Goal: Task Accomplishment & Management: Use online tool/utility

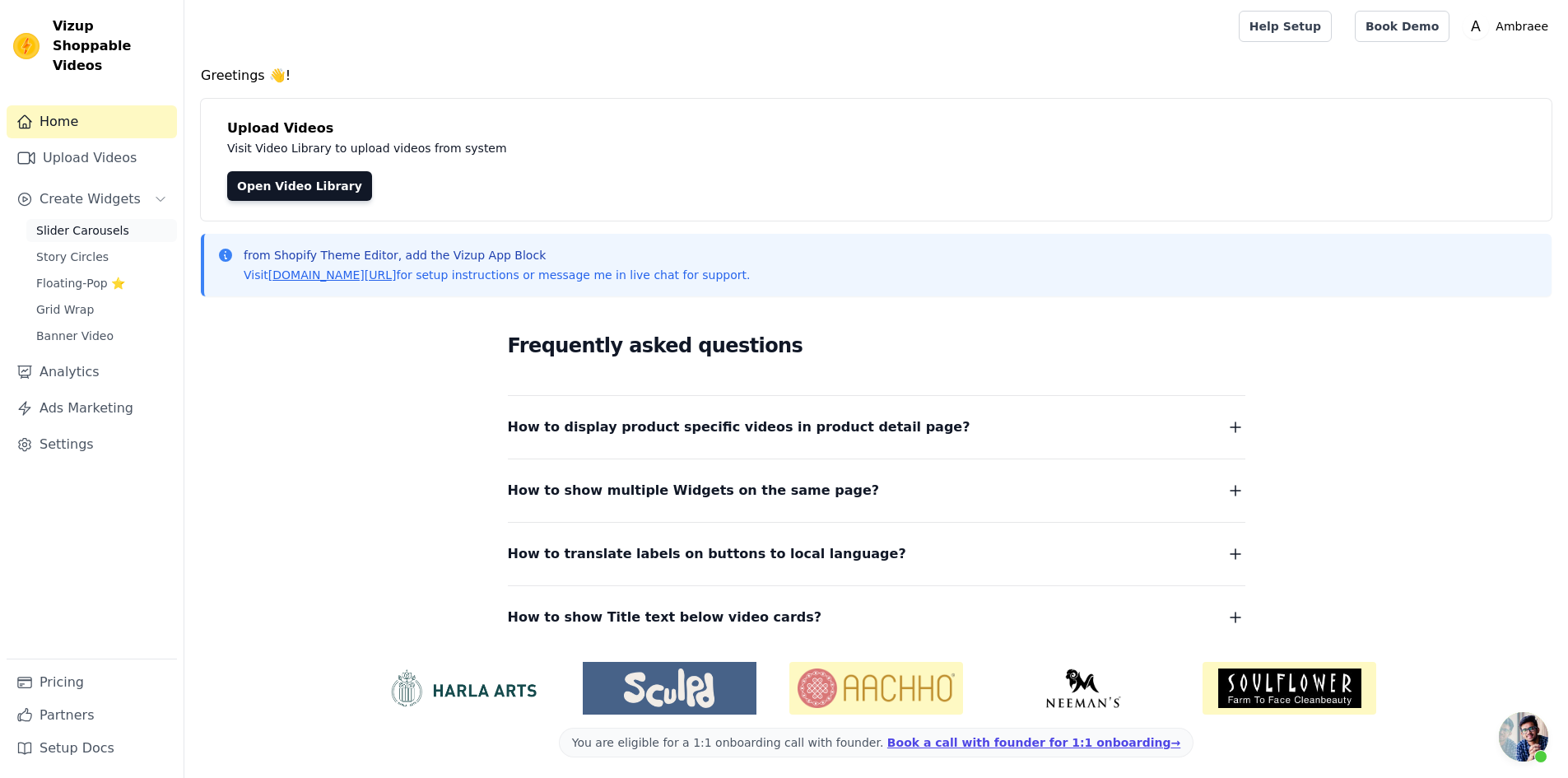
click at [104, 222] on span "Slider Carousels" at bounding box center [82, 230] width 93 height 16
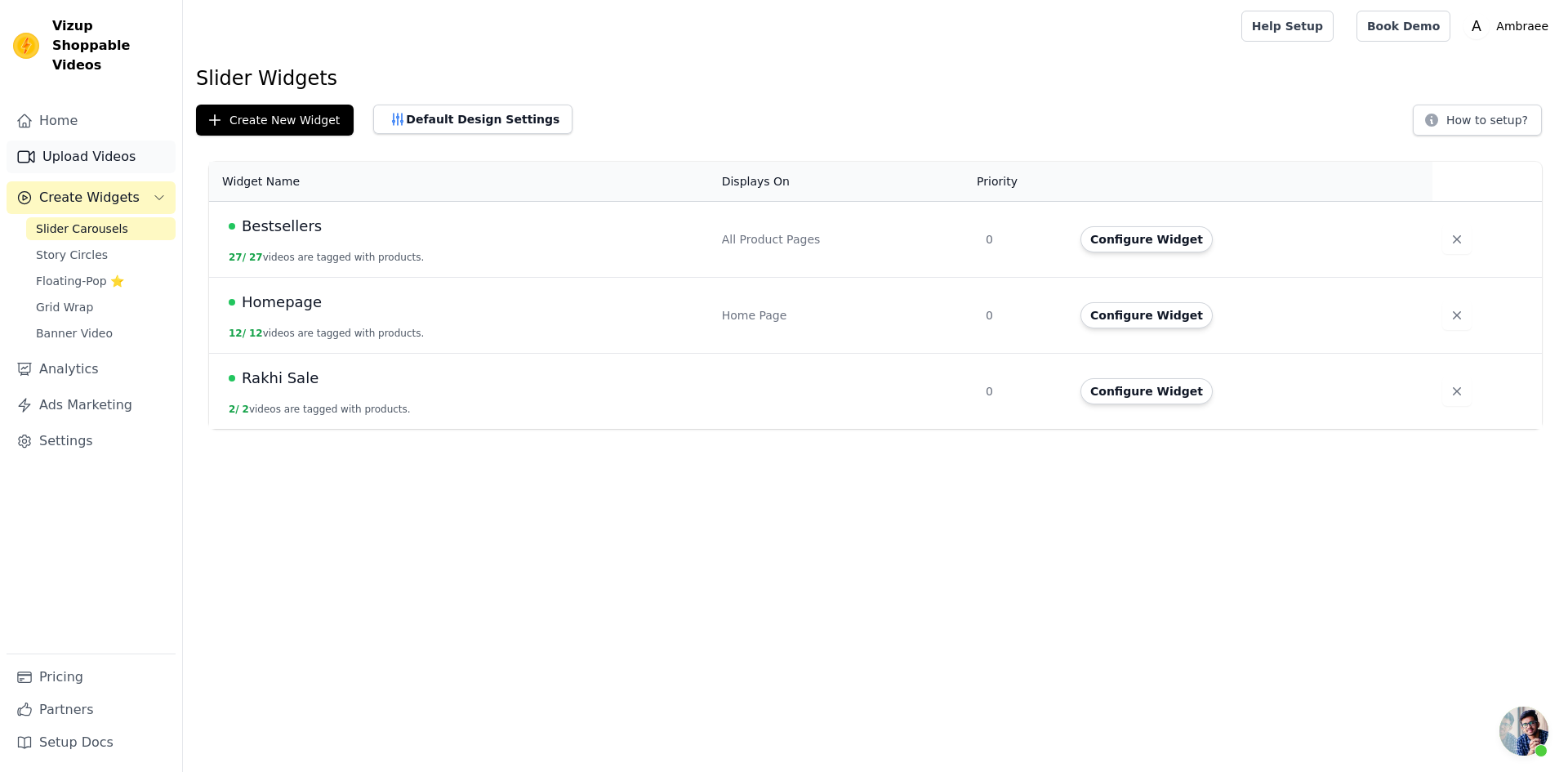
click at [84, 142] on link "Upload Videos" at bounding box center [91, 157] width 169 height 33
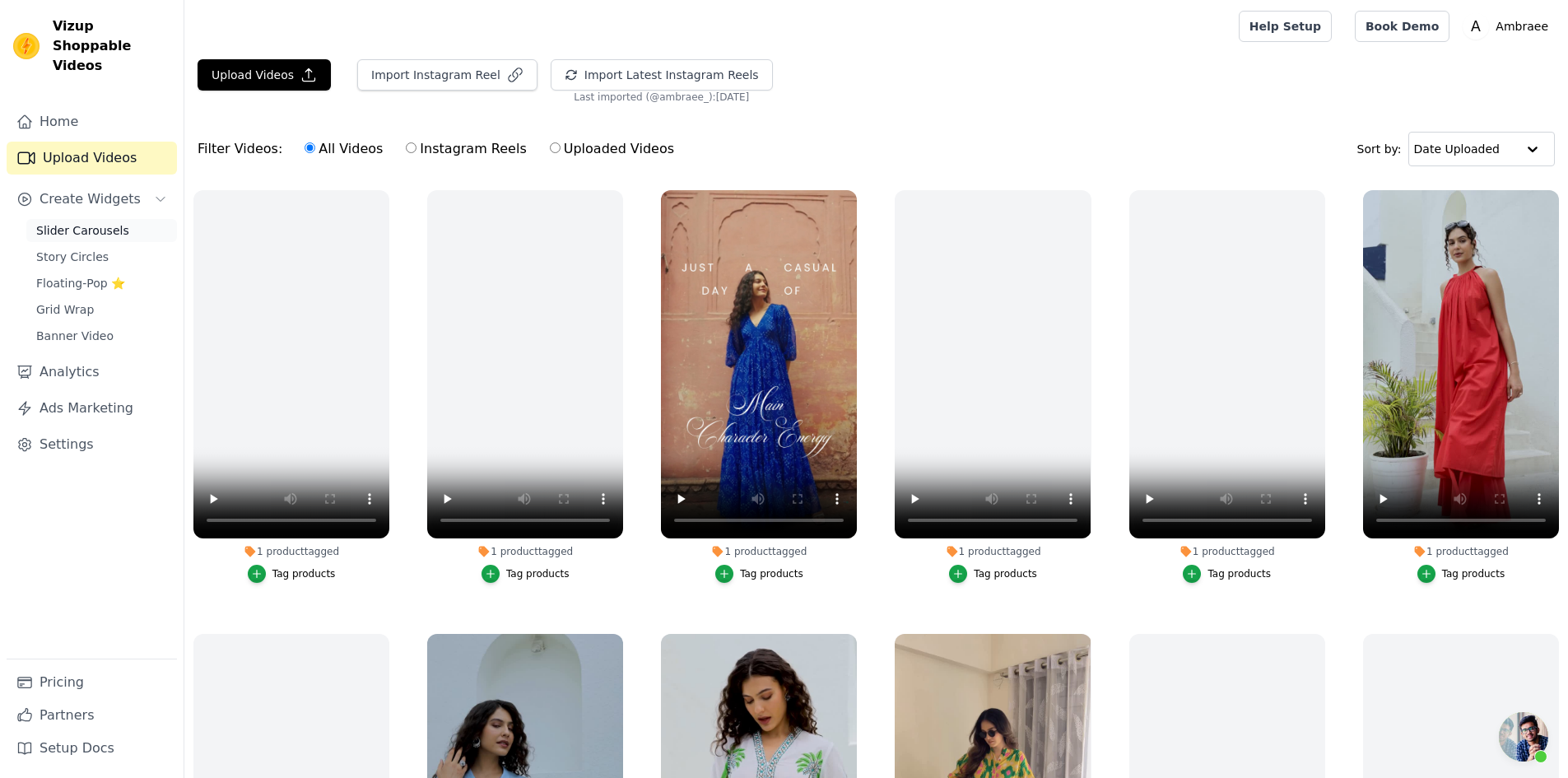
click at [107, 222] on span "Slider Carousels" at bounding box center [82, 230] width 93 height 16
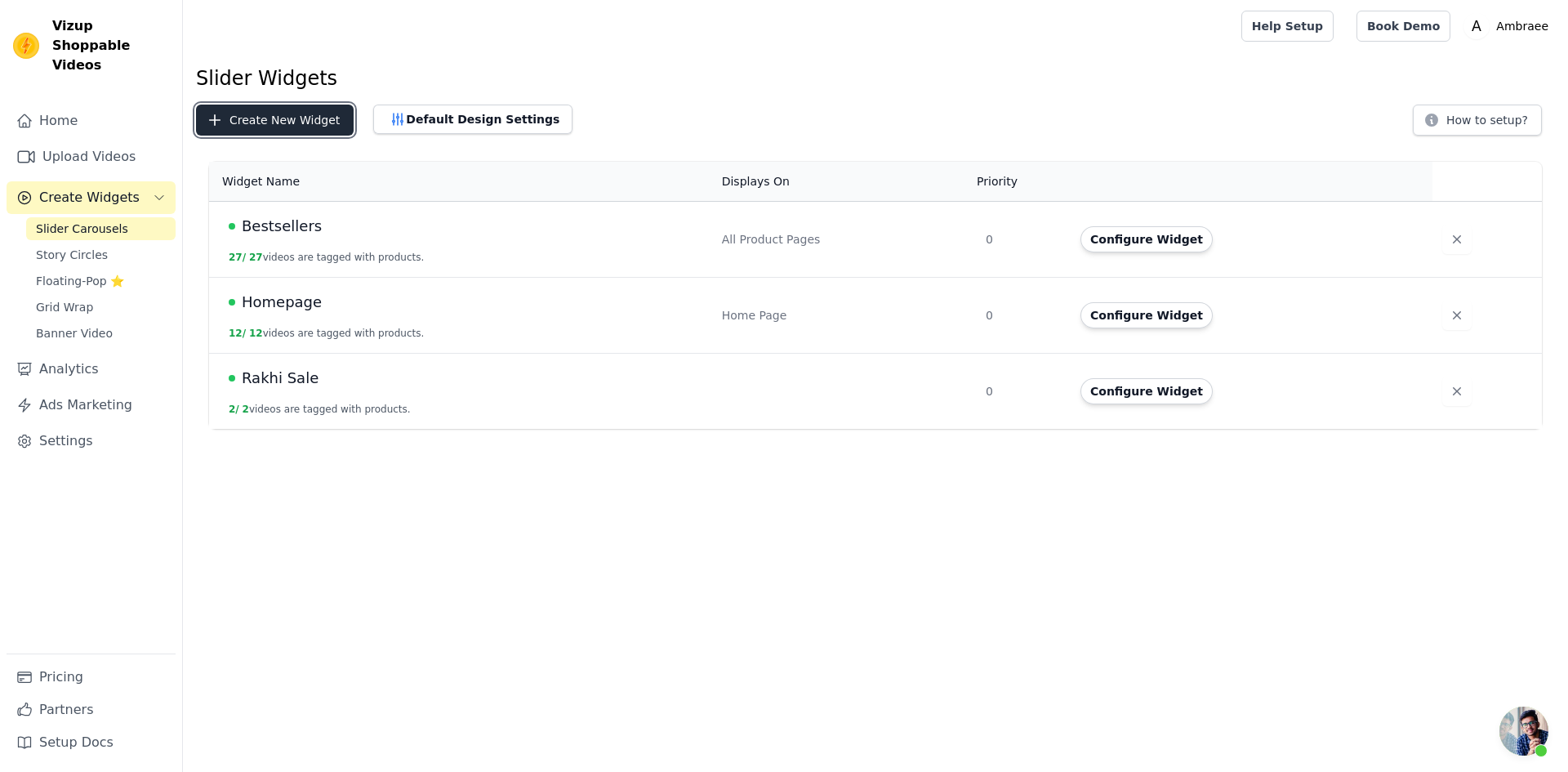
click at [282, 118] on button "Create New Widget" at bounding box center [275, 119] width 158 height 31
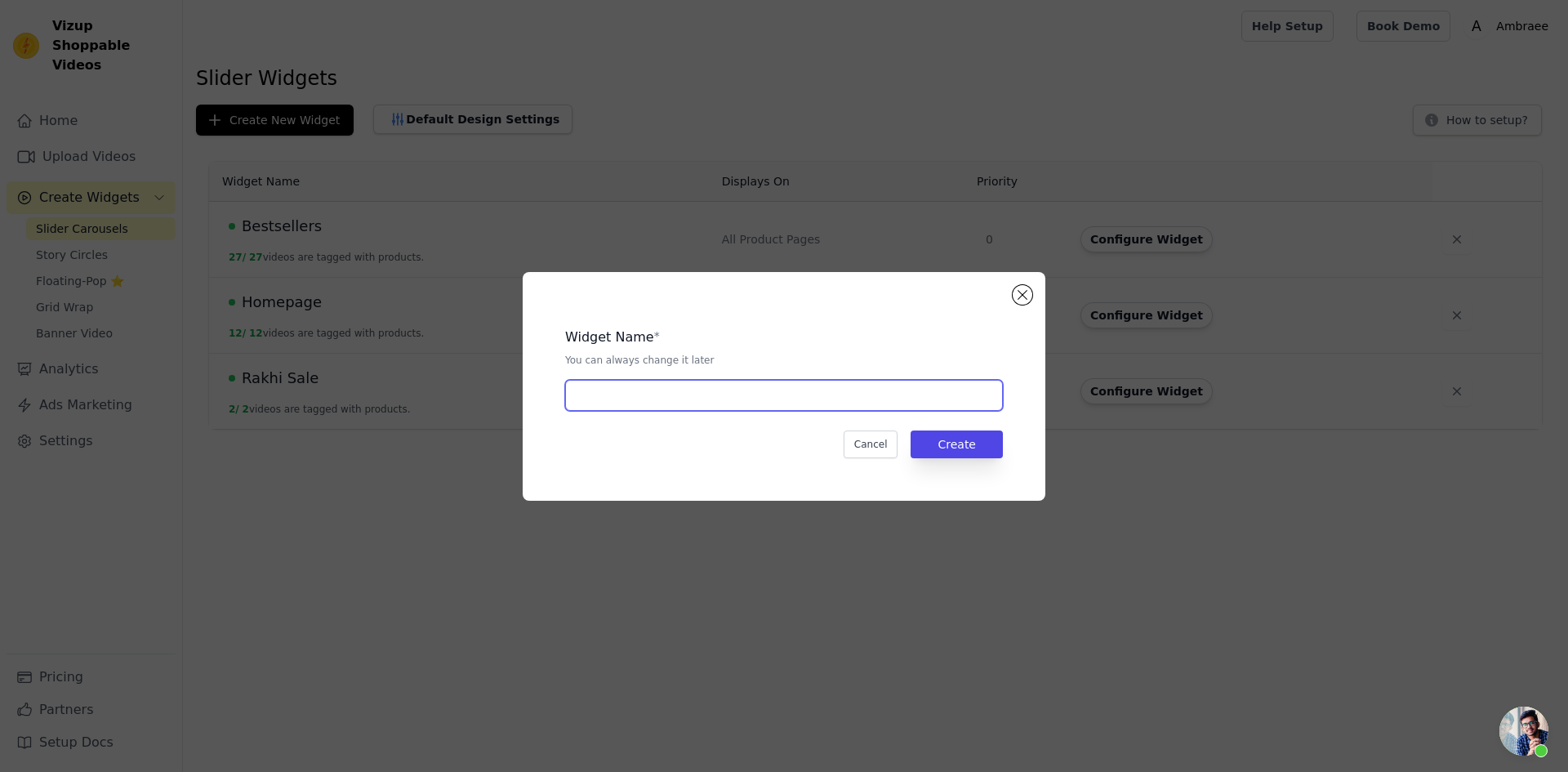
click at [631, 391] on input "text" at bounding box center [784, 395] width 437 height 31
type input "Durga Shakti Sale"
click at [969, 441] on button "Create" at bounding box center [956, 445] width 92 height 28
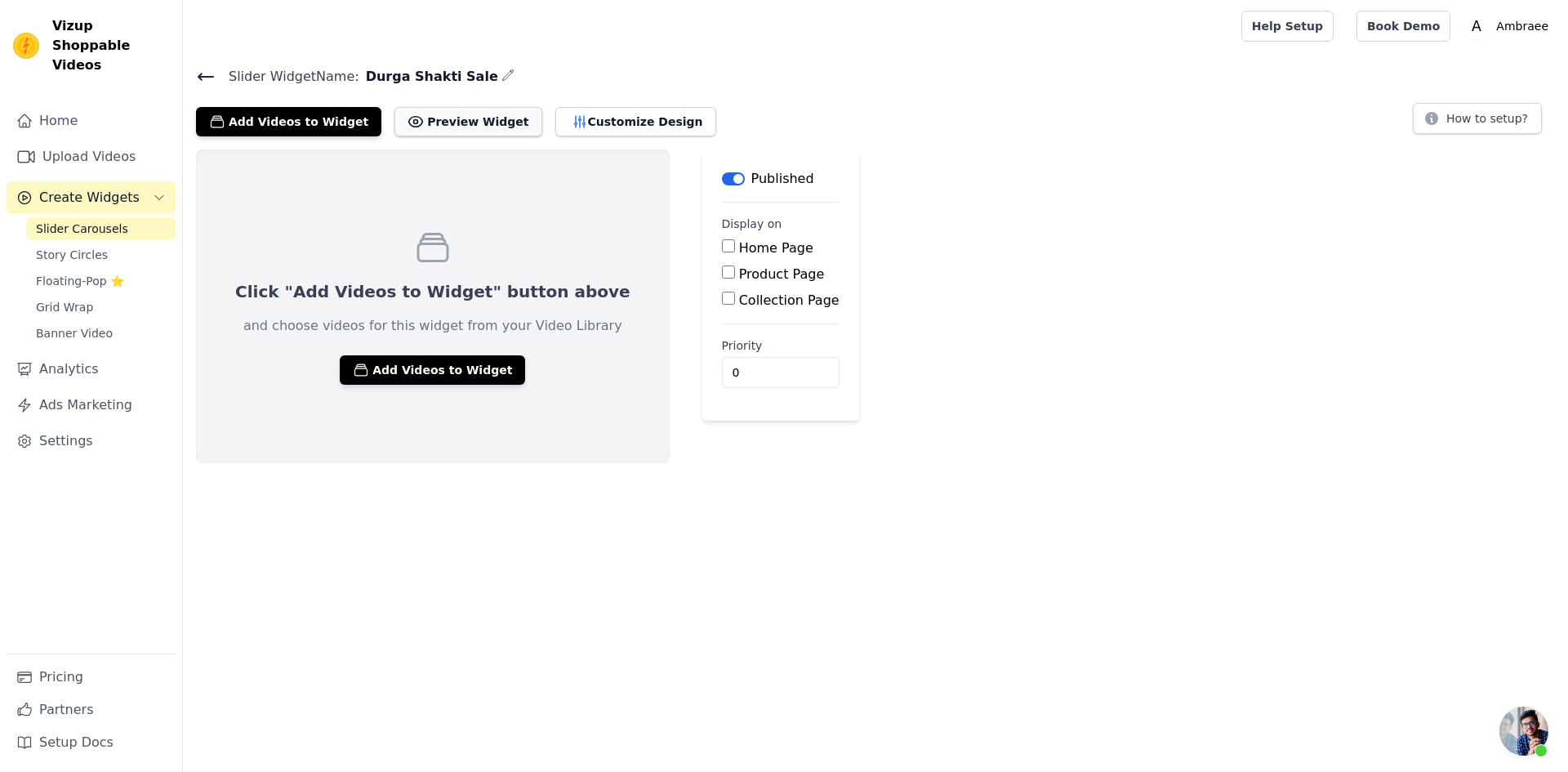
click at [424, 127] on button "Preview Widget" at bounding box center [468, 122] width 147 height 30
click at [83, 104] on link "Home" at bounding box center [91, 120] width 169 height 33
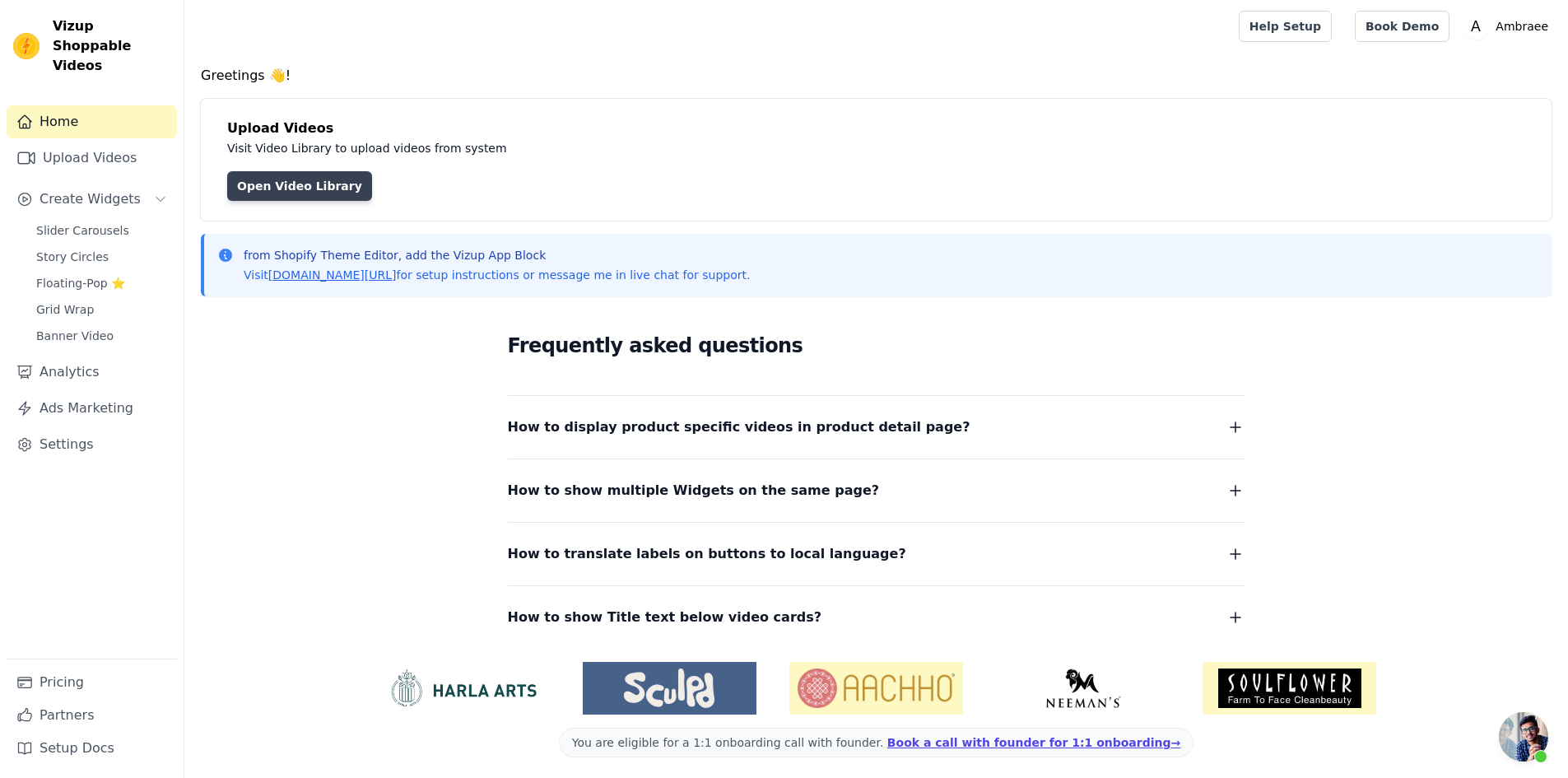
click at [311, 186] on link "Open Video Library" at bounding box center [299, 186] width 145 height 30
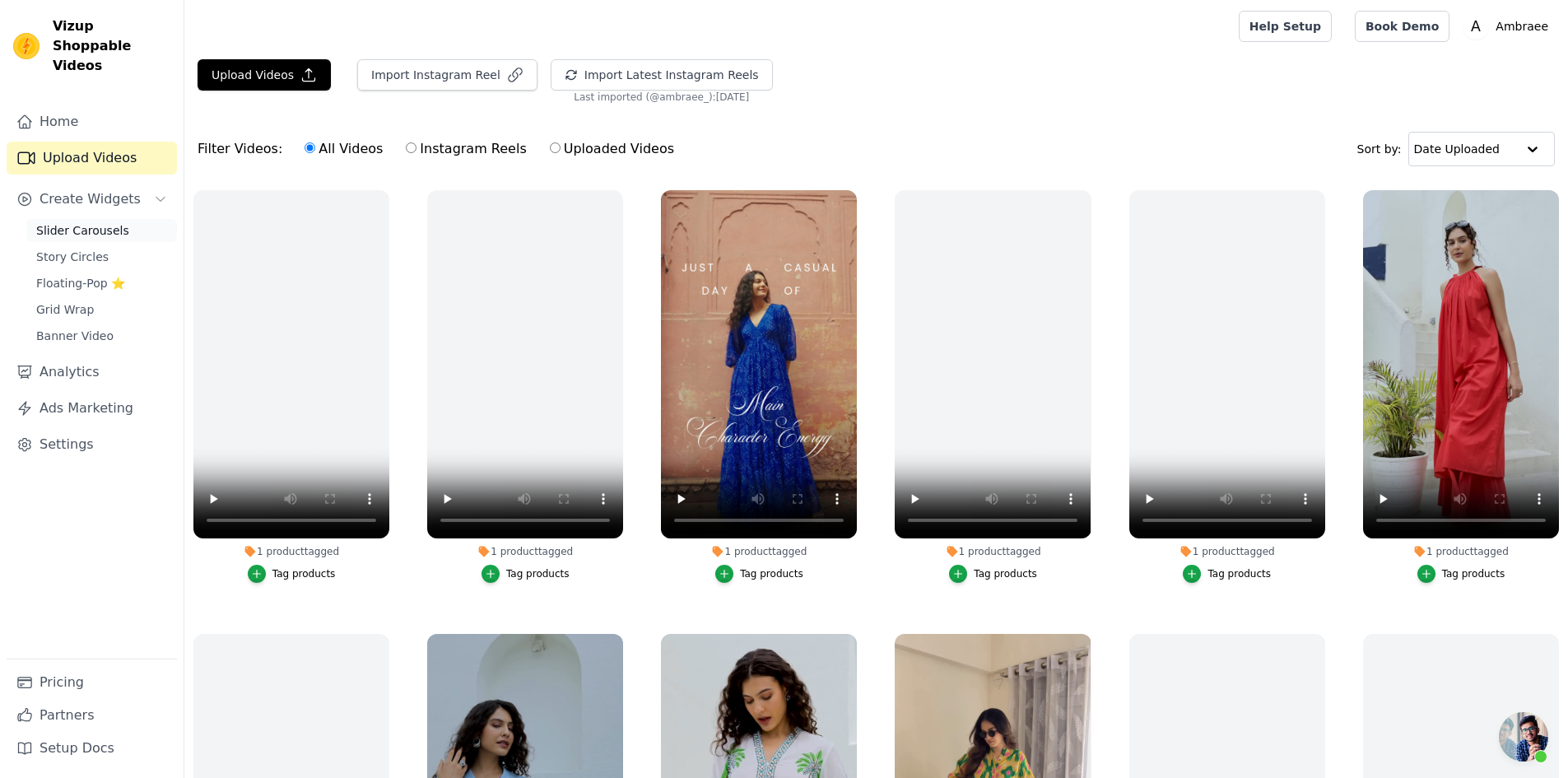
click at [132, 219] on link "Slider Carousels" at bounding box center [101, 230] width 151 height 23
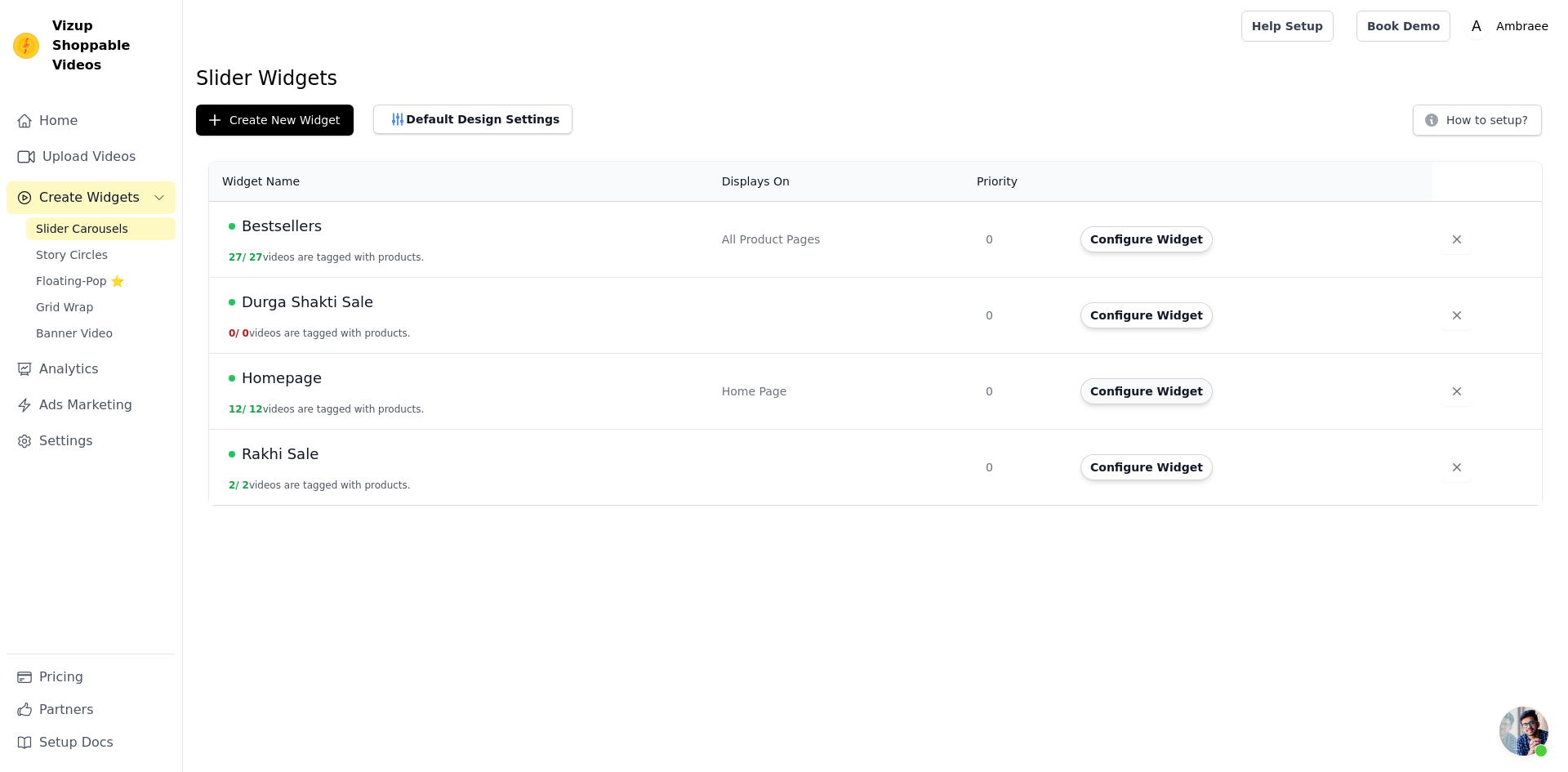
click at [1154, 388] on button "Configure Widget" at bounding box center [1146, 391] width 132 height 26
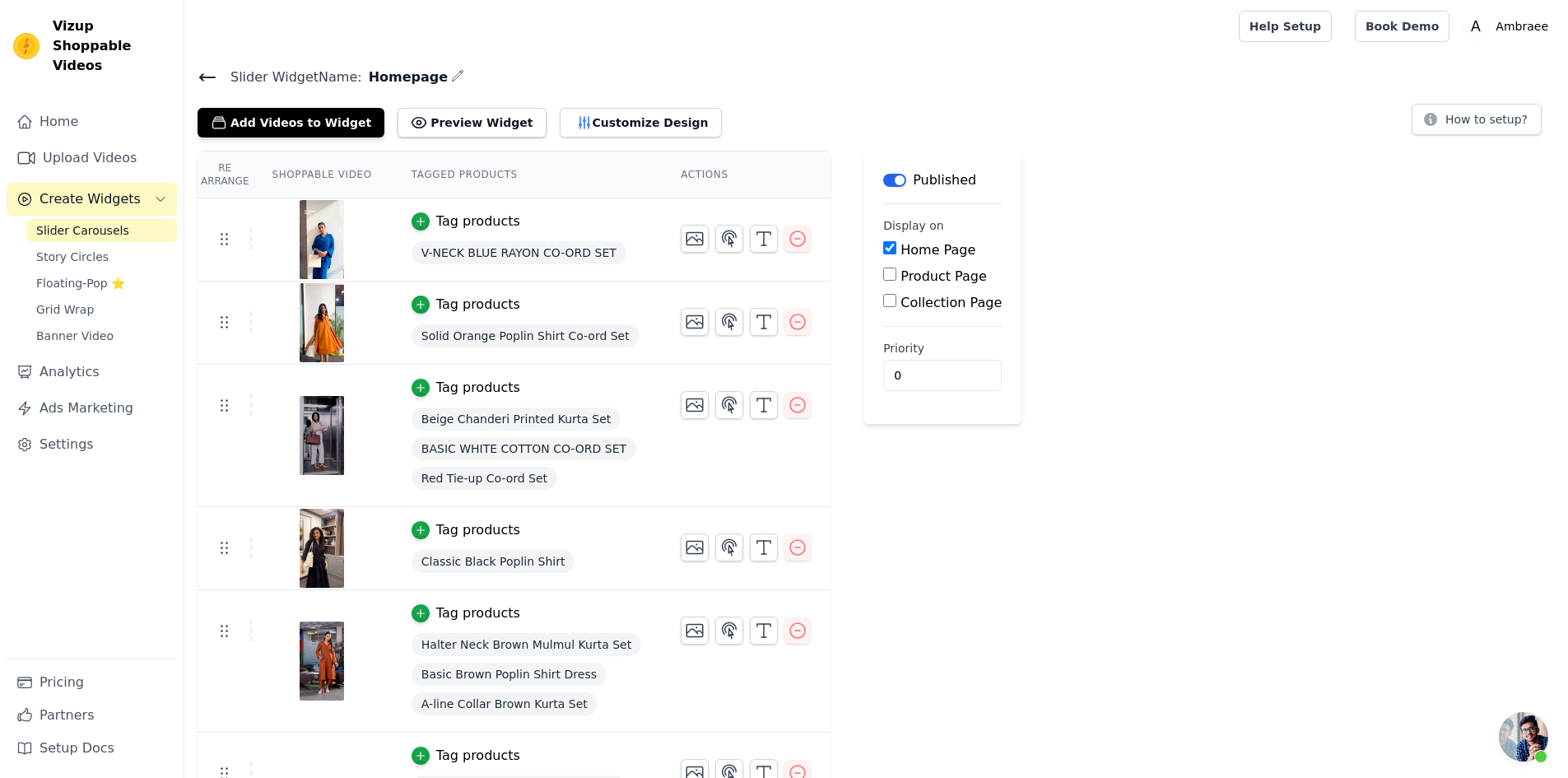
click at [883, 246] on input "Home Page" at bounding box center [889, 247] width 13 height 13
checkbox input "false"
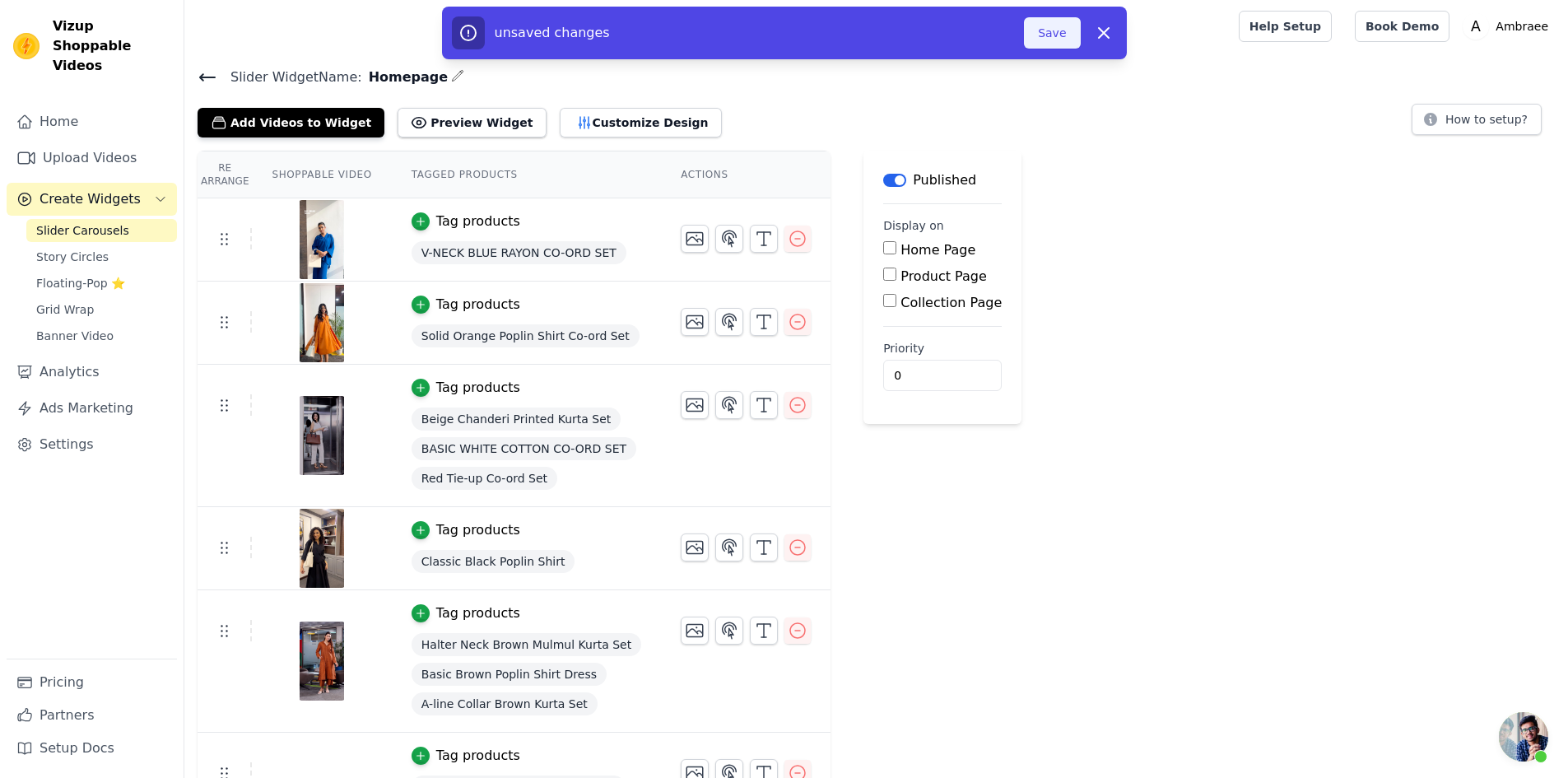
click at [1061, 26] on button "Save" at bounding box center [1051, 32] width 56 height 31
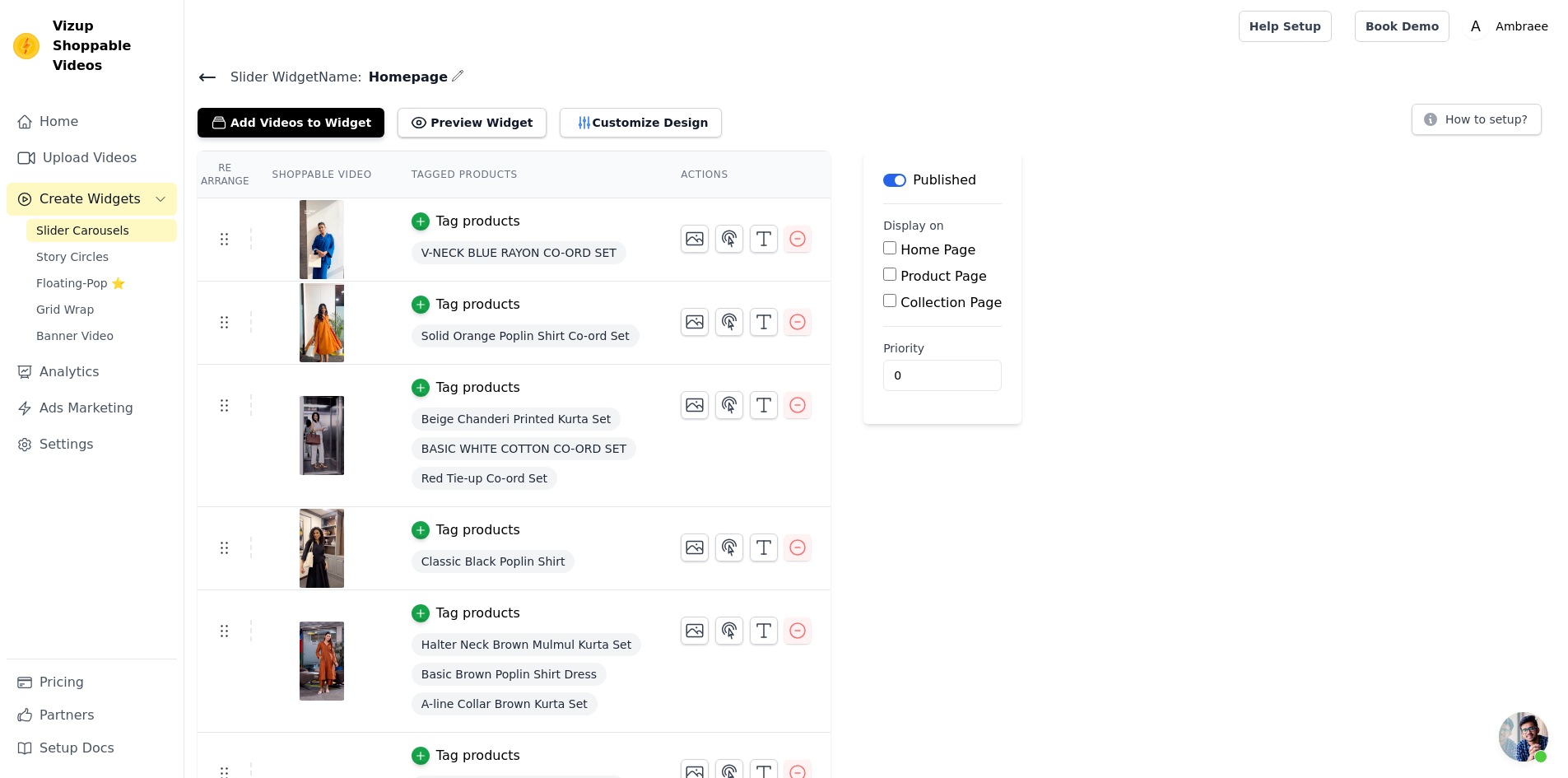
click at [209, 77] on icon at bounding box center [207, 77] width 15 height 7
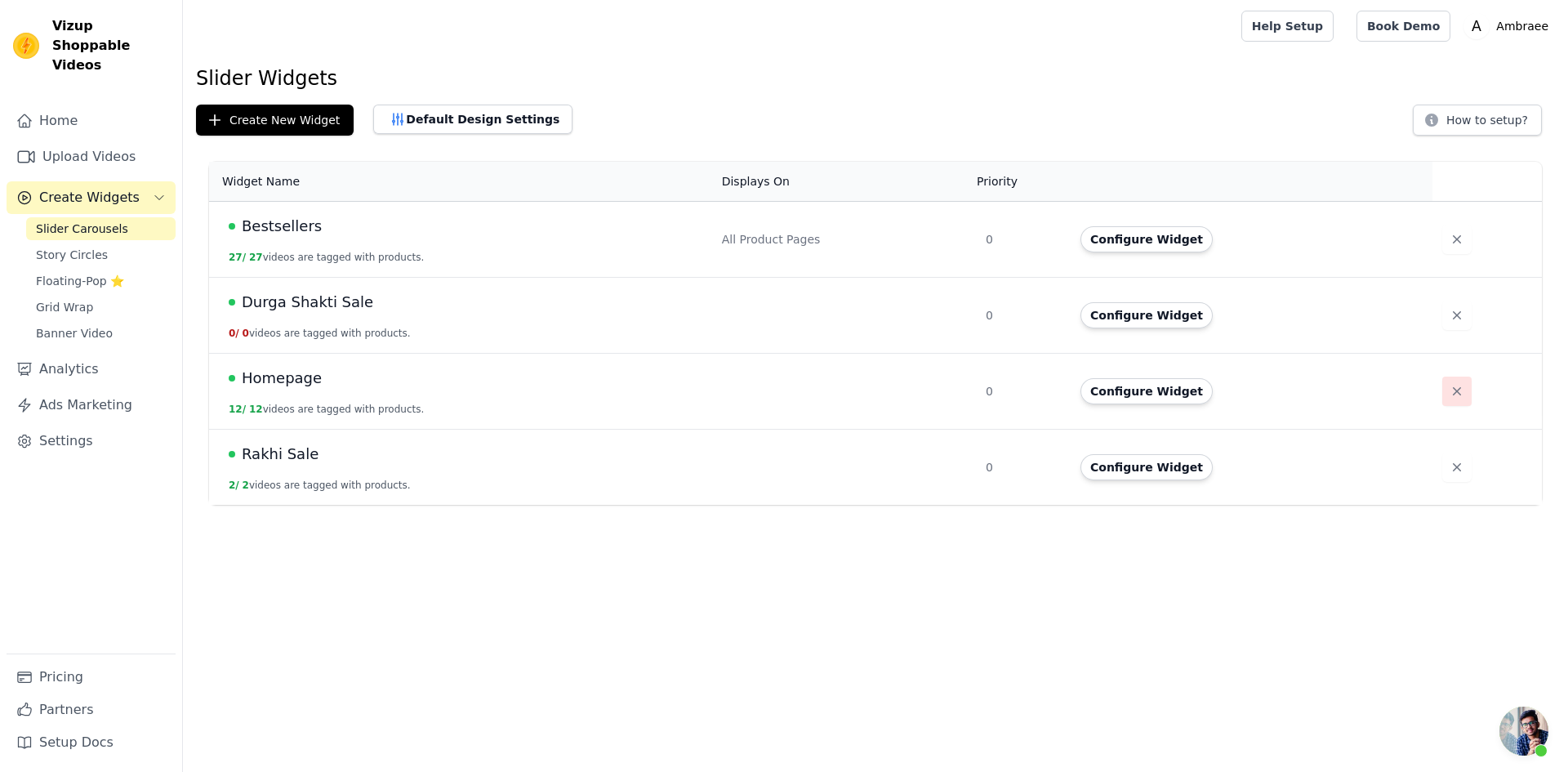
click at [1449, 391] on icon "button" at bounding box center [1457, 391] width 16 height 16
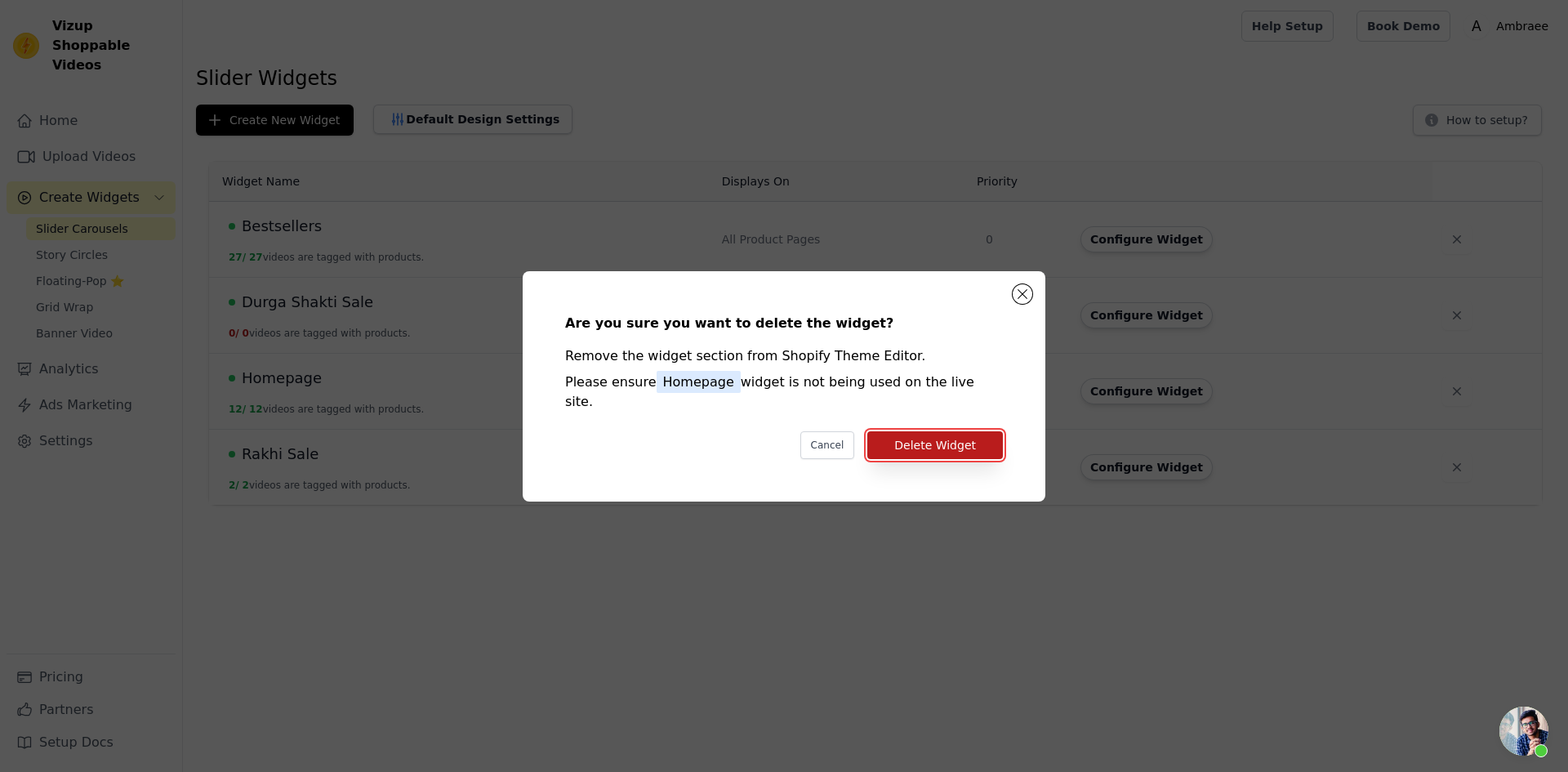
click at [960, 434] on button "Delete Widget" at bounding box center [935, 446] width 136 height 28
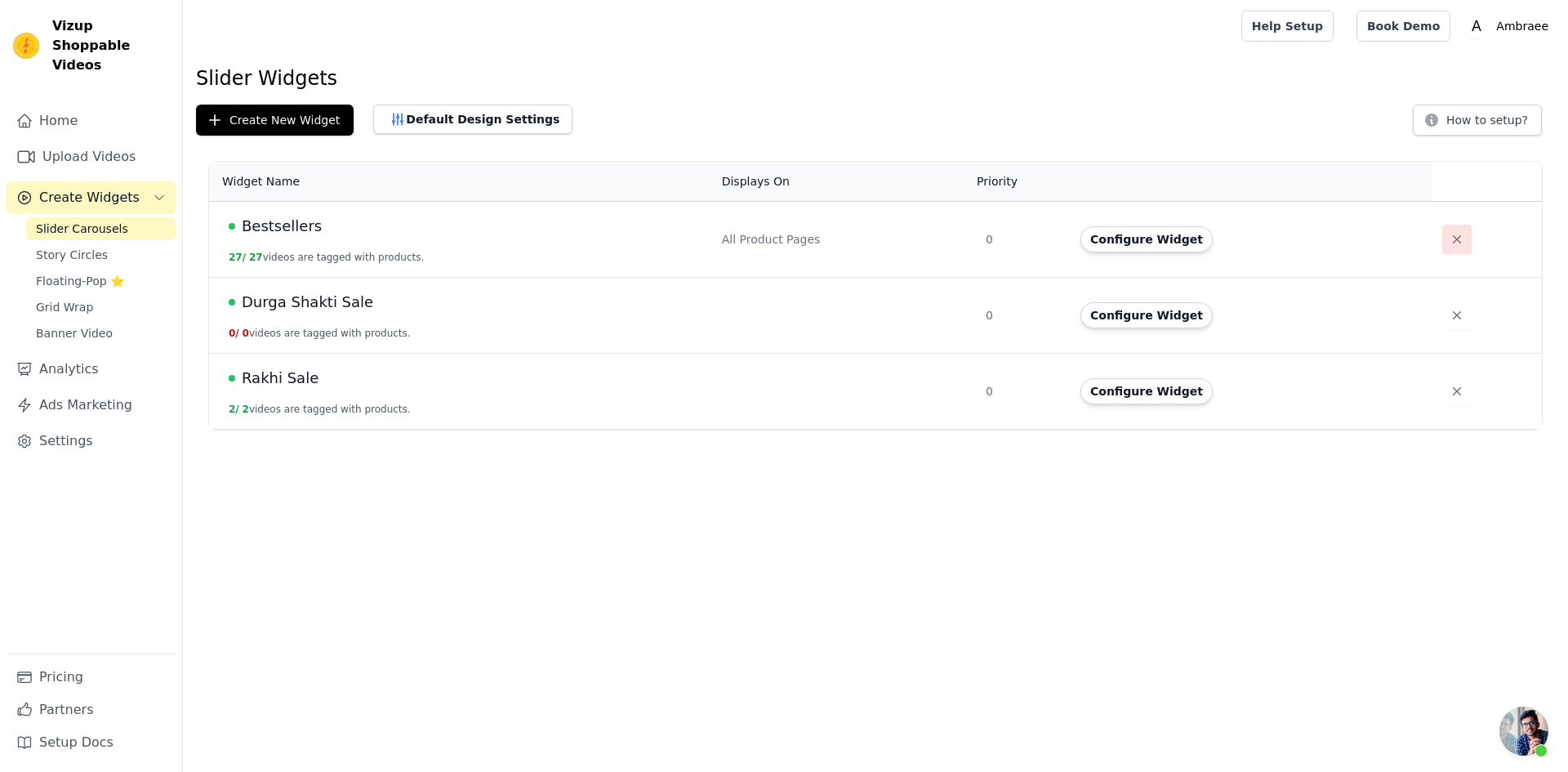
click at [1449, 231] on icon "button" at bounding box center [1457, 239] width 16 height 16
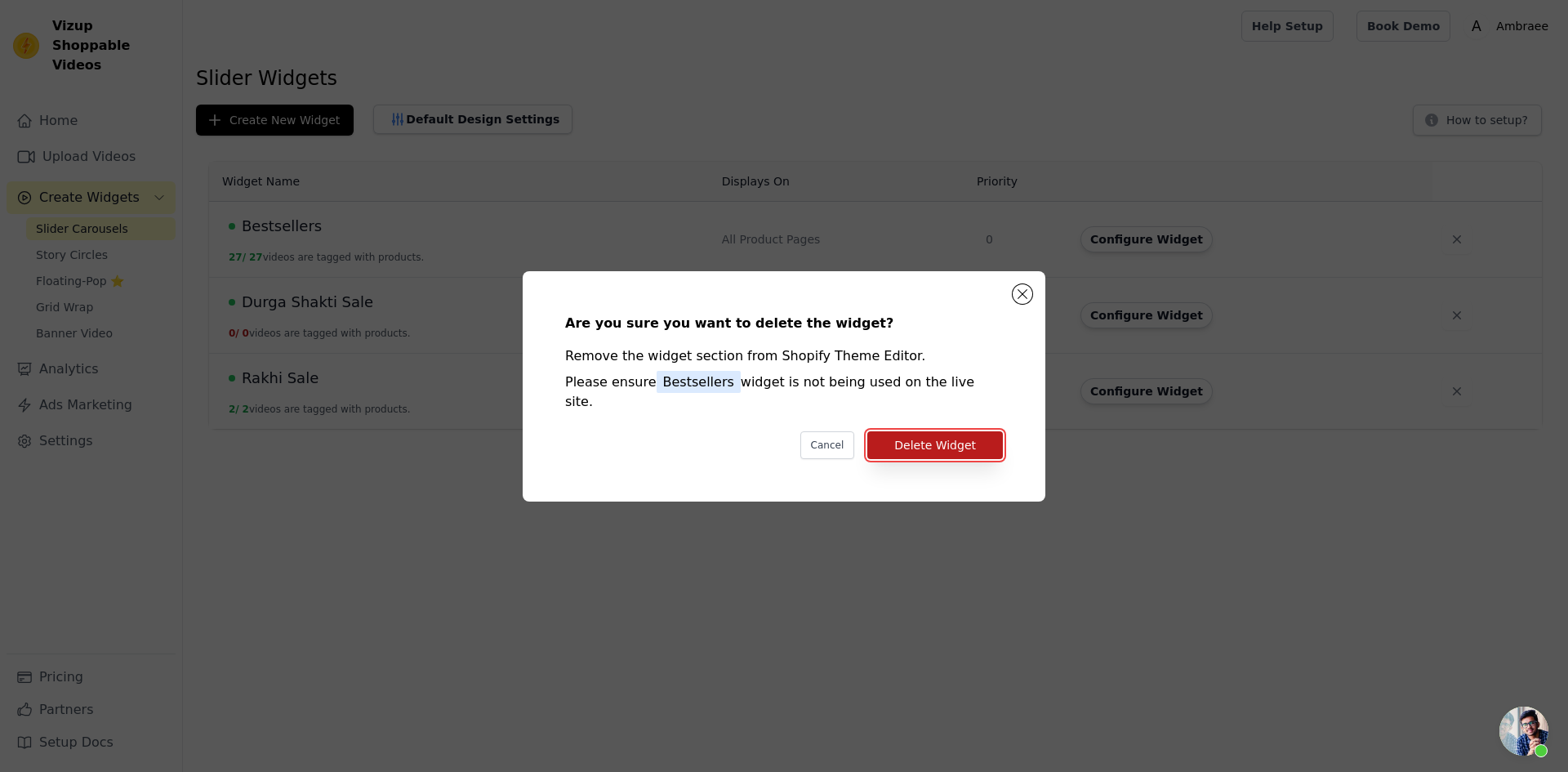
click at [951, 439] on button "Delete Widget" at bounding box center [935, 446] width 136 height 28
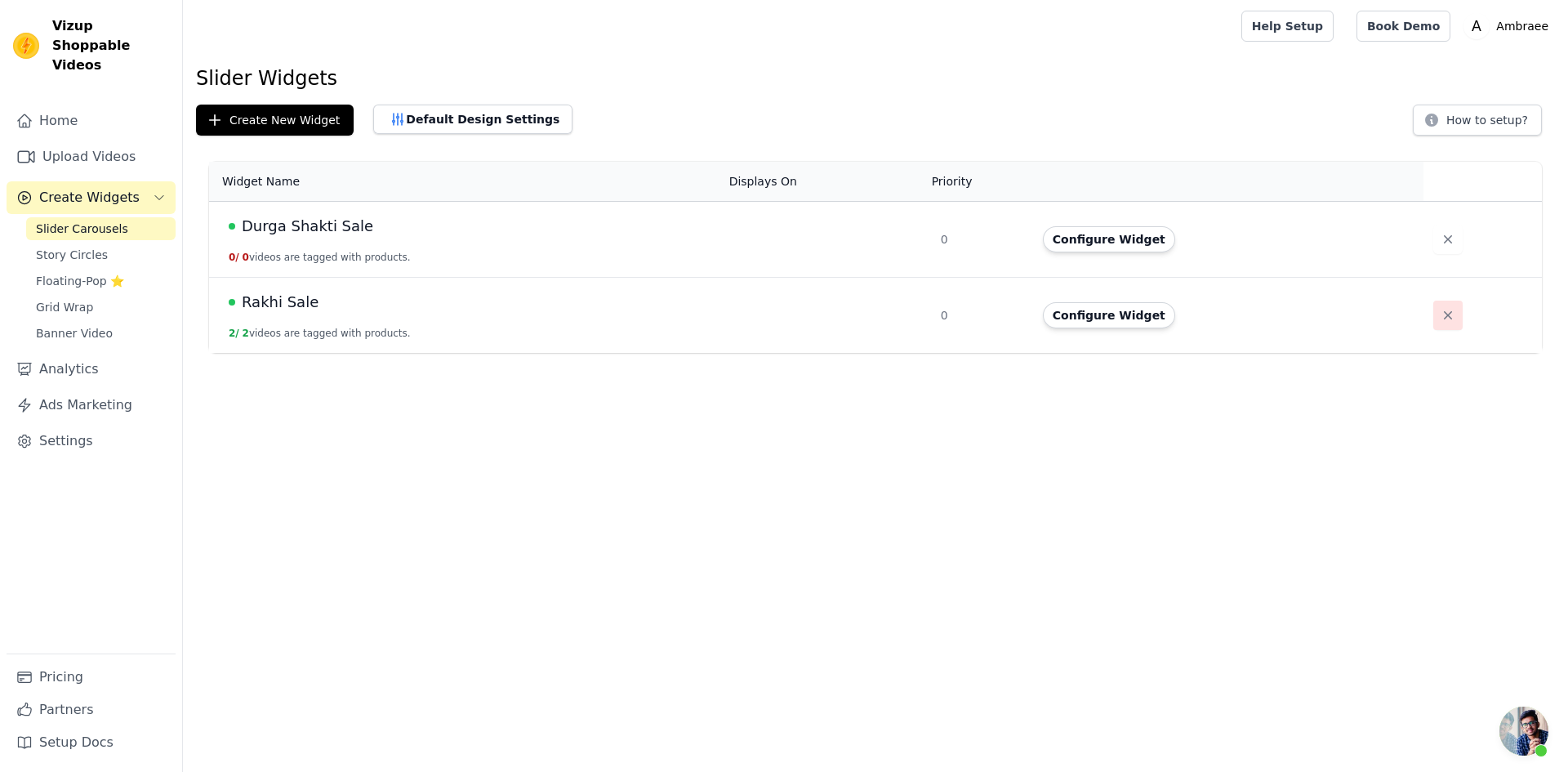
click at [1444, 318] on icon "button" at bounding box center [1448, 316] width 16 height 16
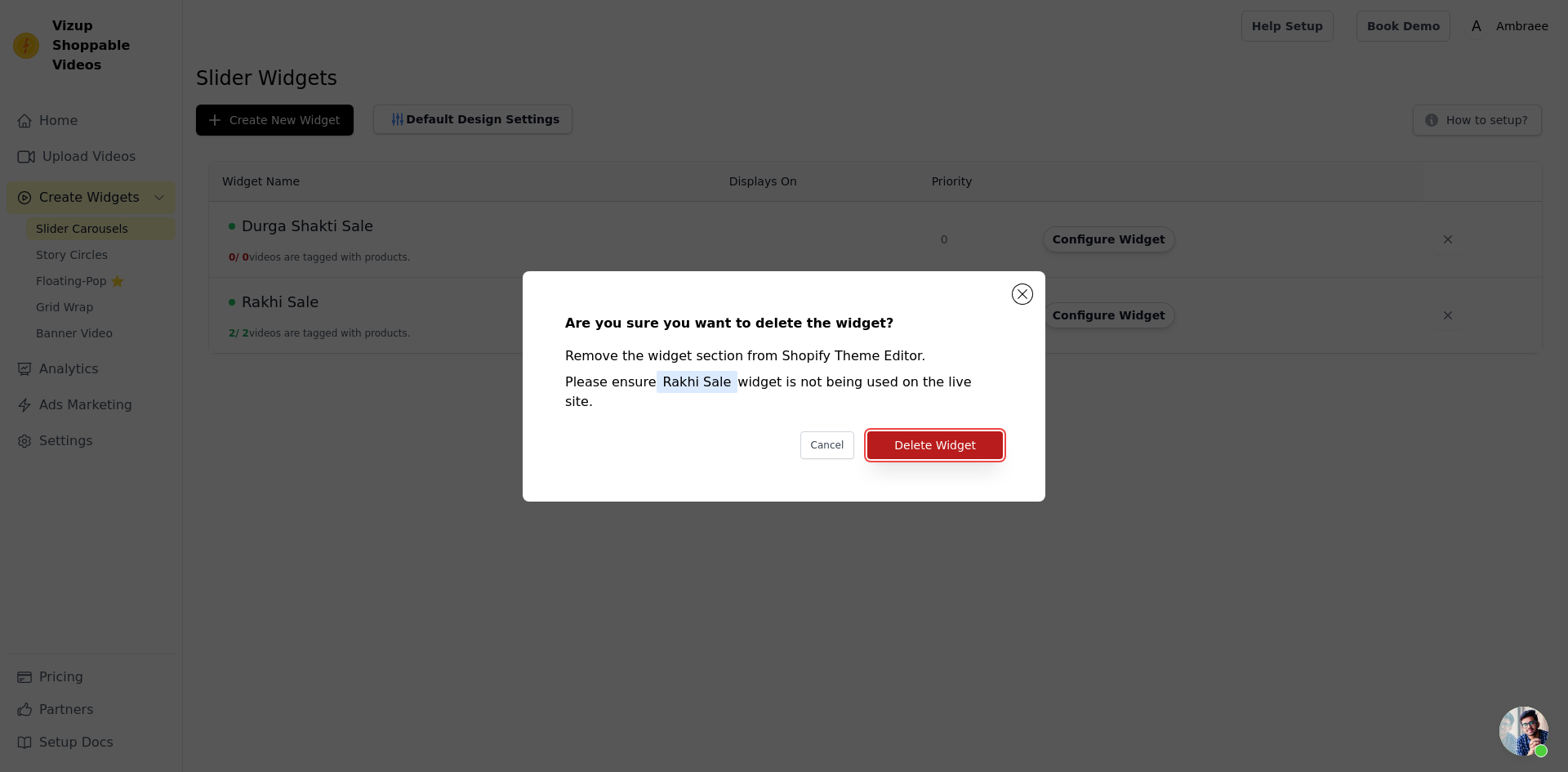
click at [979, 435] on button "Delete Widget" at bounding box center [935, 446] width 136 height 28
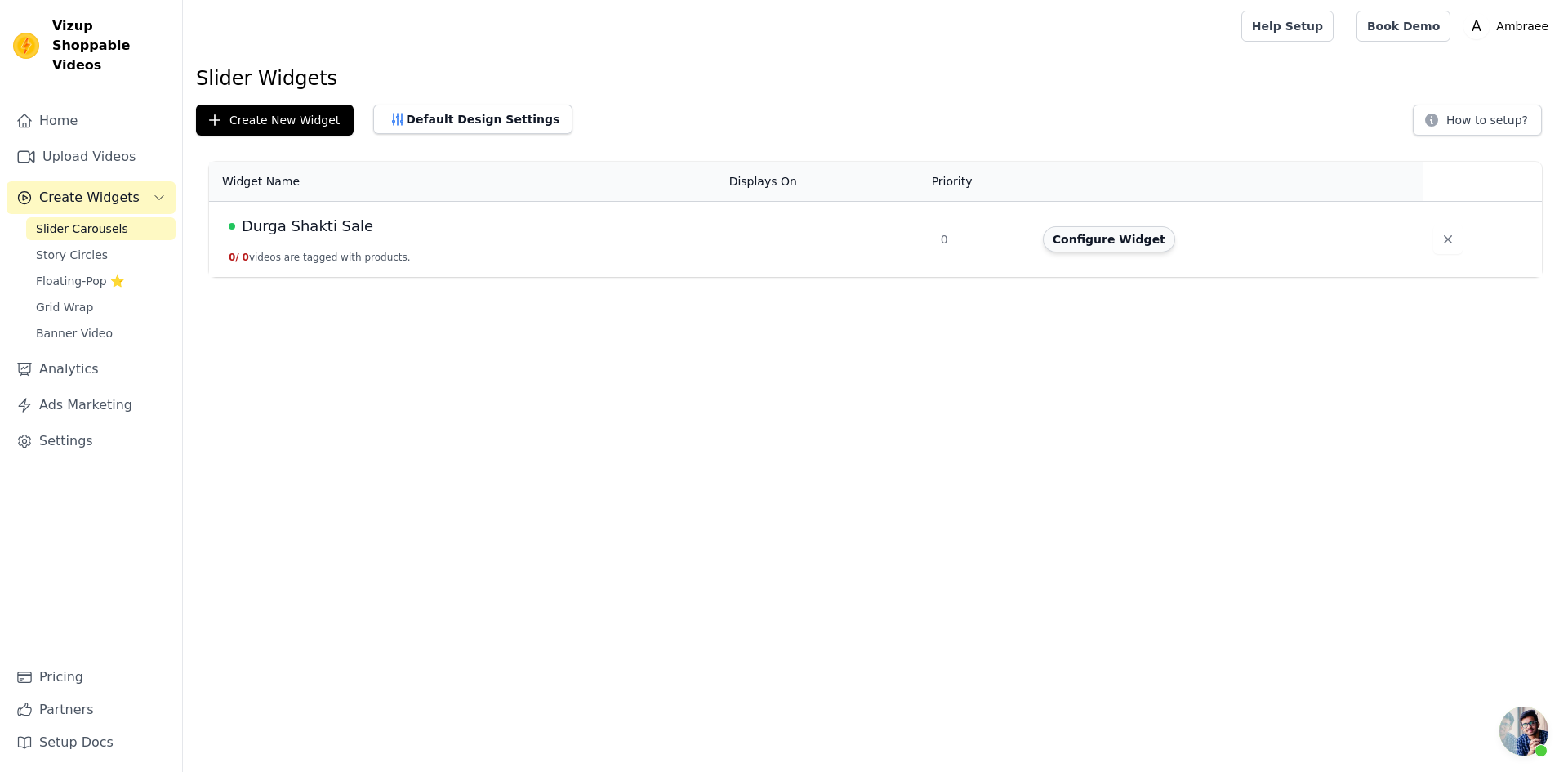
click at [1104, 239] on button "Configure Widget" at bounding box center [1109, 239] width 132 height 26
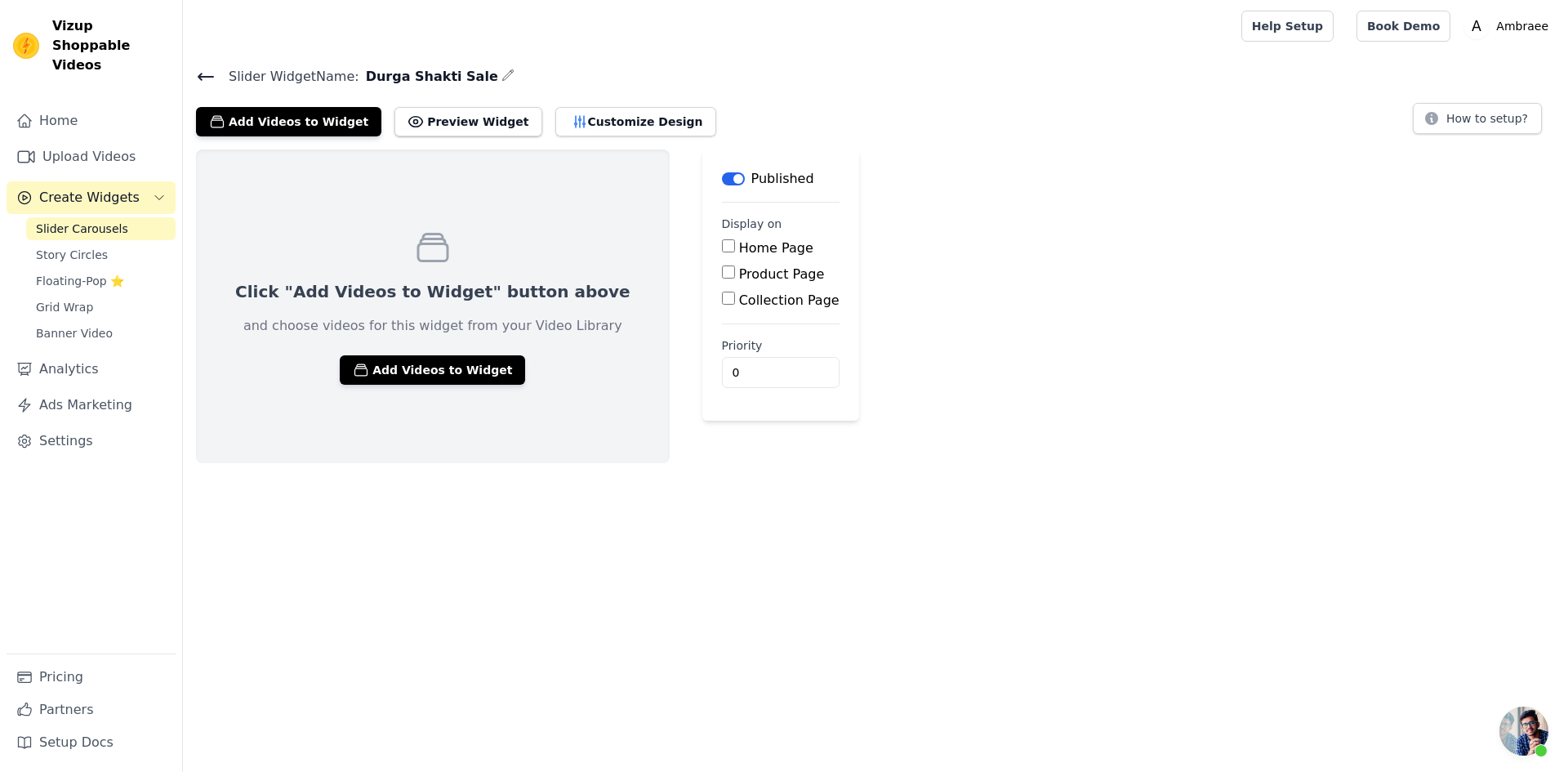
click at [722, 291] on div "Collection Page" at bounding box center [781, 301] width 118 height 20
click at [722, 300] on input "Collection Page" at bounding box center [728, 298] width 13 height 13
checkbox input "true"
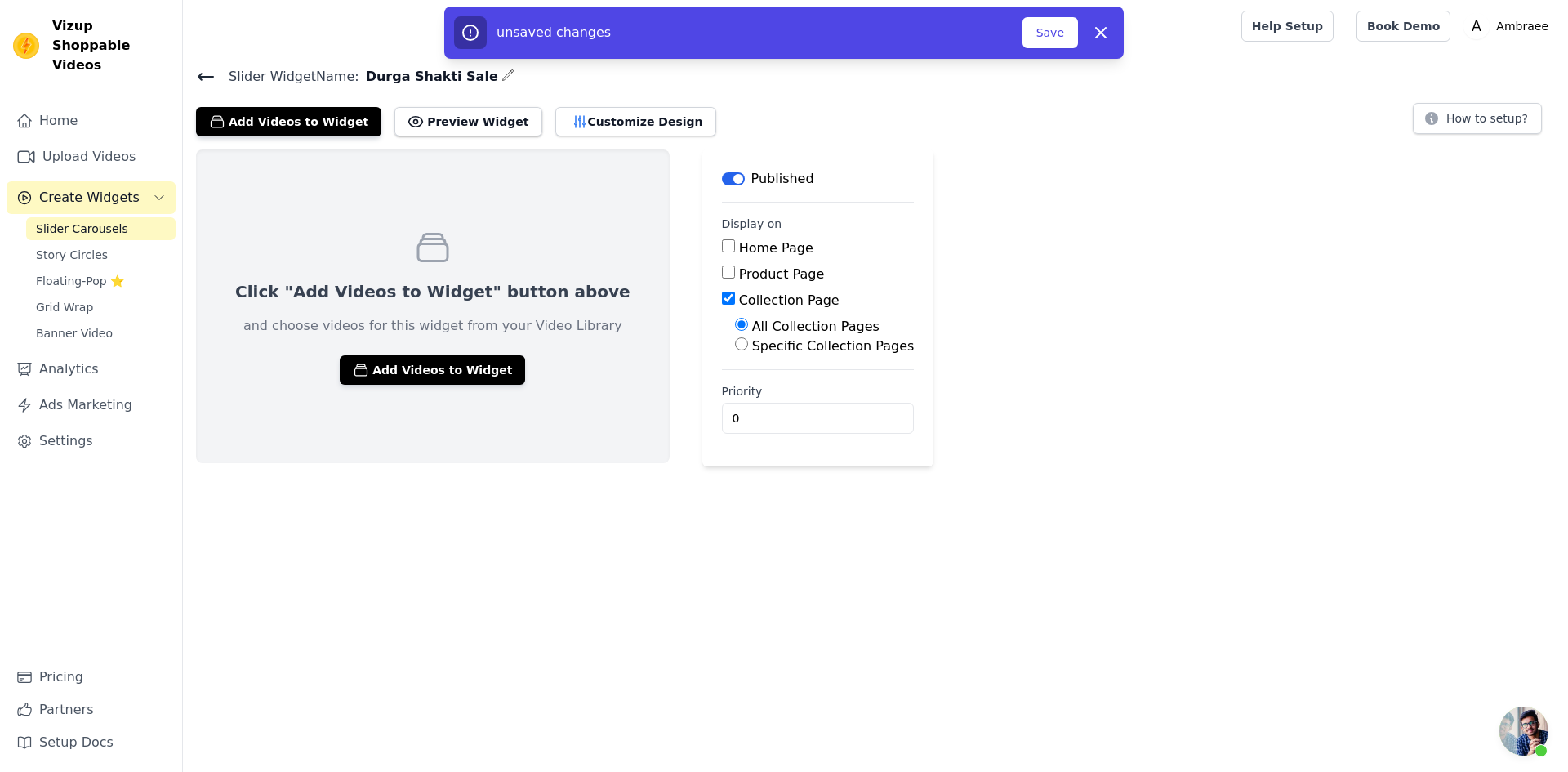
click at [735, 345] on input "Specific Collection Pages" at bounding box center [741, 343] width 13 height 13
radio input "true"
click at [735, 382] on button "Select Collection Pages" at bounding box center [812, 383] width 155 height 28
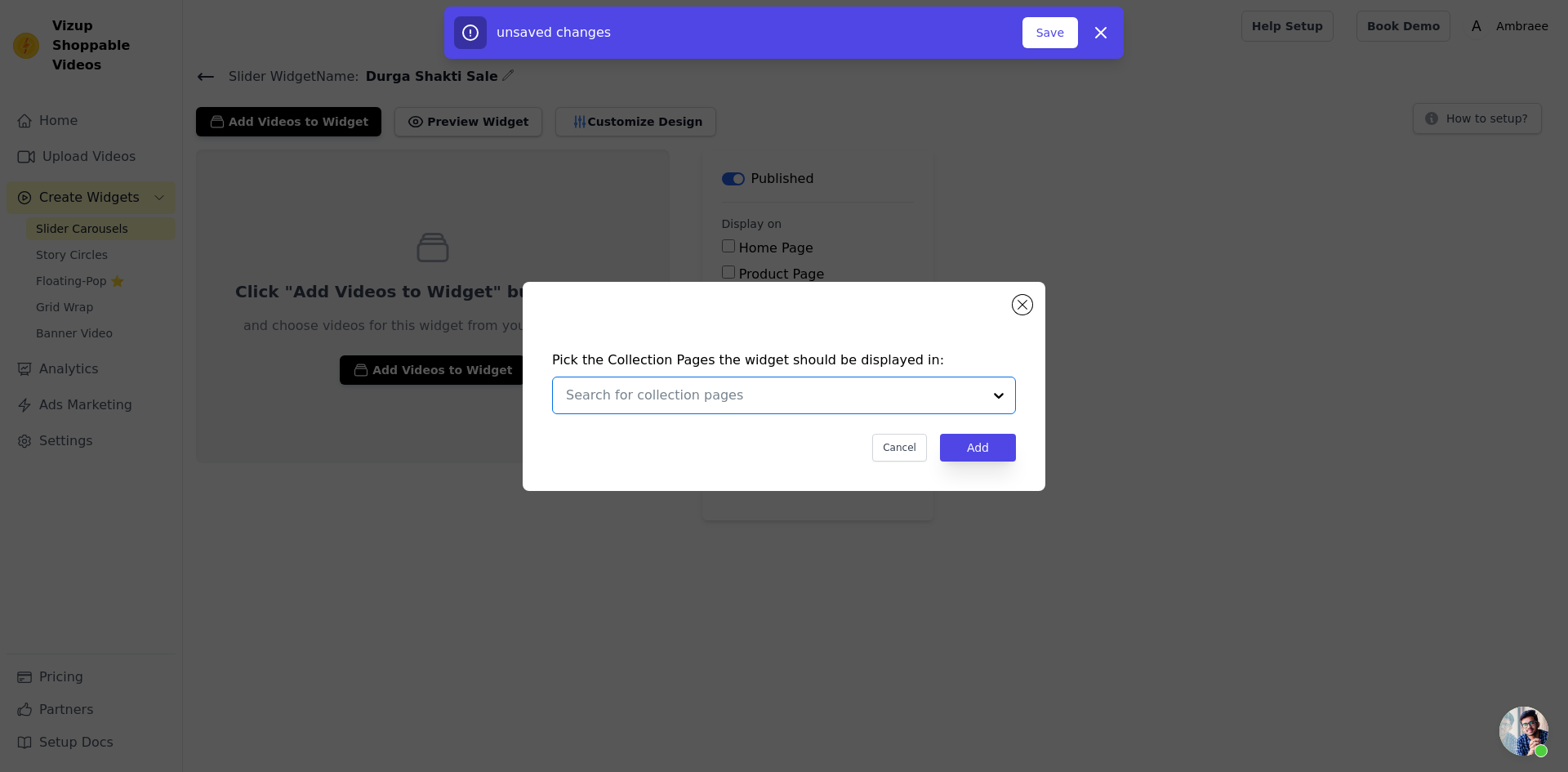
click at [687, 396] on input "text" at bounding box center [775, 396] width 417 height 20
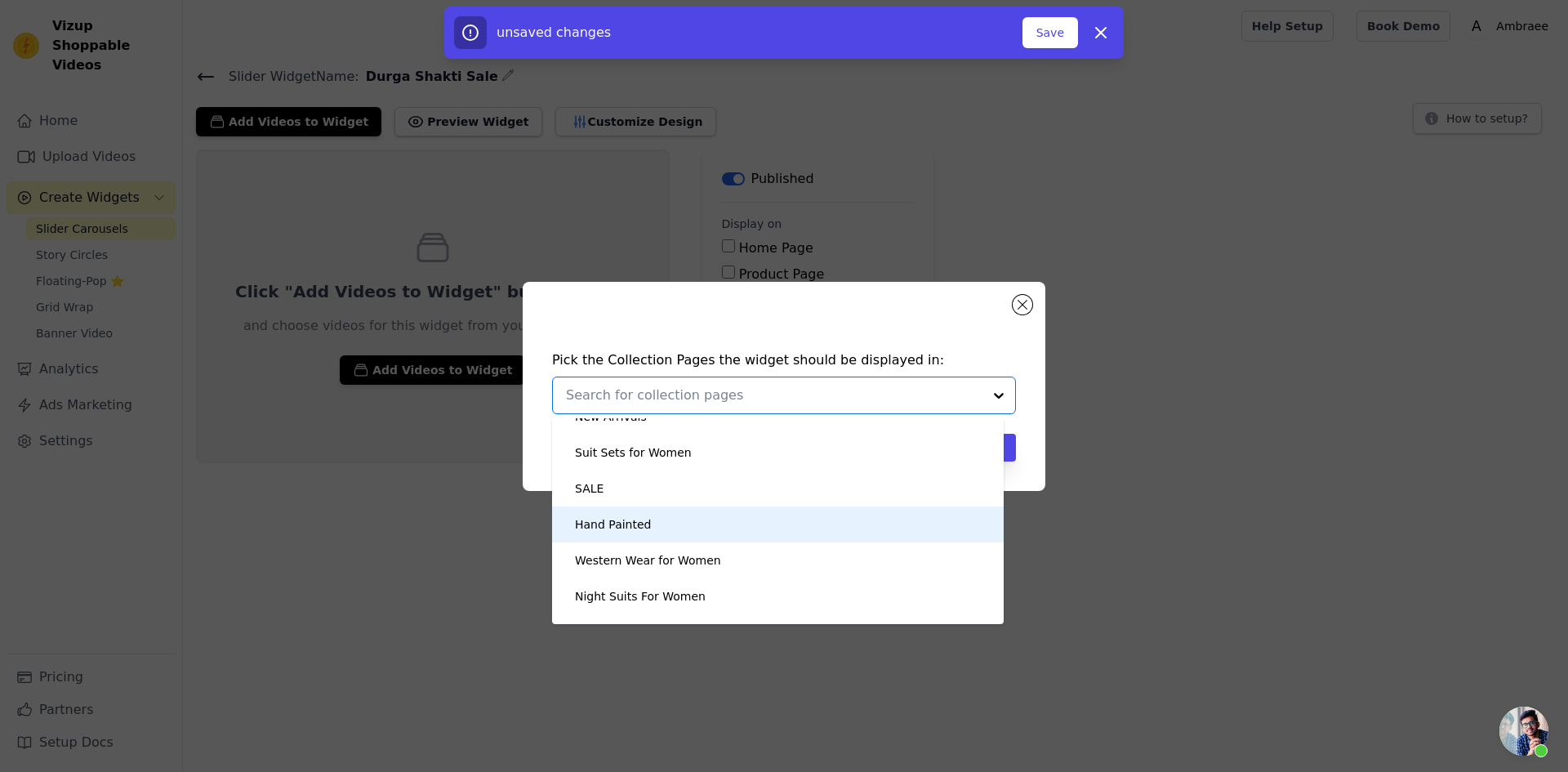
scroll to position [81, 0]
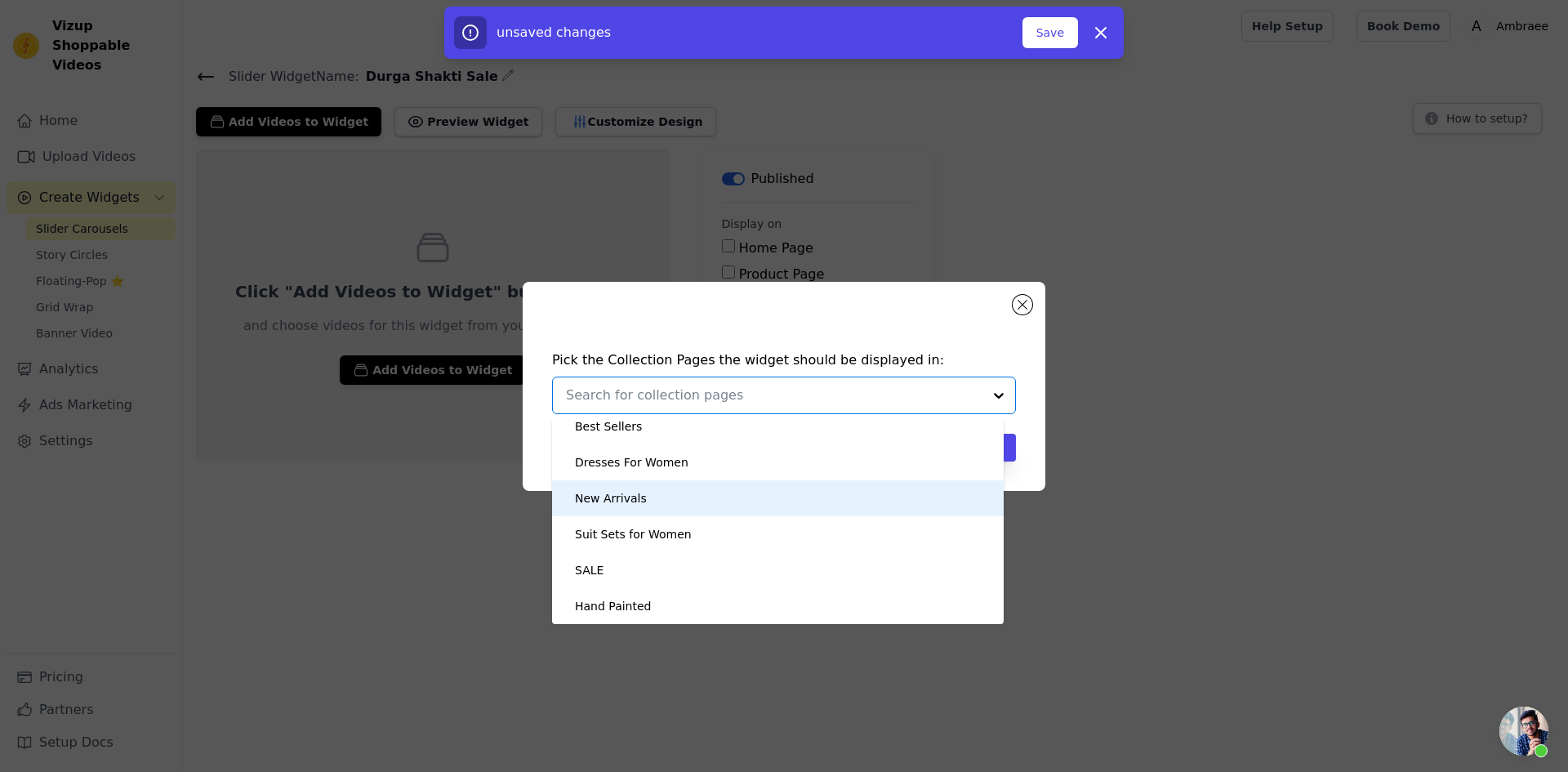
click at [668, 494] on div "New Arrivals" at bounding box center [778, 498] width 419 height 36
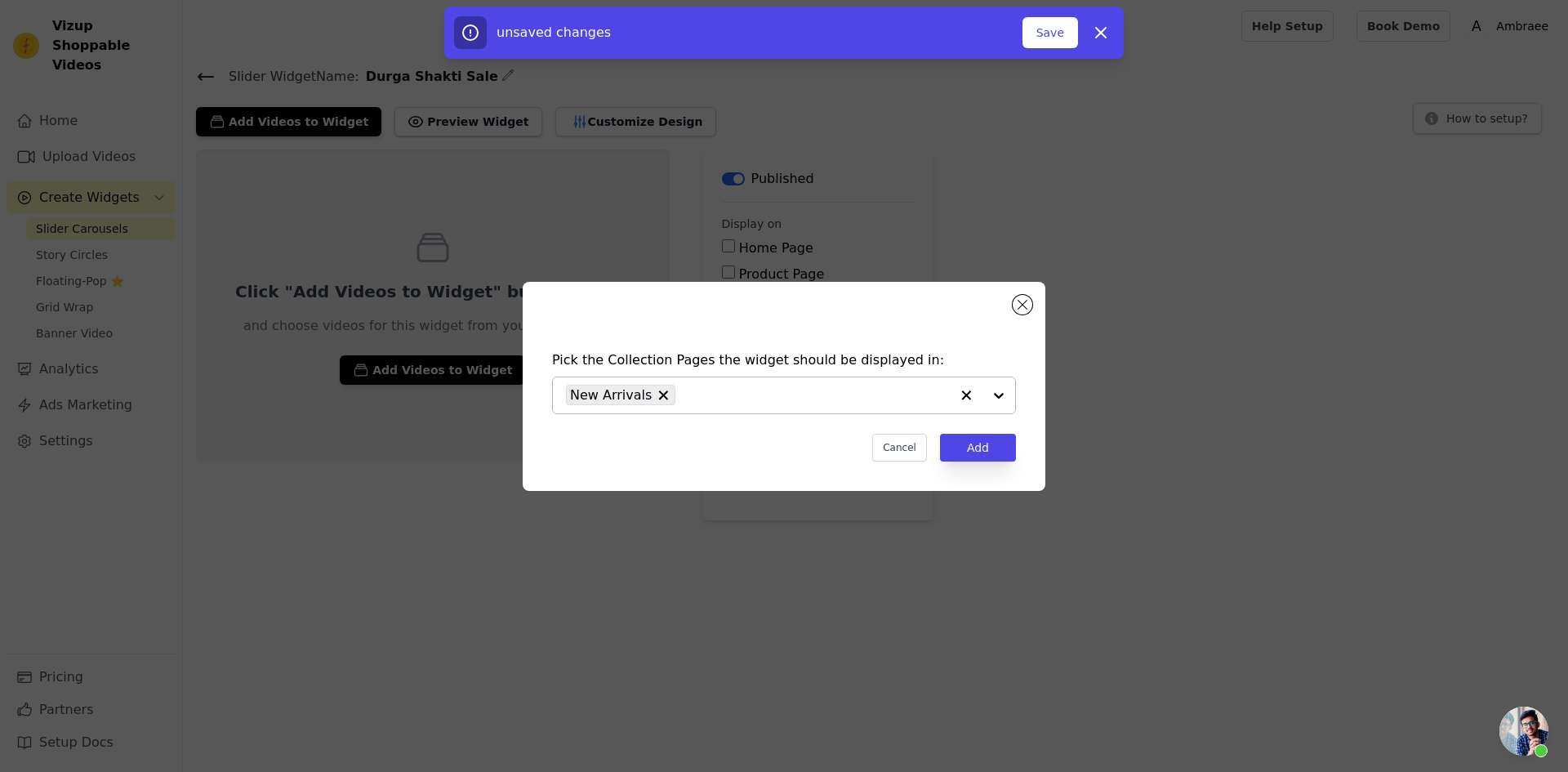
click at [1006, 396] on div at bounding box center [983, 395] width 65 height 36
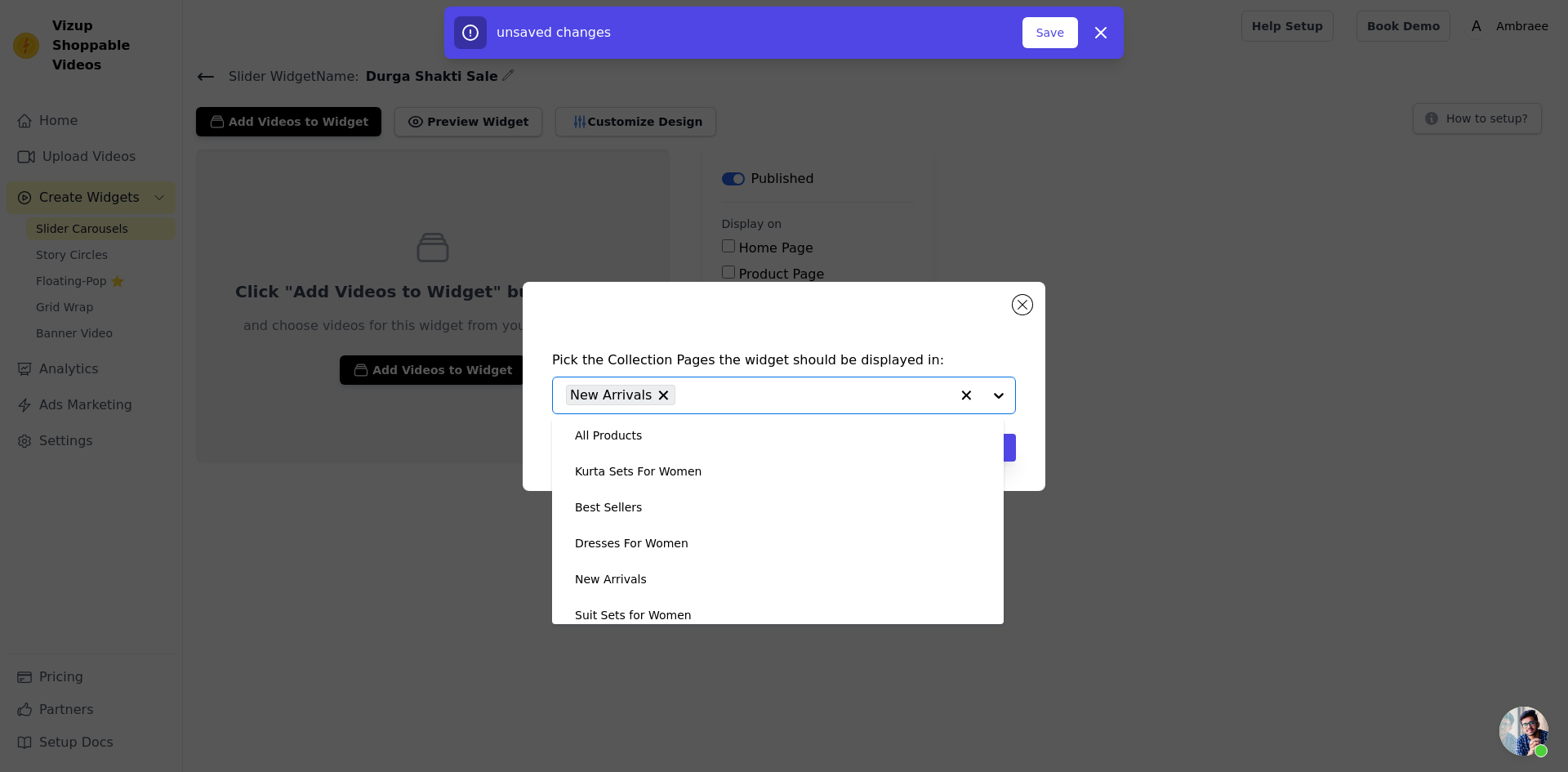
scroll to position [0, 0]
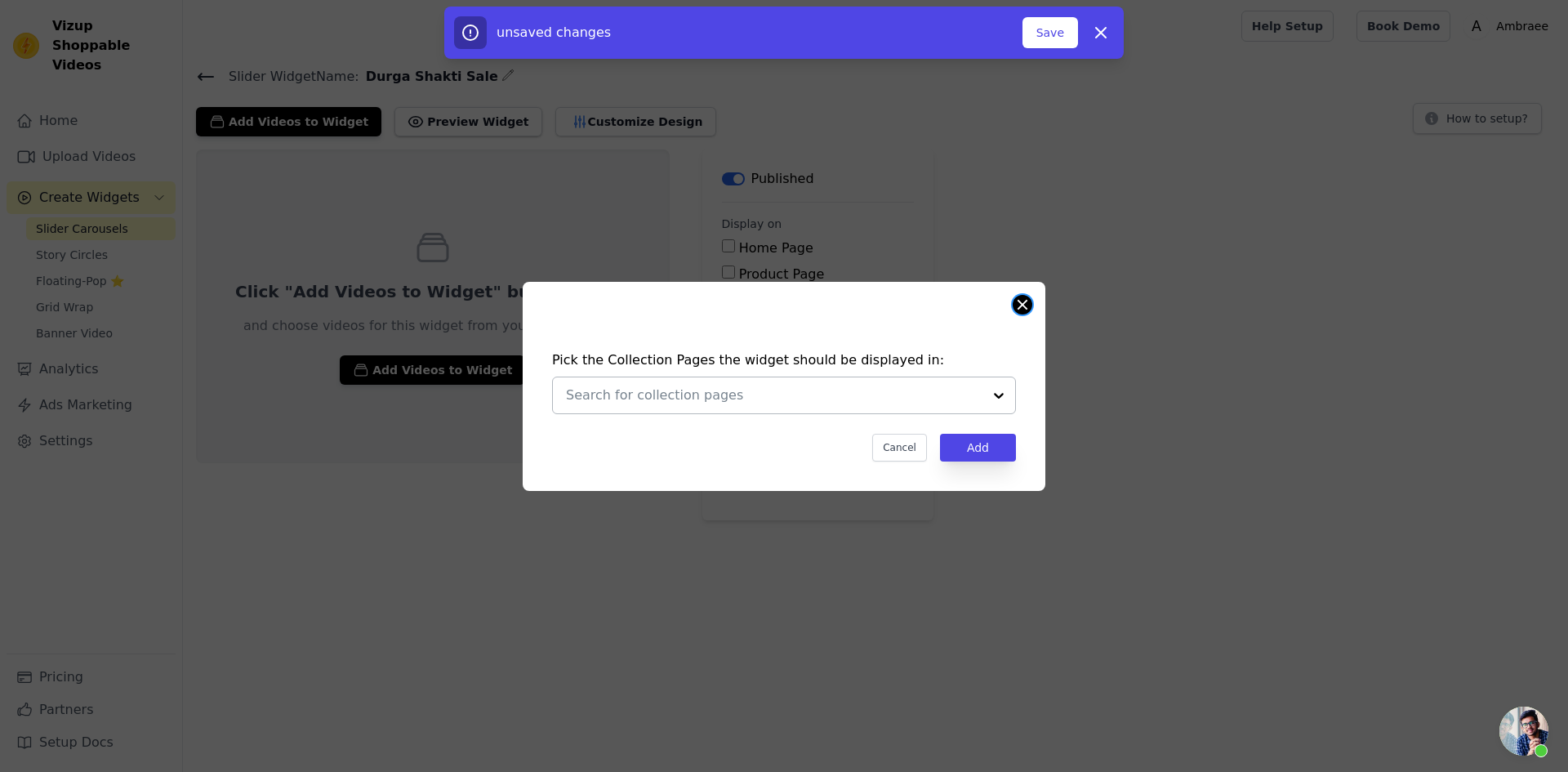
click at [1025, 299] on button "Close modal" at bounding box center [1023, 305] width 20 height 20
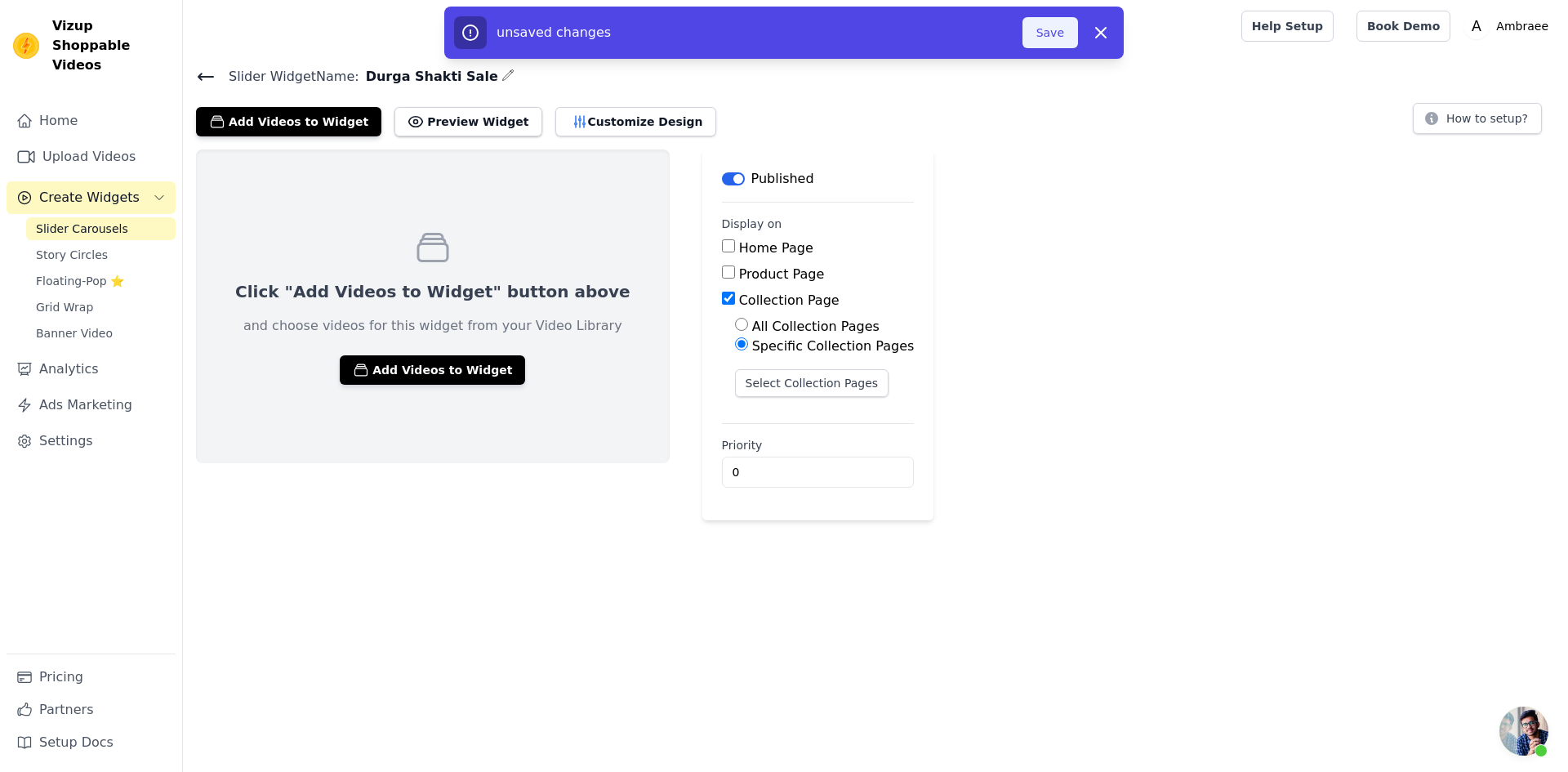
click at [1053, 23] on button "Save" at bounding box center [1050, 32] width 56 height 31
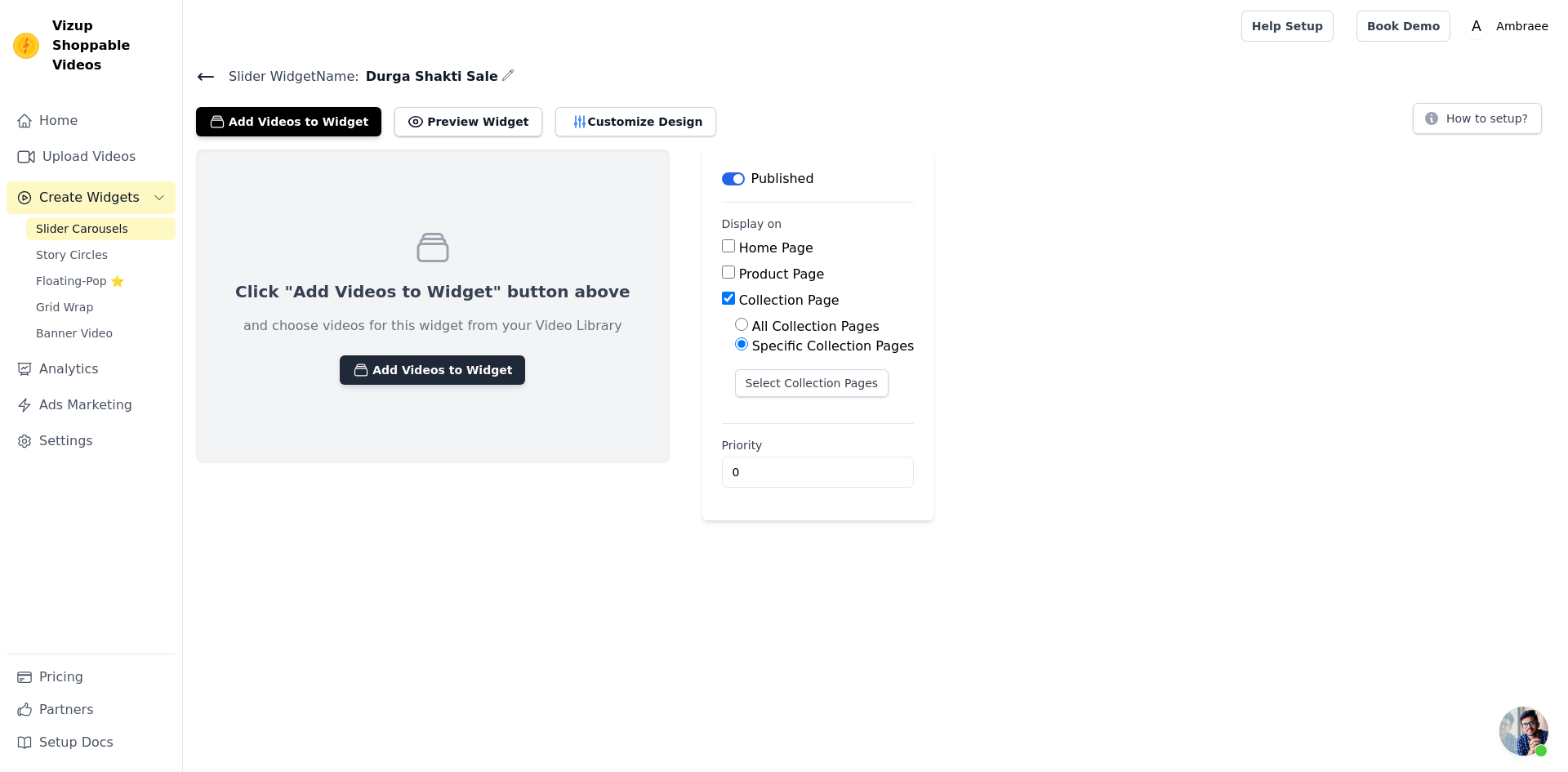
click at [422, 365] on button "Add Videos to Widget" at bounding box center [432, 370] width 185 height 30
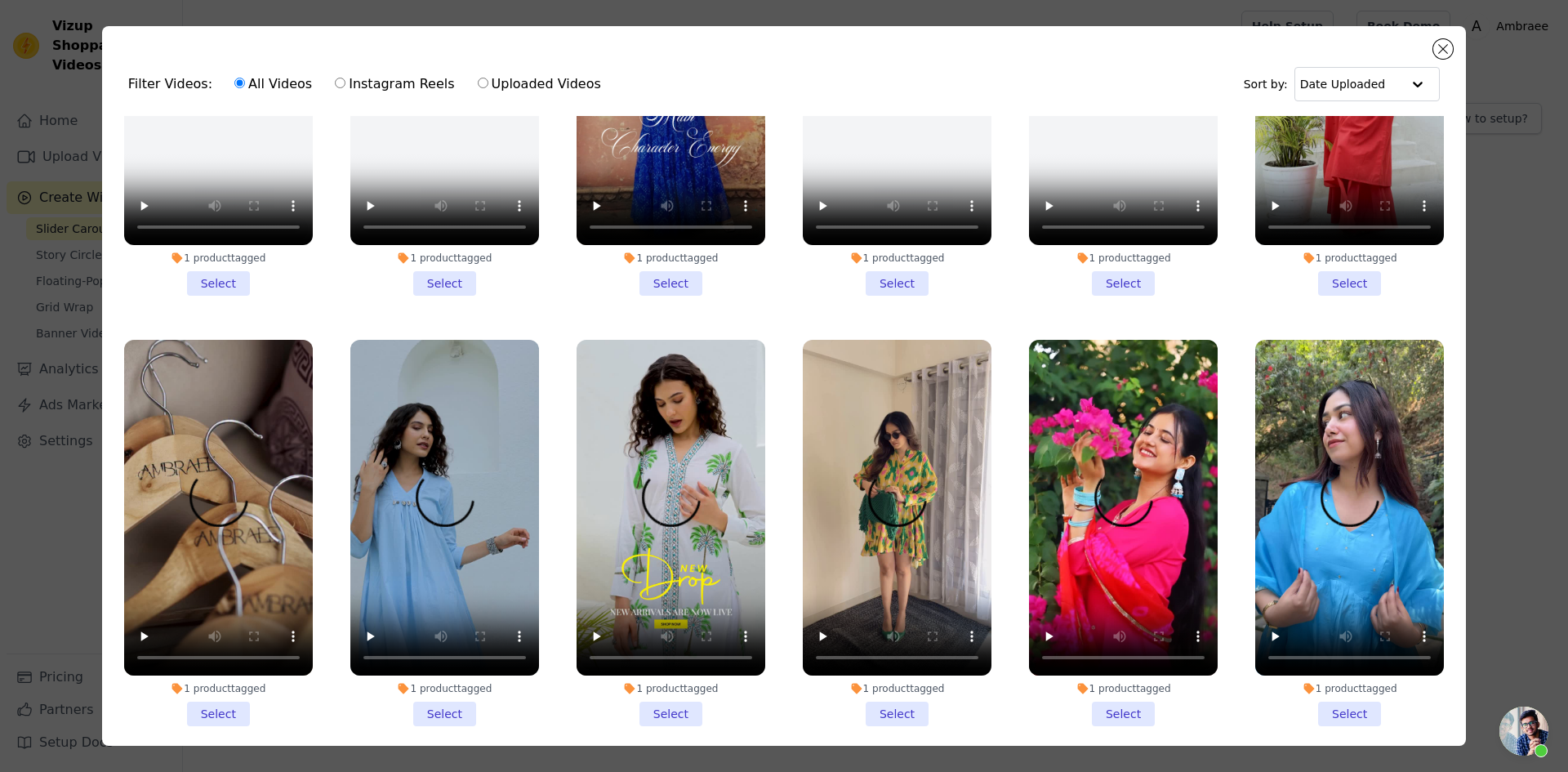
scroll to position [245, 0]
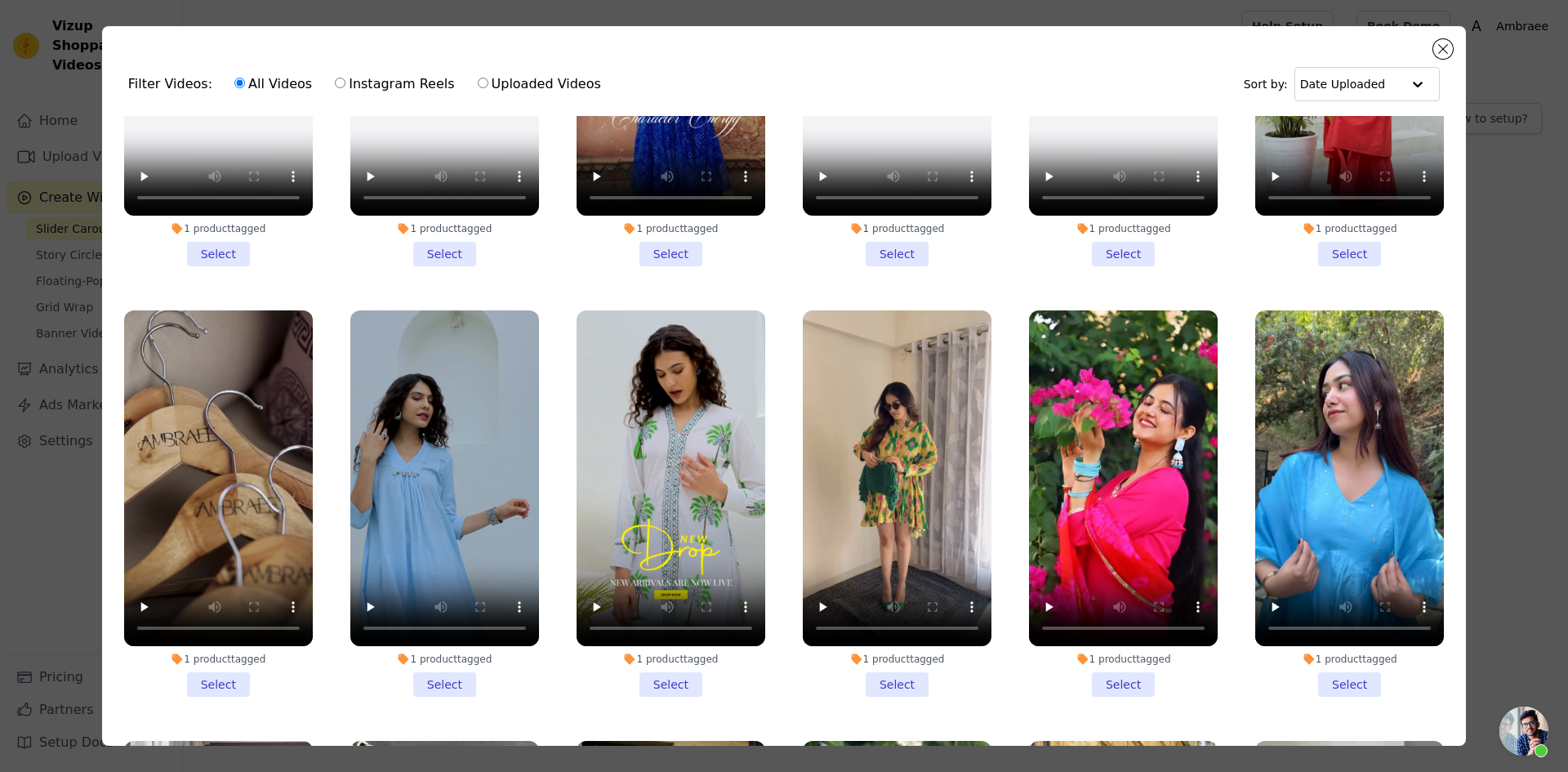
click at [655, 671] on li "1 product tagged Select" at bounding box center [670, 504] width 188 height 387
click at [0, 0] on input "1 product tagged Select" at bounding box center [0, 0] width 0 height 0
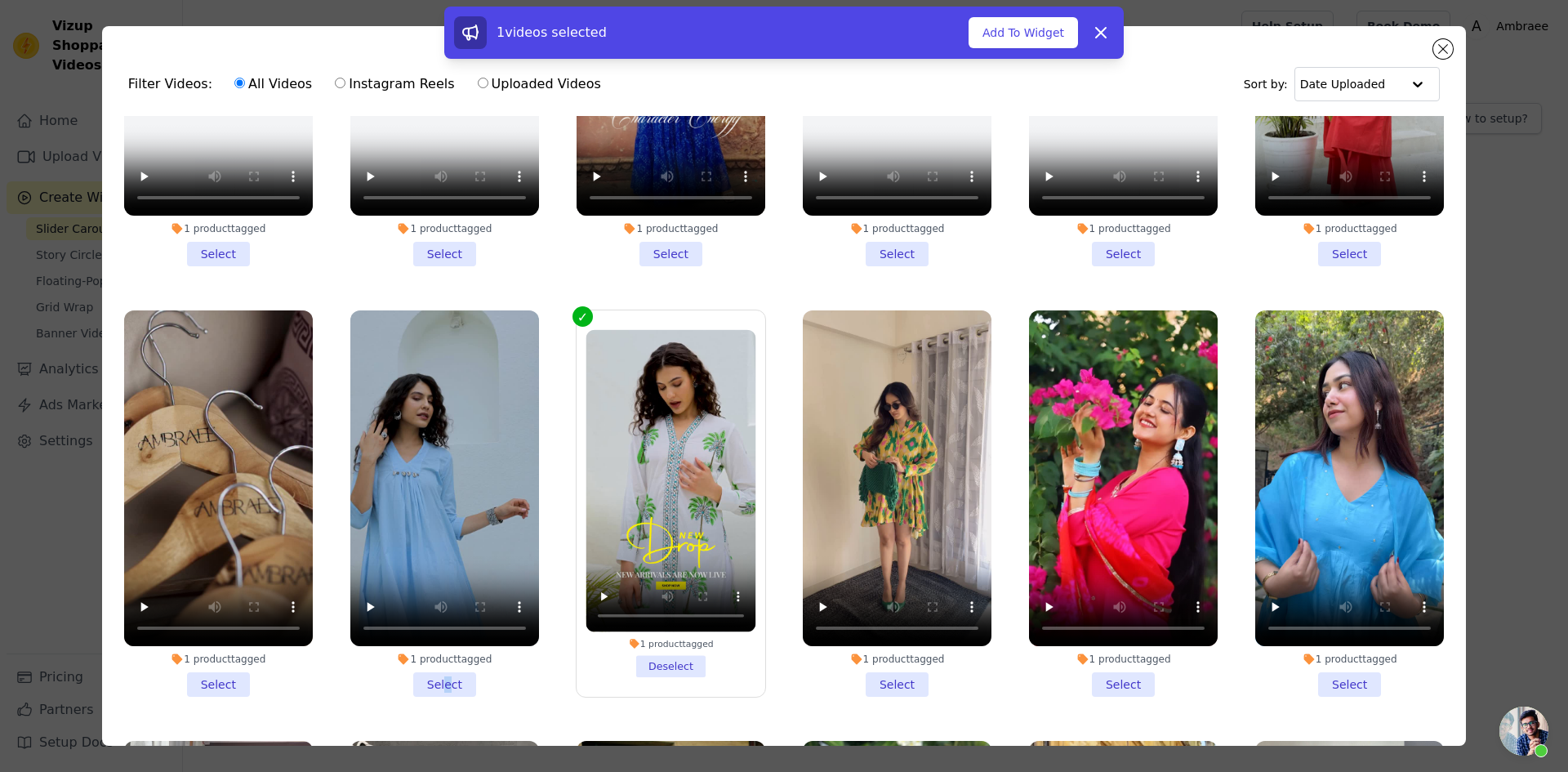
click at [445, 674] on li "1 product tagged Select" at bounding box center [444, 504] width 188 height 387
click at [518, 667] on li "1 product tagged Select" at bounding box center [444, 504] width 188 height 387
click at [0, 0] on input "1 product tagged Select" at bounding box center [0, 0] width 0 height 0
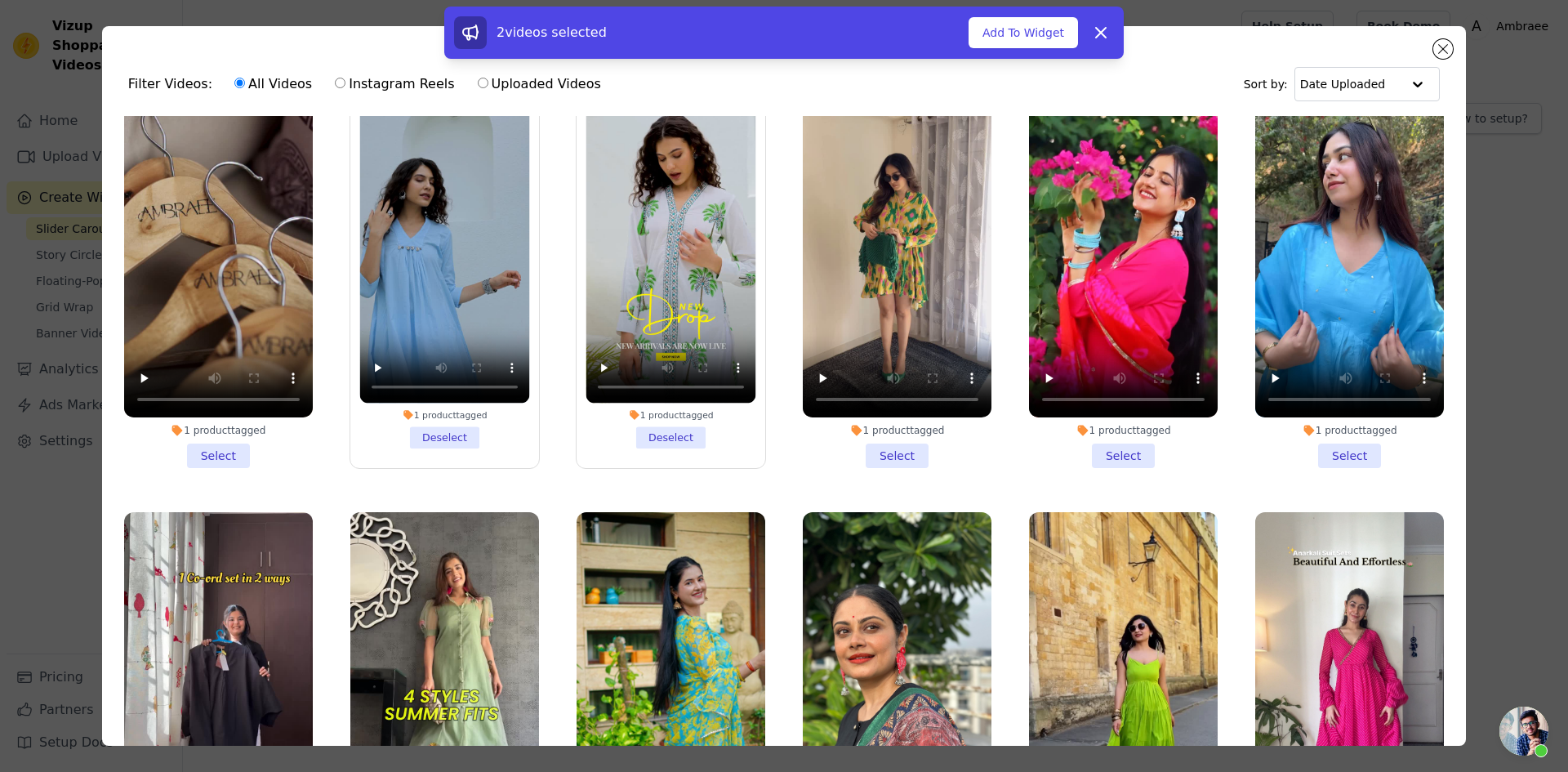
scroll to position [490, 0]
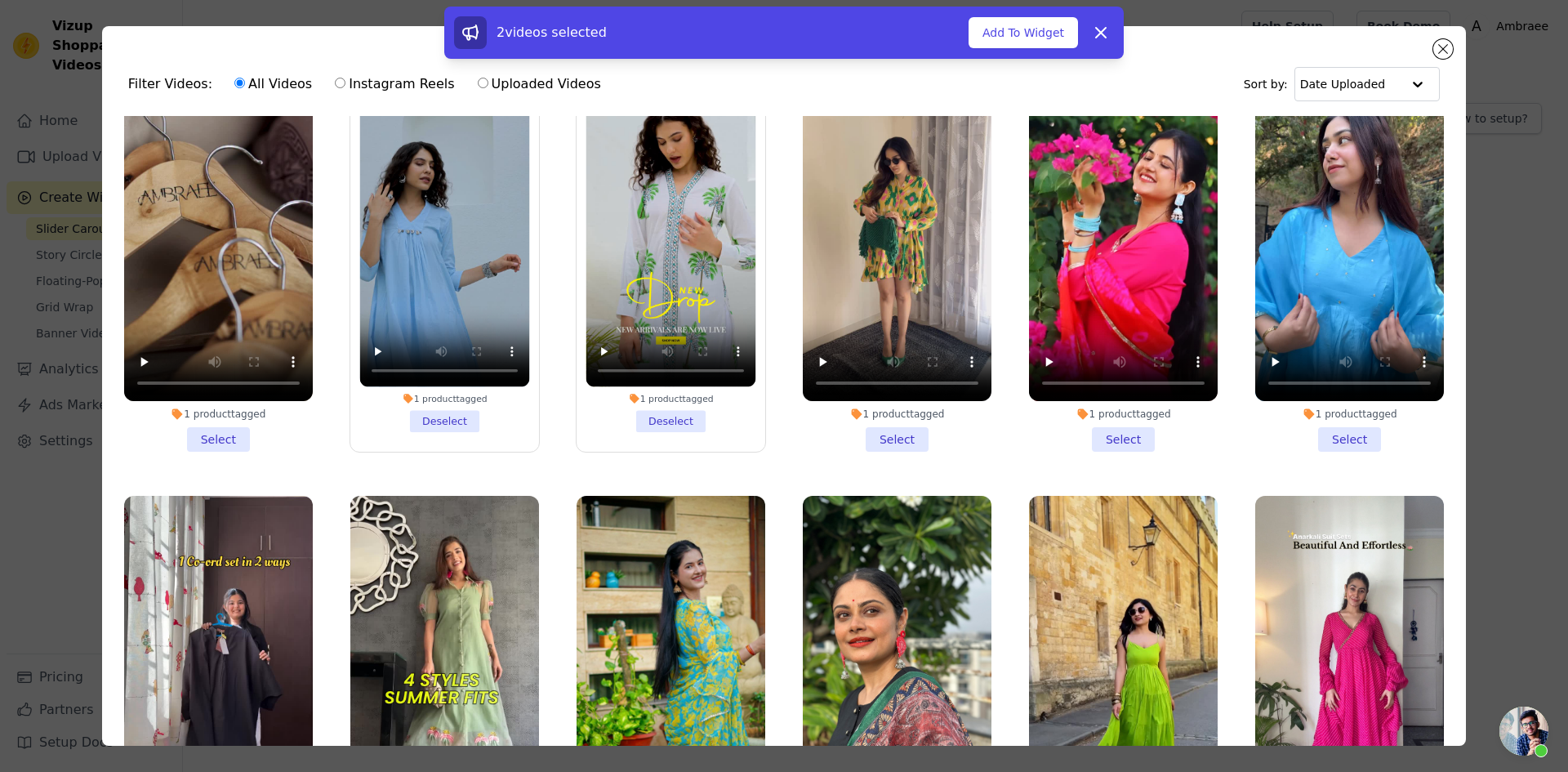
click at [280, 415] on li "1 product tagged Select" at bounding box center [218, 259] width 188 height 387
click at [0, 0] on input "1 product tagged Select" at bounding box center [0, 0] width 0 height 0
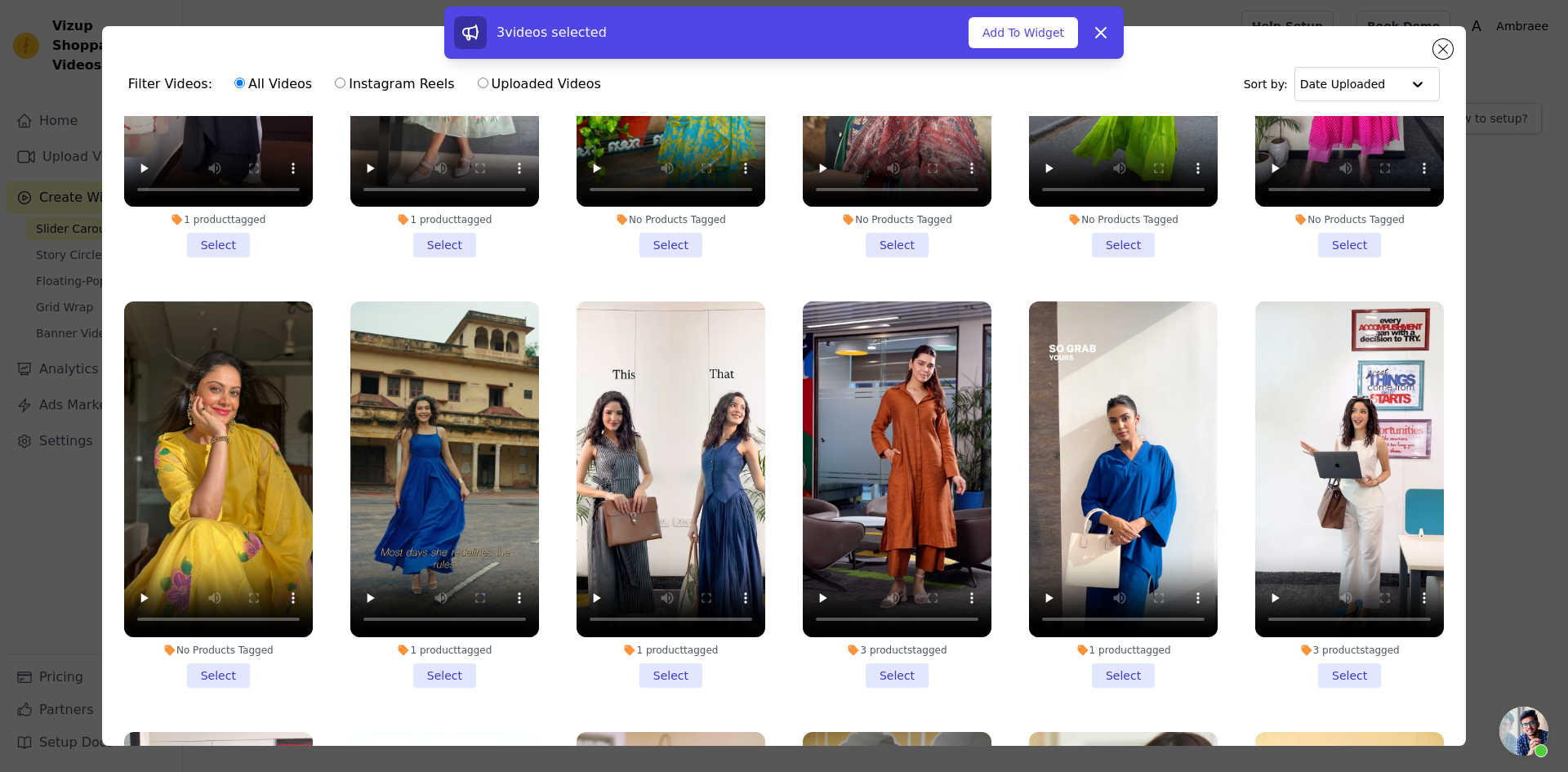
scroll to position [1144, 0]
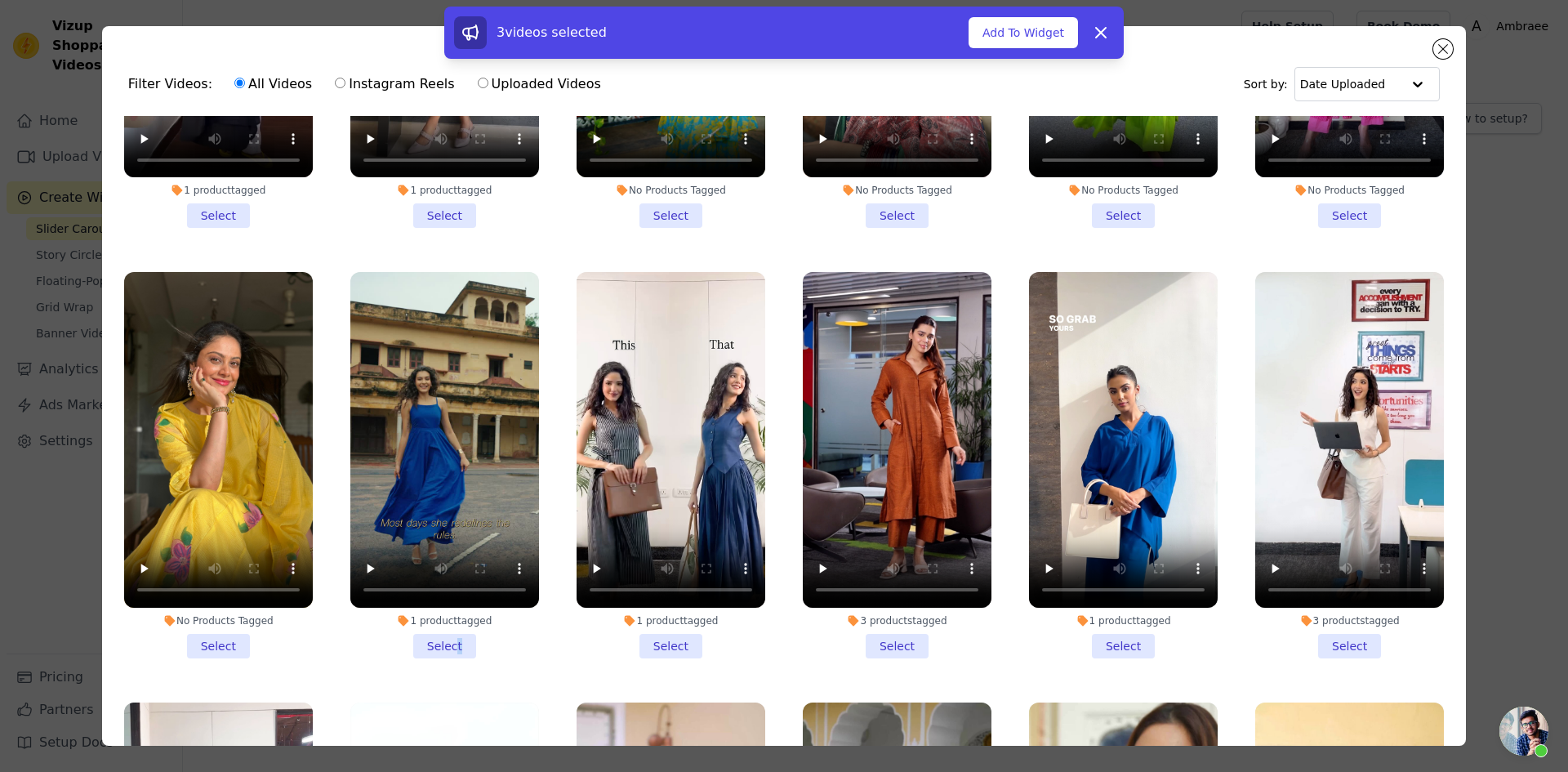
click at [452, 621] on li "1 product tagged Select" at bounding box center [444, 465] width 188 height 387
click at [499, 609] on li "1 product tagged Select" at bounding box center [444, 465] width 188 height 387
click at [0, 0] on input "1 product tagged Select" at bounding box center [0, 0] width 0 height 0
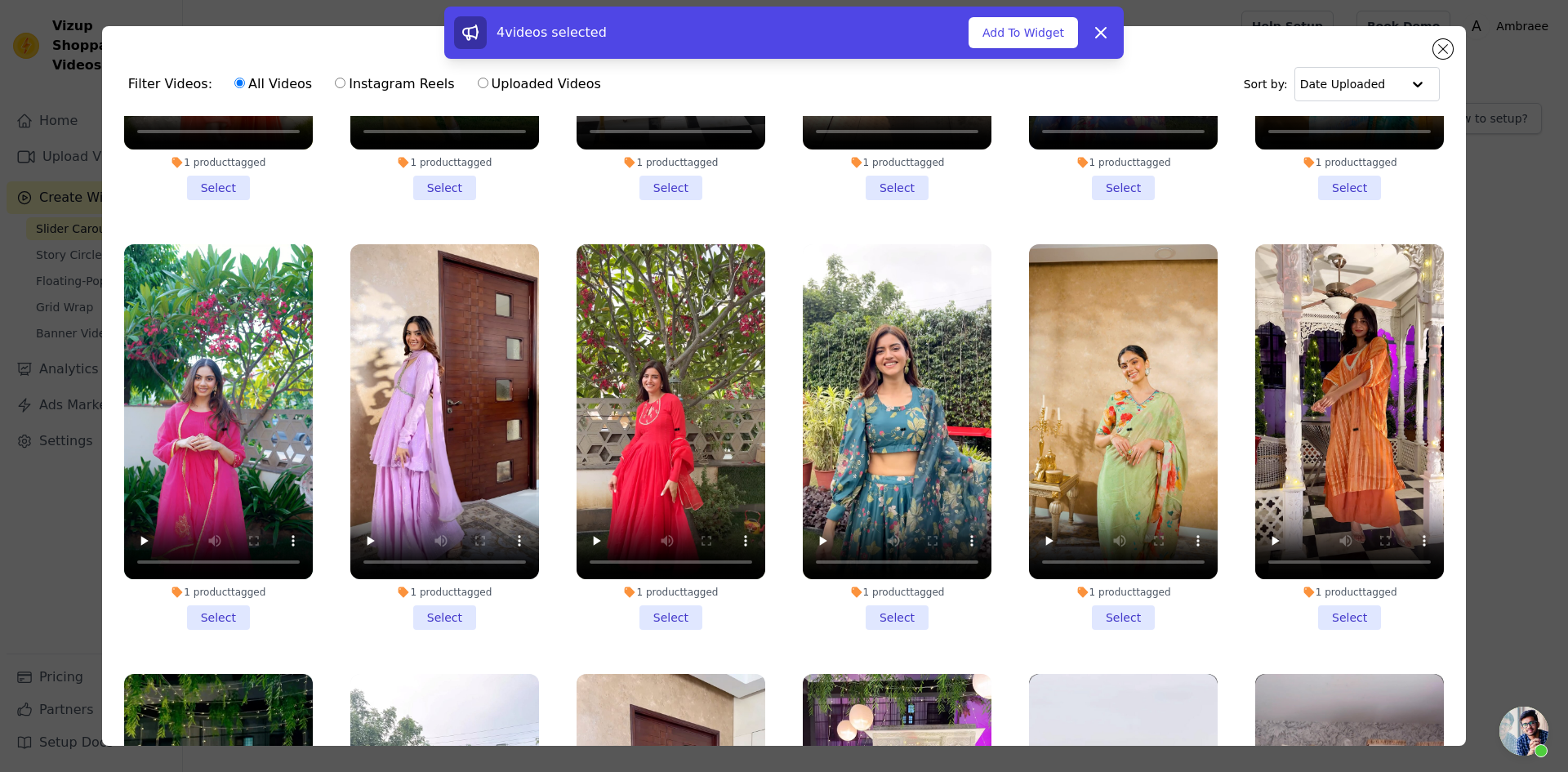
scroll to position [17599, 0]
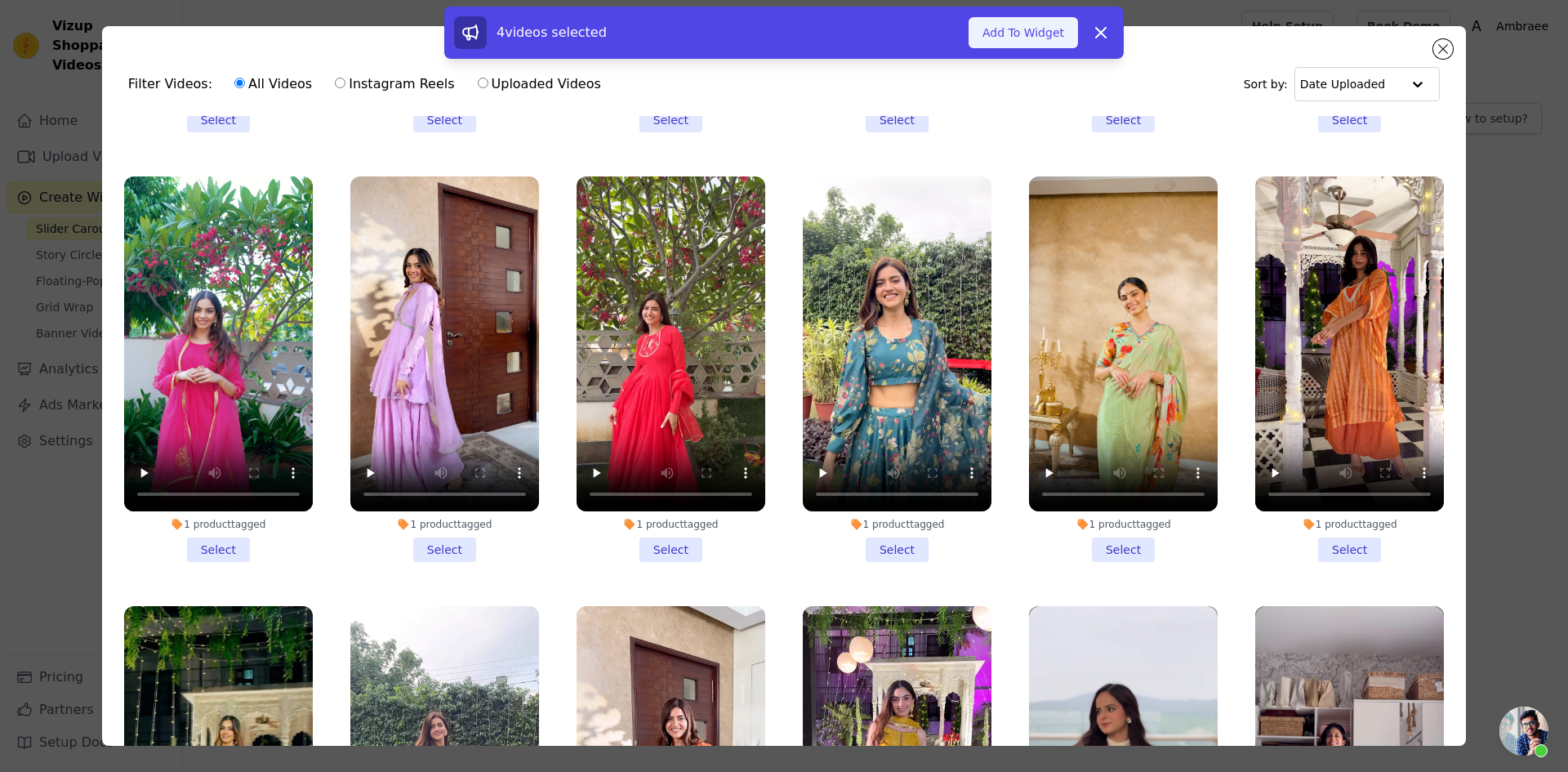
click at [1010, 22] on button "Add To Widget" at bounding box center [1024, 32] width 109 height 31
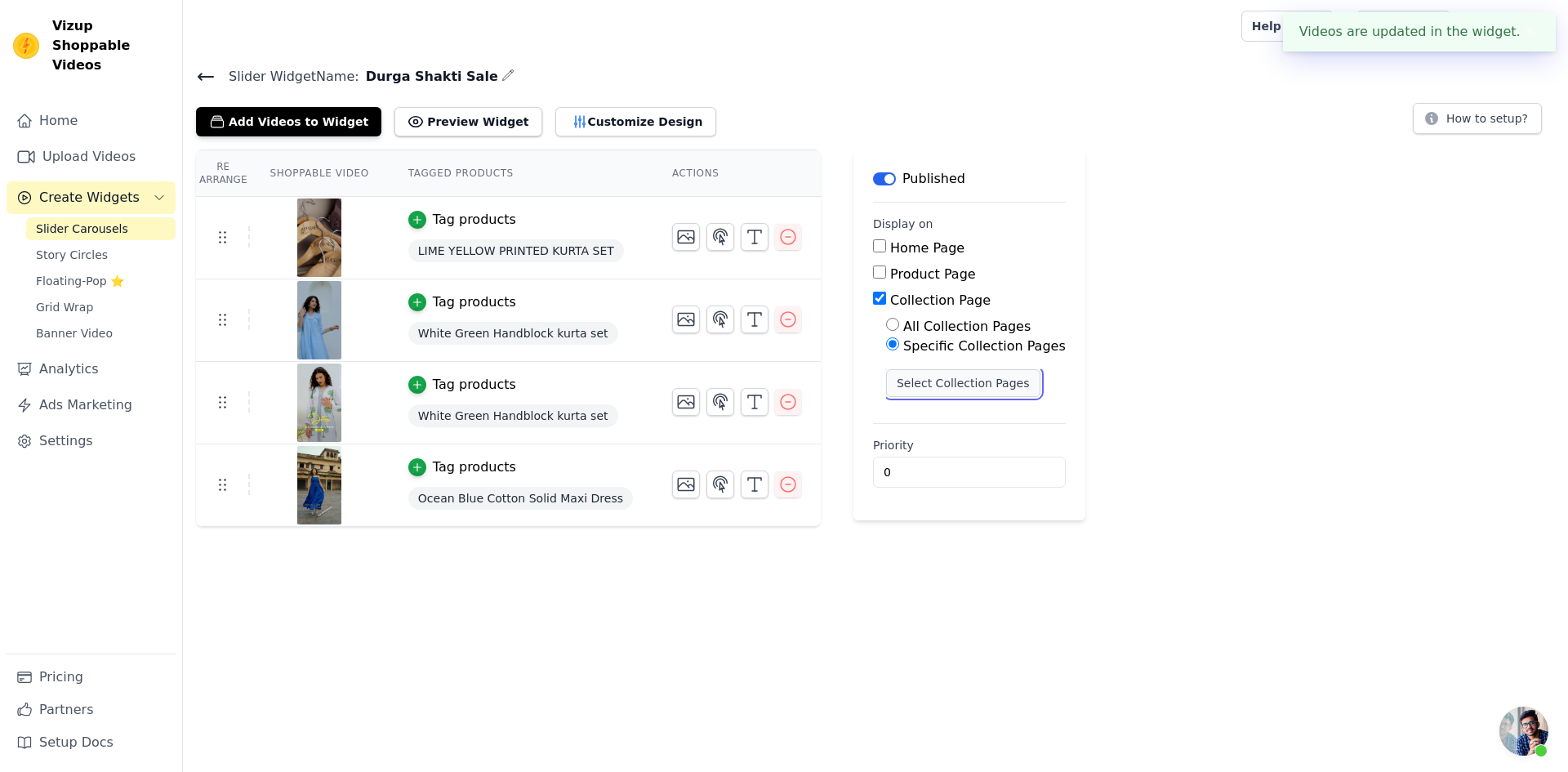
click at [896, 378] on button "Select Collection Pages" at bounding box center [964, 383] width 155 height 28
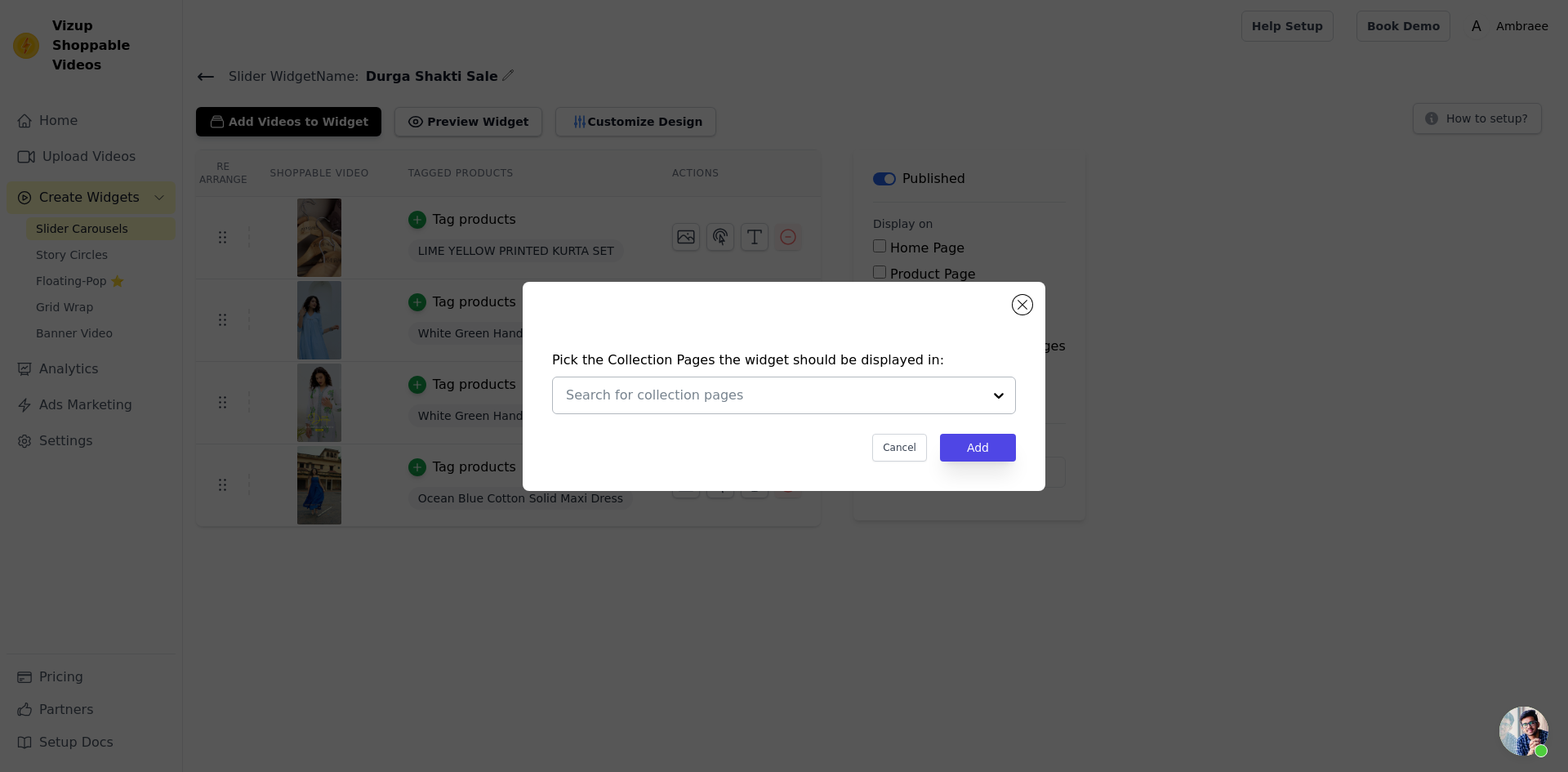
click at [997, 395] on div at bounding box center [999, 395] width 33 height 36
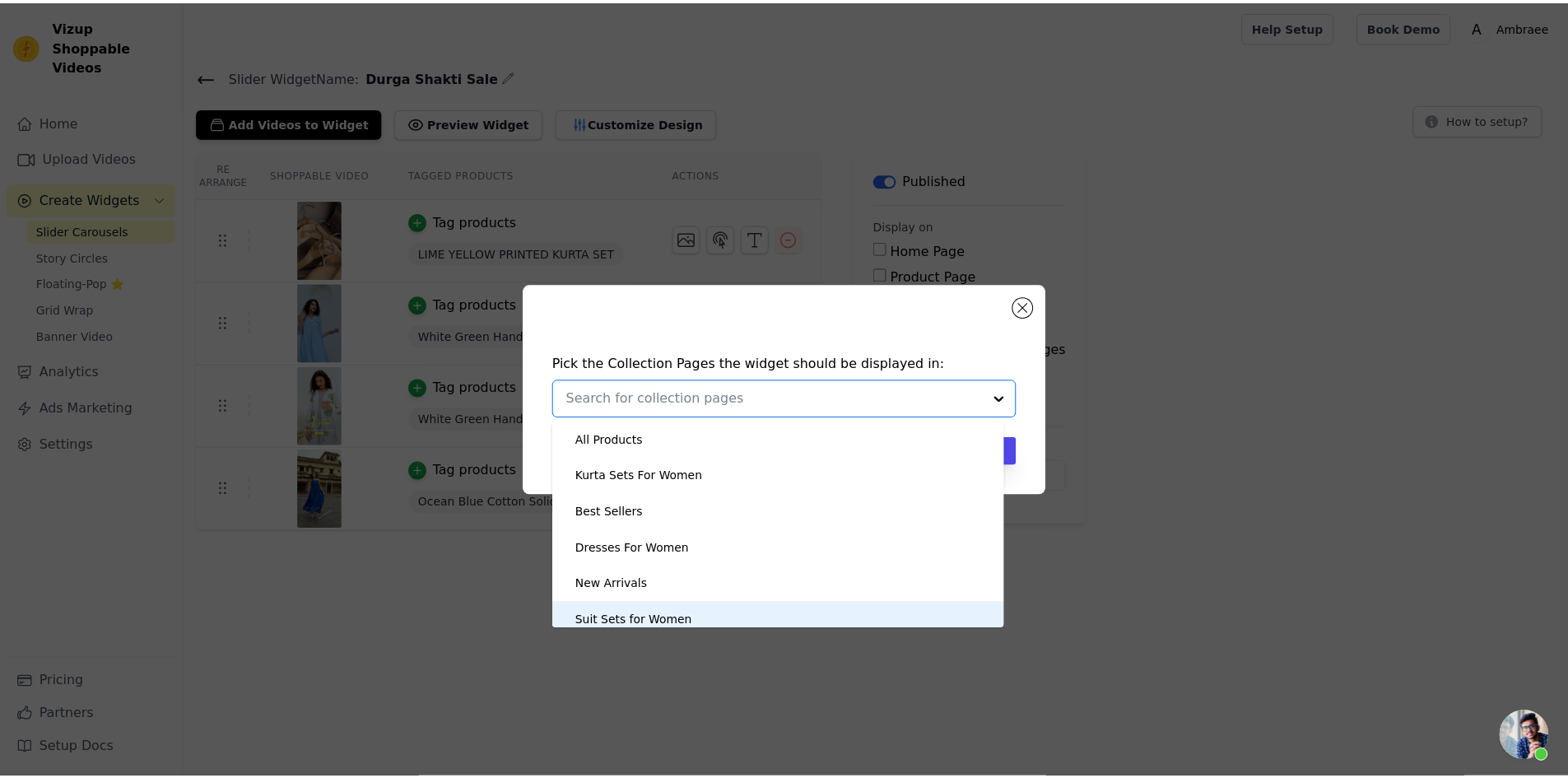
scroll to position [10, 0]
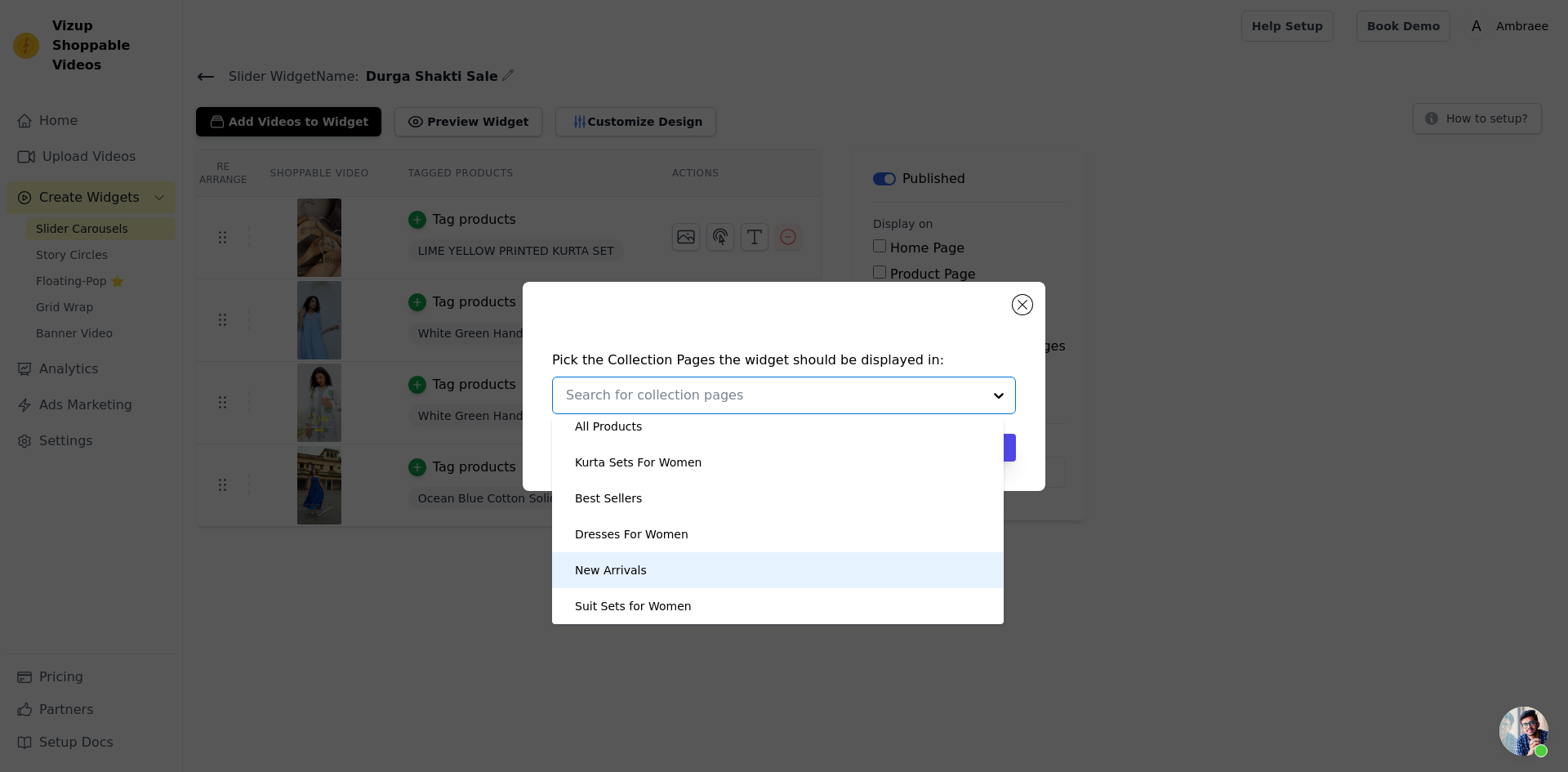
click at [672, 572] on div "New Arrivals" at bounding box center [778, 571] width 419 height 36
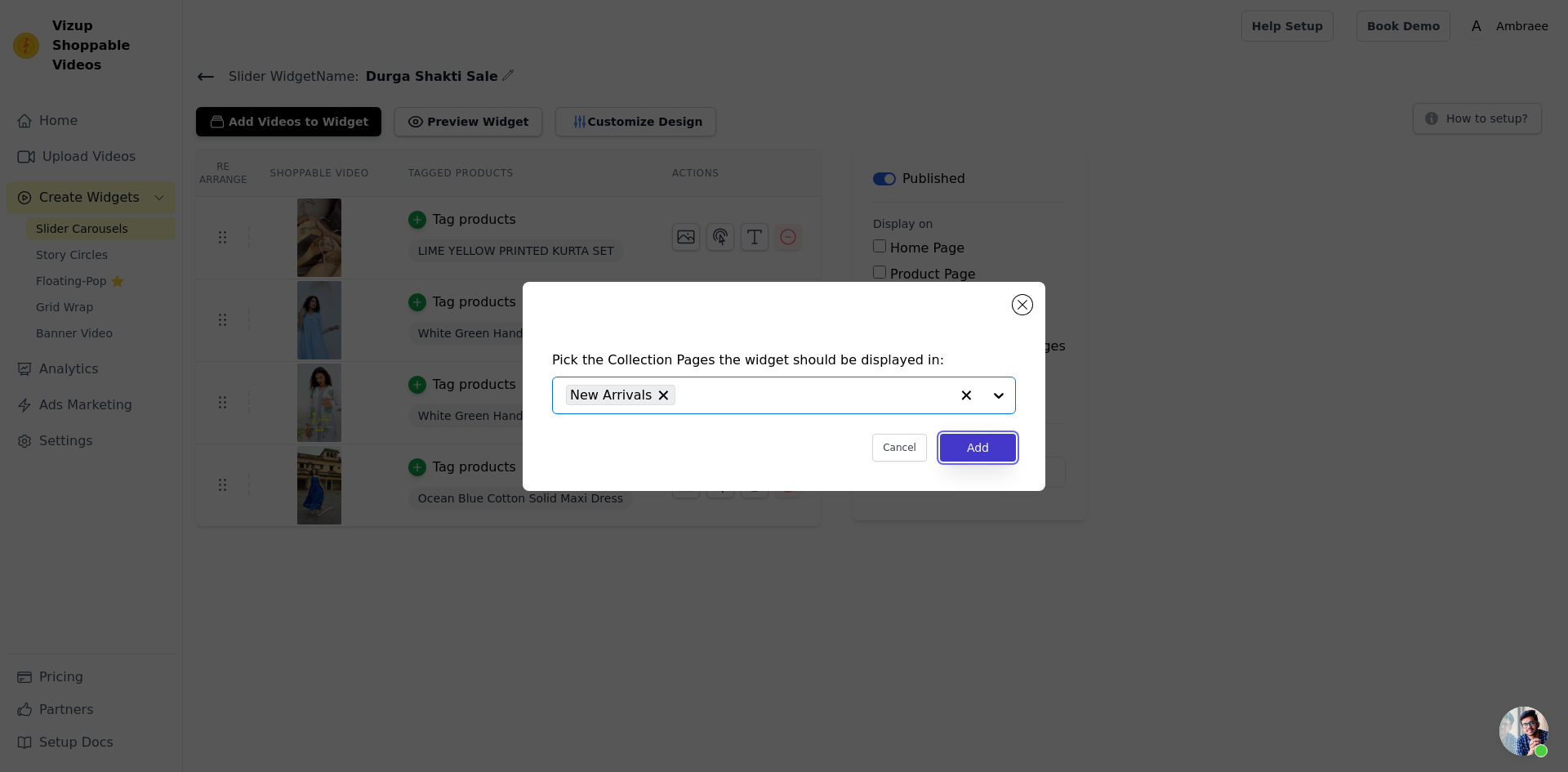
click at [965, 450] on button "Add" at bounding box center [978, 448] width 76 height 28
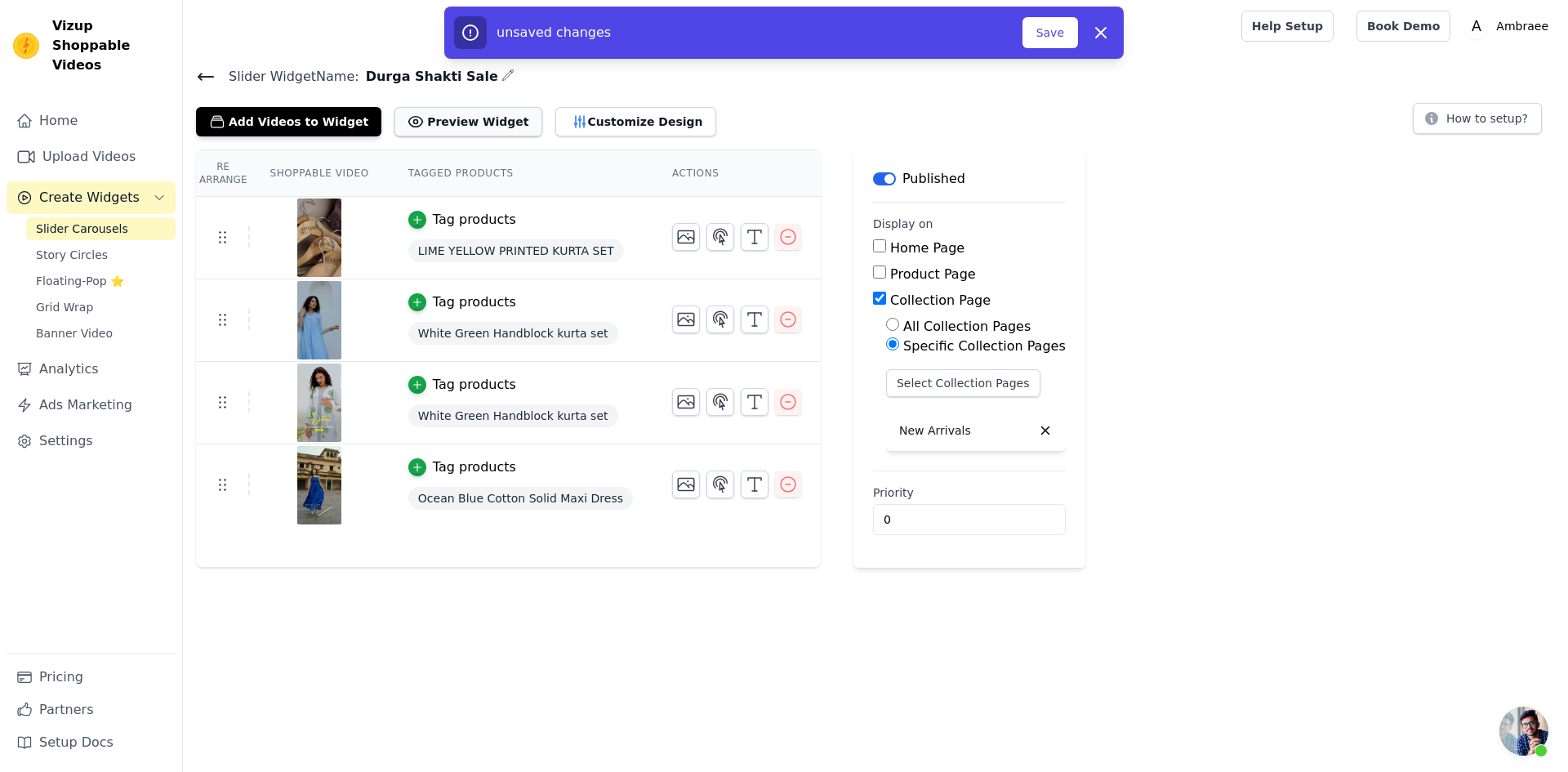
click at [460, 124] on button "Preview Widget" at bounding box center [468, 122] width 147 height 30
click at [92, 273] on span "Floating-Pop ⭐" at bounding box center [79, 281] width 88 height 16
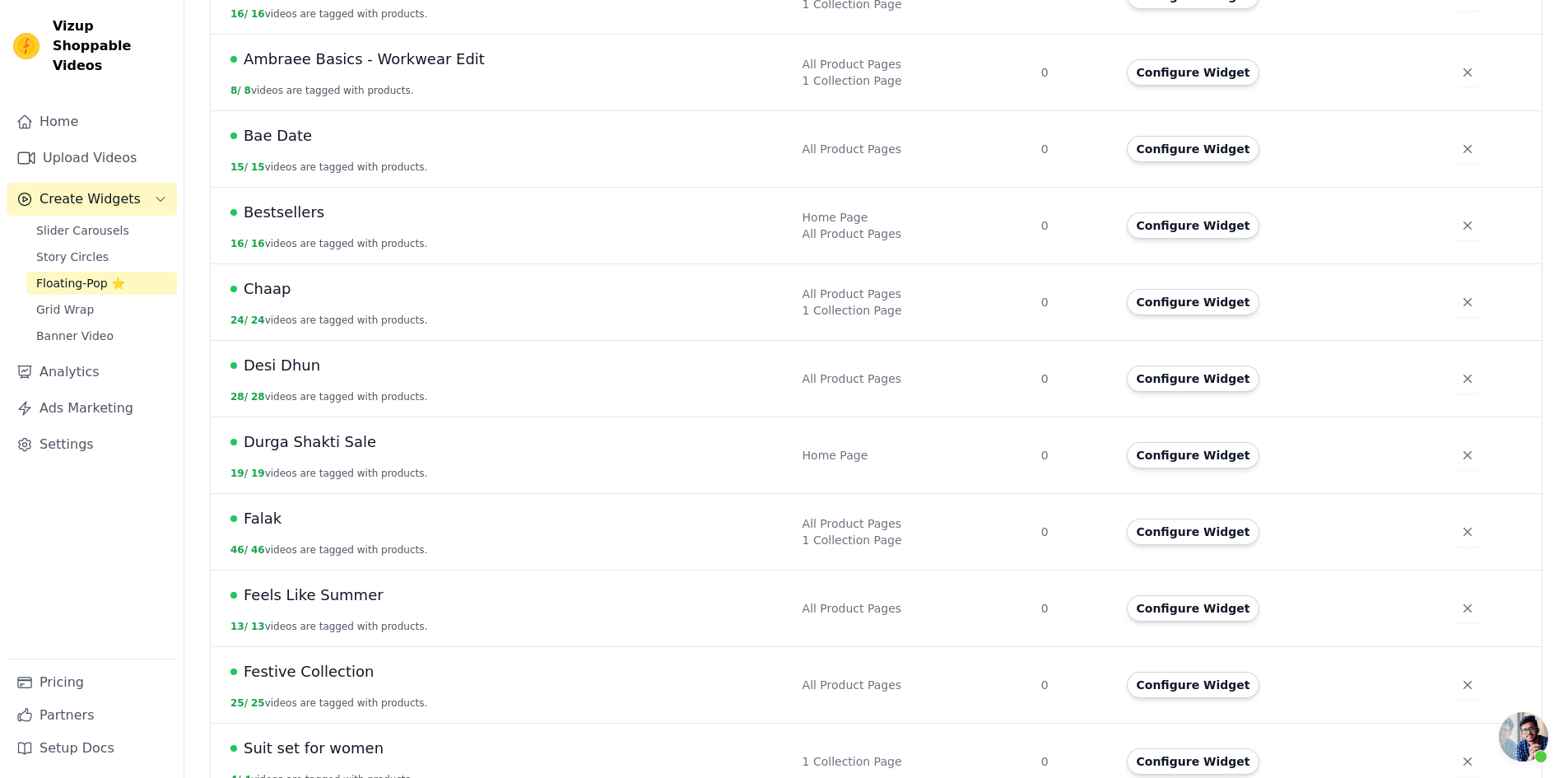
scroll to position [59, 0]
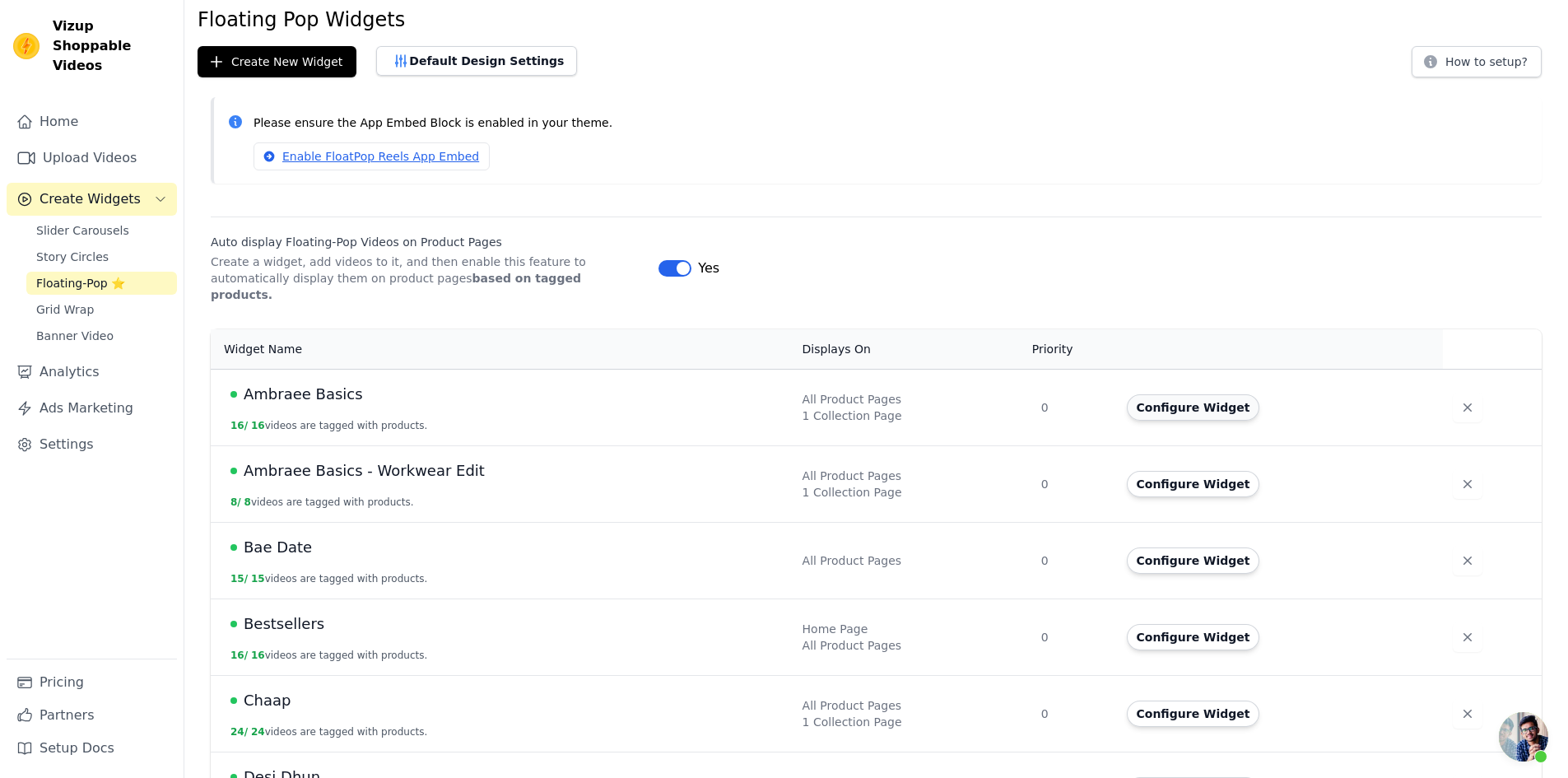
click at [1149, 394] on button "Configure Widget" at bounding box center [1192, 407] width 133 height 26
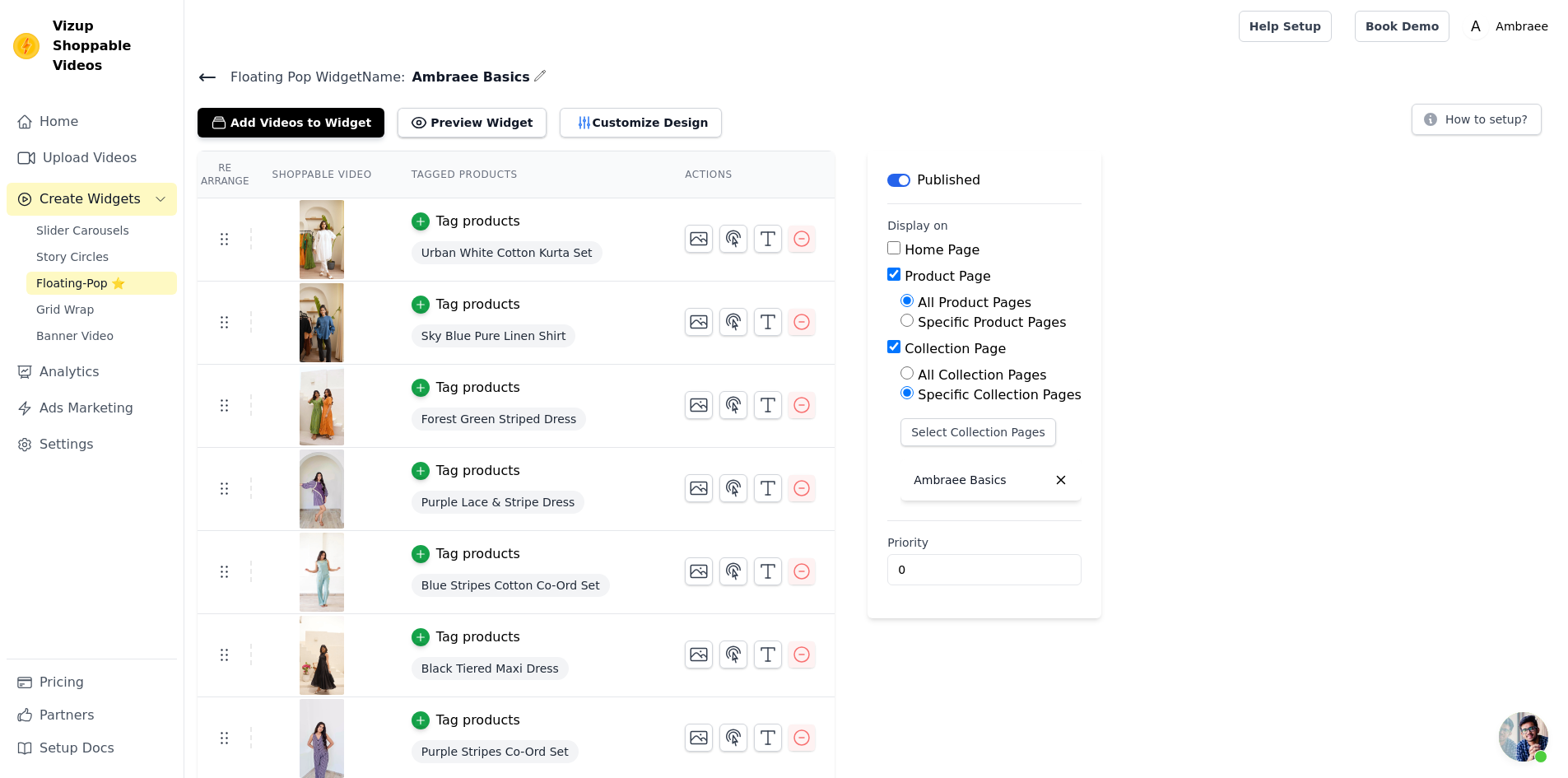
click at [900, 320] on input "Specific Product Pages" at bounding box center [906, 320] width 13 height 13
radio input "true"
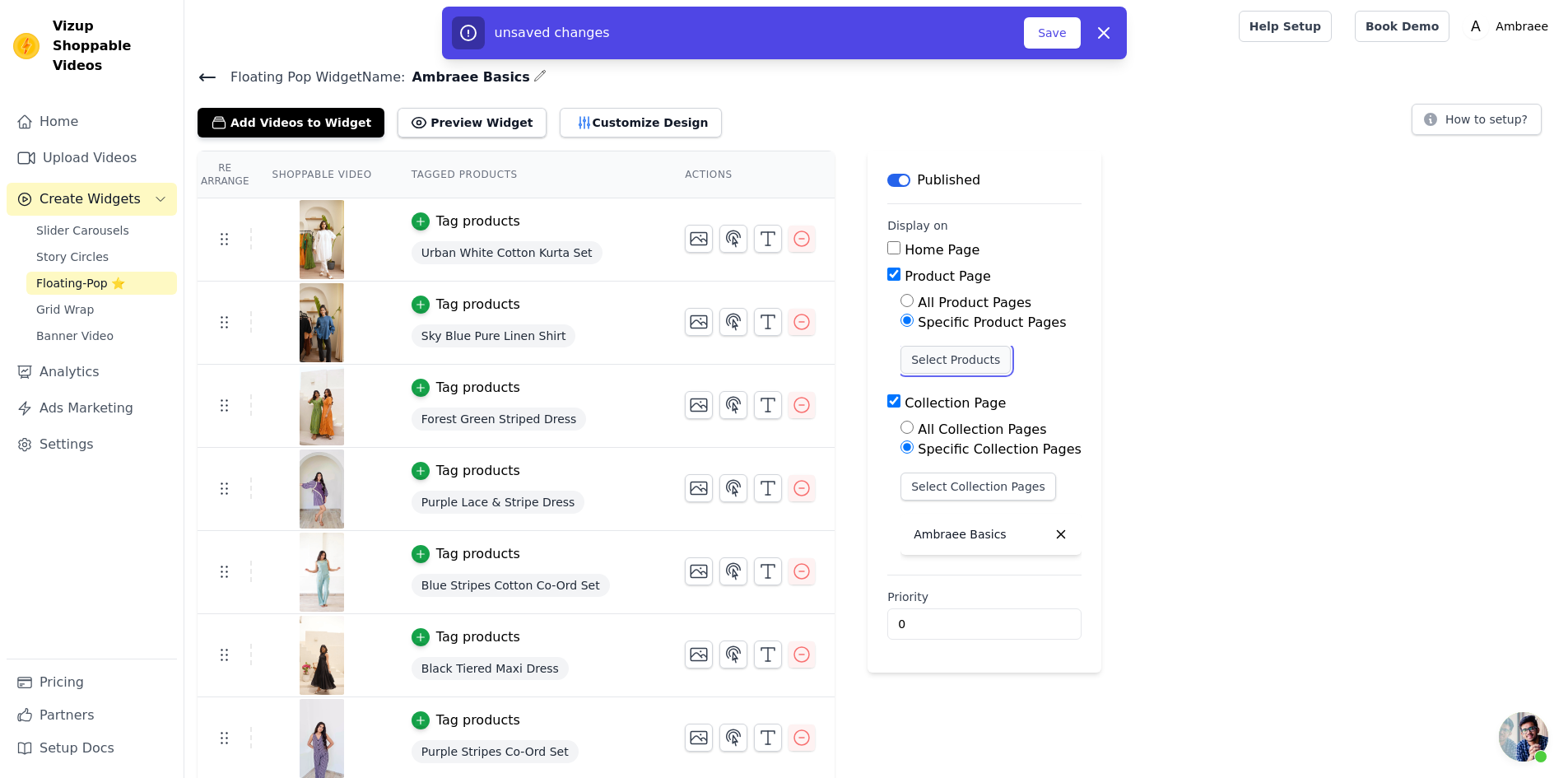
click at [938, 361] on button "Select Products" at bounding box center [955, 360] width 110 height 28
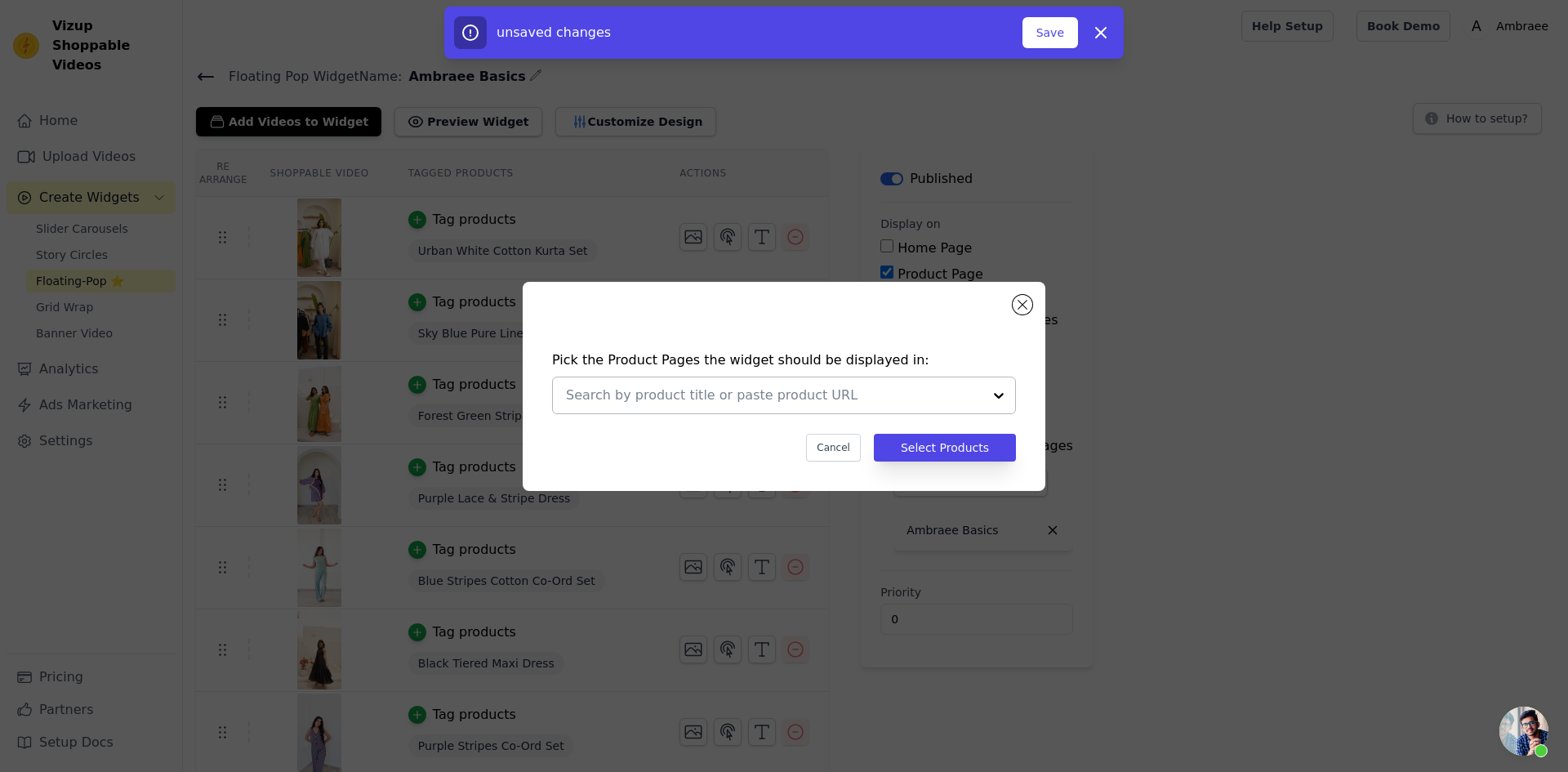
click at [997, 391] on div at bounding box center [999, 395] width 33 height 36
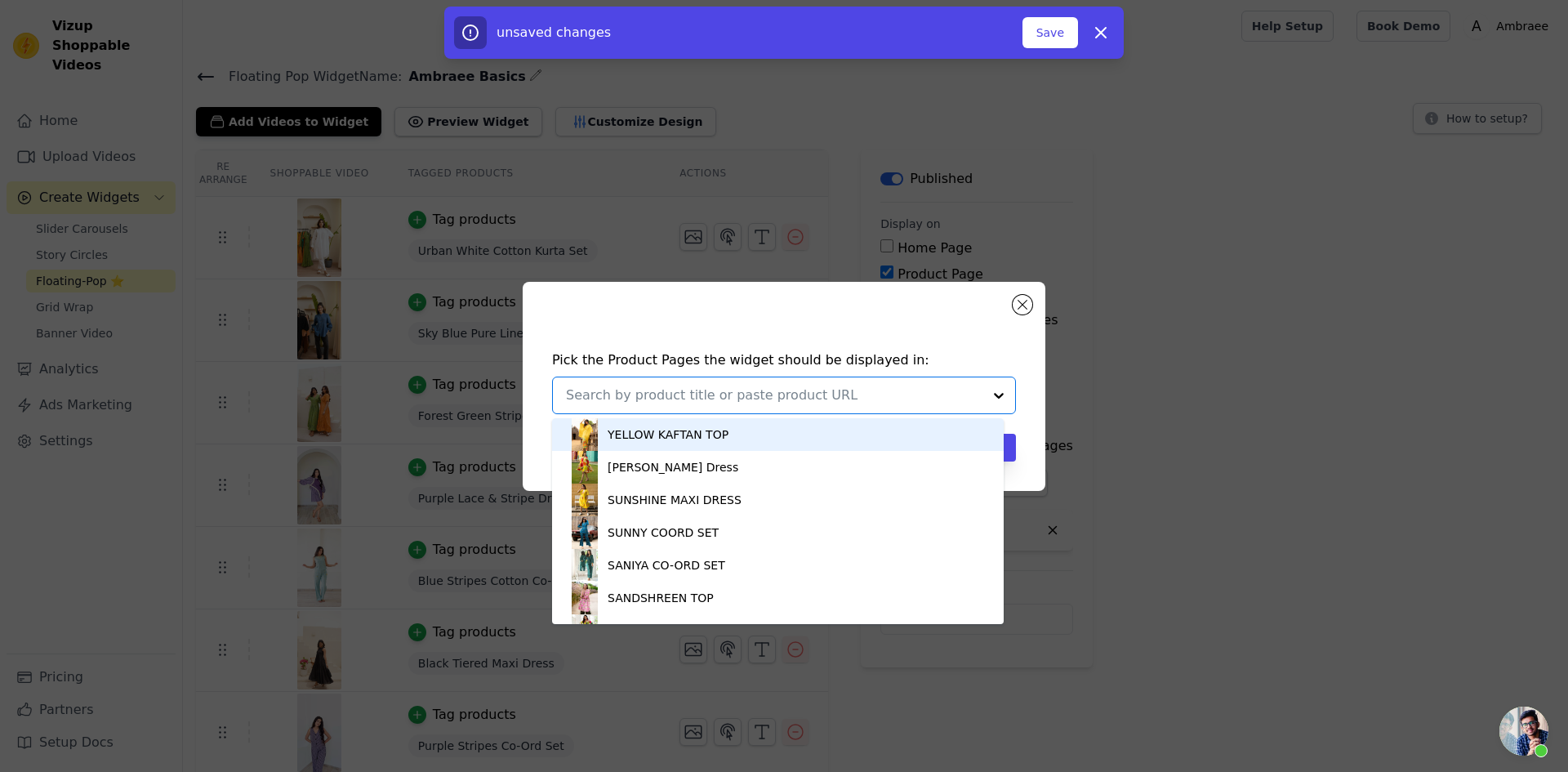
click at [1111, 387] on div "Pick the Product Pages the widget should be displayed in: YELLOW KAFTAN TOP Tin…" at bounding box center [784, 387] width 1516 height 262
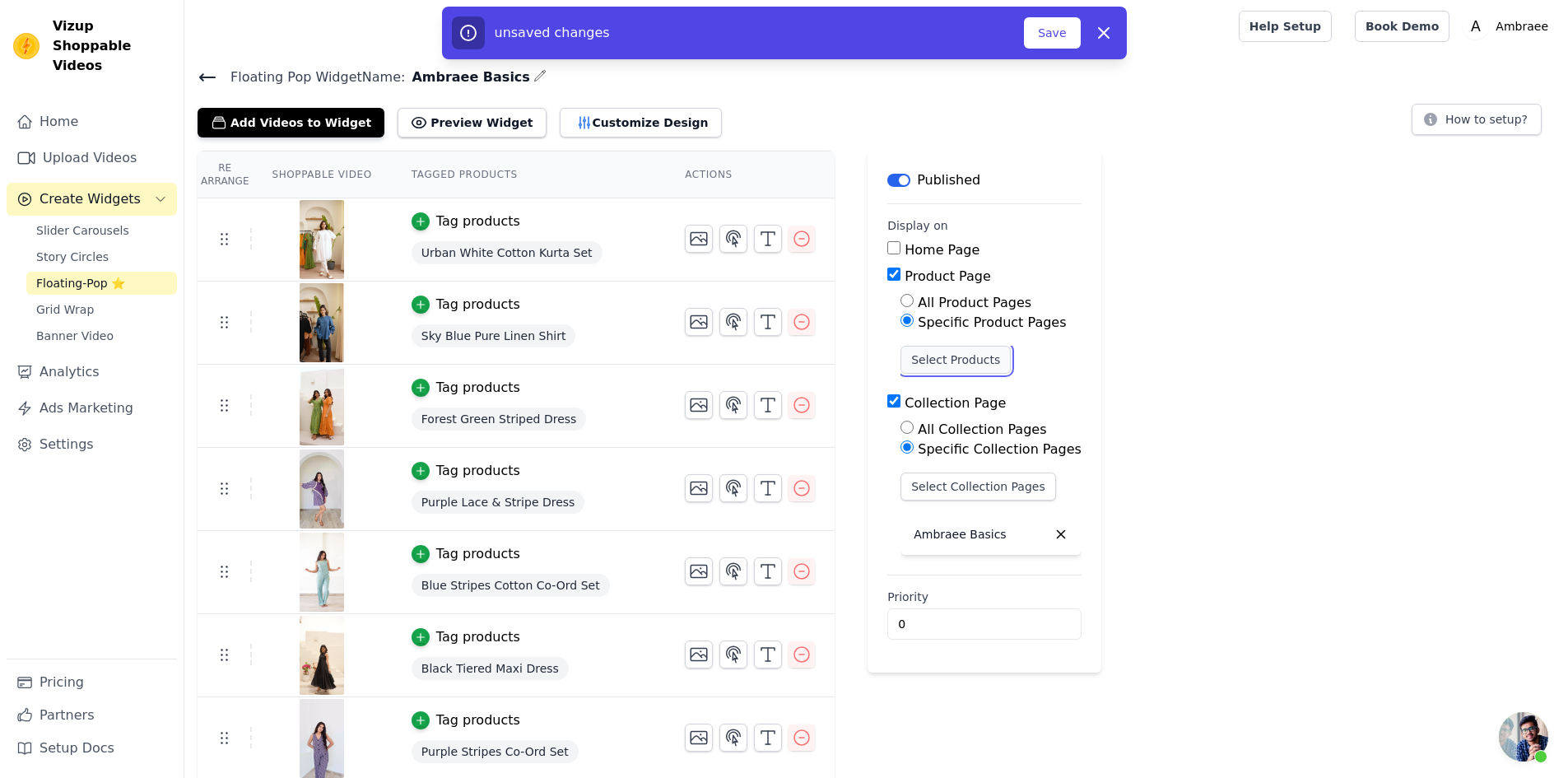
click at [949, 361] on button "Select Products" at bounding box center [955, 360] width 110 height 28
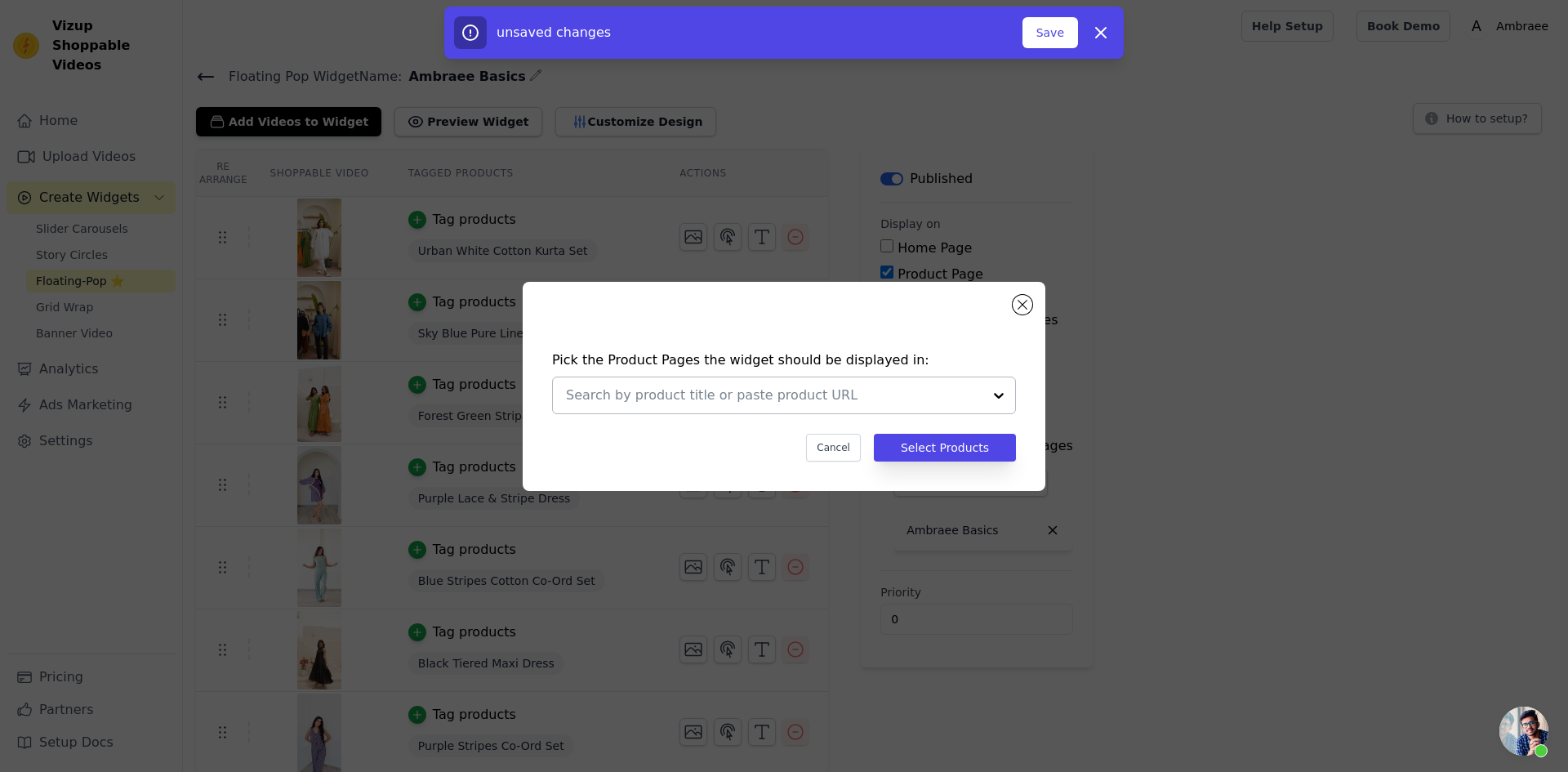
click at [993, 394] on div at bounding box center [999, 395] width 33 height 36
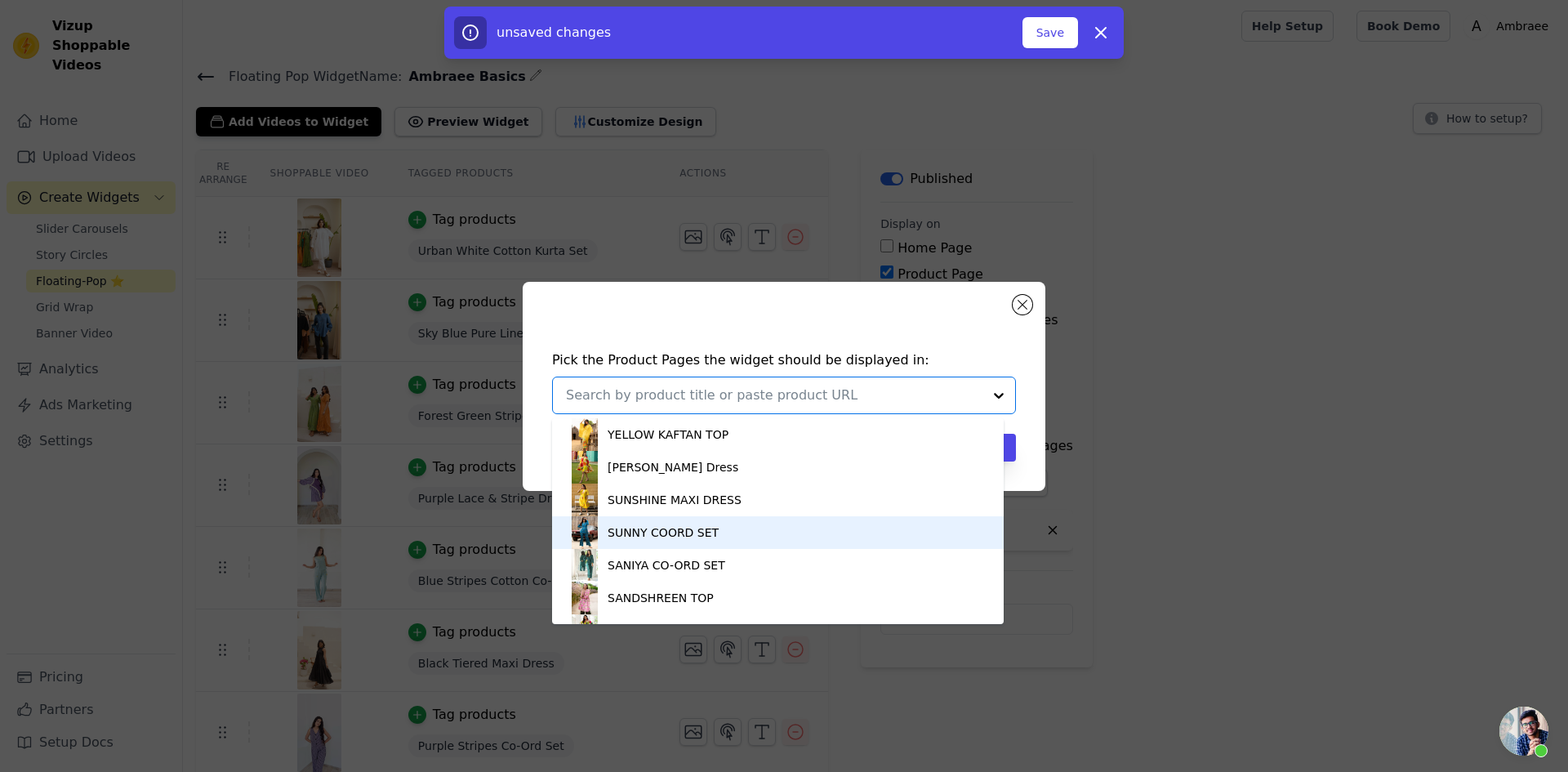
click at [1129, 536] on div "Pick the Product Pages the widget should be displayed in: YELLOW KAFTAN TOP Tin…" at bounding box center [784, 386] width 1568 height 772
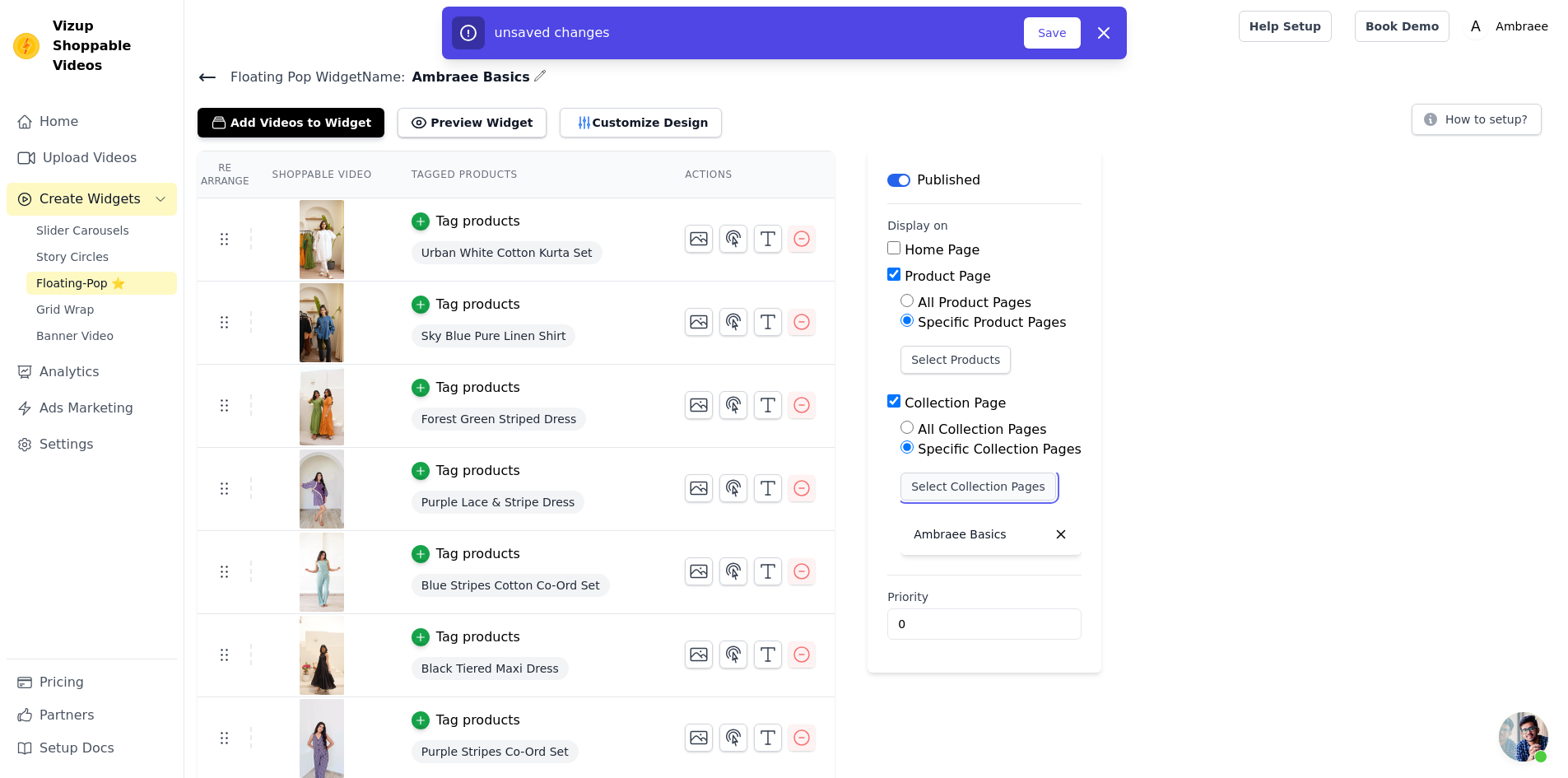
click at [963, 492] on button "Select Collection Pages" at bounding box center [978, 487] width 156 height 28
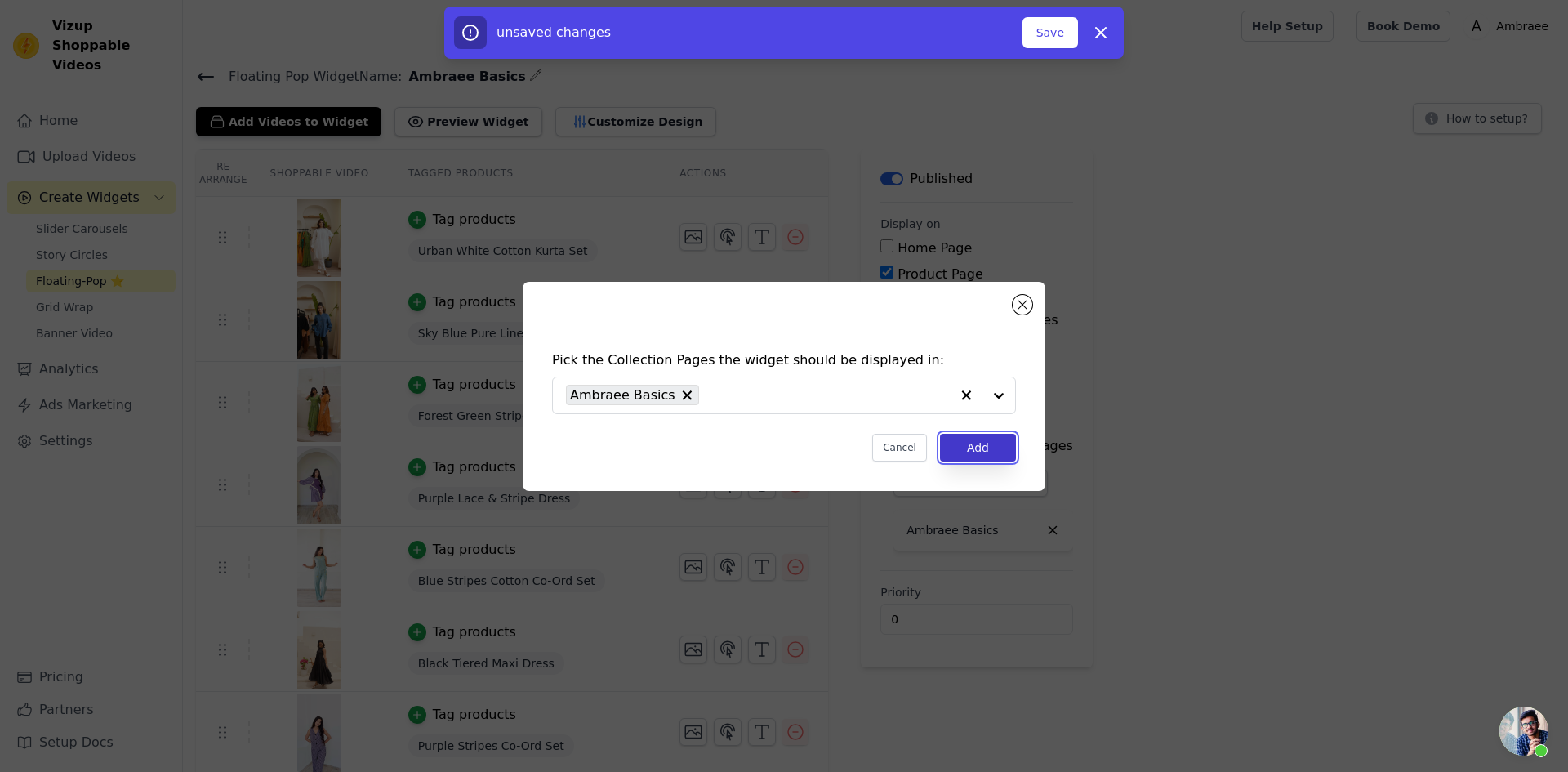
click at [979, 442] on button "Add" at bounding box center [978, 448] width 76 height 28
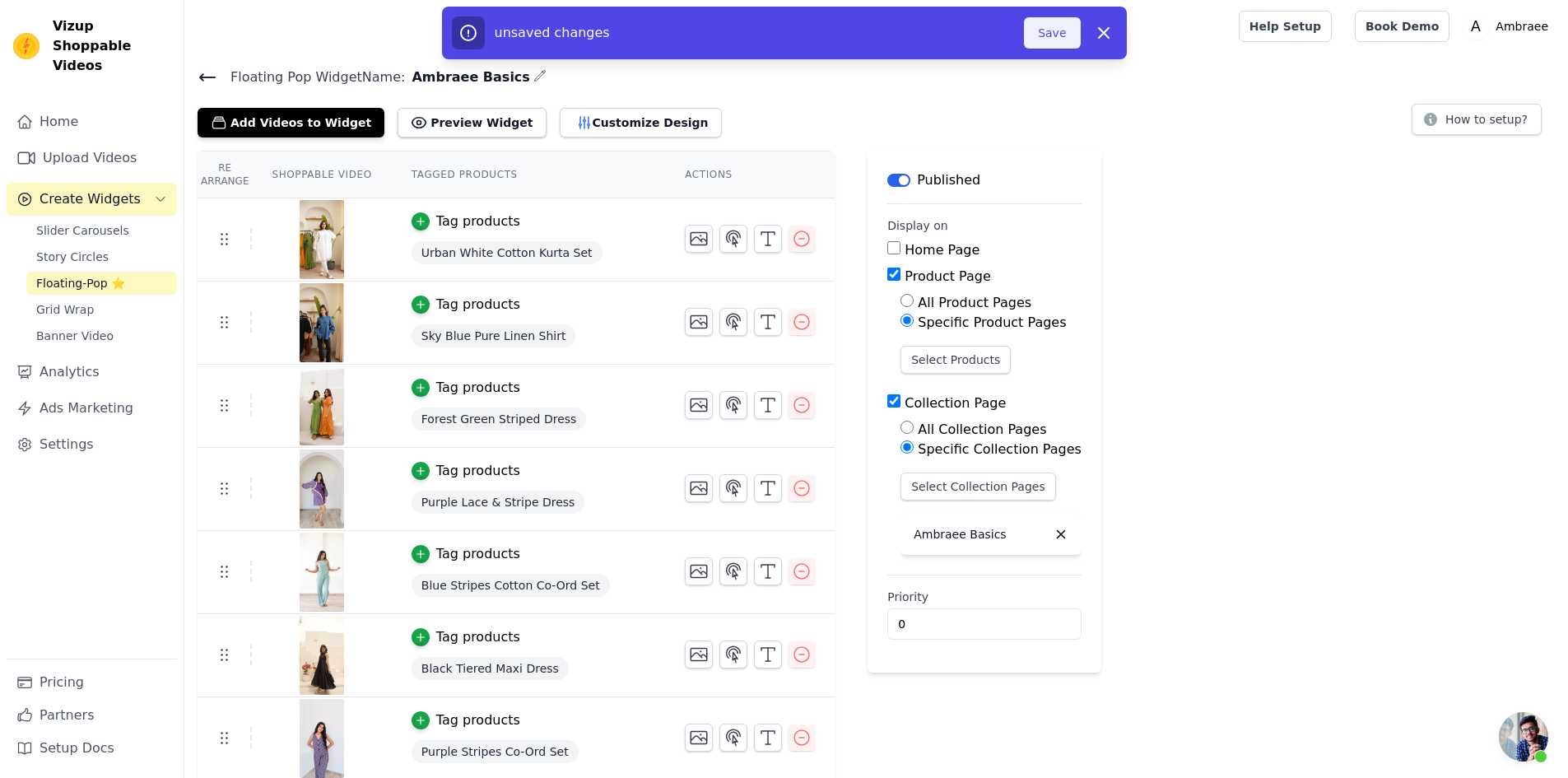
click at [1053, 36] on button "Save" at bounding box center [1051, 32] width 56 height 31
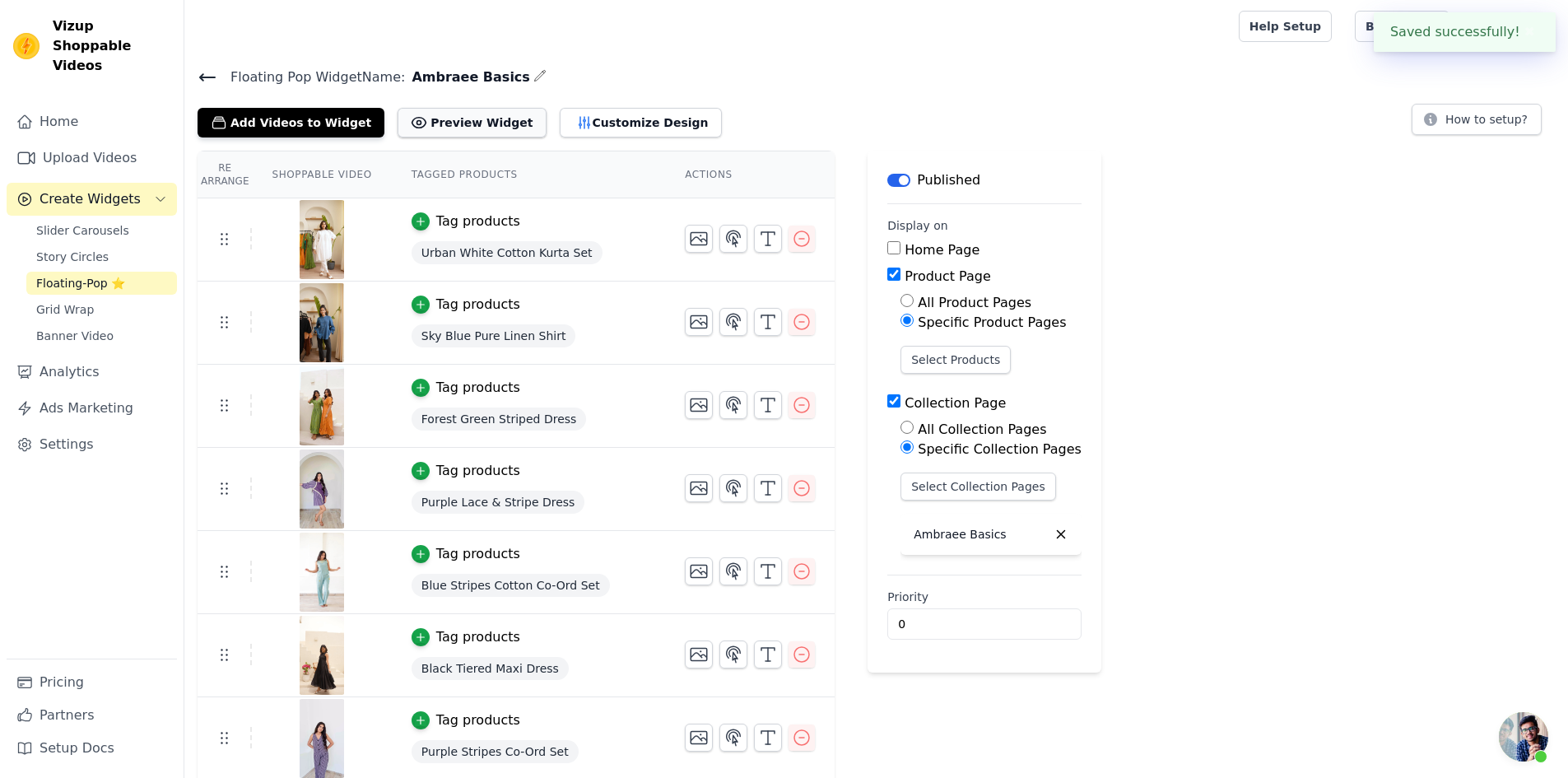
click at [482, 119] on button "Preview Widget" at bounding box center [472, 123] width 148 height 30
click at [595, 122] on button "Customize Design" at bounding box center [641, 123] width 162 height 30
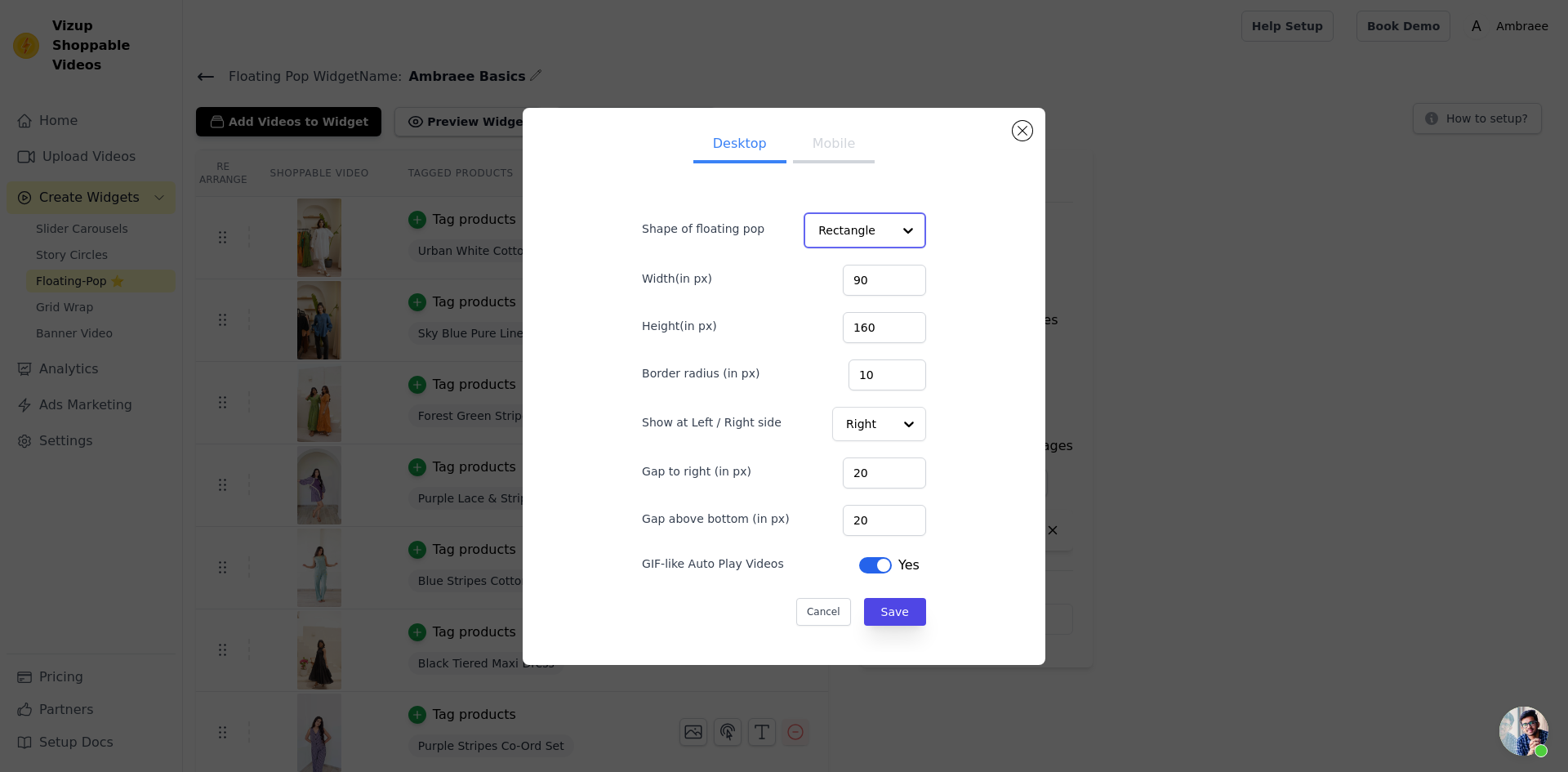
click at [892, 234] on div at bounding box center [907, 230] width 33 height 33
click at [928, 230] on div "Desktop Mobile Shape of floating pop Rectangle Circle Option Rectangle, selecte…" at bounding box center [784, 387] width 335 height 530
click at [884, 613] on button "Save" at bounding box center [894, 611] width 62 height 28
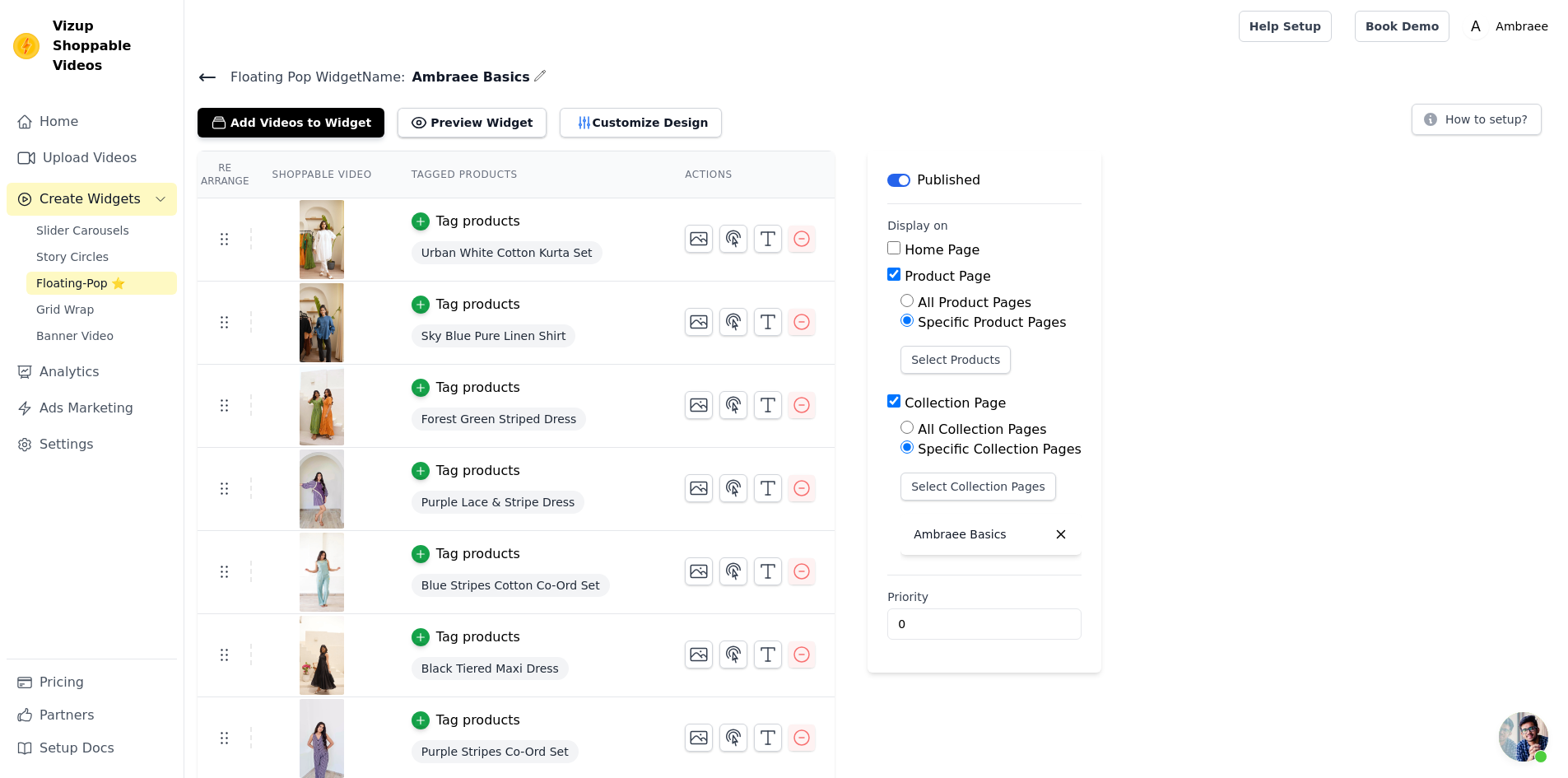
click at [887, 245] on input "Home Page" at bounding box center [893, 247] width 13 height 13
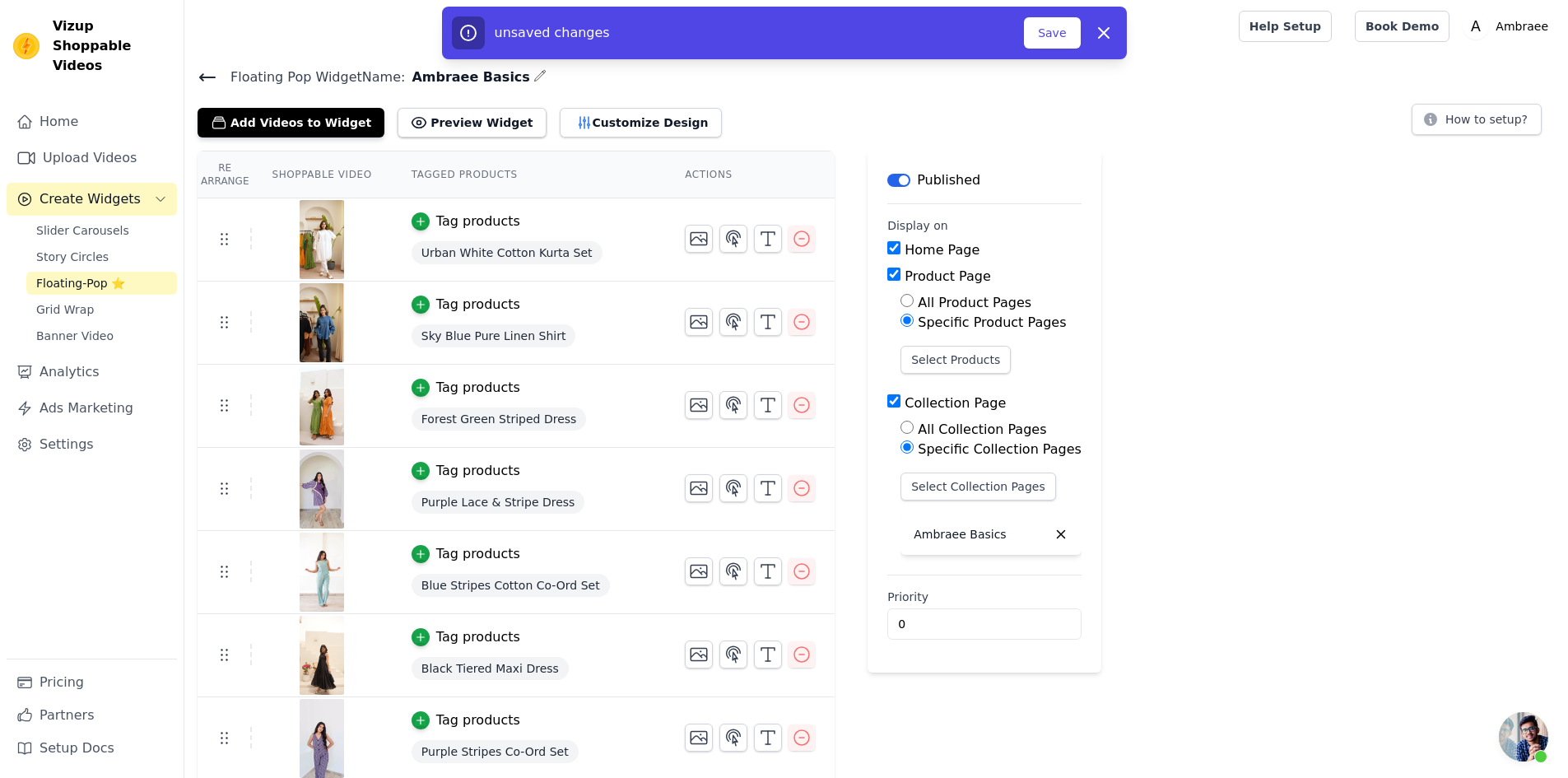
click at [887, 245] on input "Home Page" at bounding box center [893, 247] width 13 height 13
checkbox input "false"
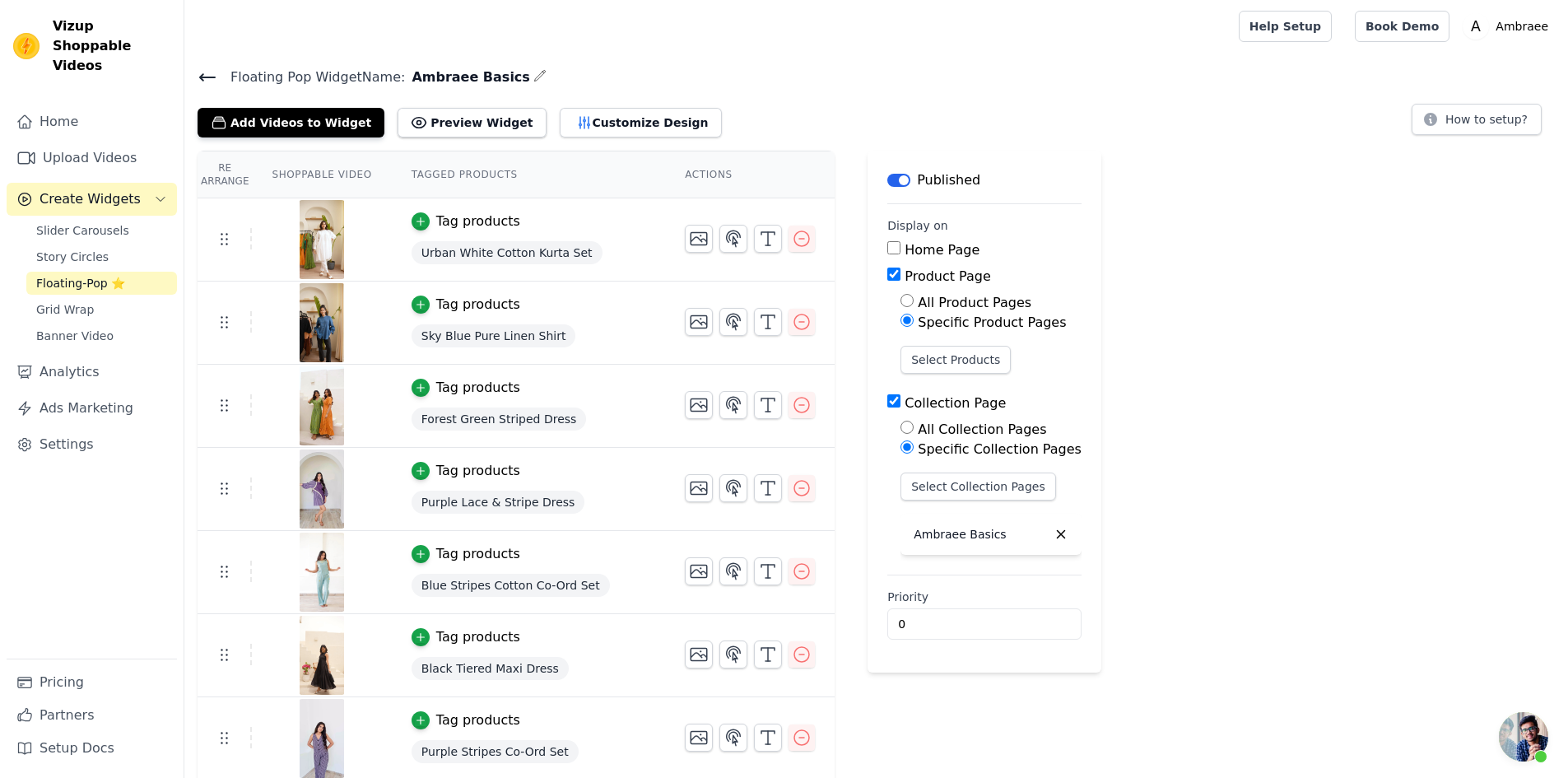
click at [887, 278] on input "Product Page" at bounding box center [893, 274] width 13 height 13
checkbox input "false"
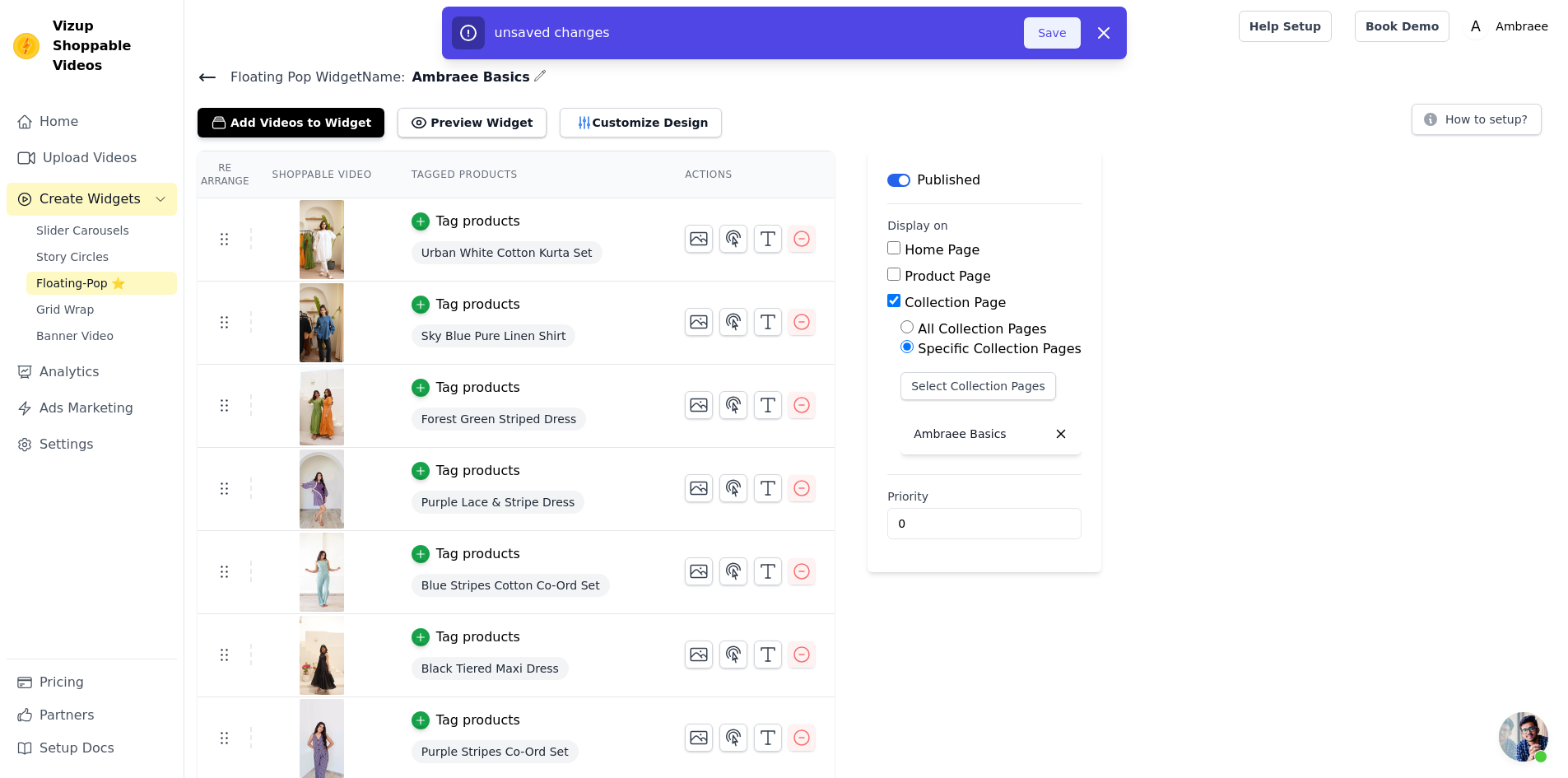
click at [1055, 35] on button "Save" at bounding box center [1051, 32] width 56 height 31
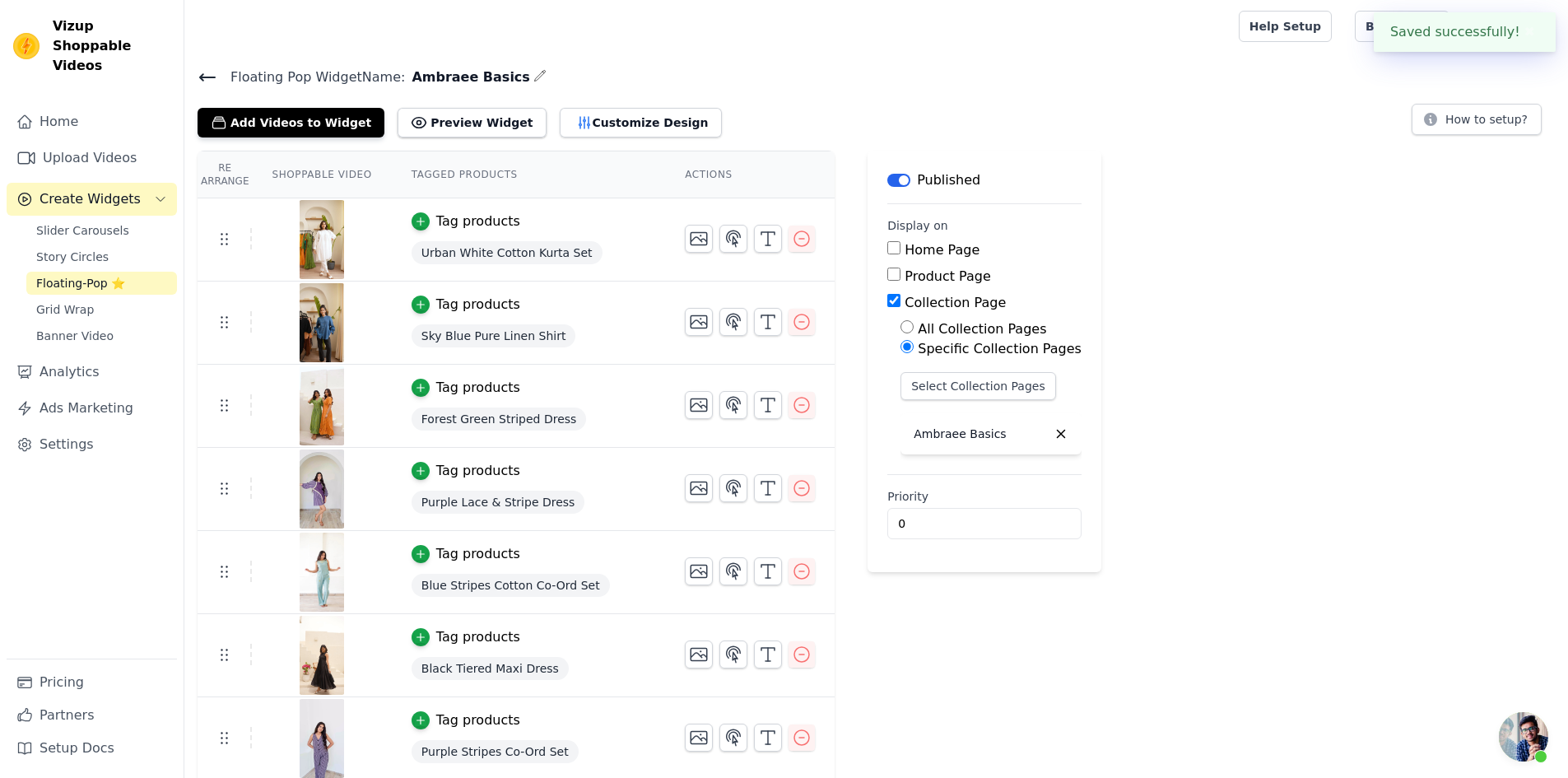
click at [205, 74] on icon at bounding box center [208, 78] width 20 height 20
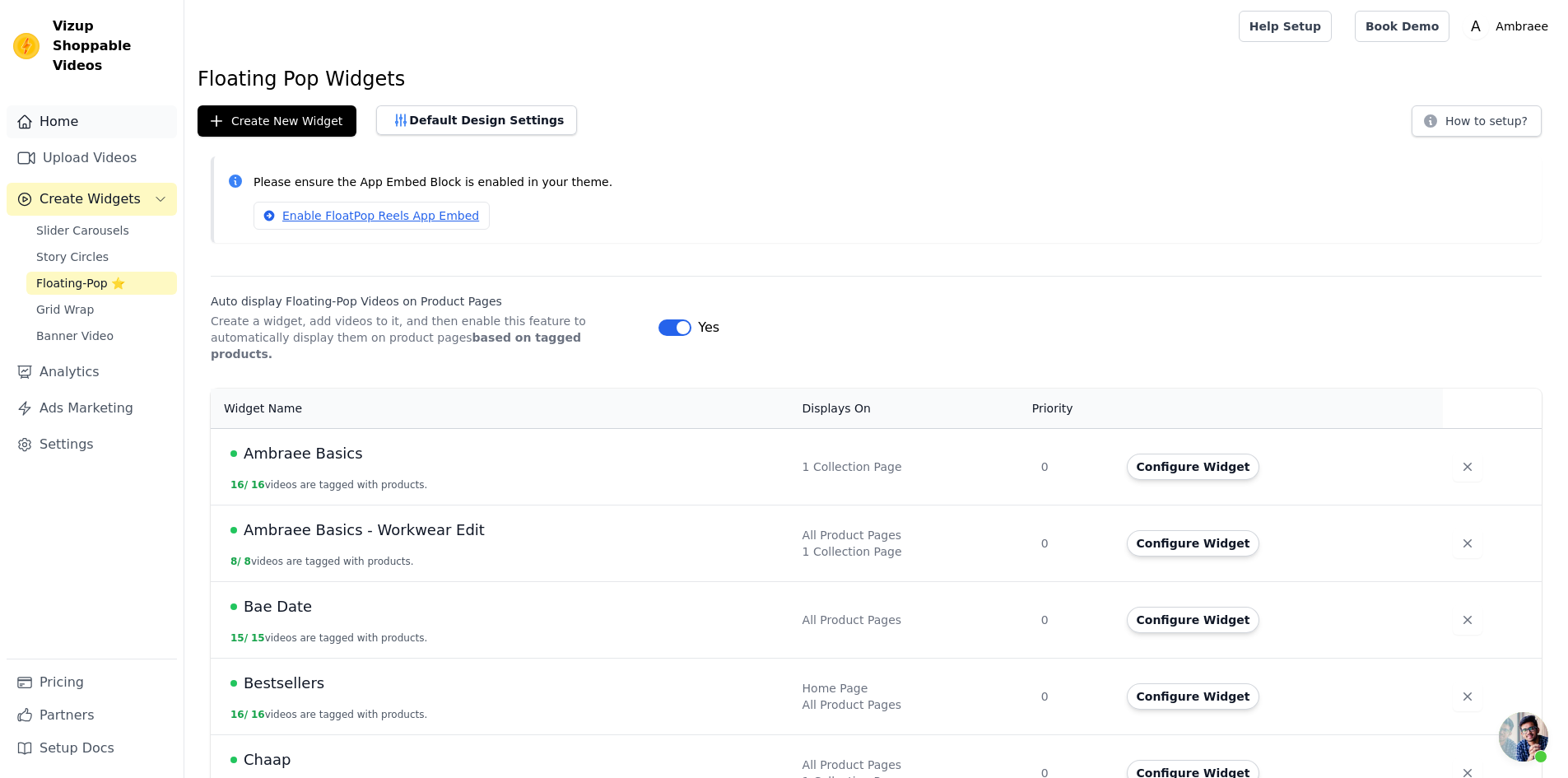
click at [66, 110] on link "Home" at bounding box center [92, 121] width 170 height 33
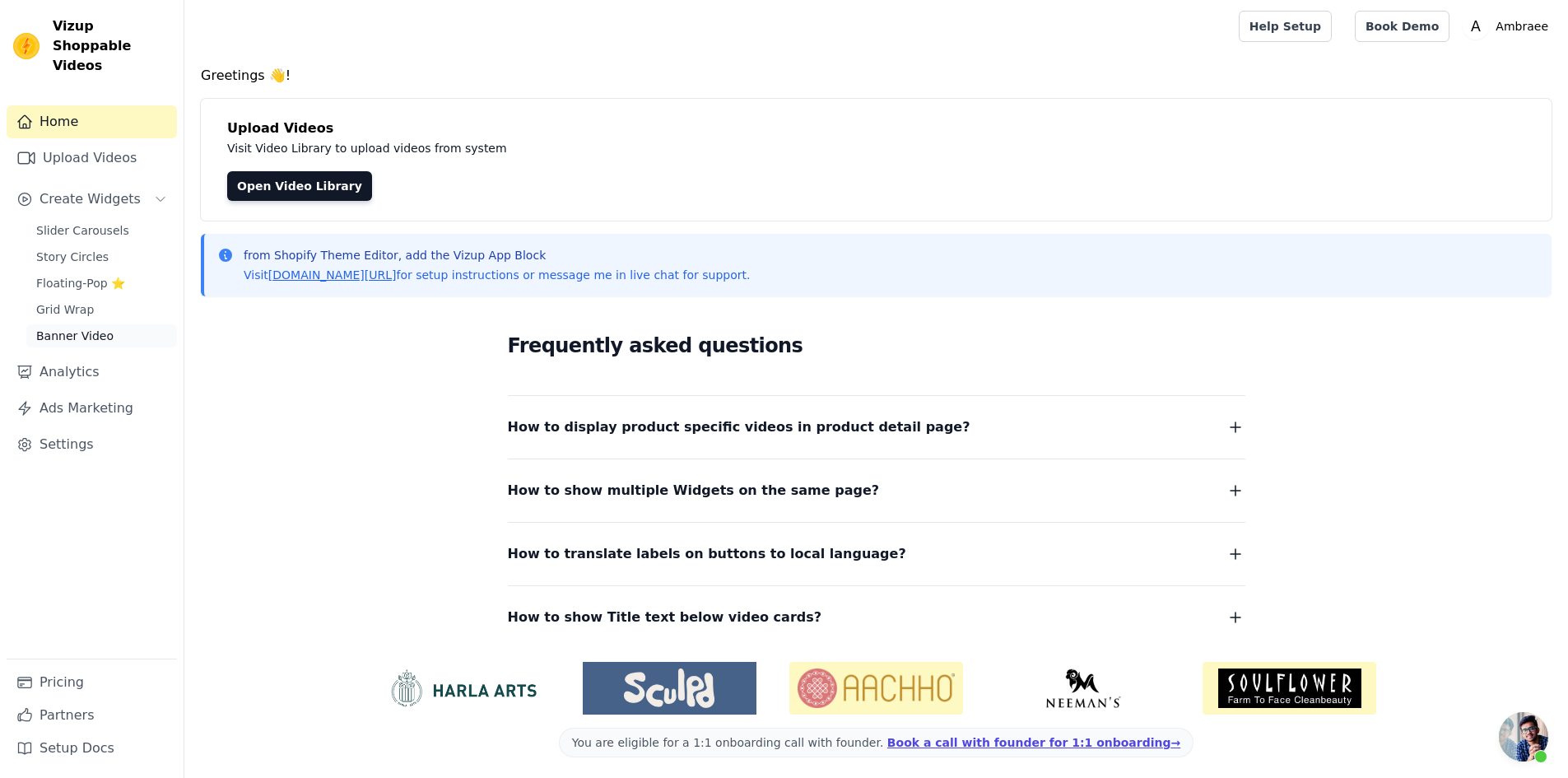
click at [100, 328] on span "Banner Video" at bounding box center [74, 336] width 77 height 16
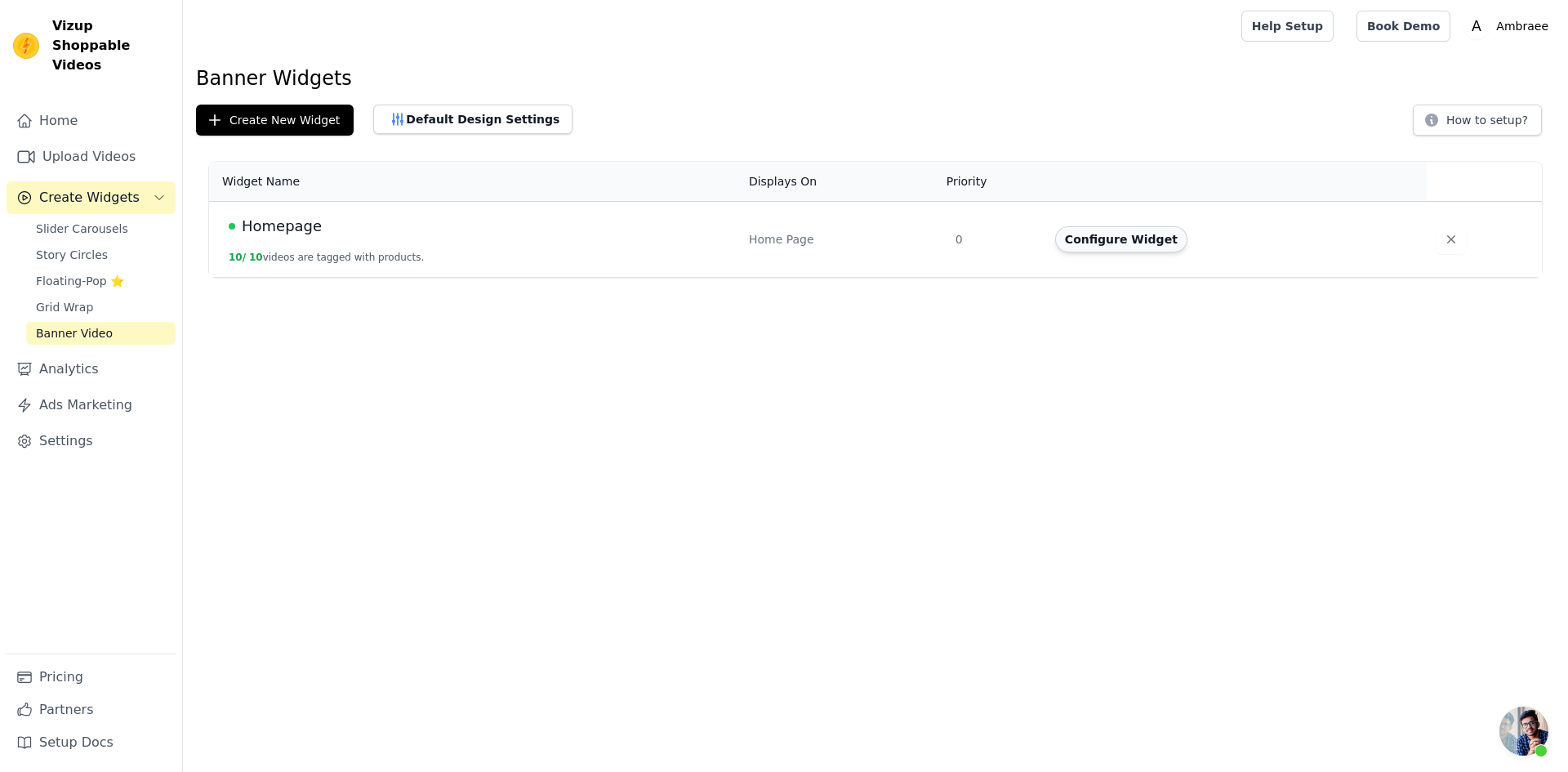
click at [1108, 231] on button "Configure Widget" at bounding box center [1121, 239] width 132 height 26
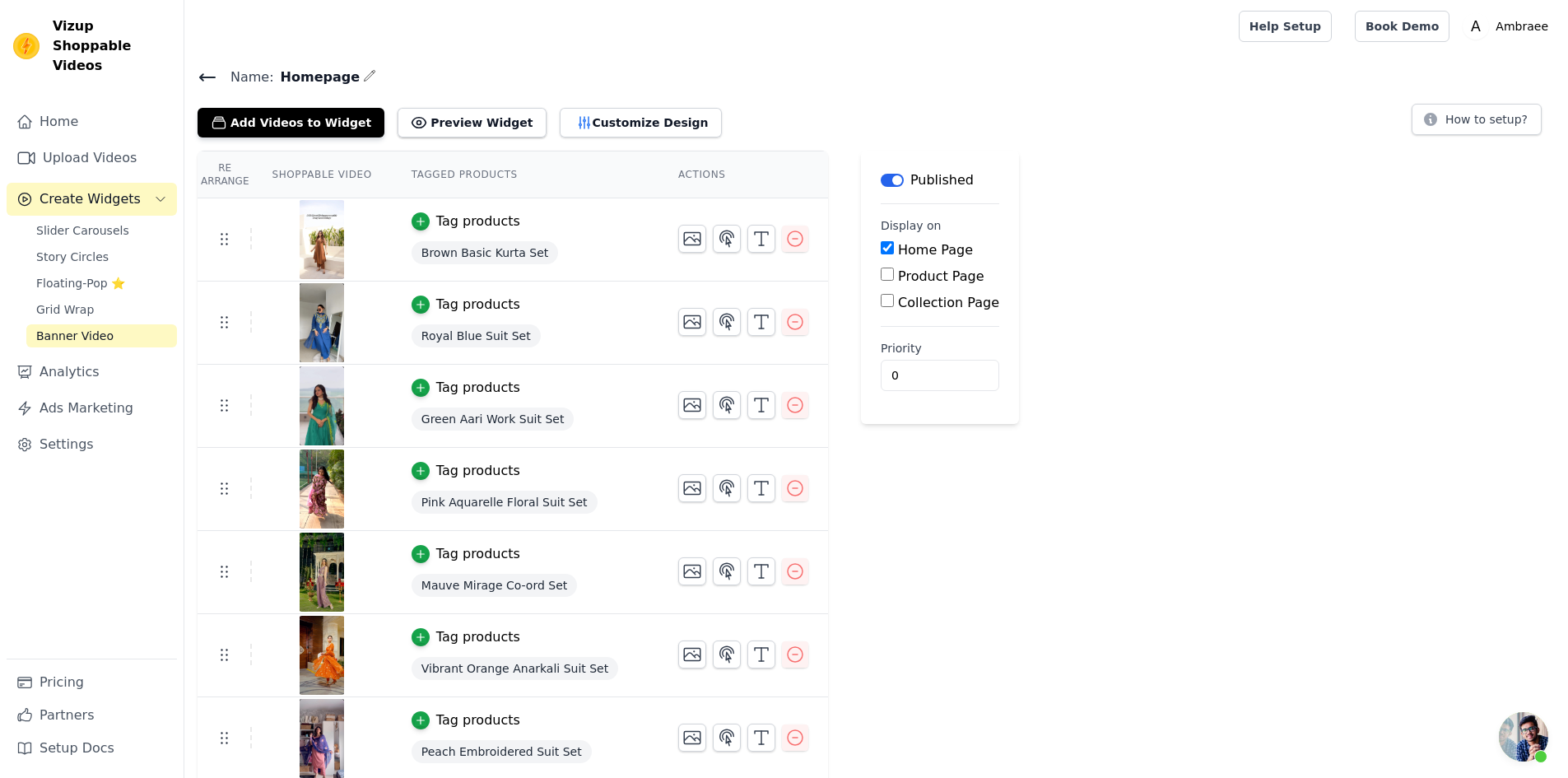
click at [880, 275] on input "Product Page" at bounding box center [886, 274] width 13 height 13
checkbox input "true"
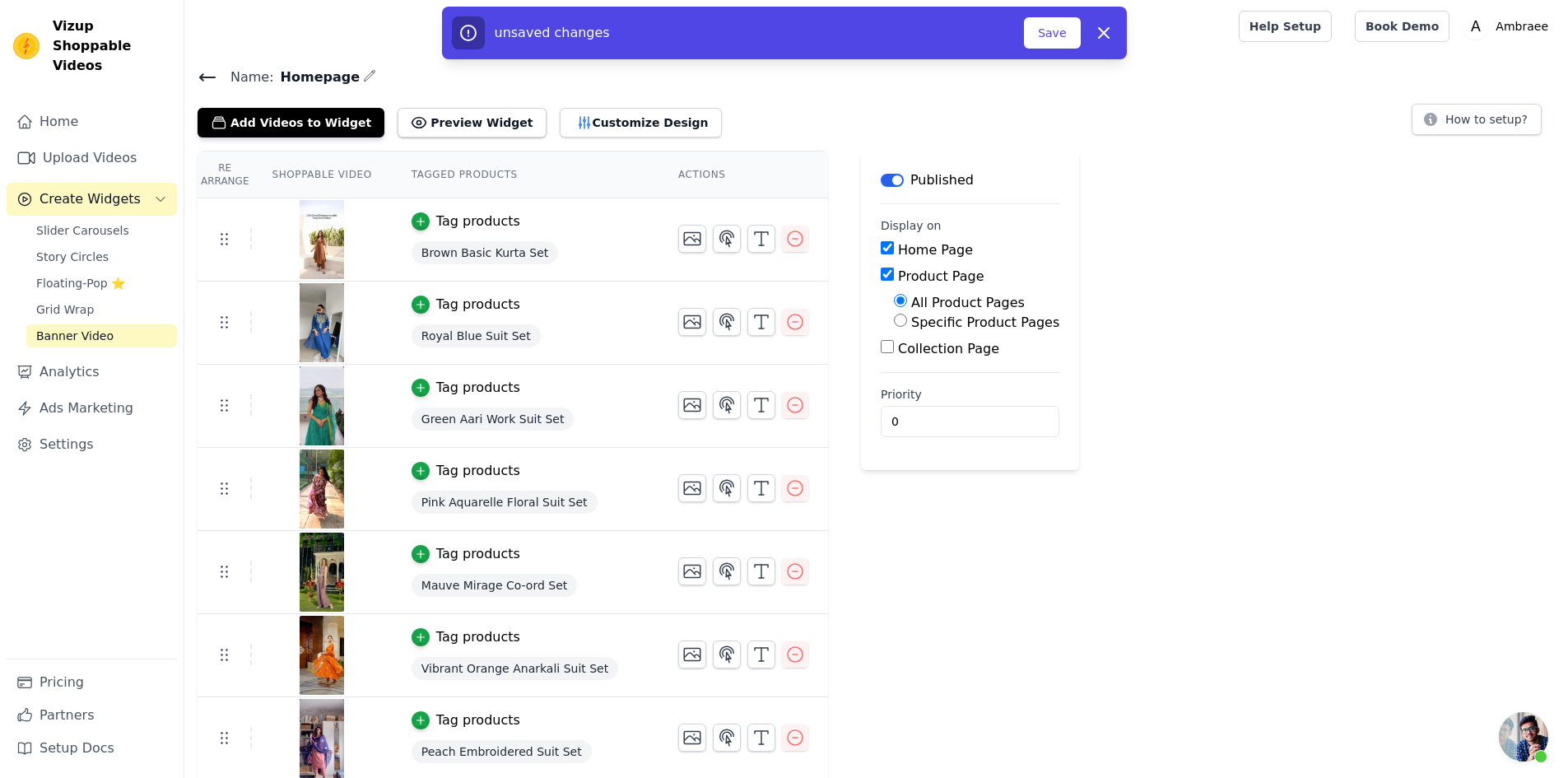
click at [880, 244] on input "Home Page" at bounding box center [886, 247] width 13 height 13
checkbox input "false"
click at [1065, 28] on button "Save" at bounding box center [1051, 32] width 56 height 31
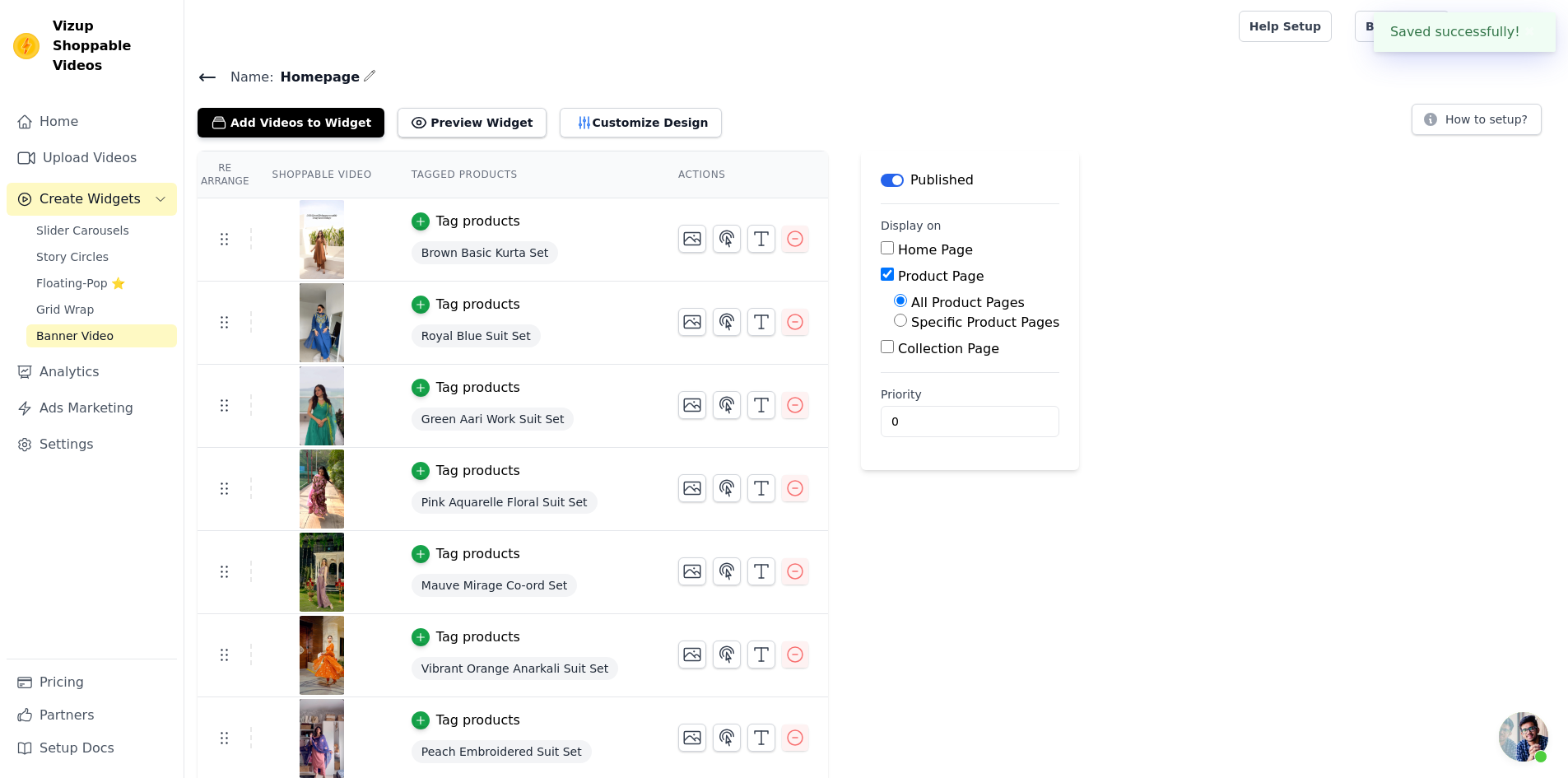
click at [893, 320] on input "Specific Product Pages" at bounding box center [899, 320] width 13 height 13
radio input "true"
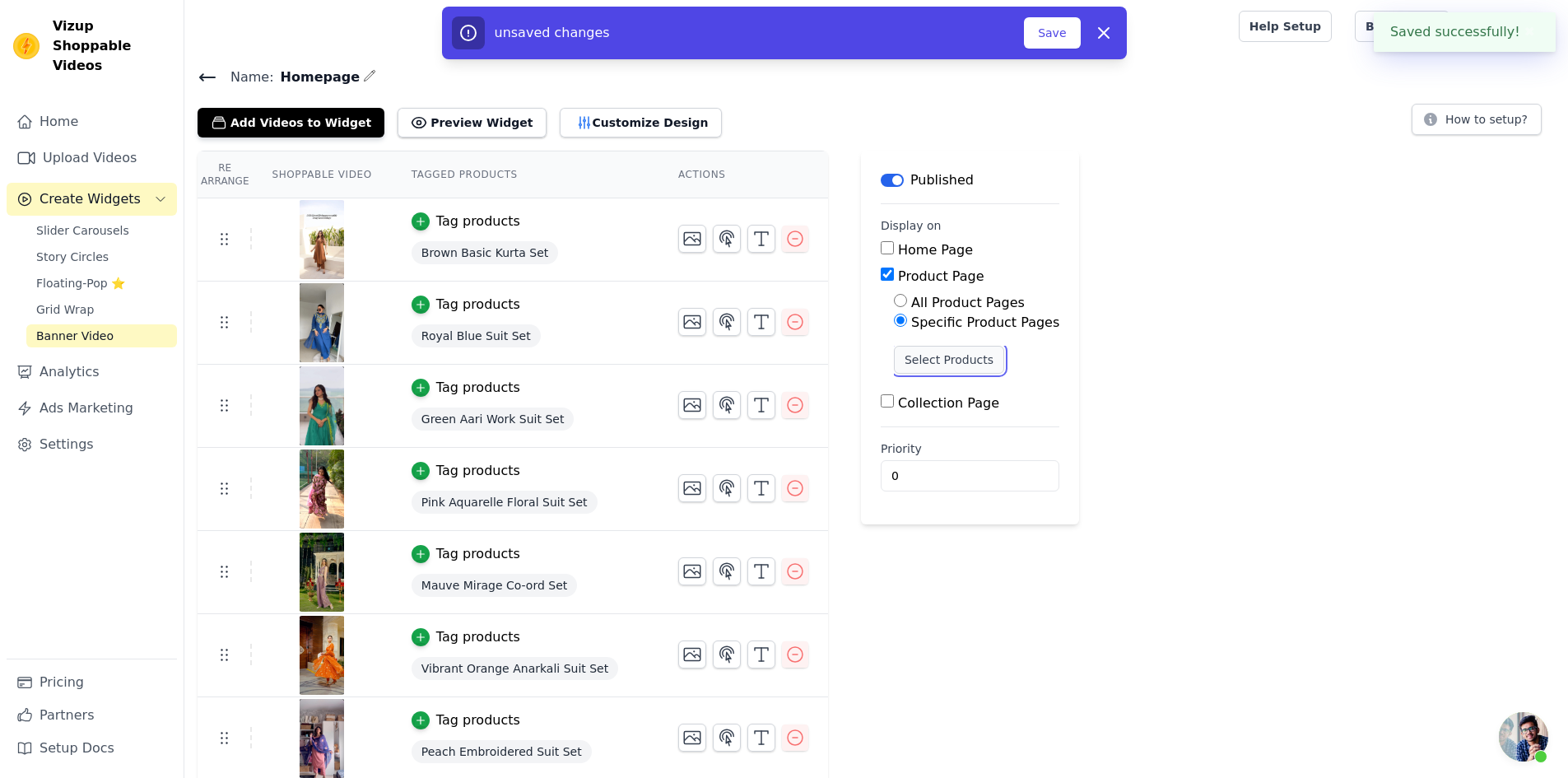
click at [893, 354] on button "Select Products" at bounding box center [948, 360] width 110 height 28
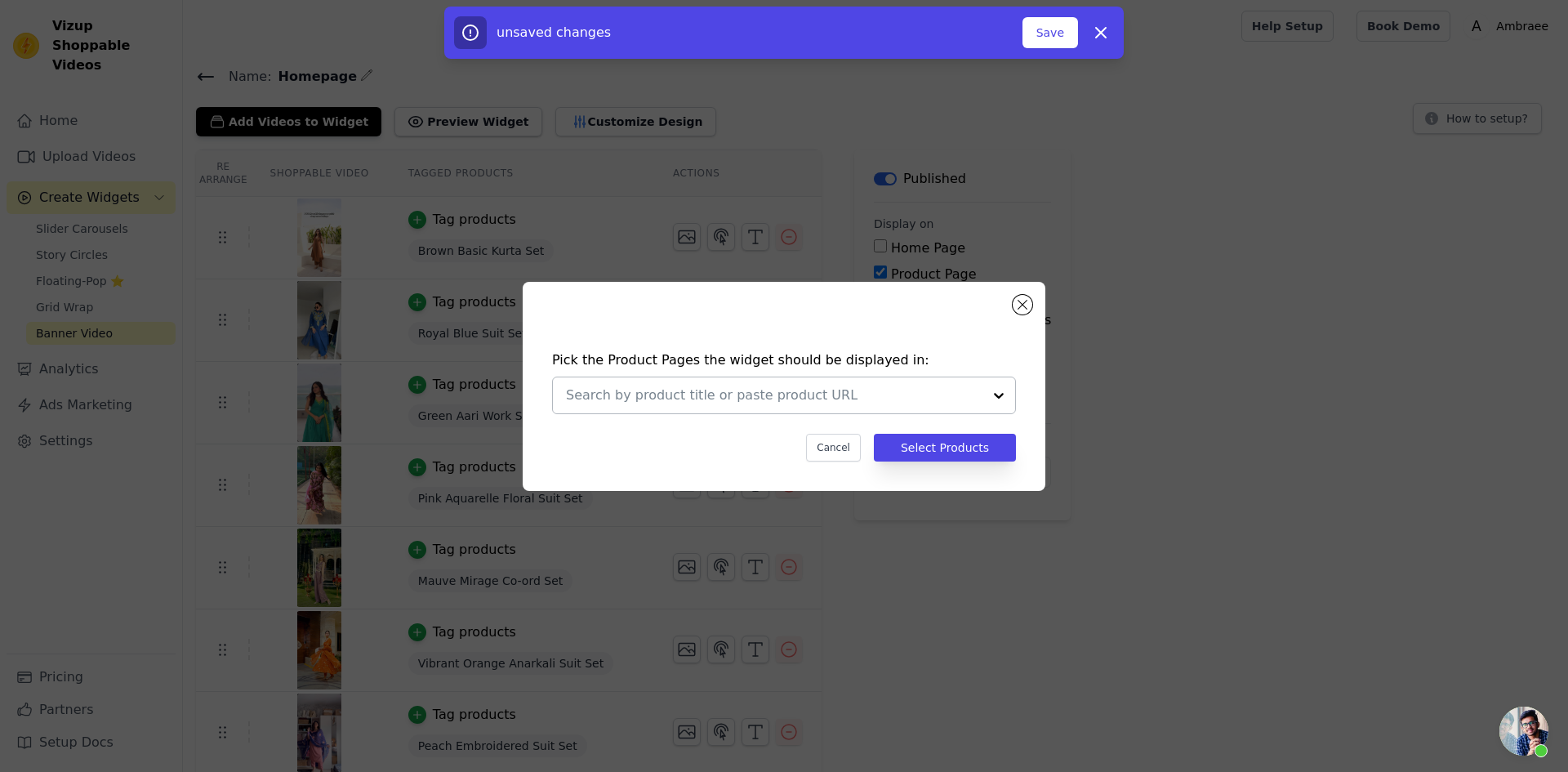
click at [992, 407] on div at bounding box center [999, 395] width 33 height 36
click at [1023, 304] on button "Close modal" at bounding box center [1023, 305] width 20 height 20
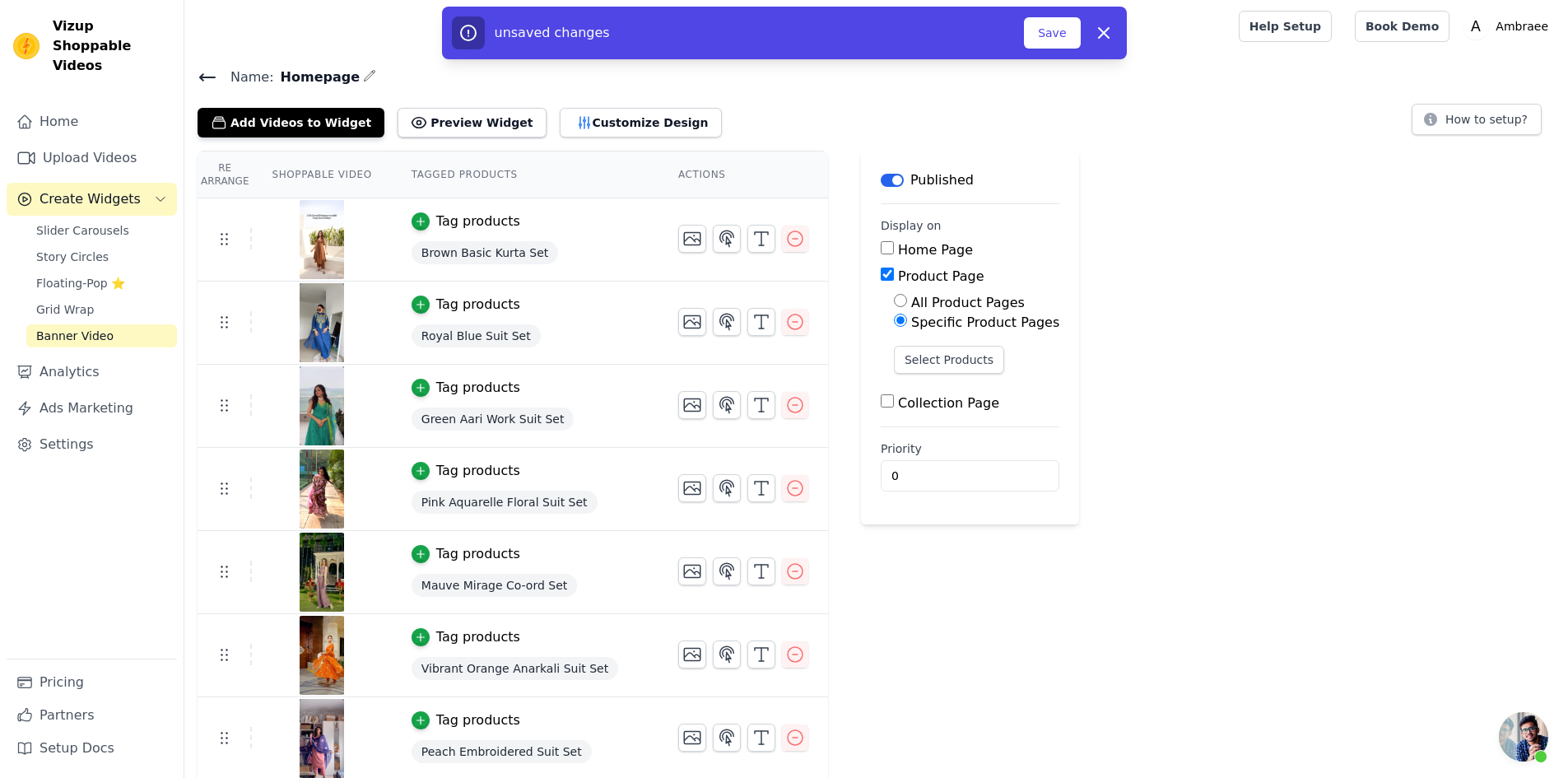
click at [880, 405] on input "Collection Page" at bounding box center [886, 400] width 13 height 13
checkbox input "true"
click at [880, 265] on div "Home Page Product Page All Product Pages Specific Product Pages Select Products…" at bounding box center [977, 349] width 194 height 219
click at [880, 273] on input "Product Page" at bounding box center [886, 274] width 13 height 13
checkbox input "false"
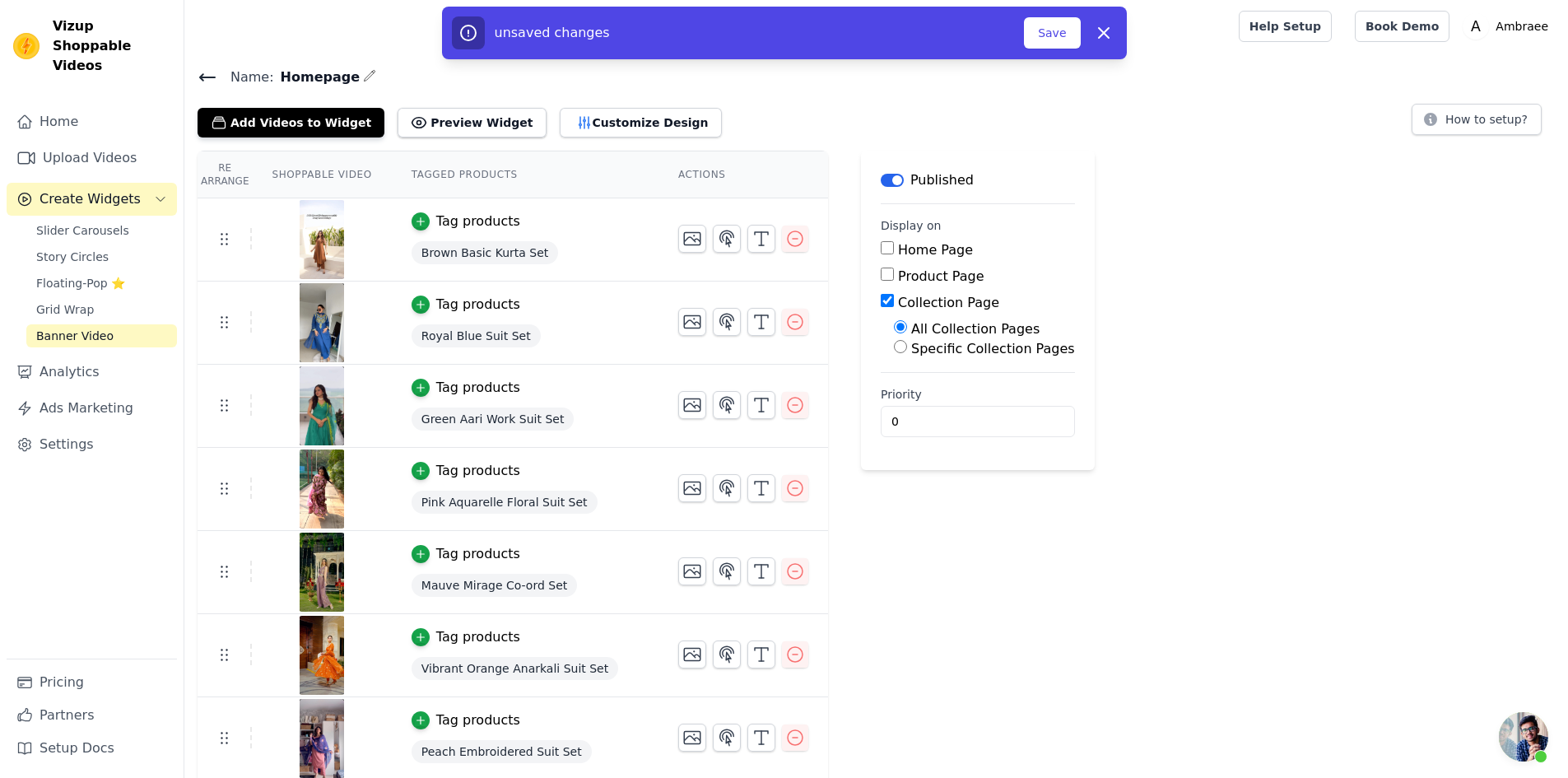
click at [880, 301] on input "Collection Page" at bounding box center [886, 300] width 13 height 13
checkbox input "false"
click at [1051, 32] on button "Save" at bounding box center [1051, 32] width 56 height 31
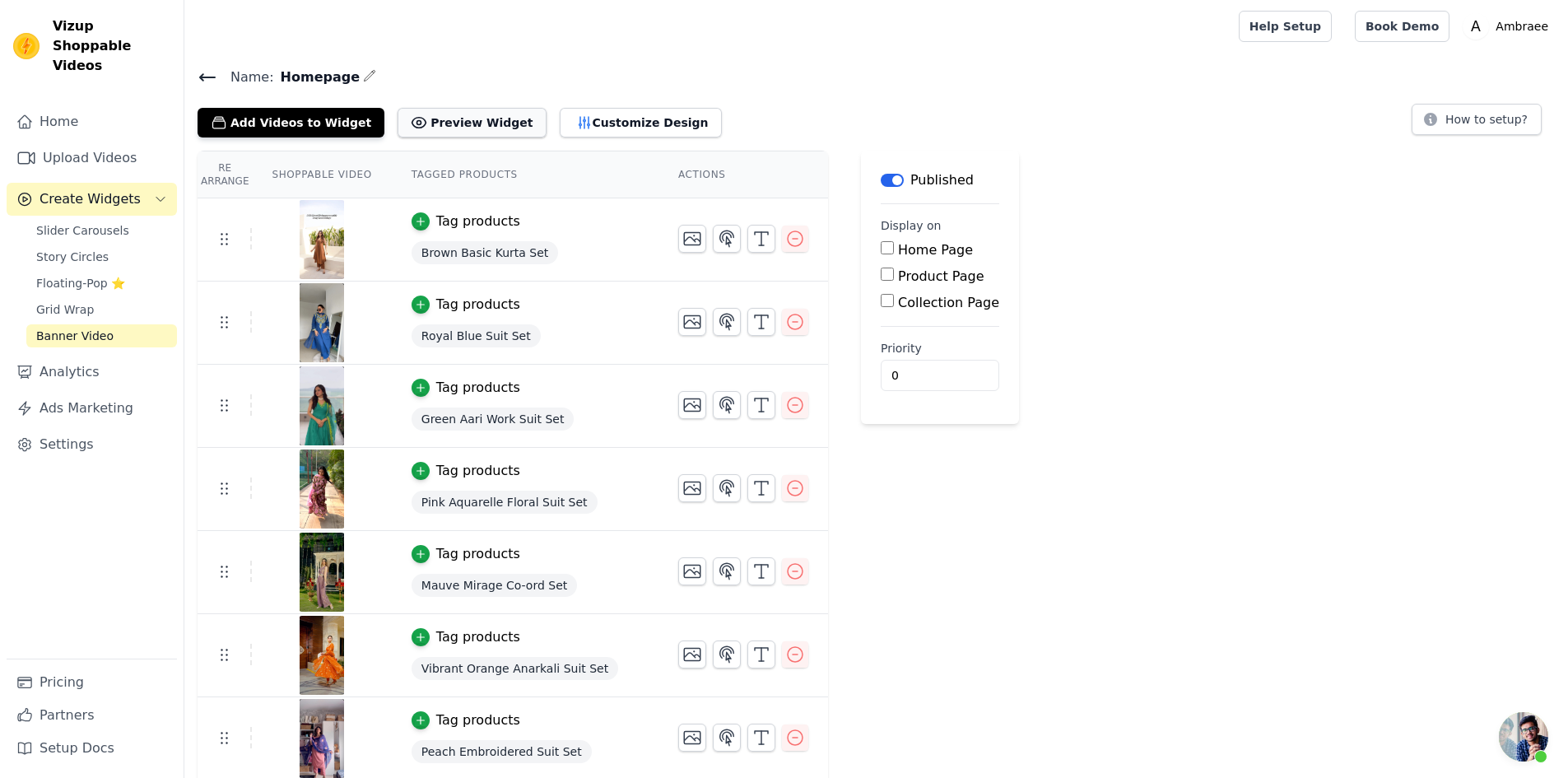
click at [453, 116] on button "Preview Widget" at bounding box center [472, 123] width 148 height 30
click at [880, 176] on button "Label" at bounding box center [891, 180] width 23 height 13
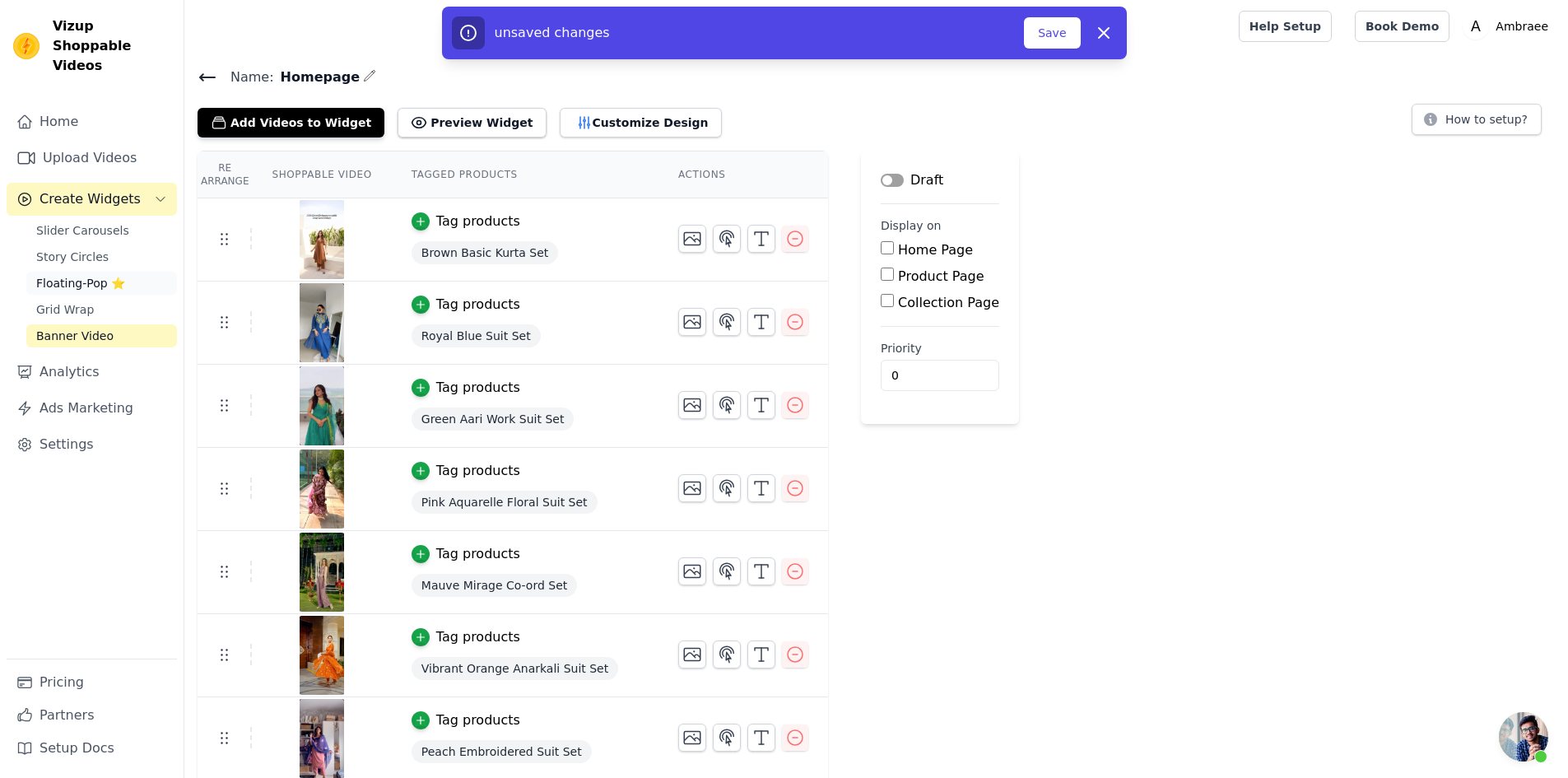
click at [74, 275] on span "Floating-Pop ⭐" at bounding box center [80, 283] width 89 height 16
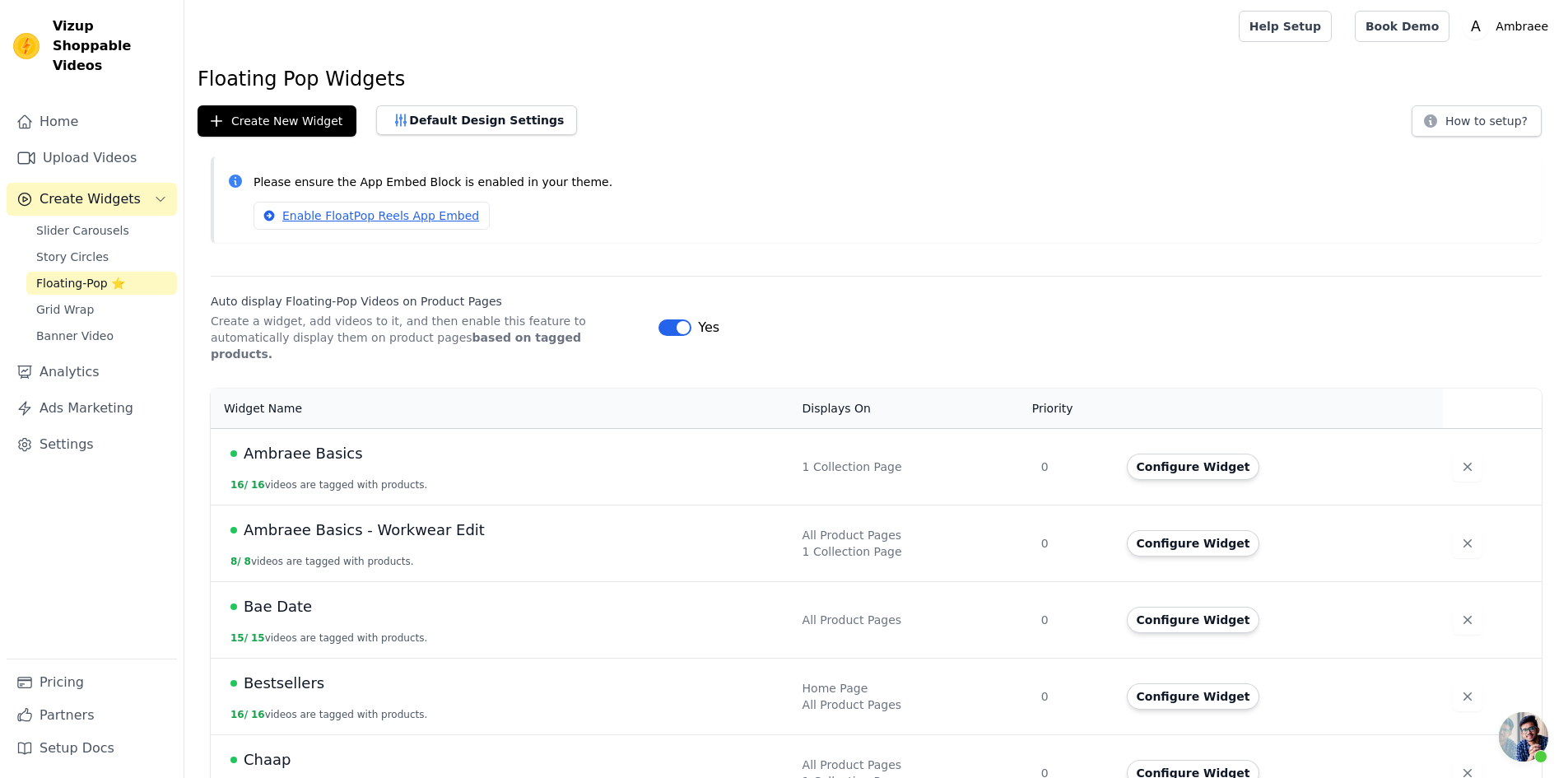
click at [674, 320] on button "Label" at bounding box center [675, 328] width 33 height 16
click at [96, 328] on span "Banner Video" at bounding box center [74, 336] width 77 height 16
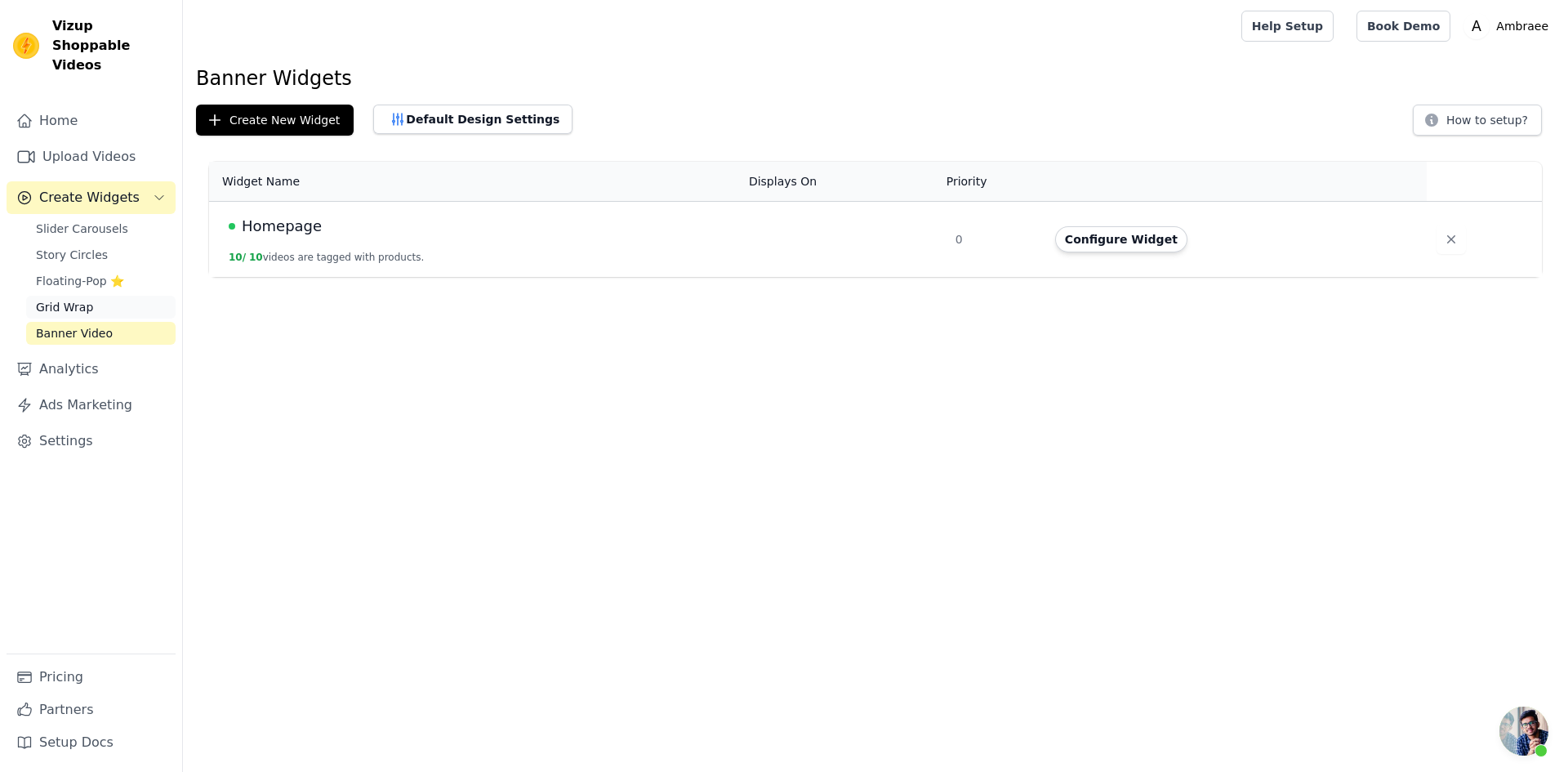
click at [90, 296] on link "Grid Wrap" at bounding box center [100, 307] width 150 height 23
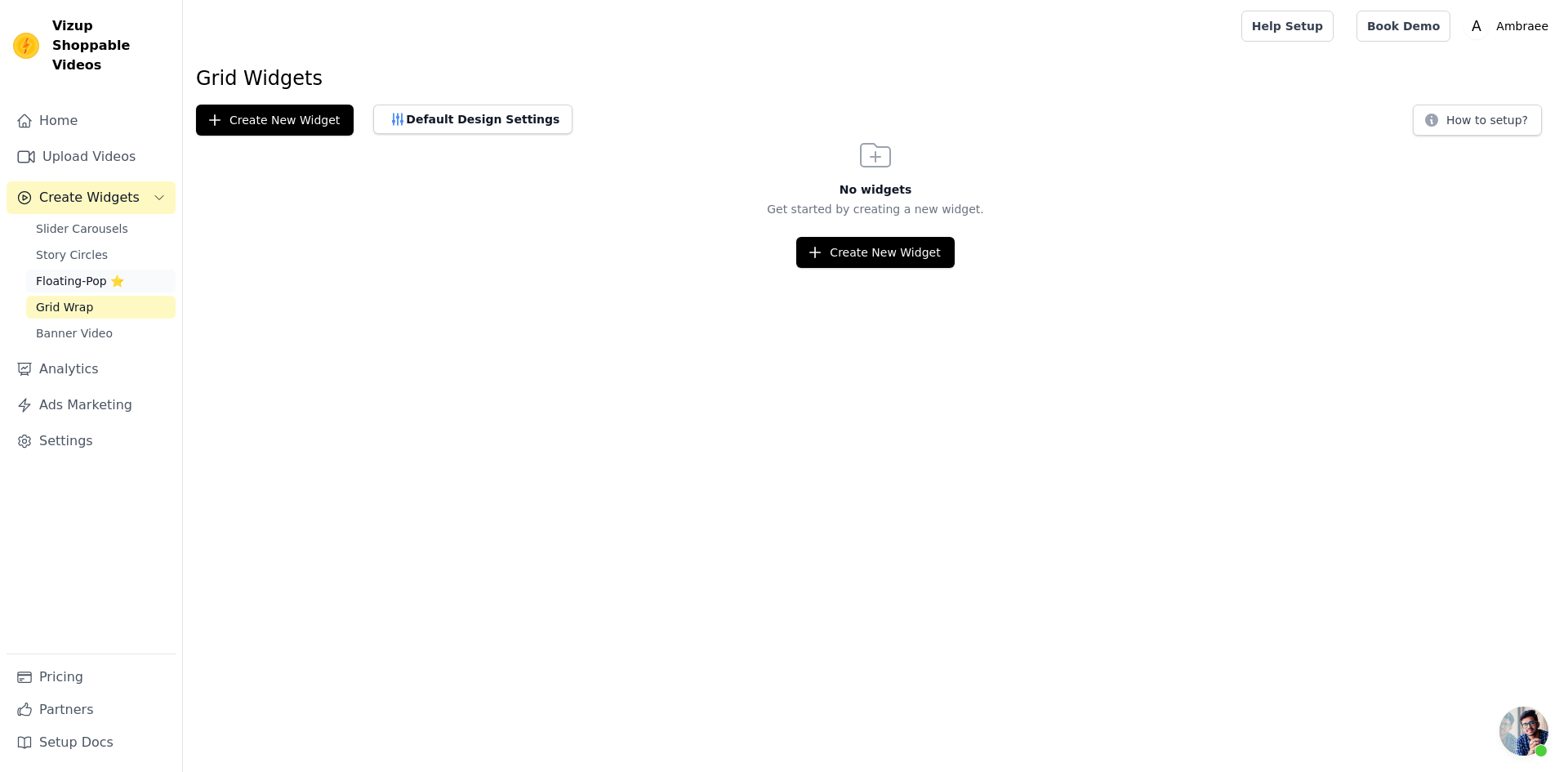
click at [86, 273] on span "Floating-Pop ⭐" at bounding box center [79, 281] width 88 height 16
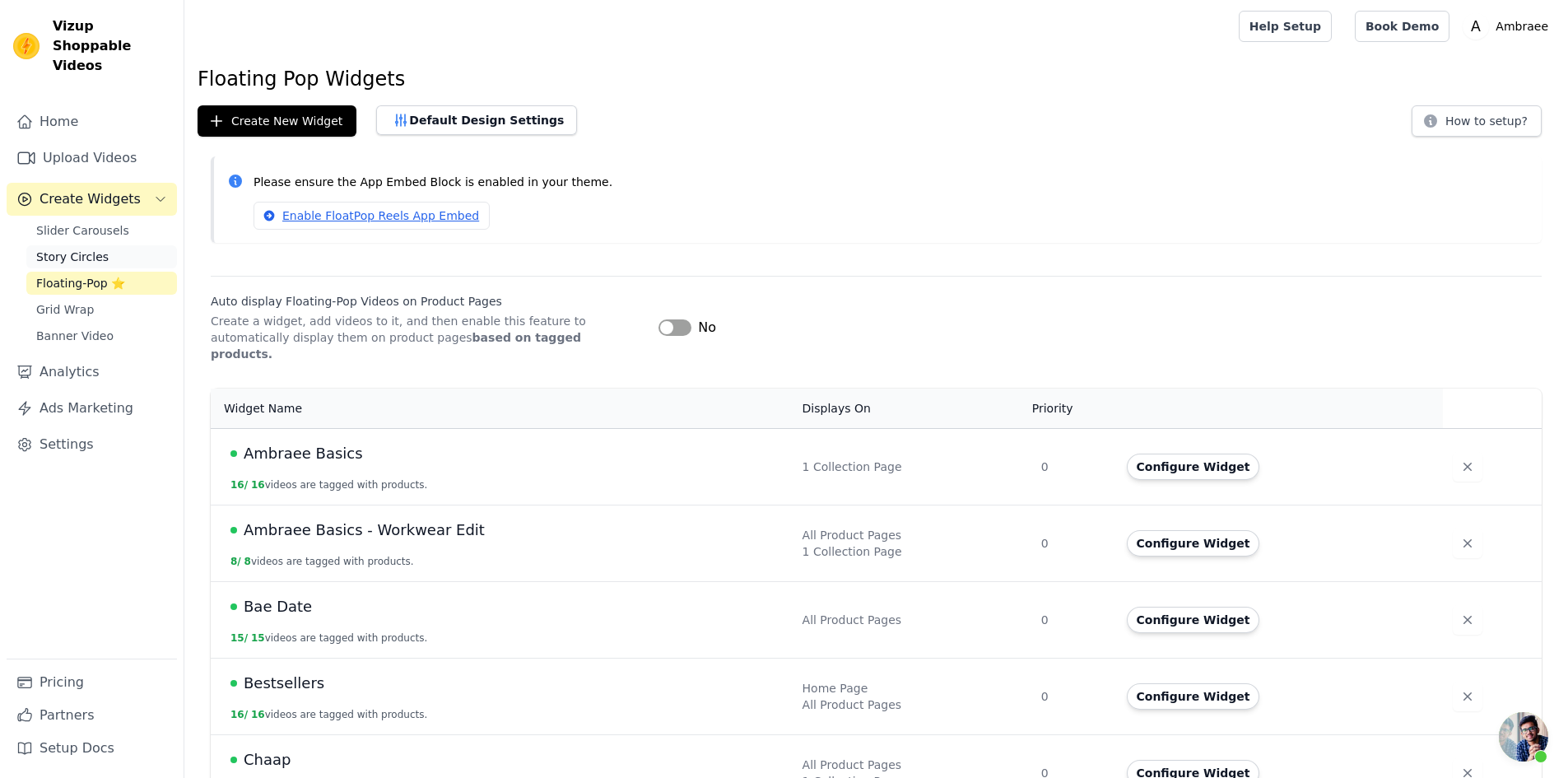
click at [88, 249] on span "Story Circles" at bounding box center [72, 257] width 72 height 16
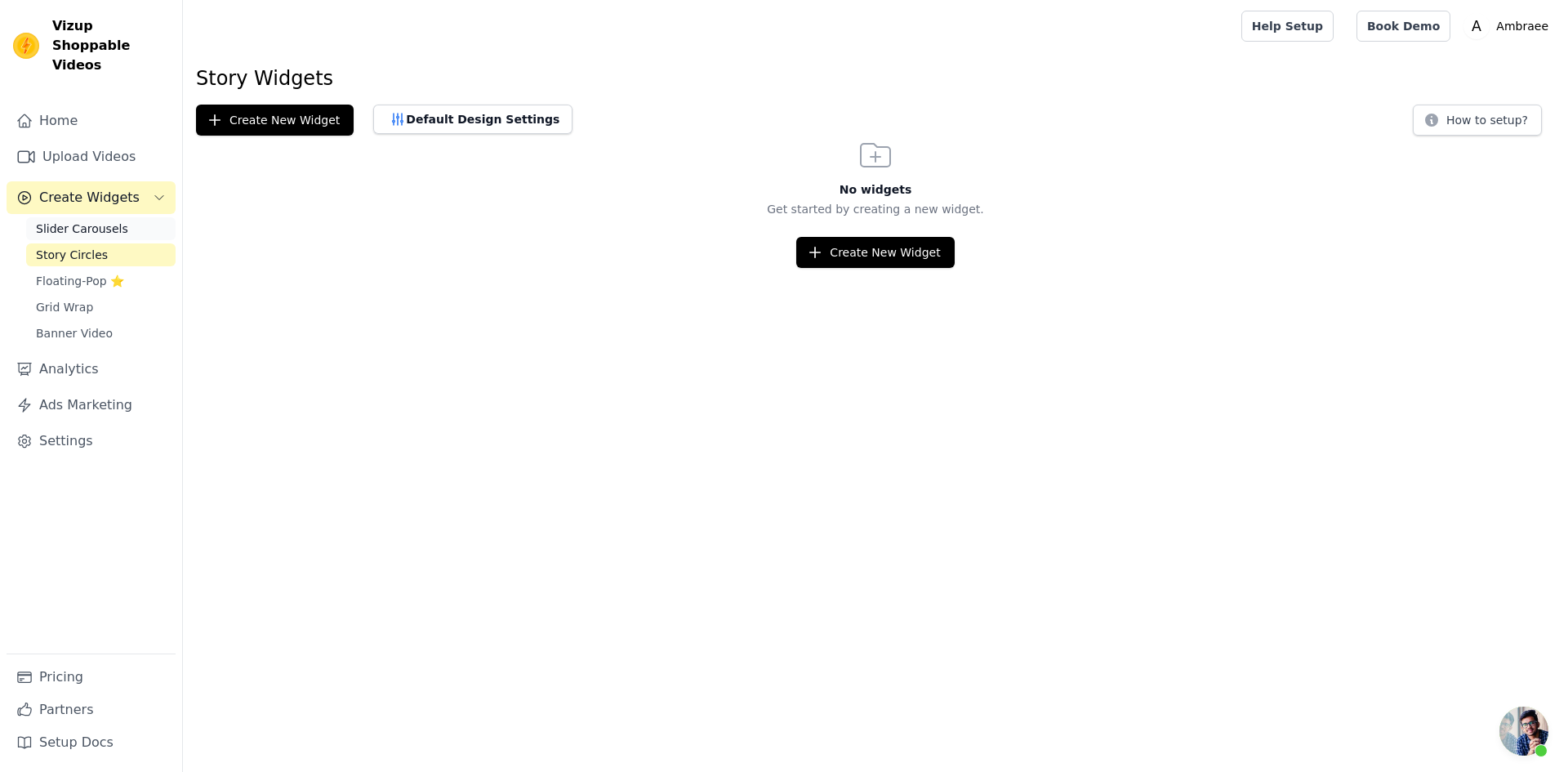
click at [108, 220] on span "Slider Carousels" at bounding box center [81, 228] width 92 height 16
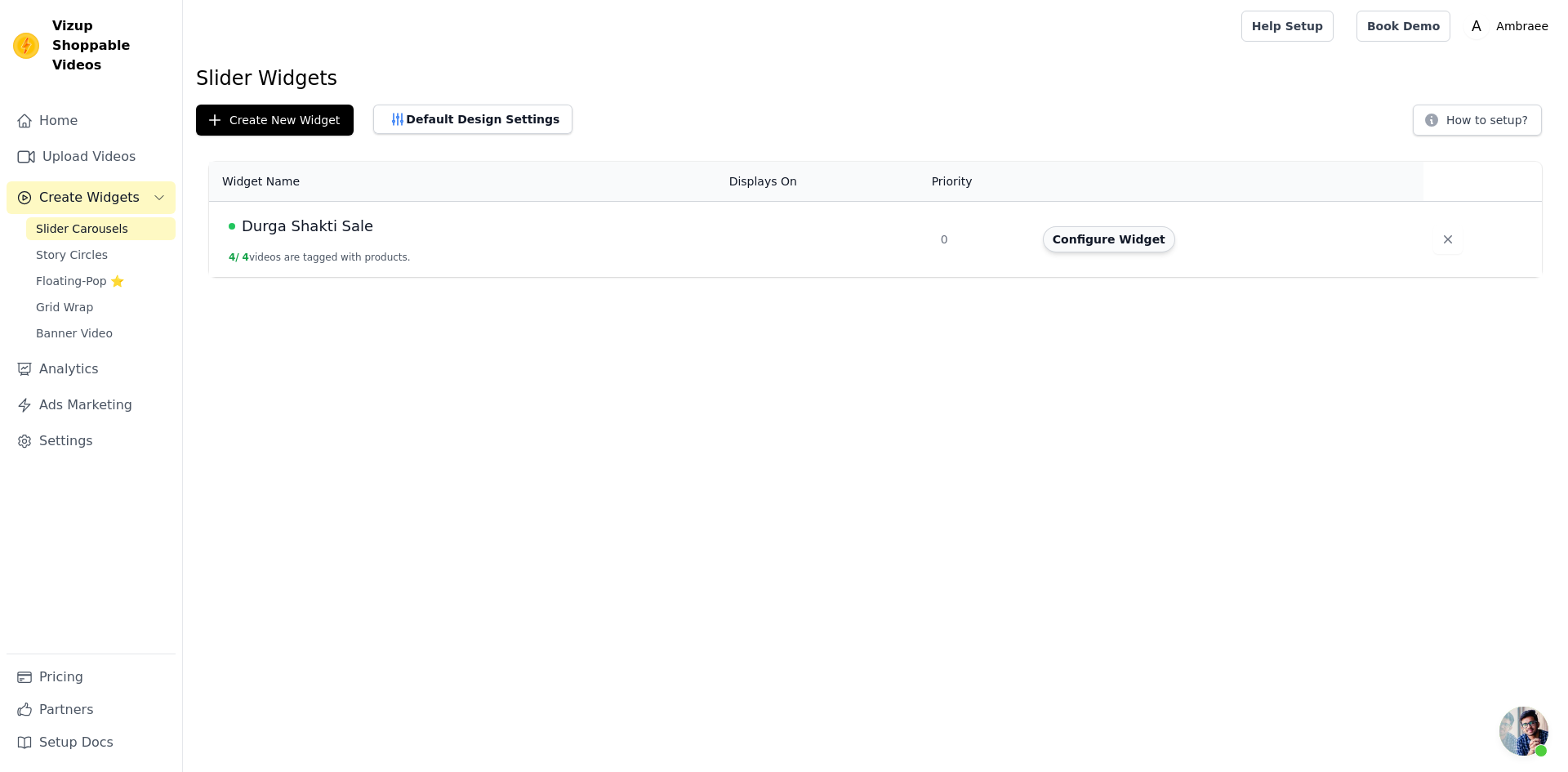
click at [1112, 241] on button "Configure Widget" at bounding box center [1109, 239] width 132 height 26
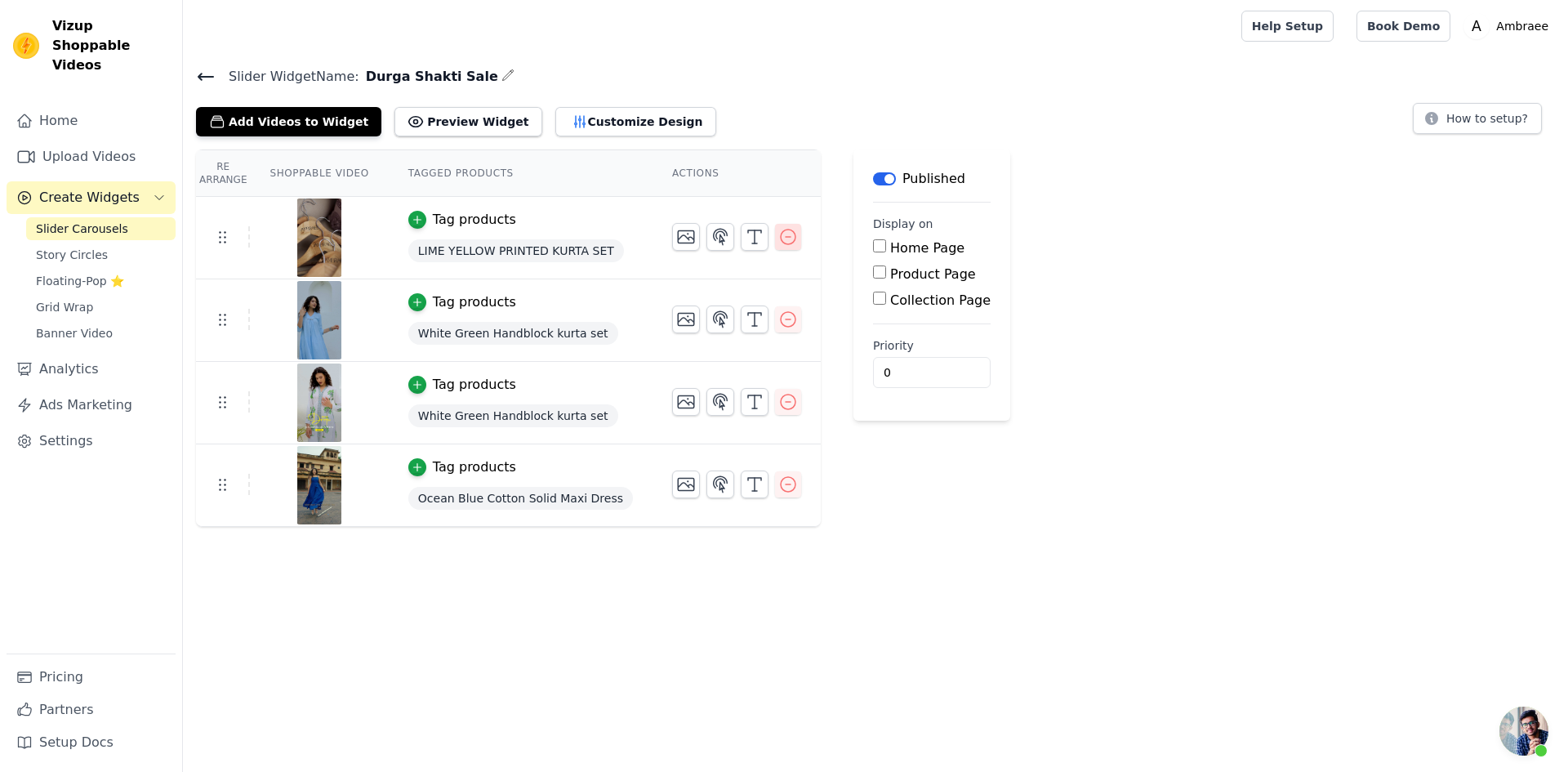
click at [779, 238] on icon "button" at bounding box center [788, 237] width 20 height 20
click at [781, 236] on icon "button" at bounding box center [787, 236] width 15 height 15
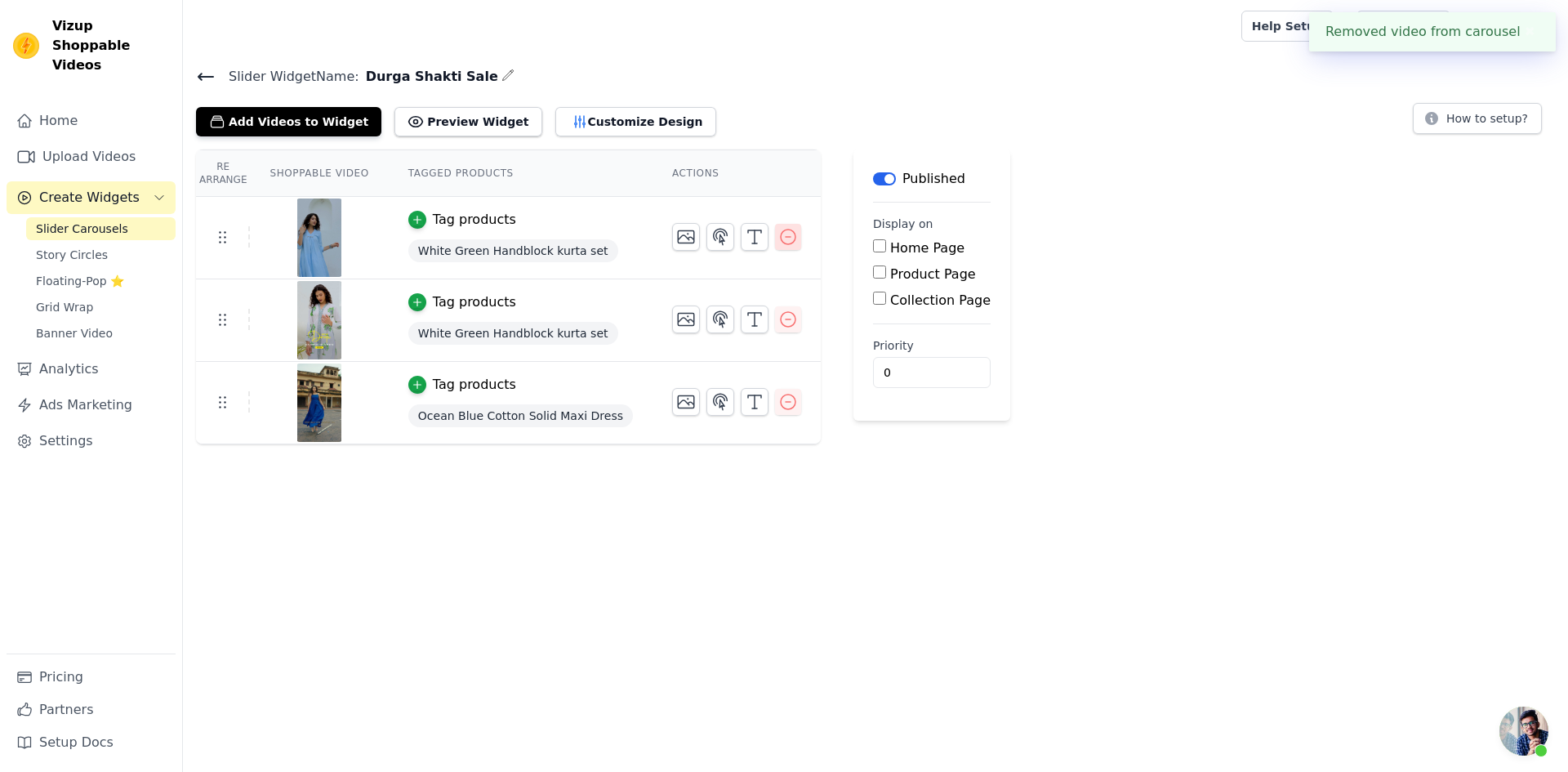
click at [779, 239] on icon "button" at bounding box center [788, 237] width 20 height 20
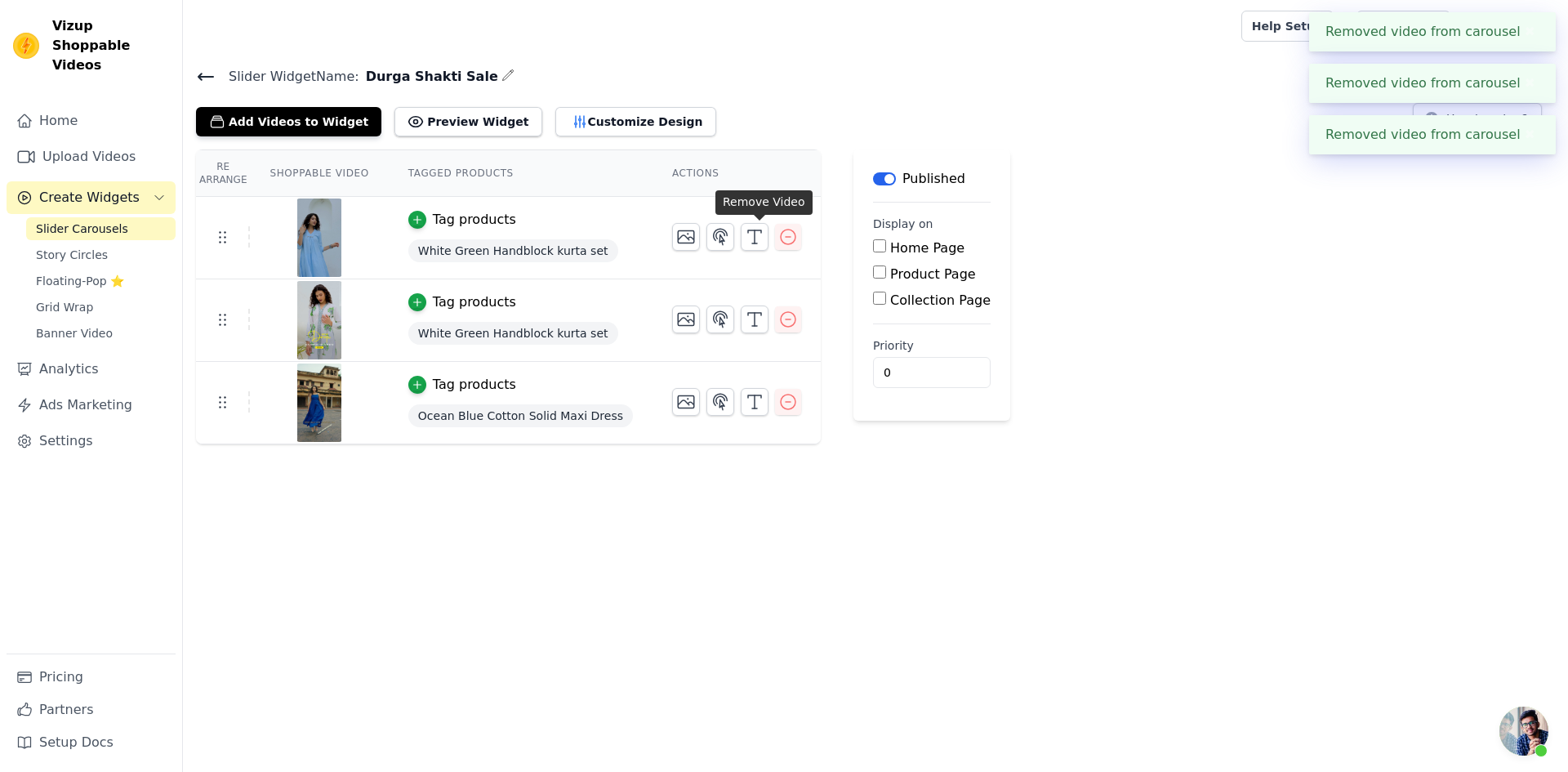
click at [761, 238] on div "Re Arrange Shoppable Video Tagged Products Actions Tag products White Green Han…" at bounding box center [875, 297] width 1386 height 295
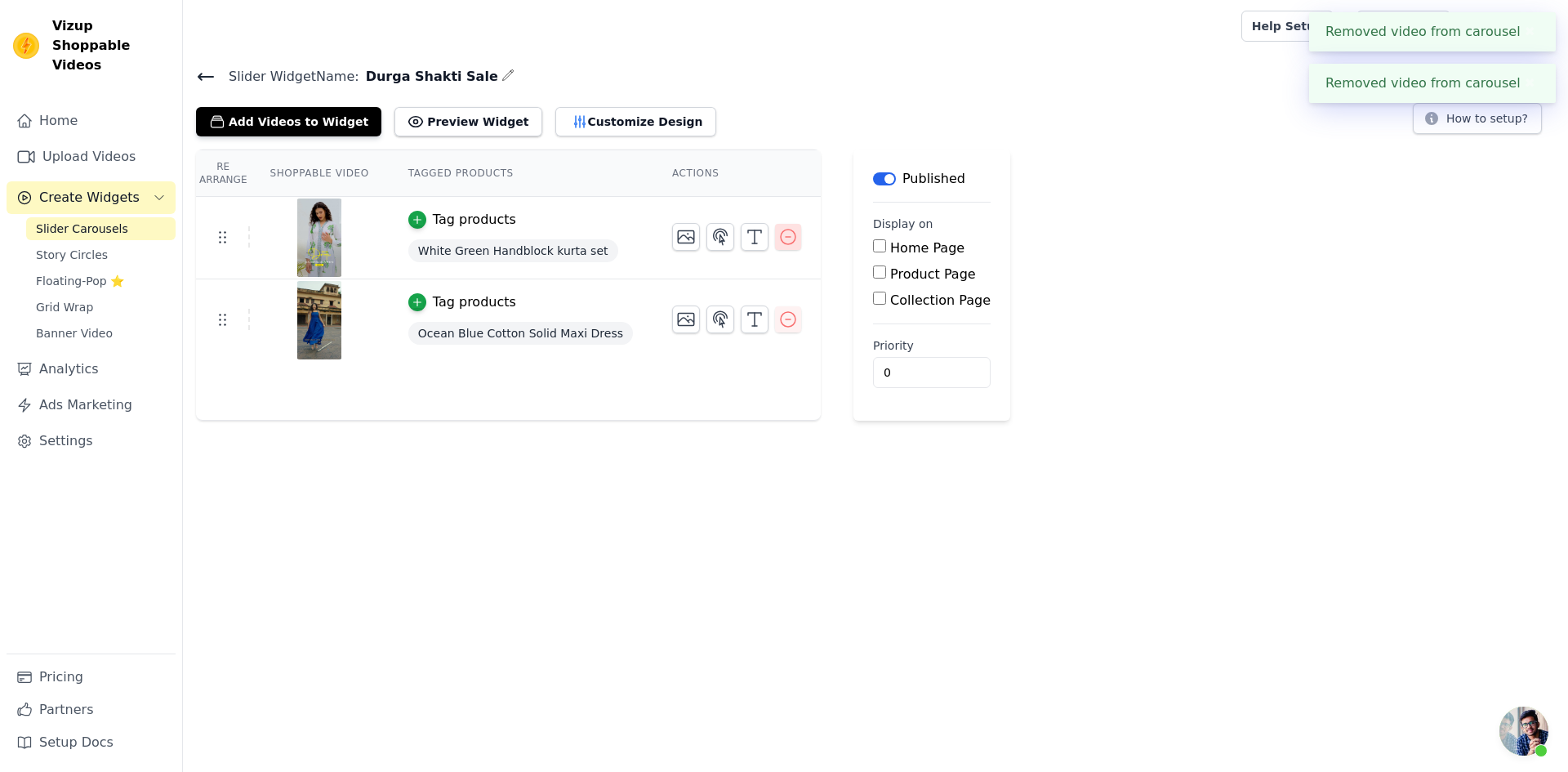
click at [781, 236] on icon "button" at bounding box center [787, 236] width 15 height 15
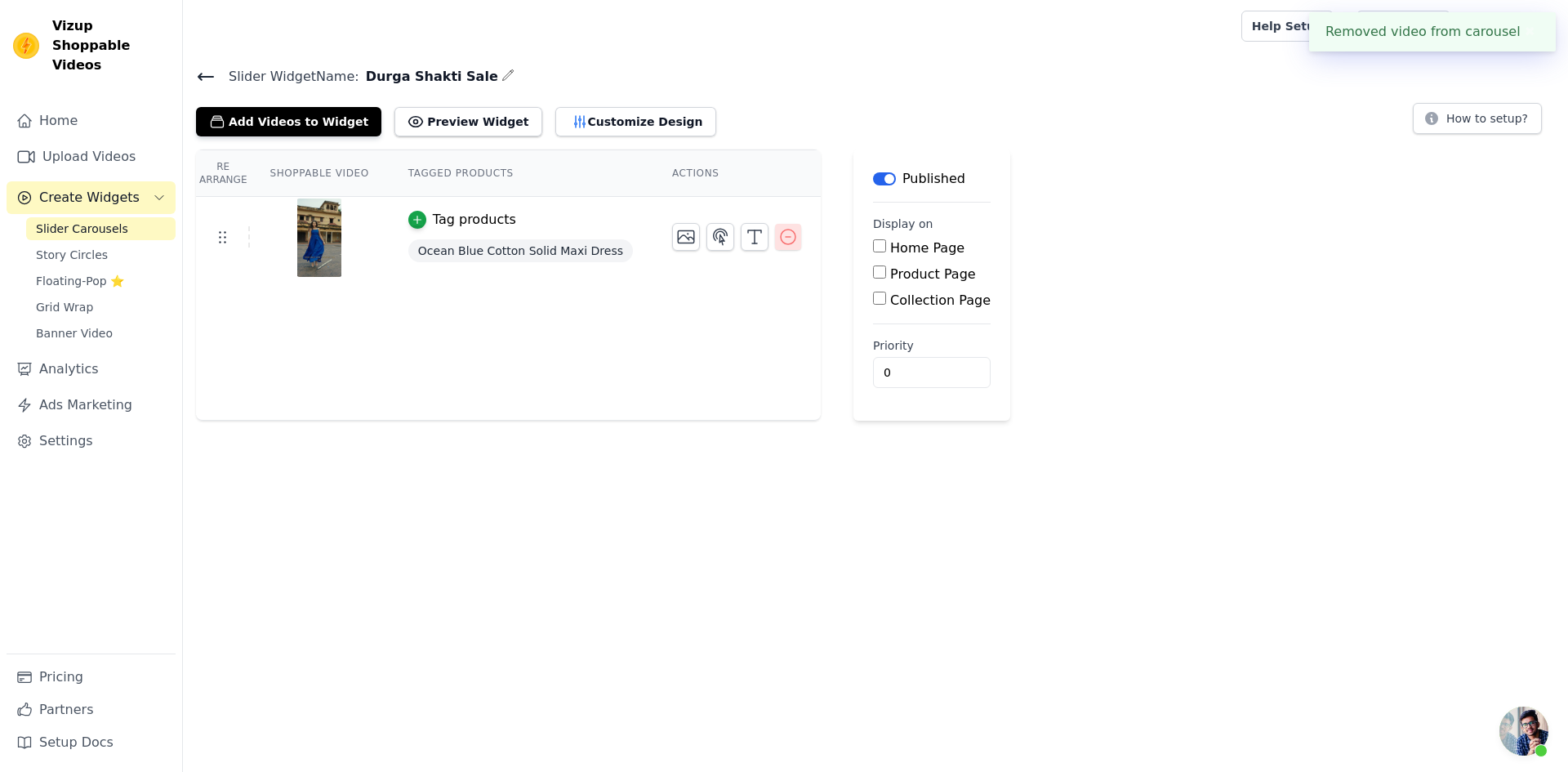
click at [779, 230] on icon "button" at bounding box center [788, 237] width 20 height 20
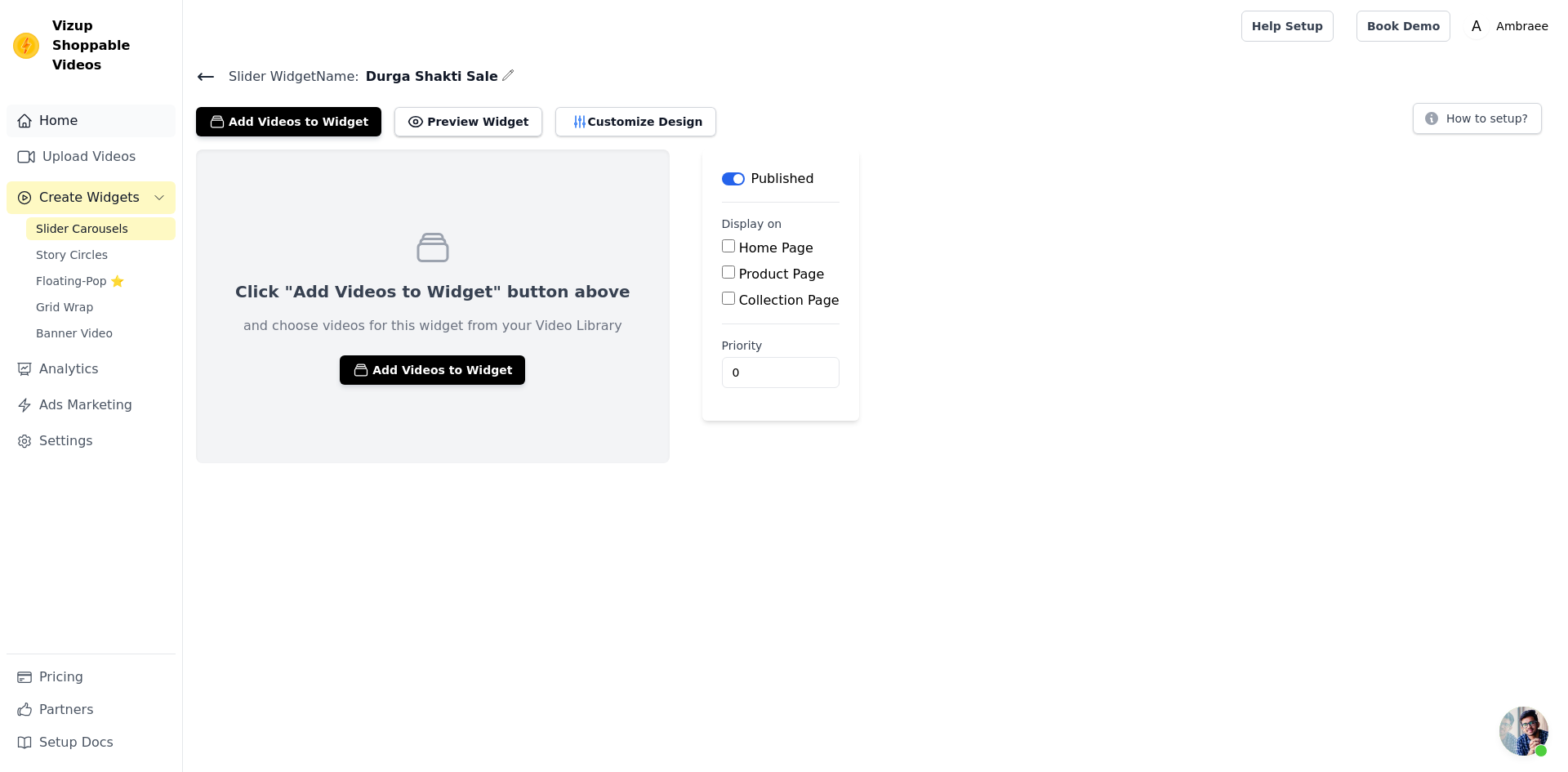
click at [79, 104] on link "Home" at bounding box center [91, 120] width 169 height 33
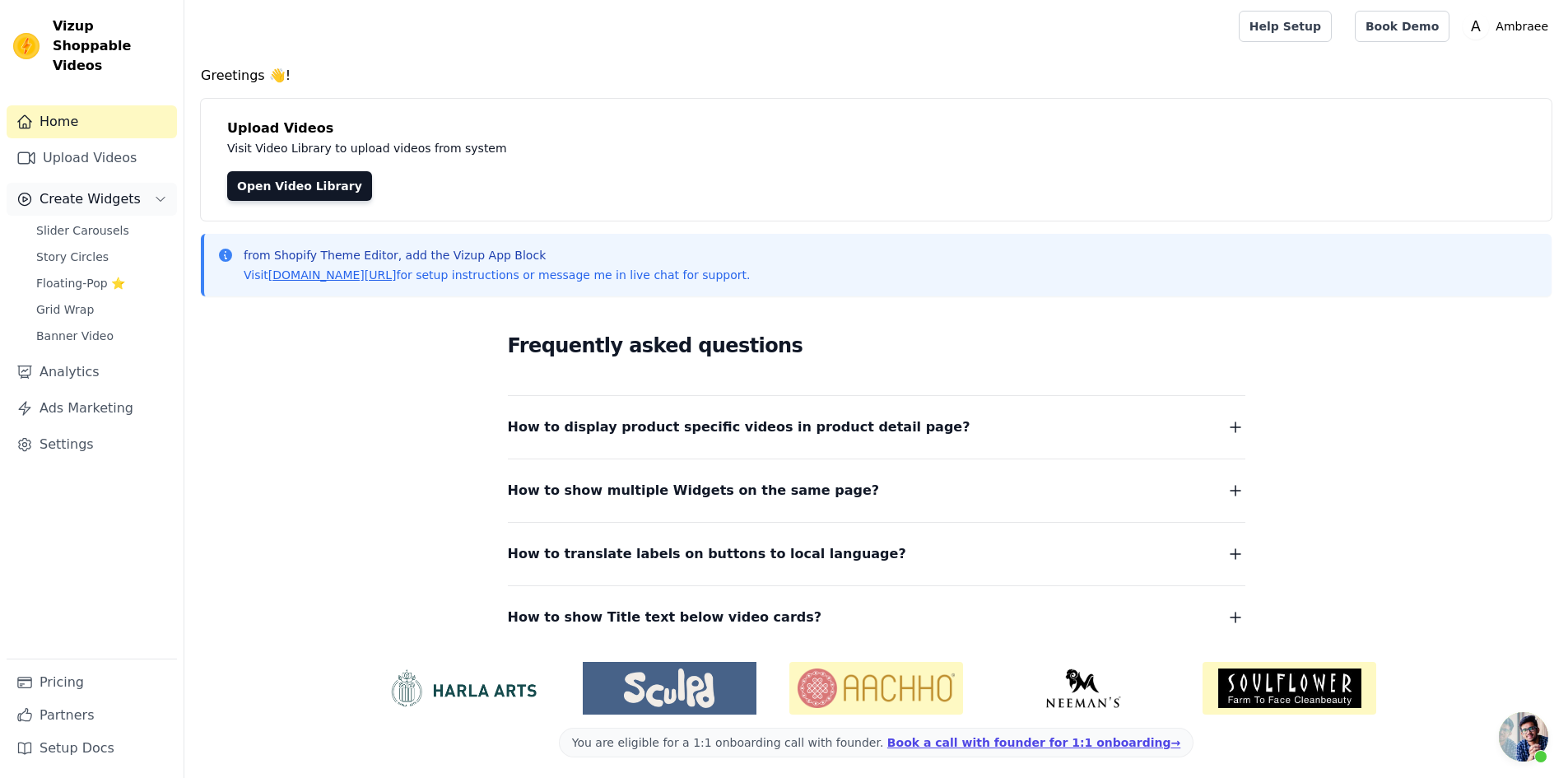
click at [118, 189] on span "Create Widgets" at bounding box center [90, 199] width 101 height 20
click at [96, 225] on link "Analytics" at bounding box center [92, 240] width 170 height 33
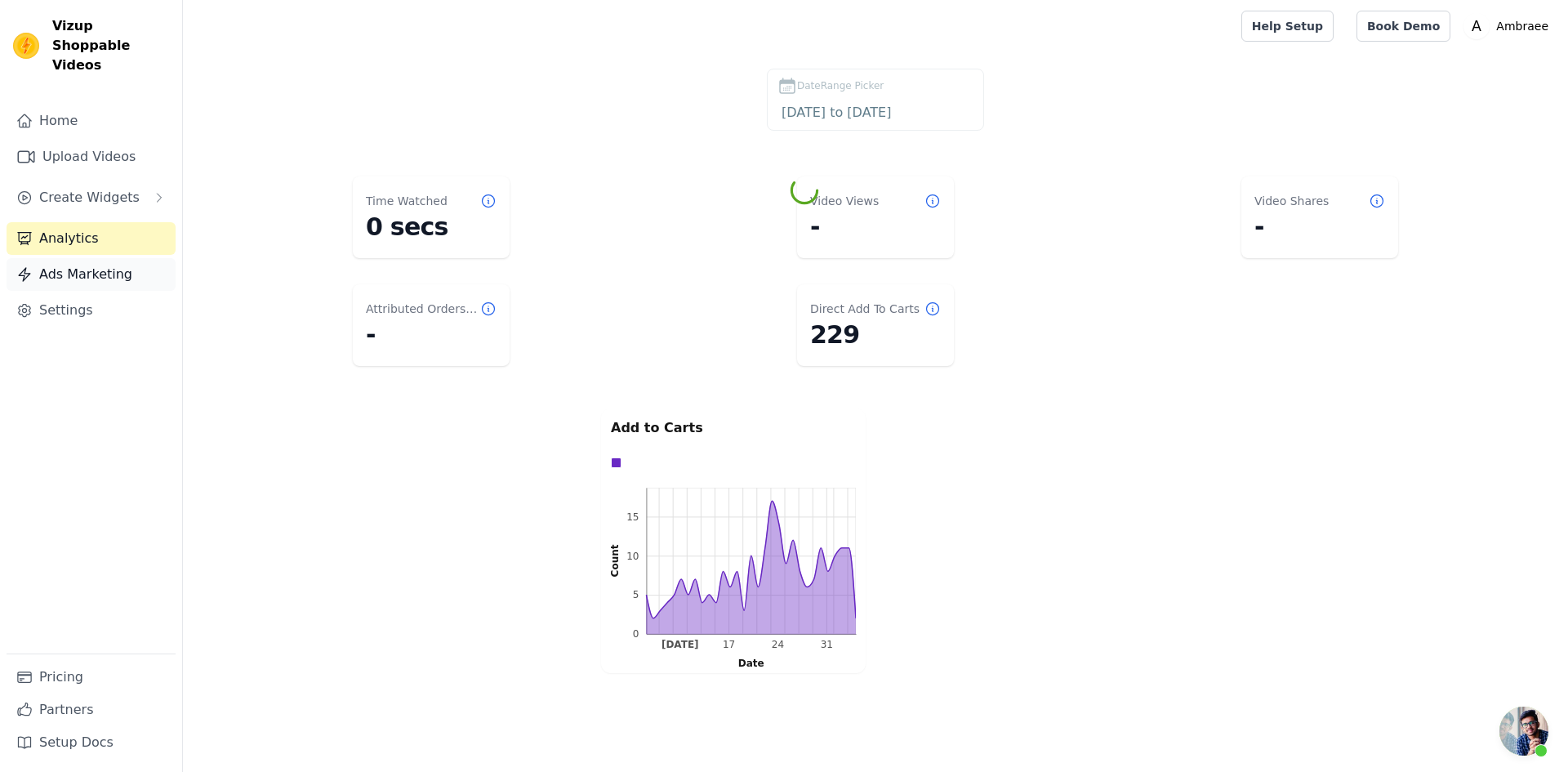
click at [117, 258] on link "Ads Marketing" at bounding box center [91, 274] width 169 height 33
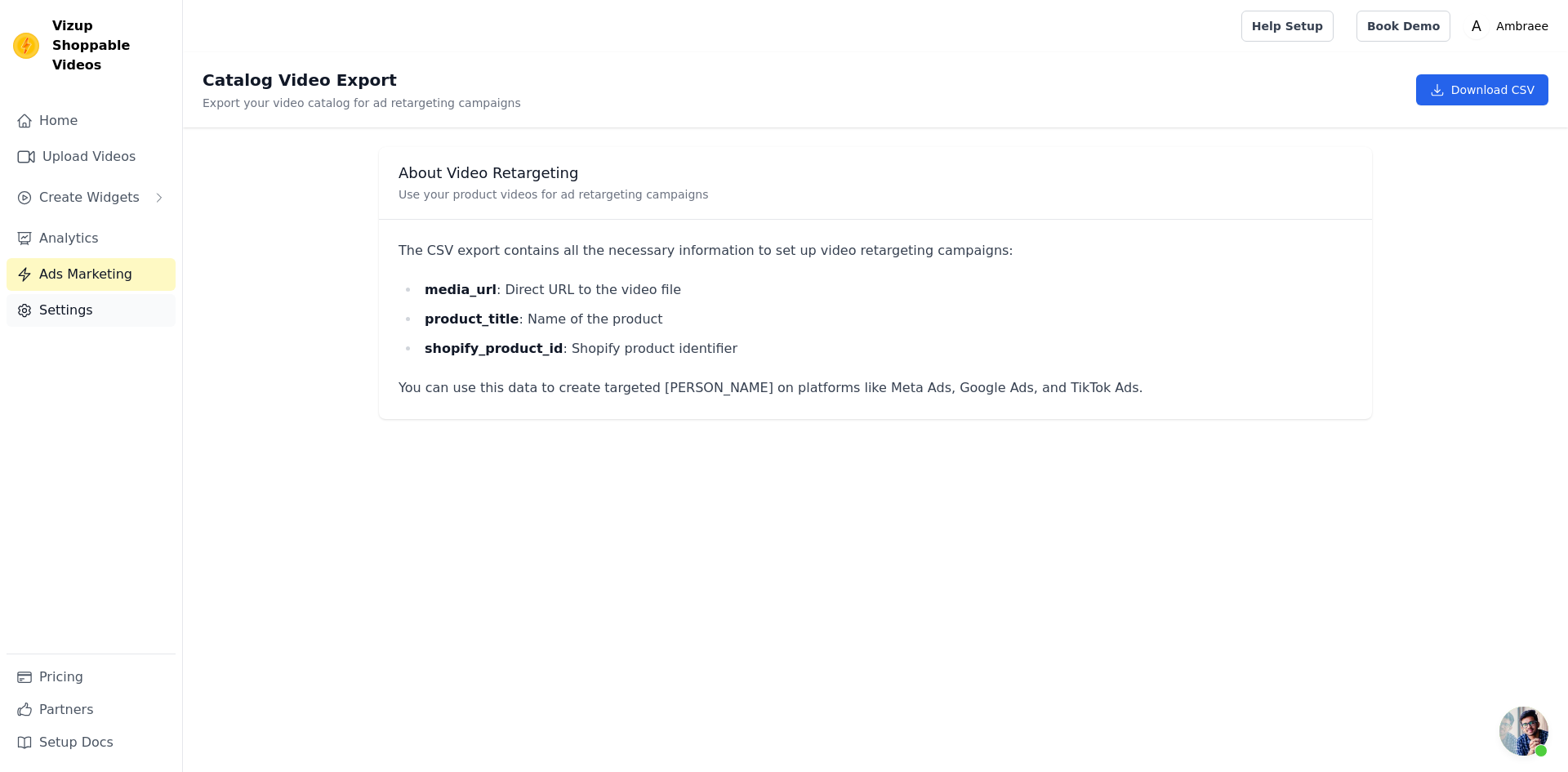
click at [97, 294] on link "Settings" at bounding box center [91, 310] width 169 height 33
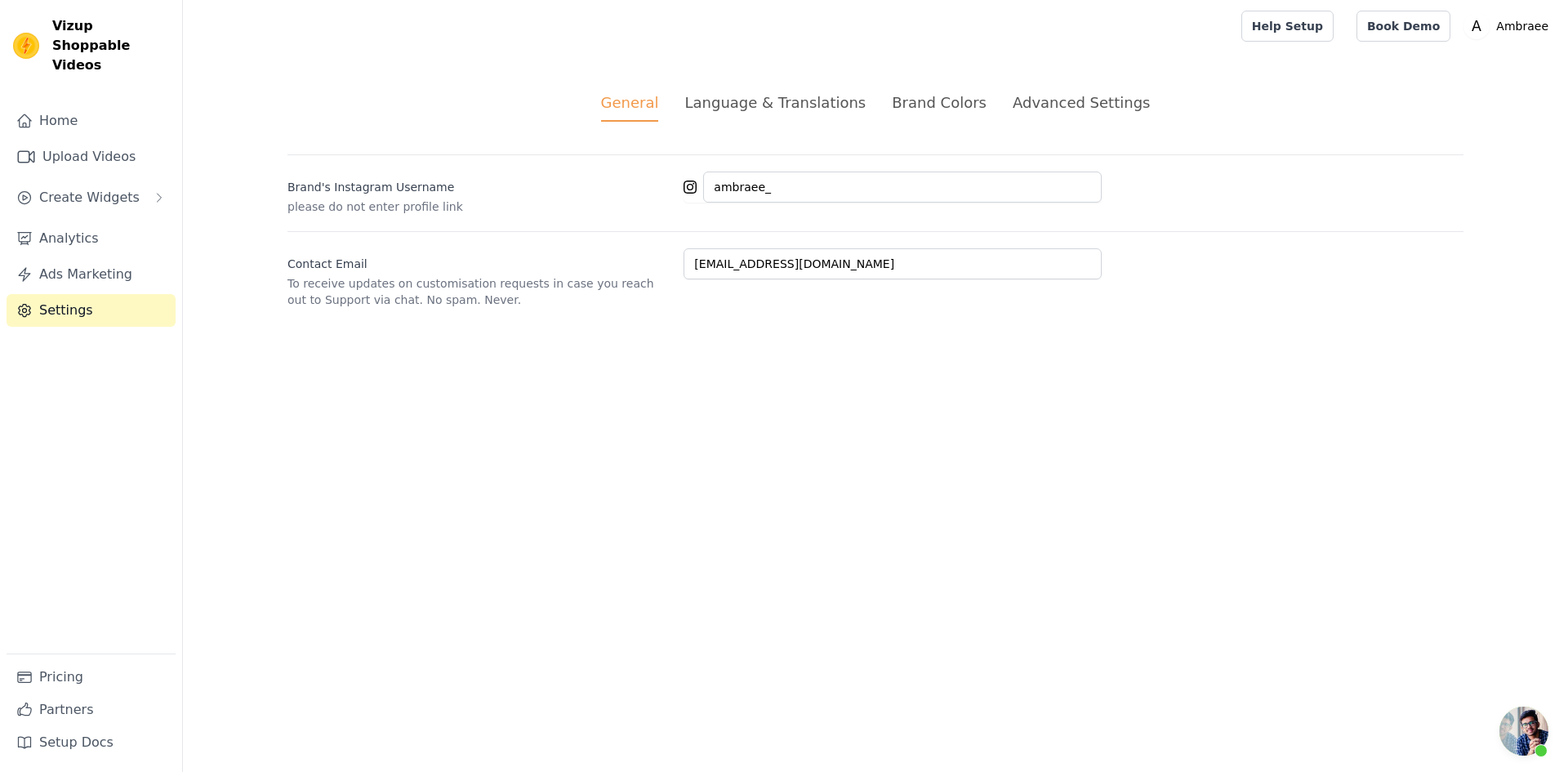
click at [792, 101] on div "Language & Translations" at bounding box center [775, 102] width 181 height 22
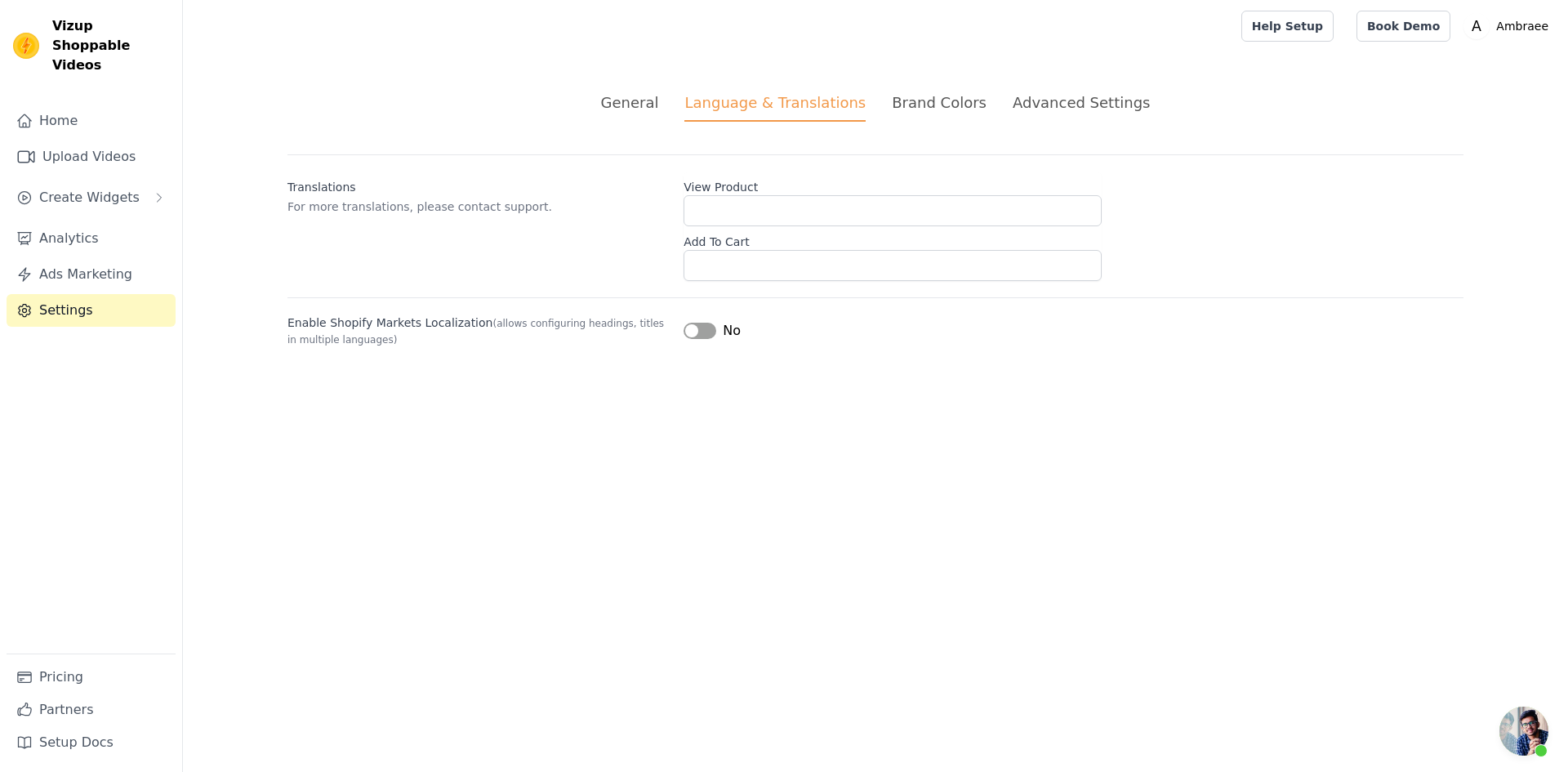
click at [910, 100] on div "Brand Colors" at bounding box center [939, 102] width 95 height 22
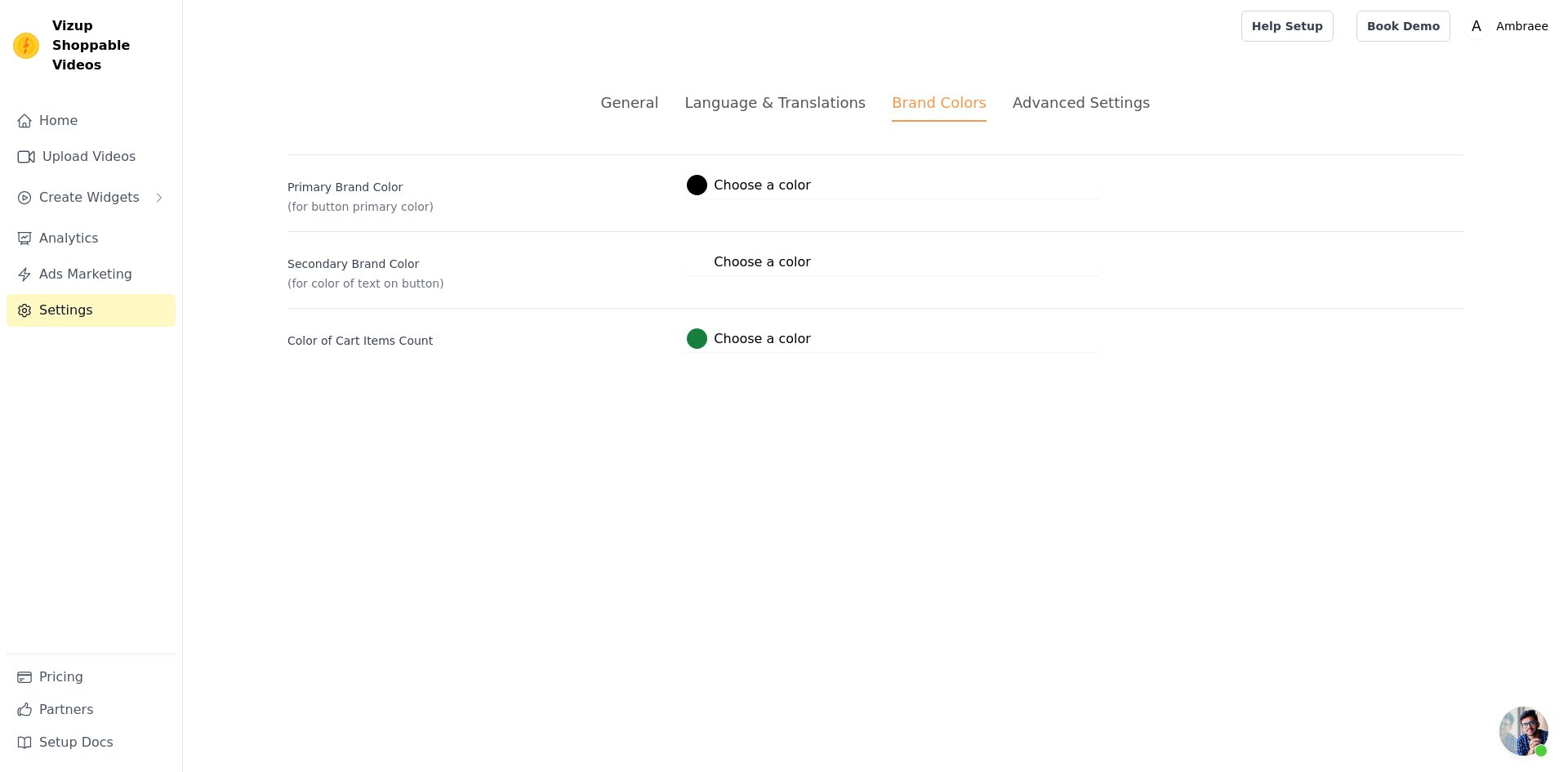
click at [1056, 104] on div "Advanced Settings" at bounding box center [1081, 102] width 137 height 22
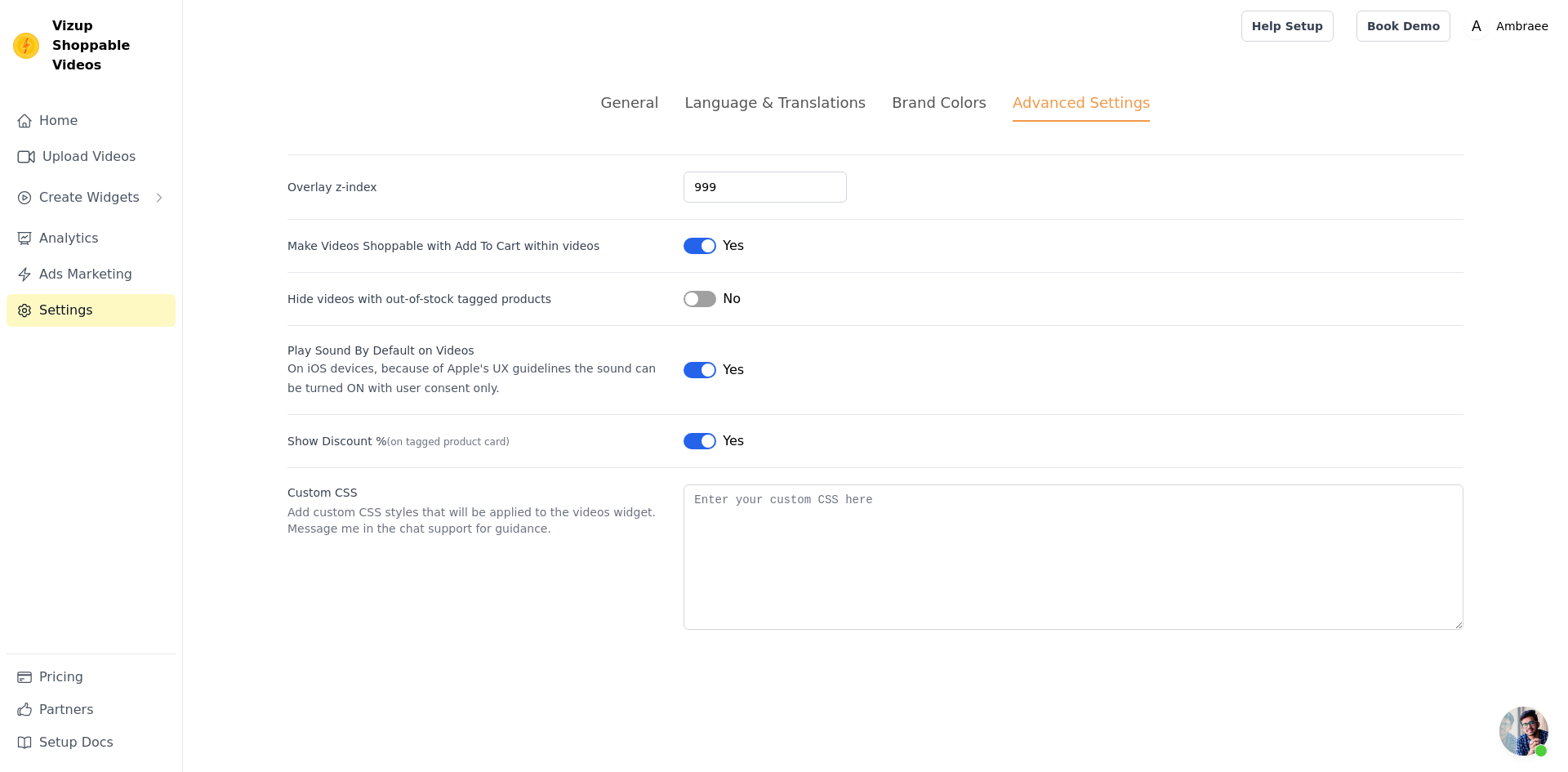
click at [707, 296] on button "Label" at bounding box center [699, 299] width 33 height 16
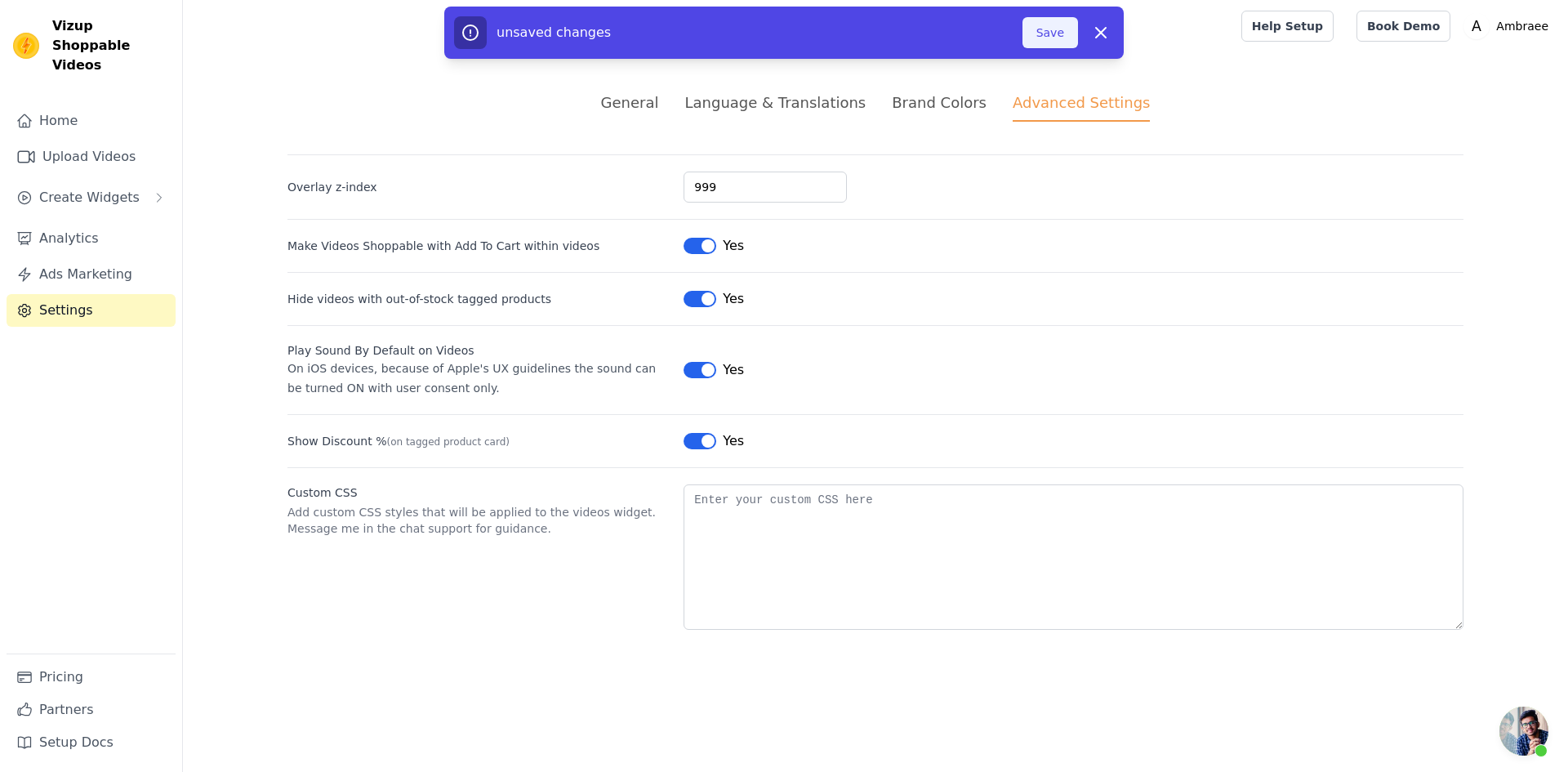
click at [1052, 23] on button "Save" at bounding box center [1050, 32] width 56 height 31
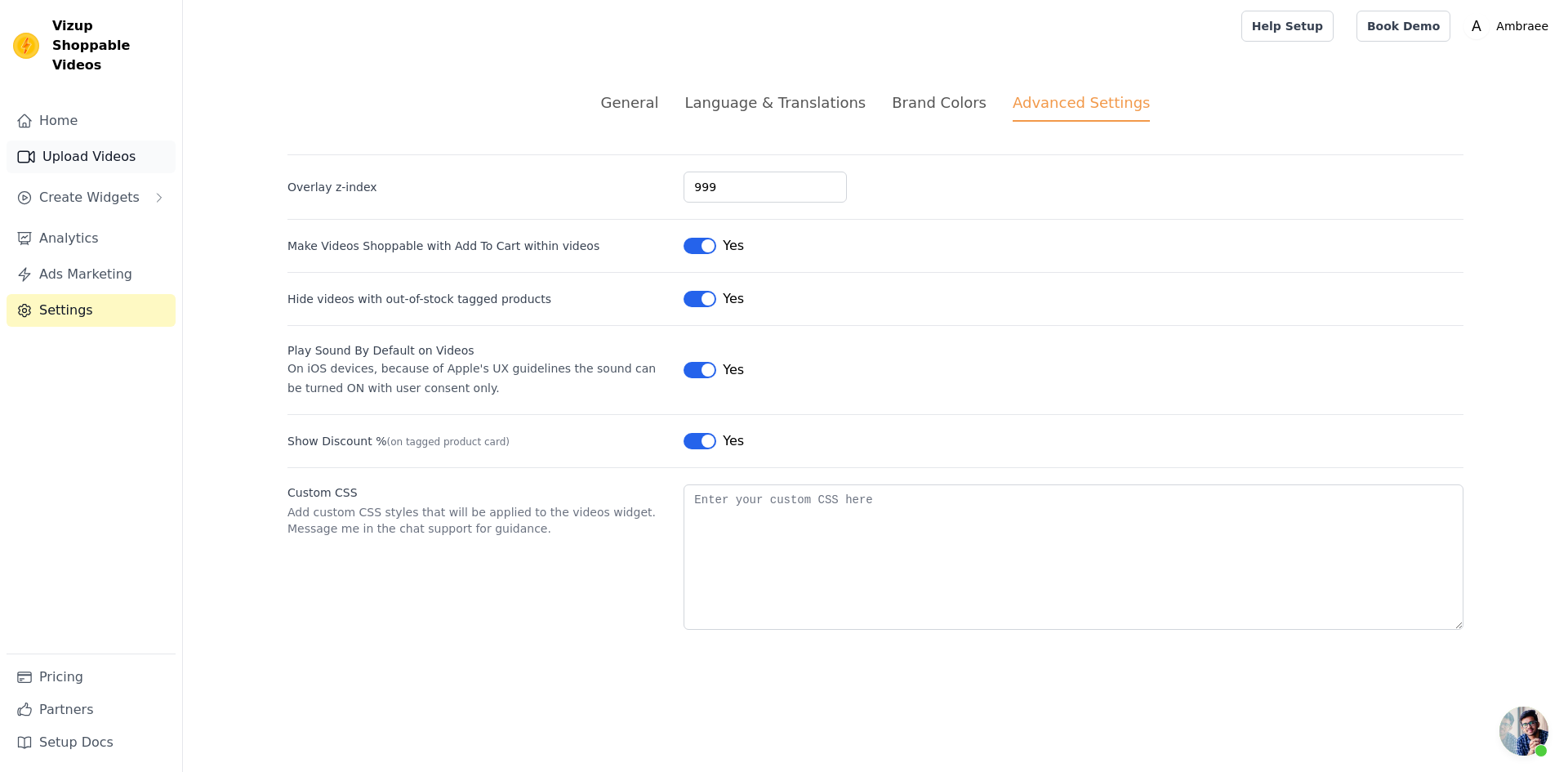
click at [125, 147] on link "Upload Videos" at bounding box center [91, 157] width 169 height 33
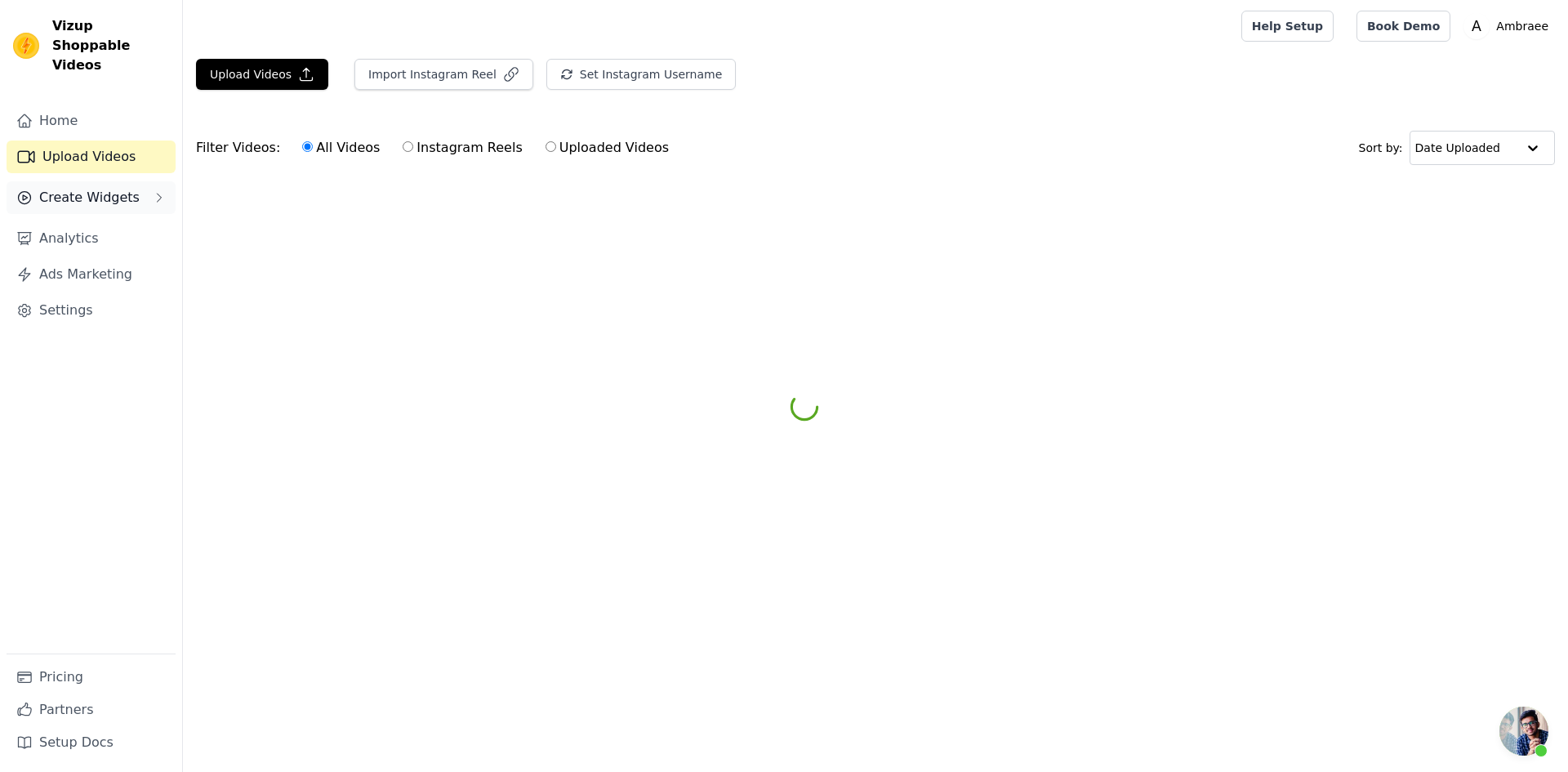
click at [136, 182] on button "Create Widgets" at bounding box center [91, 197] width 169 height 33
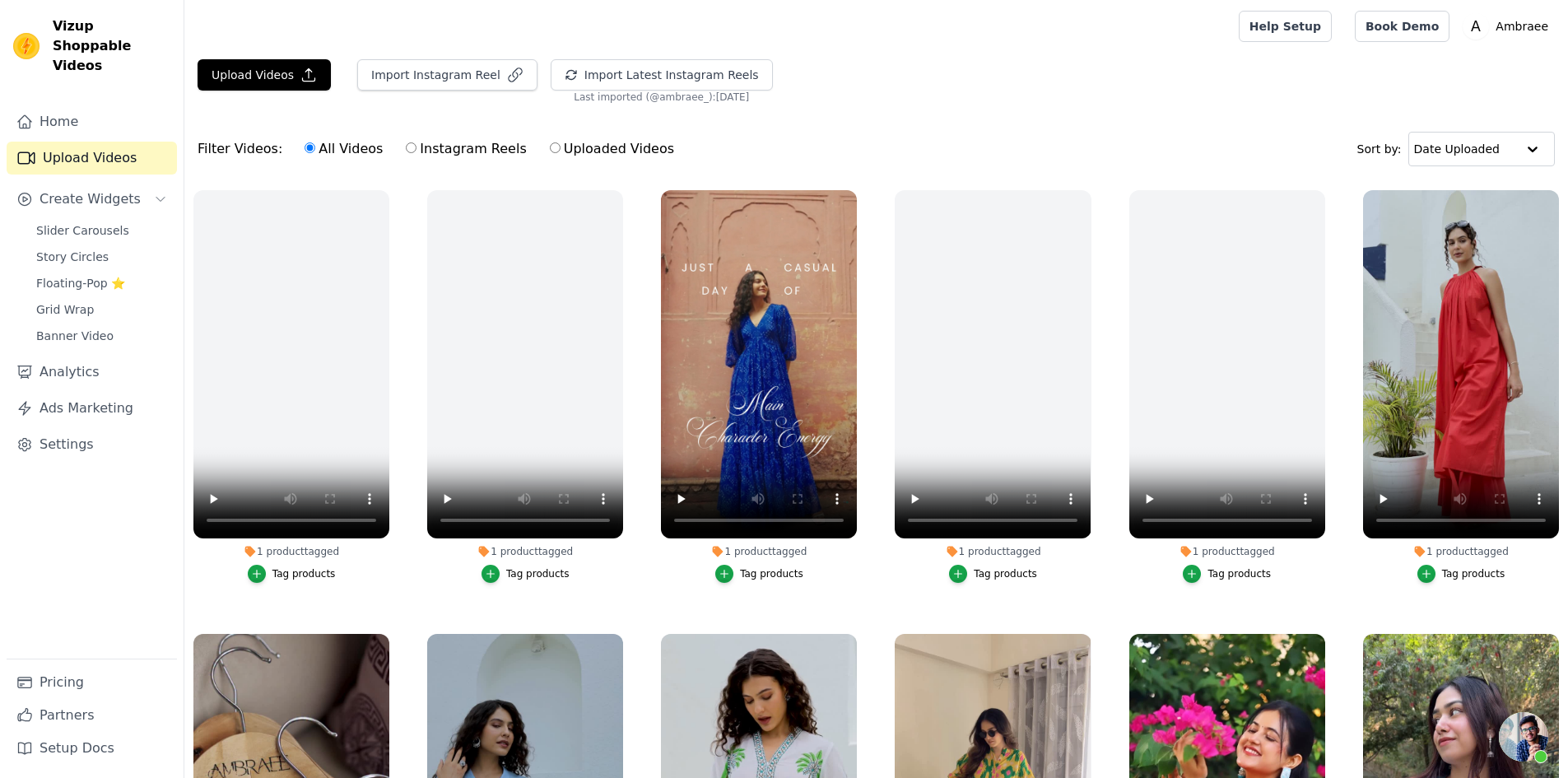
click at [119, 142] on link "Upload Videos" at bounding box center [92, 158] width 170 height 33
click at [123, 189] on span "Create Widgets" at bounding box center [90, 199] width 101 height 20
click at [110, 222] on span "Slider Carousels" at bounding box center [82, 230] width 93 height 16
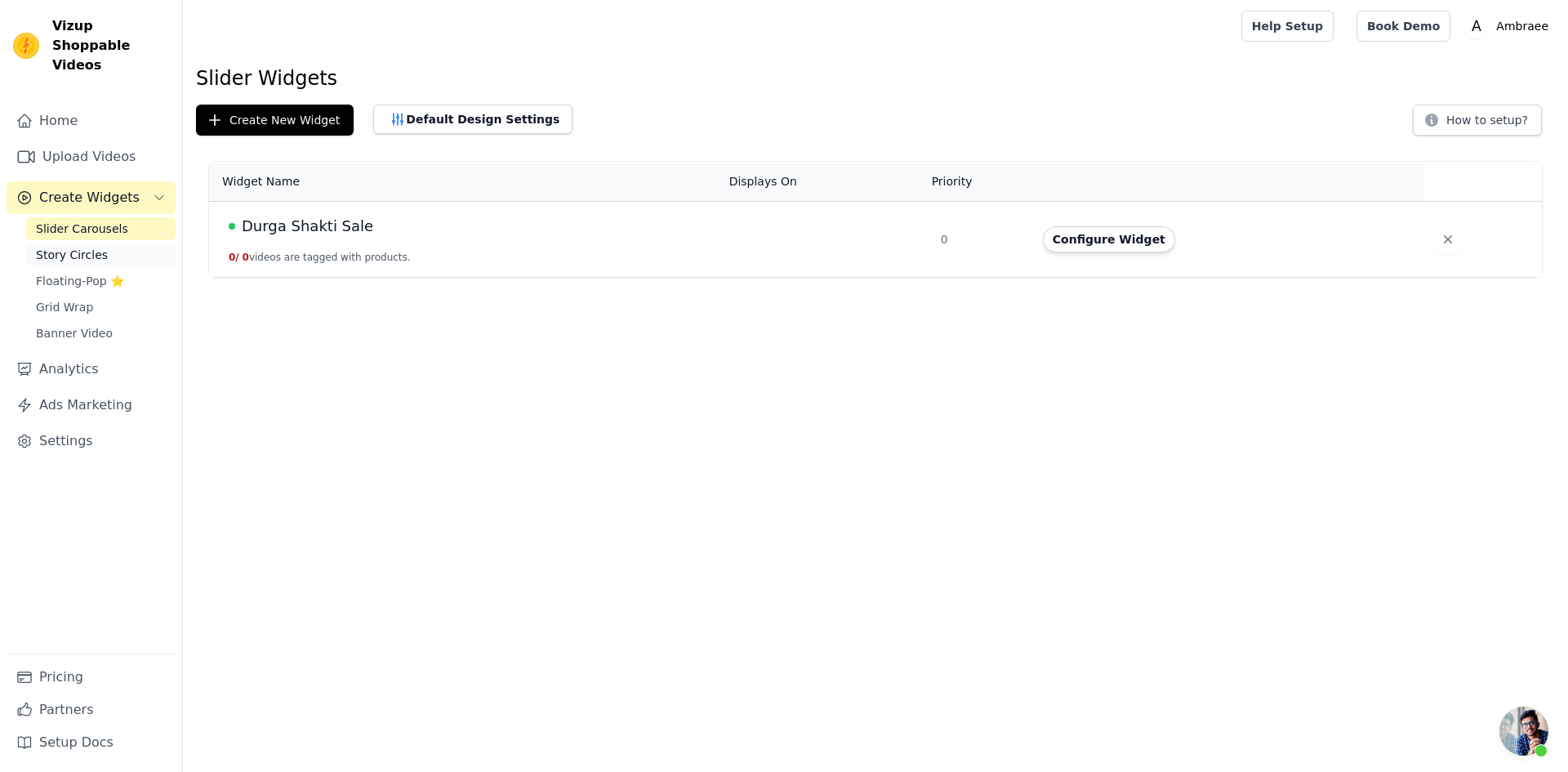
click at [110, 243] on link "Story Circles" at bounding box center [100, 254] width 150 height 23
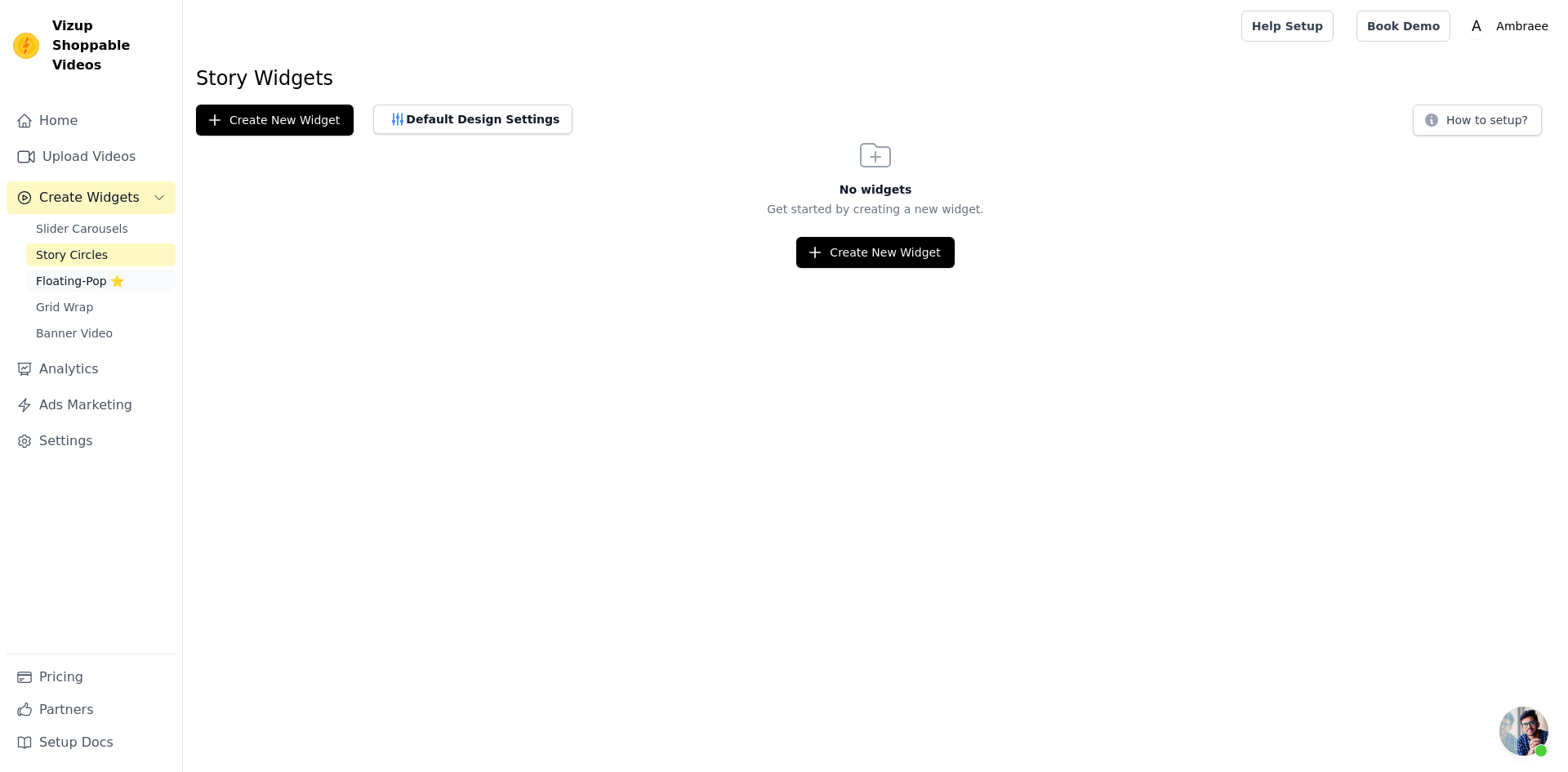
click at [110, 273] on span "Floating-Pop ⭐" at bounding box center [79, 281] width 88 height 16
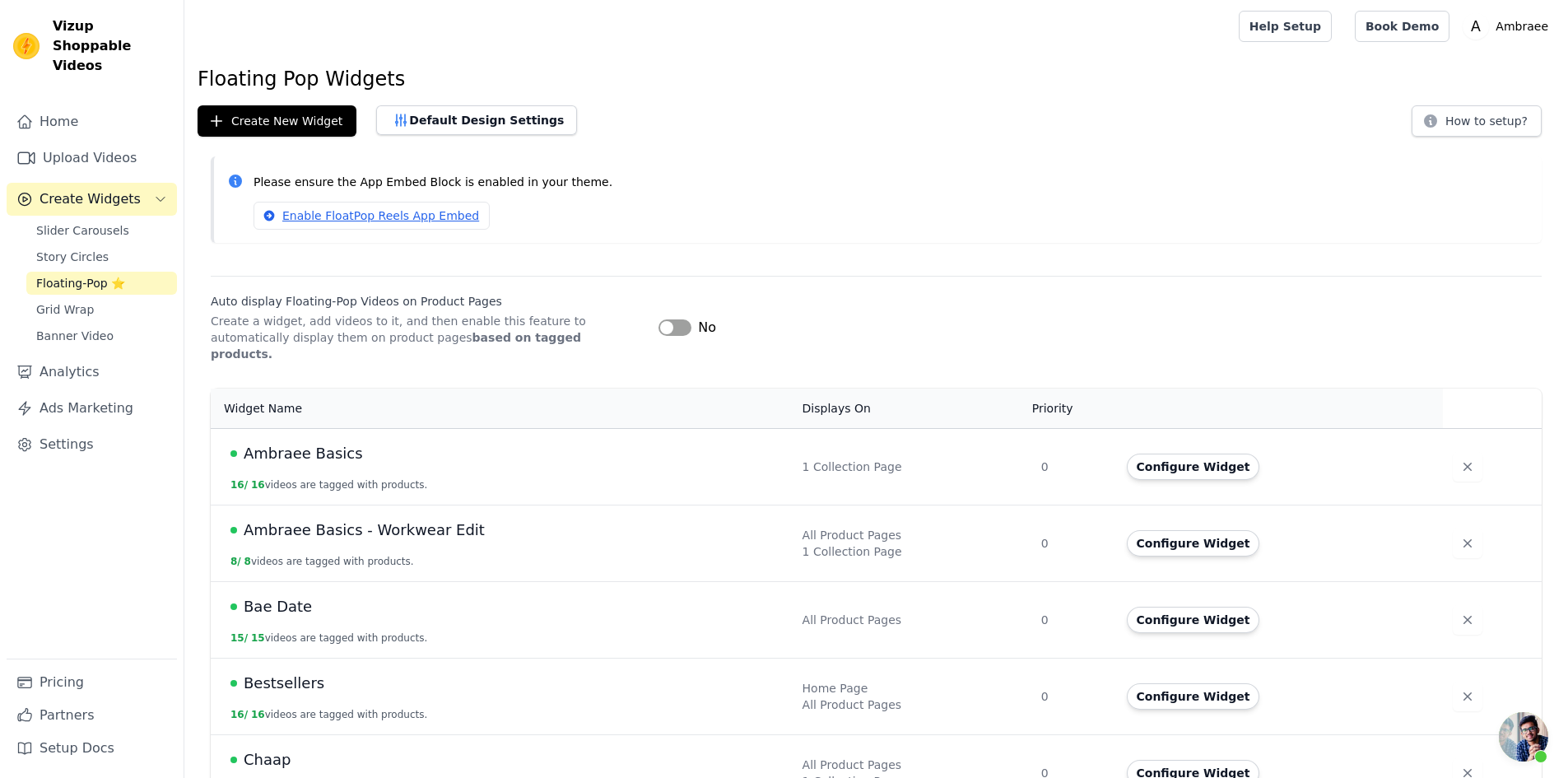
click at [681, 320] on button "Label" at bounding box center [675, 328] width 33 height 16
click at [1206, 454] on button "Configure Widget" at bounding box center [1192, 467] width 133 height 26
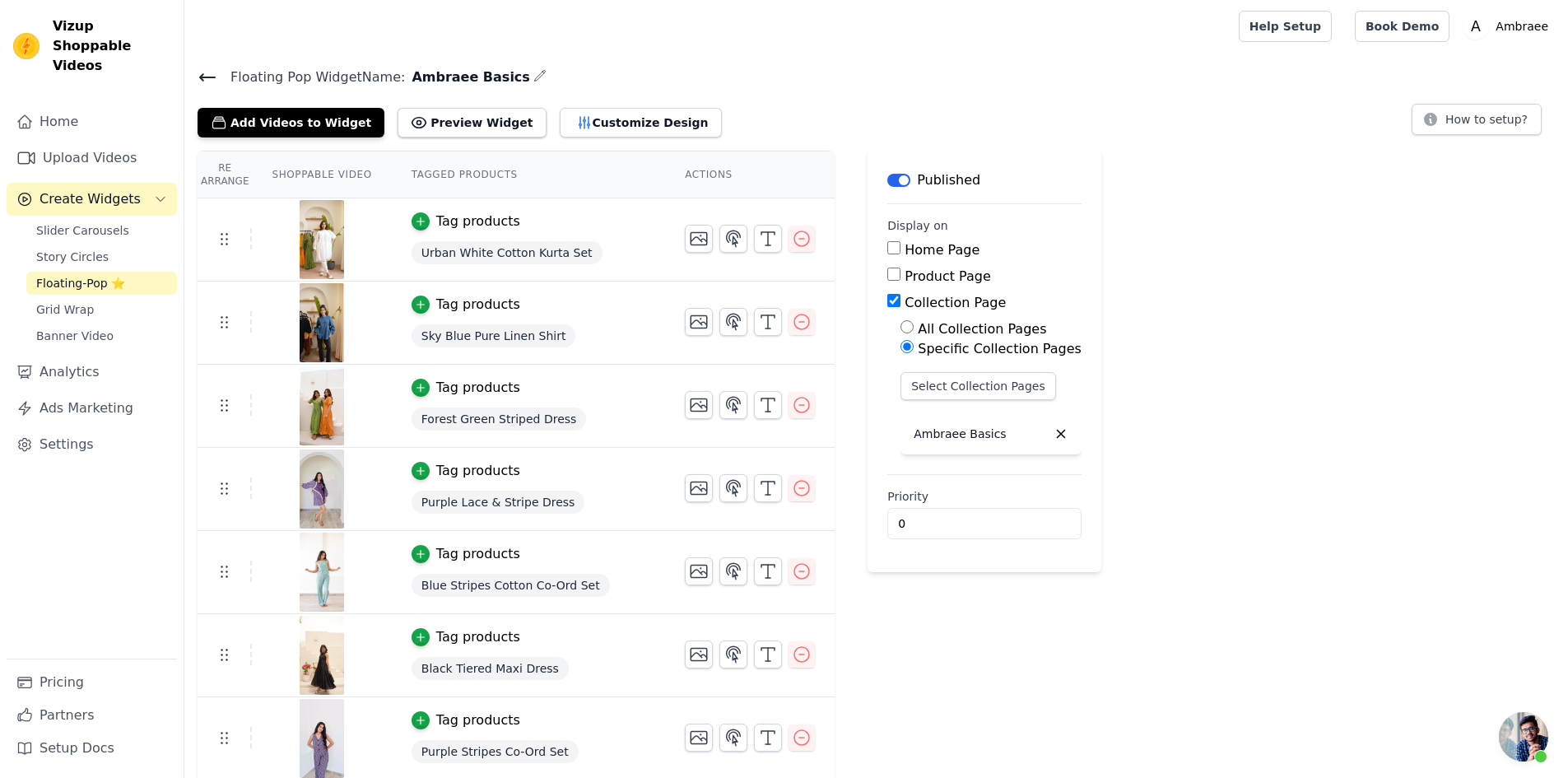
click at [197, 74] on div "Floating Pop Widget Name: Ambraee Basics Add Videos to Widget Preview Widget Cu…" at bounding box center [875, 102] width 1383 height 72
click at [201, 74] on icon at bounding box center [208, 78] width 20 height 20
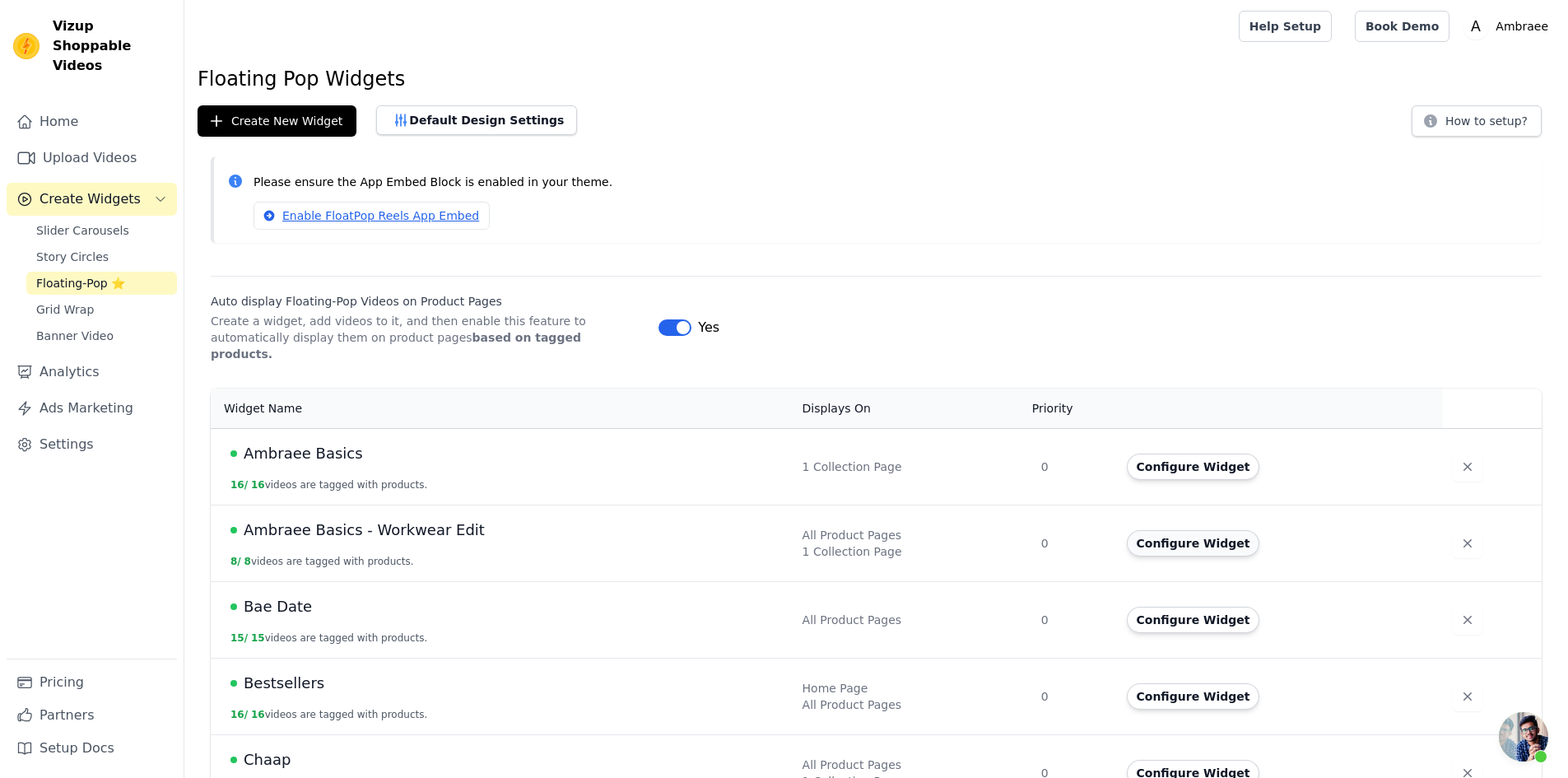
click at [1151, 533] on button "Configure Widget" at bounding box center [1192, 543] width 133 height 26
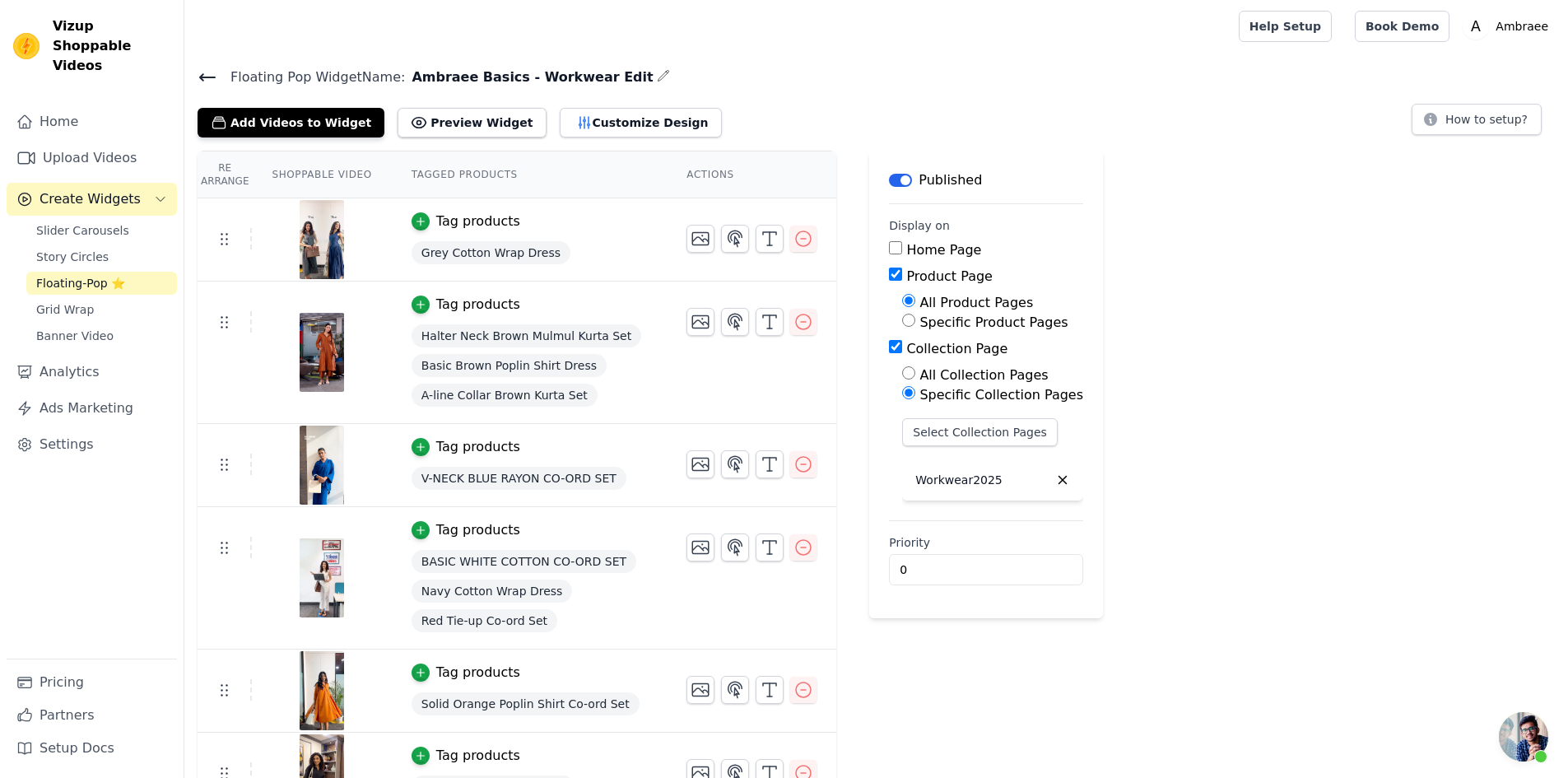
click at [215, 79] on icon at bounding box center [208, 78] width 20 height 20
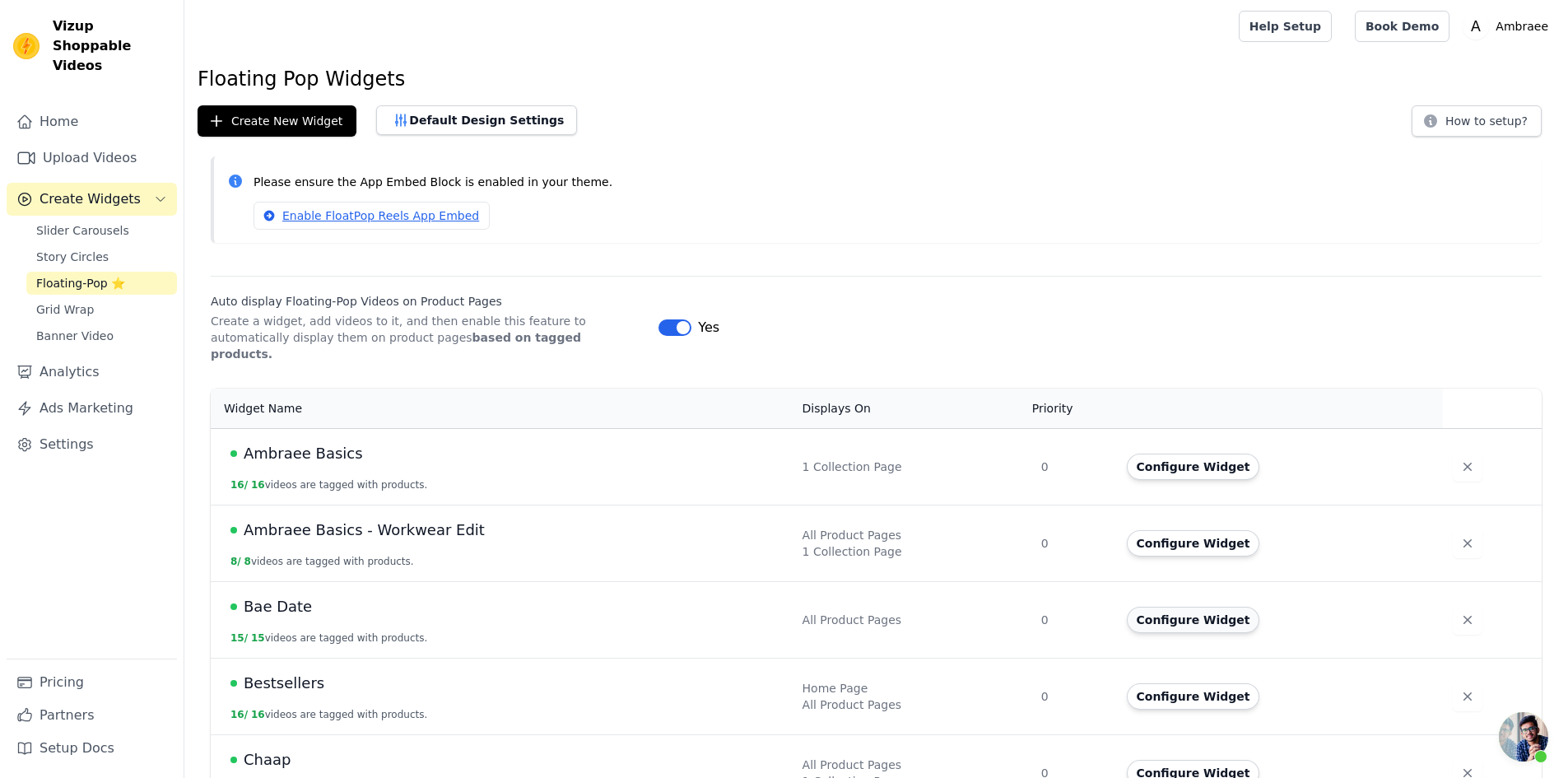
click at [1190, 607] on button "Configure Widget" at bounding box center [1192, 620] width 133 height 26
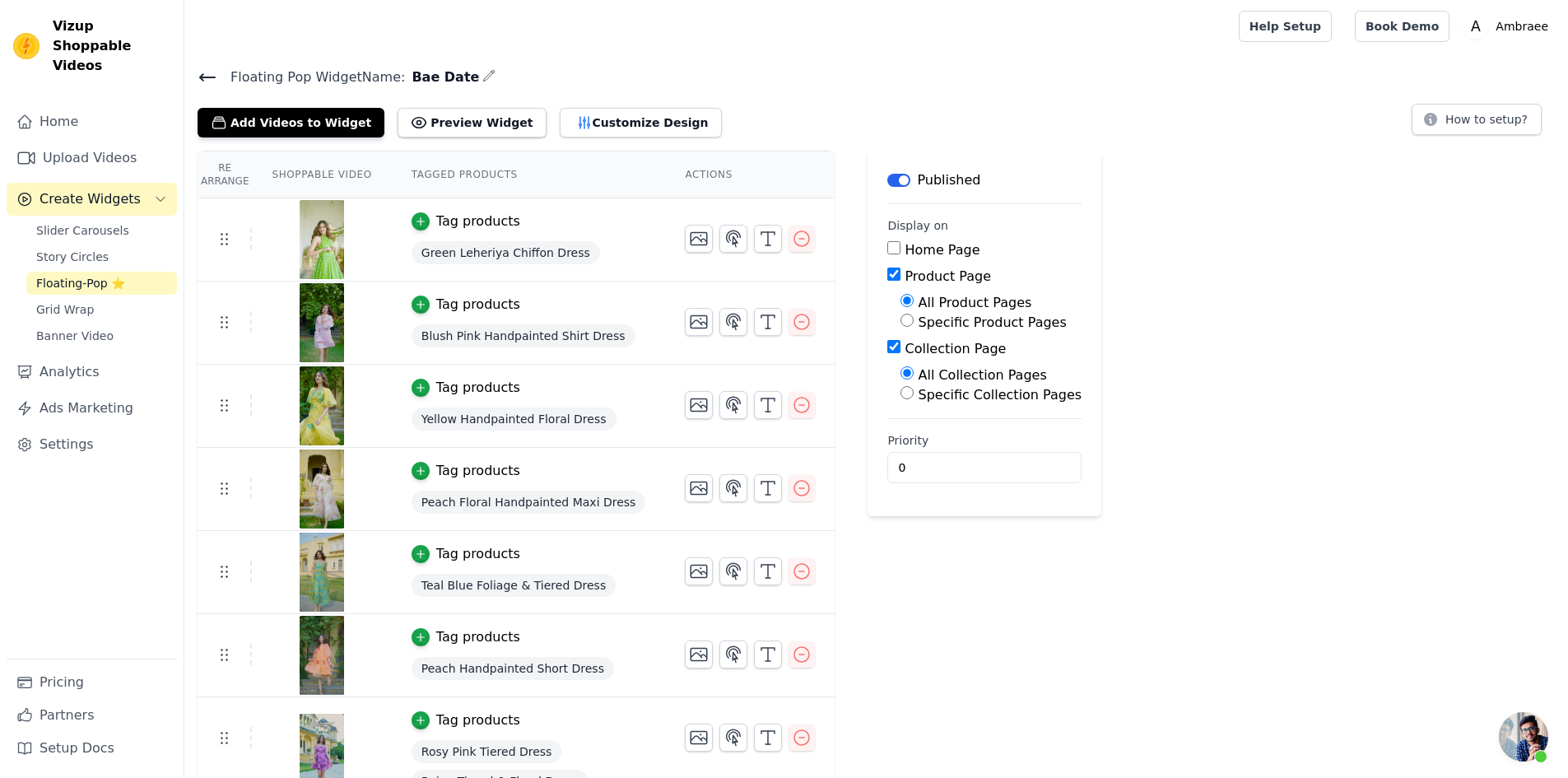
click at [887, 271] on input "Product Page" at bounding box center [893, 274] width 13 height 13
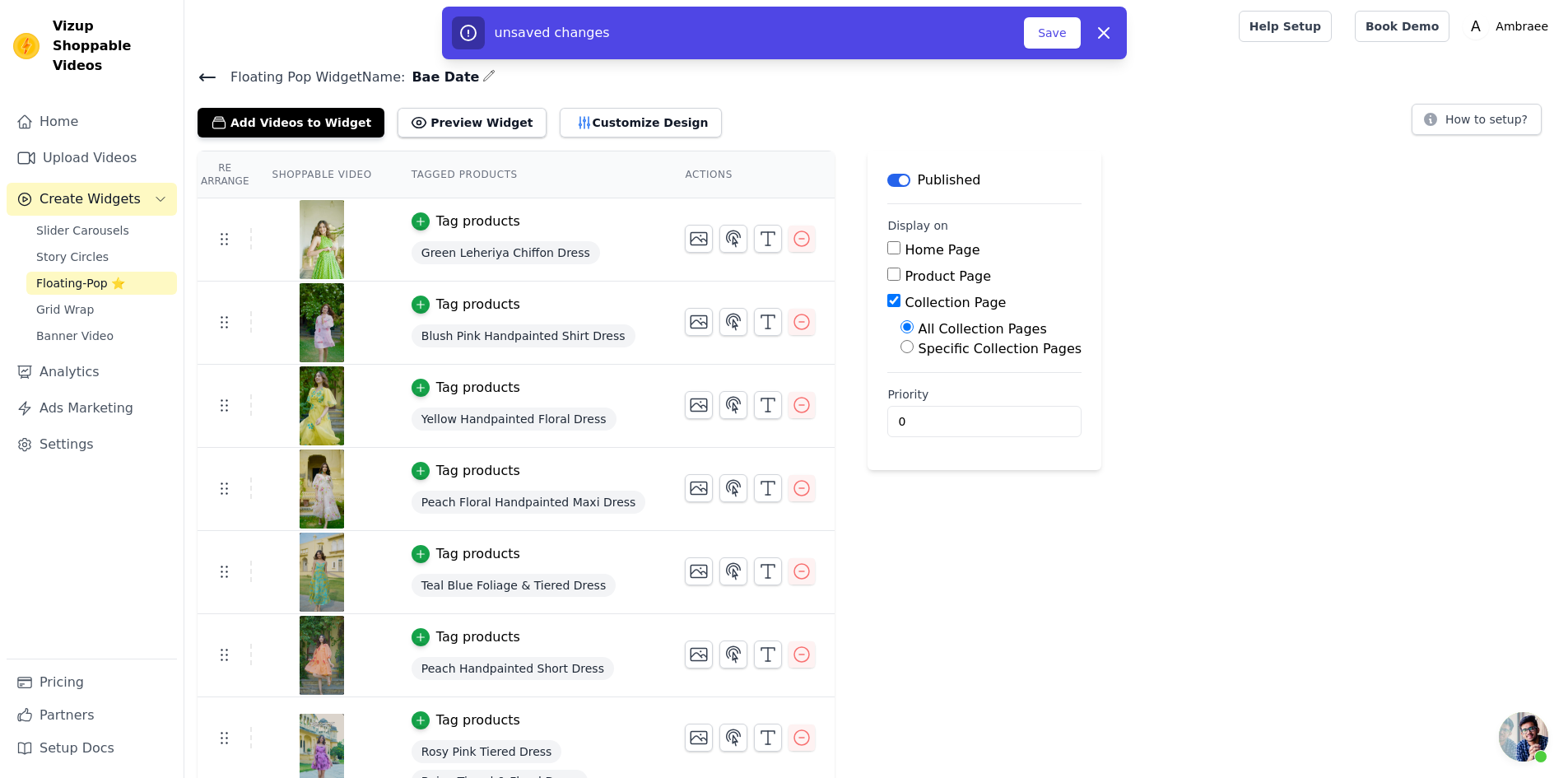
click at [887, 275] on input "Product Page" at bounding box center [893, 274] width 13 height 13
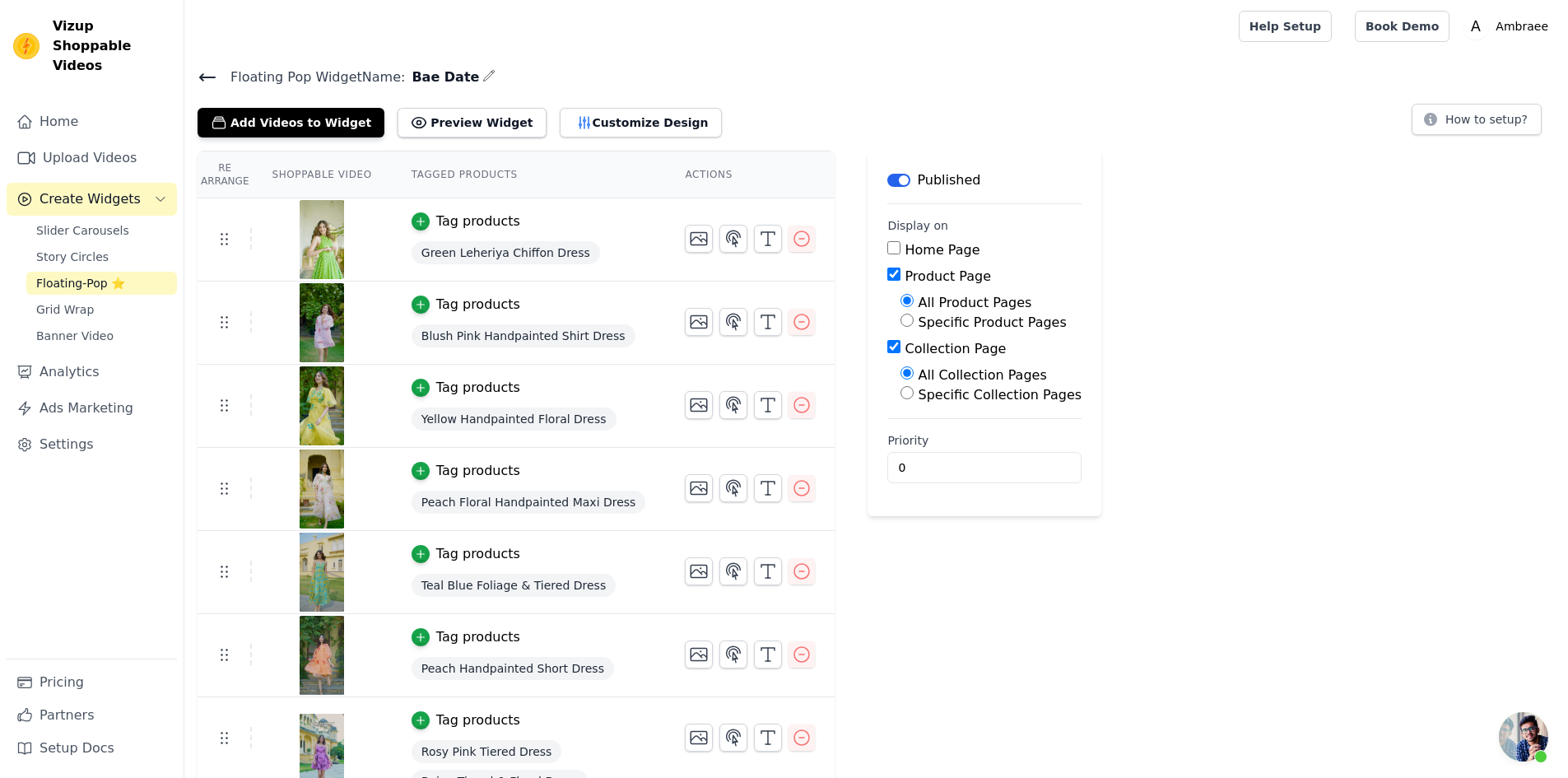
click at [887, 273] on input "Product Page" at bounding box center [893, 274] width 13 height 13
checkbox input "false"
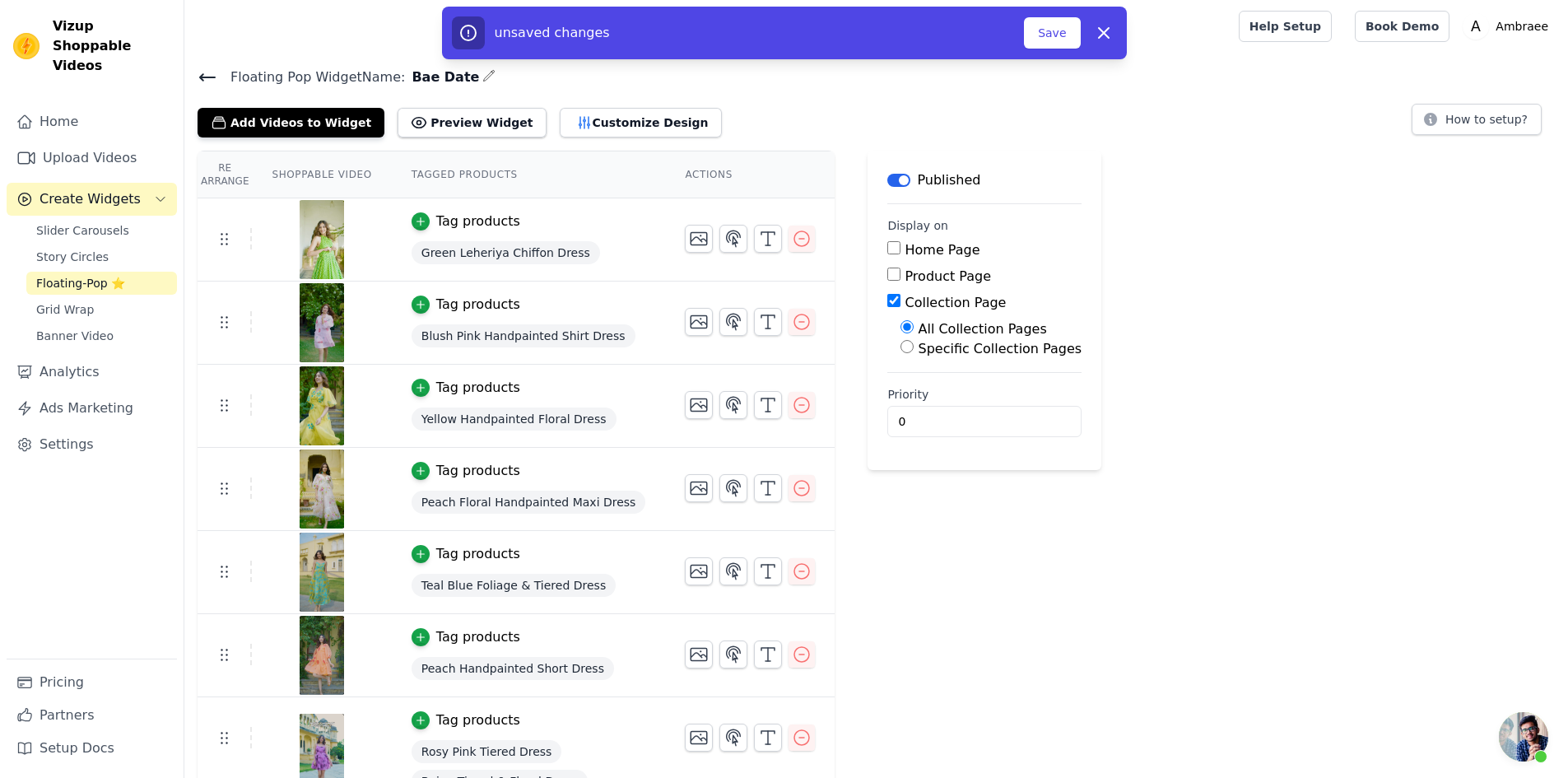
click at [900, 351] on input "Specific Collection Pages" at bounding box center [906, 346] width 13 height 13
radio input "true"
click at [910, 381] on button "Select Collection Pages" at bounding box center [978, 386] width 156 height 28
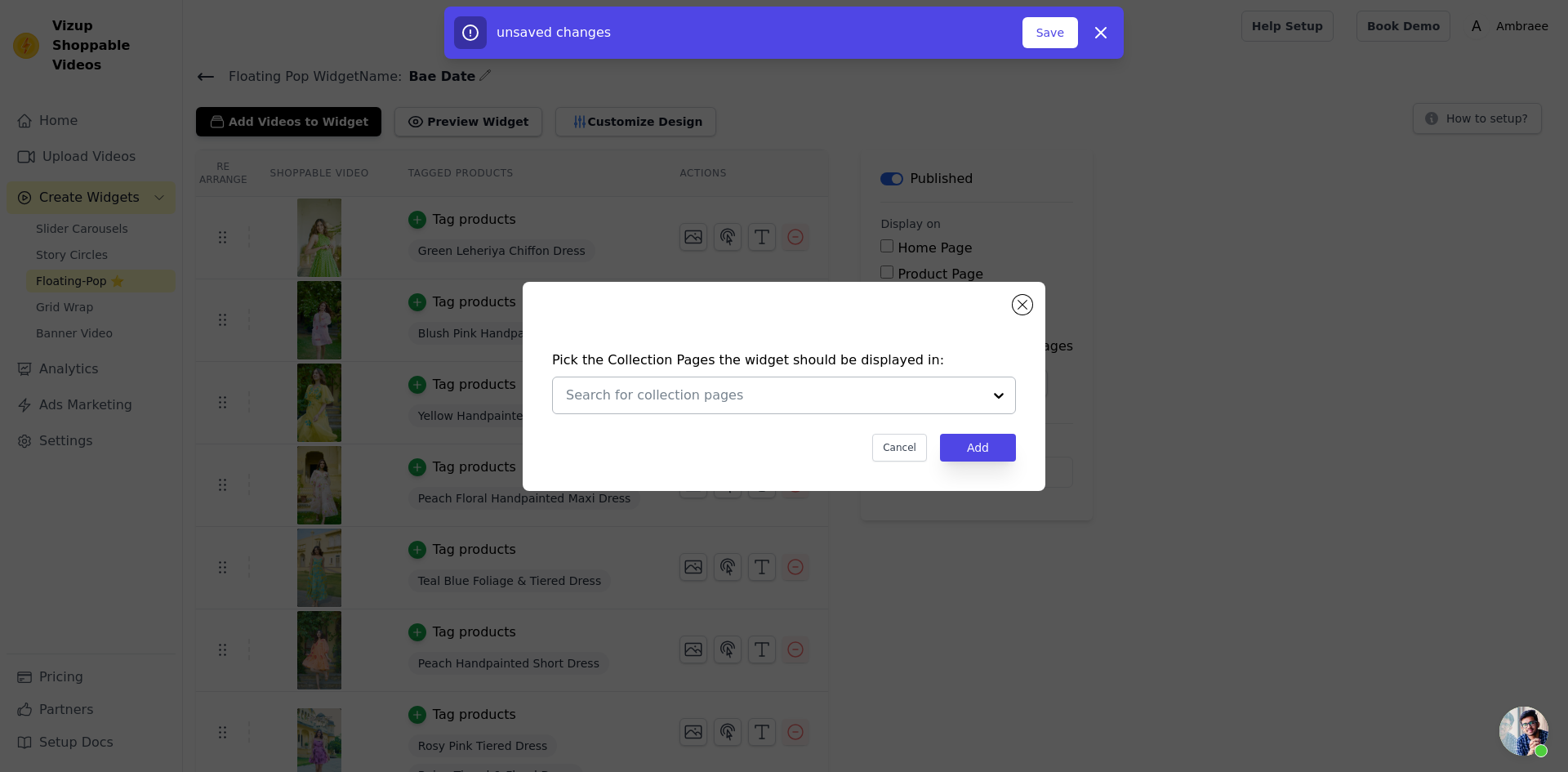
click at [989, 384] on div at bounding box center [999, 395] width 33 height 36
click at [1113, 294] on div "Pick the Collection Pages the widget should be displayed in: Cancel Add" at bounding box center [784, 387] width 1516 height 262
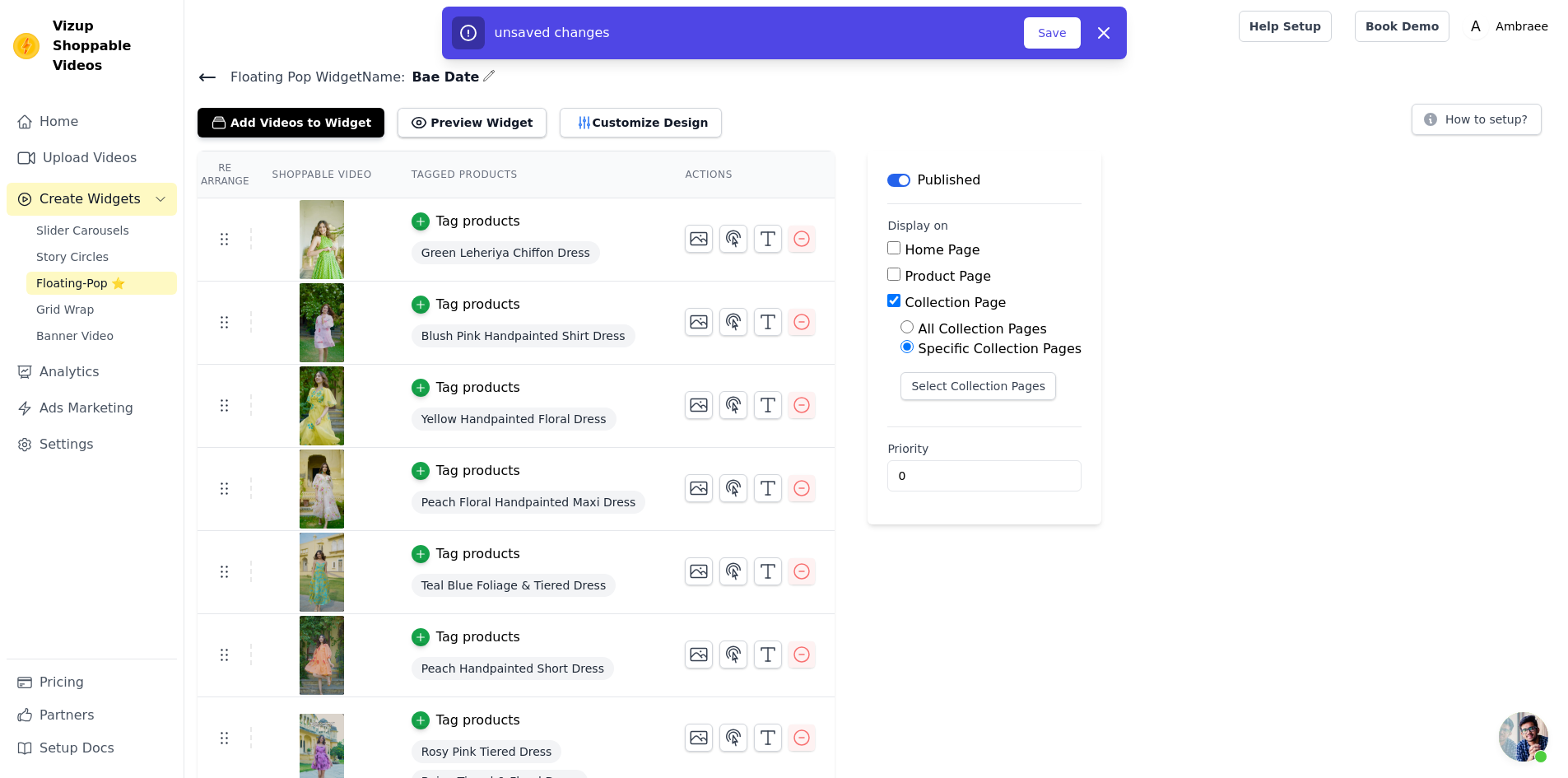
click at [887, 180] on button "Label" at bounding box center [898, 180] width 23 height 13
click at [206, 78] on icon at bounding box center [208, 78] width 20 height 20
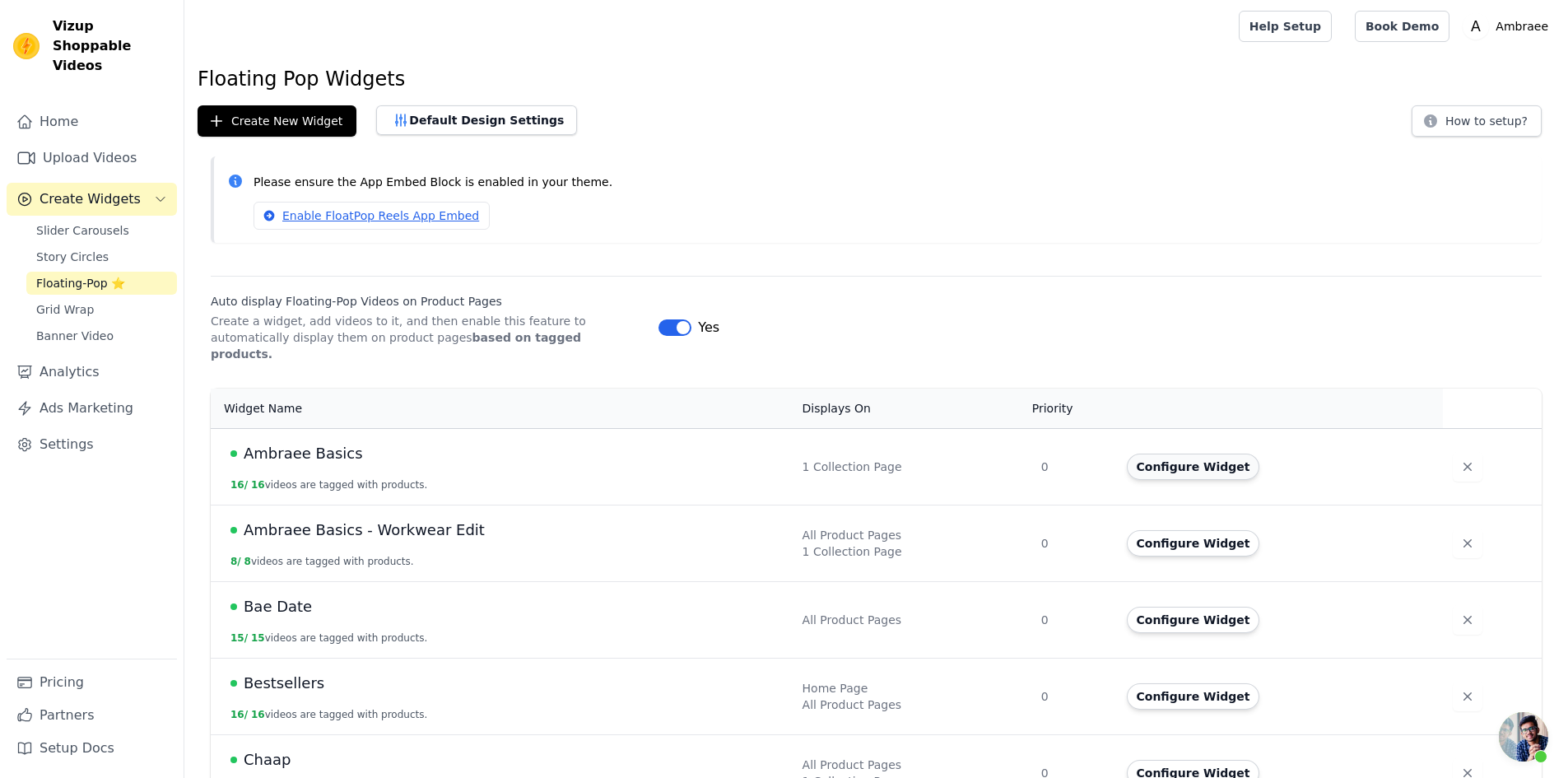
click at [1163, 454] on button "Configure Widget" at bounding box center [1192, 467] width 133 height 26
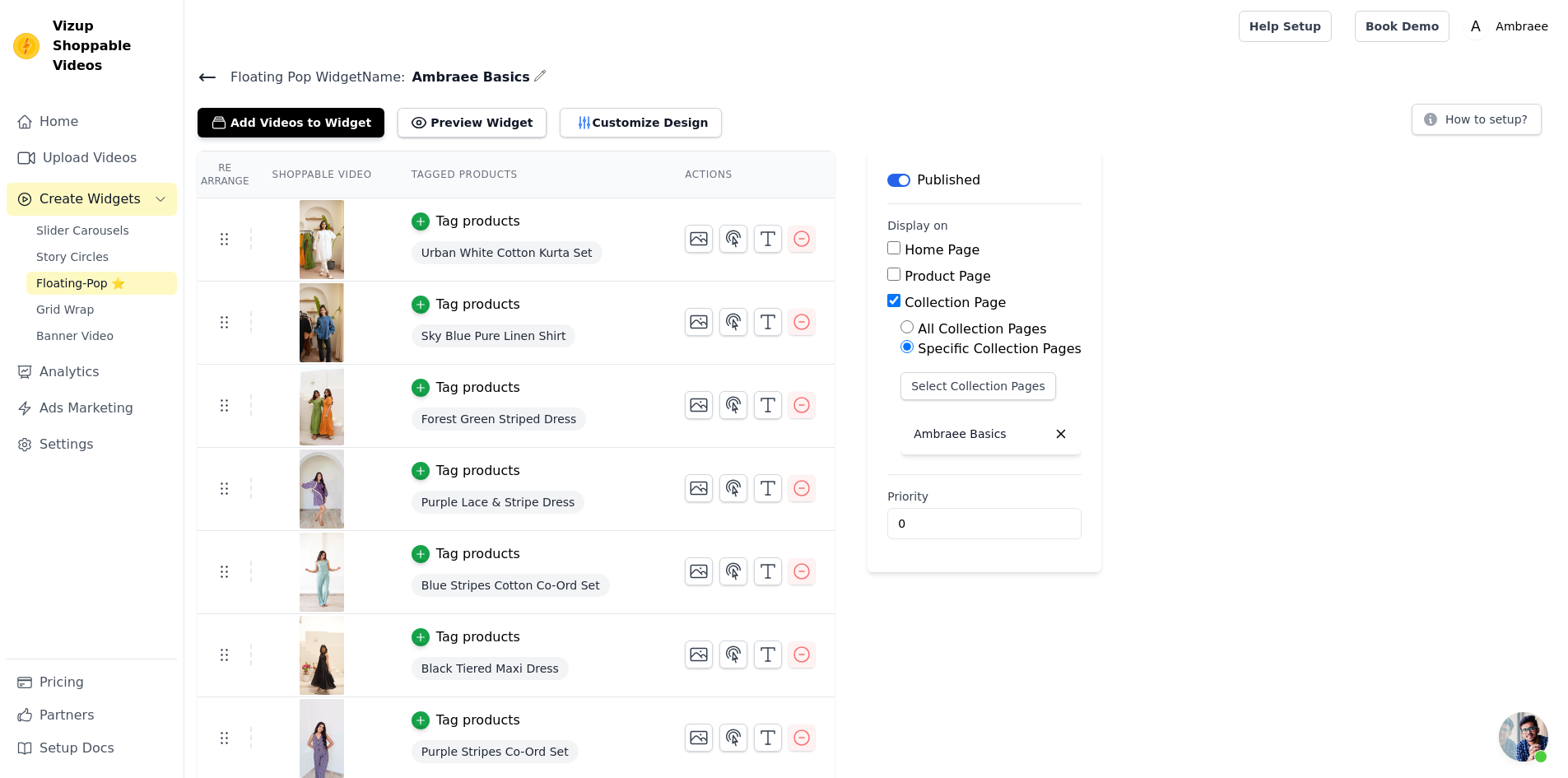
click at [887, 177] on button "Label" at bounding box center [898, 180] width 23 height 13
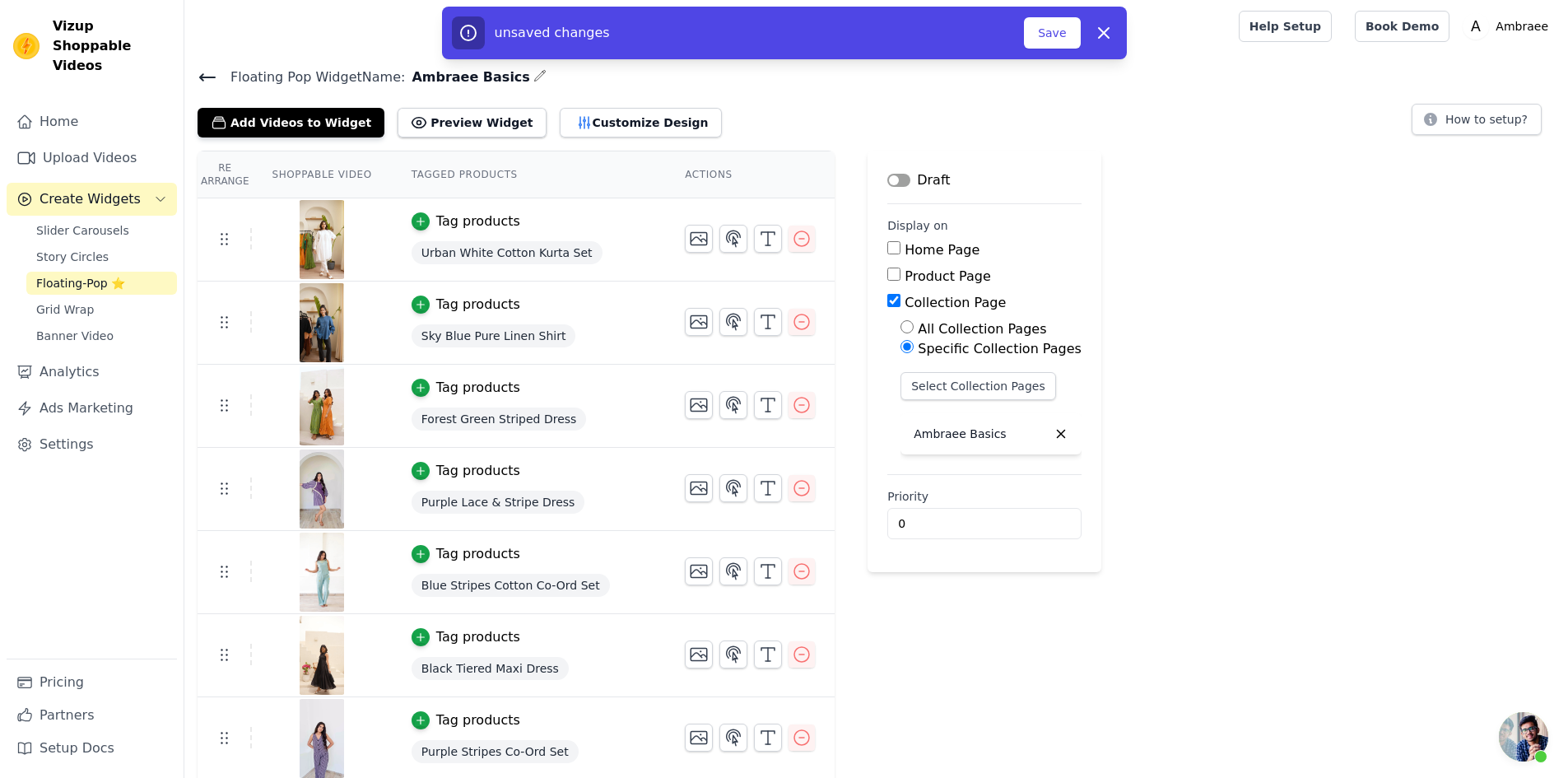
click at [209, 71] on icon at bounding box center [208, 78] width 20 height 20
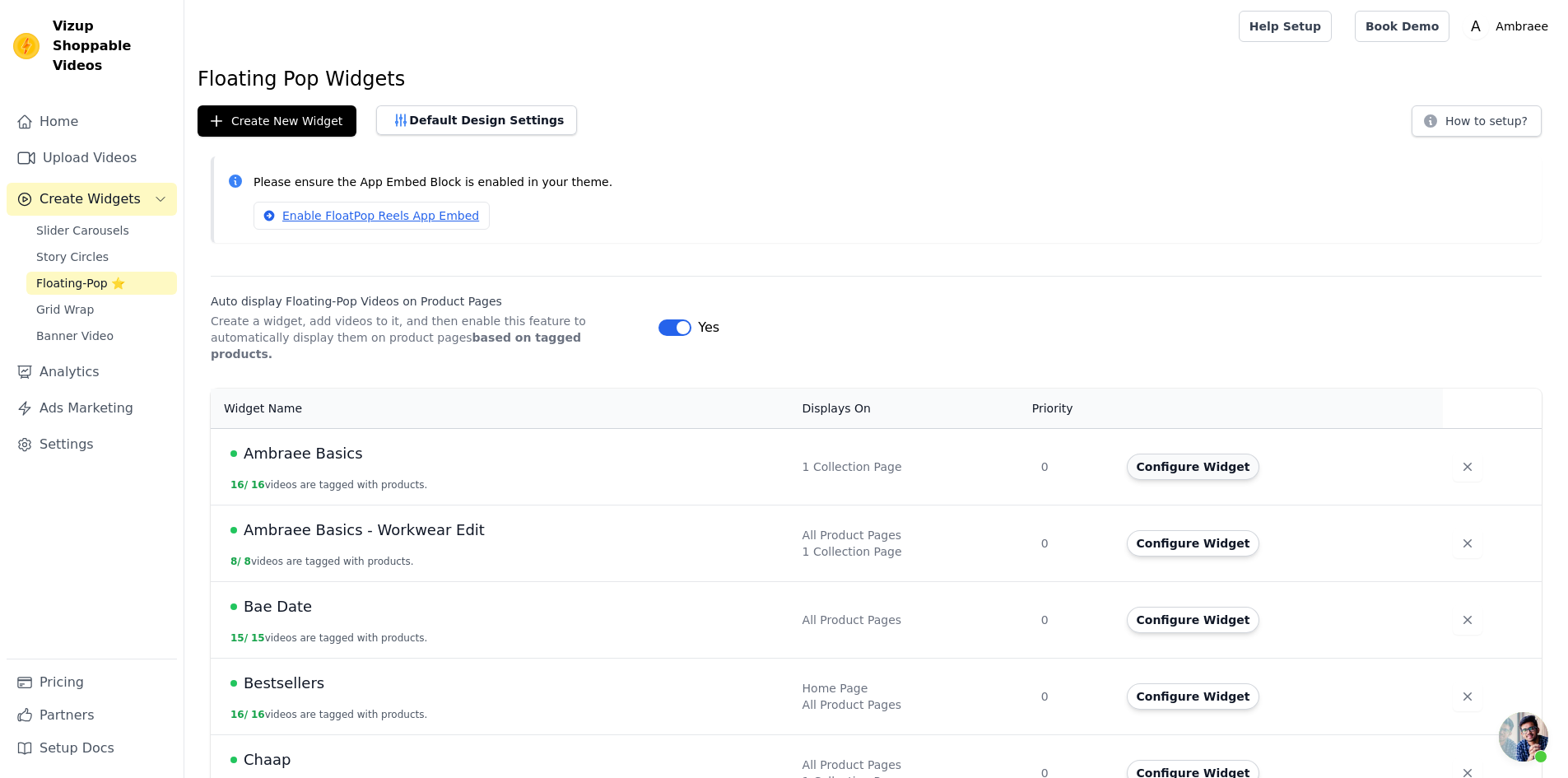
click at [1187, 454] on button "Configure Widget" at bounding box center [1192, 467] width 133 height 26
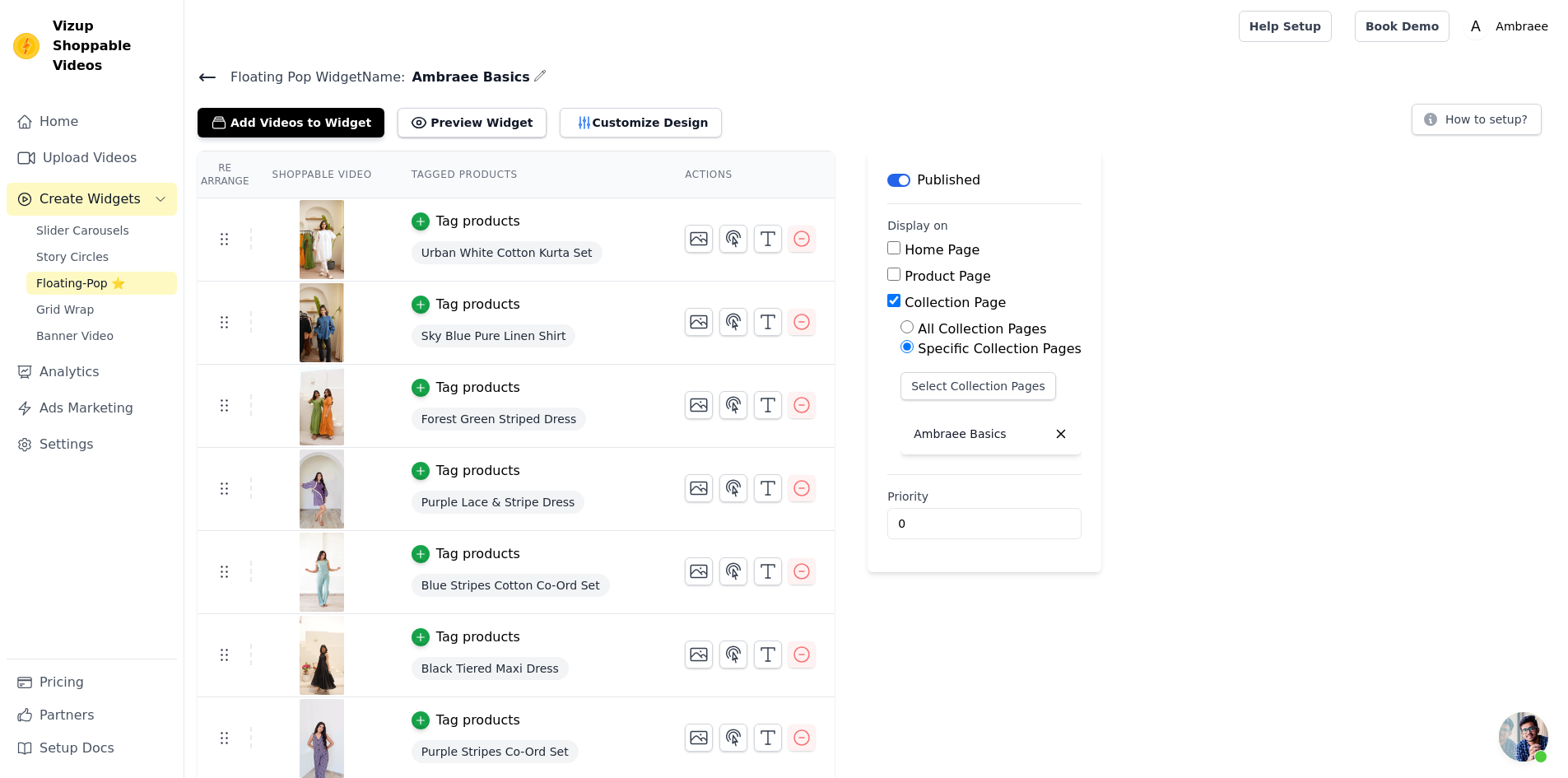
click at [887, 175] on button "Label" at bounding box center [898, 180] width 23 height 13
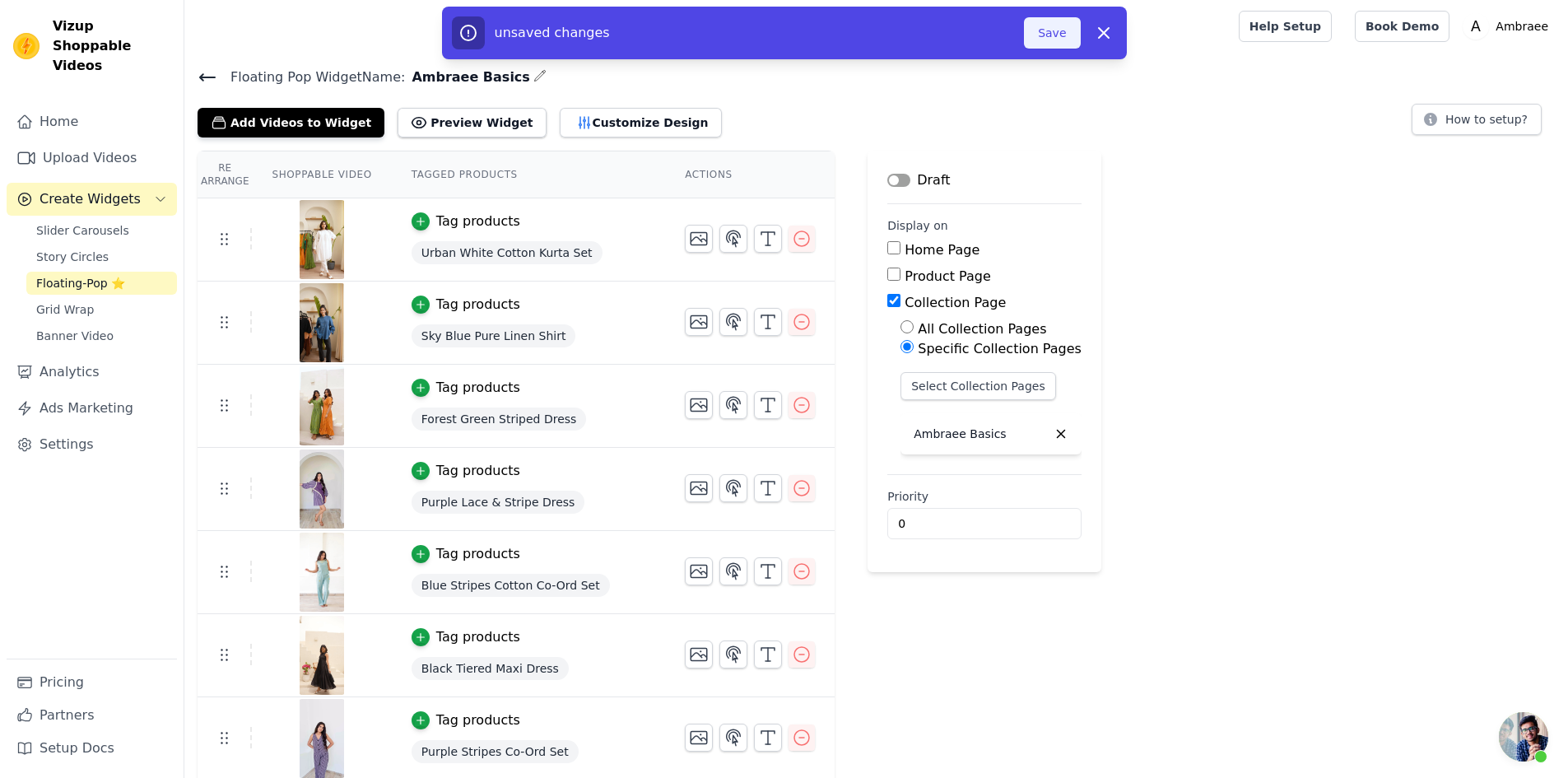
click at [1059, 33] on button "Save" at bounding box center [1051, 32] width 56 height 31
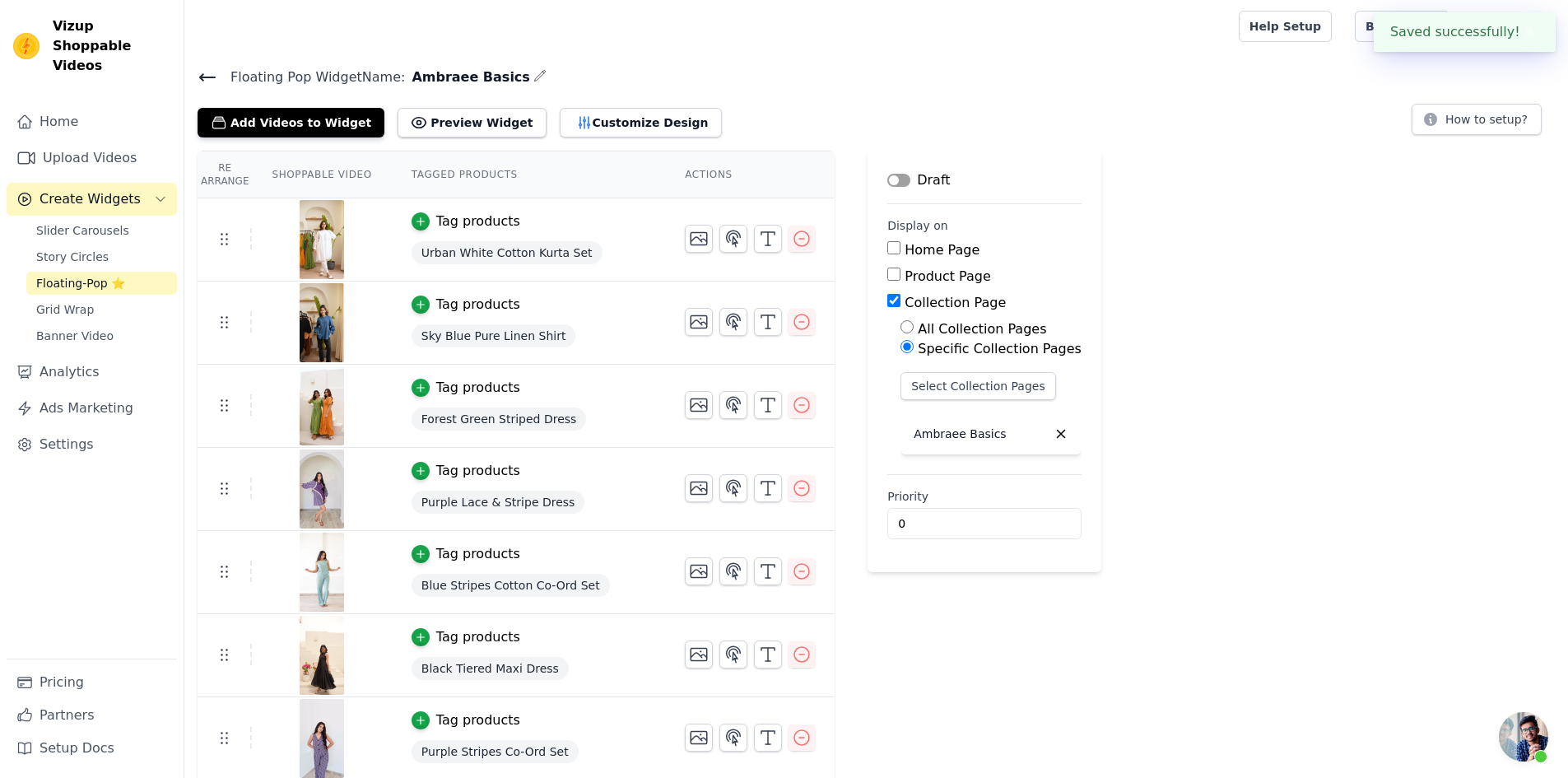
click at [209, 77] on icon at bounding box center [207, 77] width 15 height 7
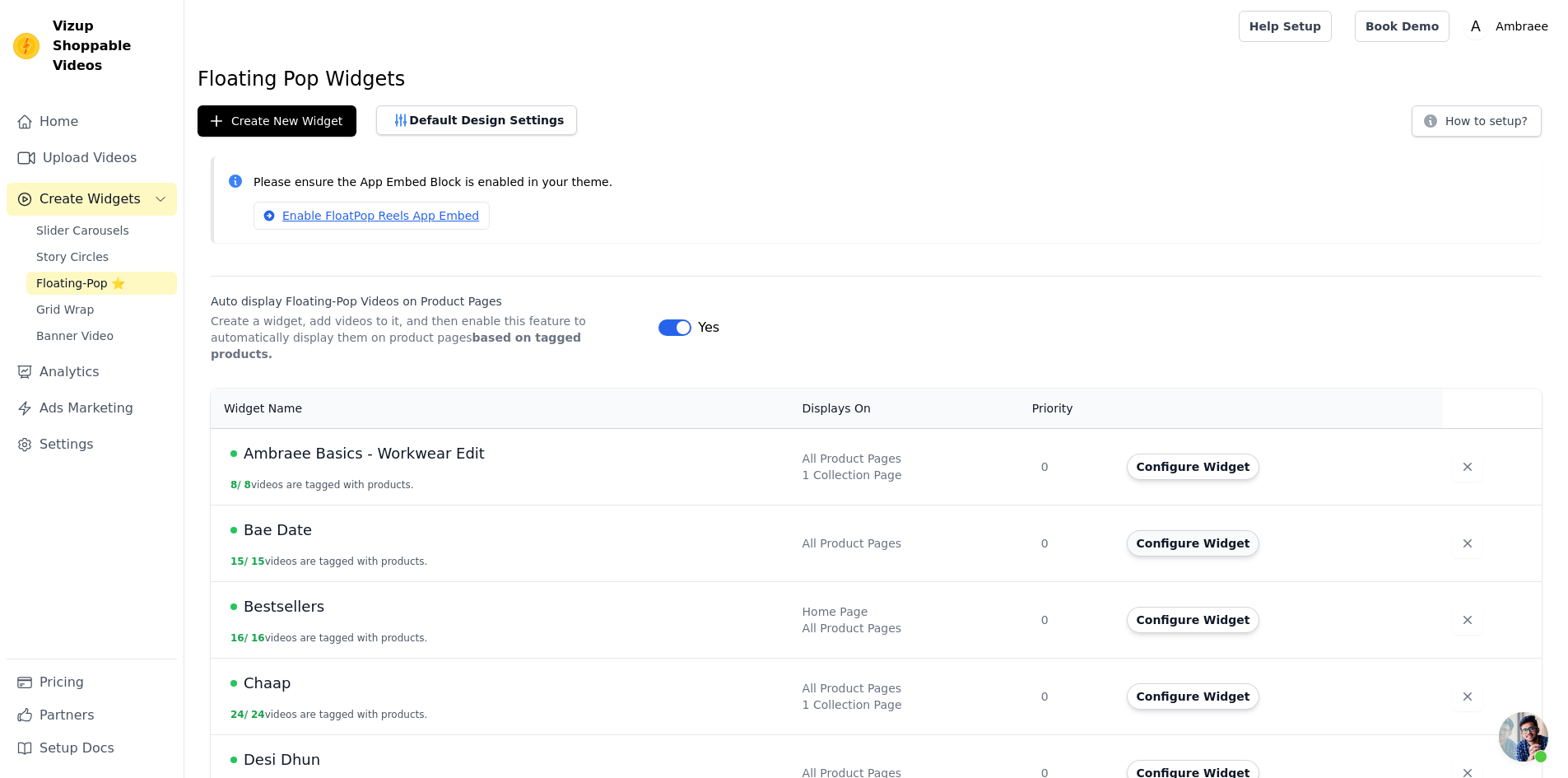
click at [1175, 530] on button "Configure Widget" at bounding box center [1192, 543] width 133 height 26
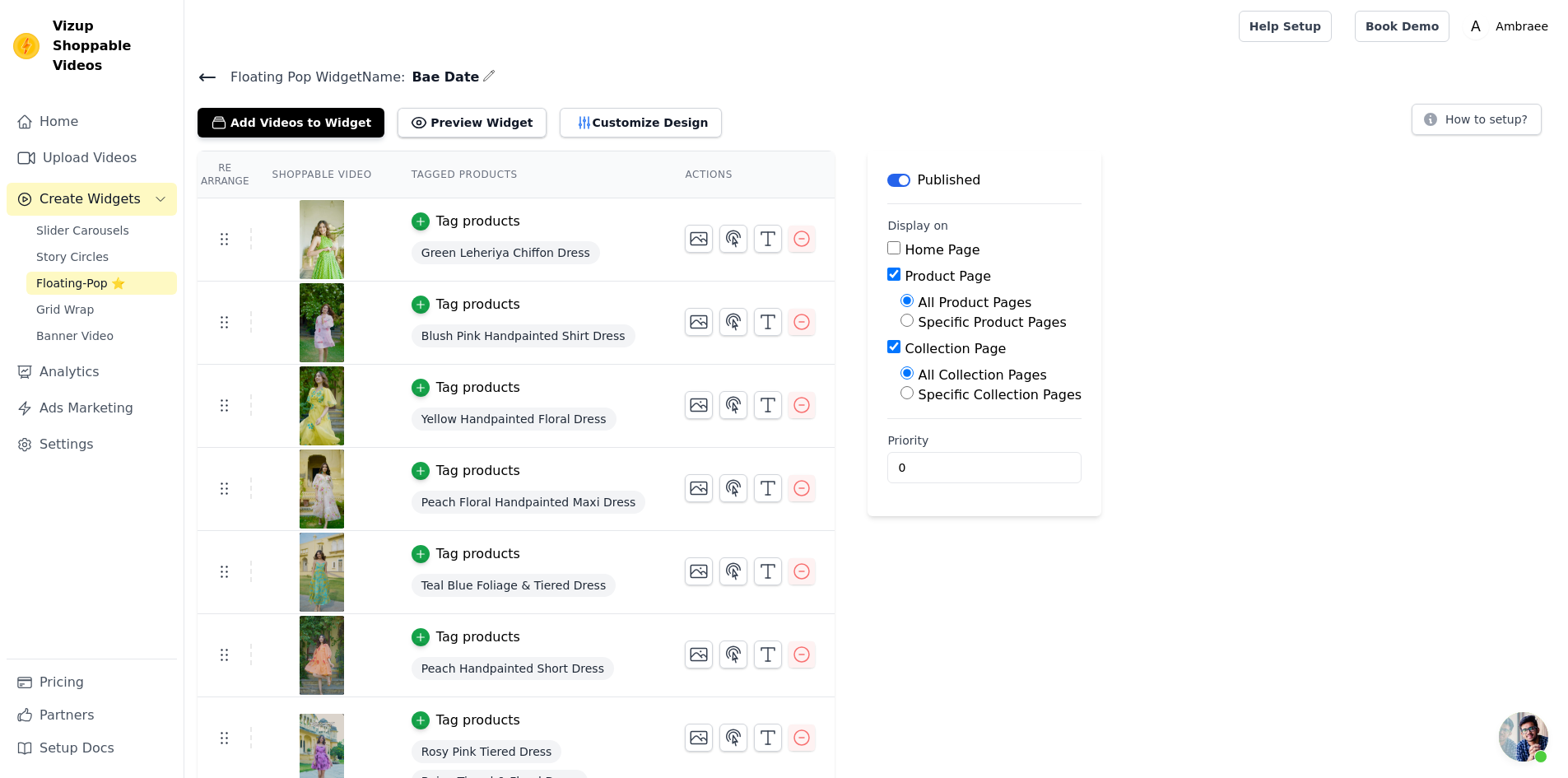
click at [887, 180] on button "Label" at bounding box center [898, 180] width 23 height 13
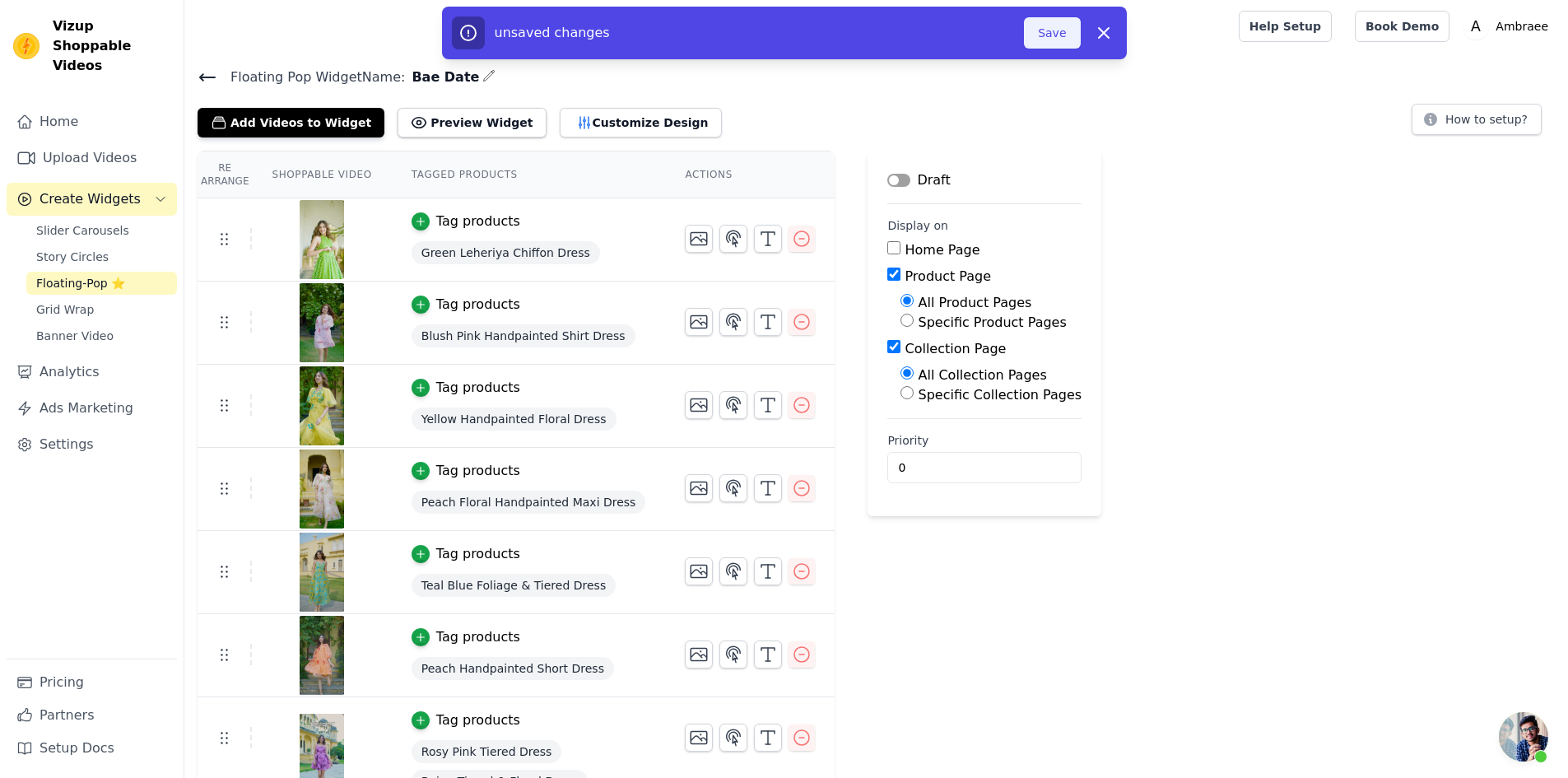
click at [1053, 27] on button "Save" at bounding box center [1051, 32] width 56 height 31
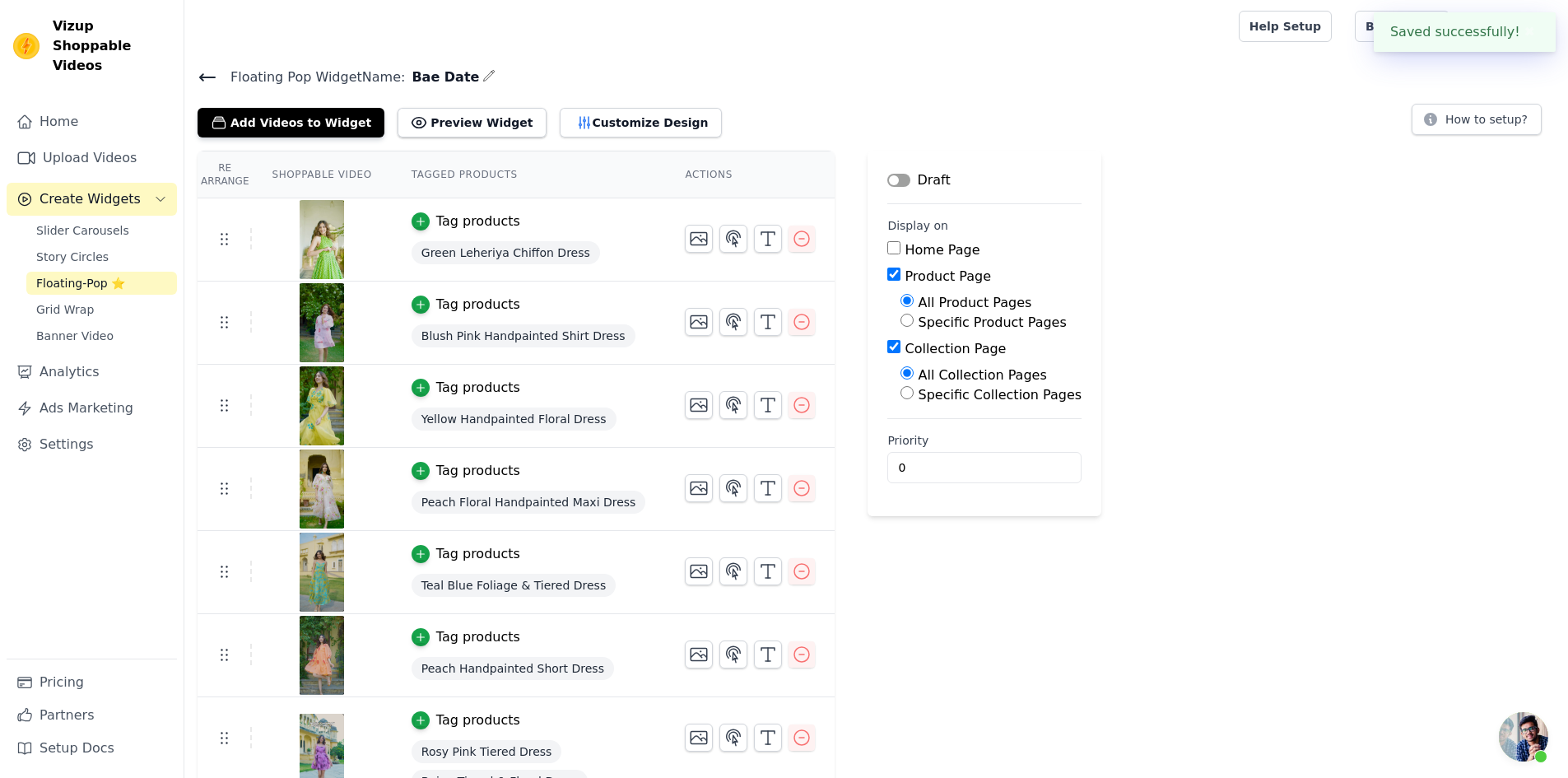
click at [206, 73] on icon at bounding box center [208, 78] width 20 height 20
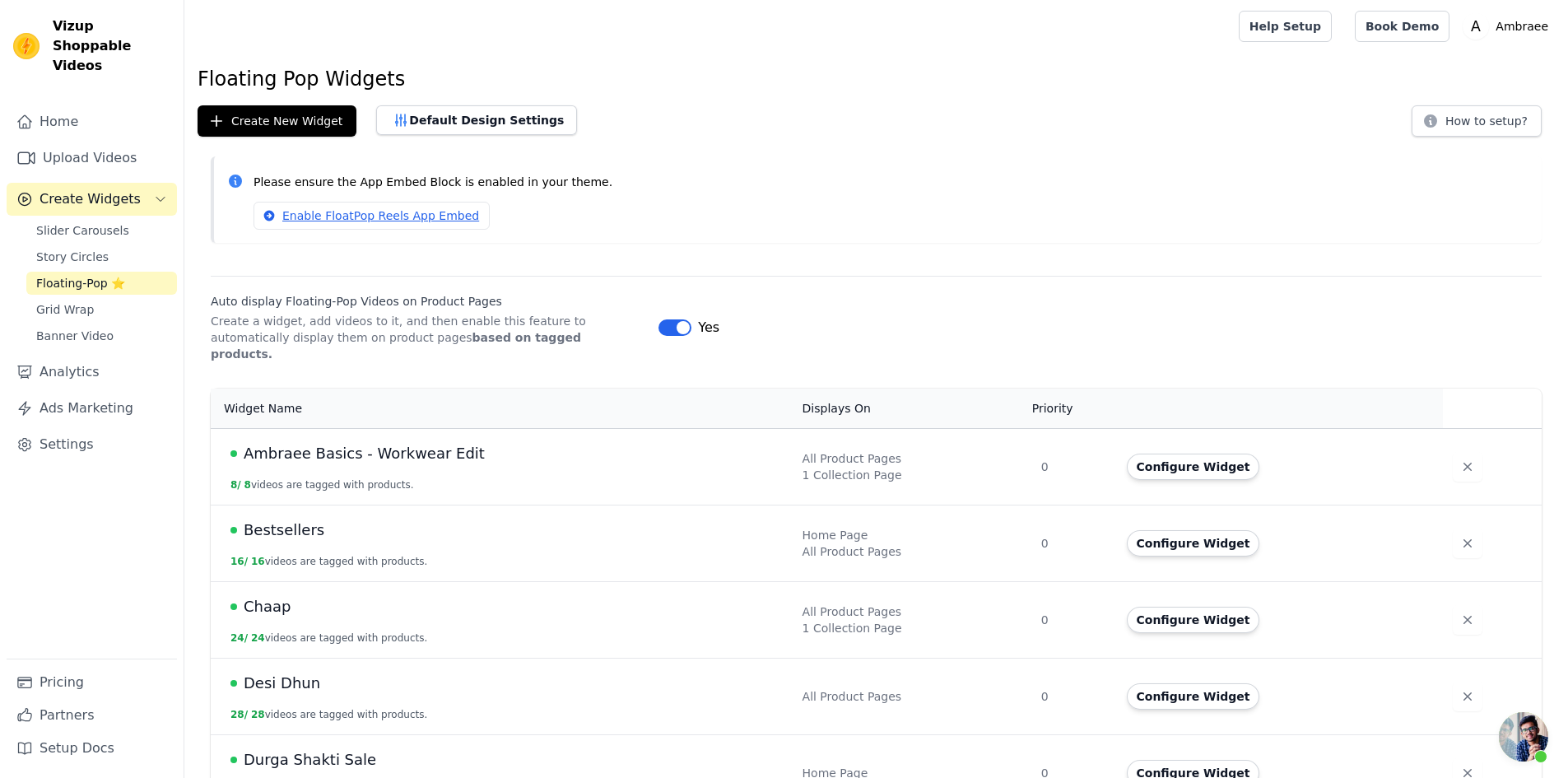
click at [1185, 454] on button "Configure Widget" at bounding box center [1192, 467] width 133 height 26
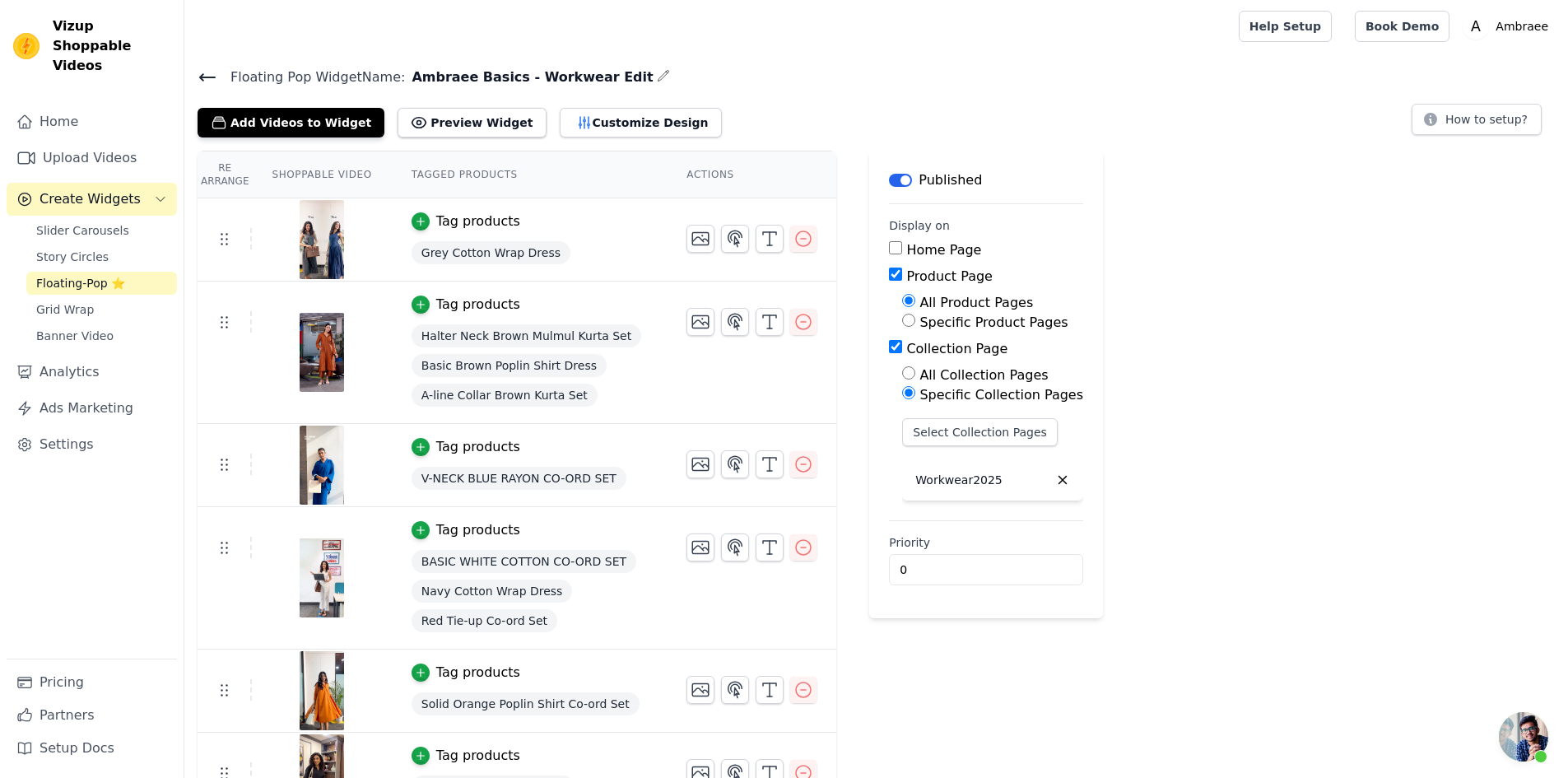
click at [888, 180] on button "Label" at bounding box center [899, 180] width 23 height 13
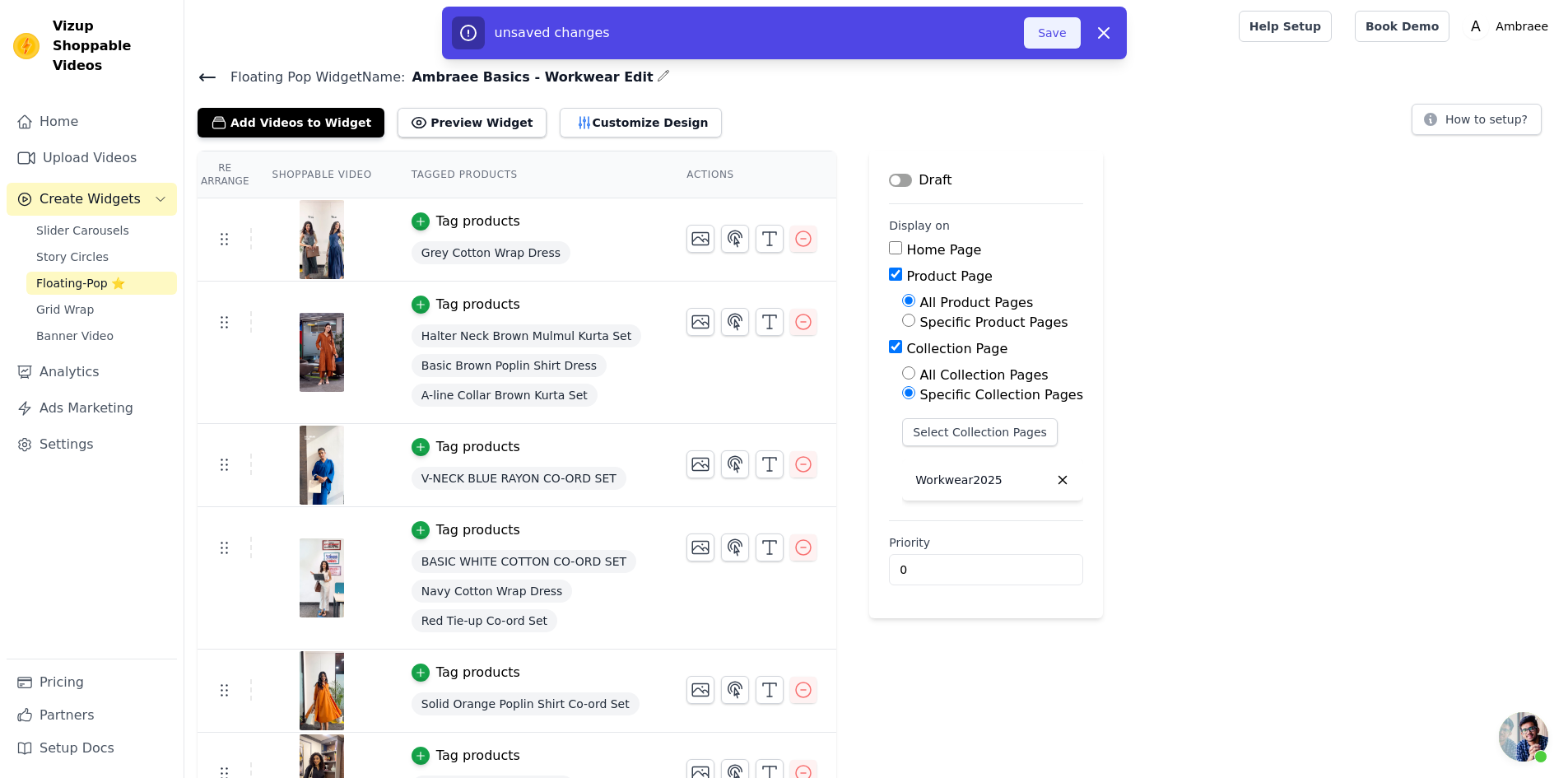
click at [1057, 33] on button "Save" at bounding box center [1051, 32] width 56 height 31
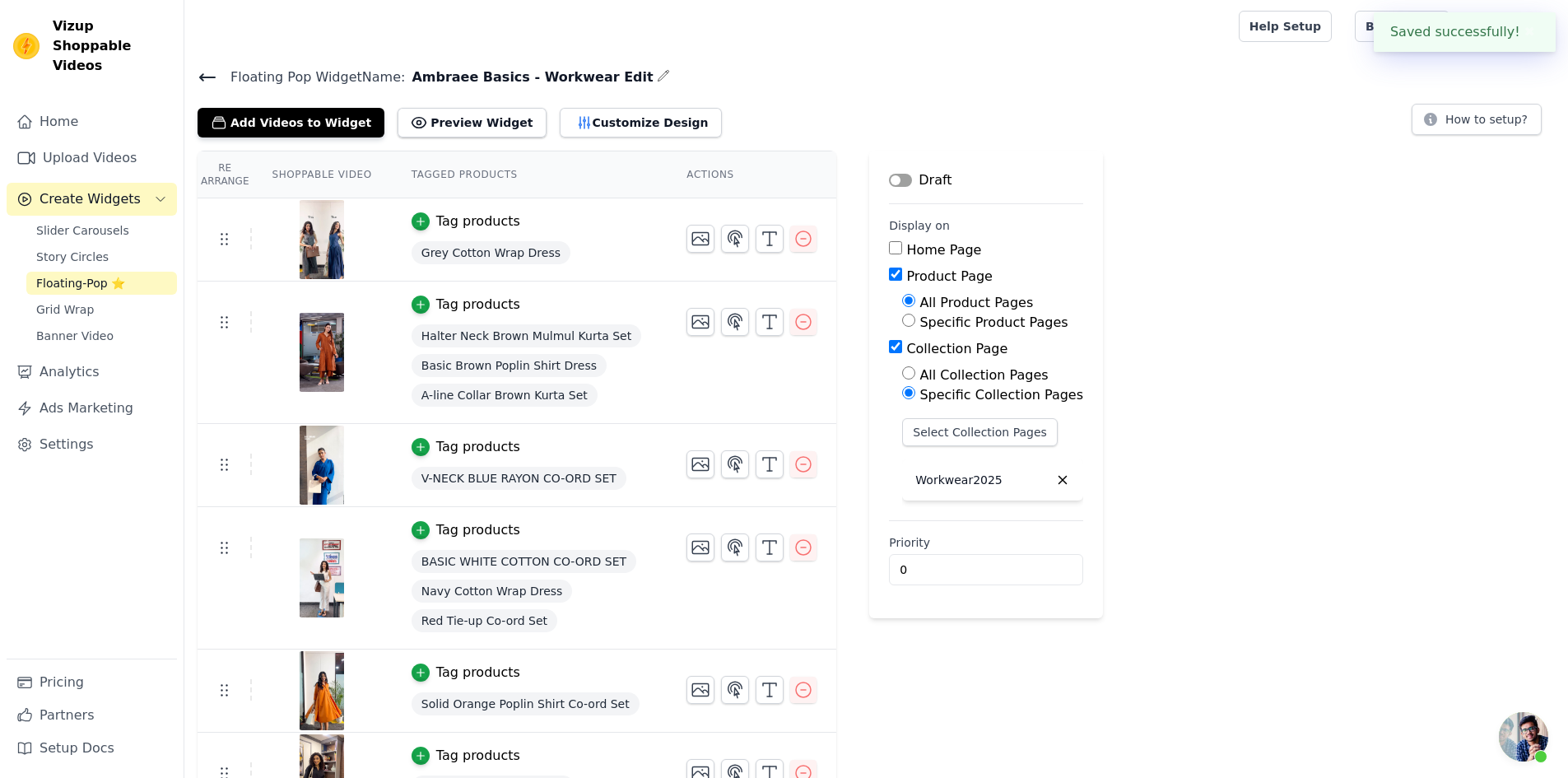
click at [201, 73] on icon at bounding box center [208, 78] width 20 height 20
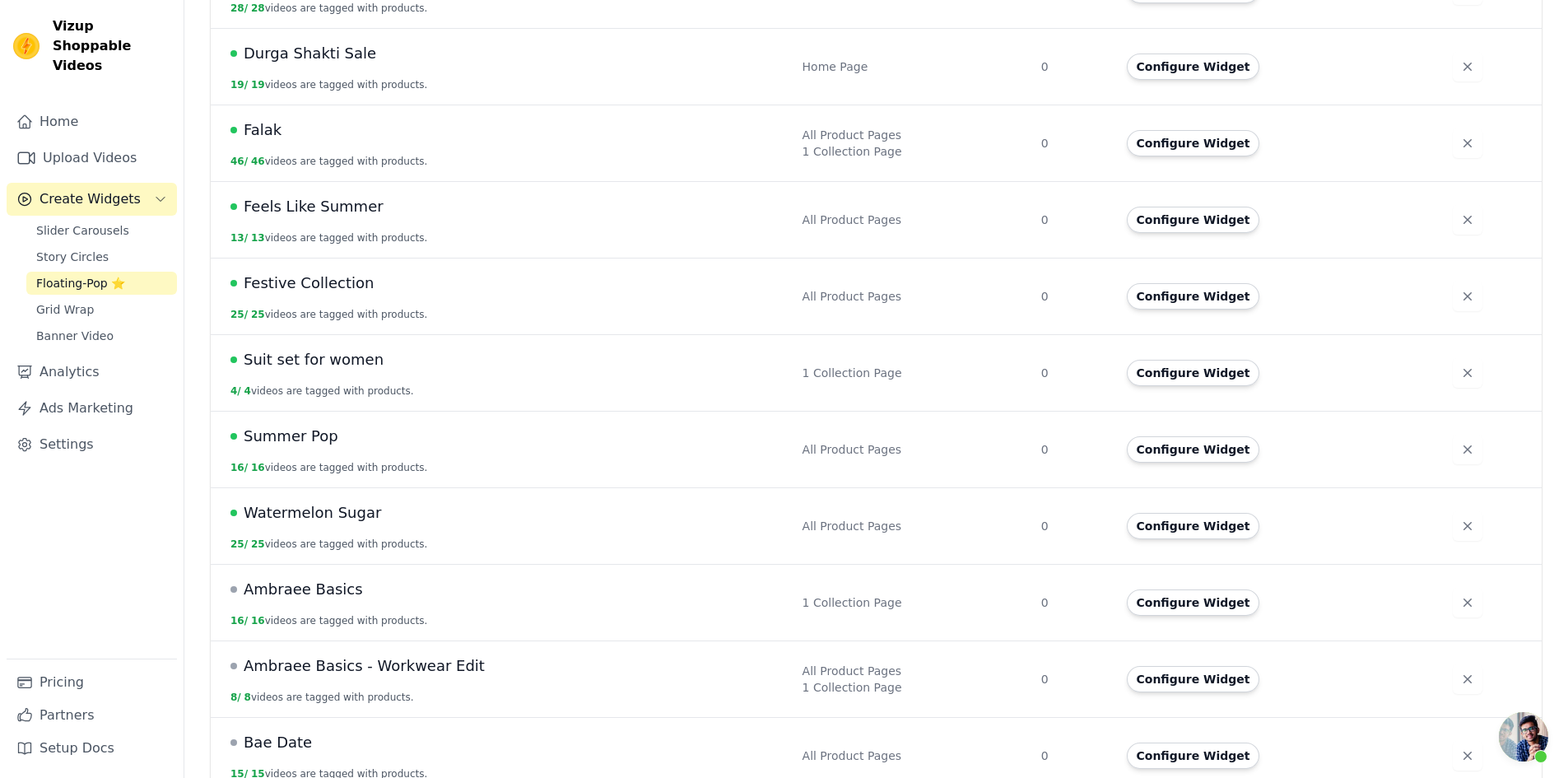
scroll to position [636, 0]
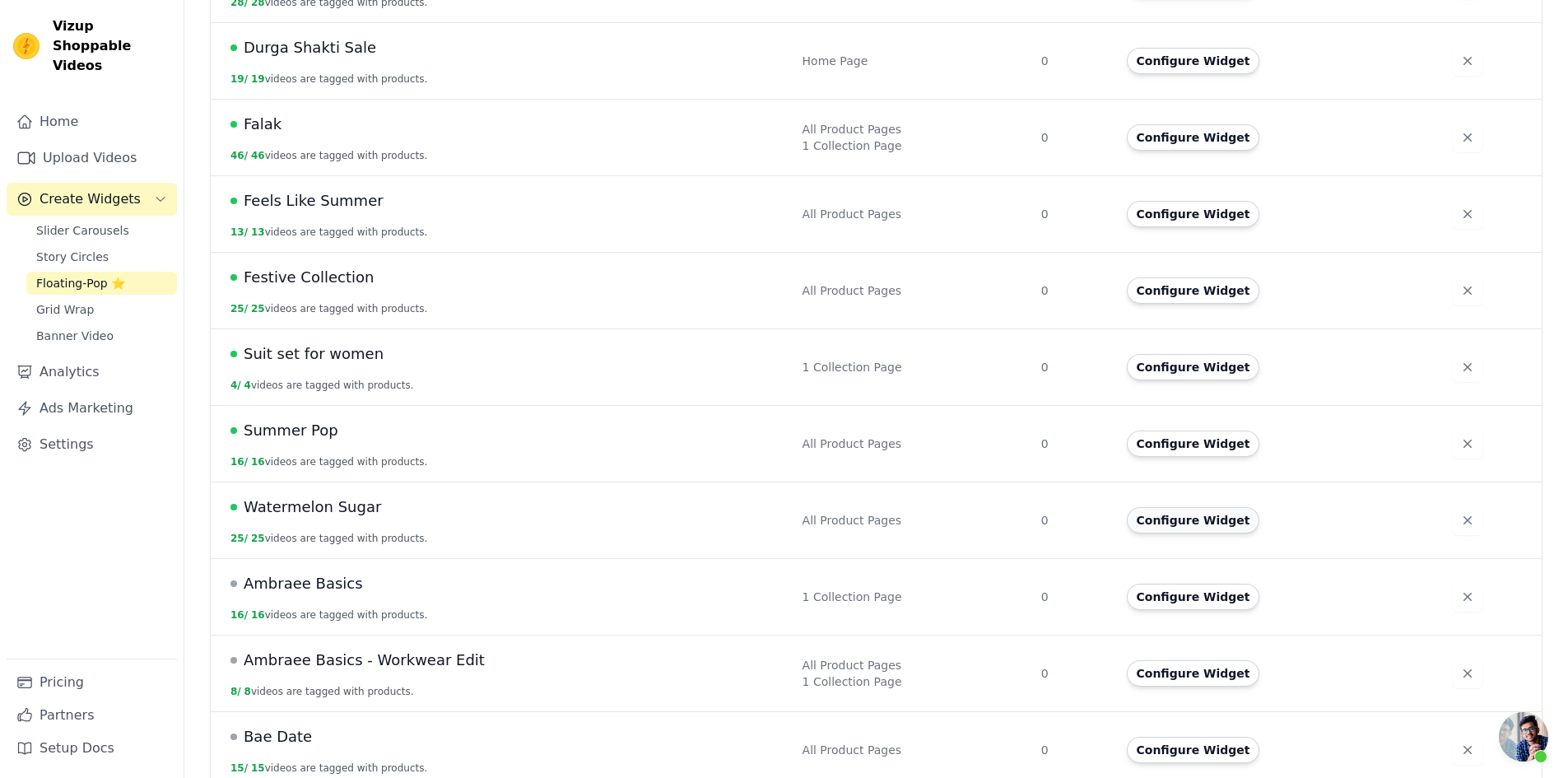
click at [1203, 507] on button "Configure Widget" at bounding box center [1192, 520] width 133 height 26
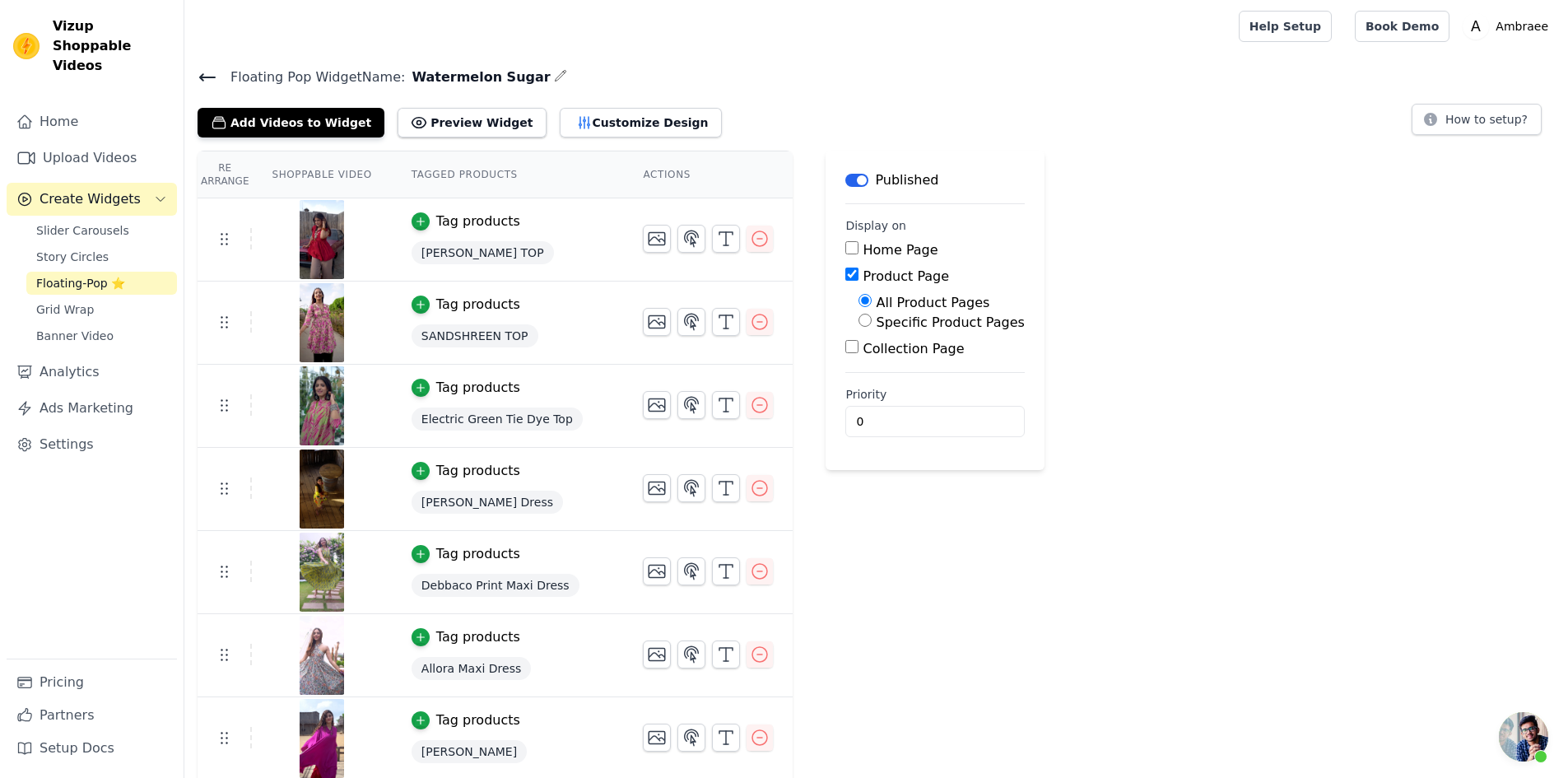
click at [845, 179] on button "Label" at bounding box center [856, 180] width 23 height 13
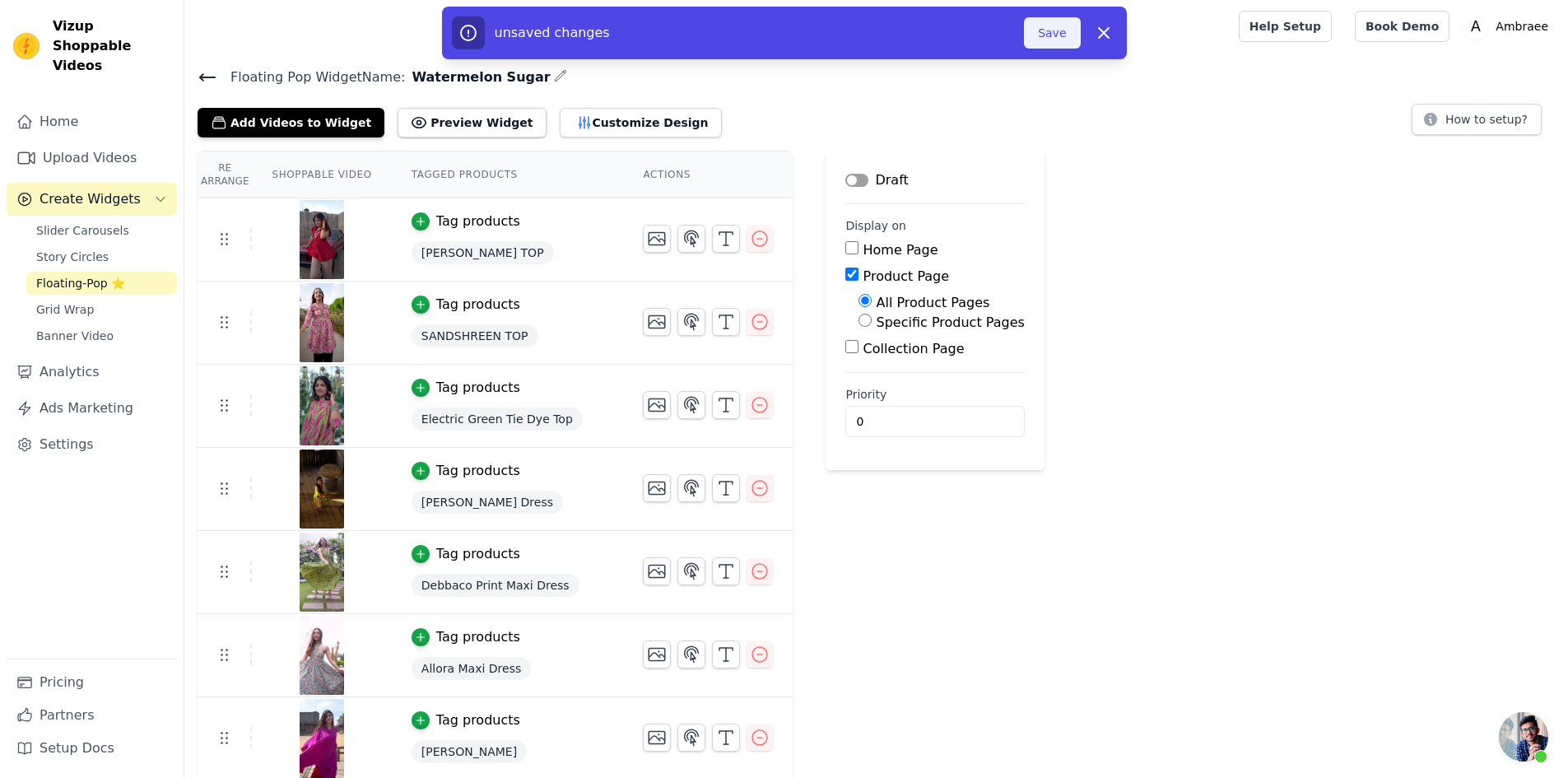
click at [1046, 35] on button "Save" at bounding box center [1051, 32] width 56 height 31
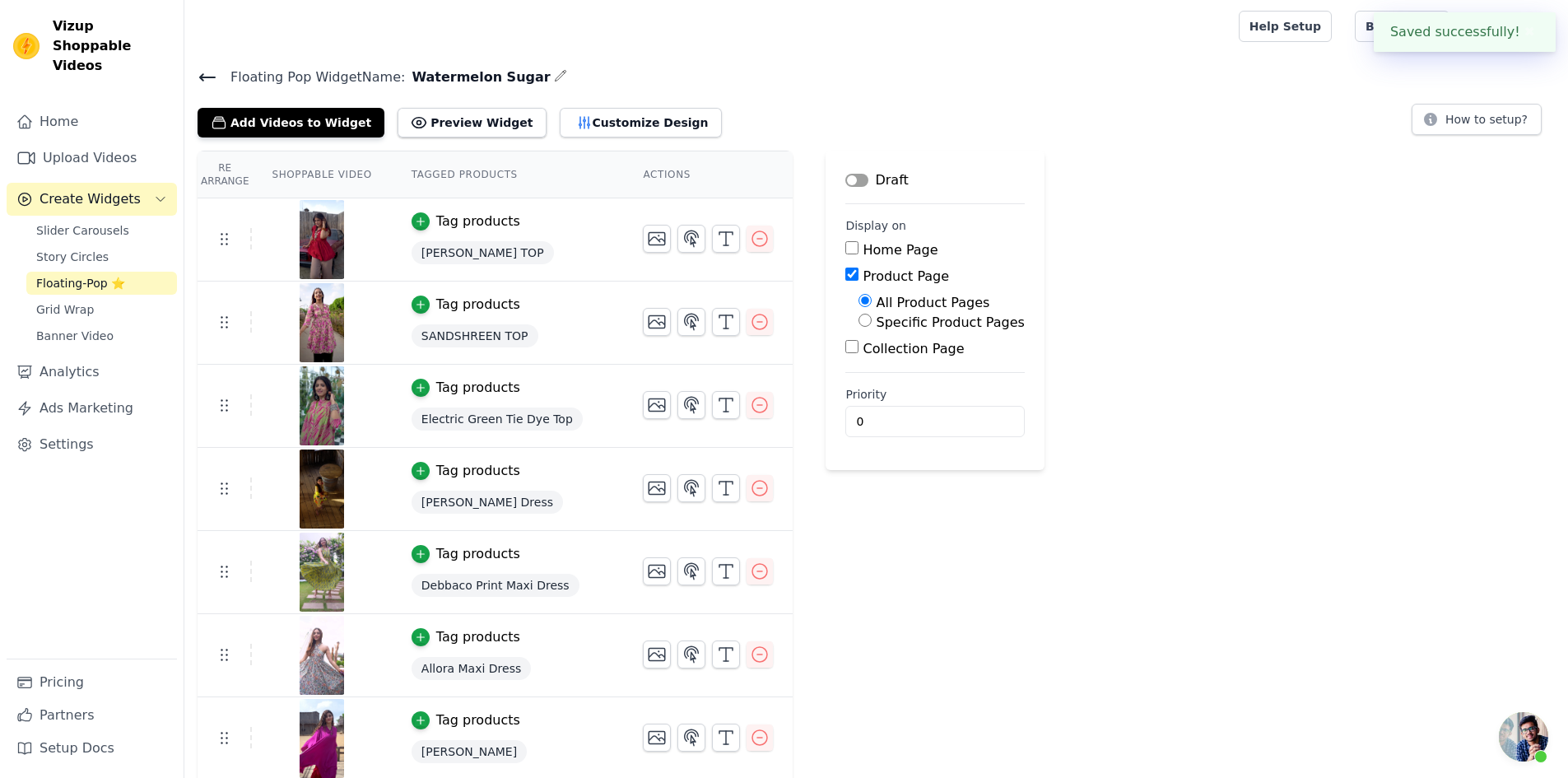
click at [1044, 33] on div at bounding box center [709, 26] width 1021 height 53
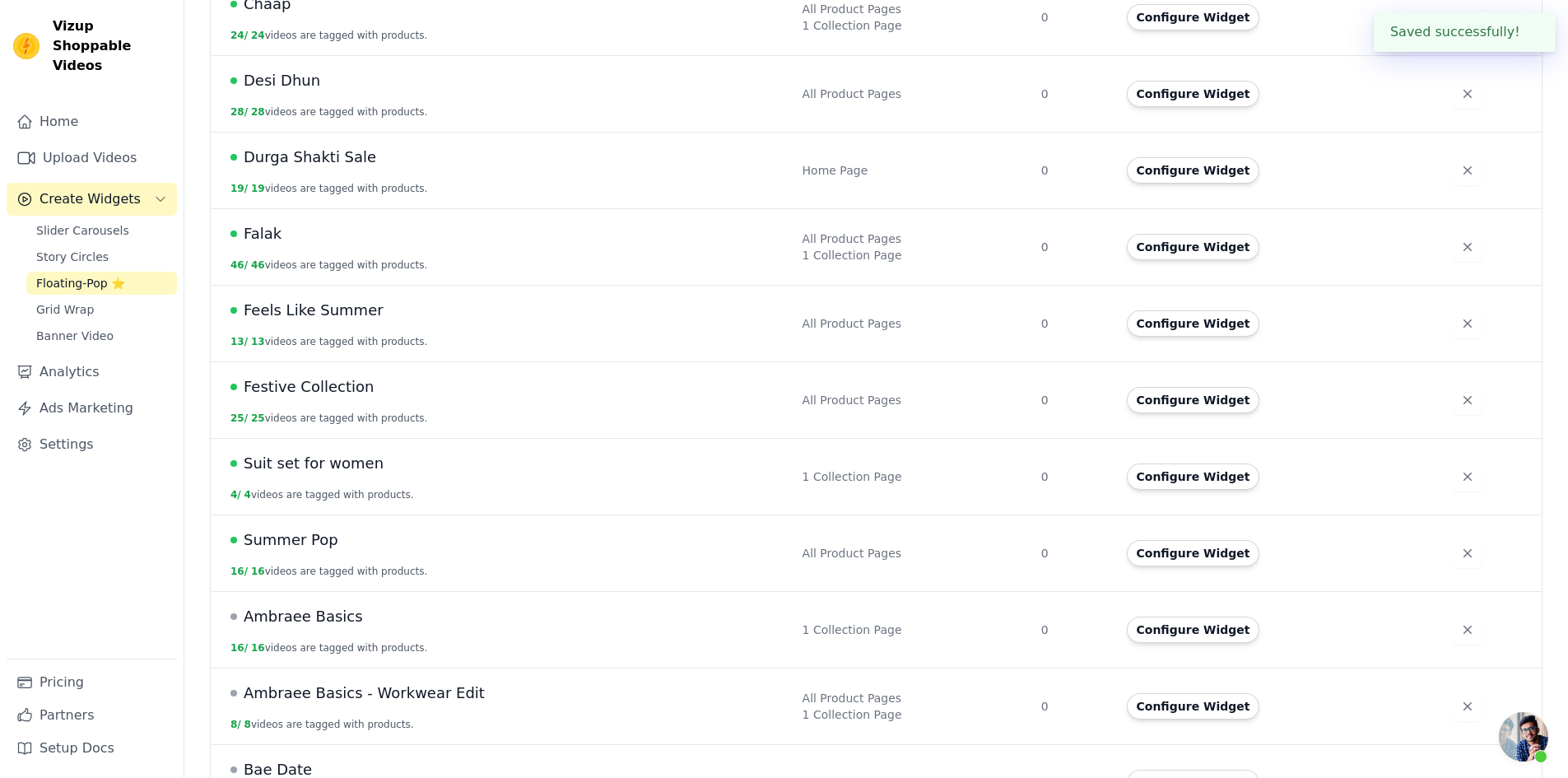
scroll to position [636, 0]
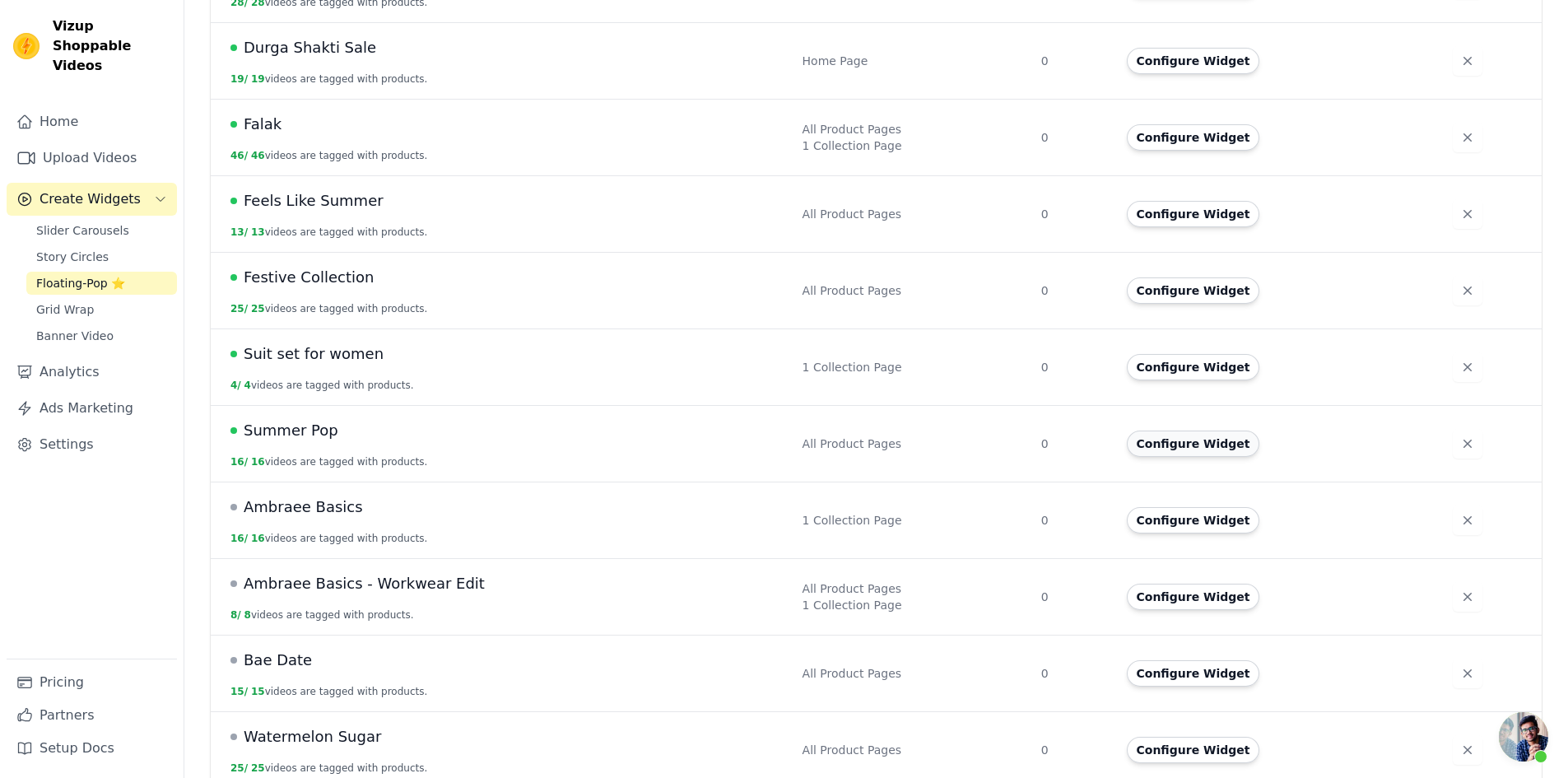
click at [1166, 431] on button "Configure Widget" at bounding box center [1192, 444] width 133 height 26
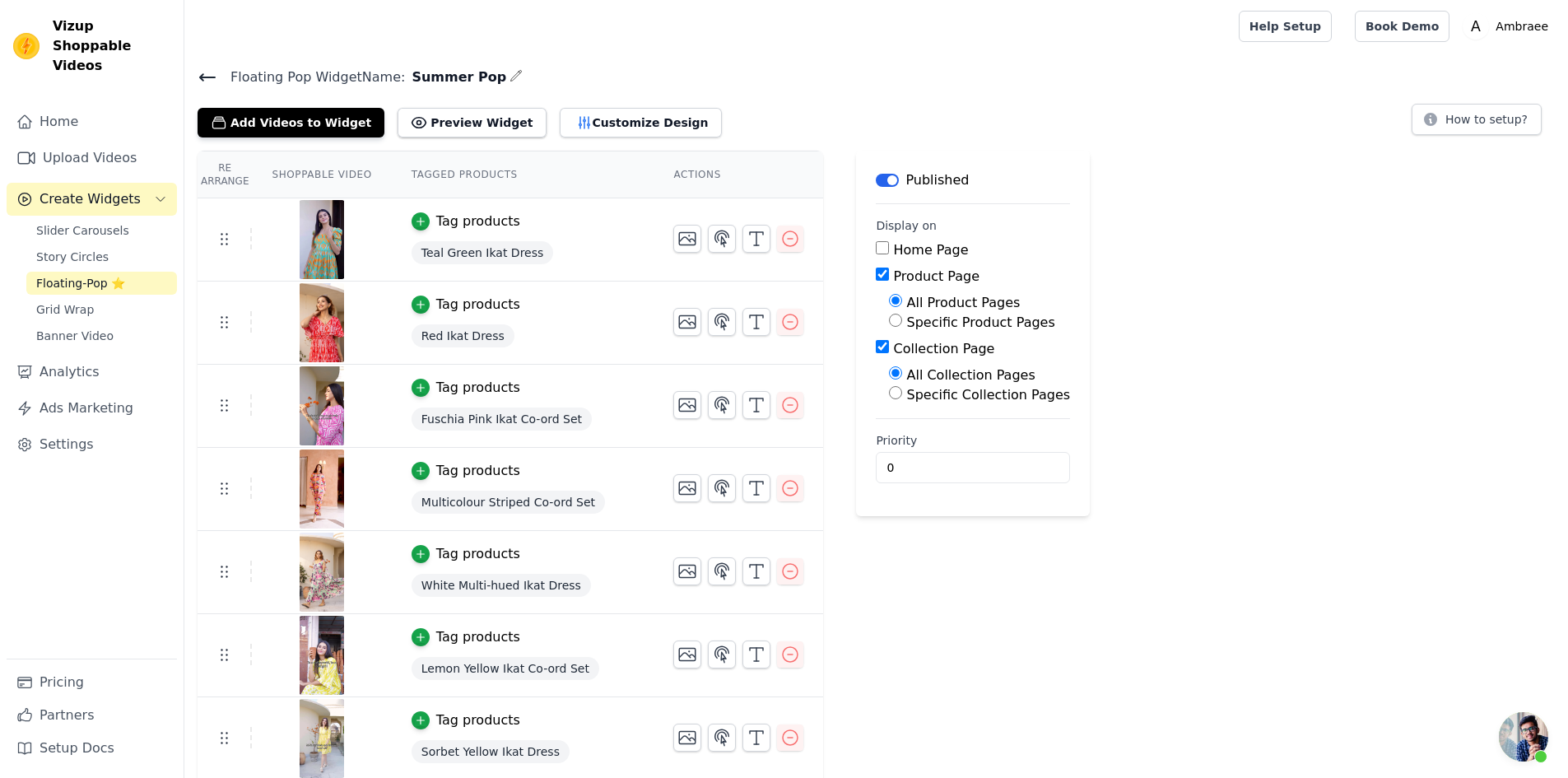
click at [875, 180] on button "Label" at bounding box center [886, 180] width 23 height 13
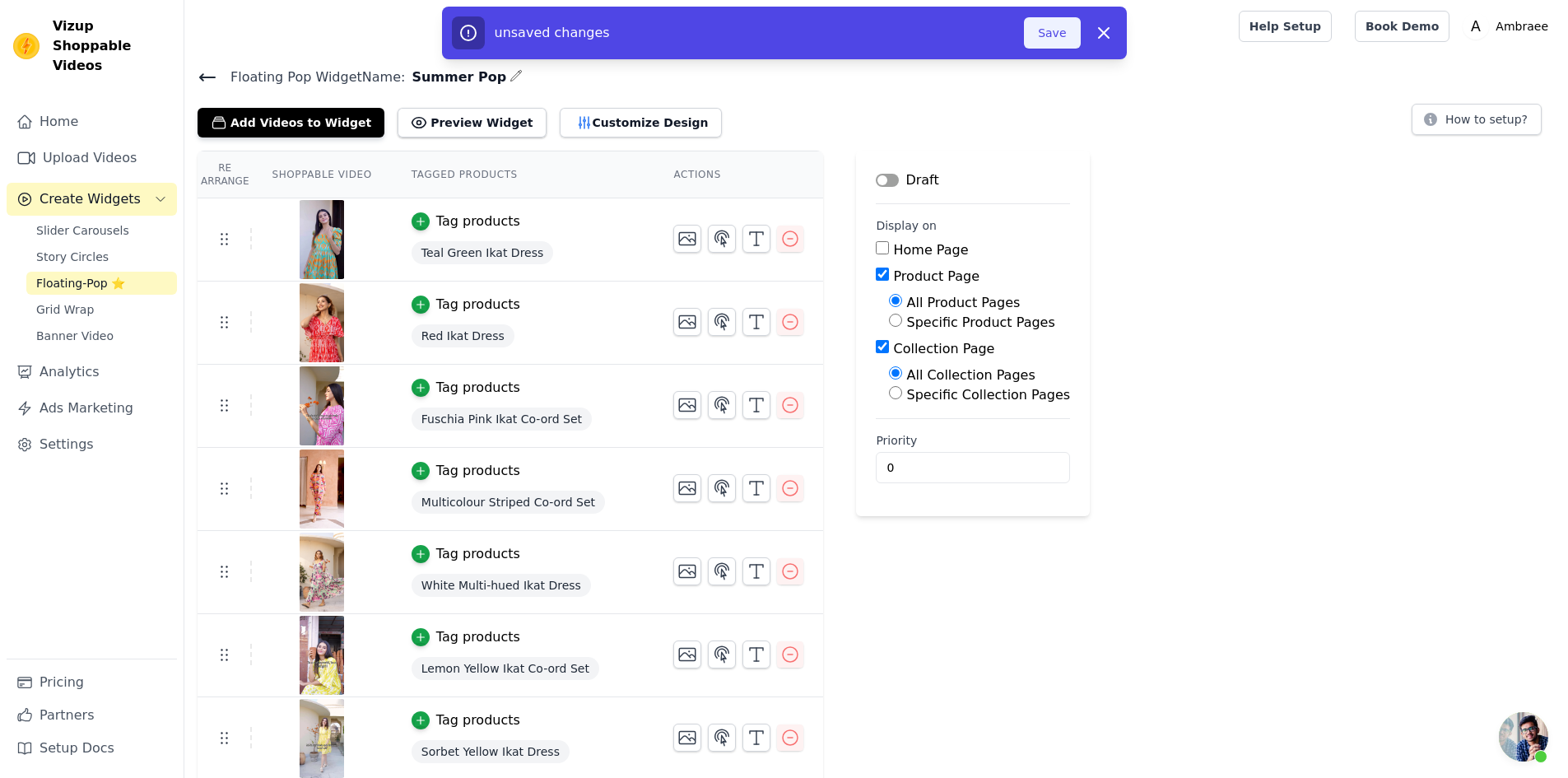
click at [1061, 25] on button "Save" at bounding box center [1051, 32] width 56 height 31
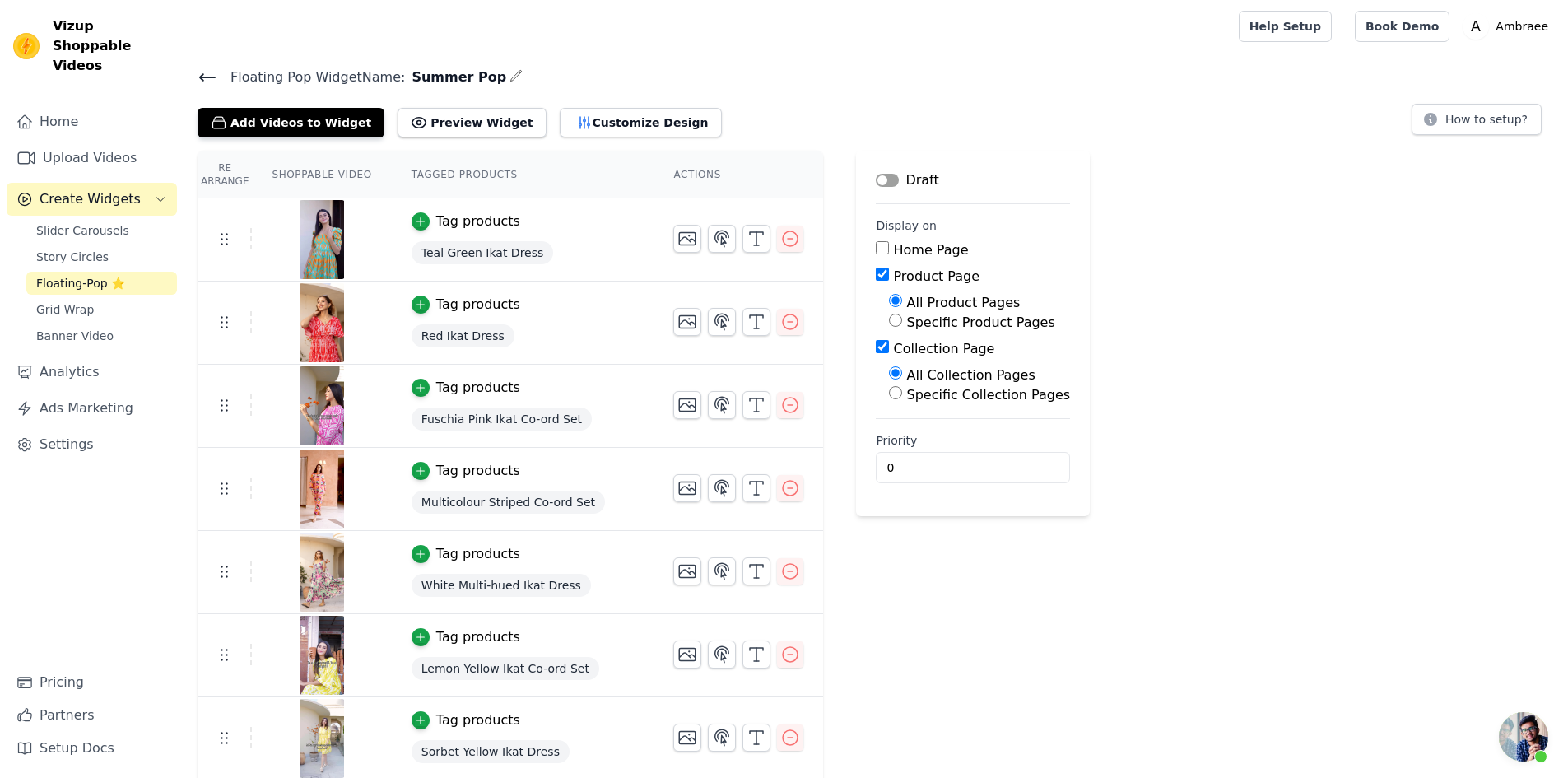
click at [198, 72] on icon at bounding box center [208, 78] width 20 height 20
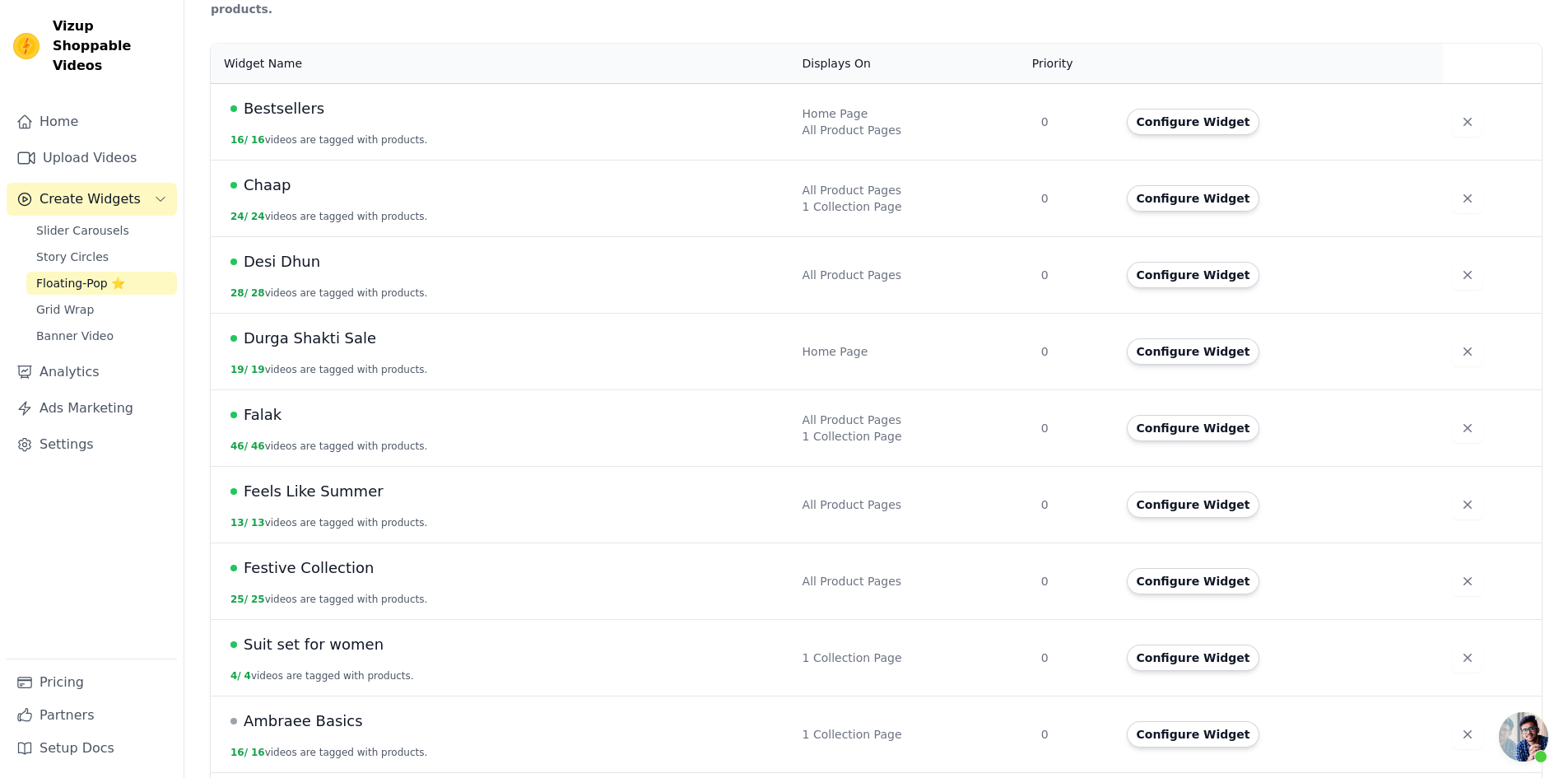
scroll to position [165, 0]
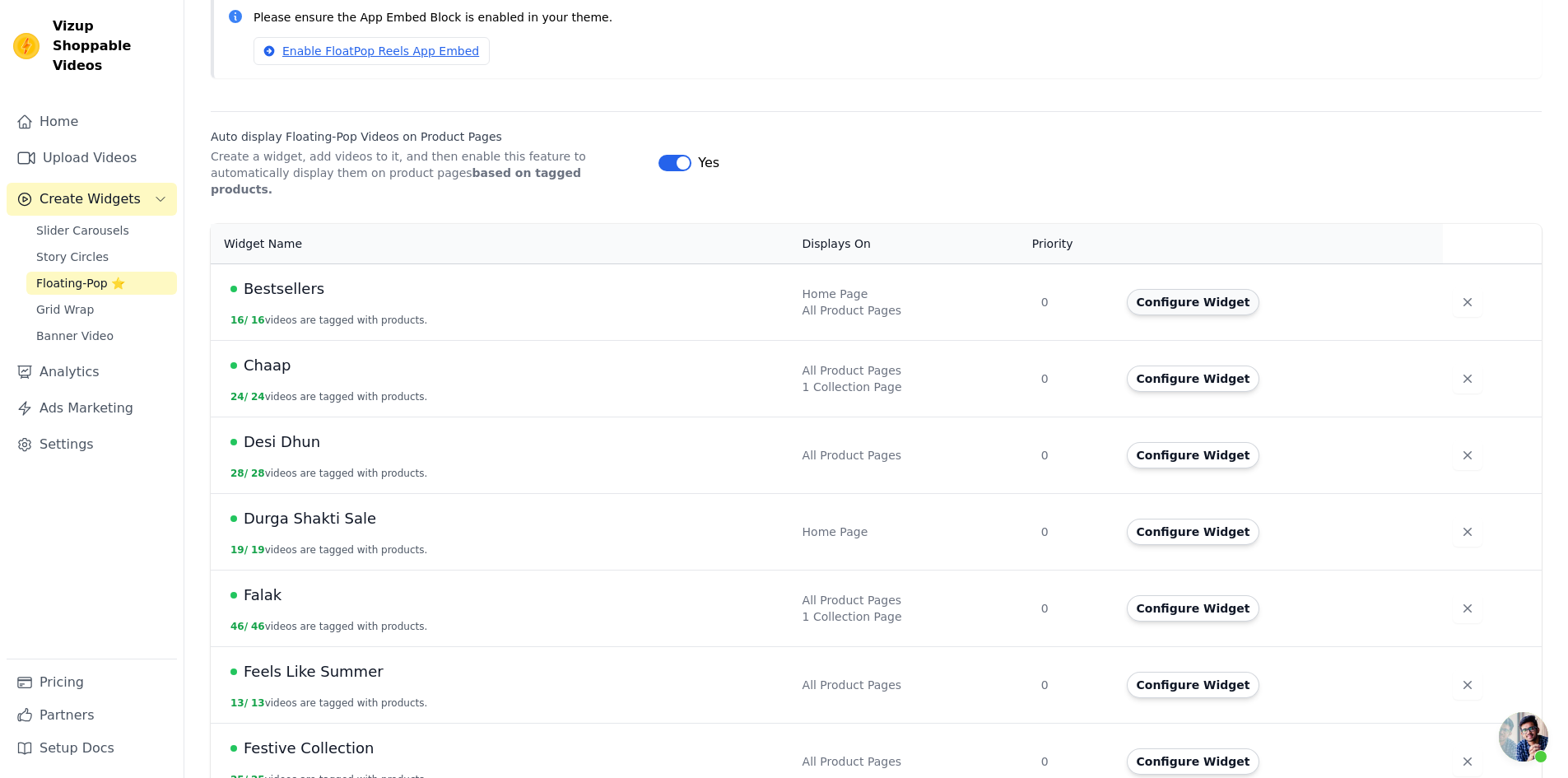
click at [1177, 289] on button "Configure Widget" at bounding box center [1192, 302] width 133 height 26
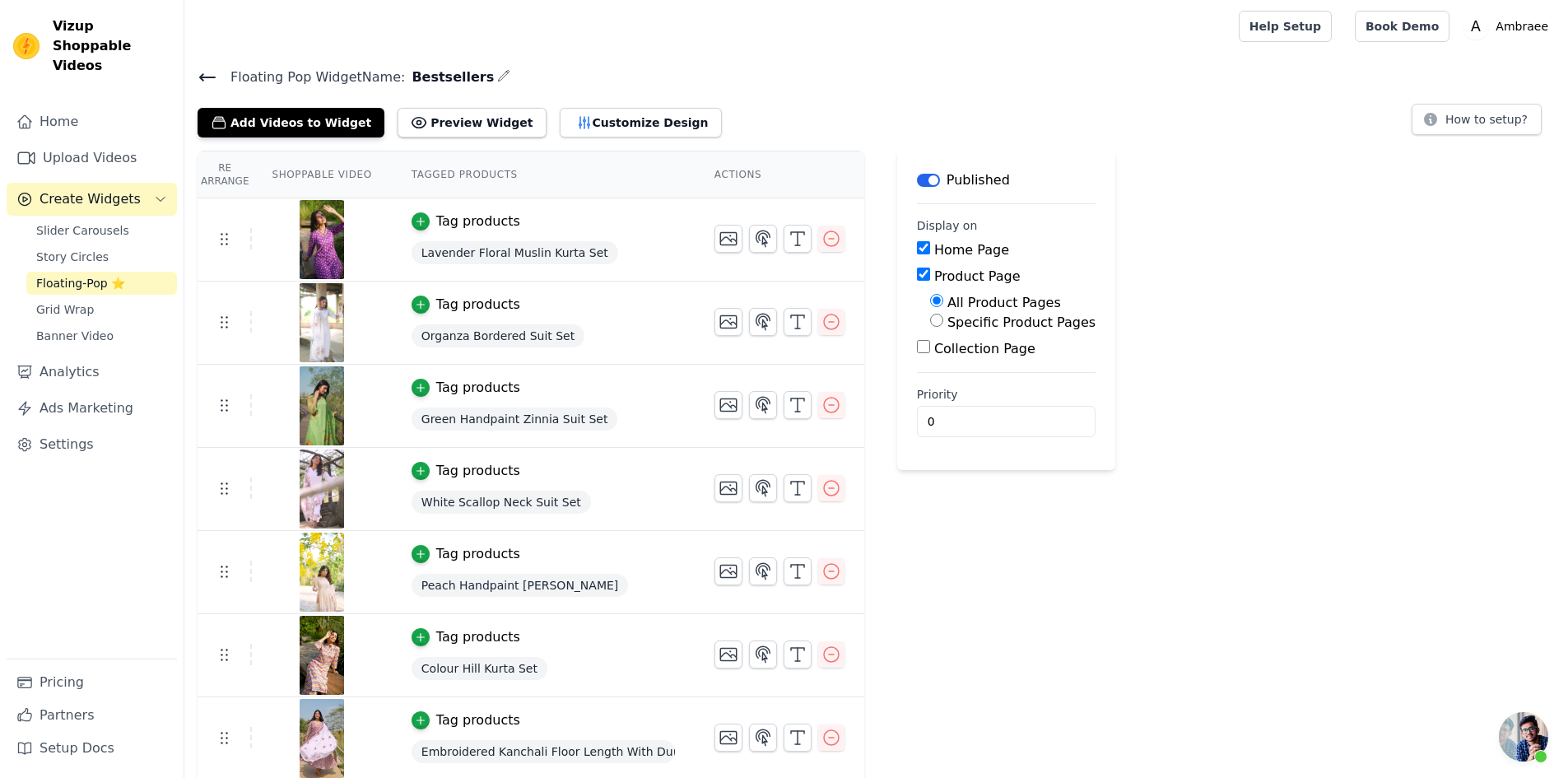
click at [916, 176] on button "Label" at bounding box center [927, 180] width 23 height 13
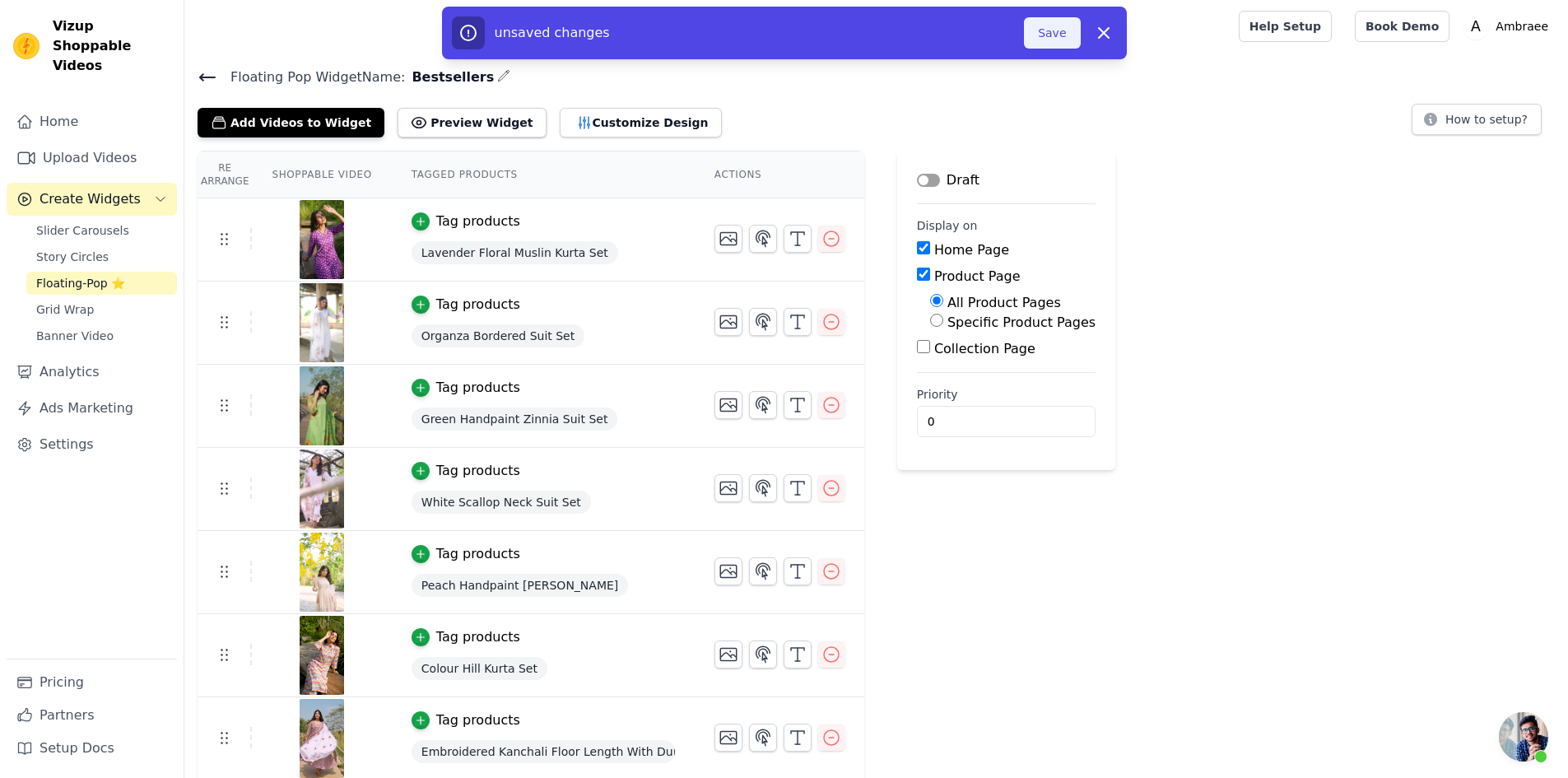
click at [1047, 33] on button "Save" at bounding box center [1051, 32] width 56 height 31
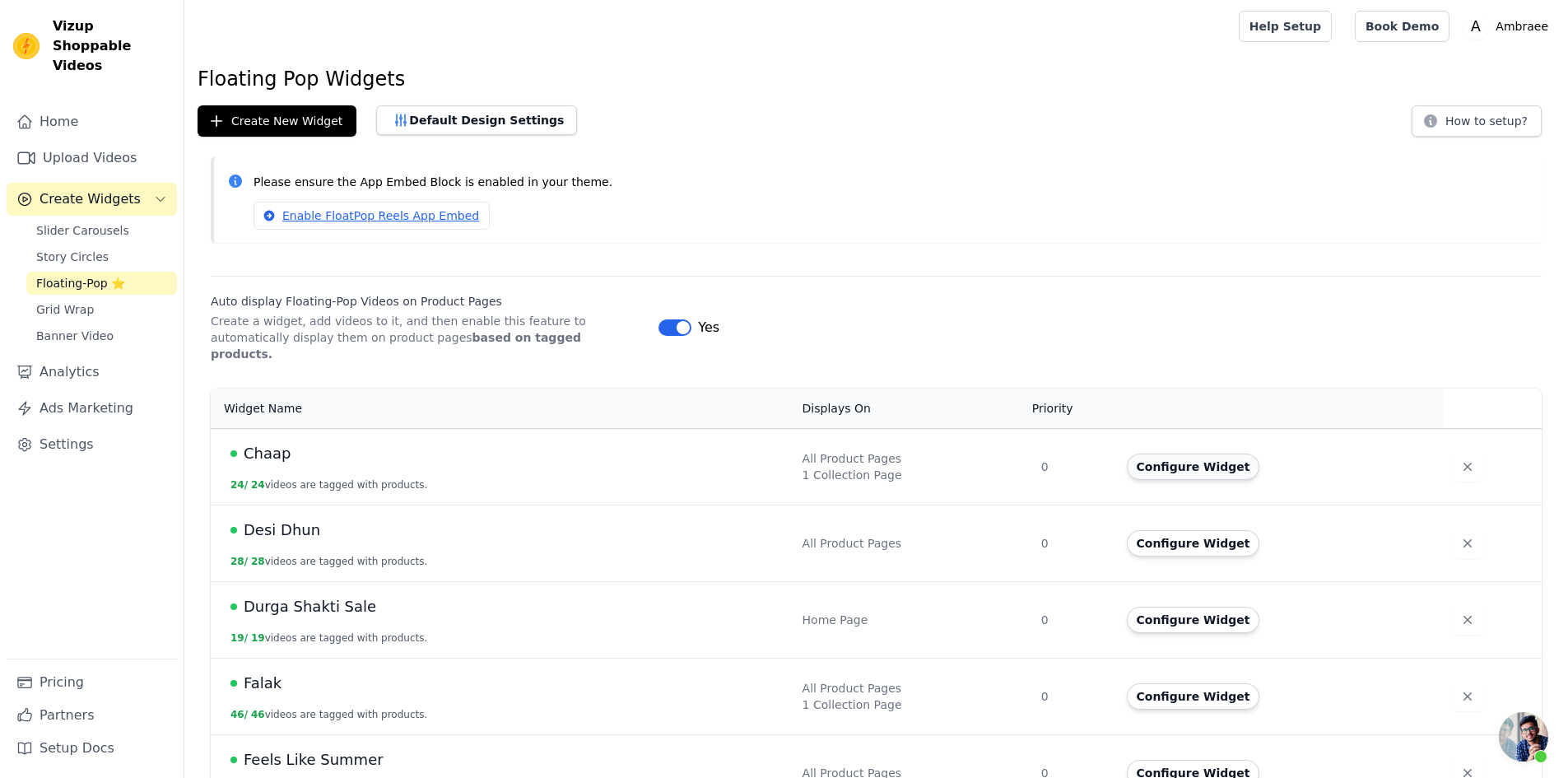
click at [1216, 454] on button "Configure Widget" at bounding box center [1192, 467] width 133 height 26
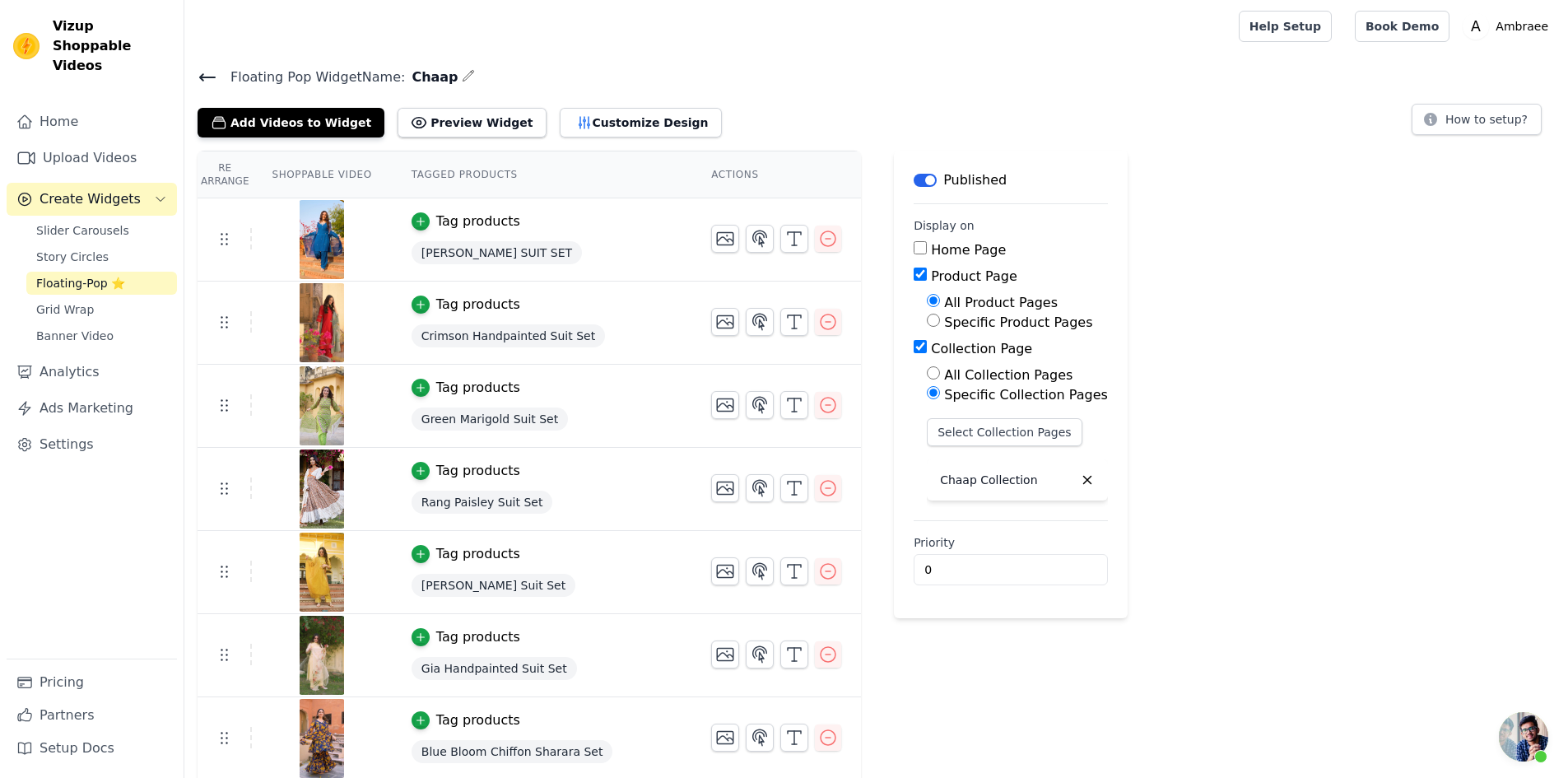
click at [913, 176] on button "Label" at bounding box center [924, 180] width 23 height 13
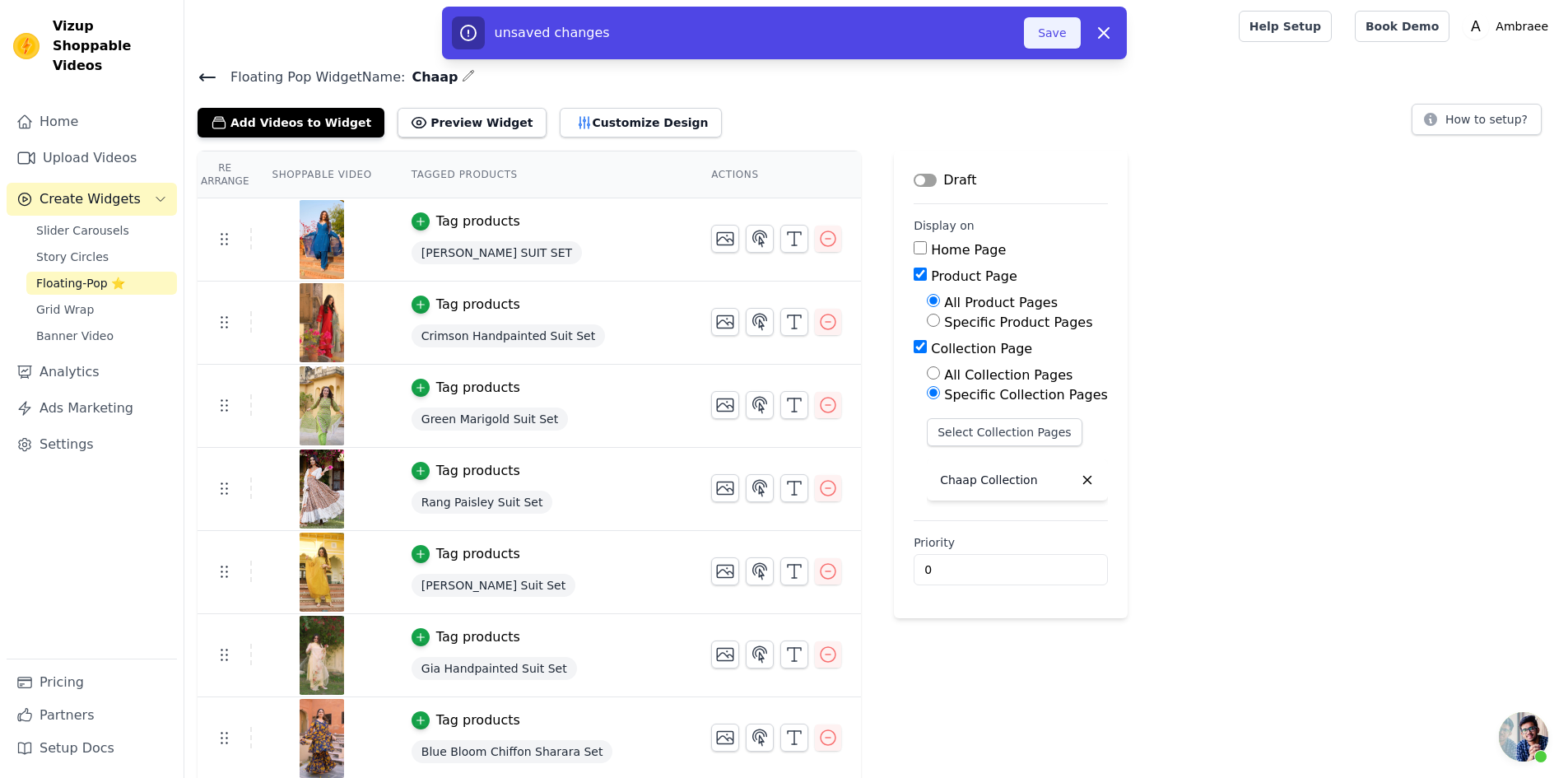
click at [1070, 22] on button "Save" at bounding box center [1051, 32] width 56 height 31
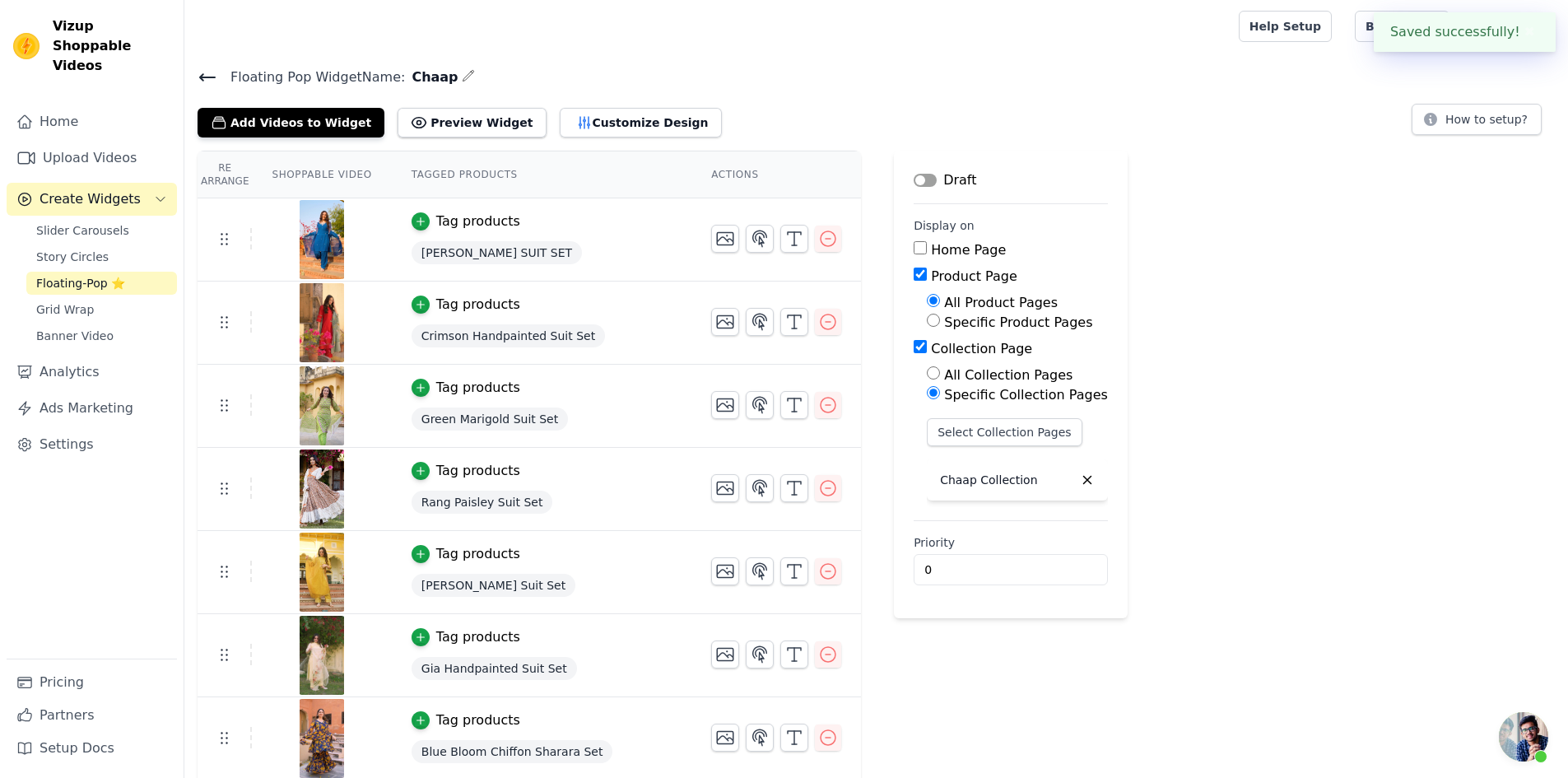
click at [201, 76] on icon at bounding box center [207, 77] width 15 height 7
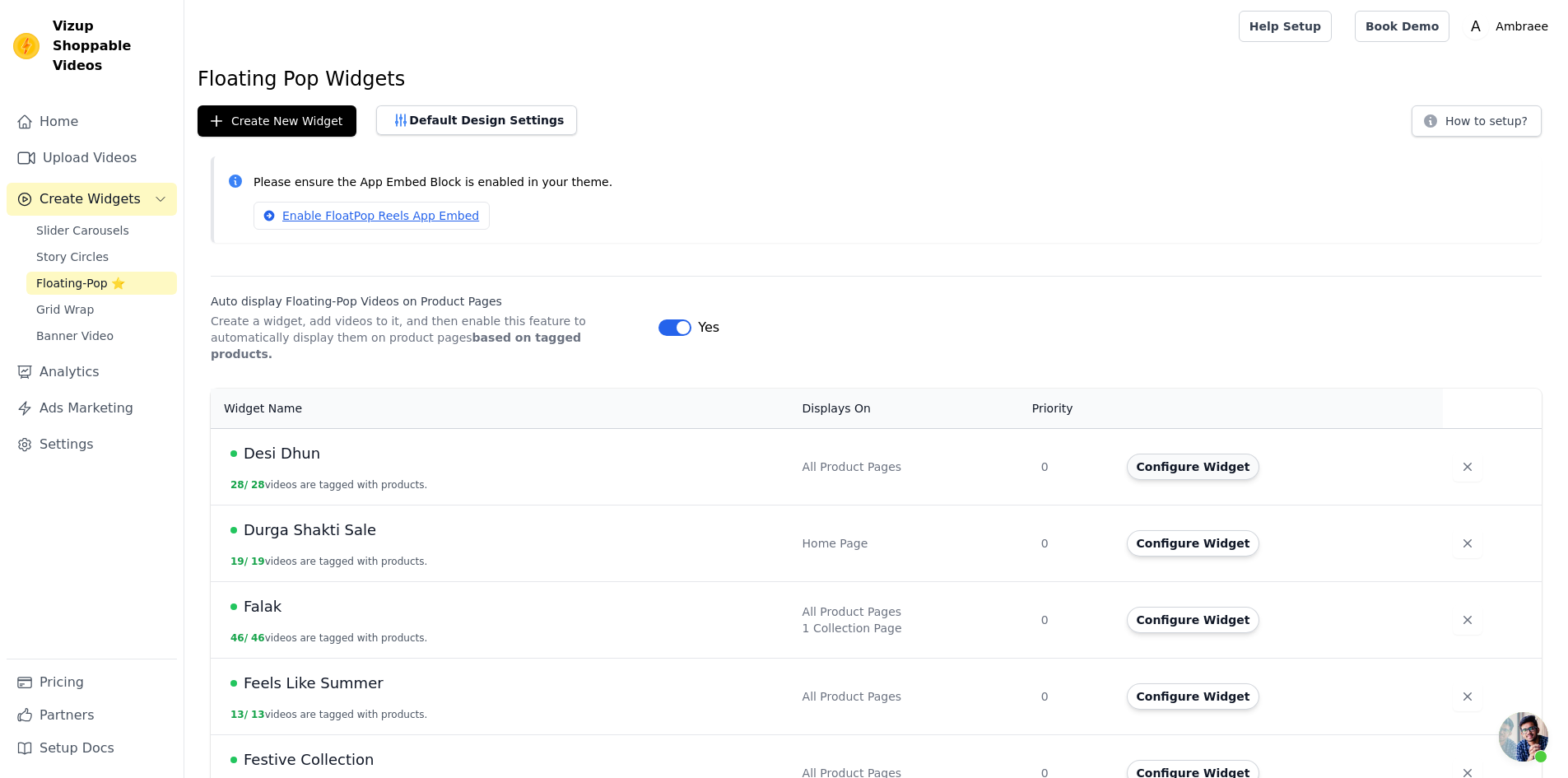
click at [1199, 455] on button "Configure Widget" at bounding box center [1192, 467] width 133 height 26
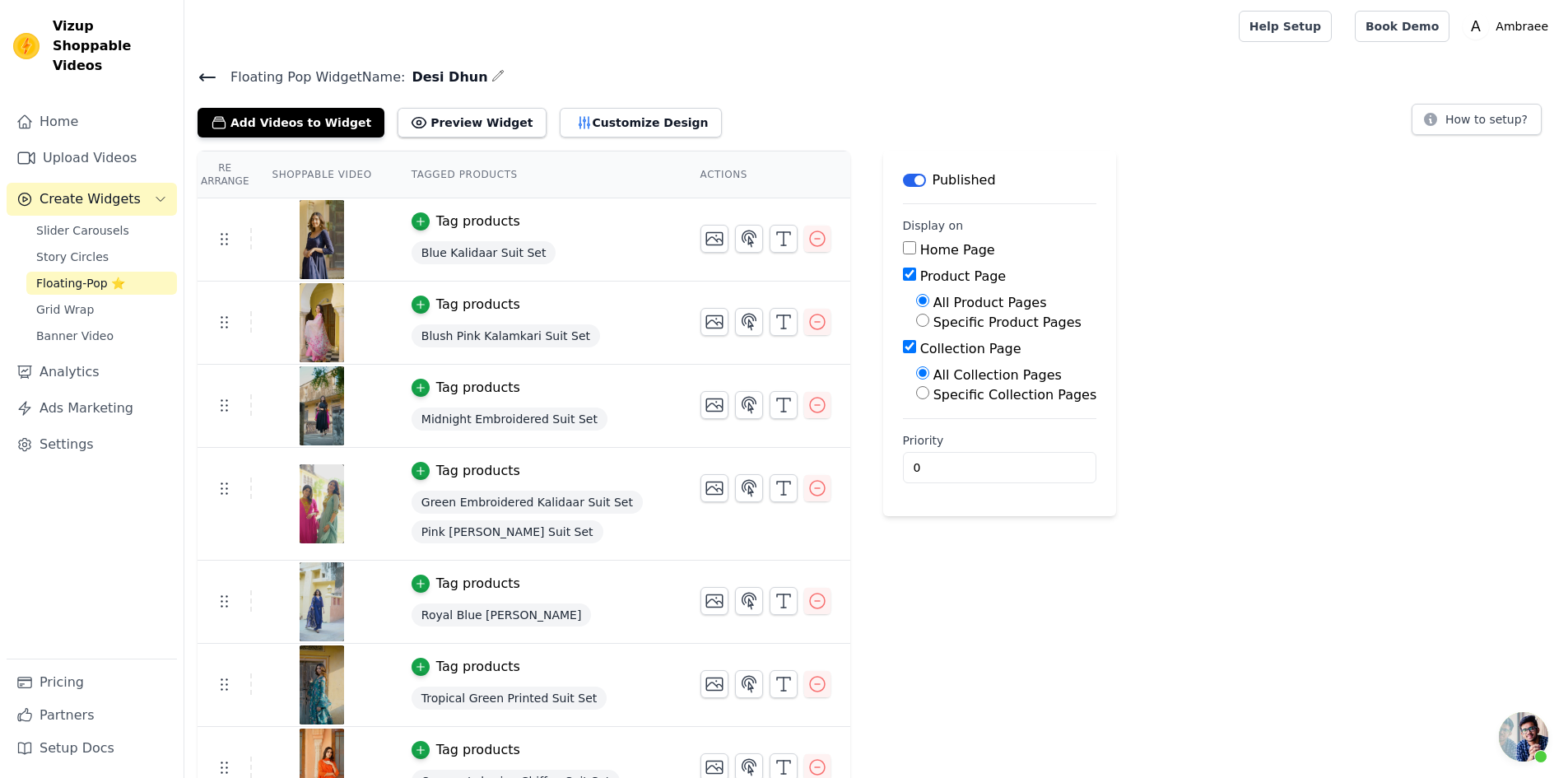
click at [902, 180] on button "Label" at bounding box center [913, 180] width 23 height 13
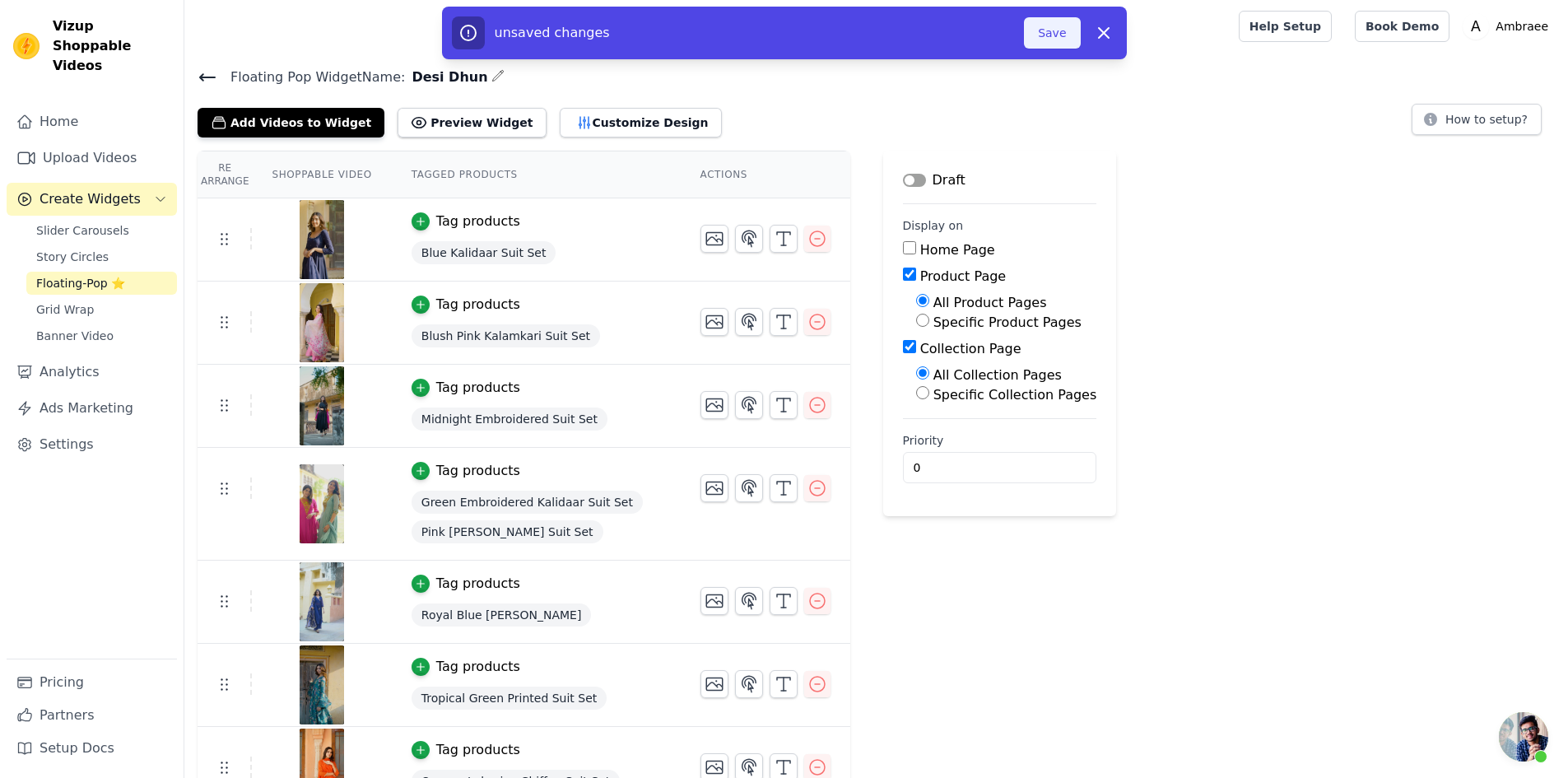
click at [1047, 28] on button "Save" at bounding box center [1051, 32] width 56 height 31
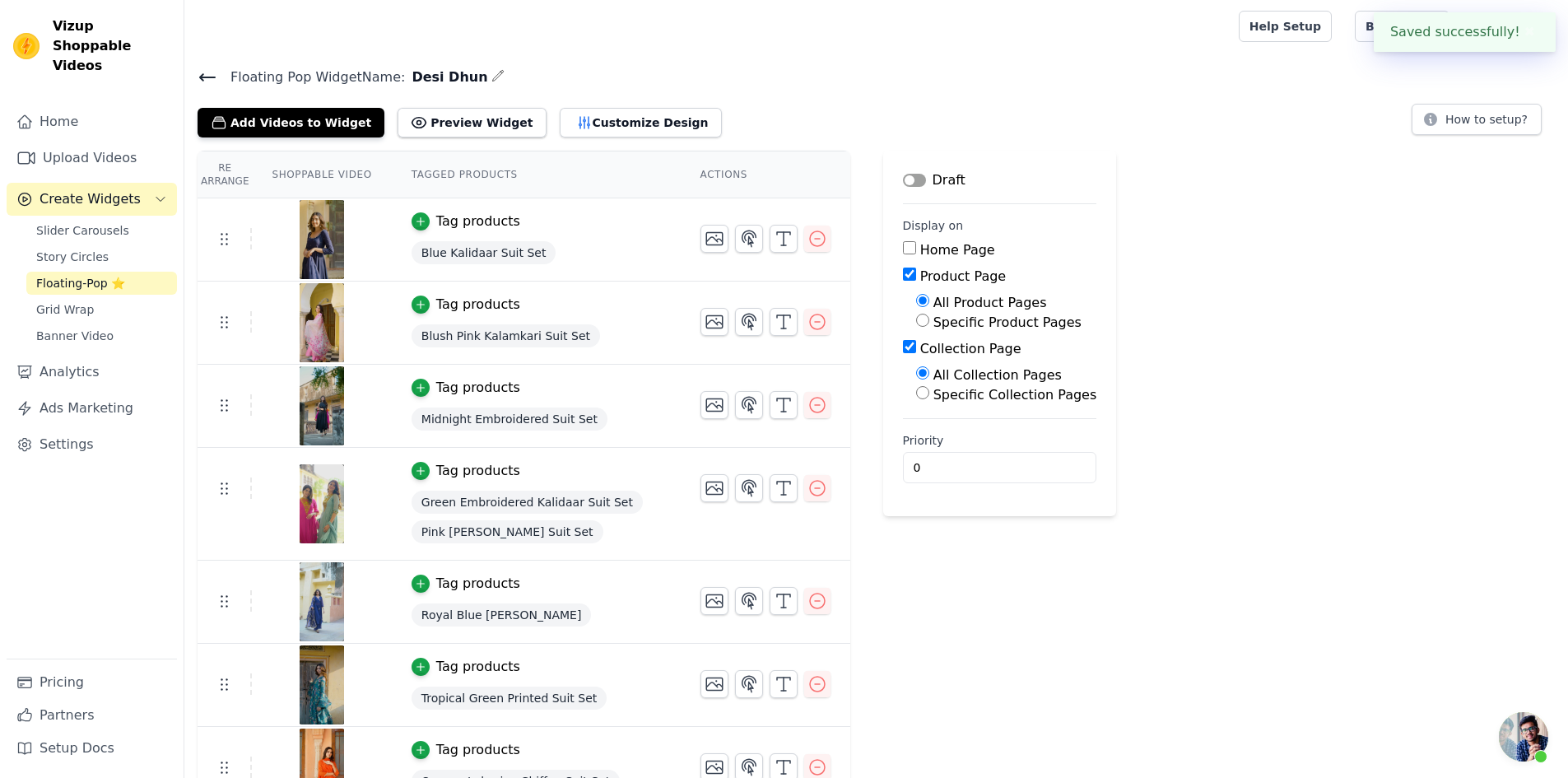
click at [217, 73] on icon at bounding box center [208, 78] width 20 height 20
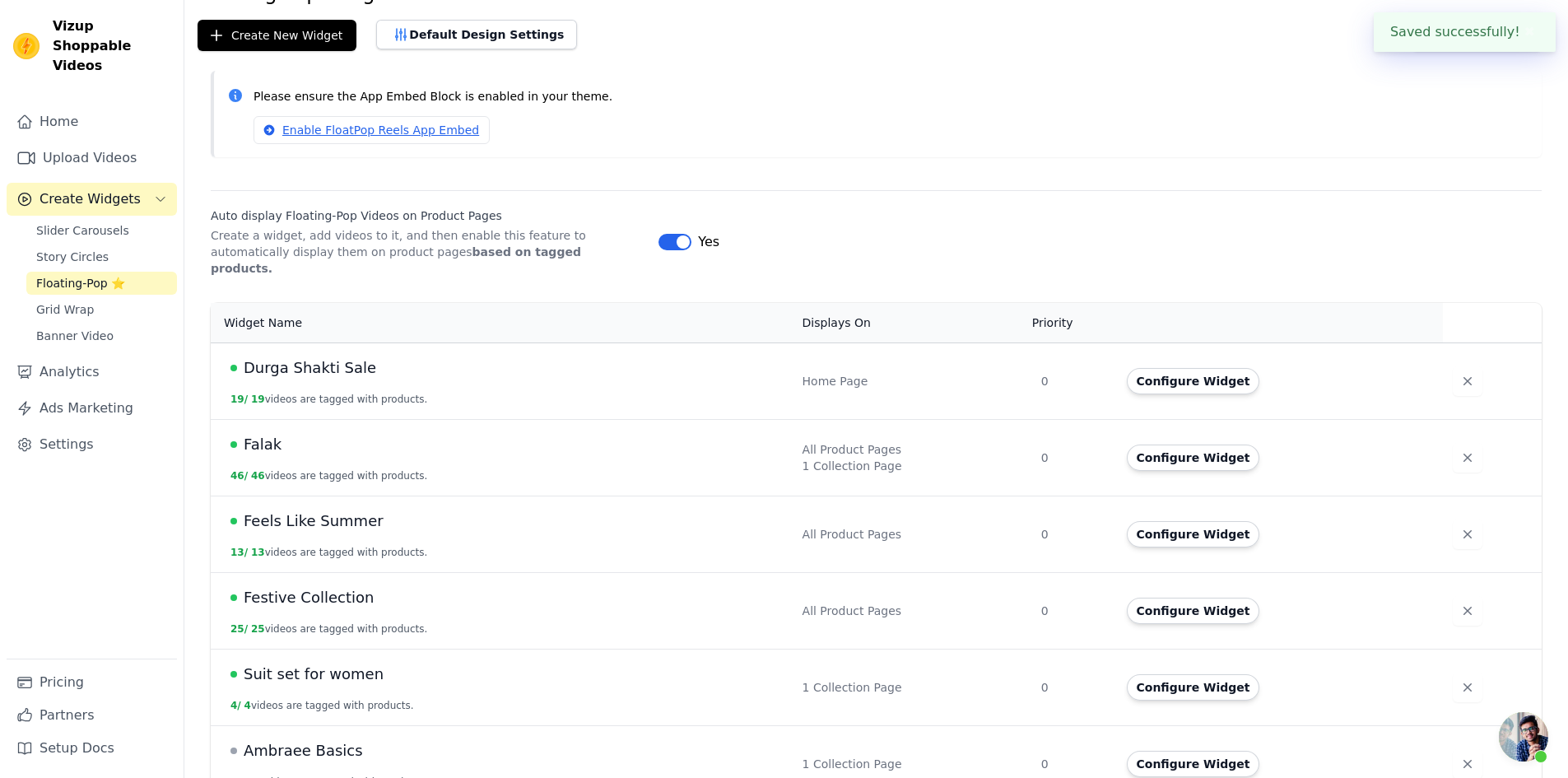
scroll to position [165, 0]
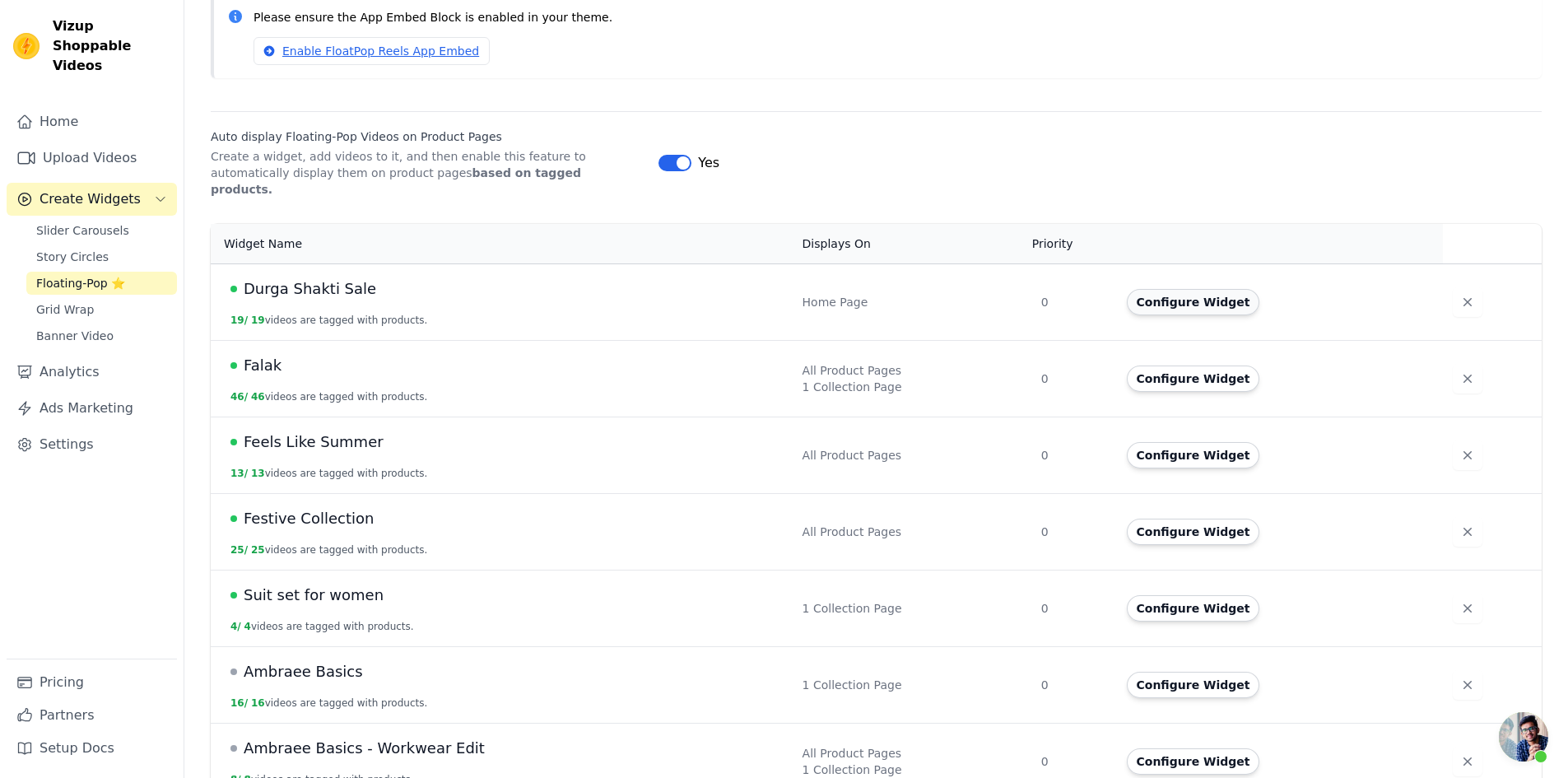
click at [1174, 289] on button "Configure Widget" at bounding box center [1192, 302] width 133 height 26
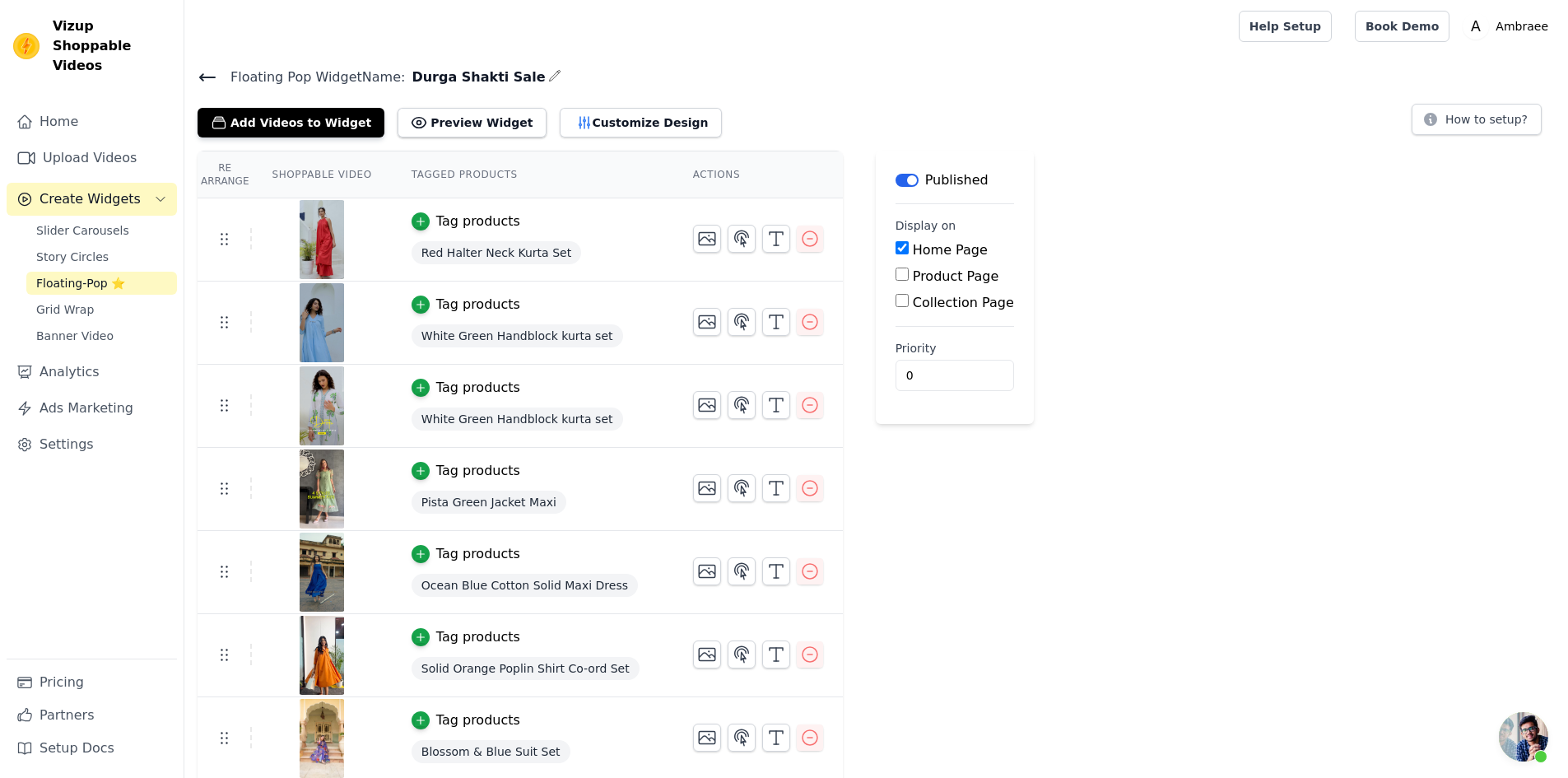
click at [895, 178] on button "Label" at bounding box center [906, 180] width 23 height 13
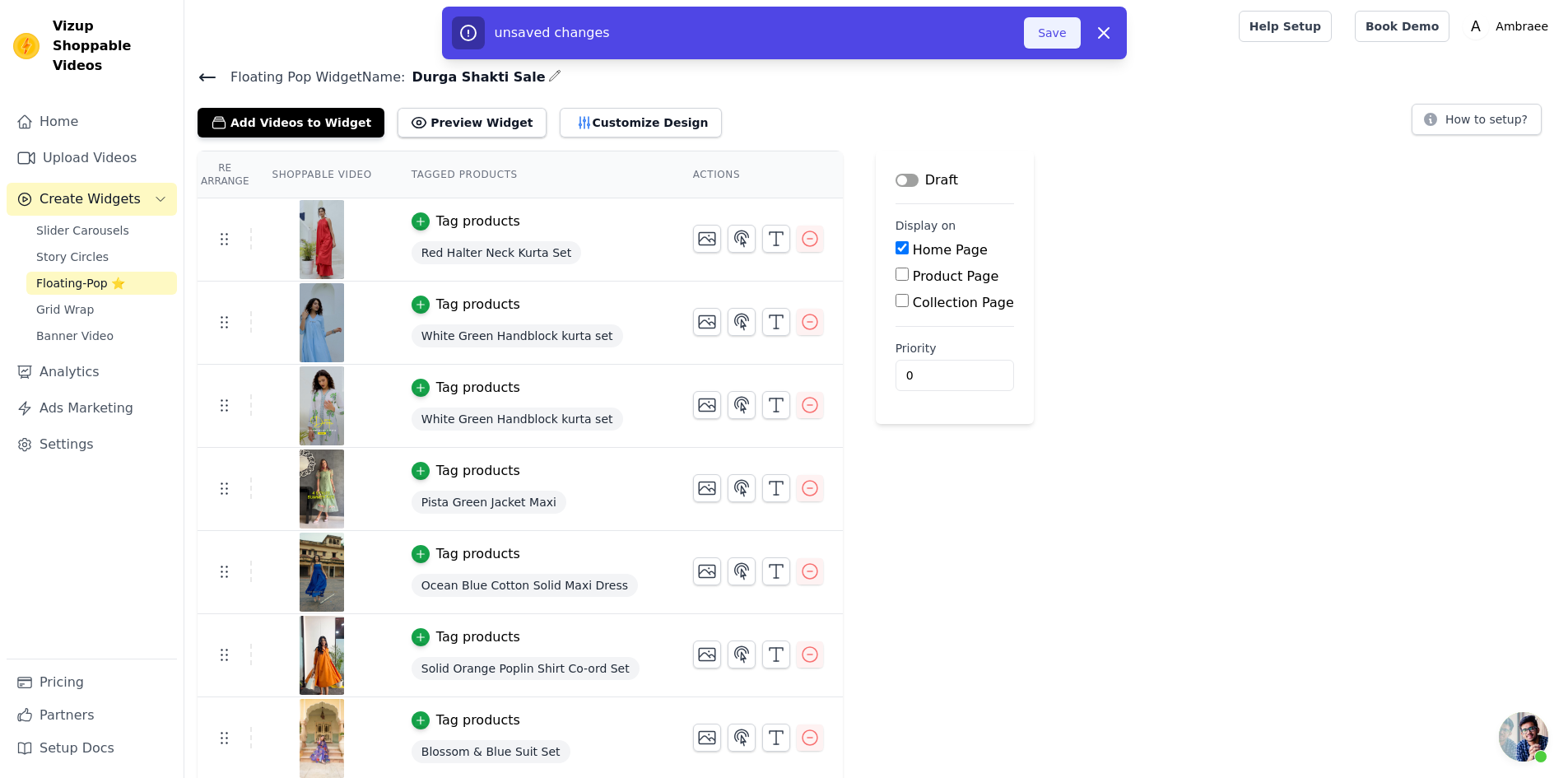
click at [1049, 38] on button "Save" at bounding box center [1051, 32] width 56 height 31
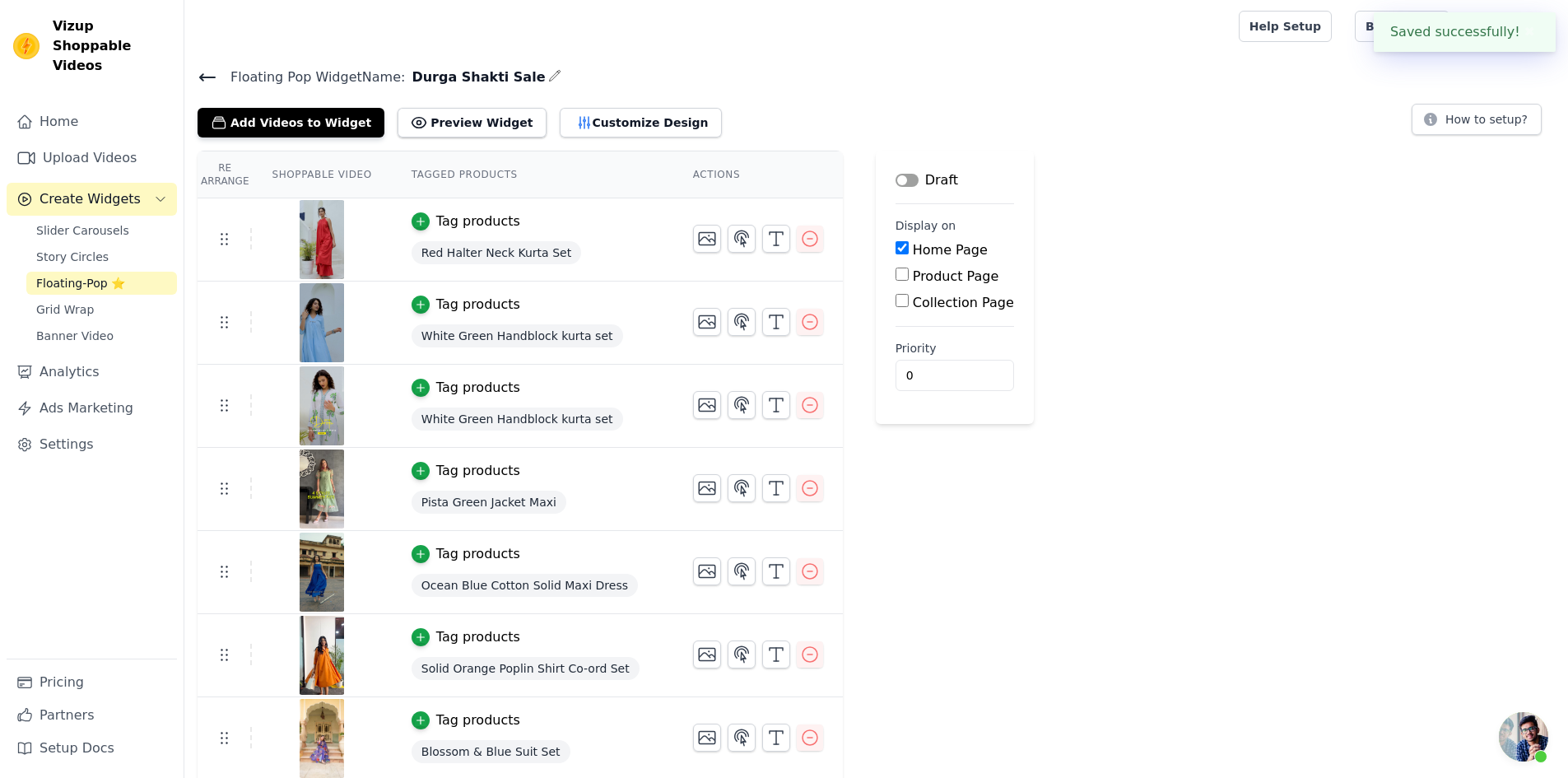
click at [203, 69] on icon at bounding box center [208, 78] width 20 height 20
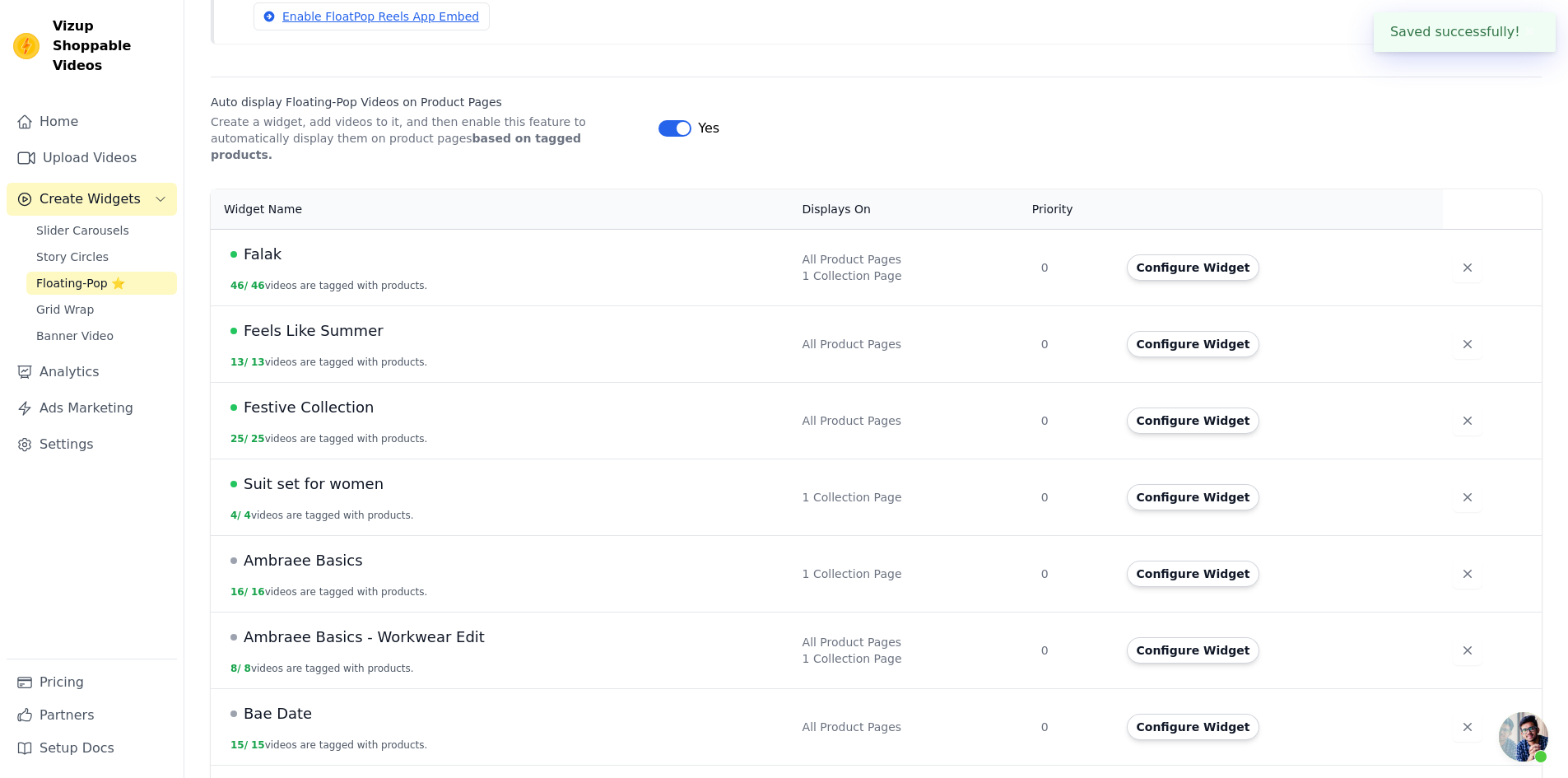
scroll to position [247, 0]
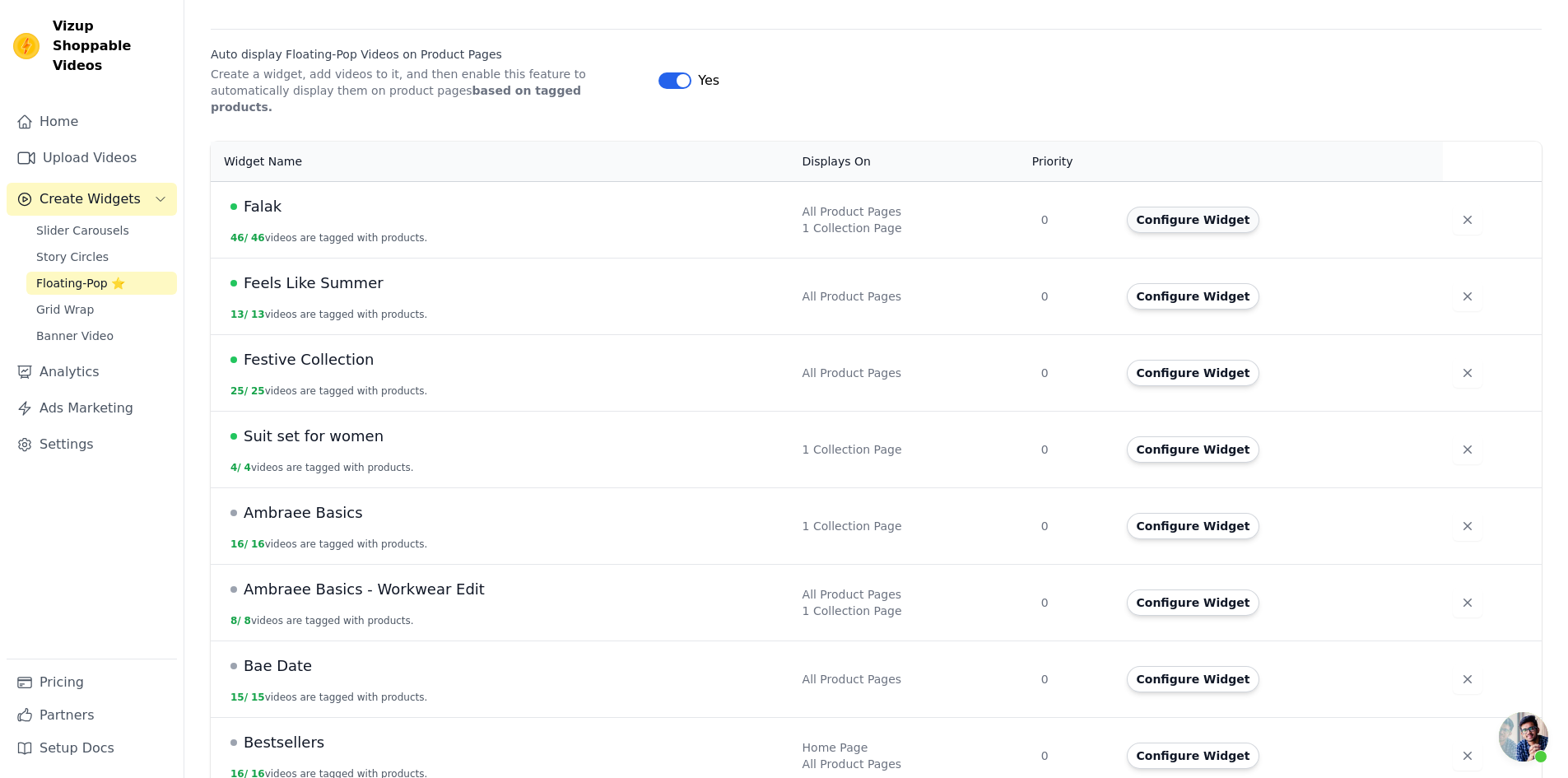
click at [1157, 207] on button "Configure Widget" at bounding box center [1192, 220] width 133 height 26
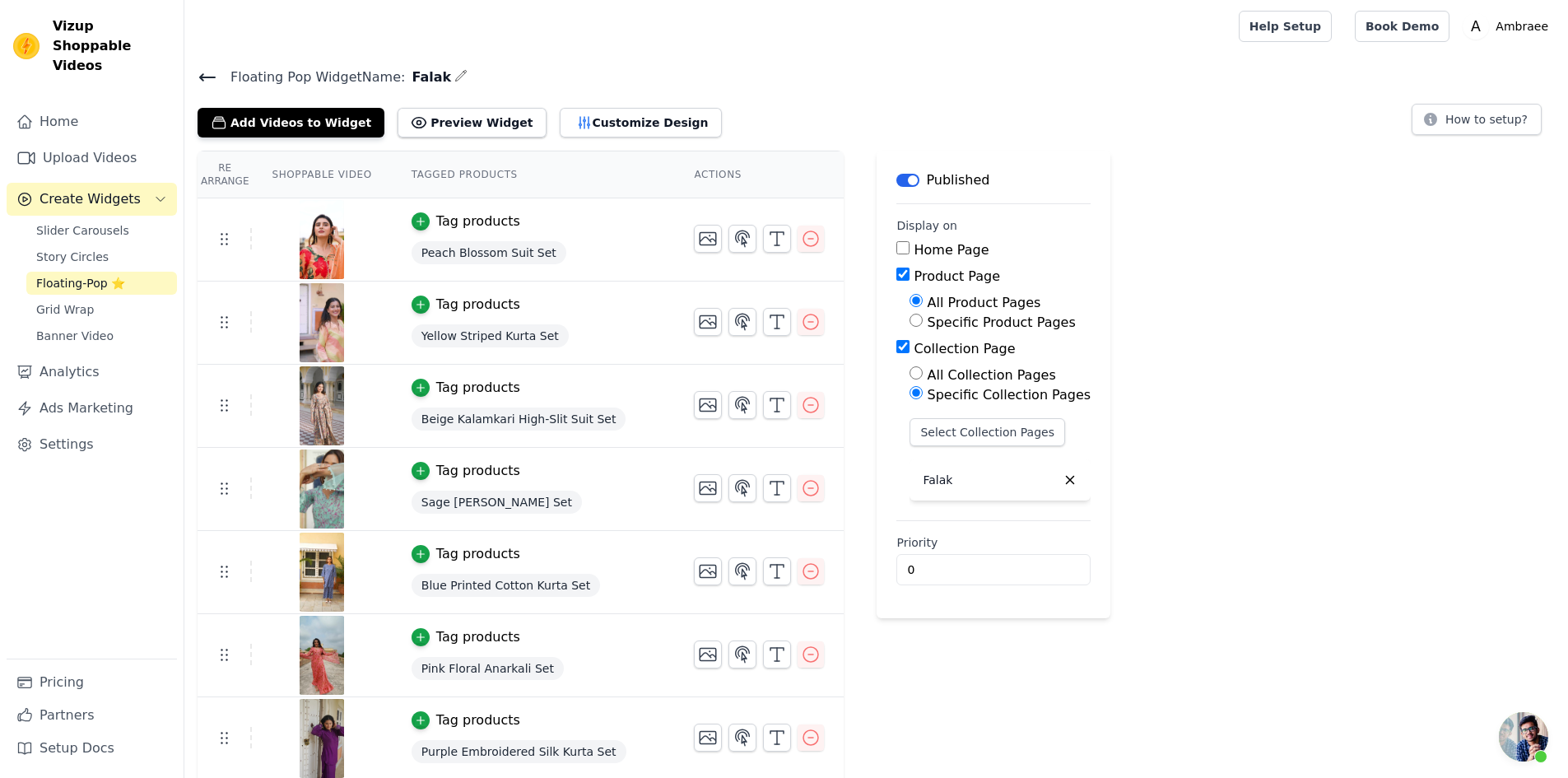
click at [896, 176] on button "Label" at bounding box center [907, 180] width 23 height 13
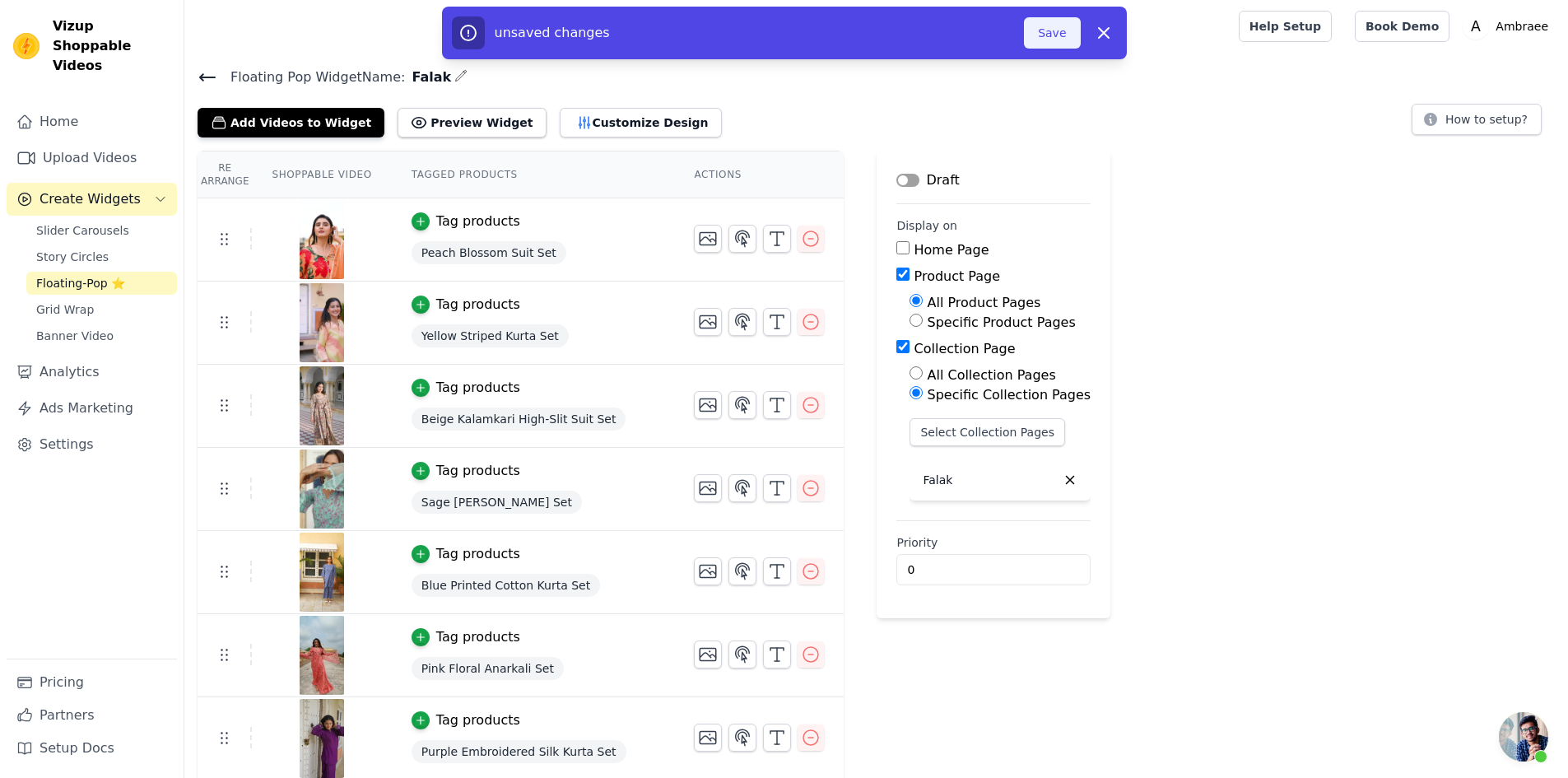
click at [1042, 36] on button "Save" at bounding box center [1051, 32] width 56 height 31
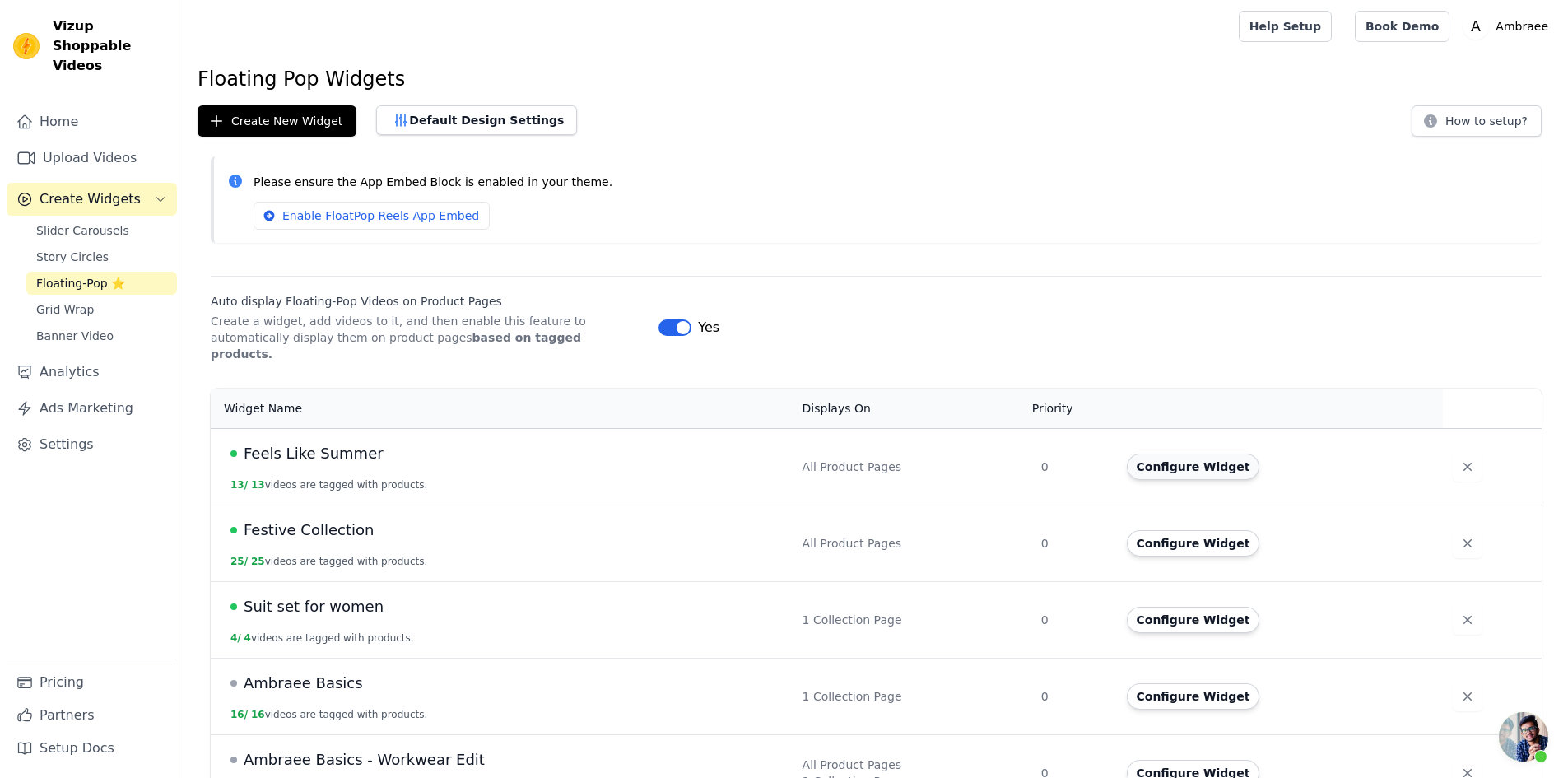
click at [1175, 454] on button "Configure Widget" at bounding box center [1192, 467] width 133 height 26
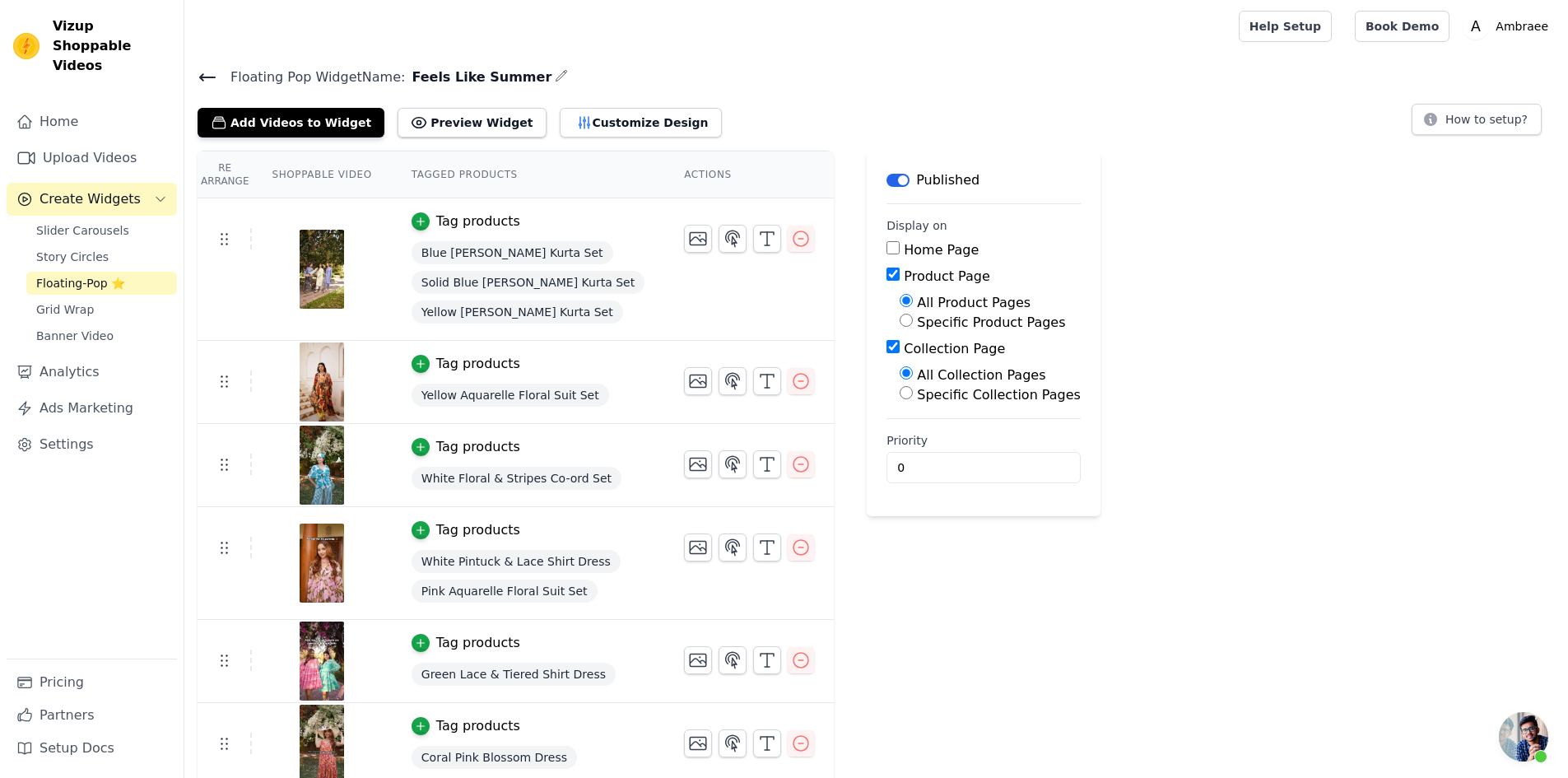
click at [886, 177] on button "Label" at bounding box center [897, 180] width 23 height 13
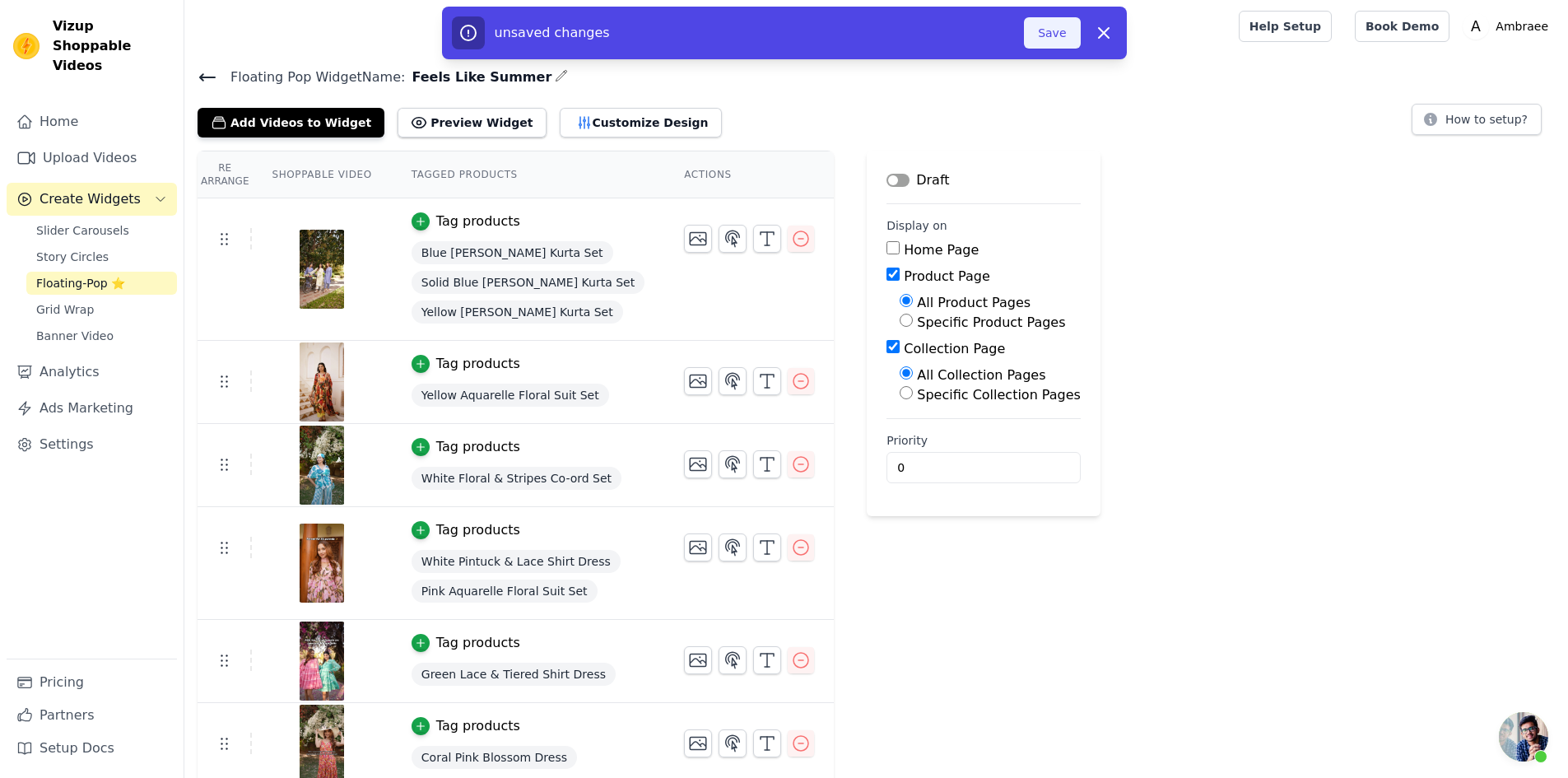
click at [1059, 19] on button "Save" at bounding box center [1051, 32] width 56 height 31
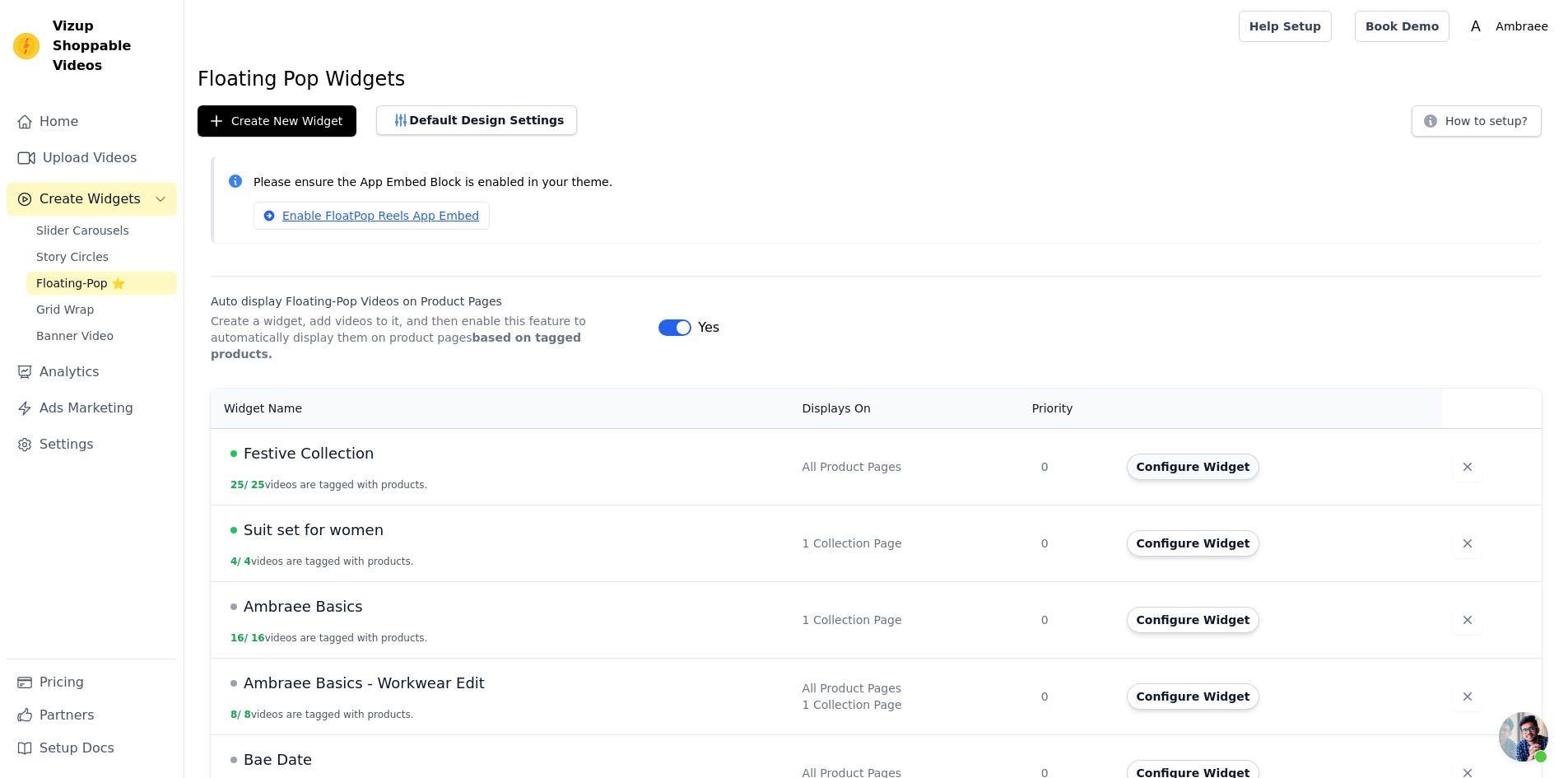
click at [1148, 454] on button "Configure Widget" at bounding box center [1192, 467] width 133 height 26
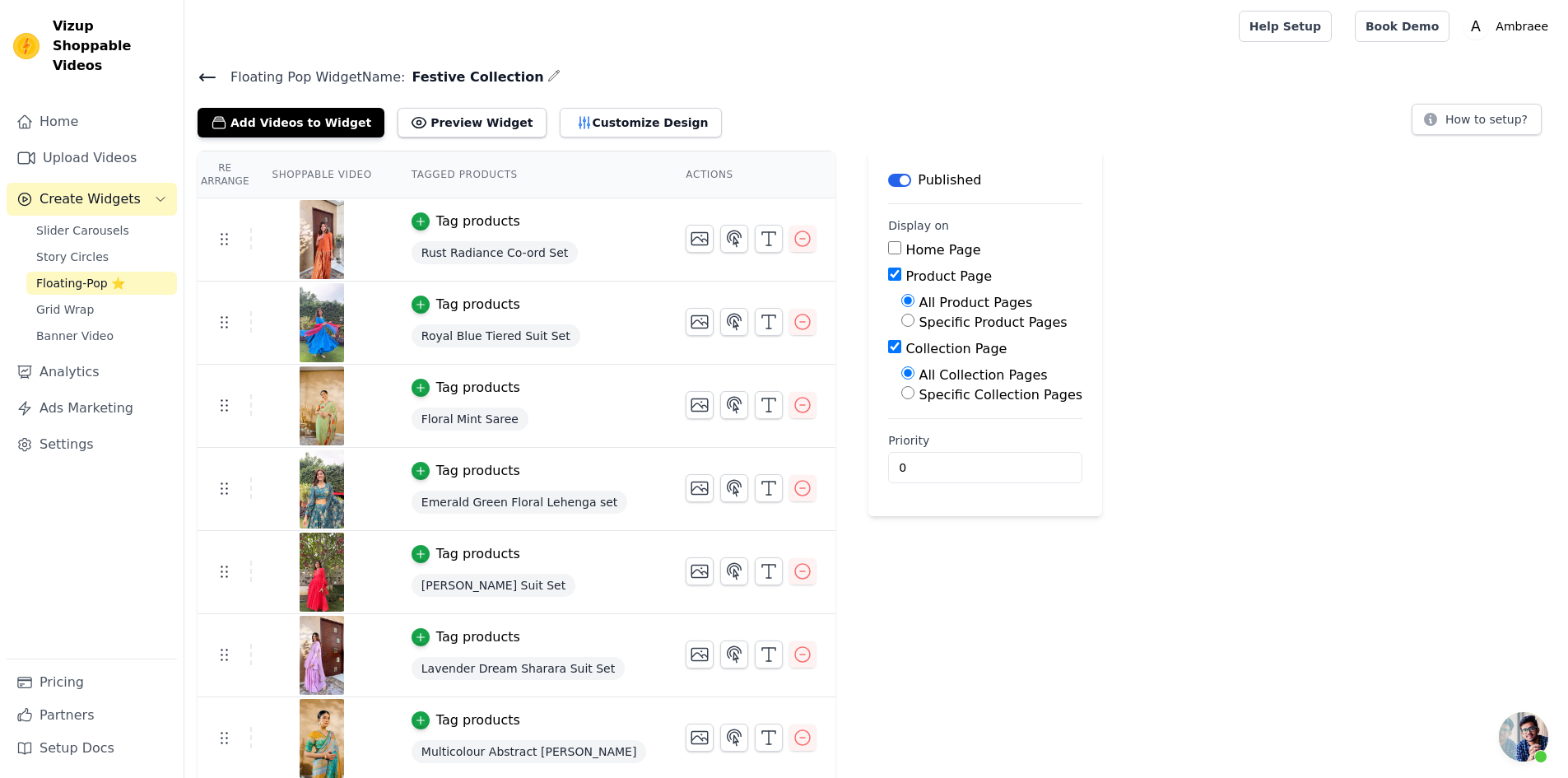
click at [888, 177] on button "Label" at bounding box center [899, 180] width 23 height 13
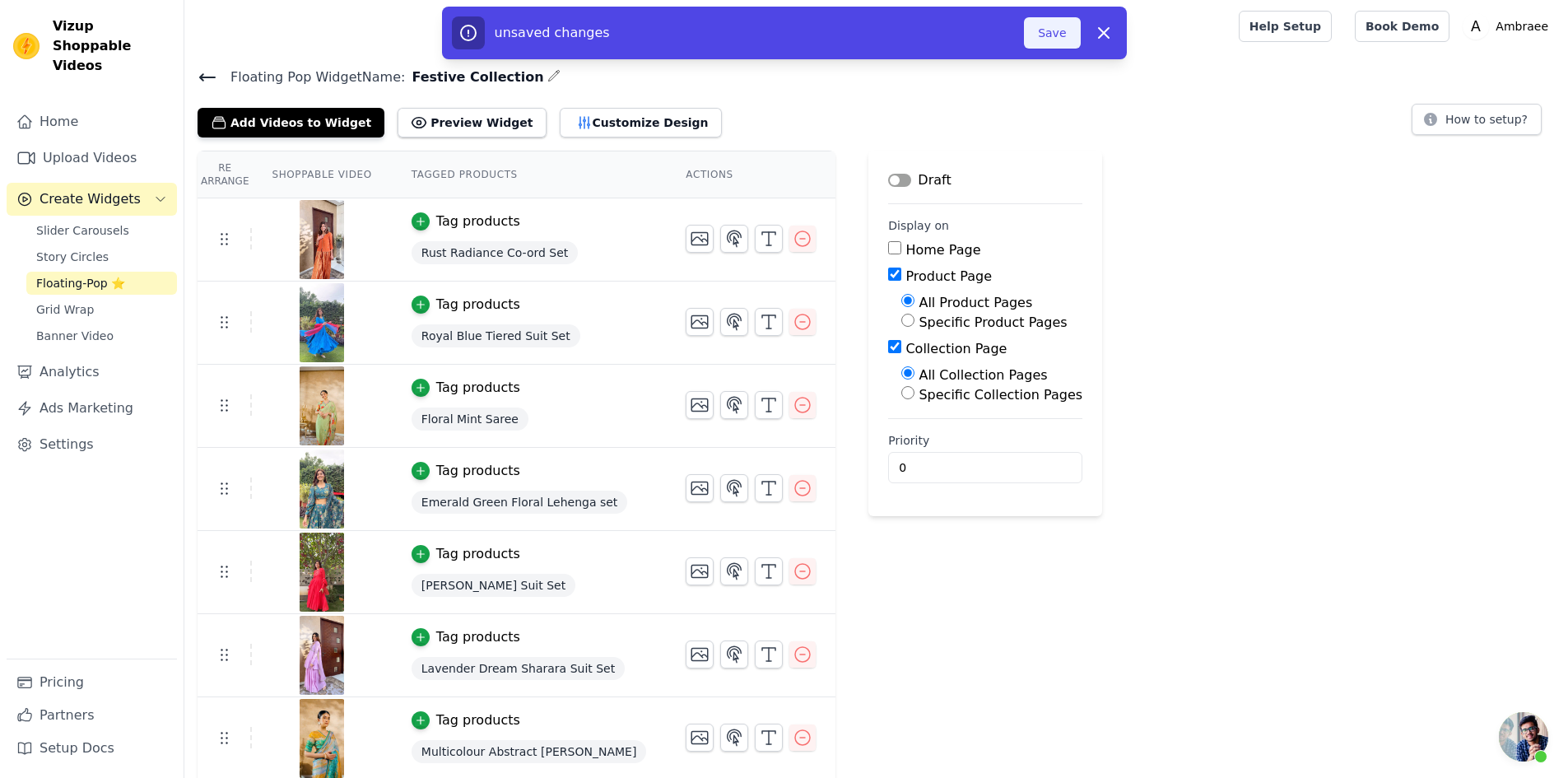
click at [1066, 31] on button "Save" at bounding box center [1051, 32] width 56 height 31
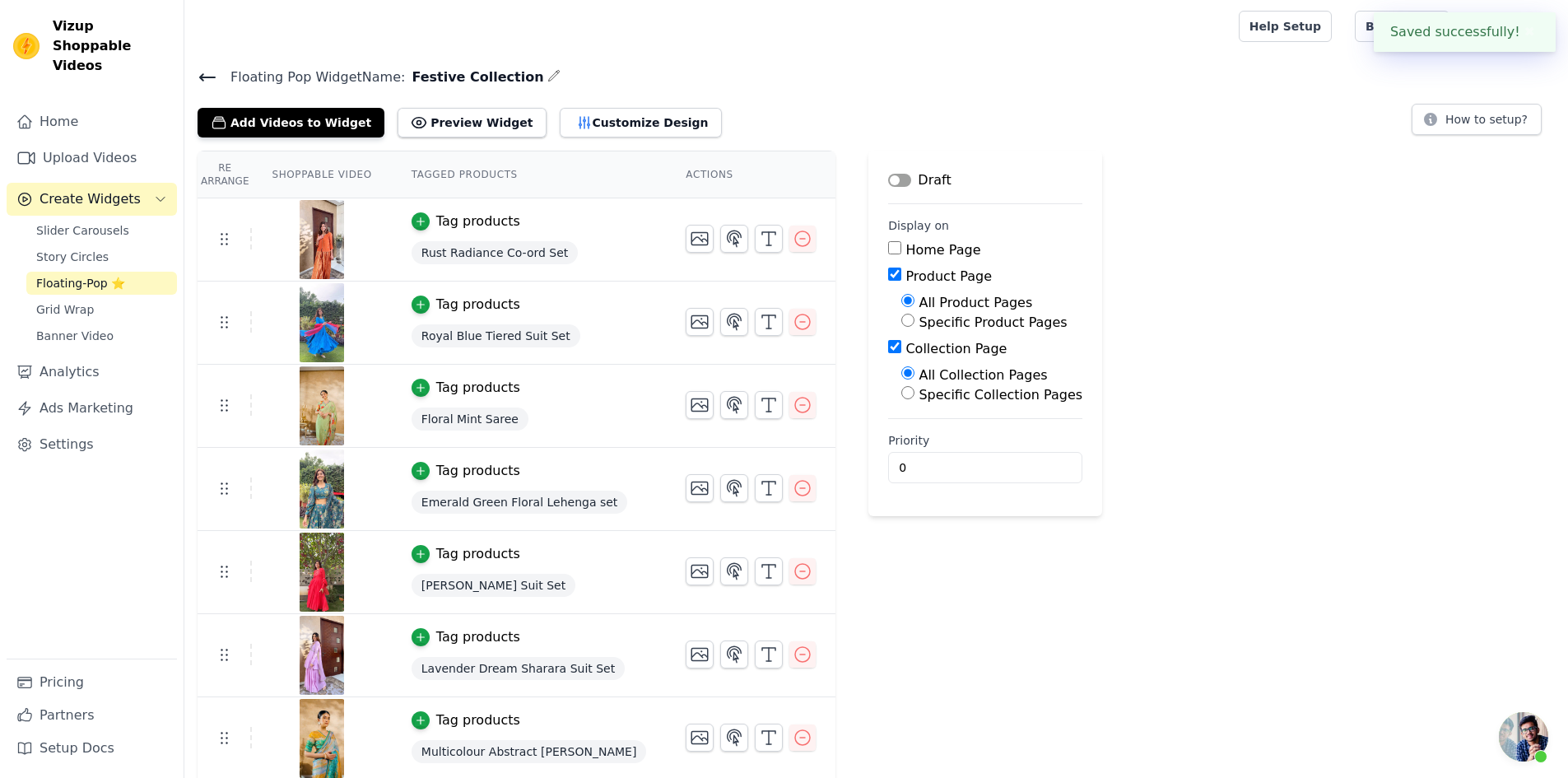
click at [203, 77] on icon at bounding box center [207, 77] width 15 height 7
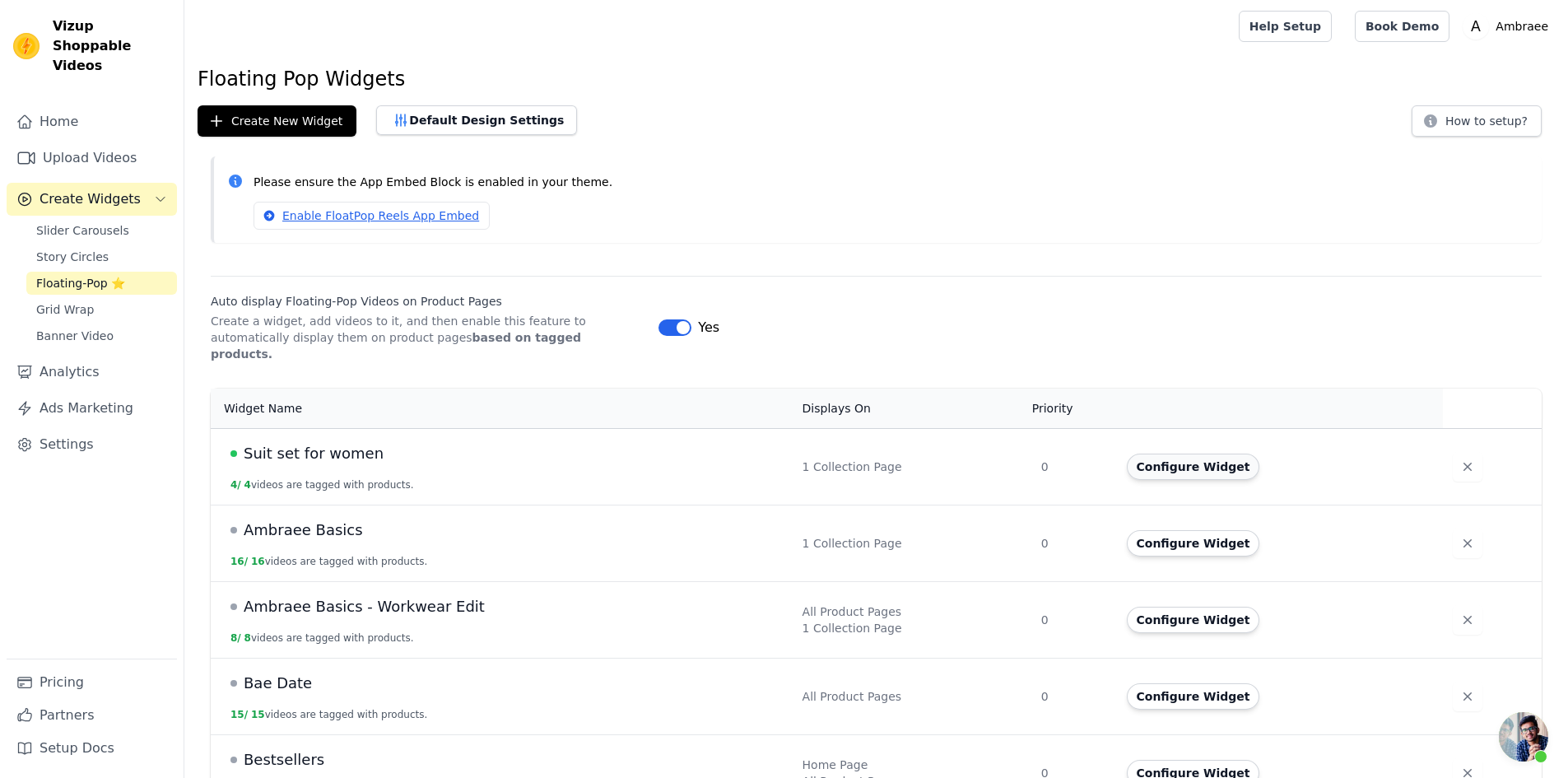
click at [1208, 454] on button "Configure Widget" at bounding box center [1192, 467] width 133 height 26
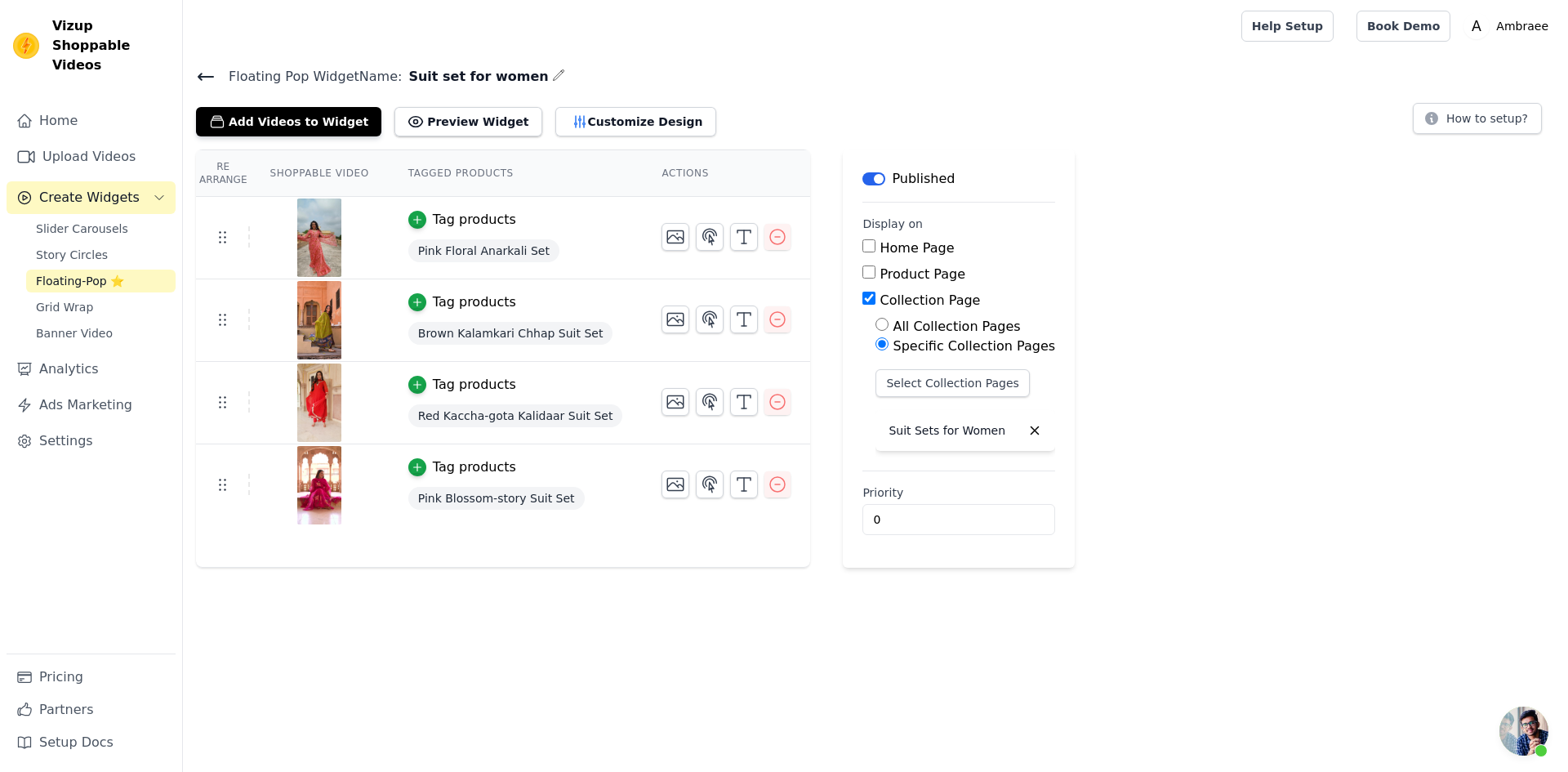
click at [863, 179] on button "Label" at bounding box center [874, 179] width 23 height 13
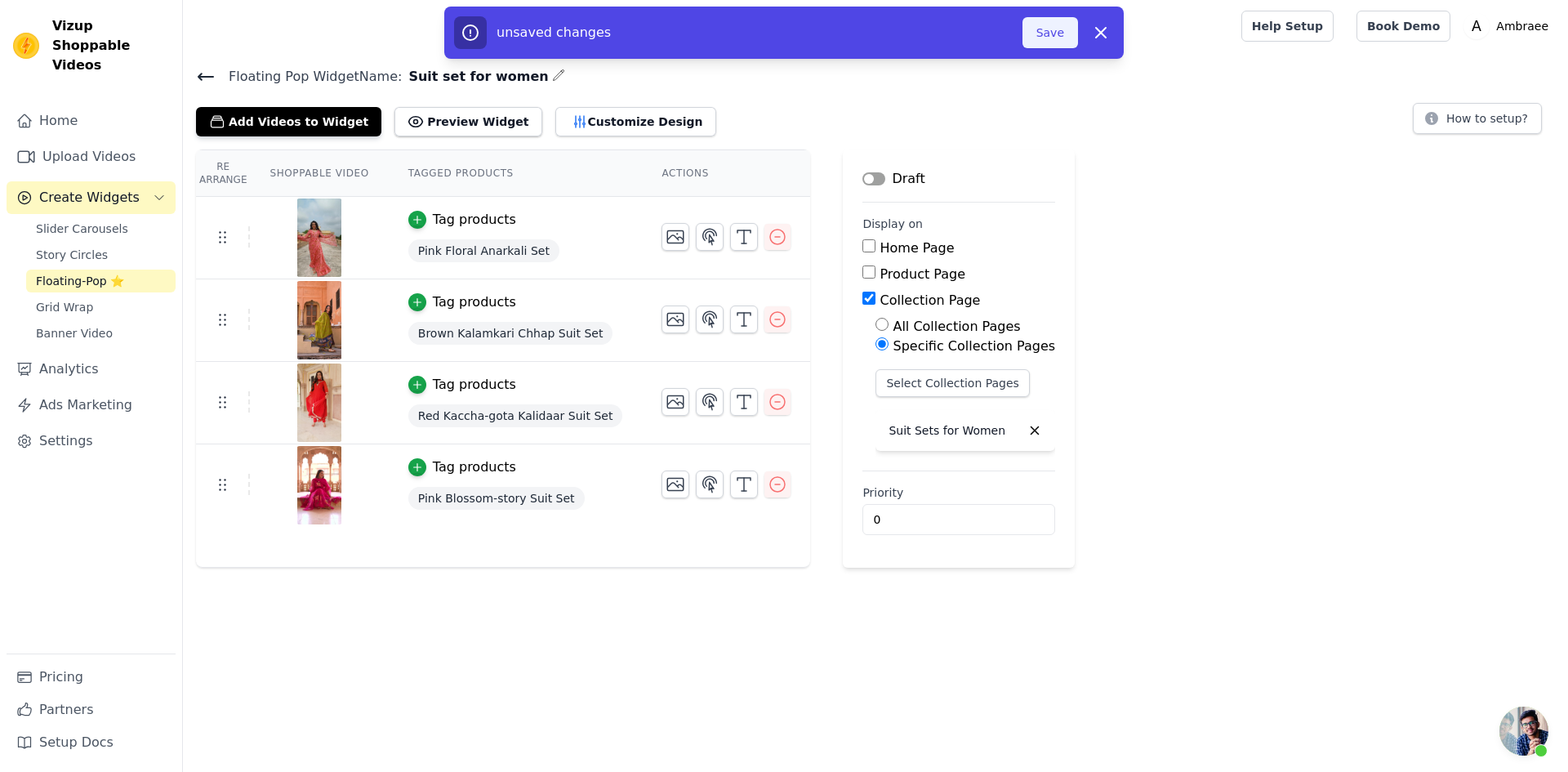
click at [1068, 30] on button "Save" at bounding box center [1050, 32] width 56 height 31
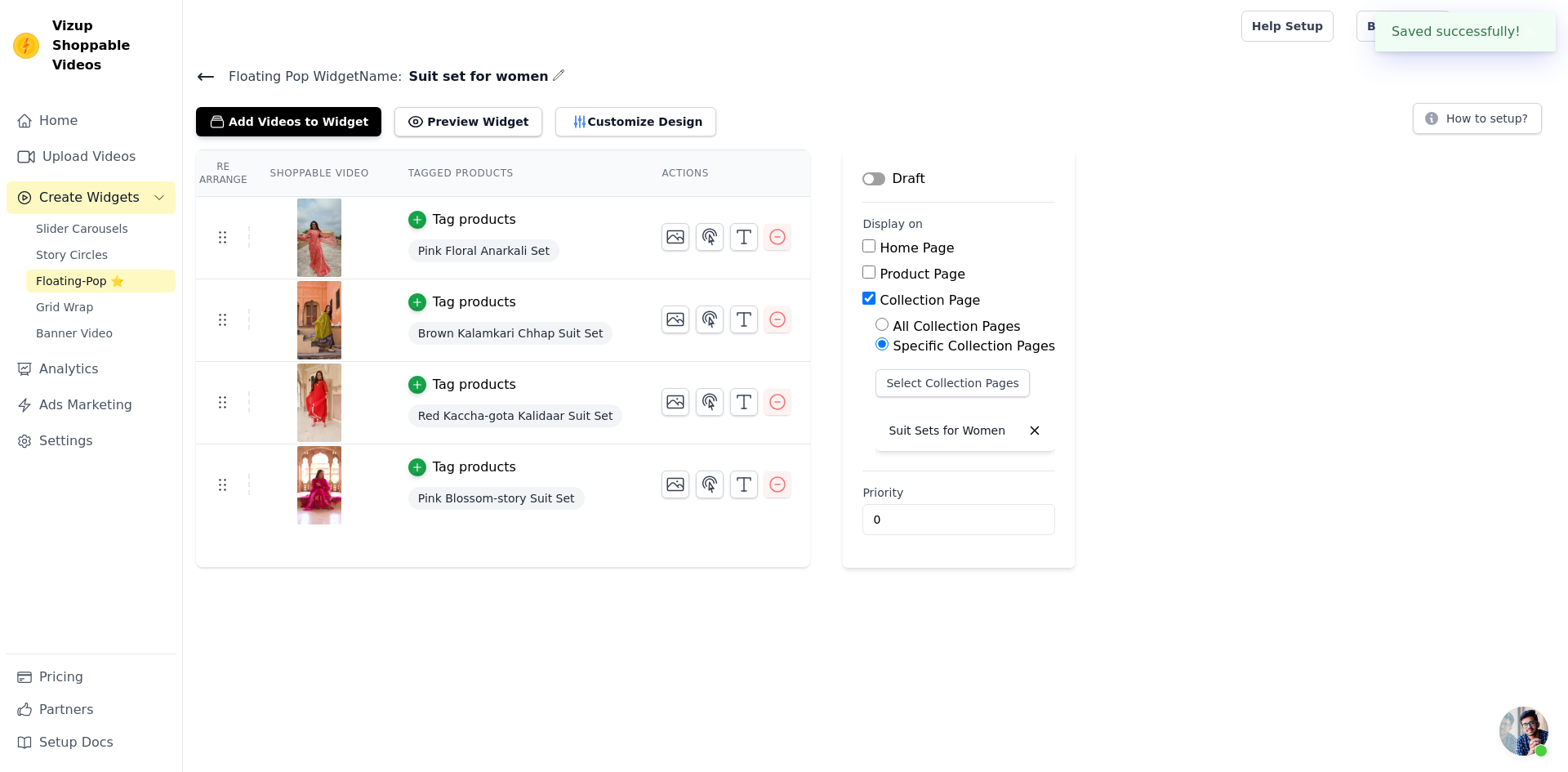
click at [207, 76] on icon at bounding box center [205, 76] width 15 height 7
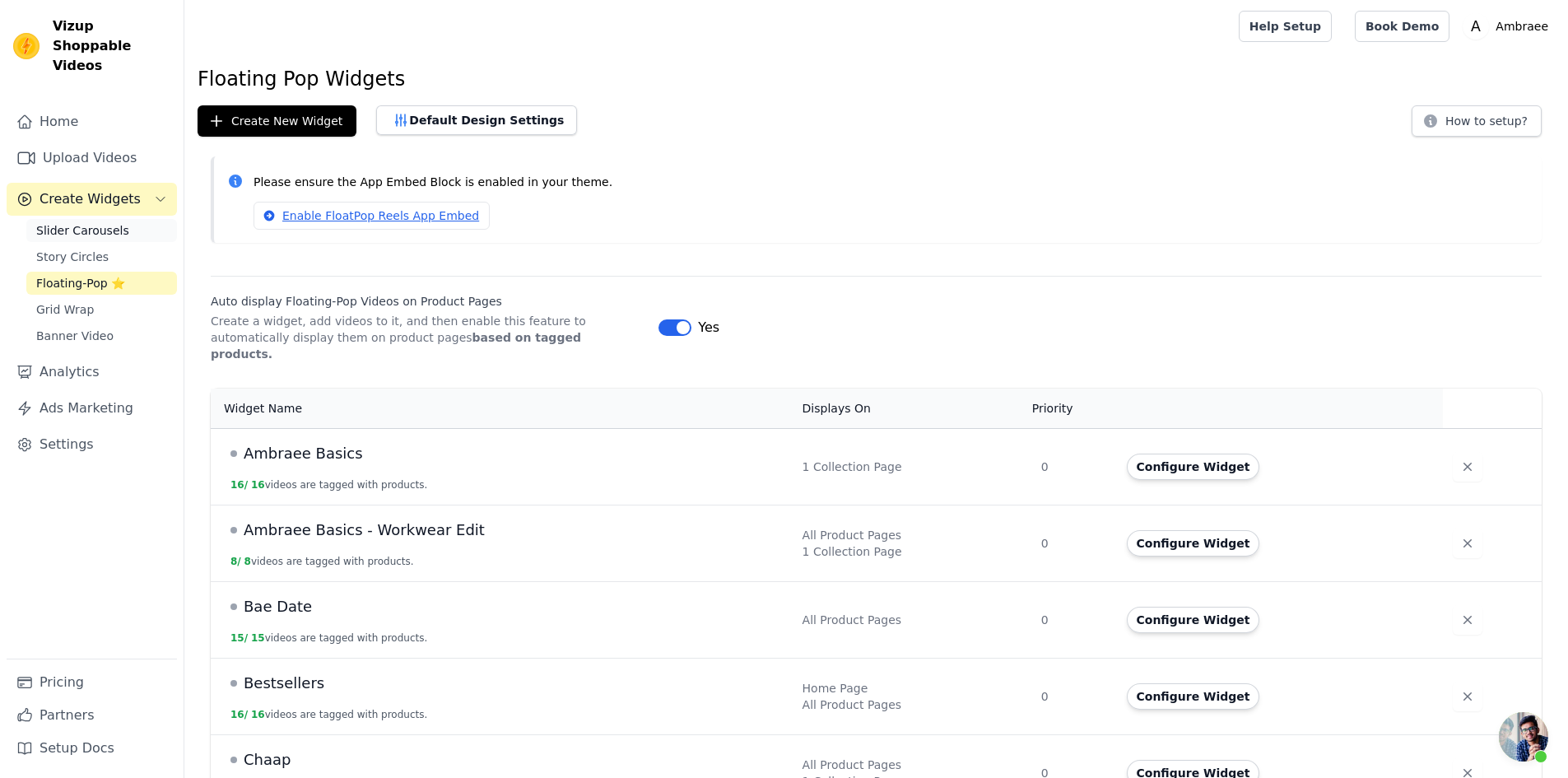
click at [124, 219] on link "Slider Carousels" at bounding box center [101, 230] width 151 height 23
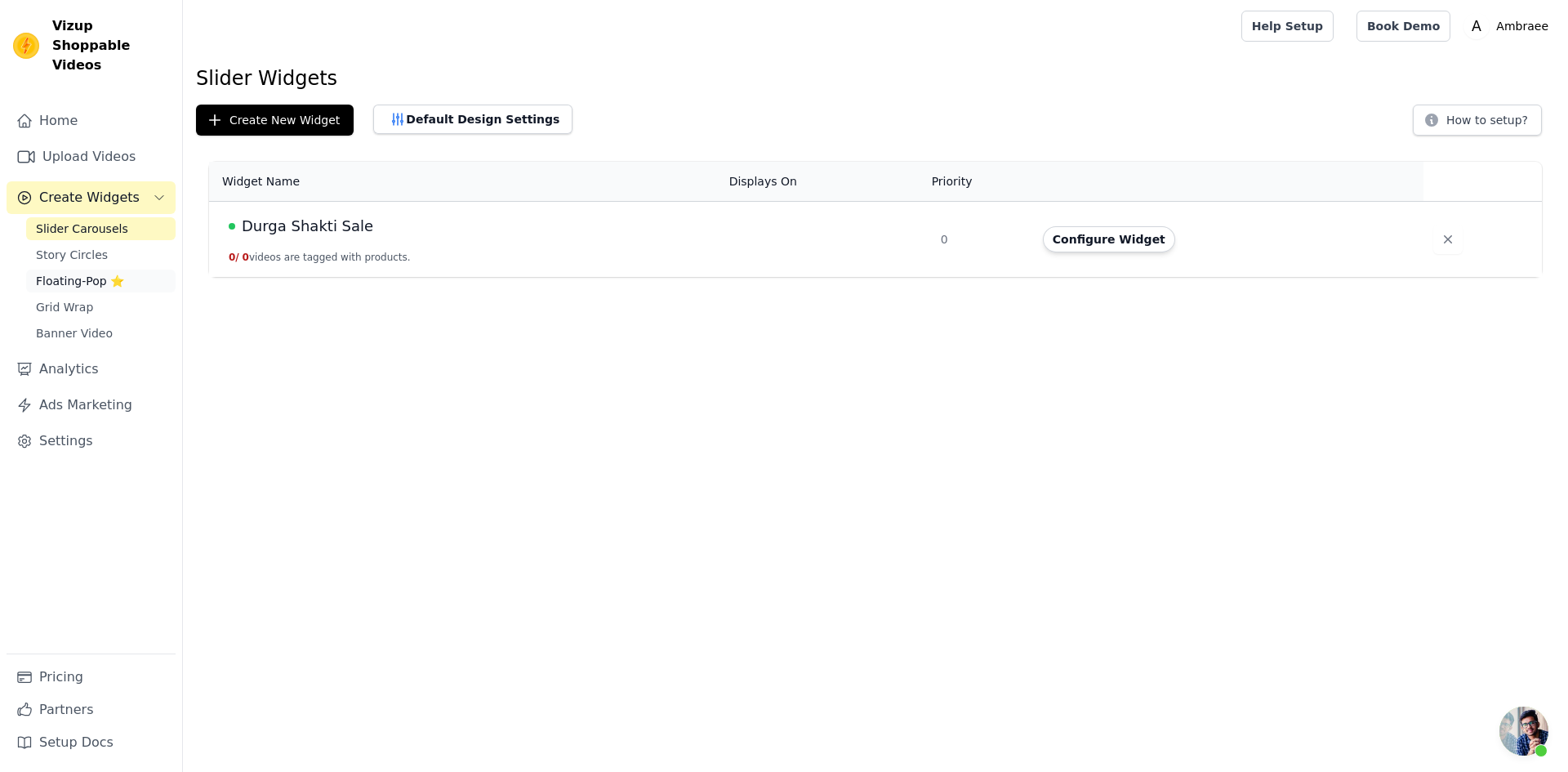
click at [108, 273] on span "Floating-Pop ⭐" at bounding box center [79, 281] width 88 height 16
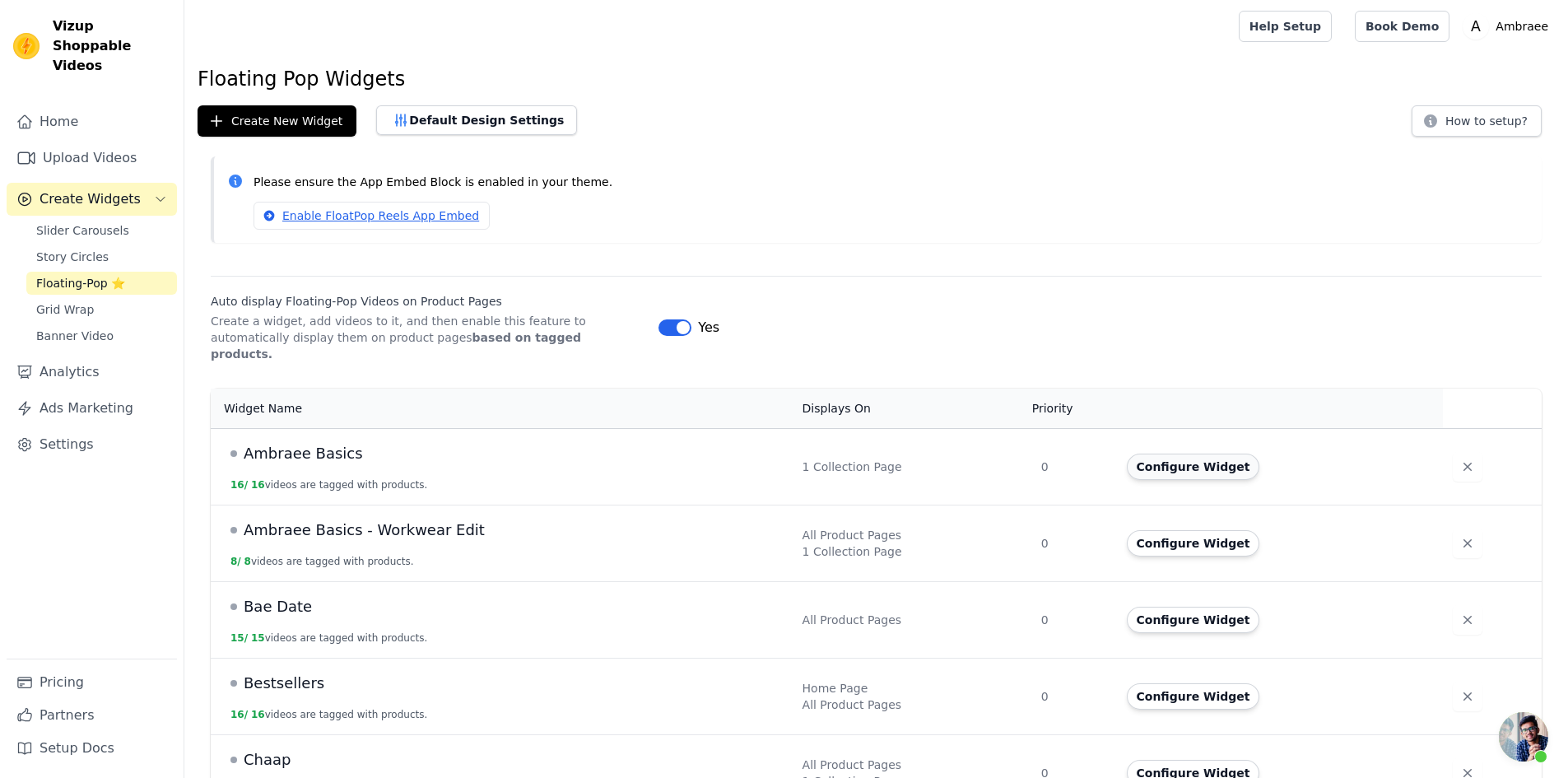
click at [1216, 456] on button "Configure Widget" at bounding box center [1192, 467] width 133 height 26
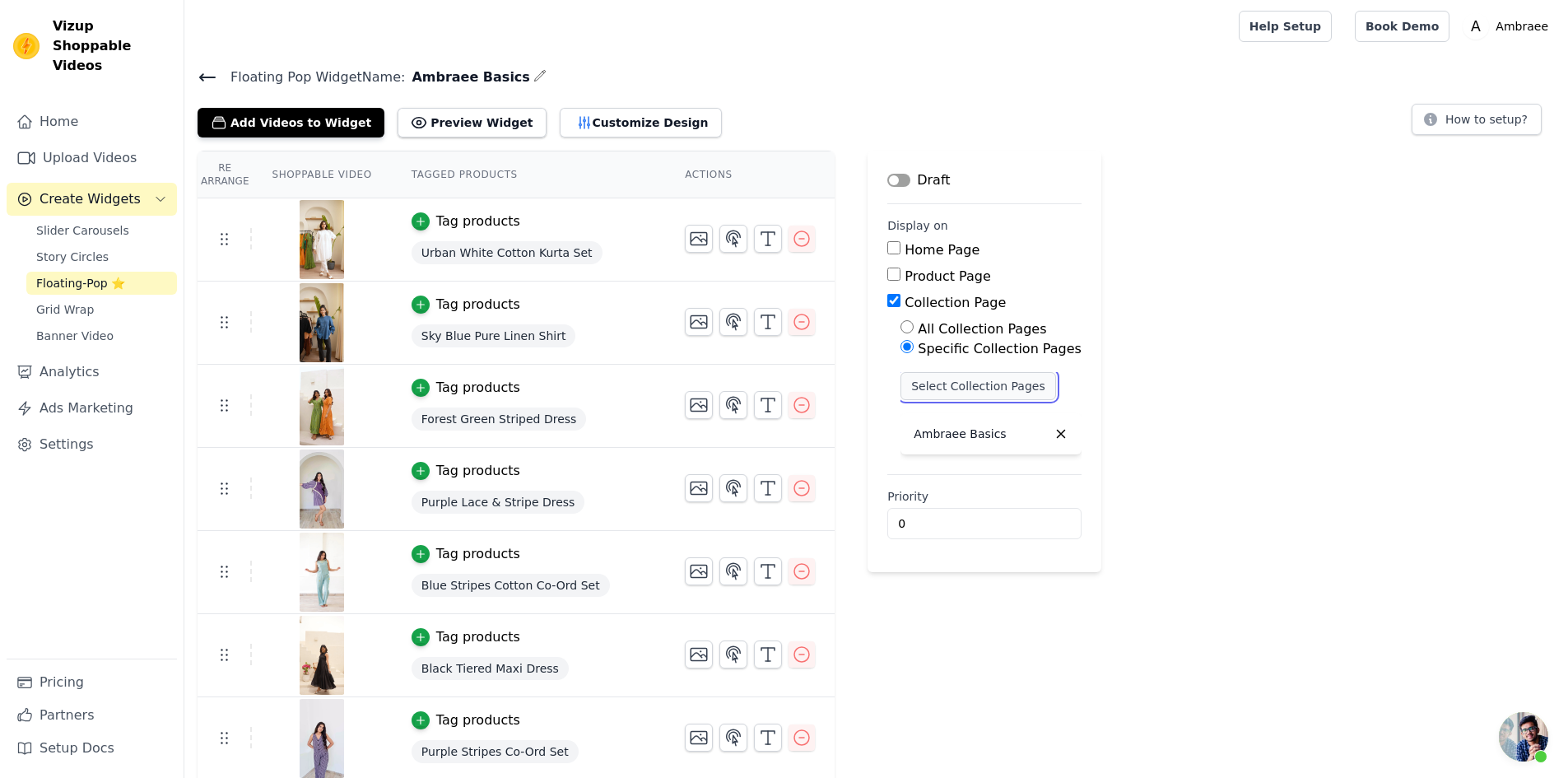
click at [993, 386] on button "Select Collection Pages" at bounding box center [978, 386] width 156 height 28
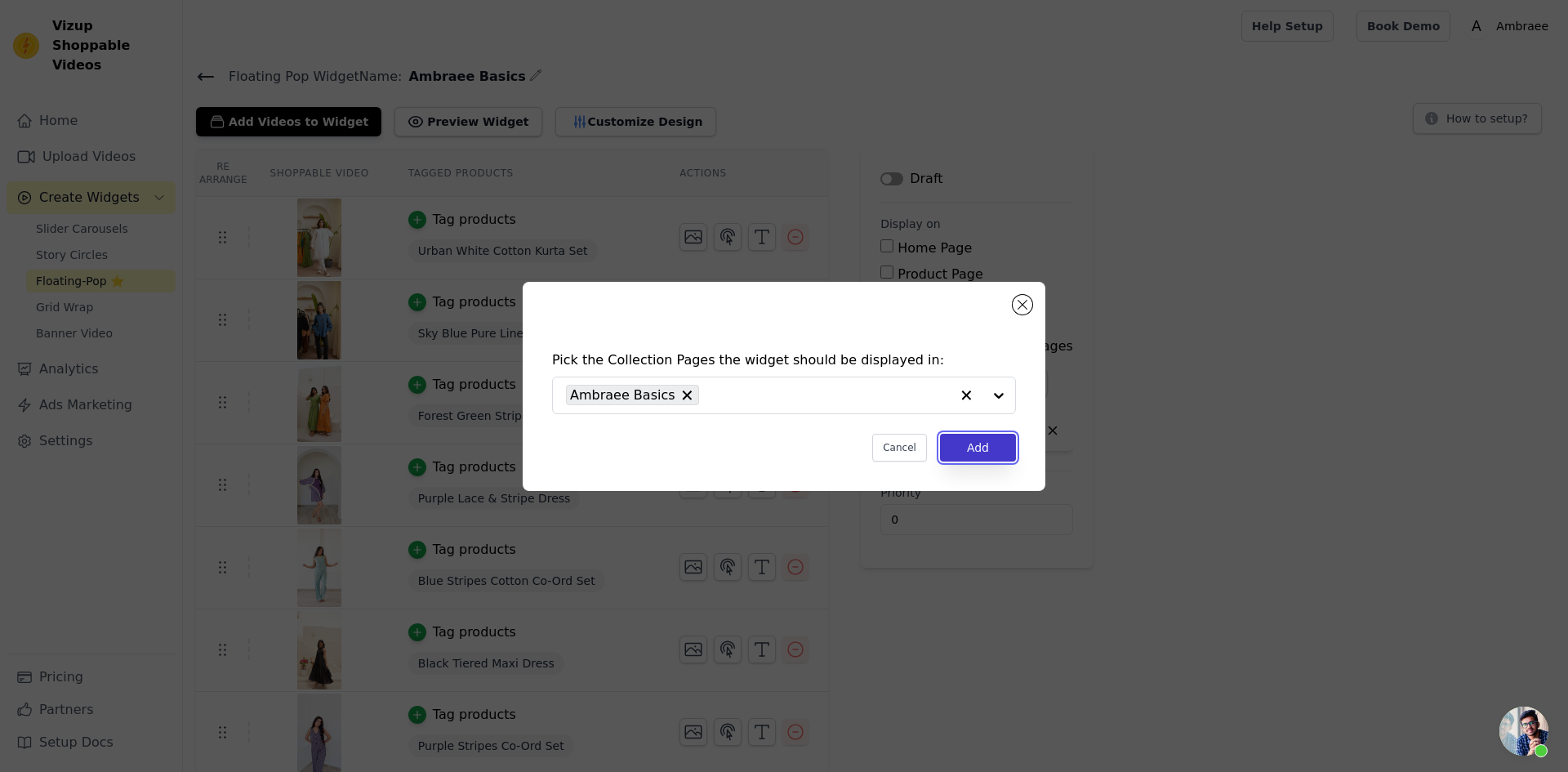
click at [975, 447] on button "Add" at bounding box center [978, 448] width 76 height 28
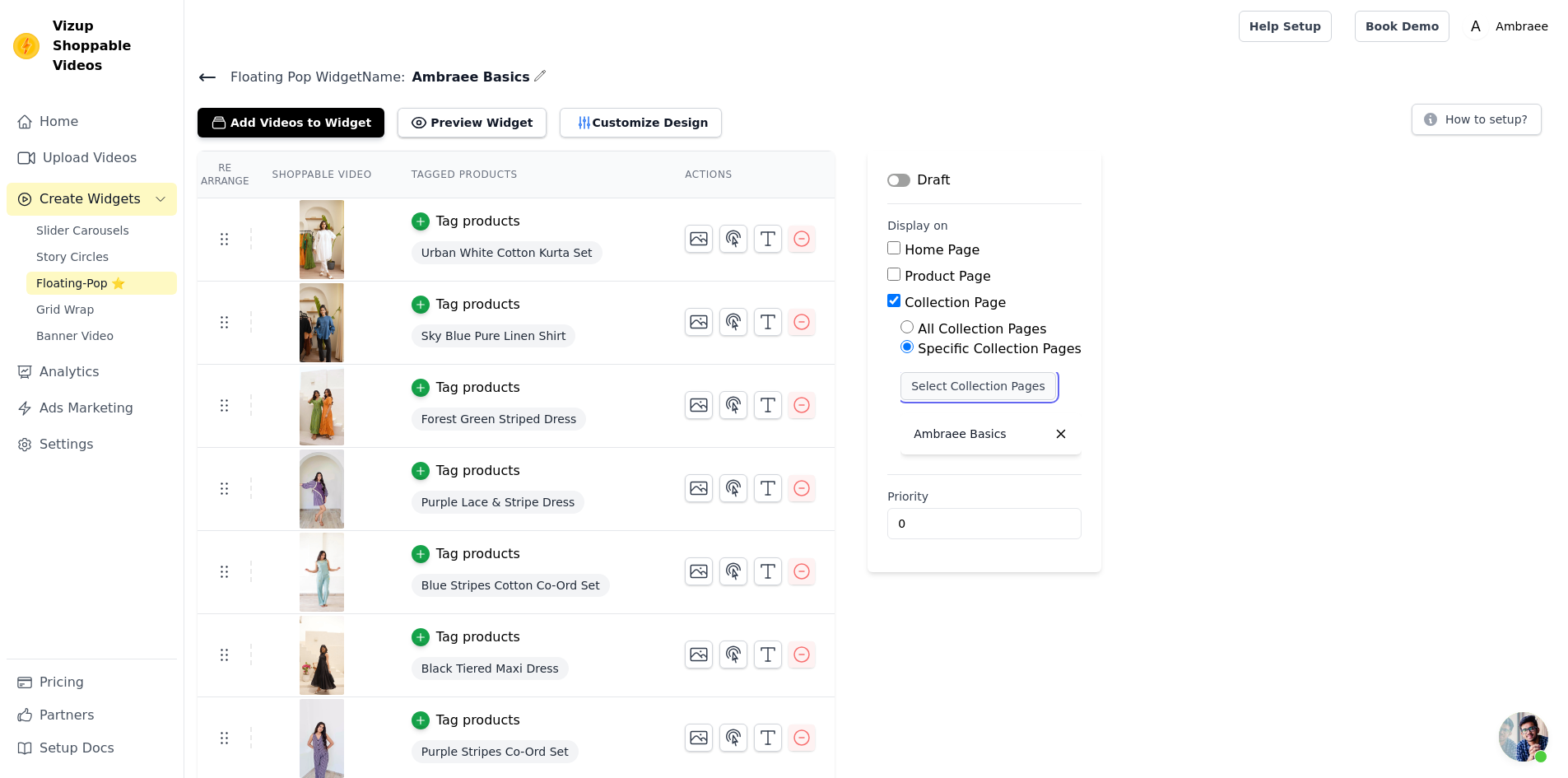
click at [906, 395] on button "Select Collection Pages" at bounding box center [978, 386] width 156 height 28
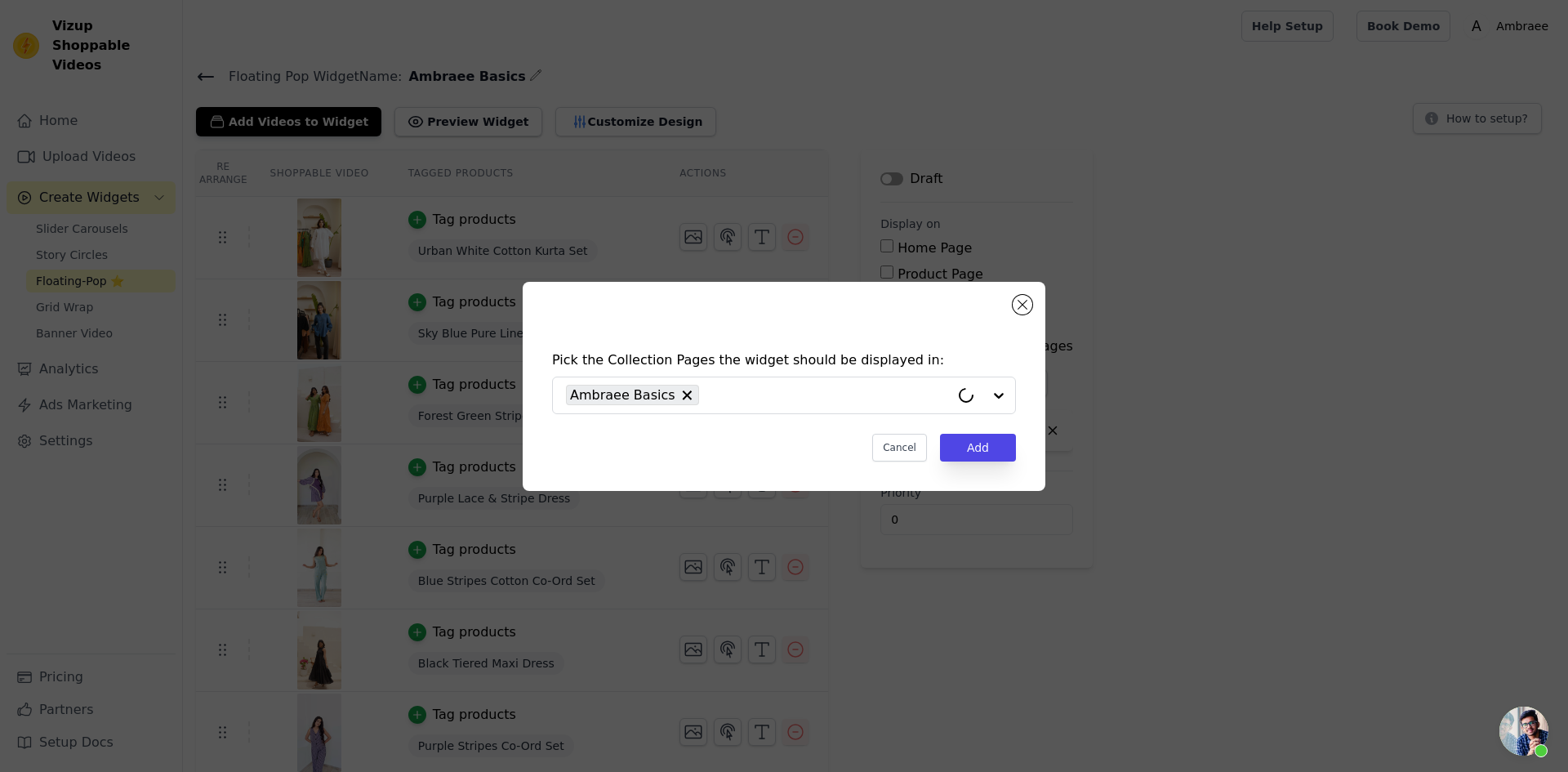
click at [1124, 424] on div "Pick the Collection Pages the widget should be displayed in: Ambraee Basics Can…" at bounding box center [784, 387] width 1516 height 262
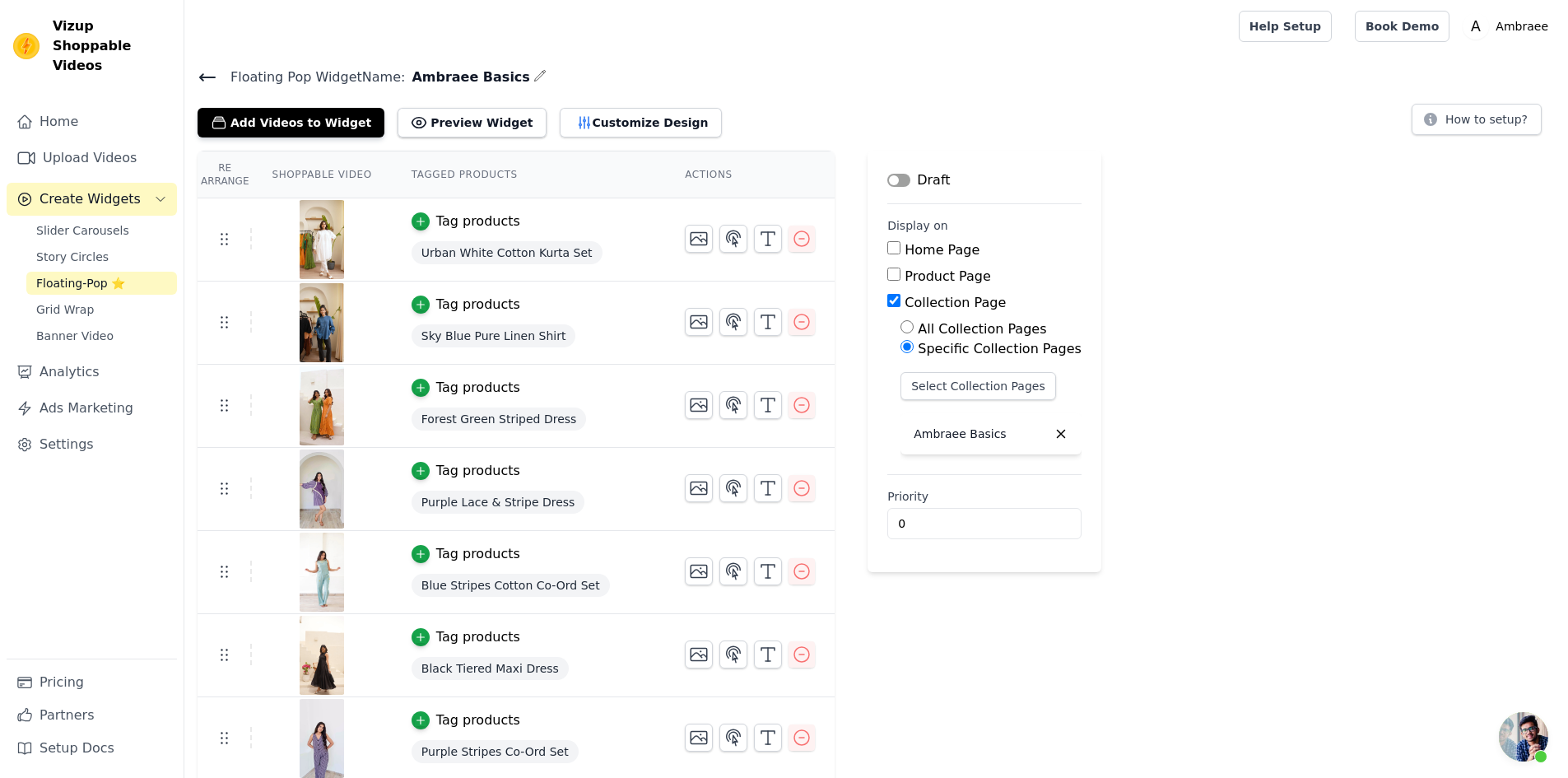
click at [887, 182] on button "Label" at bounding box center [898, 180] width 23 height 13
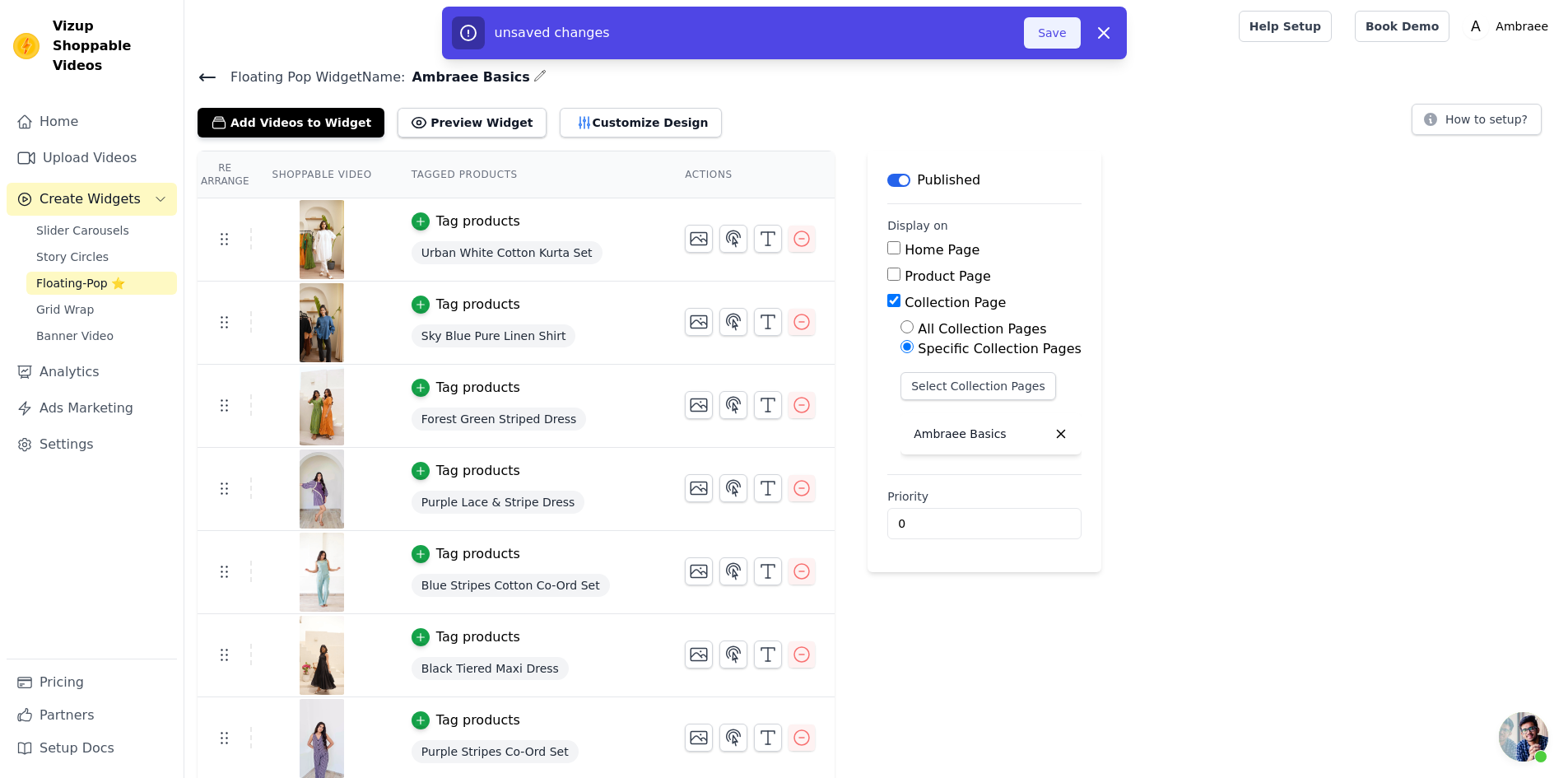
click at [1065, 30] on button "Save" at bounding box center [1051, 32] width 56 height 31
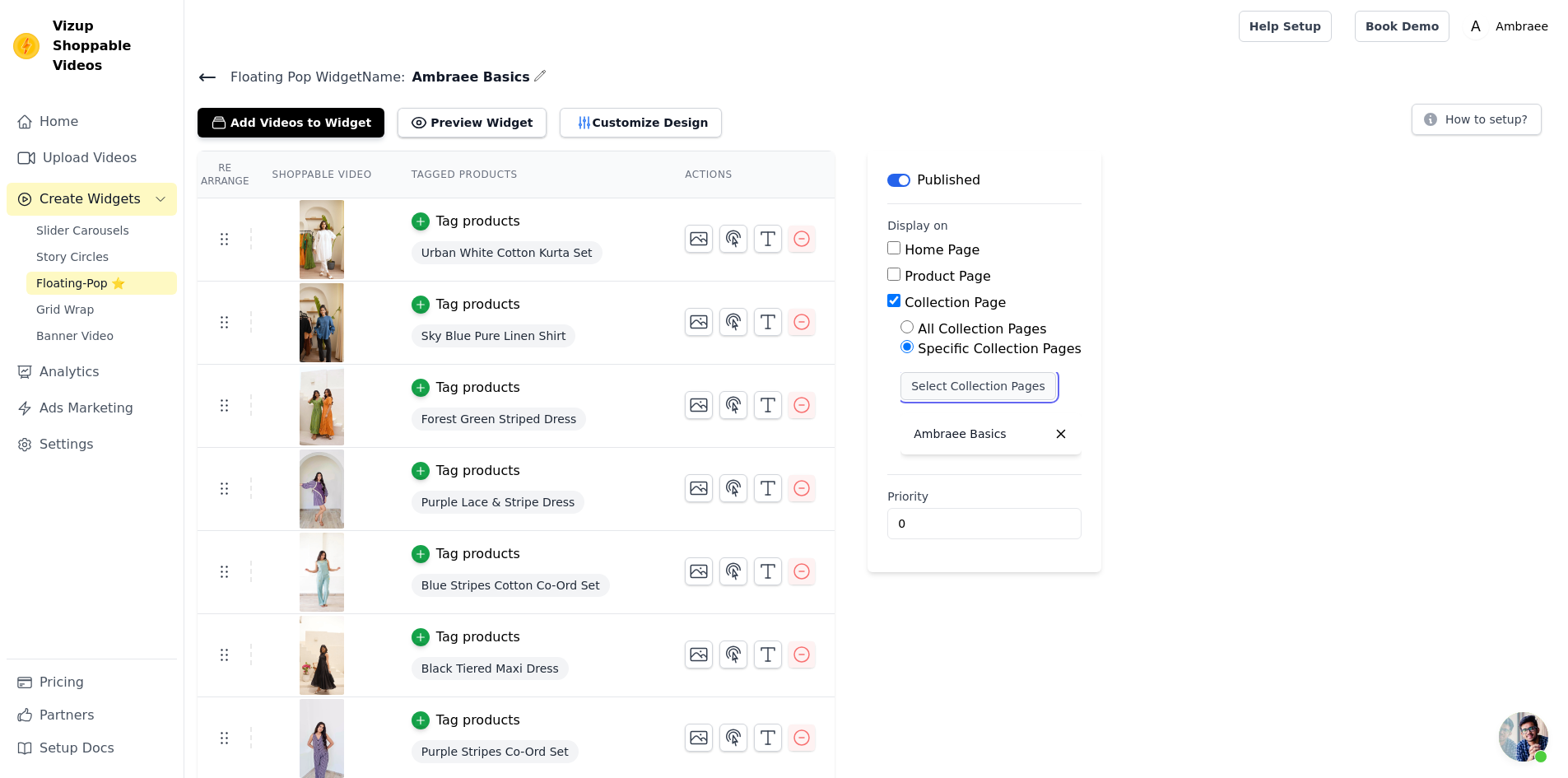
click at [951, 384] on button "Select Collection Pages" at bounding box center [978, 386] width 156 height 28
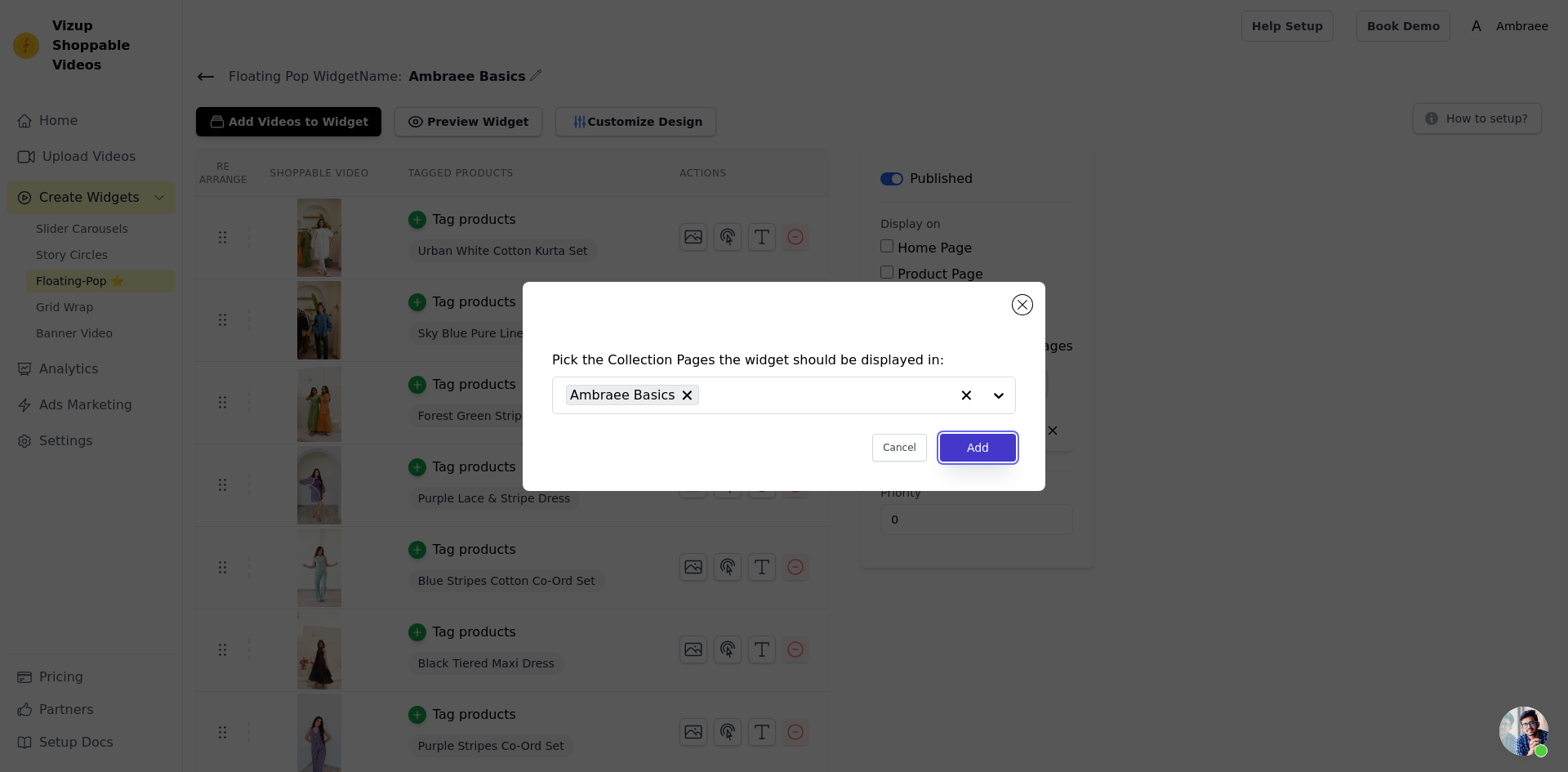
click at [984, 441] on button "Add" at bounding box center [978, 448] width 76 height 28
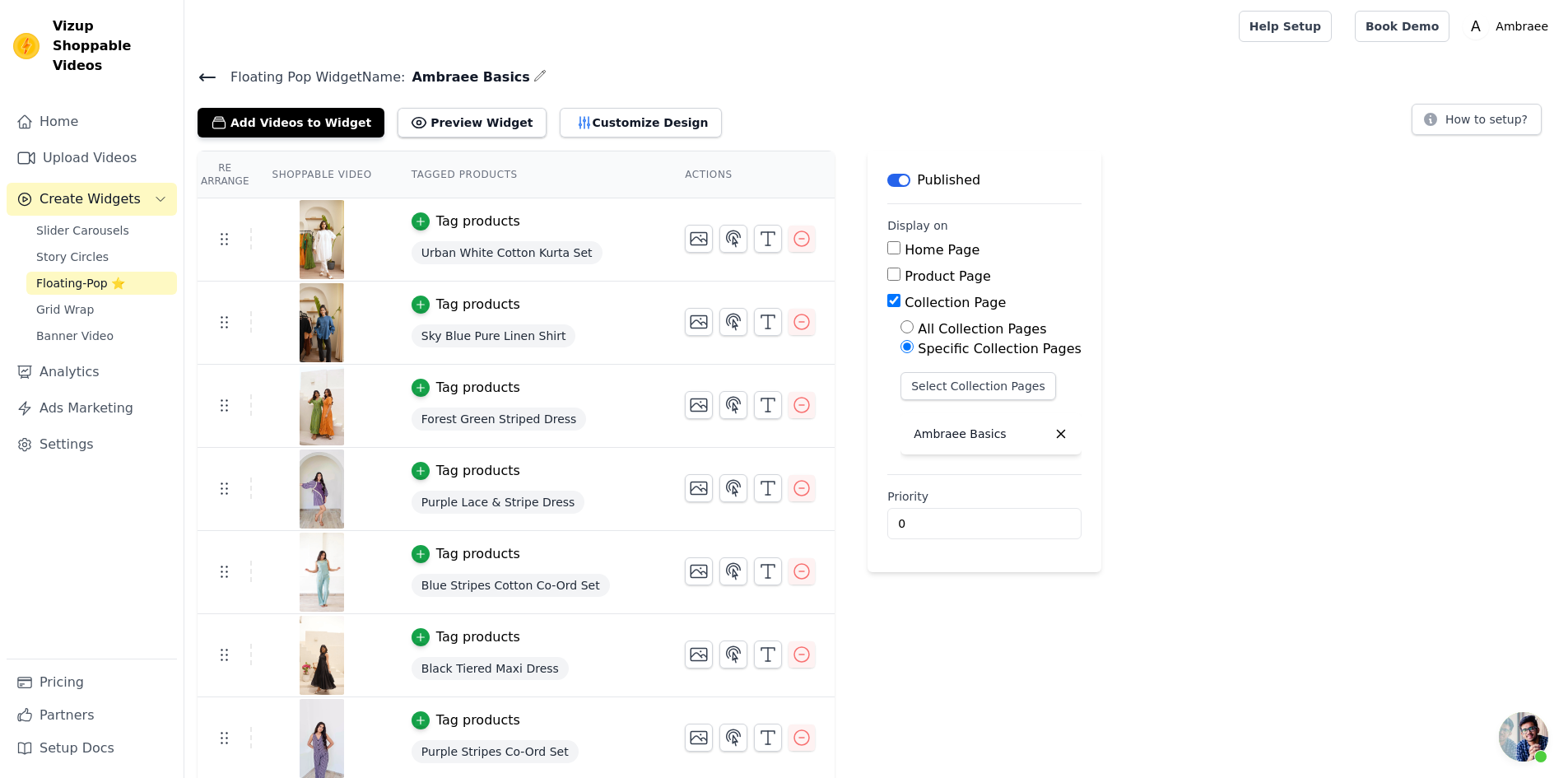
click at [205, 72] on icon at bounding box center [208, 78] width 20 height 20
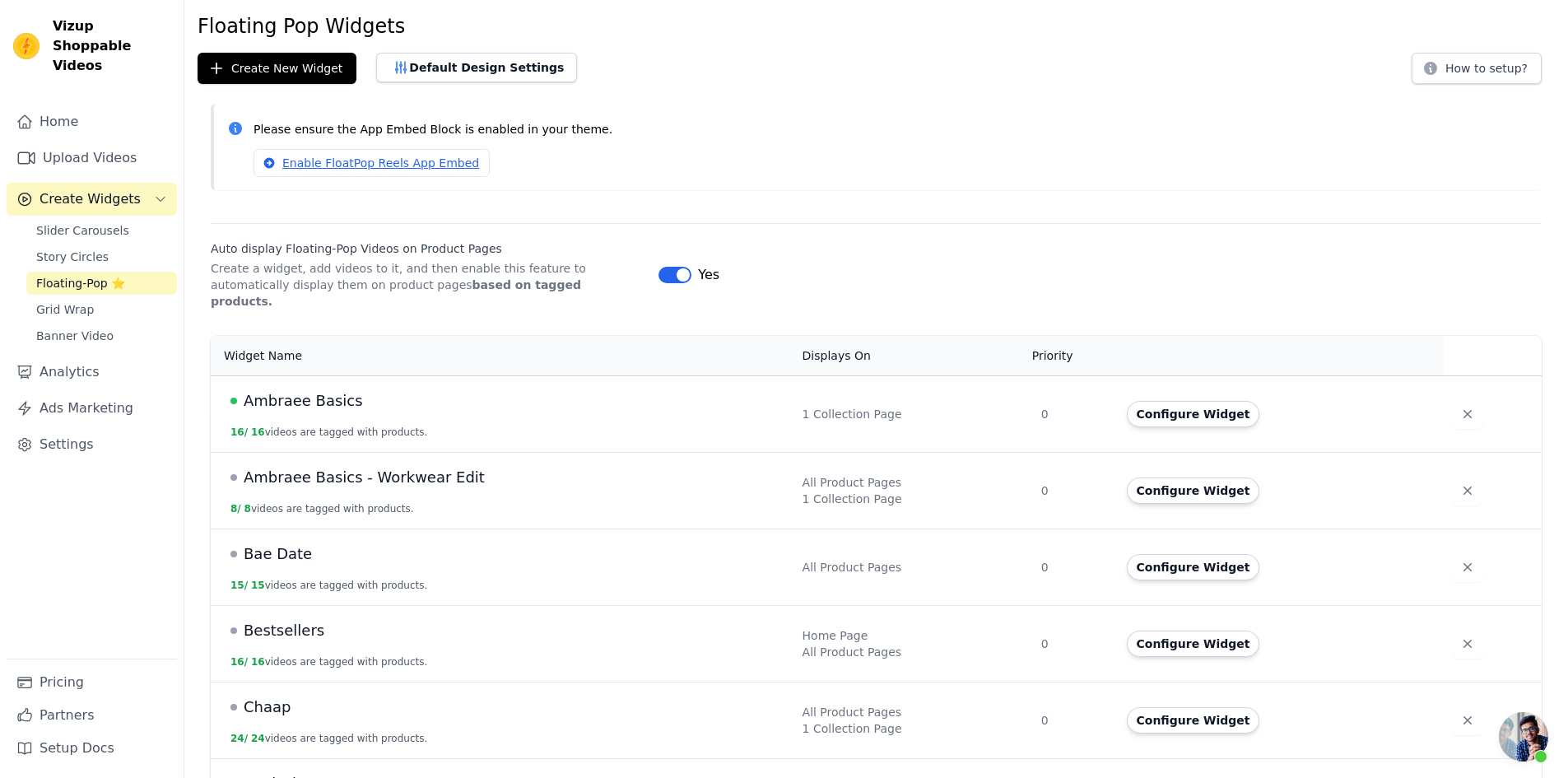
scroll to position [82, 0]
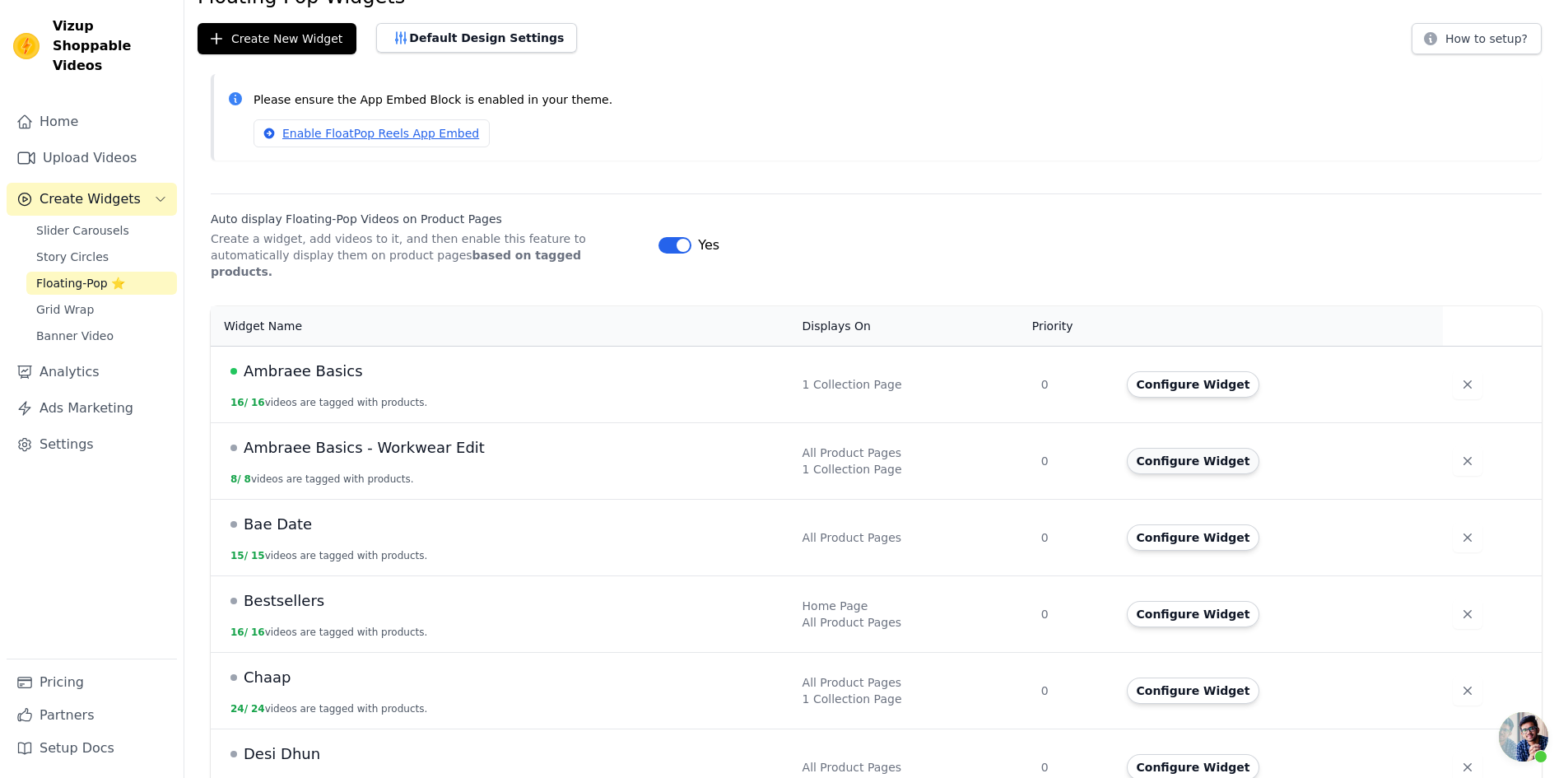
click at [1157, 448] on button "Configure Widget" at bounding box center [1192, 461] width 133 height 26
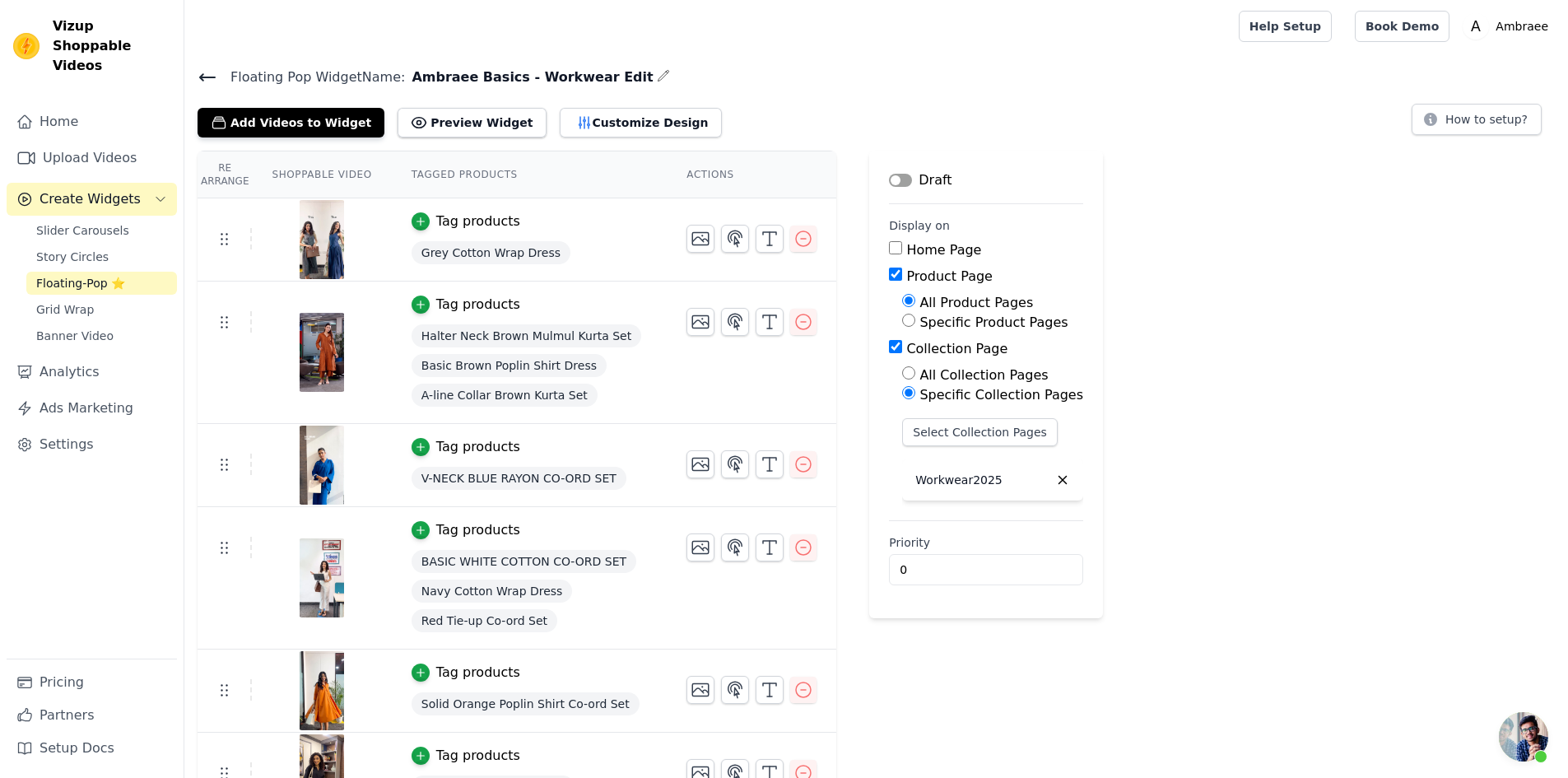
click at [888, 175] on button "Label" at bounding box center [899, 180] width 23 height 13
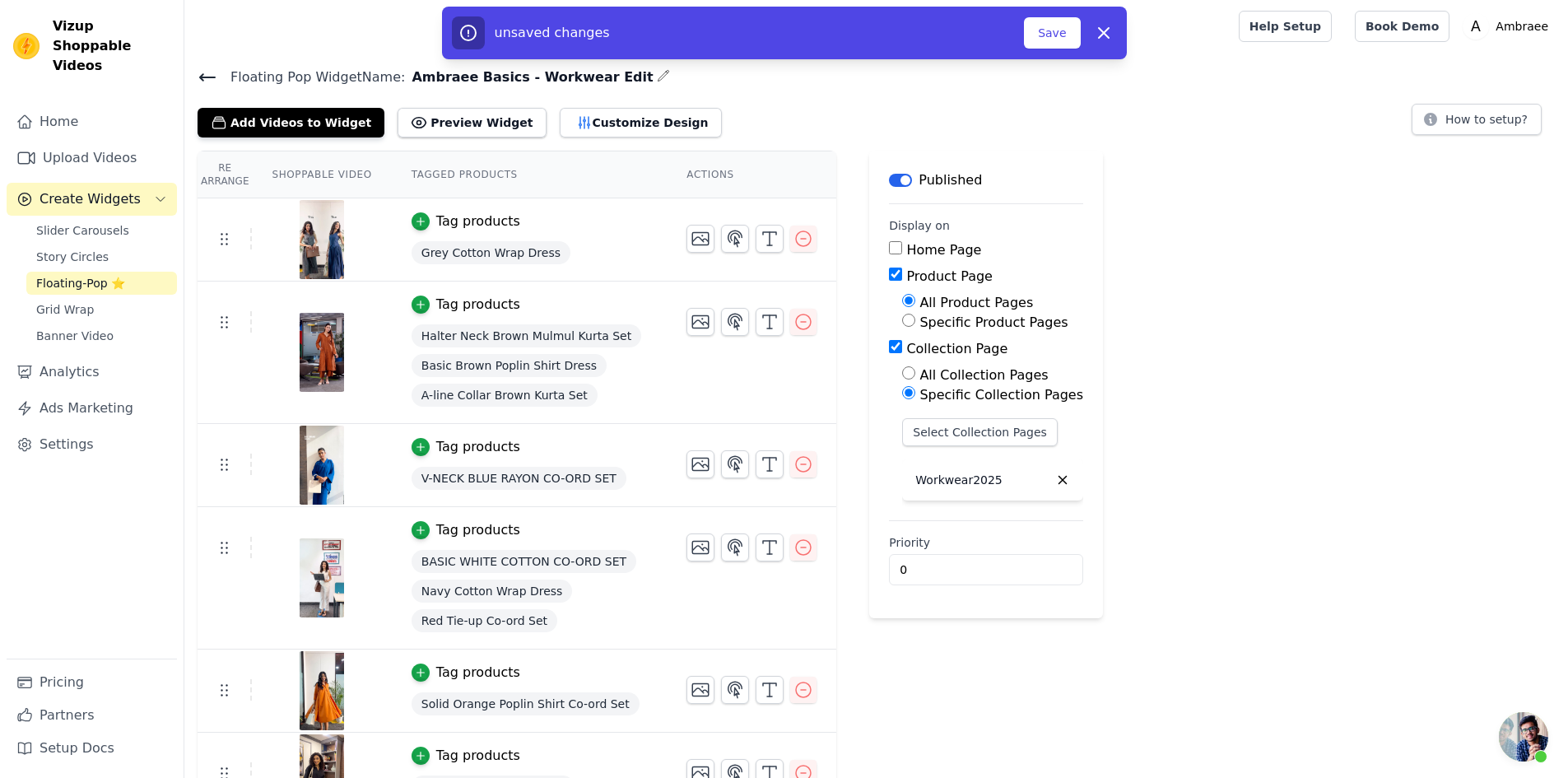
click at [888, 275] on input "Product Page" at bounding box center [894, 274] width 13 height 13
checkbox input "false"
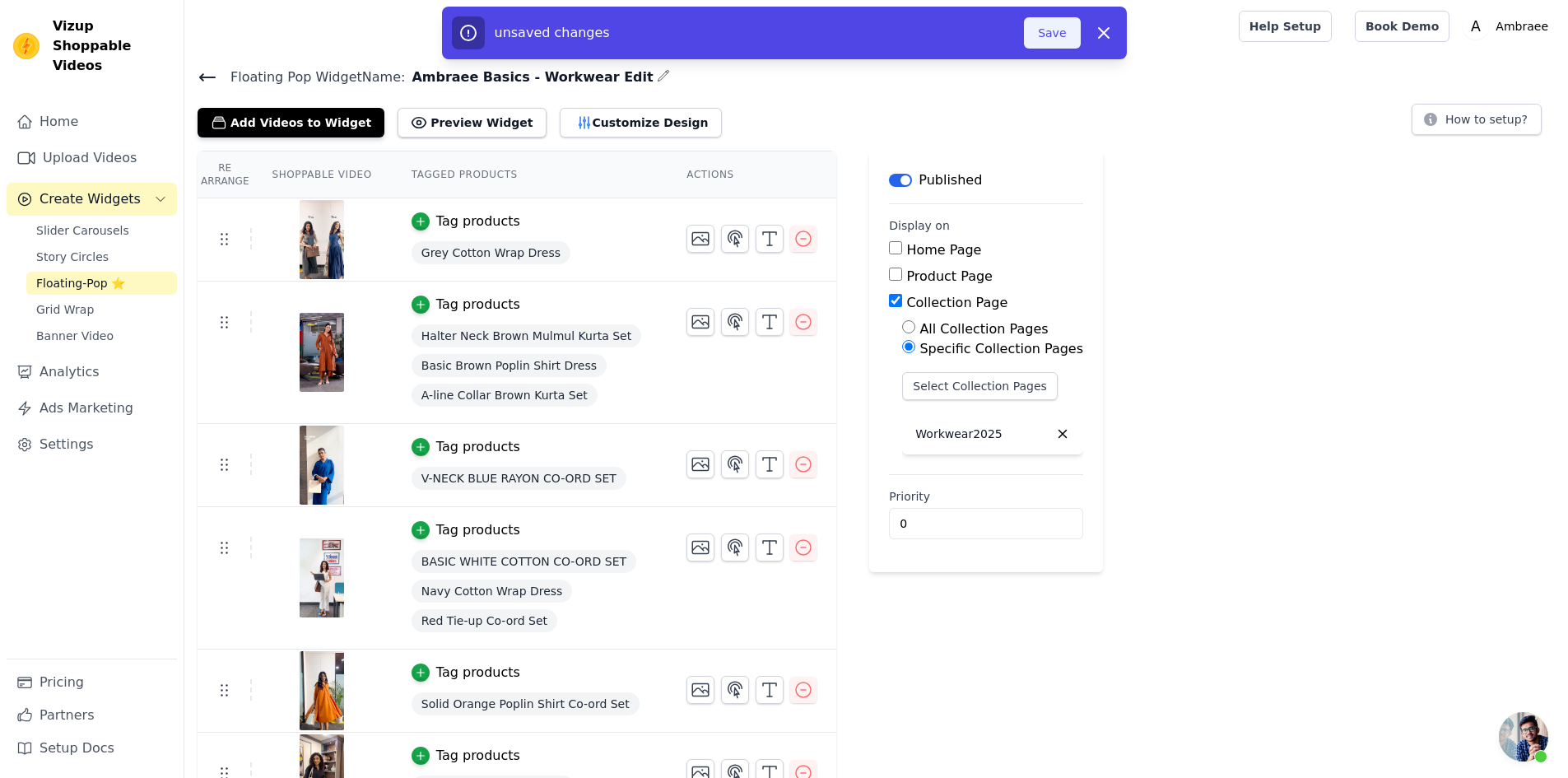
click at [1042, 22] on button "Save" at bounding box center [1051, 32] width 56 height 31
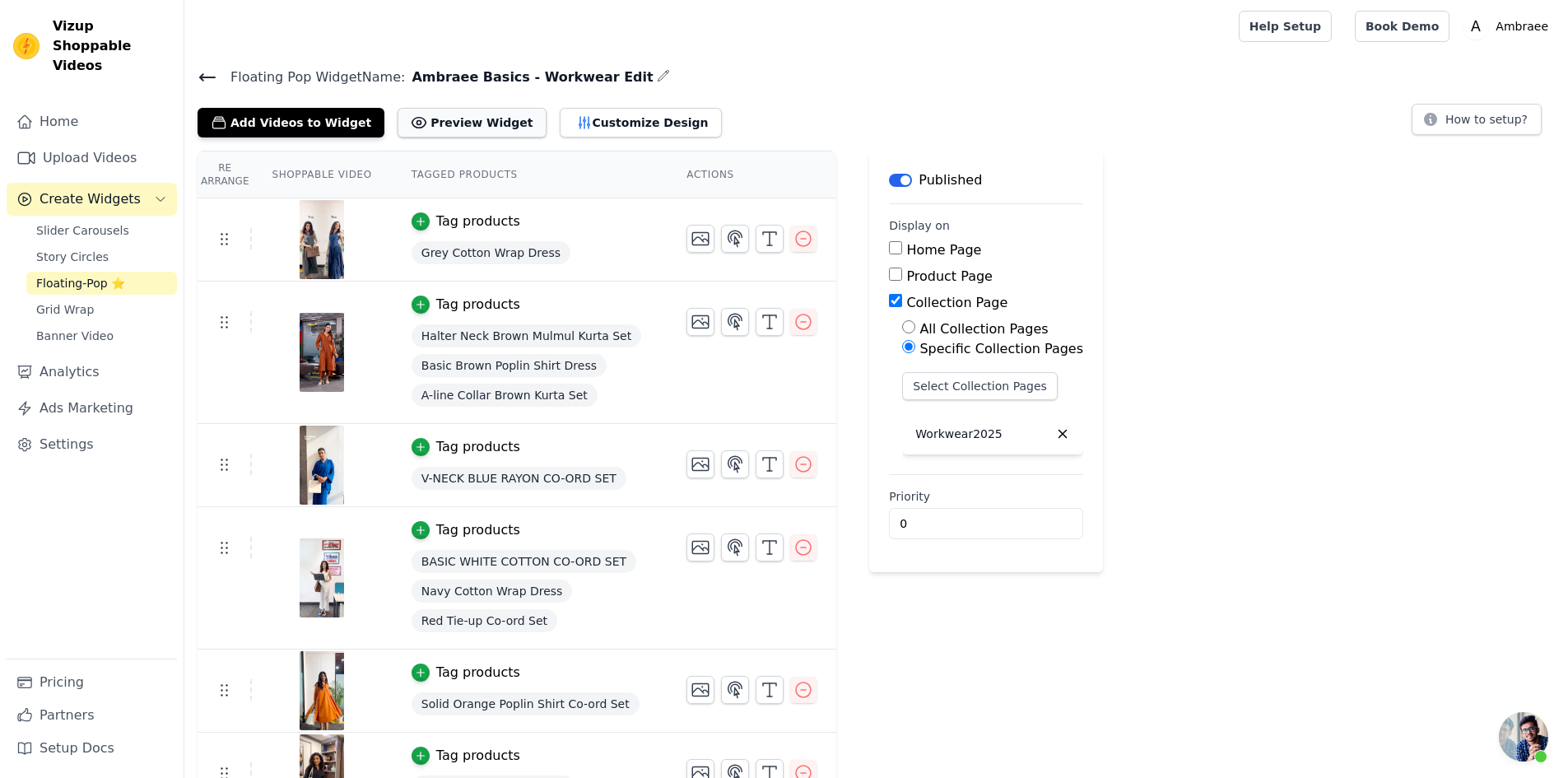
click at [455, 119] on button "Preview Widget" at bounding box center [472, 123] width 148 height 30
click at [203, 74] on icon at bounding box center [207, 77] width 15 height 7
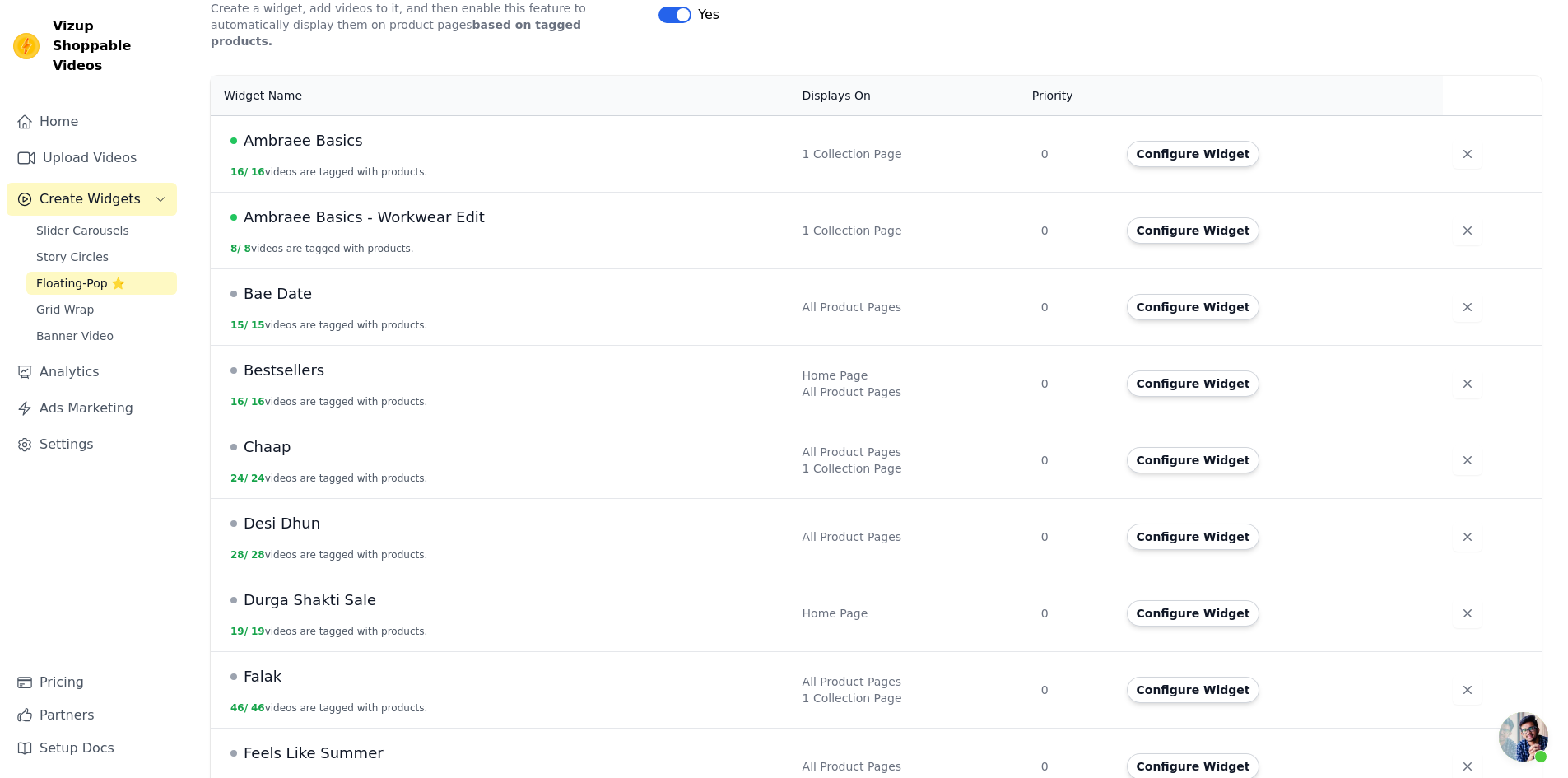
scroll to position [329, 0]
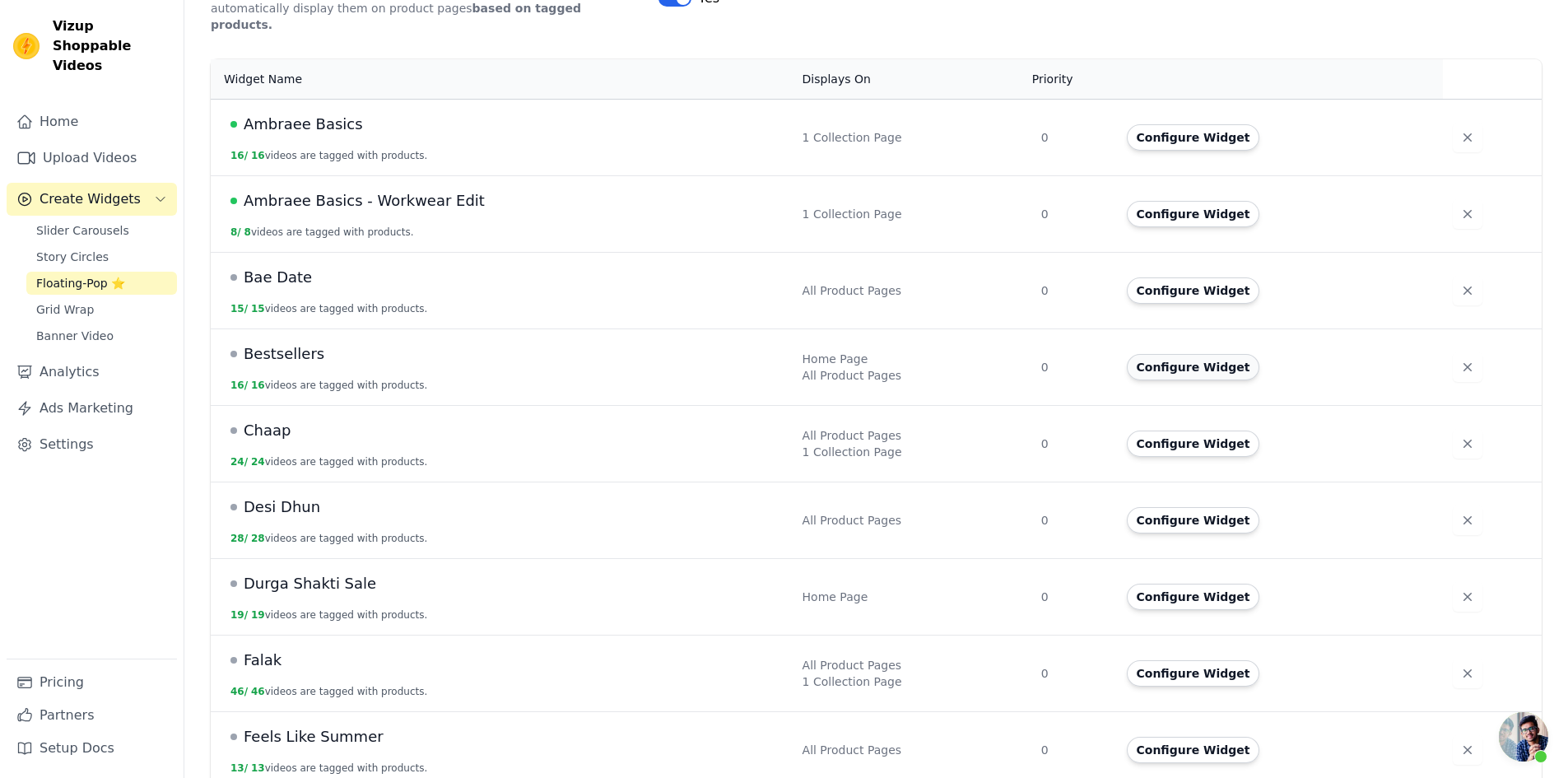
click at [1159, 354] on button "Configure Widget" at bounding box center [1192, 367] width 133 height 26
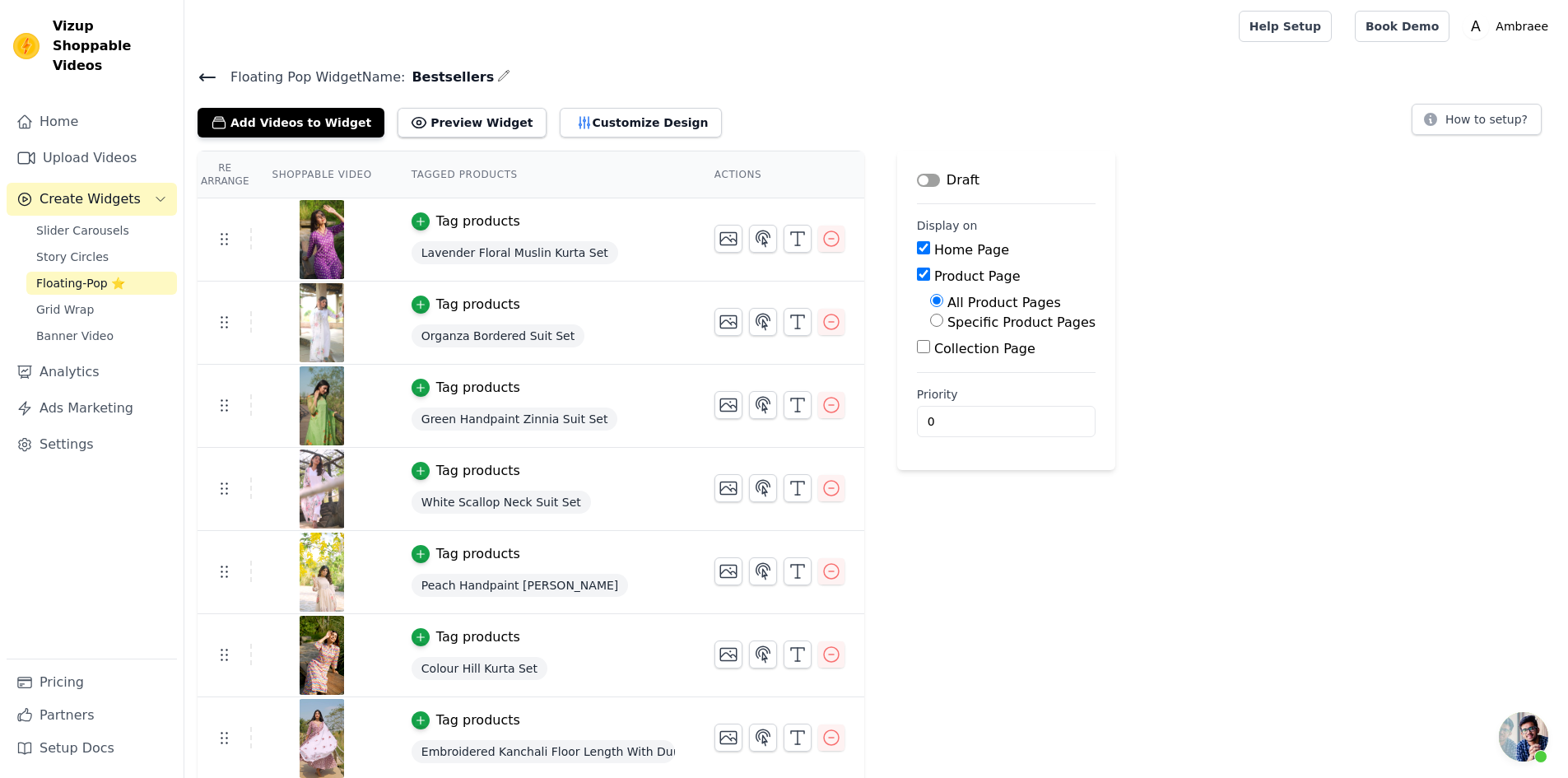
click at [916, 245] on input "Home Page" at bounding box center [922, 247] width 13 height 13
checkbox input "false"
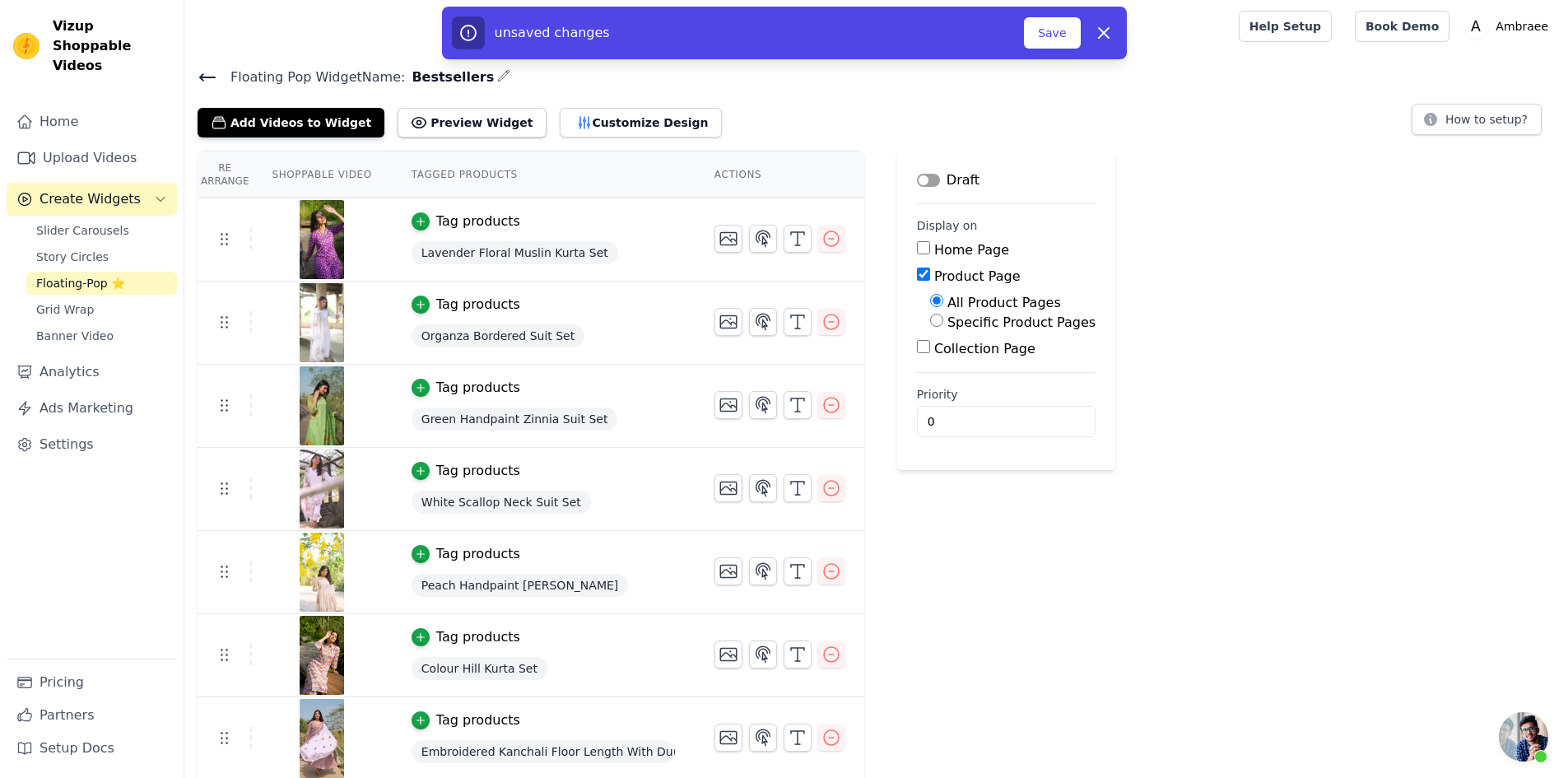
click at [930, 324] on input "Specific Product Pages" at bounding box center [936, 320] width 13 height 13
radio input "true"
click at [991, 362] on button "Select Products" at bounding box center [985, 360] width 110 height 28
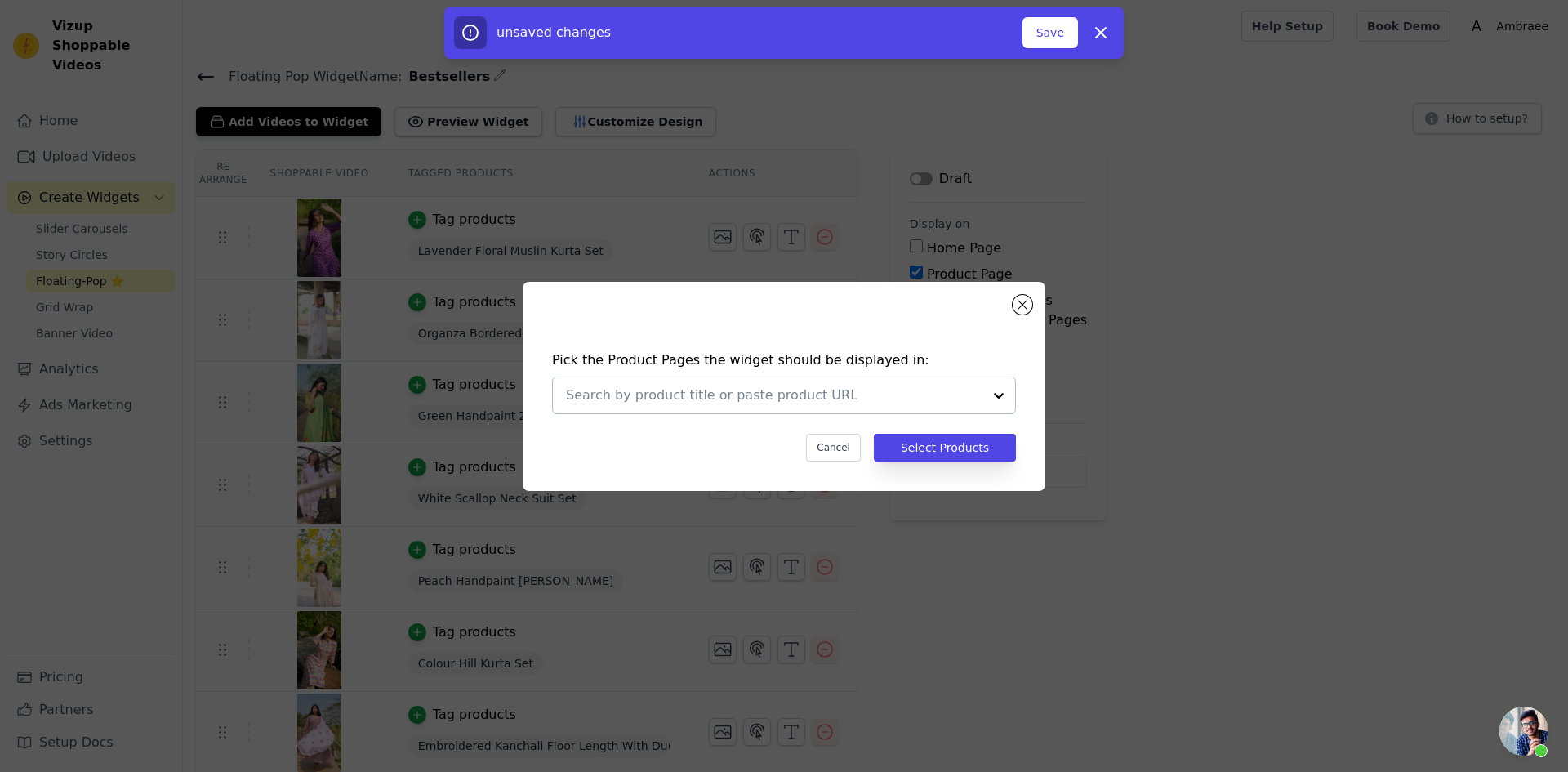
click at [989, 391] on div at bounding box center [999, 395] width 33 height 36
click at [1243, 476] on div "Pick the Product Pages the widget should be displayed in: Cancel Select Products" at bounding box center [784, 387] width 1516 height 262
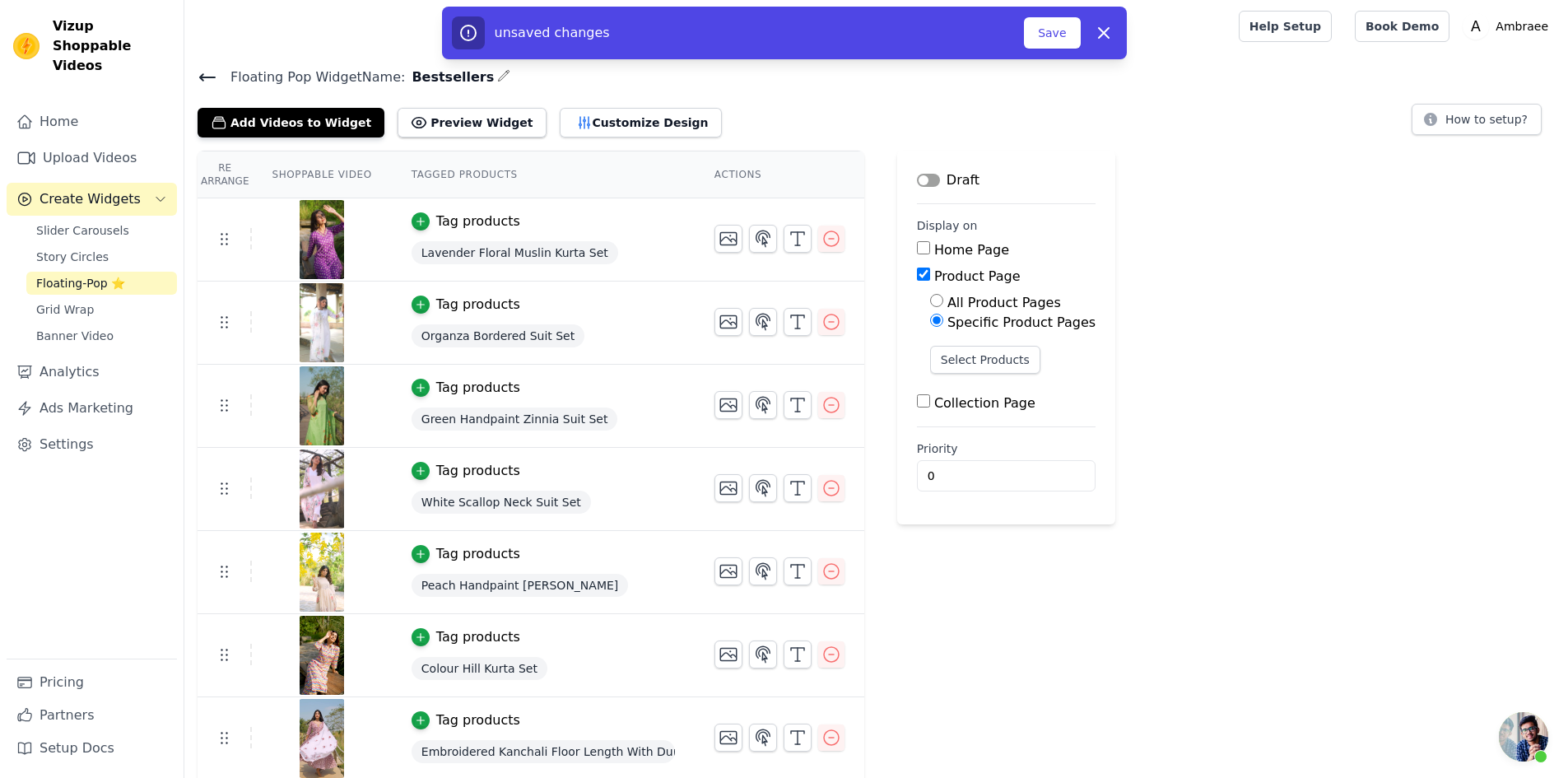
click at [930, 300] on input "All Product Pages" at bounding box center [936, 300] width 13 height 13
radio input "true"
click at [1062, 30] on button "Save" at bounding box center [1051, 32] width 56 height 31
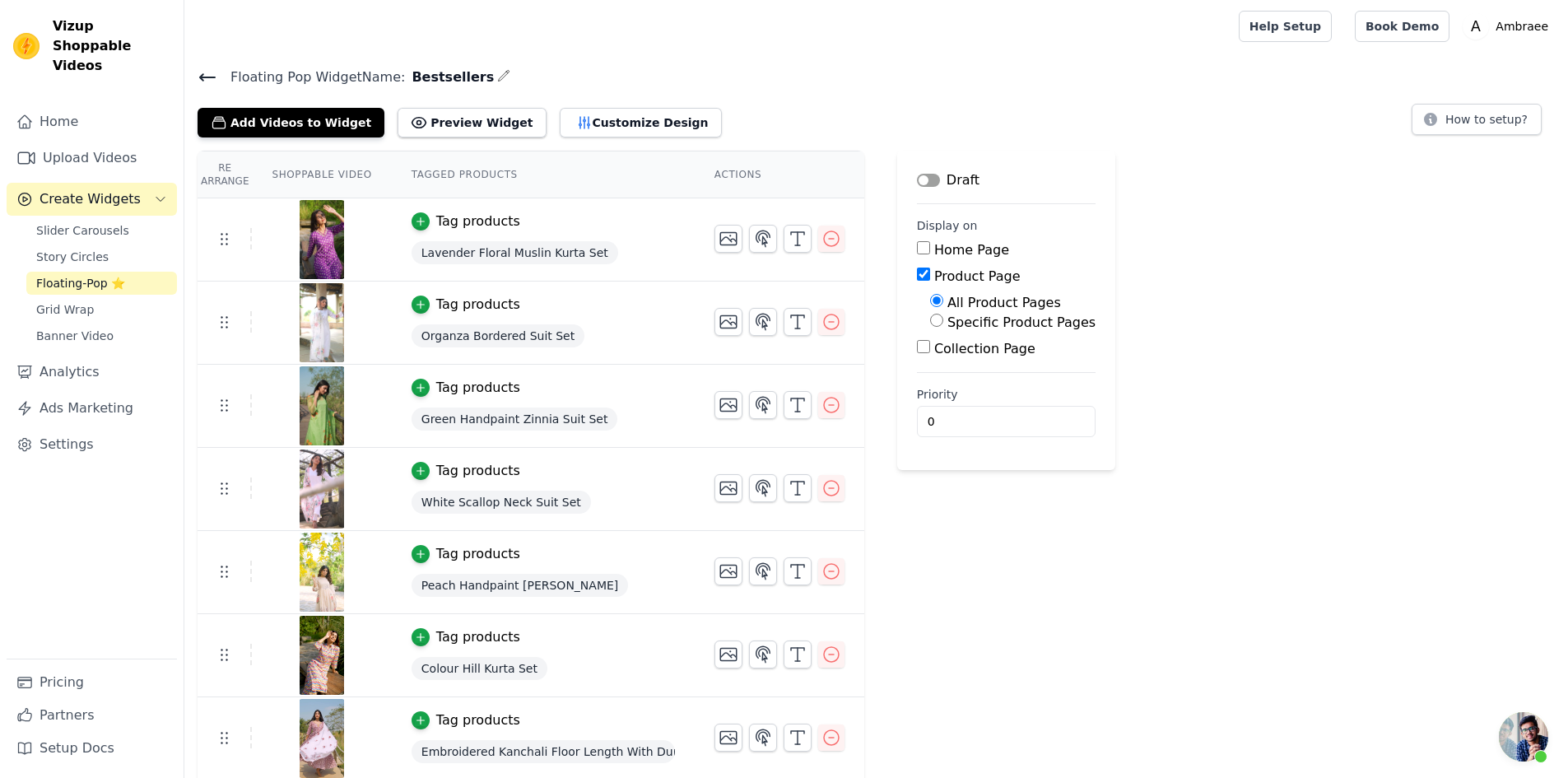
click at [202, 76] on icon at bounding box center [207, 77] width 15 height 7
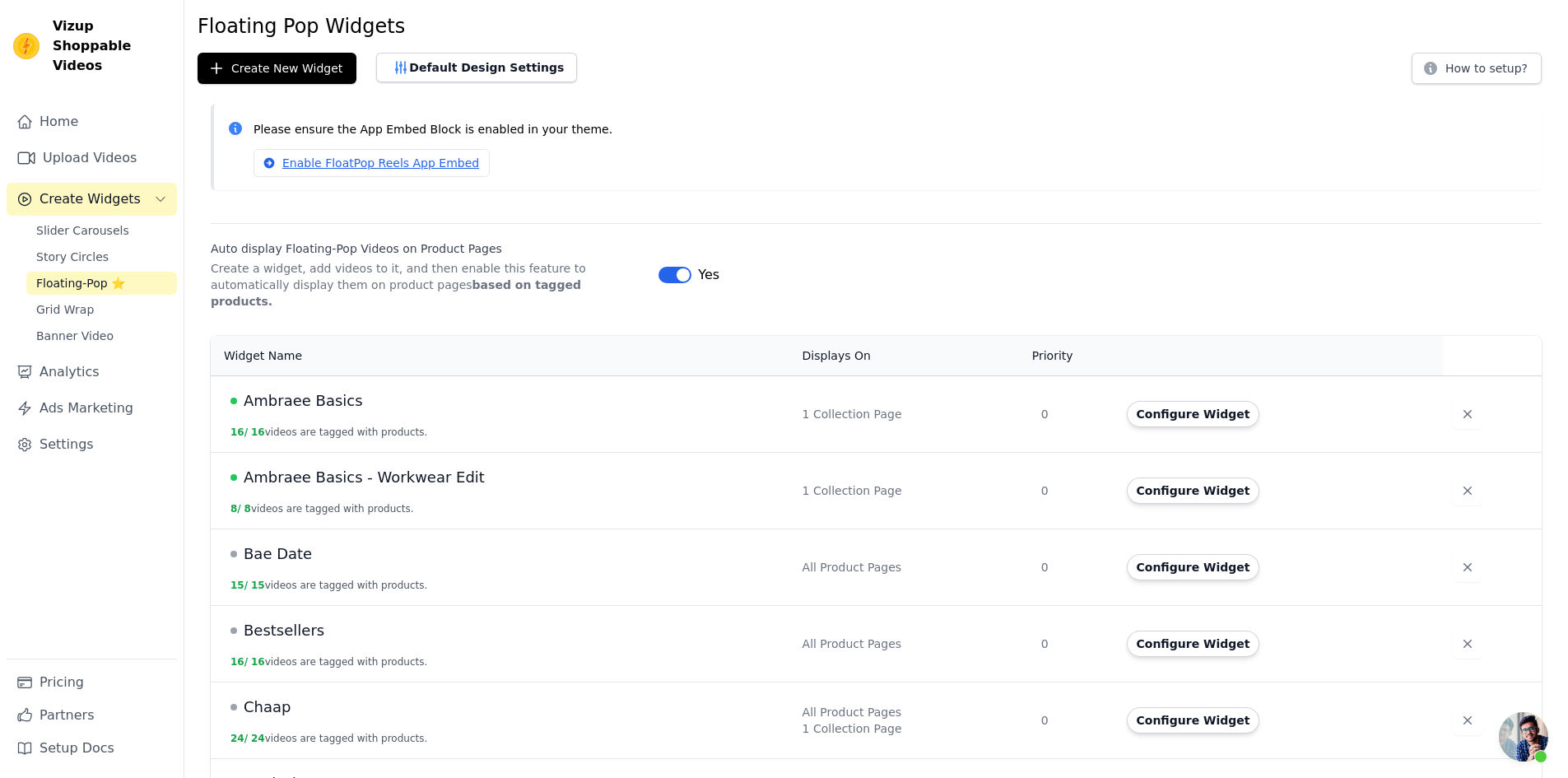
scroll to position [82, 0]
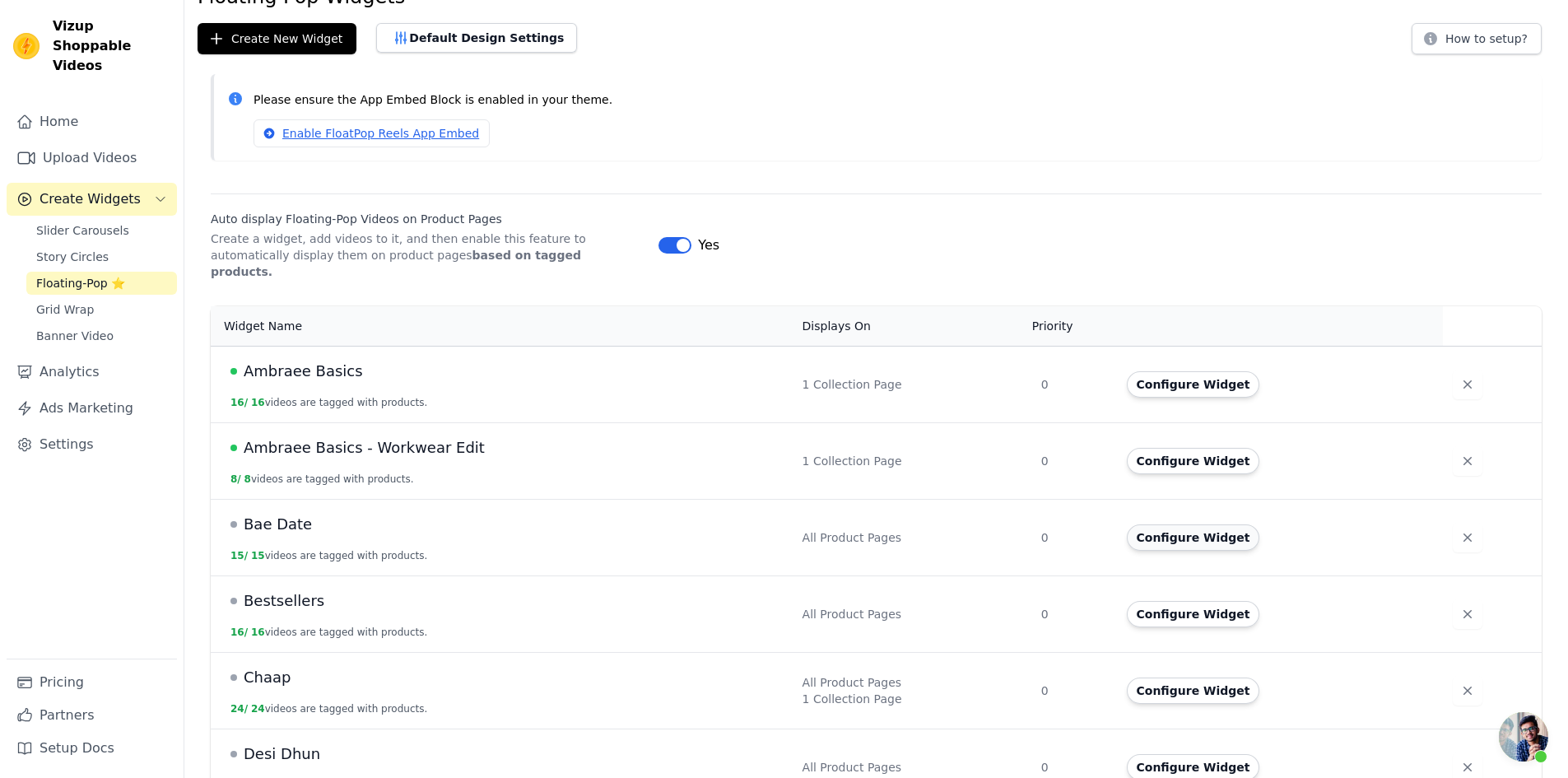
click at [1147, 525] on button "Configure Widget" at bounding box center [1192, 538] width 133 height 26
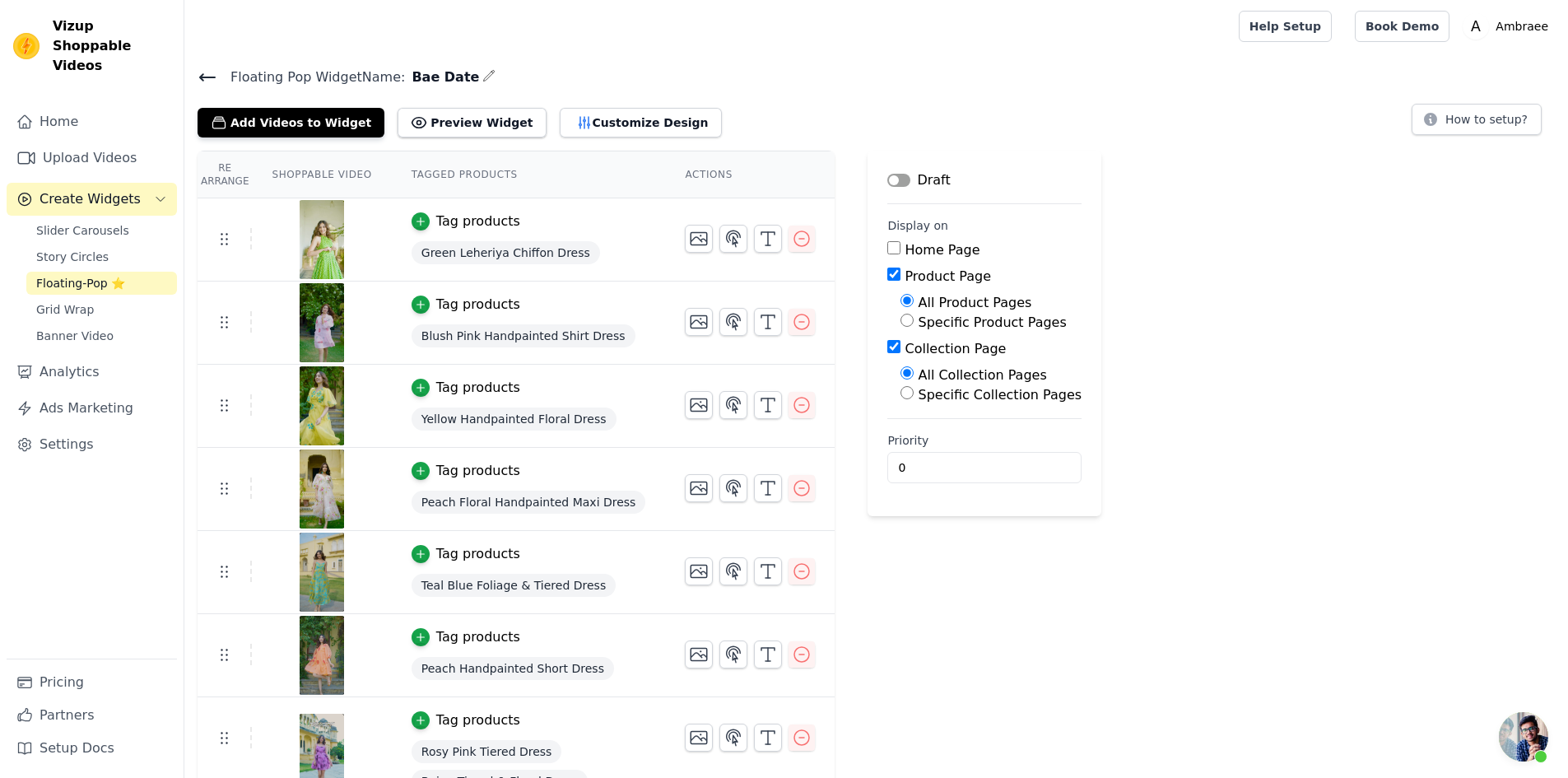
click at [887, 180] on button "Label" at bounding box center [898, 180] width 23 height 13
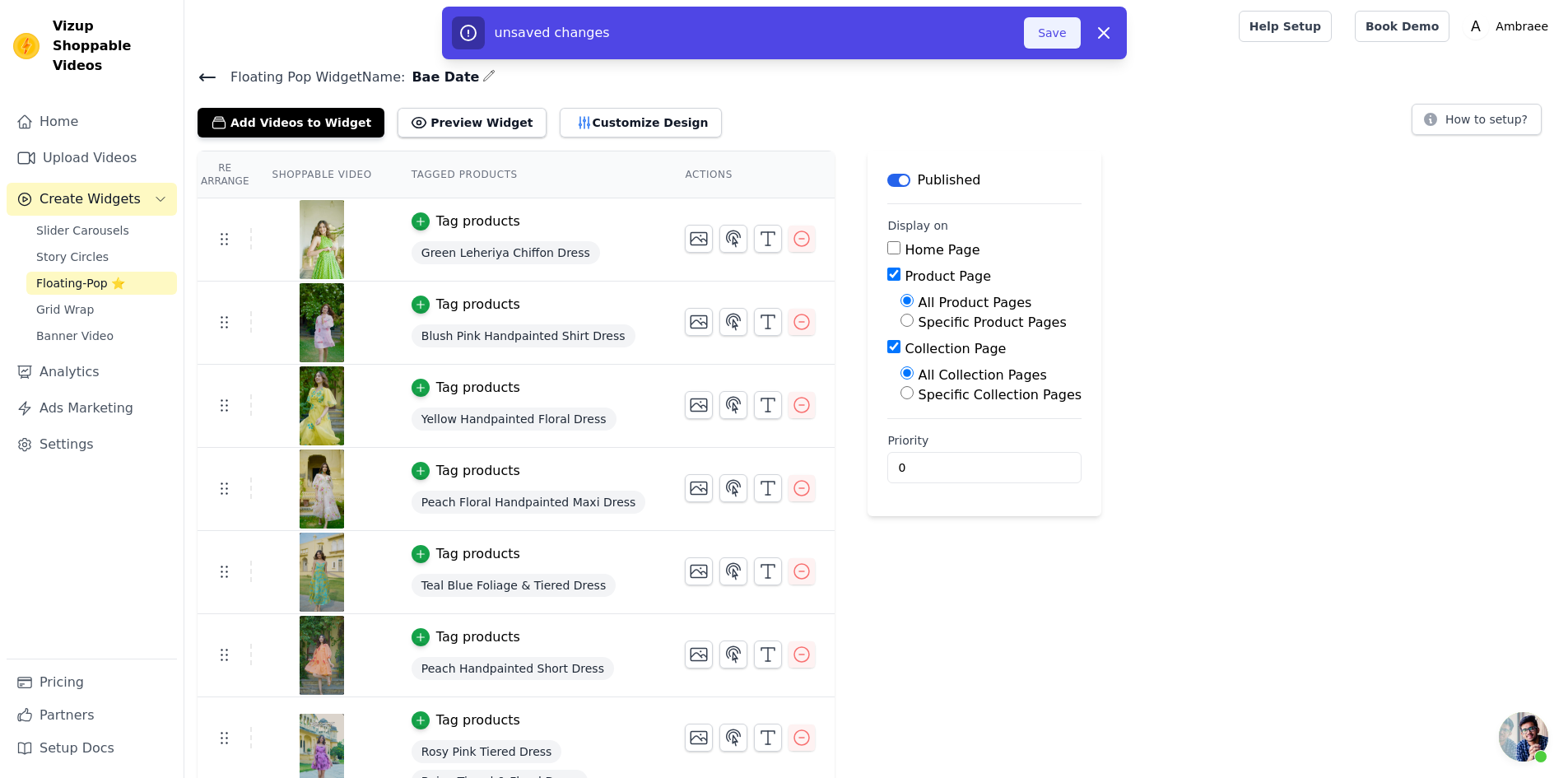
click at [1046, 23] on button "Save" at bounding box center [1051, 32] width 56 height 31
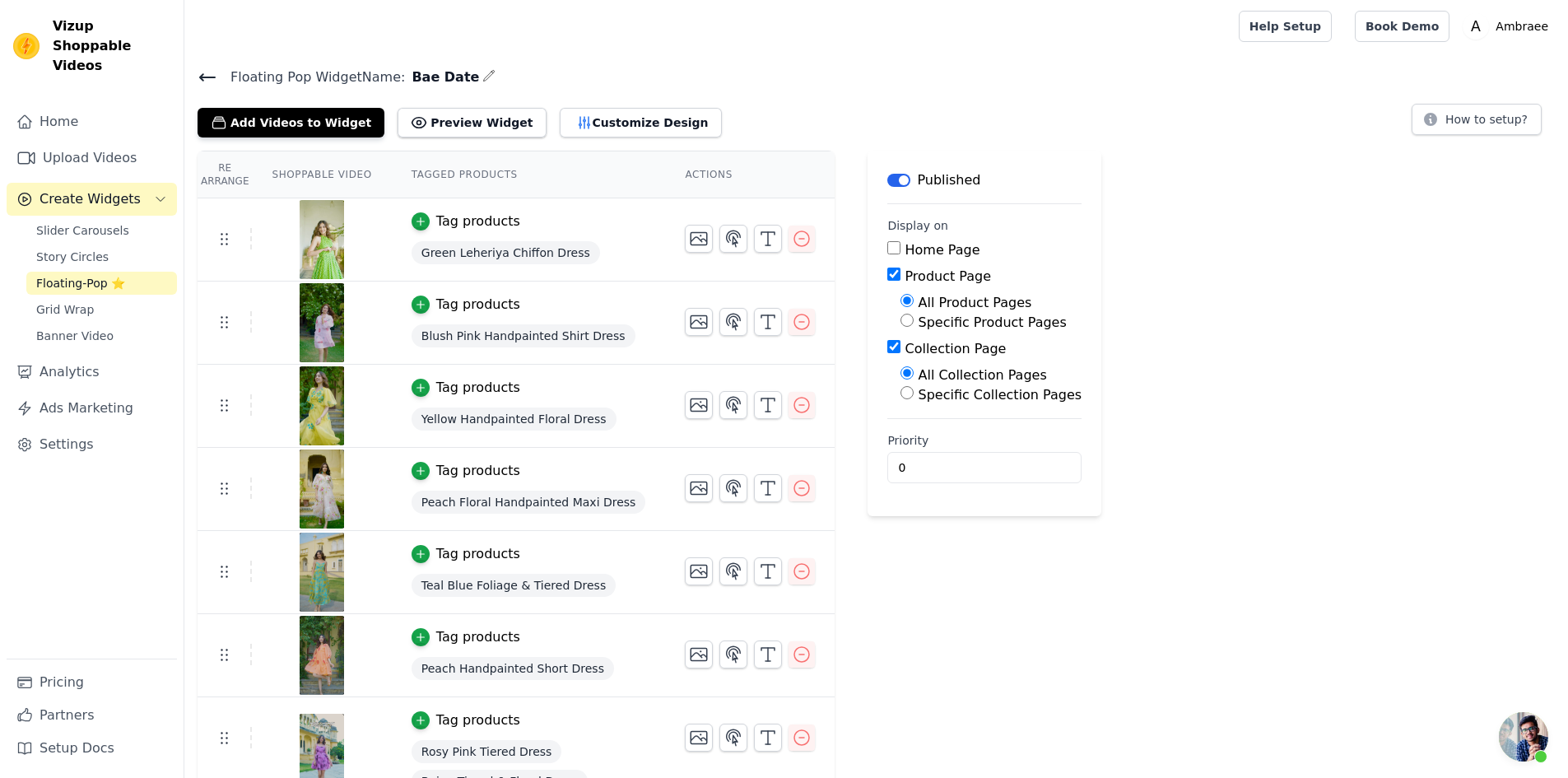
click at [887, 346] on input "Collection Page" at bounding box center [893, 346] width 13 height 13
checkbox input "false"
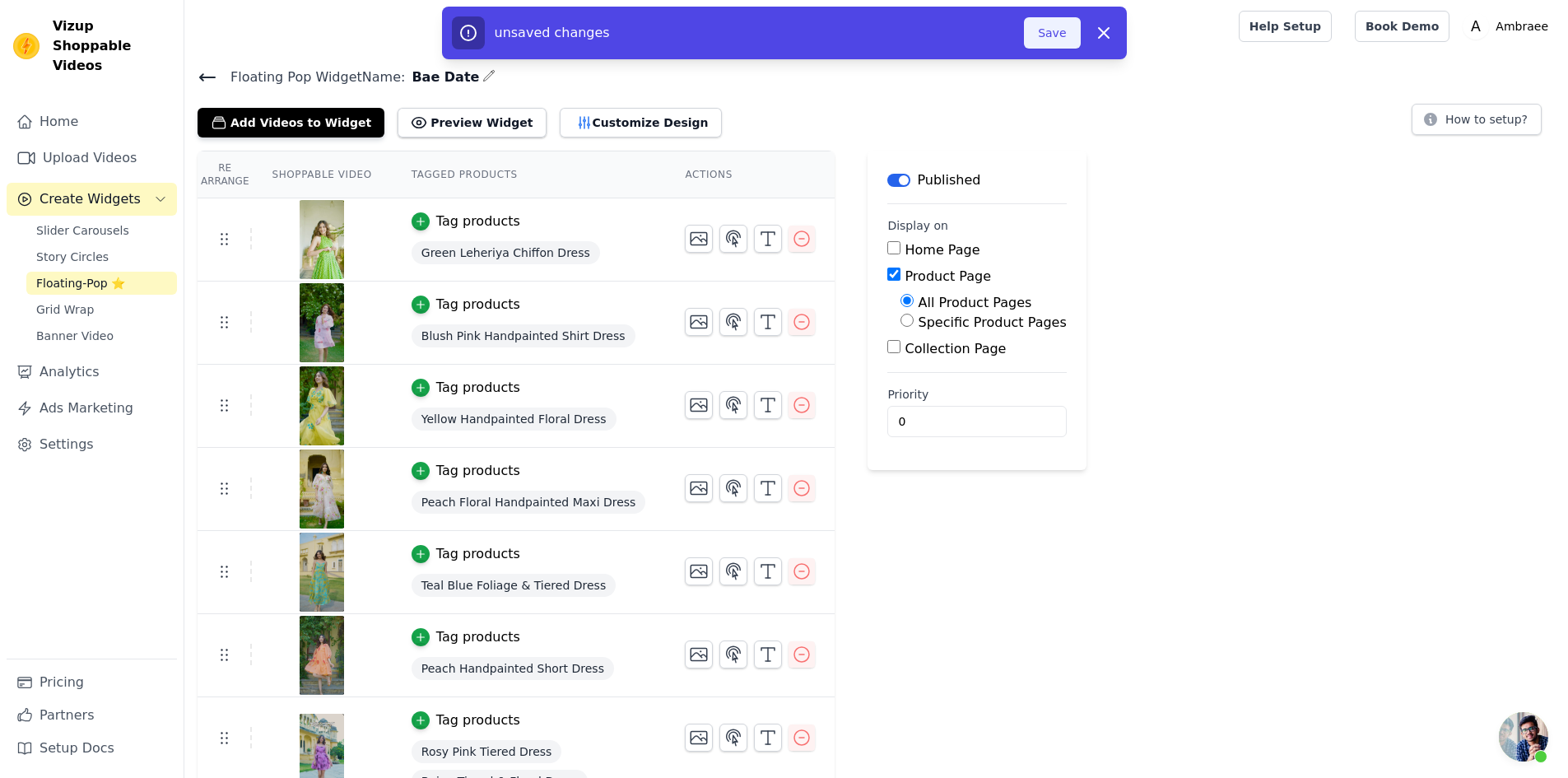
click at [1056, 30] on button "Save" at bounding box center [1051, 32] width 56 height 31
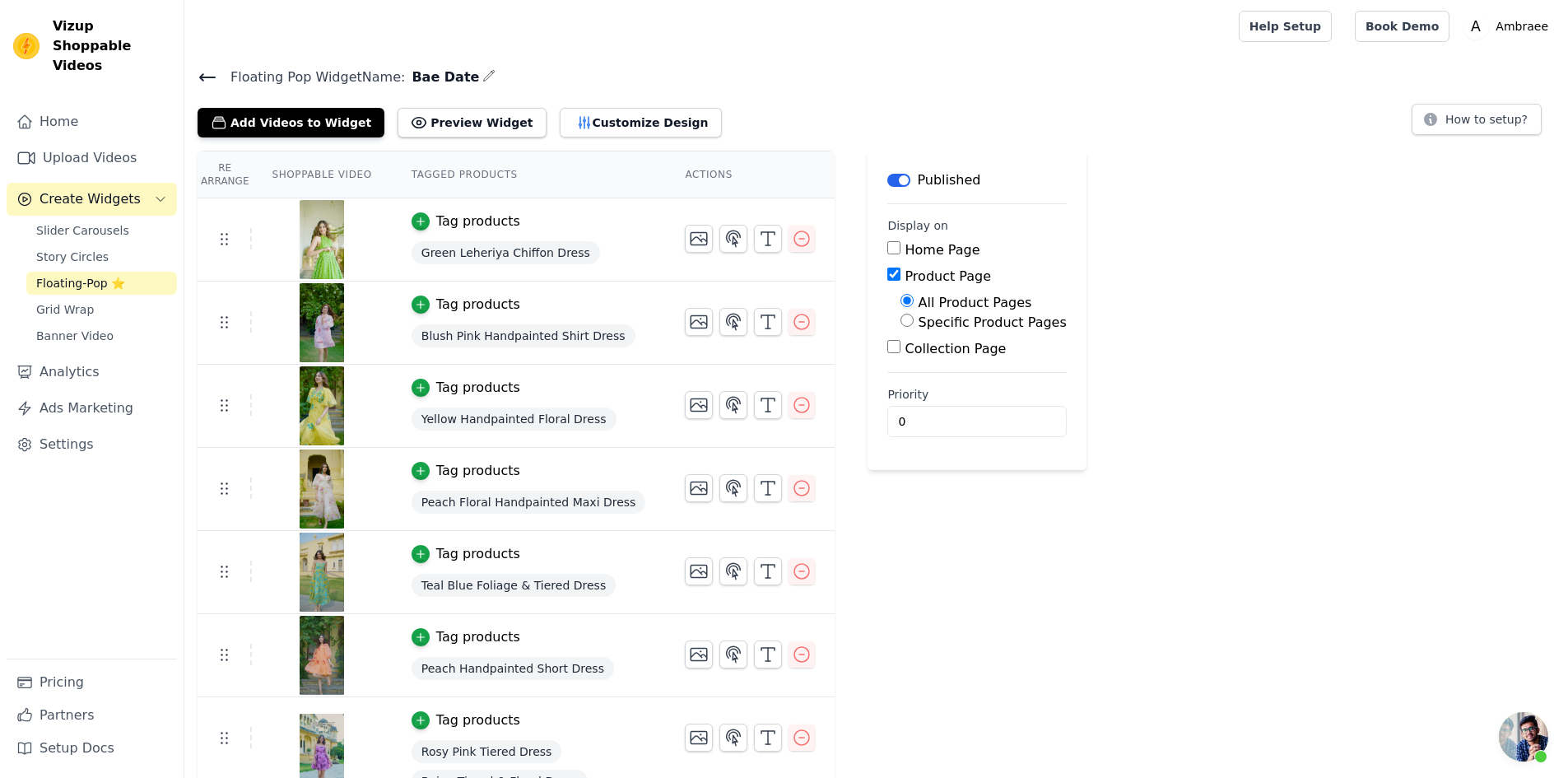
click at [210, 71] on icon at bounding box center [208, 78] width 20 height 20
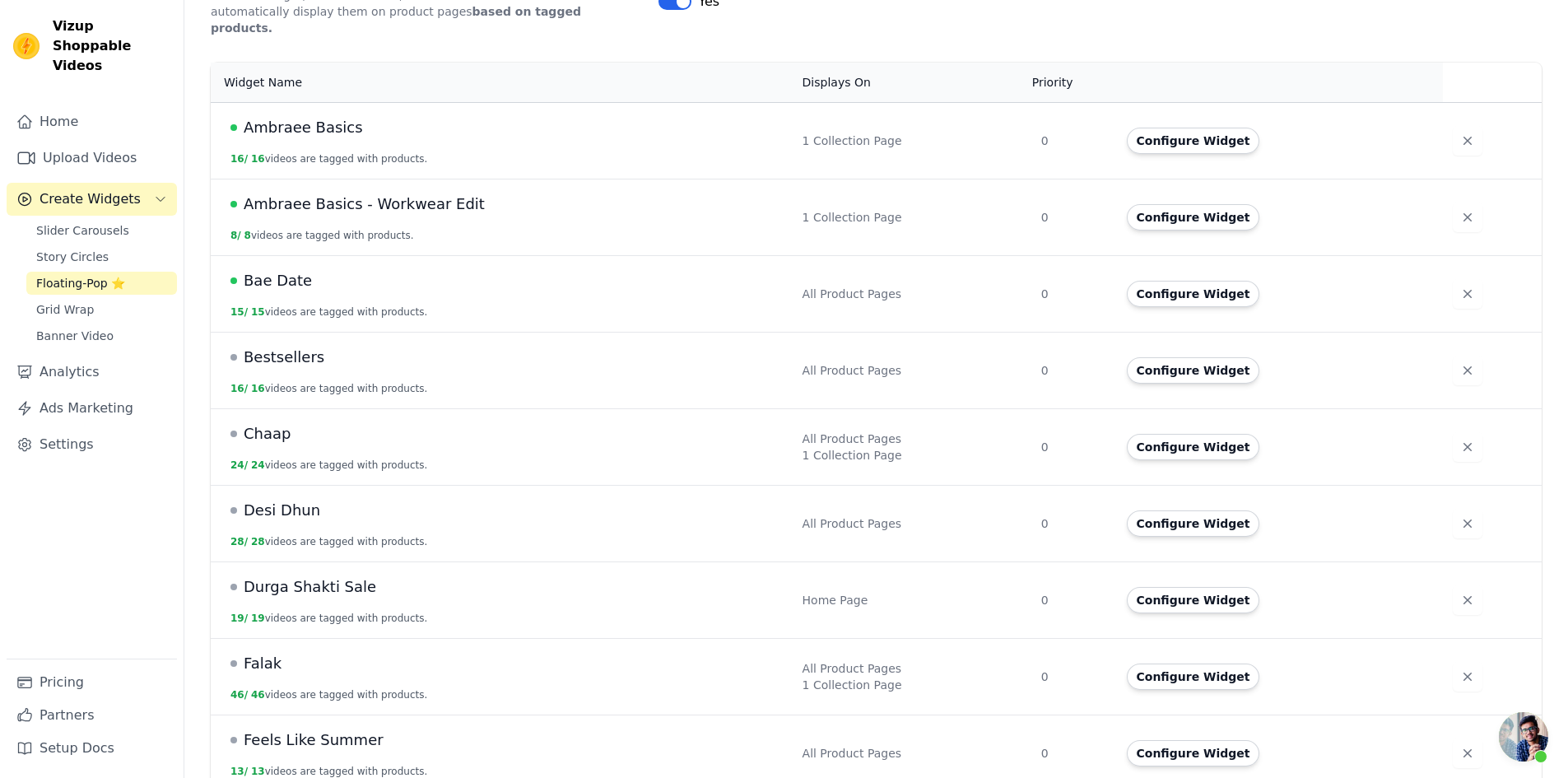
scroll to position [329, 0]
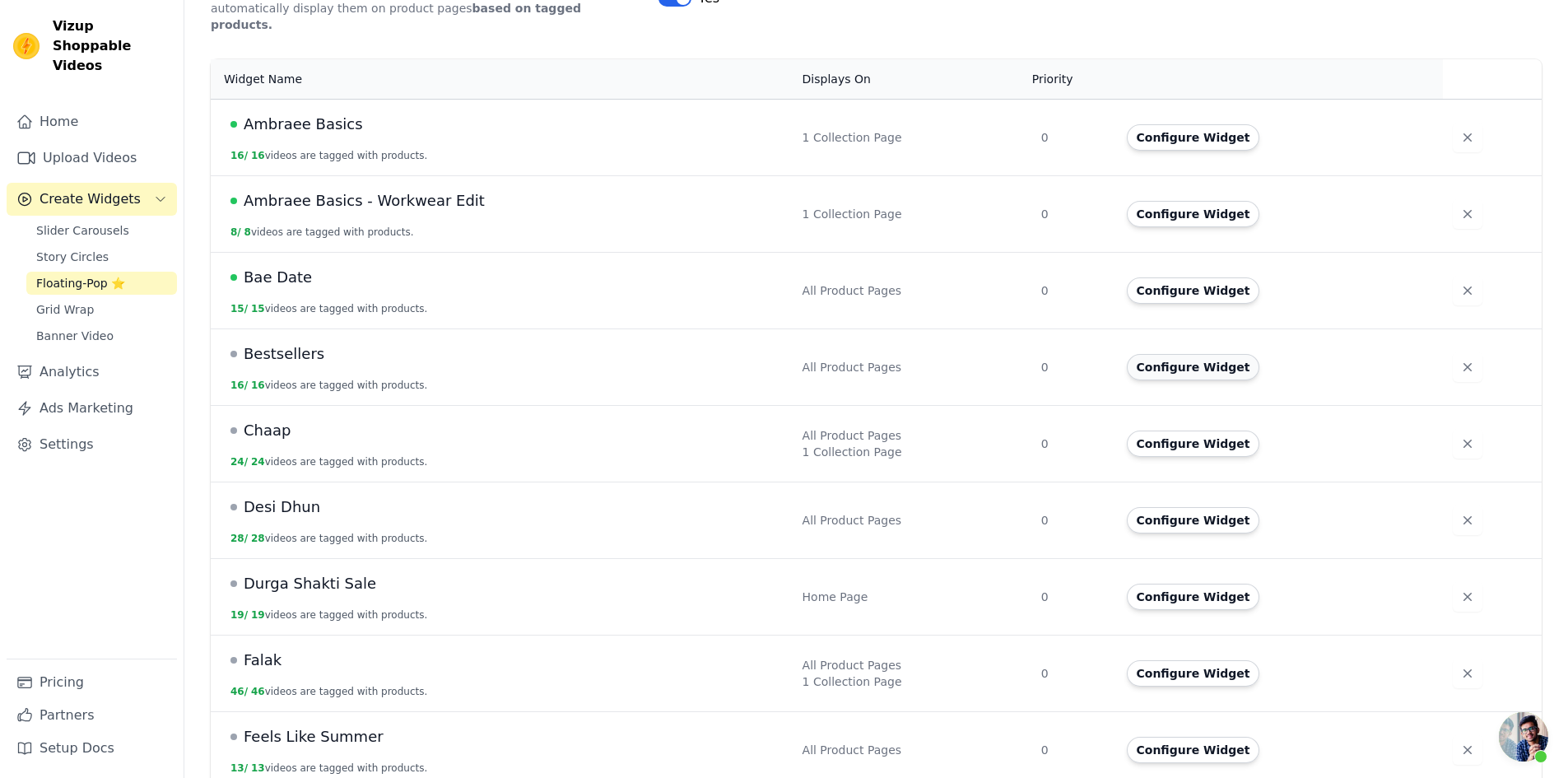
click at [1141, 354] on button "Configure Widget" at bounding box center [1192, 367] width 133 height 26
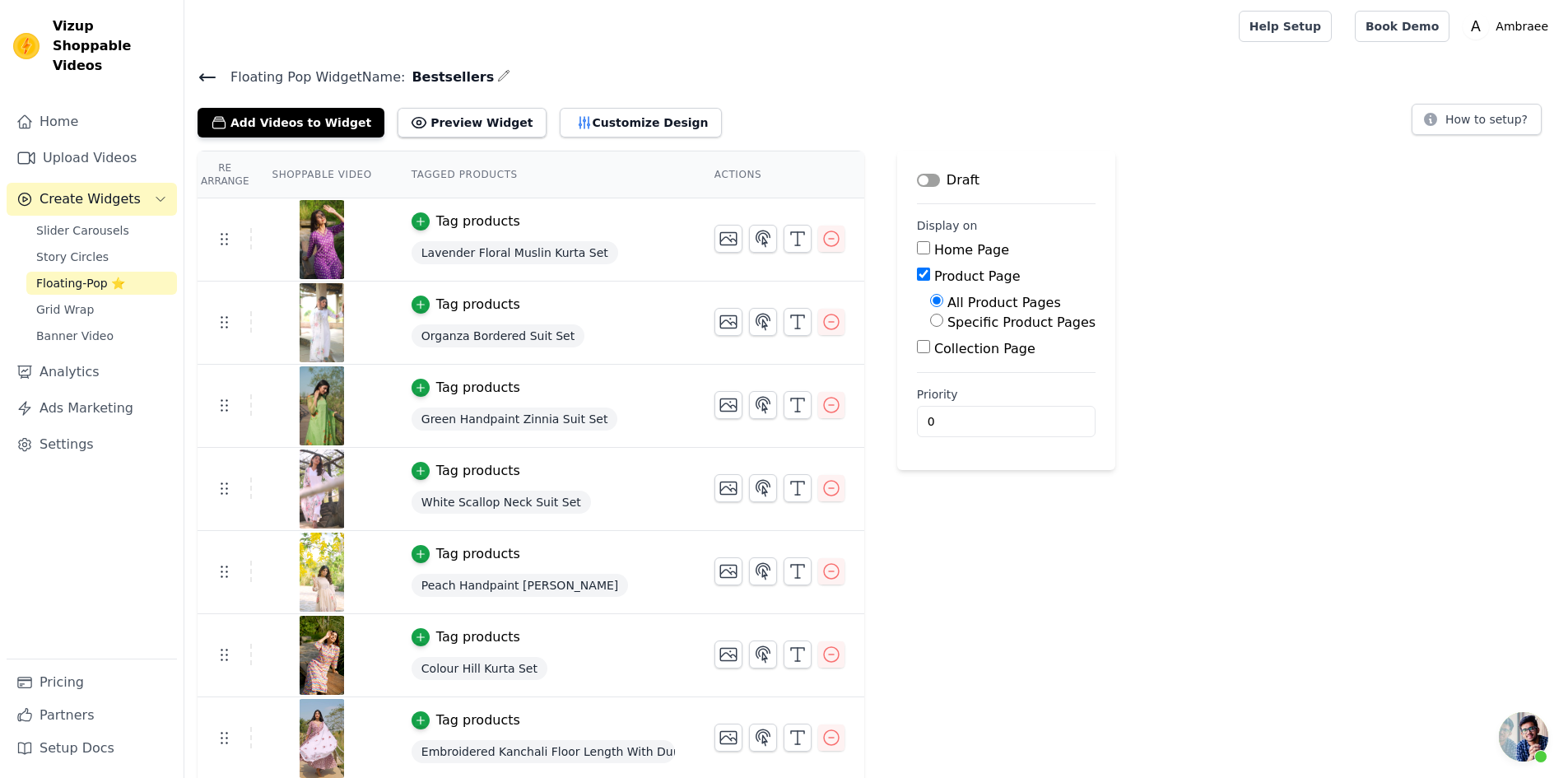
click at [921, 174] on button "Label" at bounding box center [927, 180] width 23 height 13
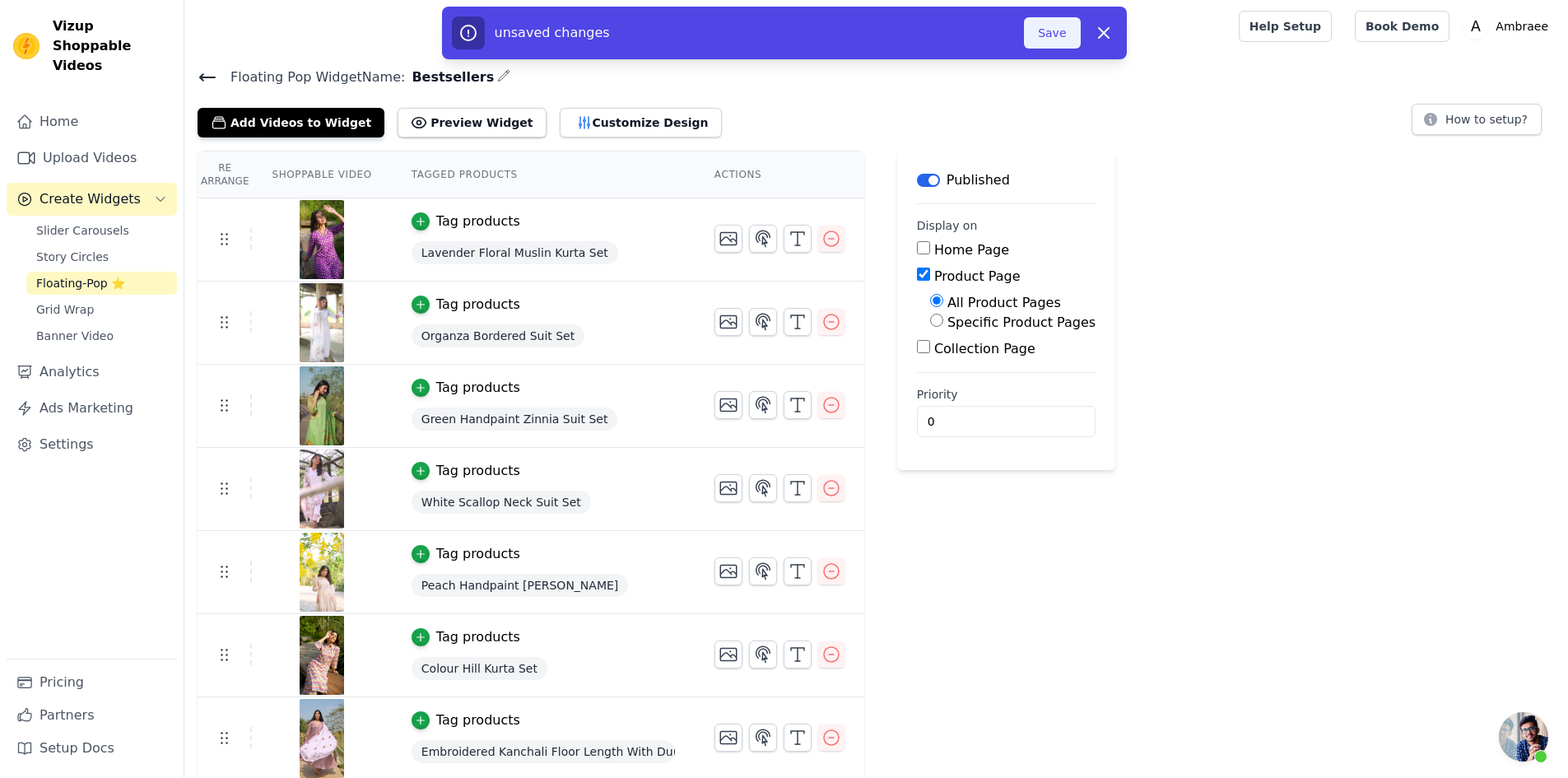
click at [1061, 29] on button "Save" at bounding box center [1051, 32] width 56 height 31
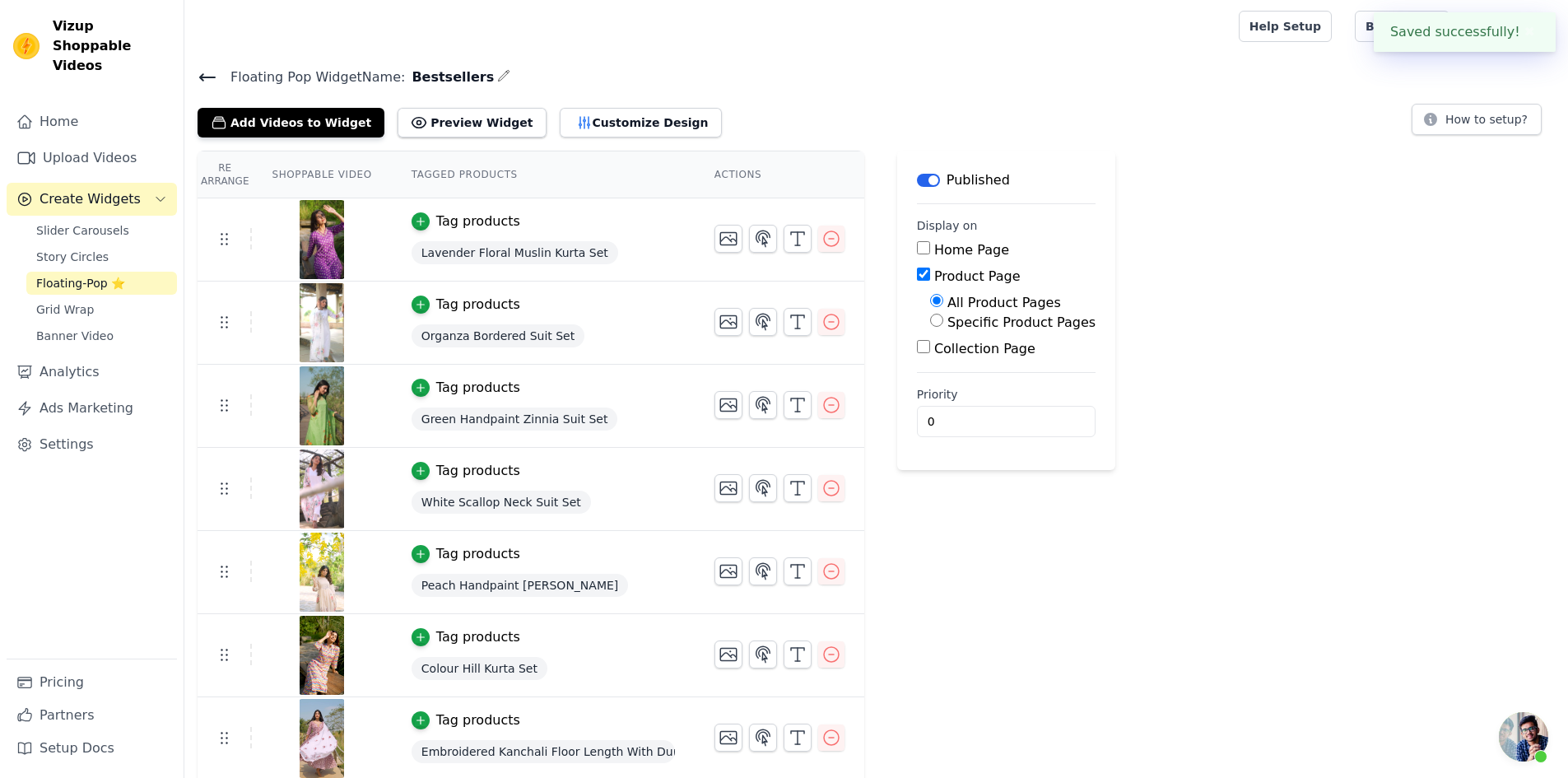
click at [1059, 29] on div at bounding box center [709, 26] width 1021 height 53
click at [208, 75] on icon at bounding box center [208, 78] width 20 height 20
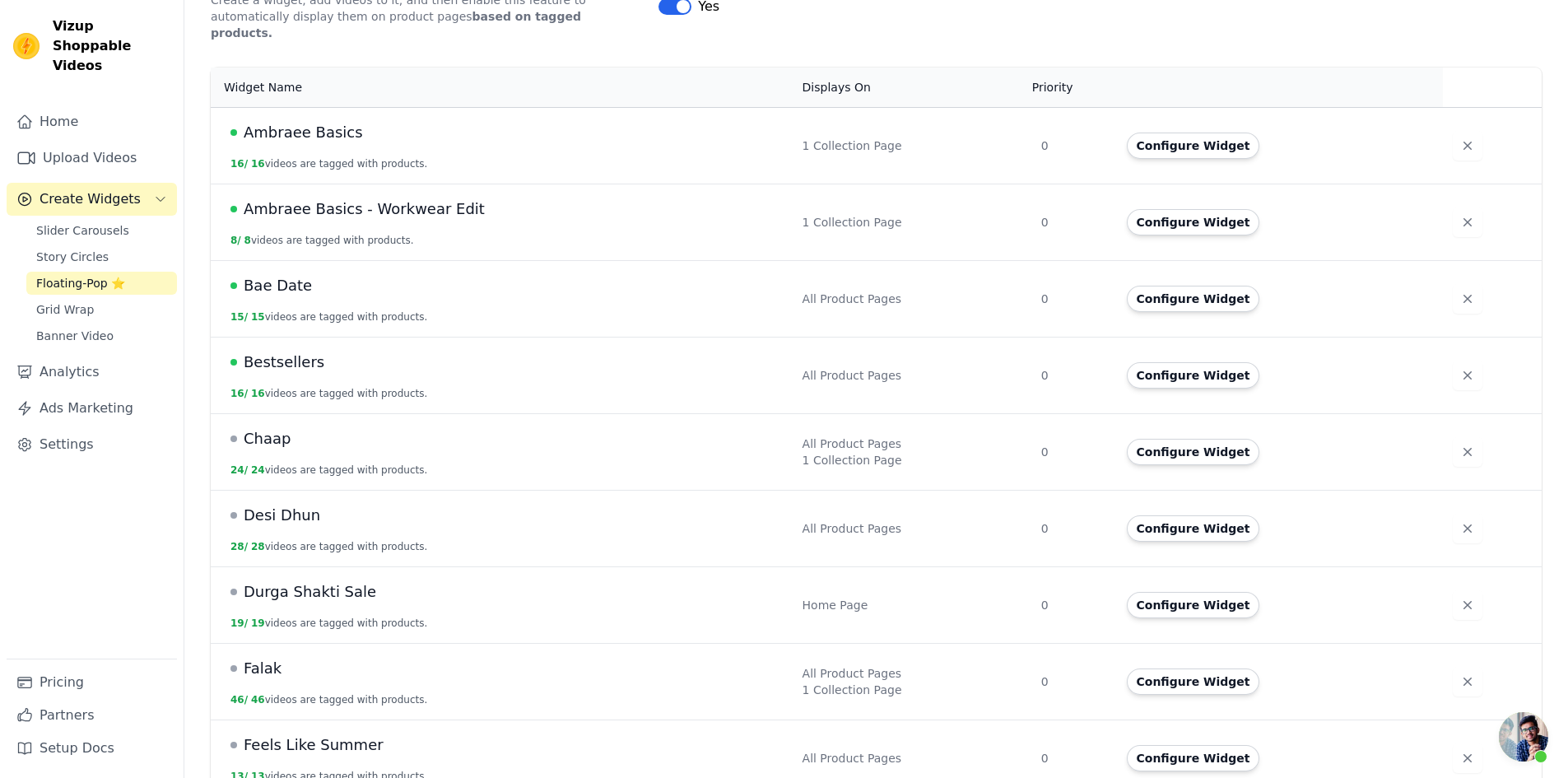
scroll to position [329, 0]
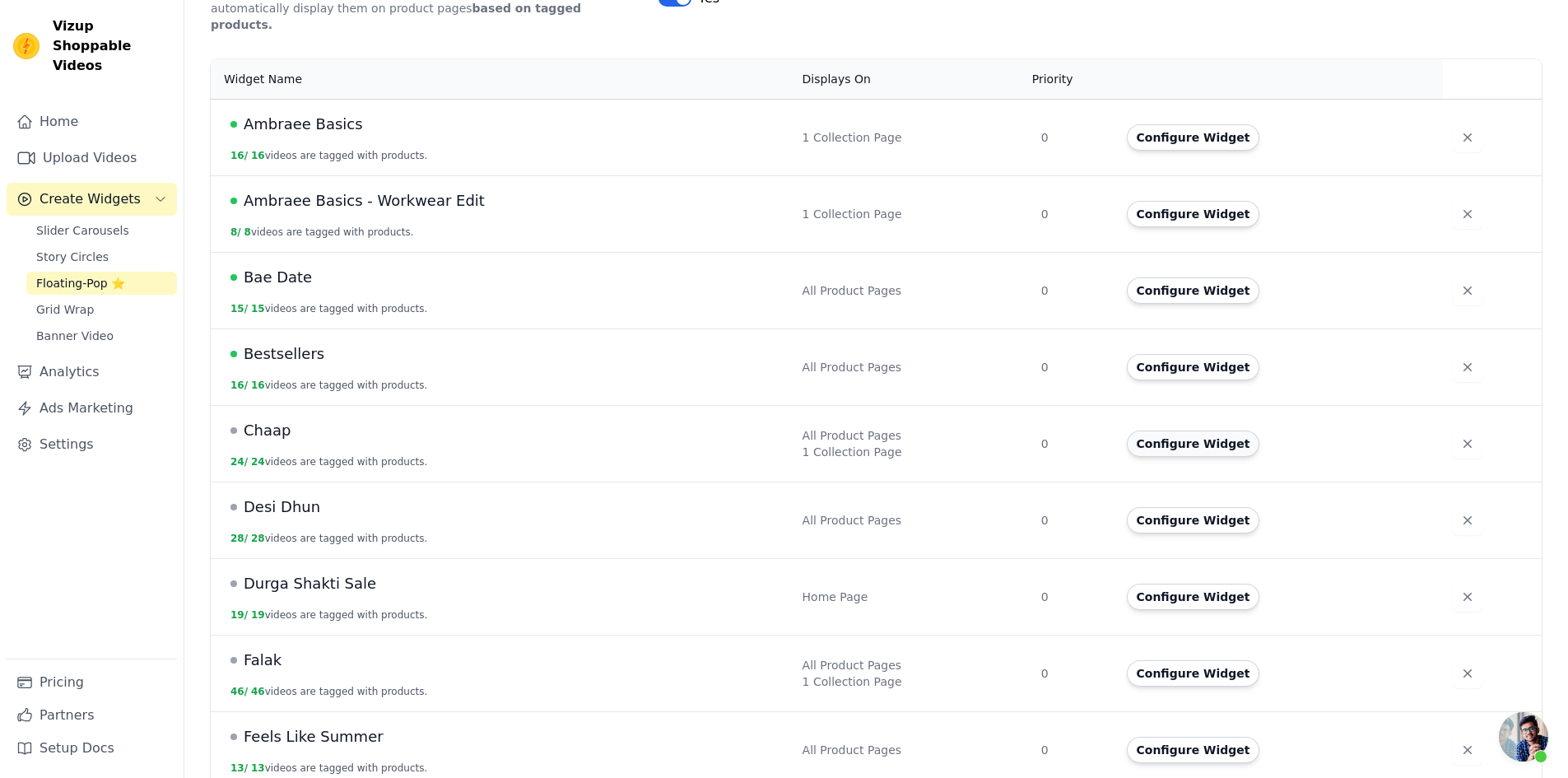
click at [1131, 431] on button "Configure Widget" at bounding box center [1192, 444] width 133 height 26
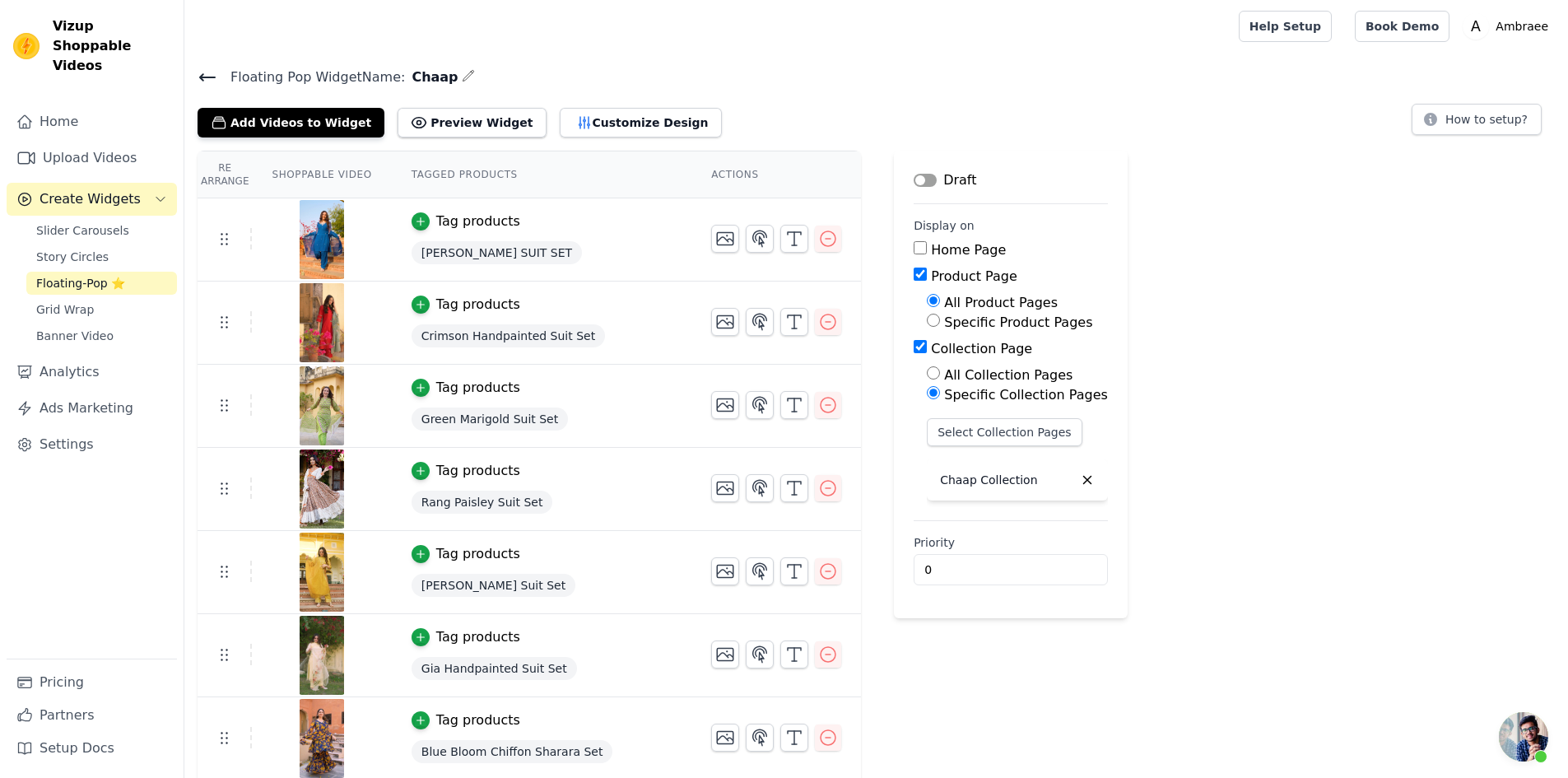
click at [913, 343] on input "Collection Page" at bounding box center [919, 346] width 13 height 13
checkbox input "false"
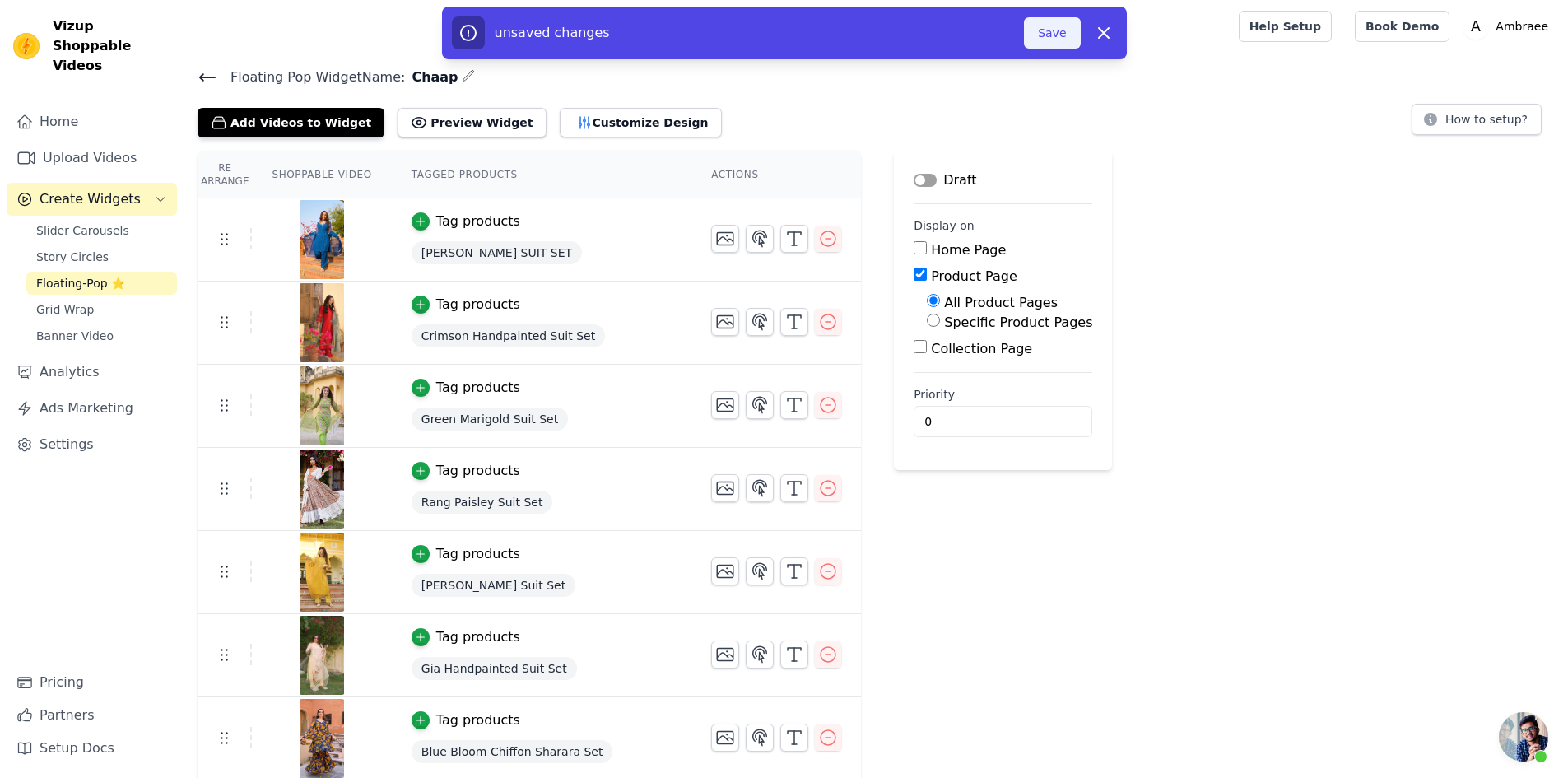
click at [1073, 29] on button "Save" at bounding box center [1051, 32] width 56 height 31
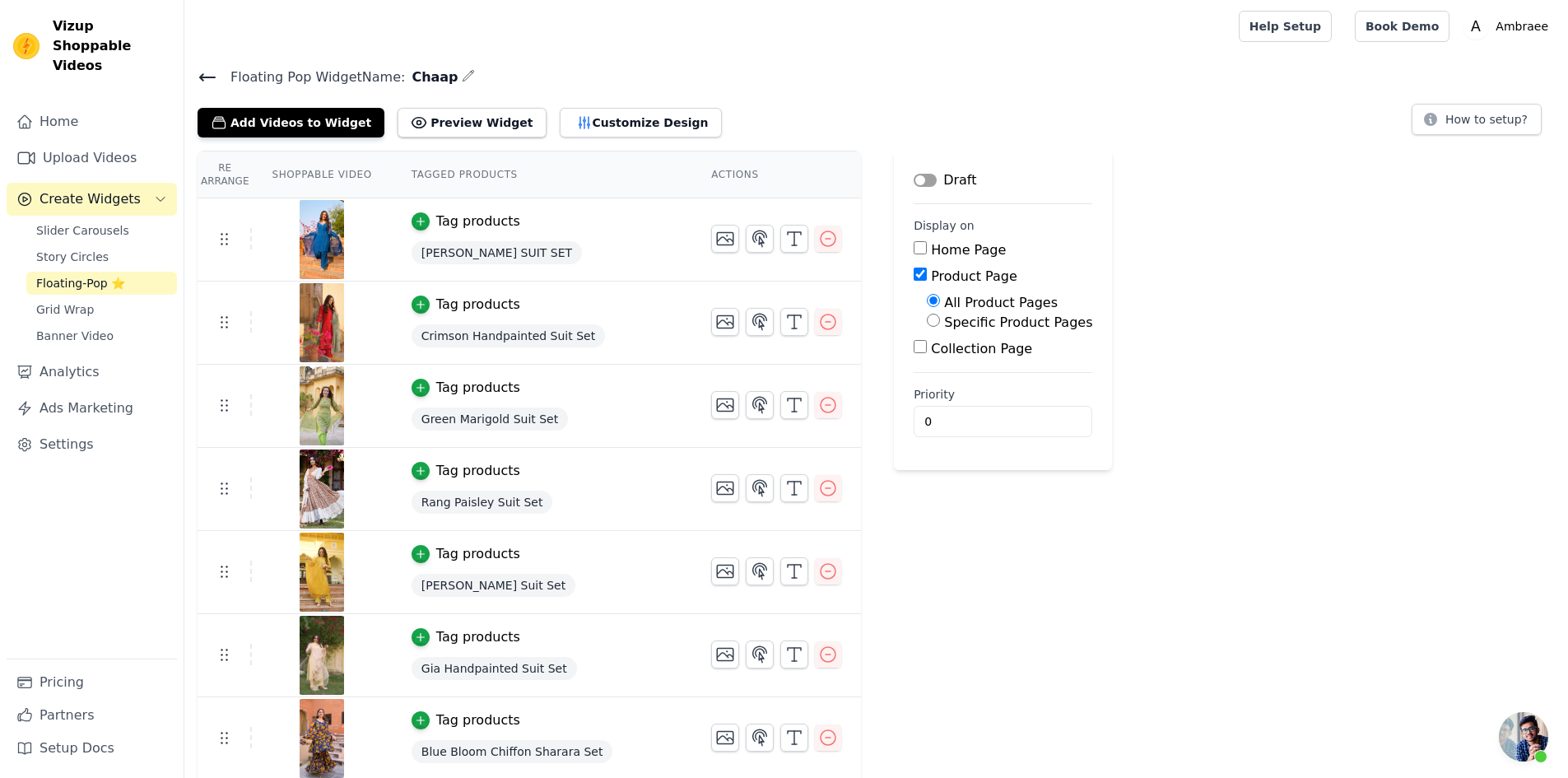
click at [913, 181] on button "Label" at bounding box center [924, 180] width 23 height 13
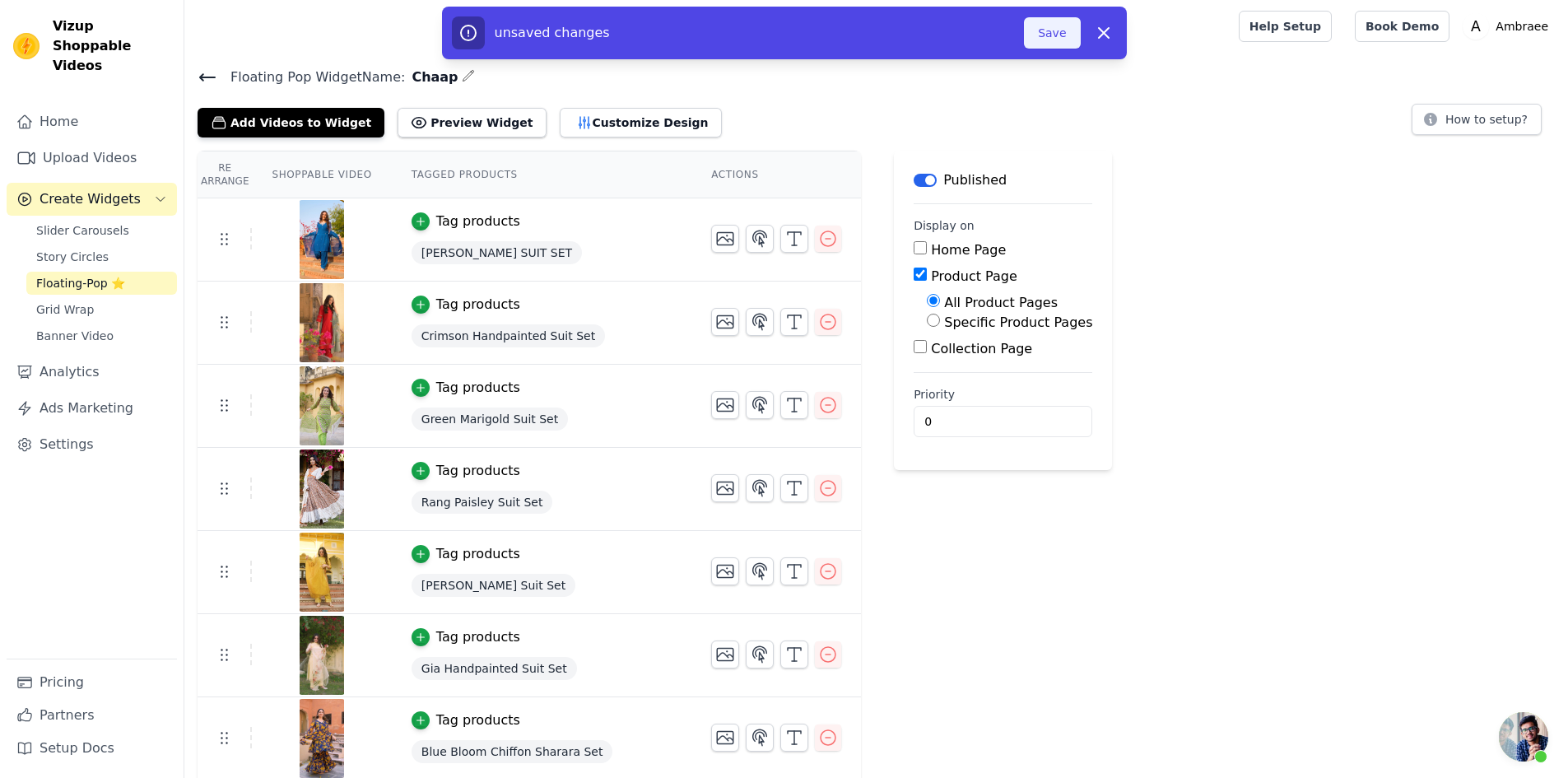
click at [1059, 34] on button "Save" at bounding box center [1051, 32] width 56 height 31
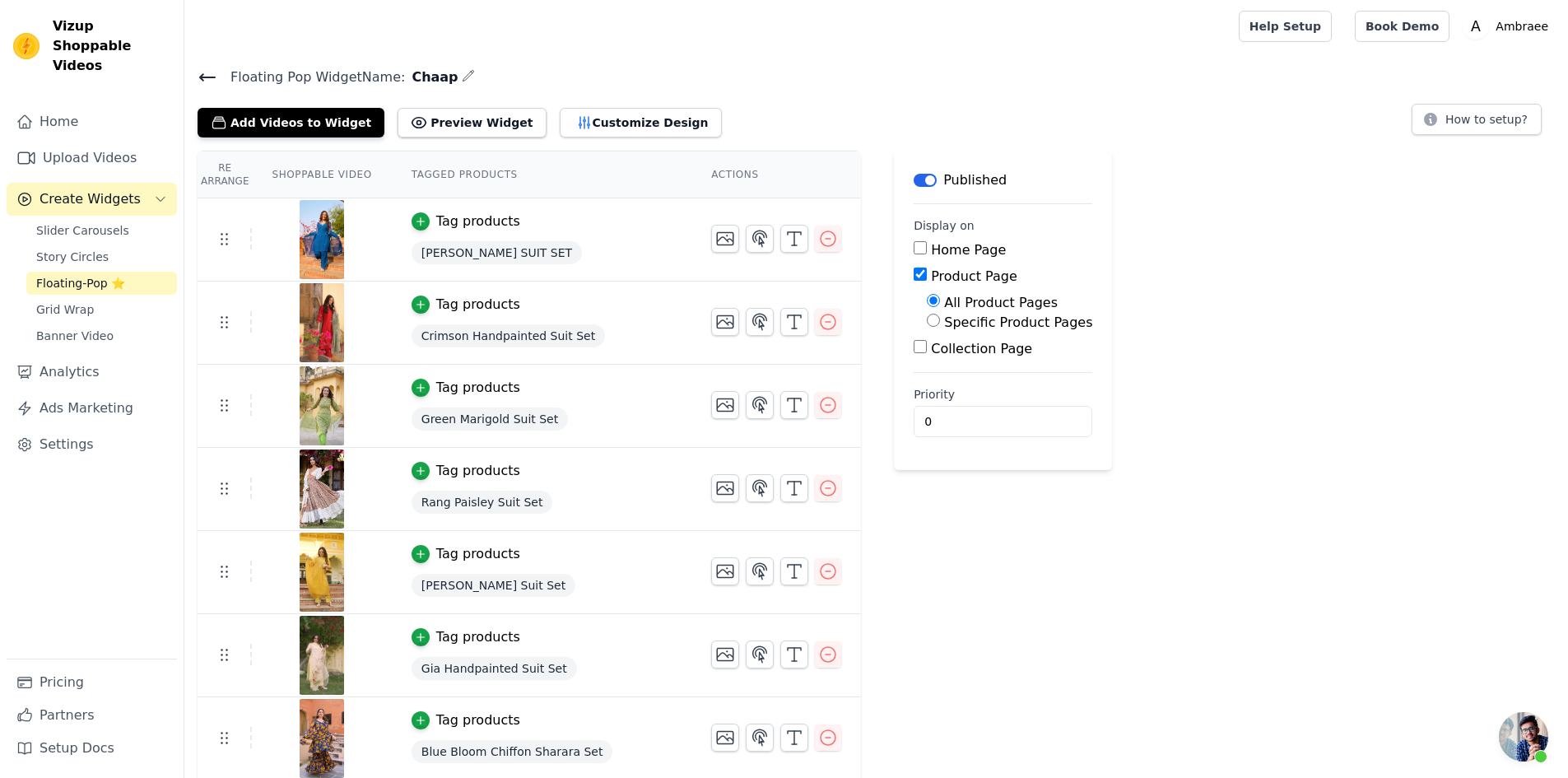
click at [202, 68] on icon at bounding box center [208, 78] width 20 height 20
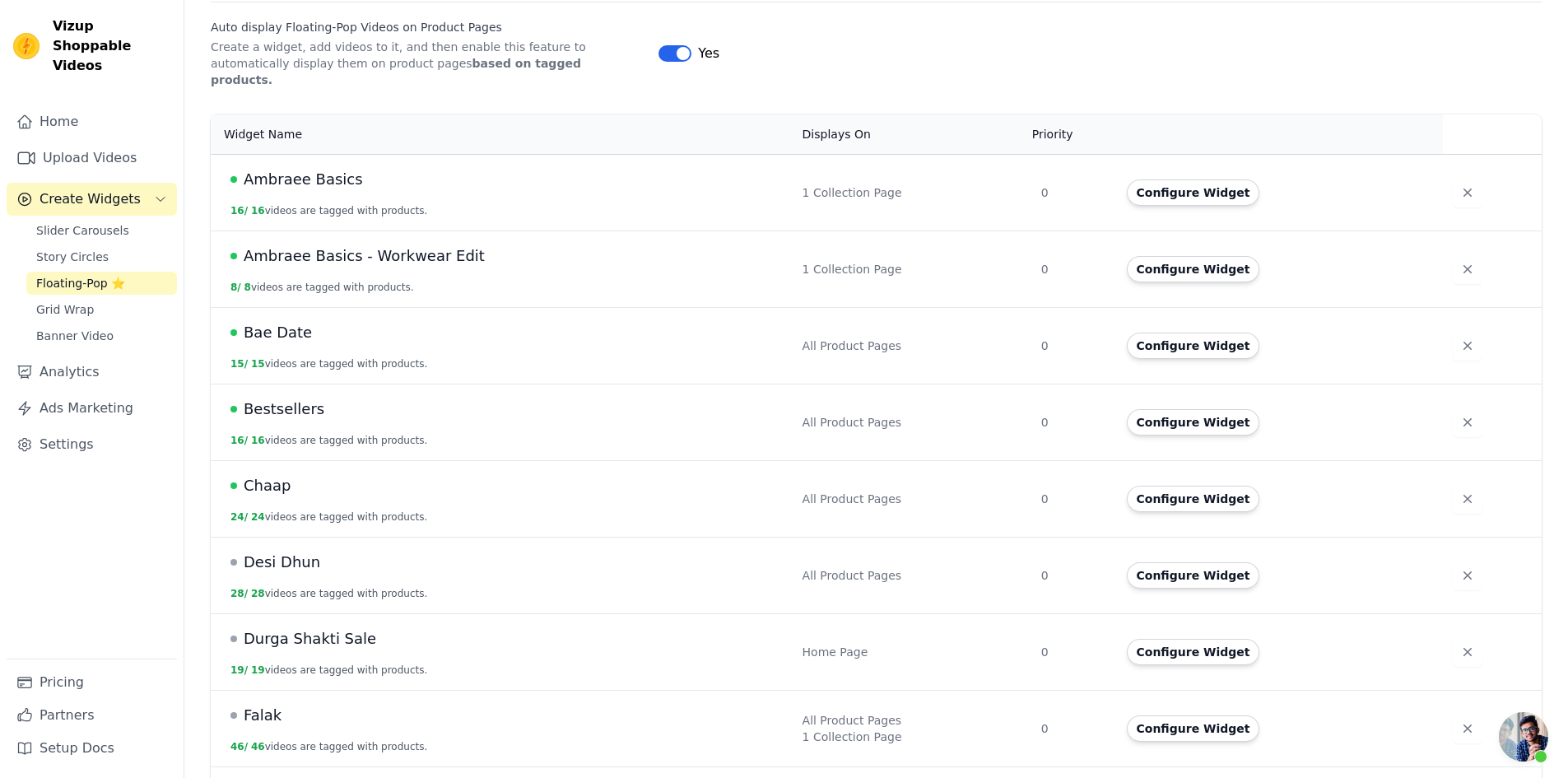
scroll to position [329, 0]
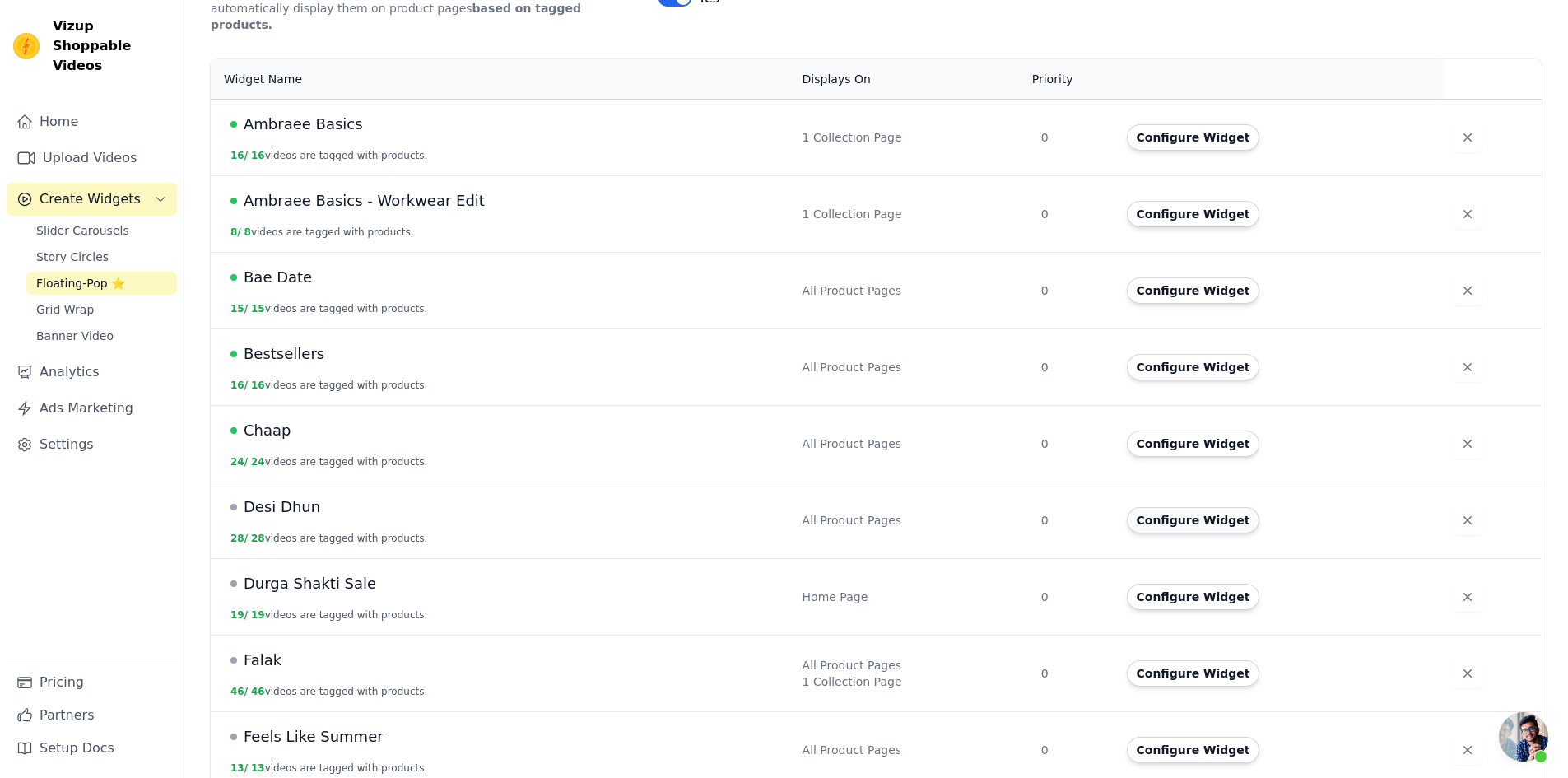
click at [1154, 507] on button "Configure Widget" at bounding box center [1192, 520] width 133 height 26
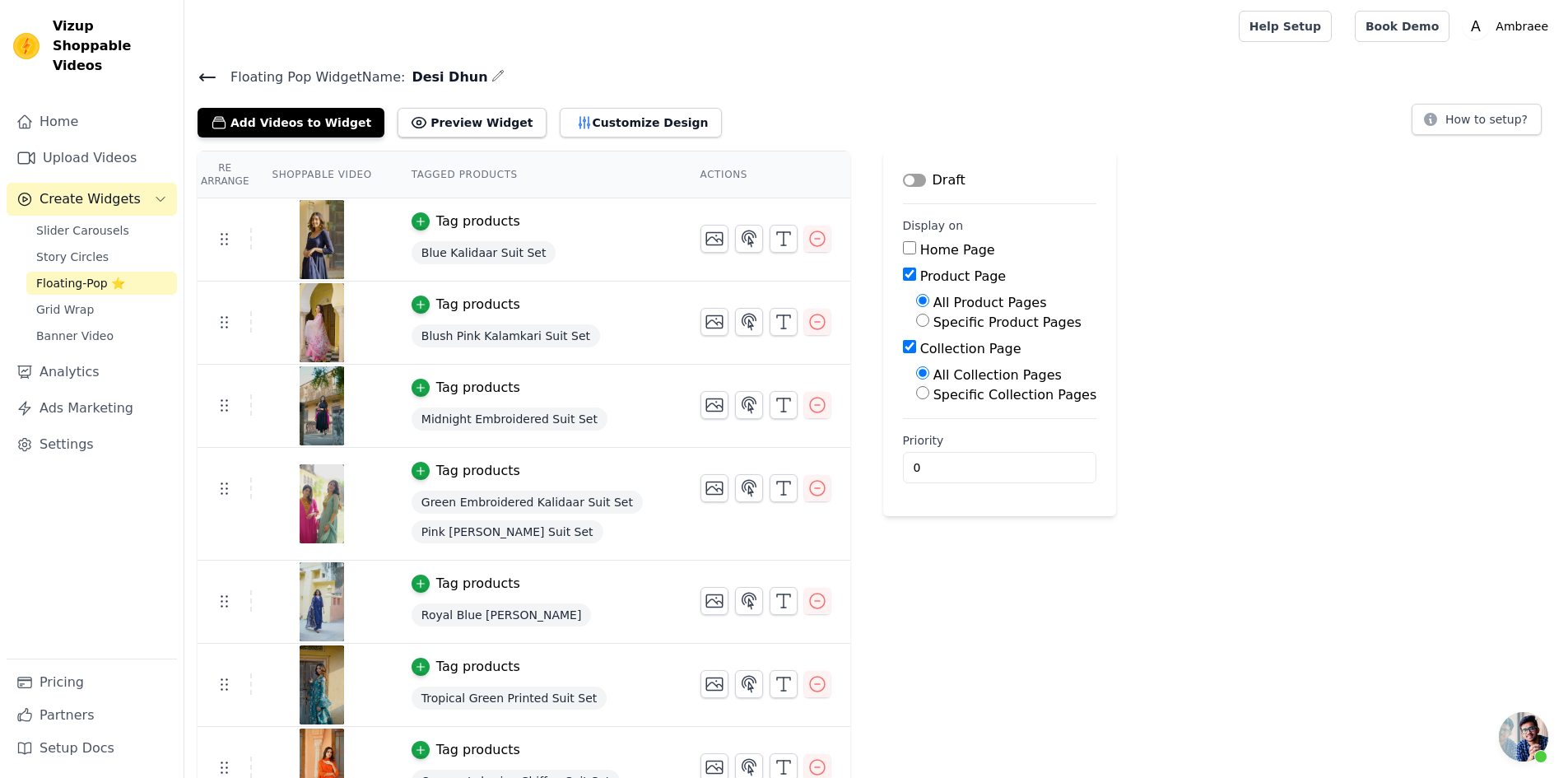
click at [902, 345] on input "Collection Page" at bounding box center [908, 346] width 13 height 13
checkbox input "false"
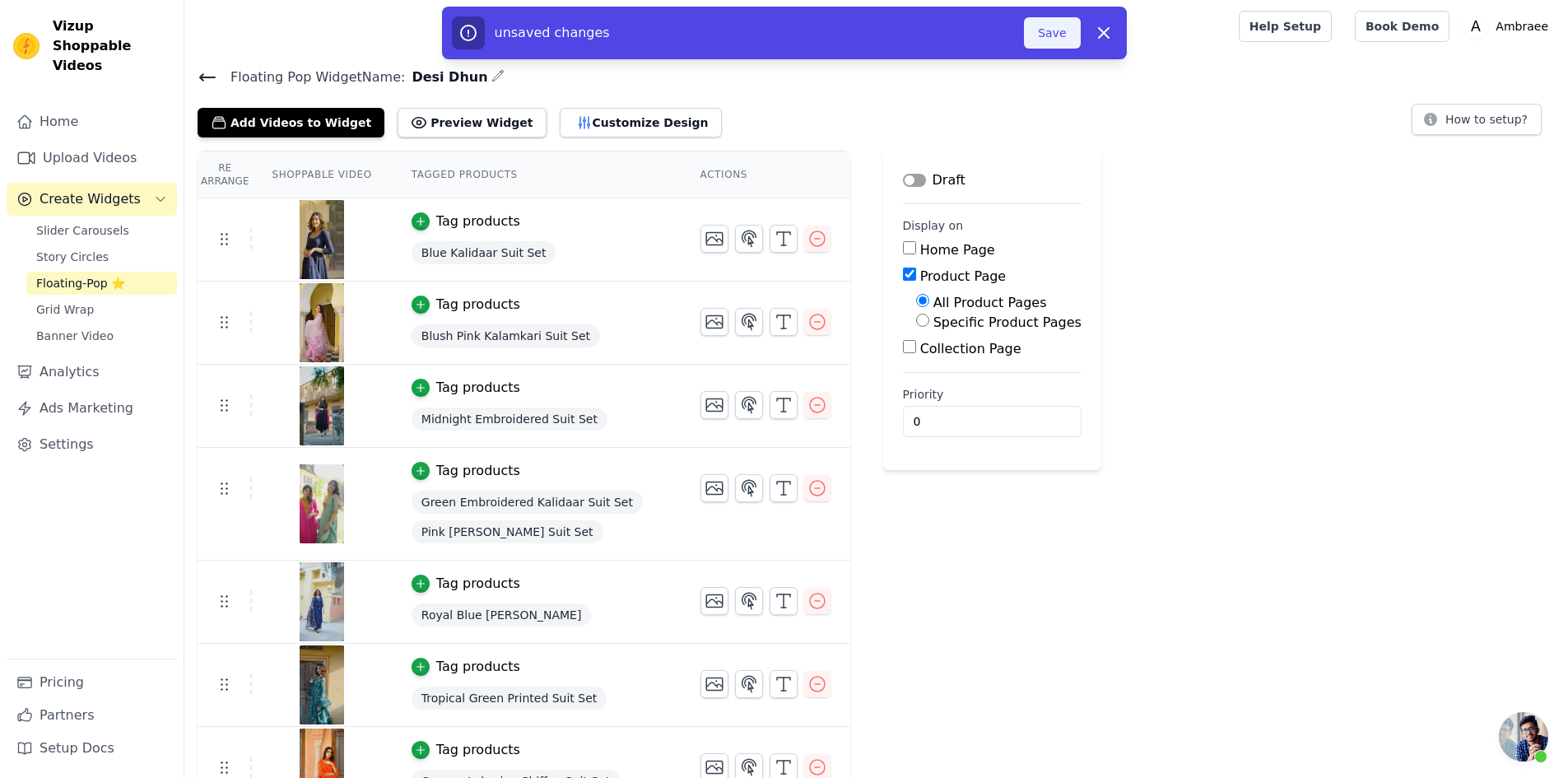
click at [1048, 31] on button "Save" at bounding box center [1051, 32] width 56 height 31
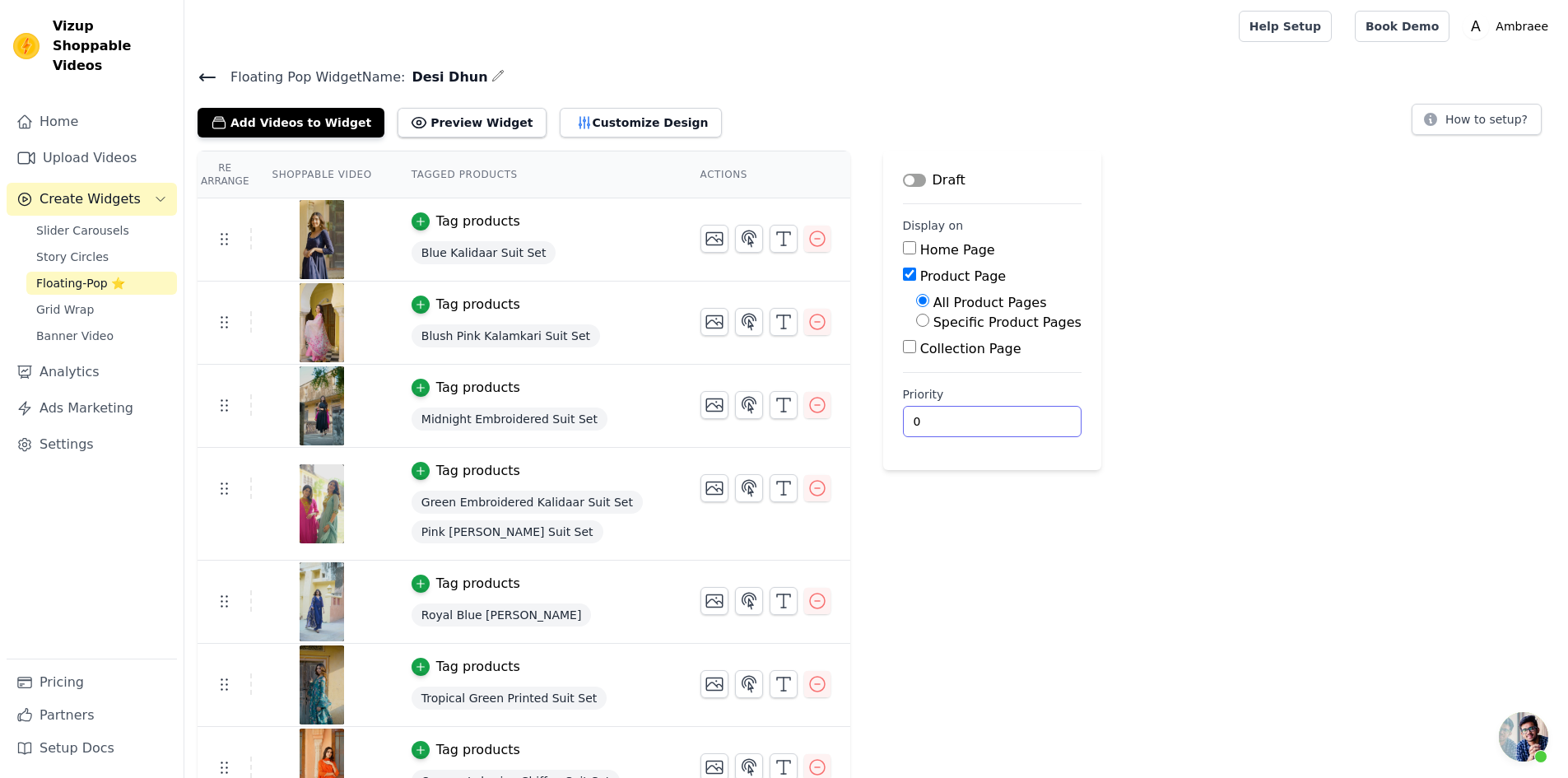
click at [902, 422] on input "0" at bounding box center [991, 421] width 179 height 31
drag, startPoint x: 873, startPoint y: 422, endPoint x: 858, endPoint y: 427, distance: 15.8
click at [902, 427] on input "0" at bounding box center [991, 421] width 179 height 31
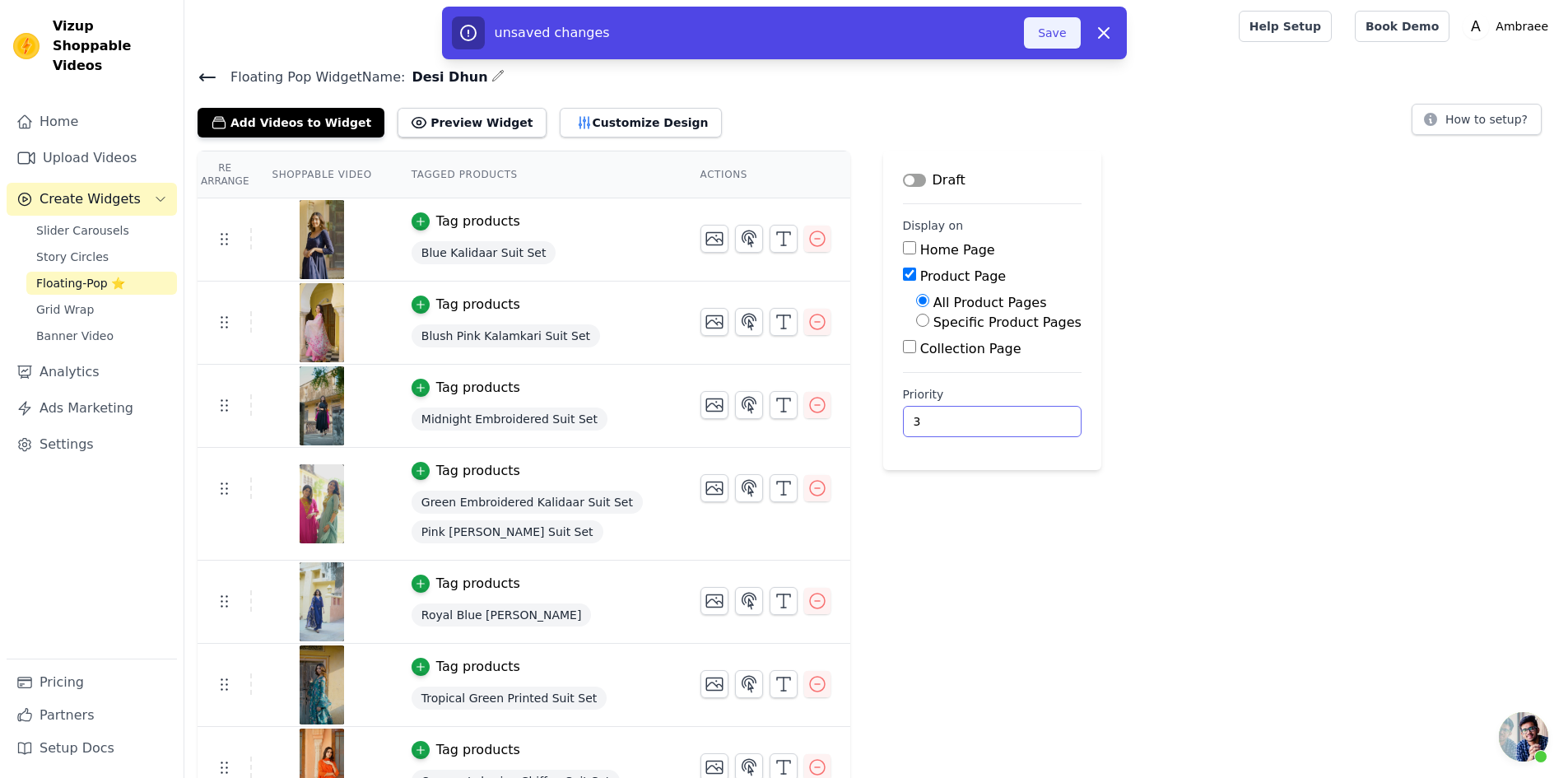
type input "3"
click at [1048, 27] on button "Save" at bounding box center [1051, 32] width 56 height 31
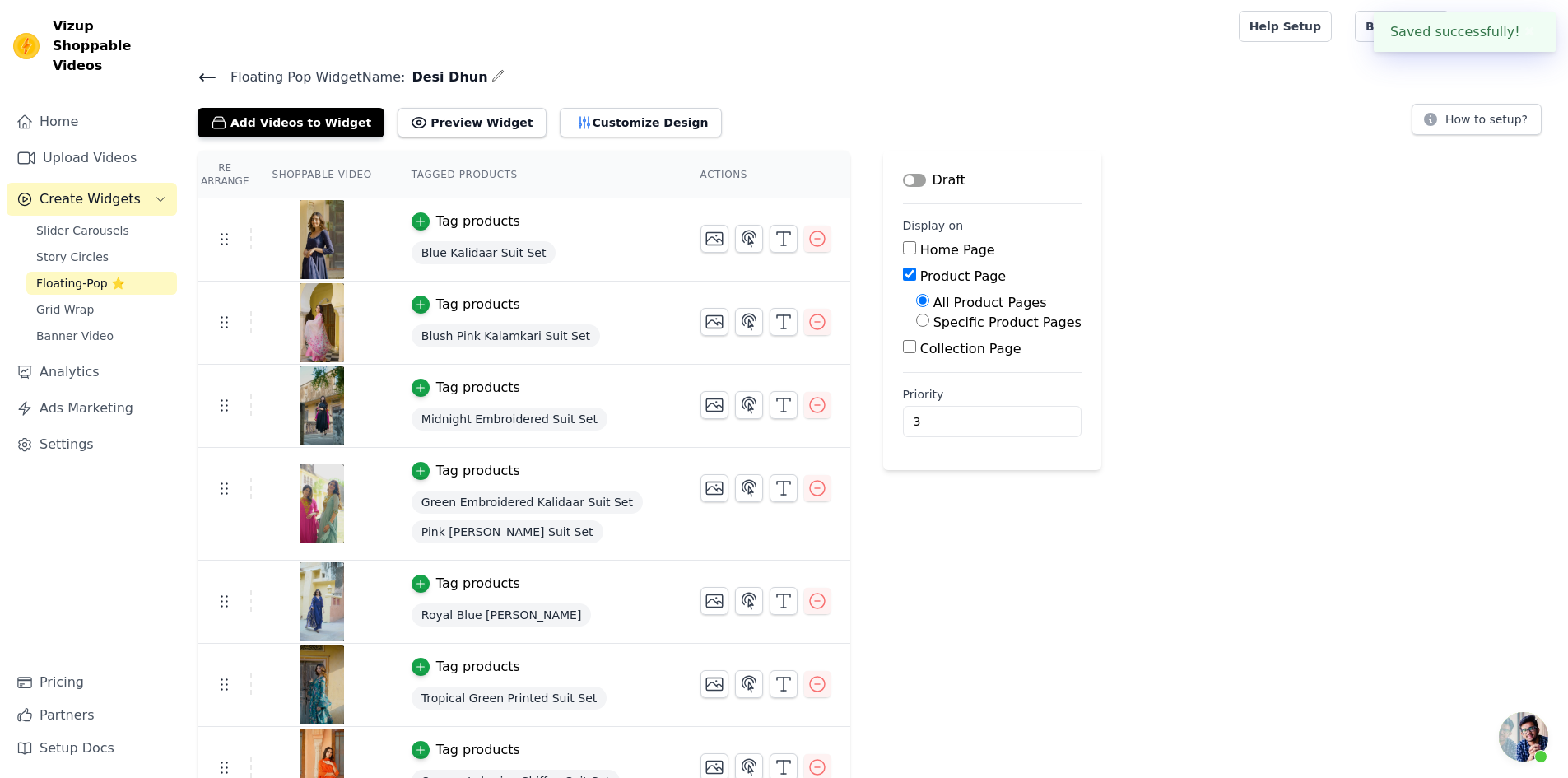
click at [1067, 40] on div at bounding box center [709, 26] width 1021 height 53
click at [203, 76] on icon at bounding box center [207, 77] width 15 height 7
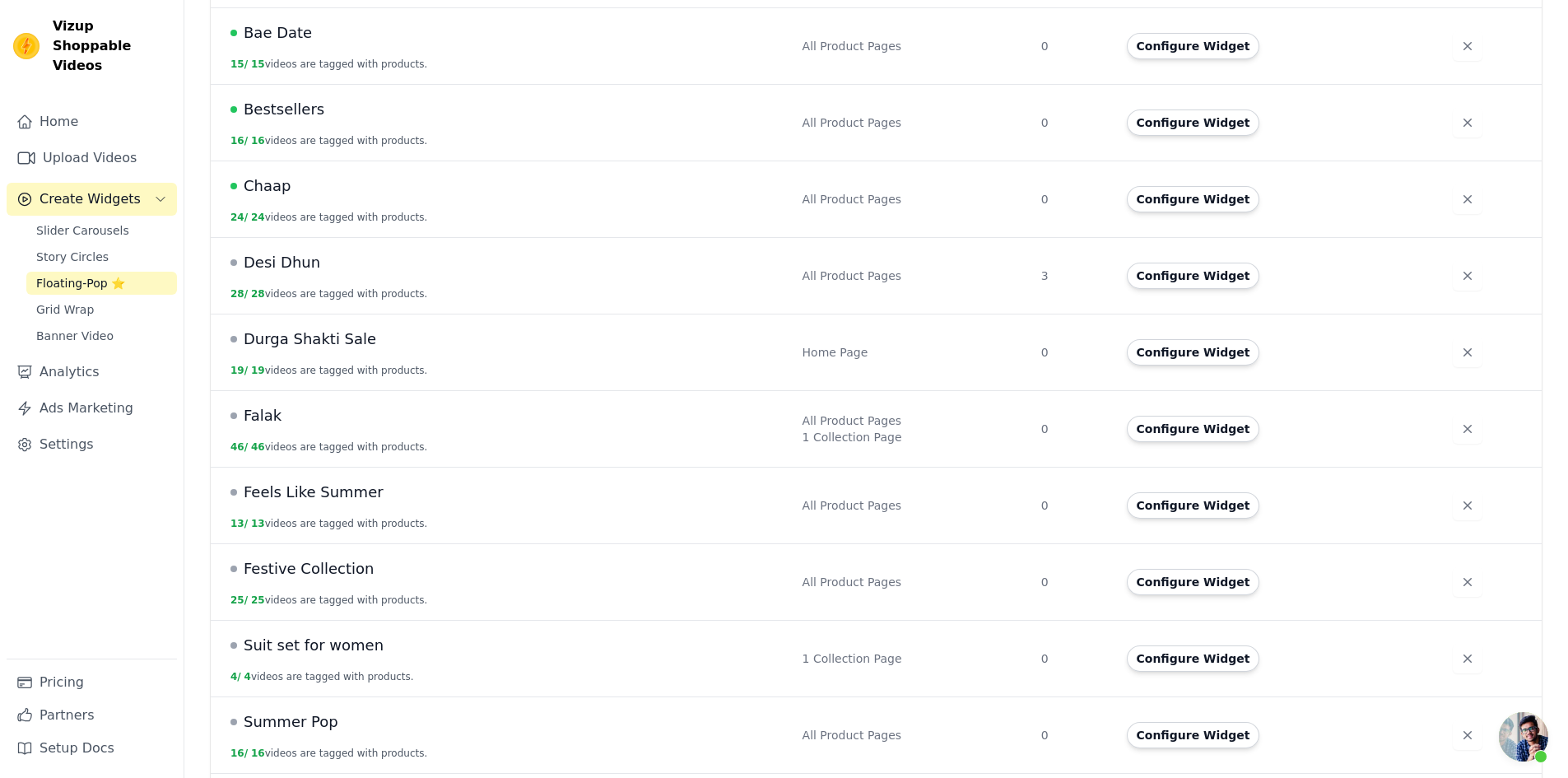
scroll to position [576, 0]
click at [1165, 260] on button "Configure Widget" at bounding box center [1192, 273] width 133 height 26
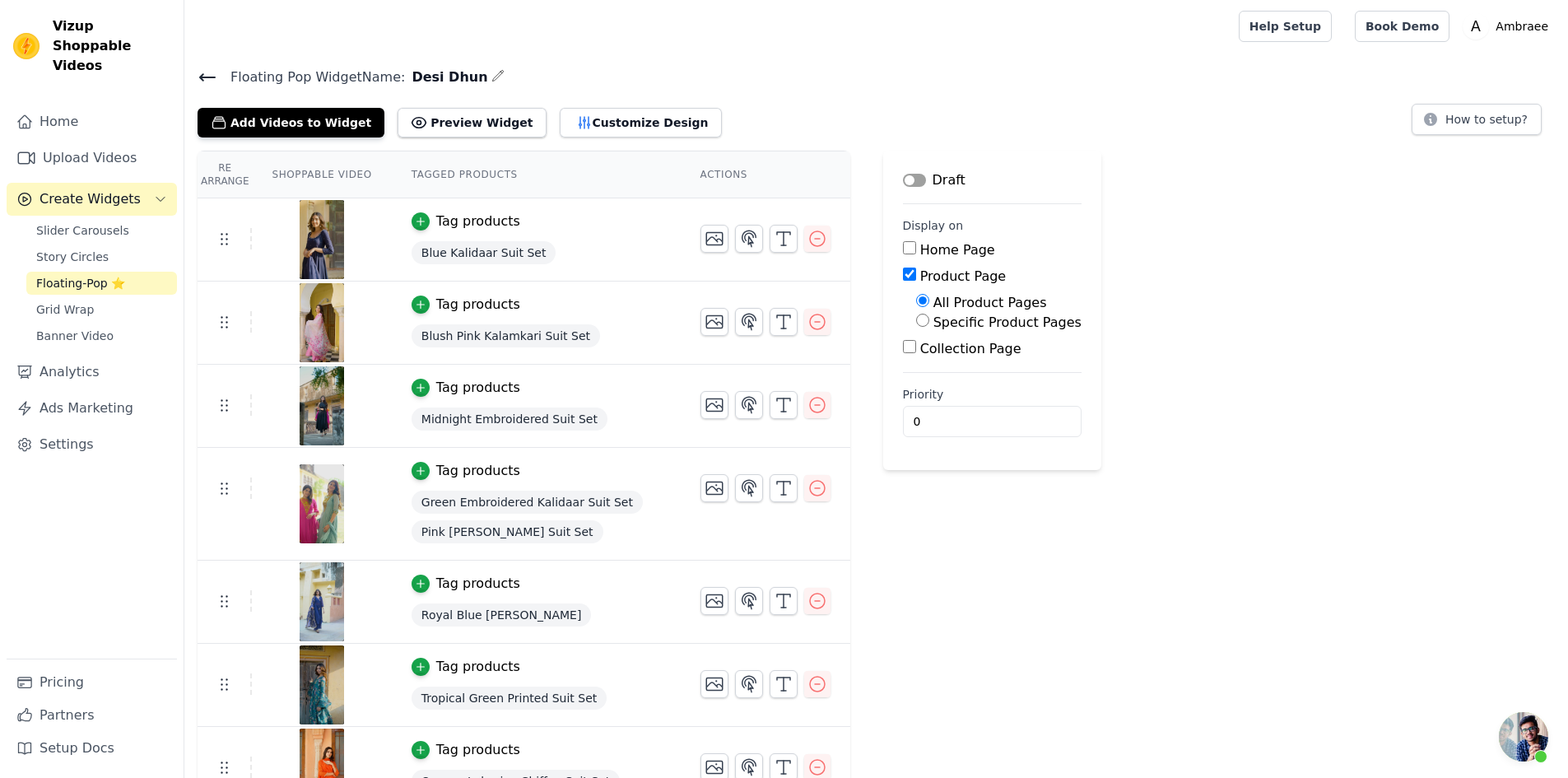
click at [902, 175] on button "Label" at bounding box center [913, 180] width 23 height 13
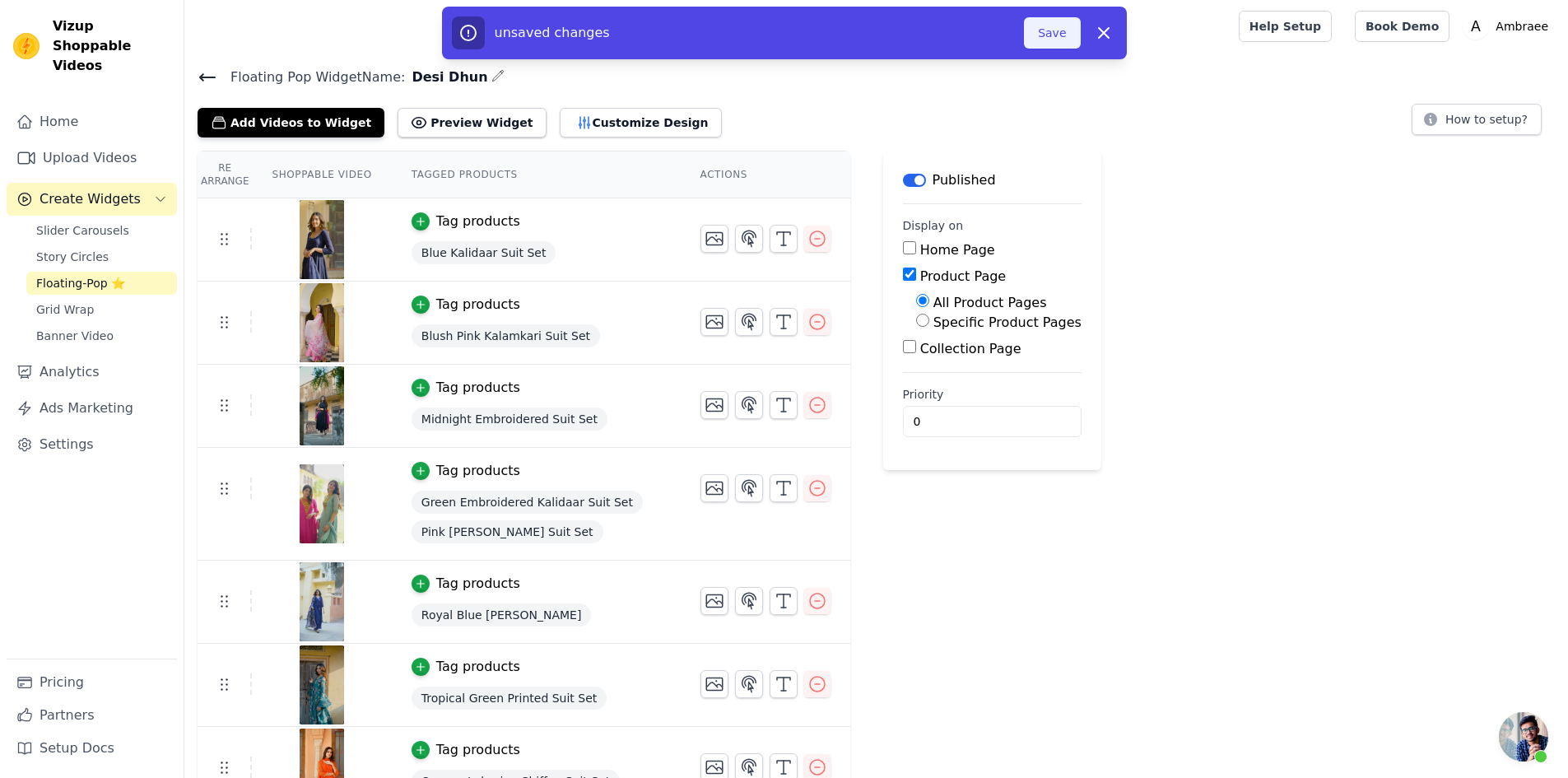
click at [1045, 35] on button "Save" at bounding box center [1051, 32] width 56 height 31
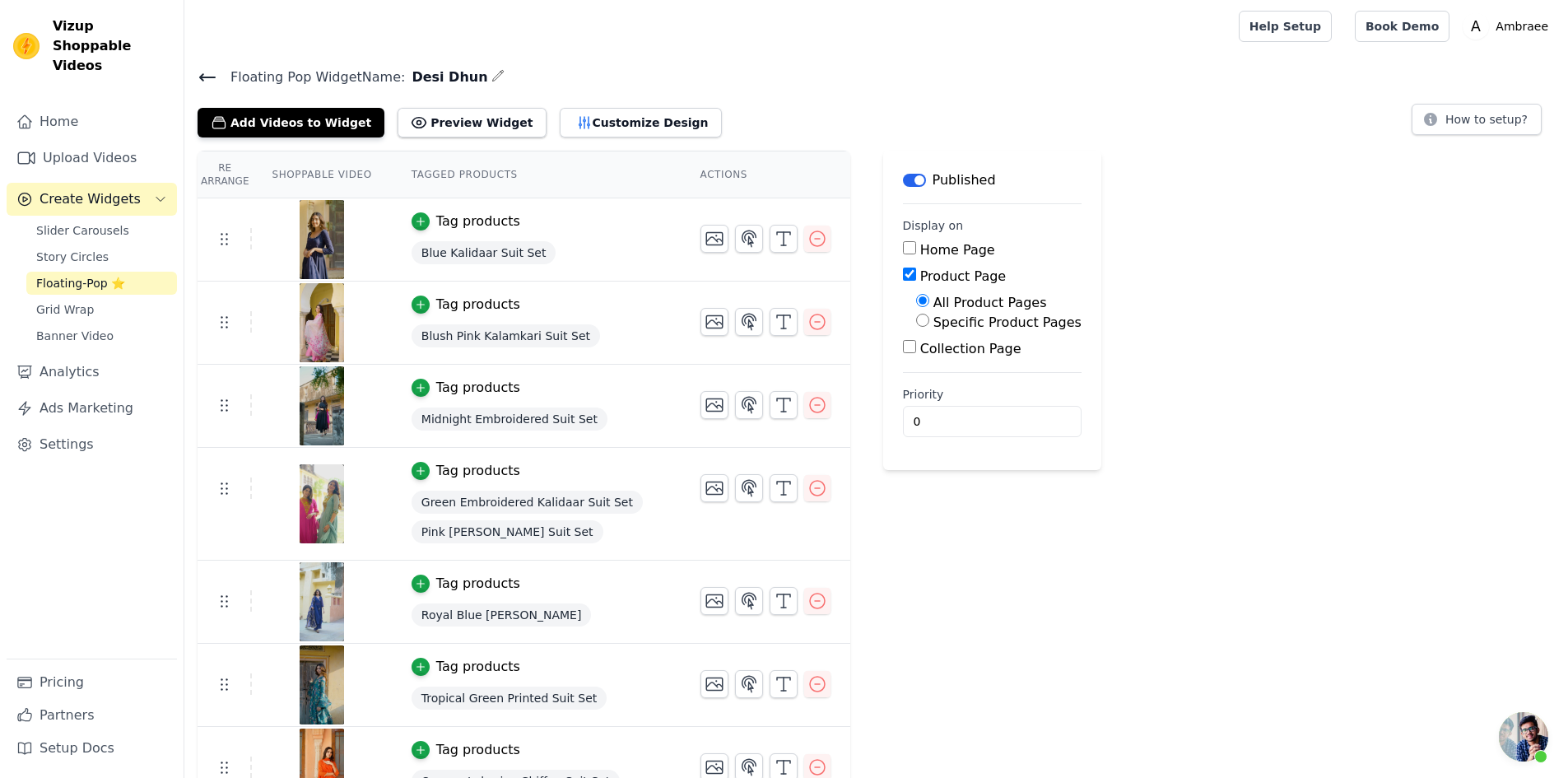
click at [205, 70] on icon at bounding box center [208, 78] width 20 height 20
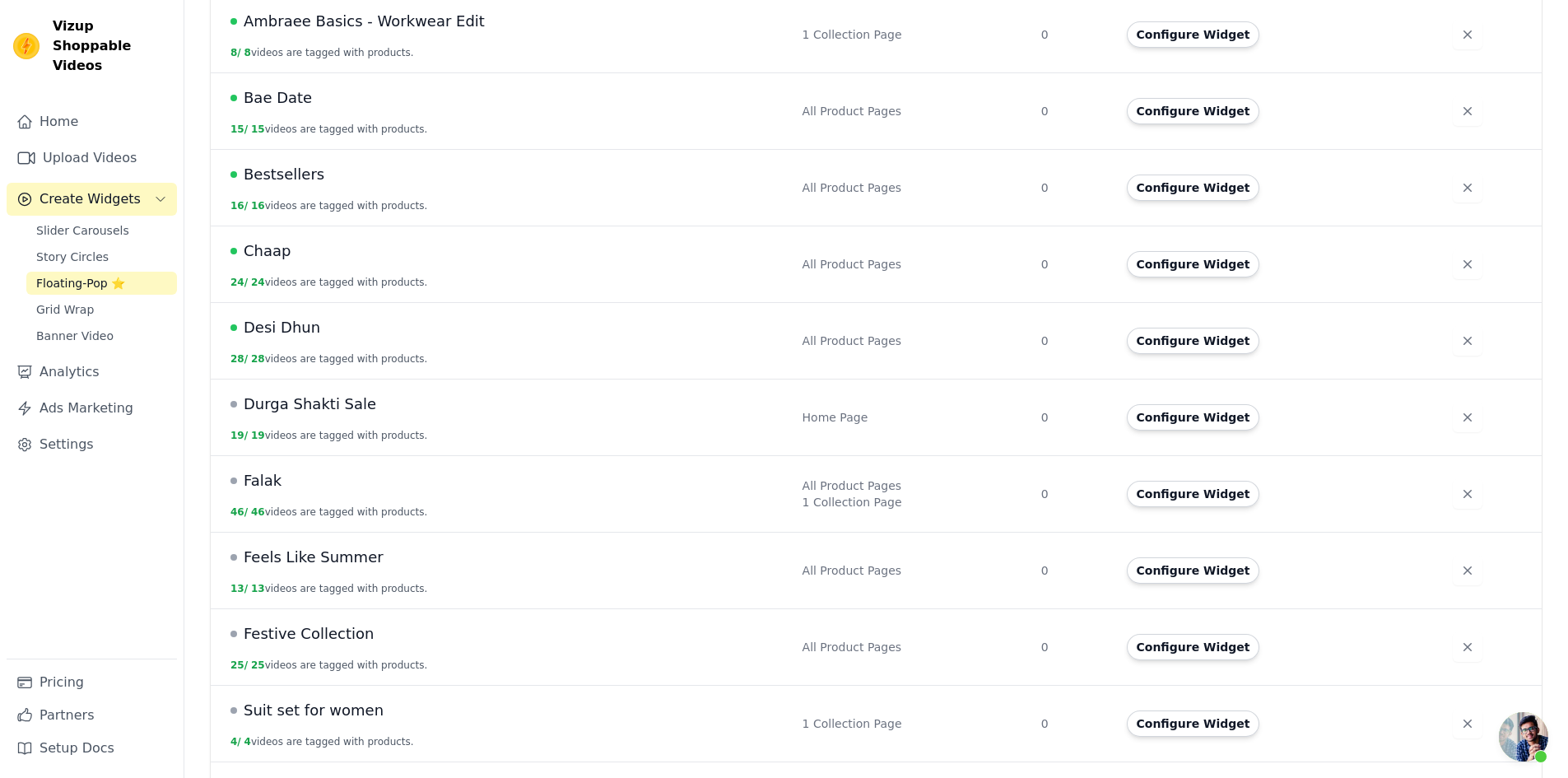
scroll to position [576, 0]
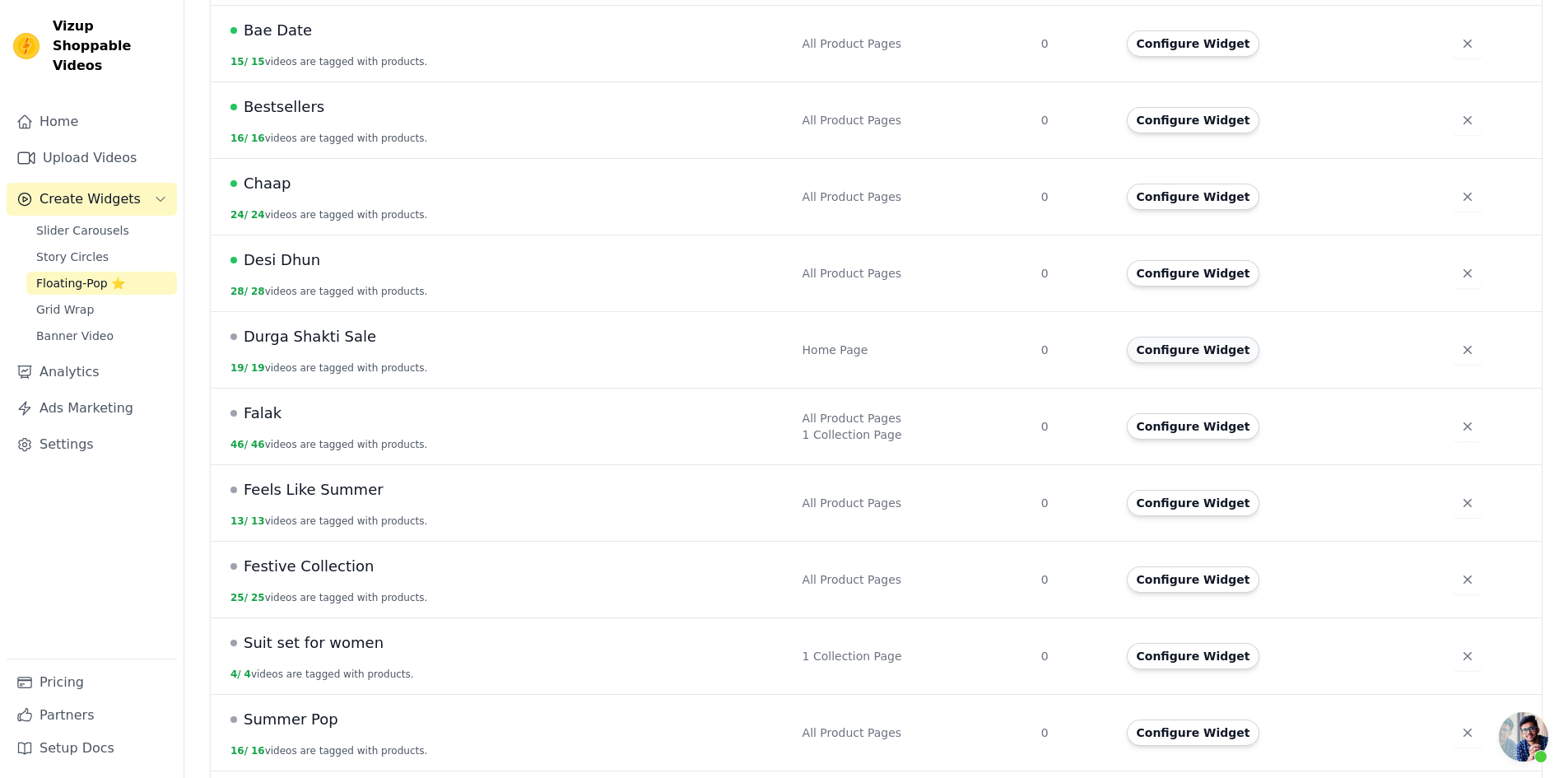
click at [1155, 337] on button "Configure Widget" at bounding box center [1192, 350] width 133 height 26
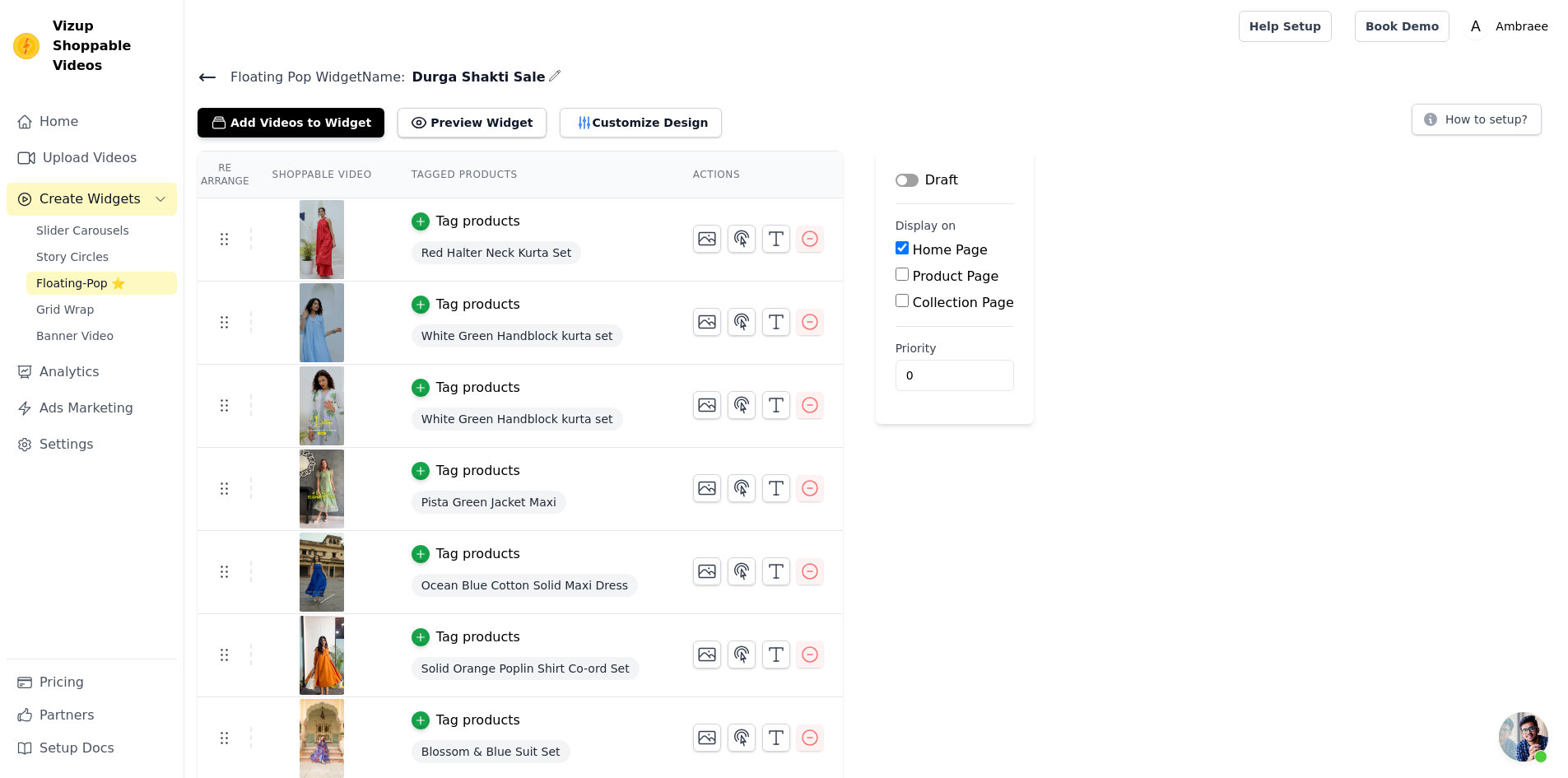
click at [895, 180] on button "Label" at bounding box center [906, 180] width 23 height 13
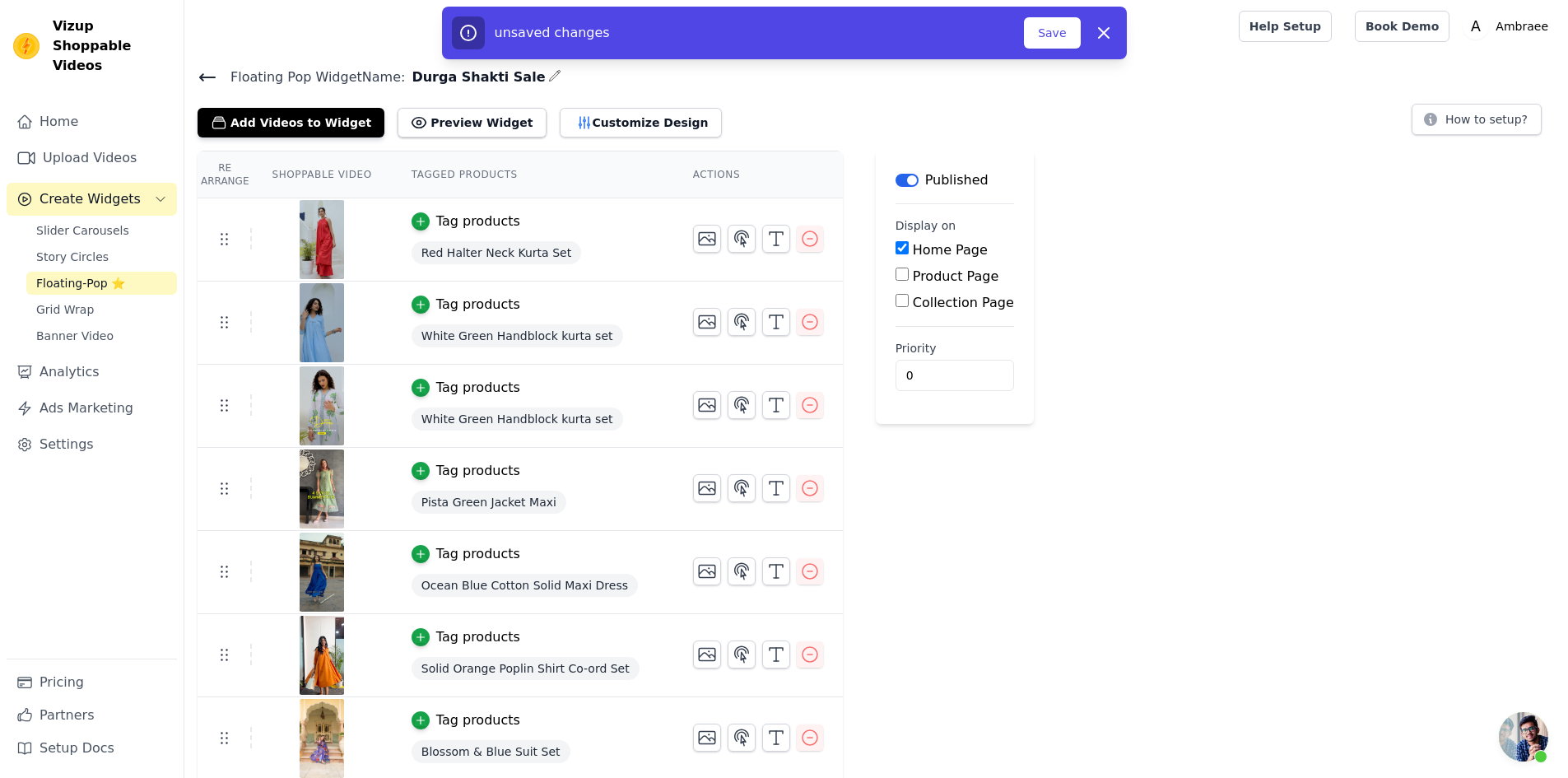
click at [895, 277] on input "Product Page" at bounding box center [901, 274] width 13 height 13
checkbox input "true"
click at [895, 245] on input "Home Page" at bounding box center [901, 247] width 13 height 13
checkbox input "false"
click at [1057, 35] on button "Save" at bounding box center [1051, 32] width 56 height 31
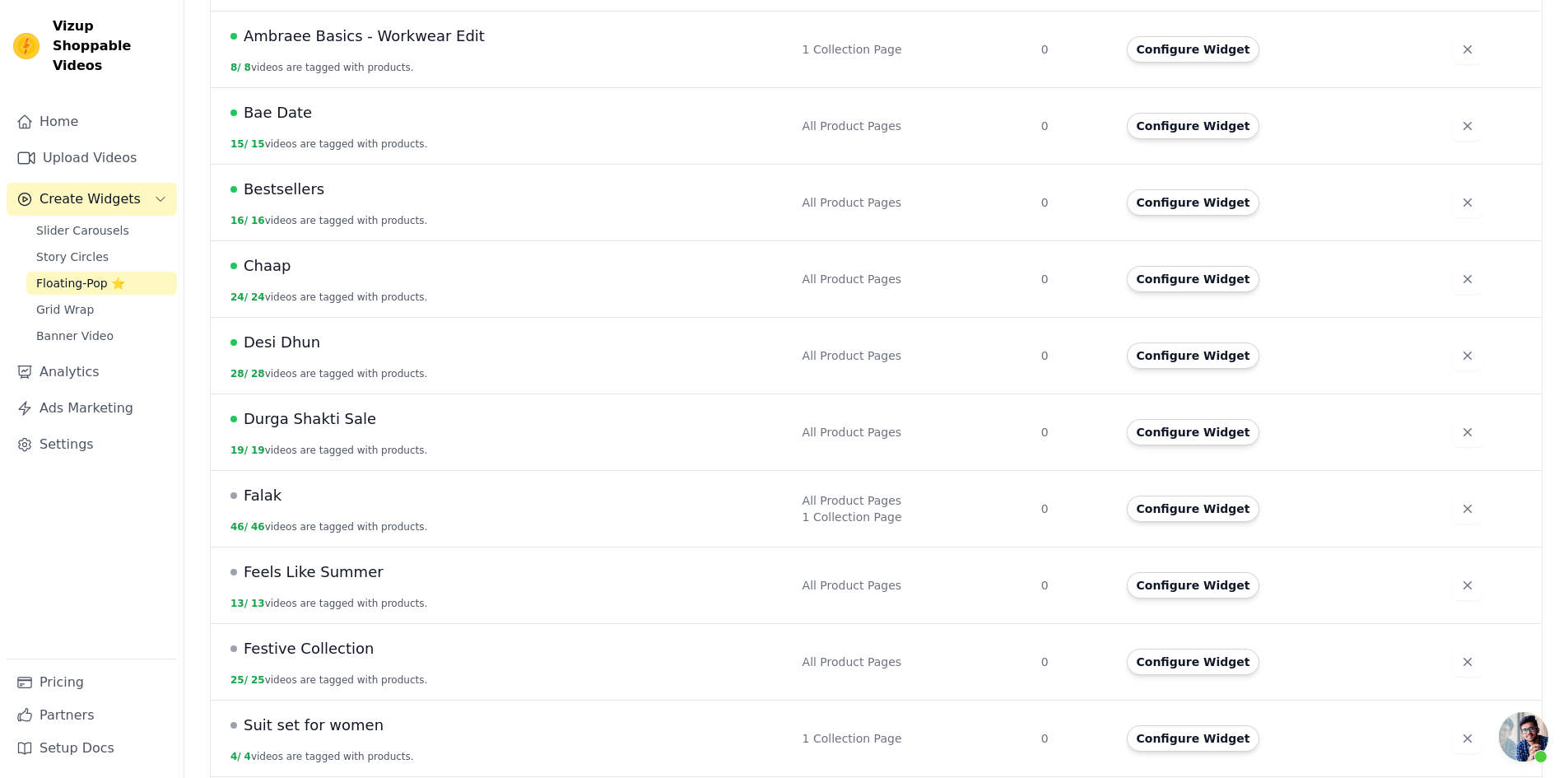
scroll to position [576, 0]
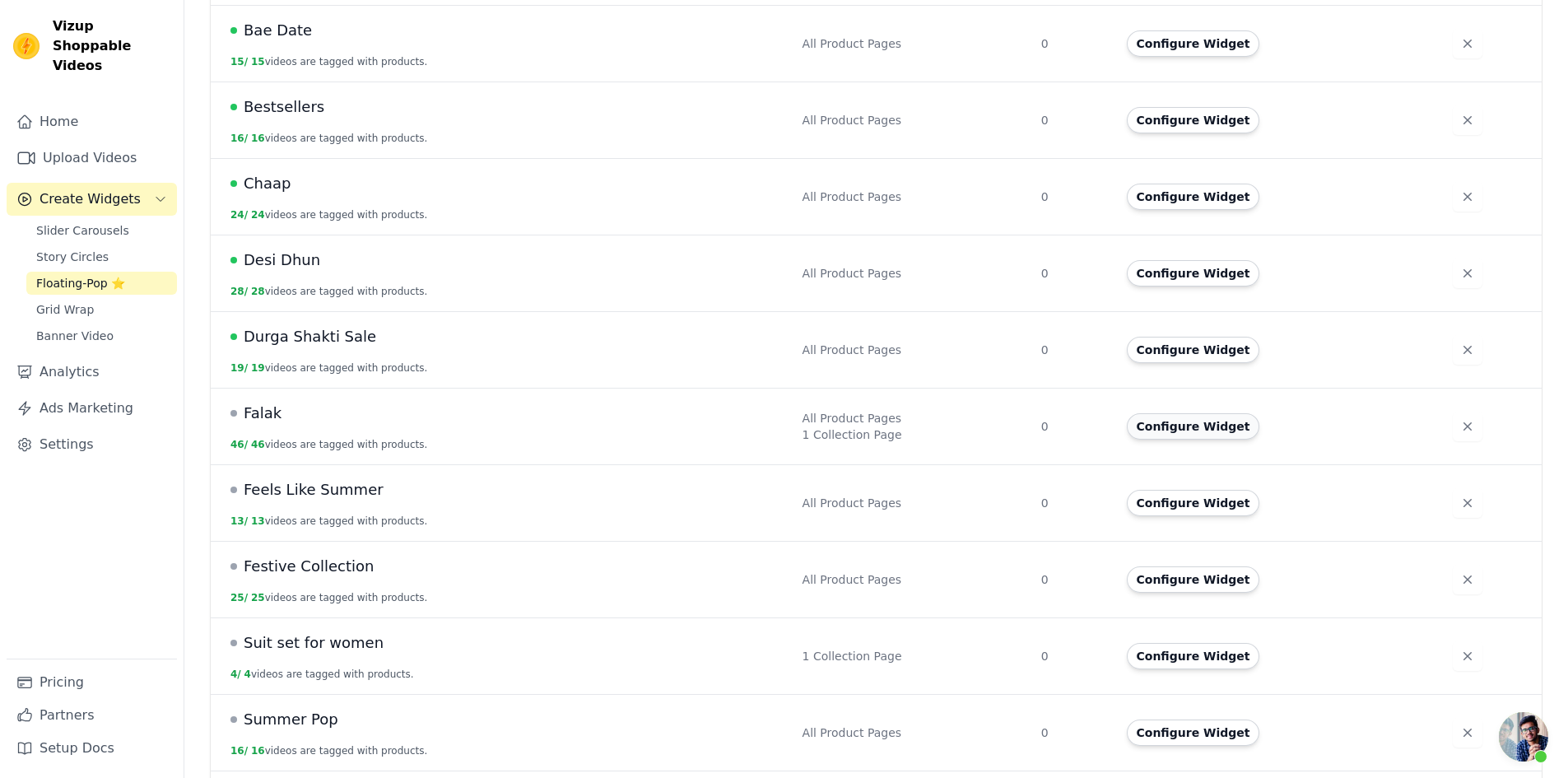
click at [1162, 413] on button "Configure Widget" at bounding box center [1192, 426] width 133 height 26
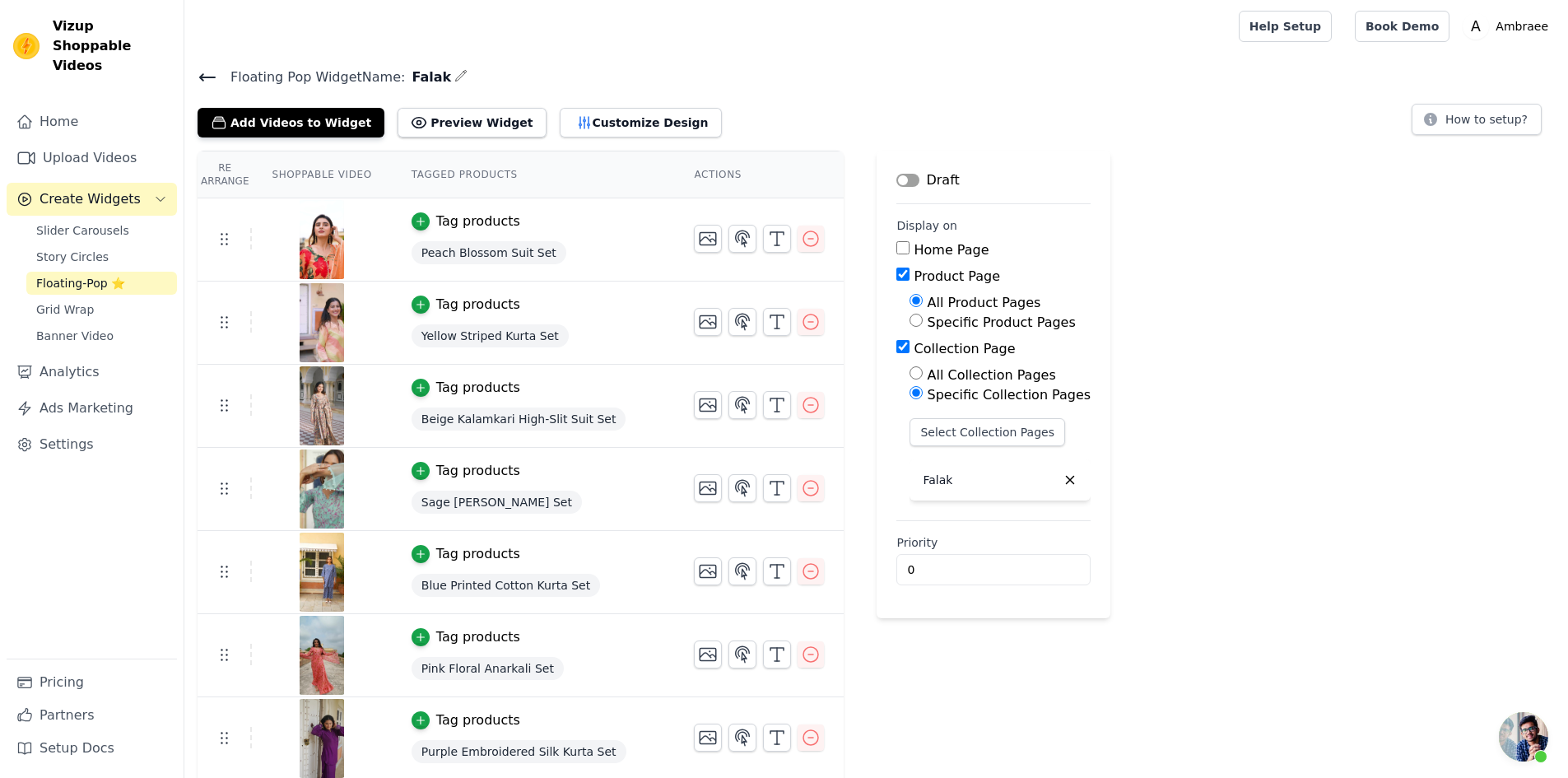
click at [896, 180] on button "Label" at bounding box center [907, 180] width 23 height 13
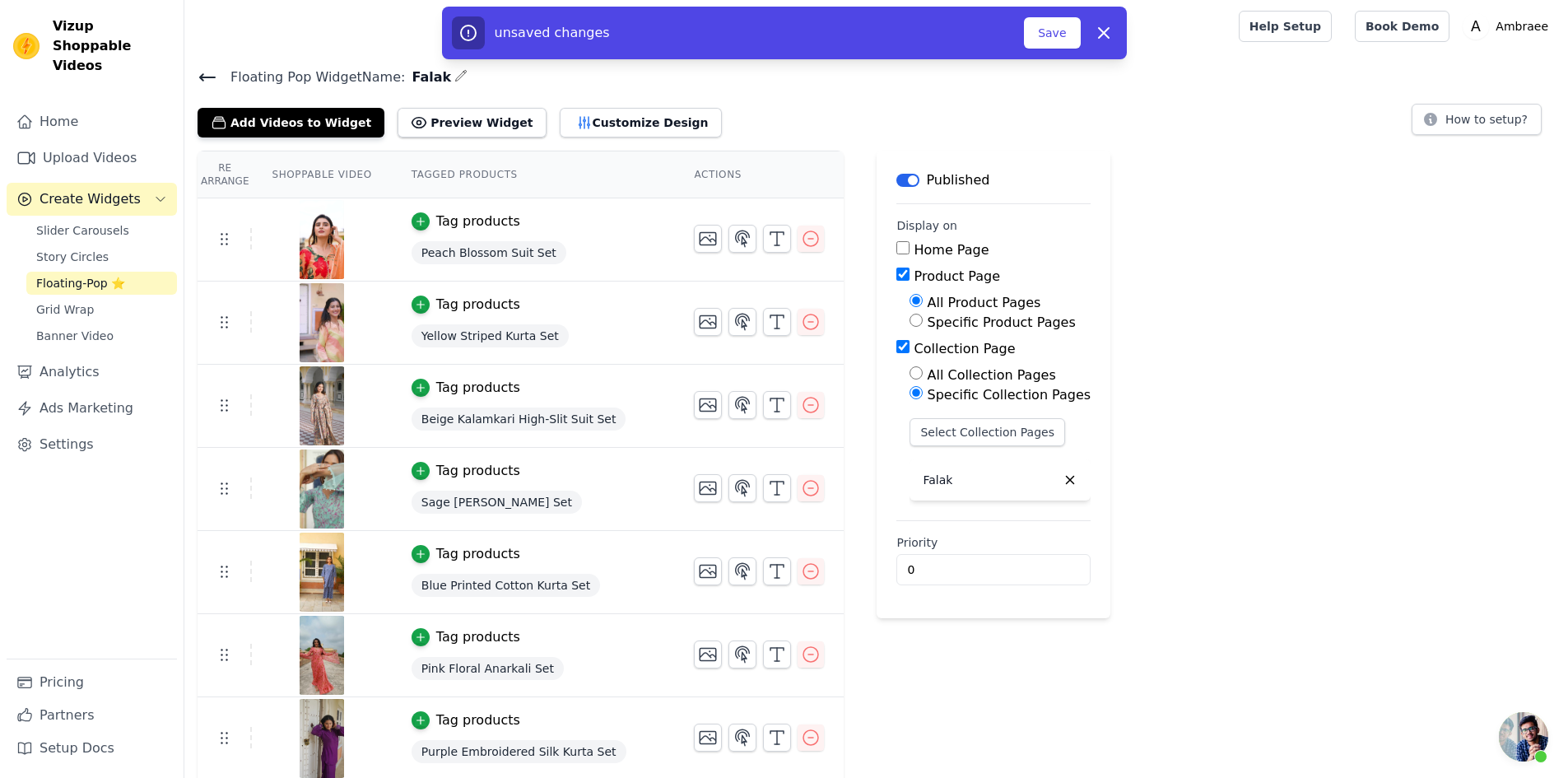
click at [896, 347] on input "Collection Page" at bounding box center [902, 346] width 13 height 13
checkbox input "false"
click at [1053, 20] on button "Save" at bounding box center [1051, 32] width 56 height 31
click at [1055, 32] on button "Save" at bounding box center [1051, 32] width 56 height 31
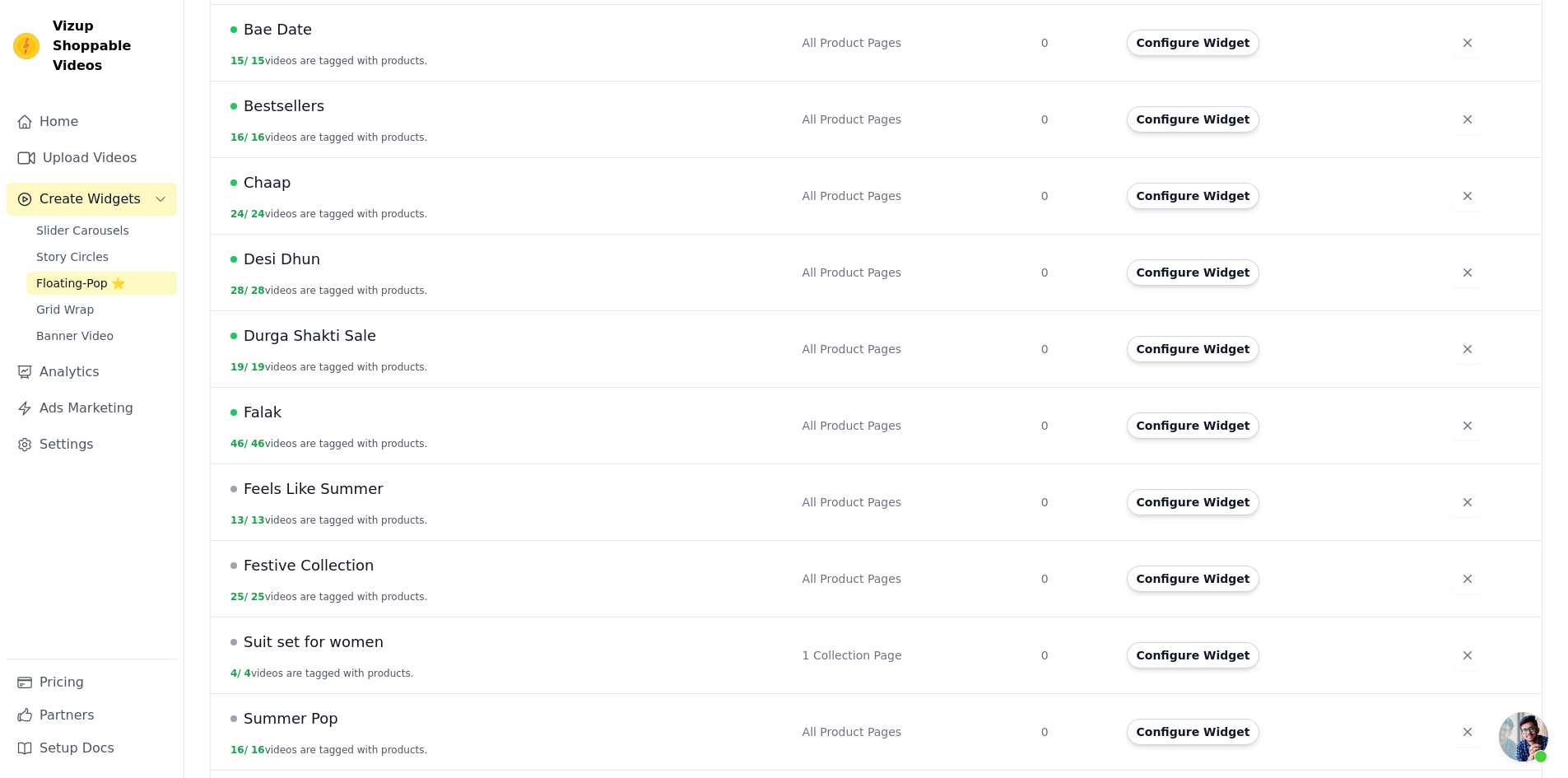
scroll to position [636, 0]
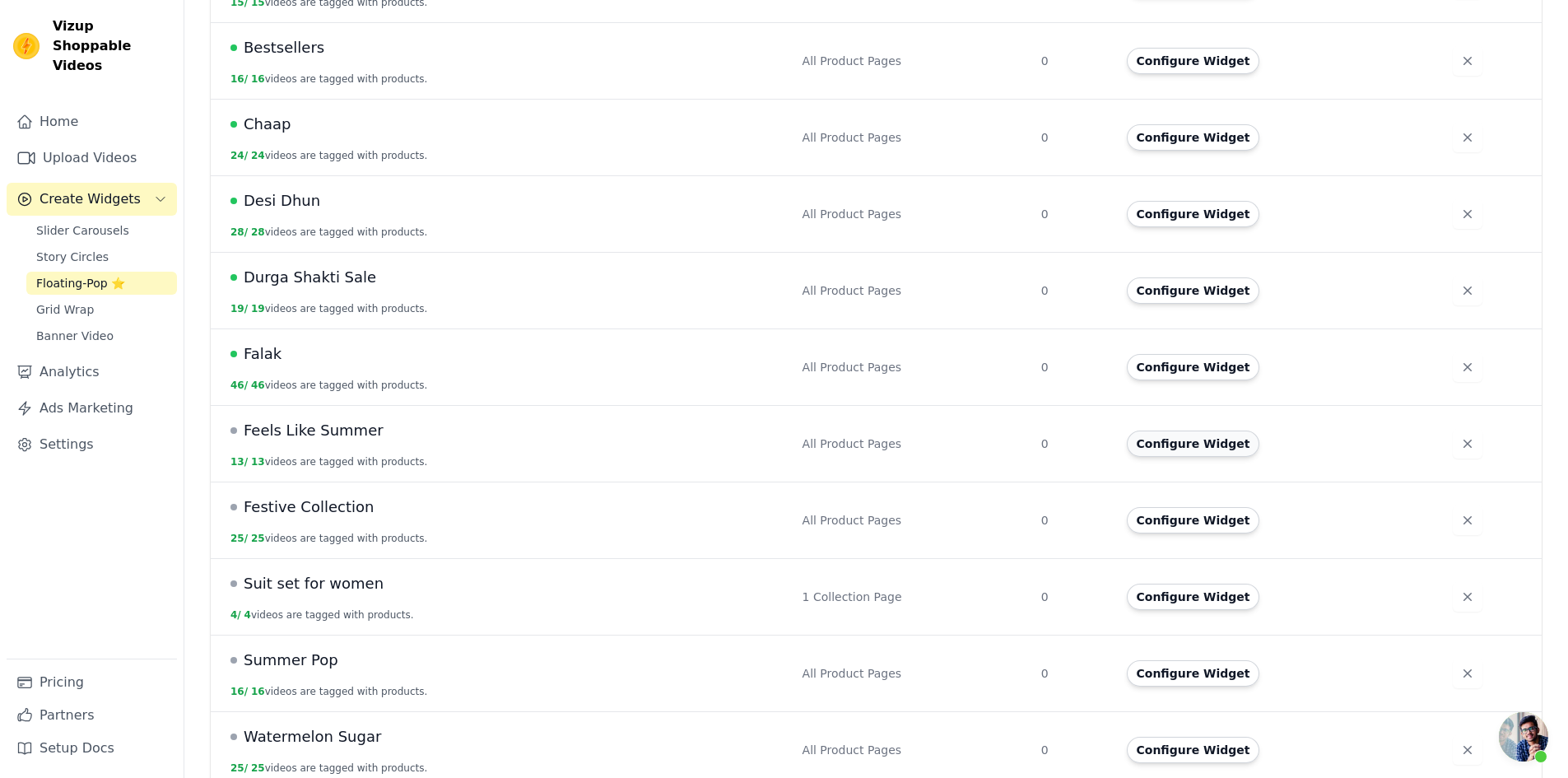
click at [1177, 434] on button "Configure Widget" at bounding box center [1192, 444] width 133 height 26
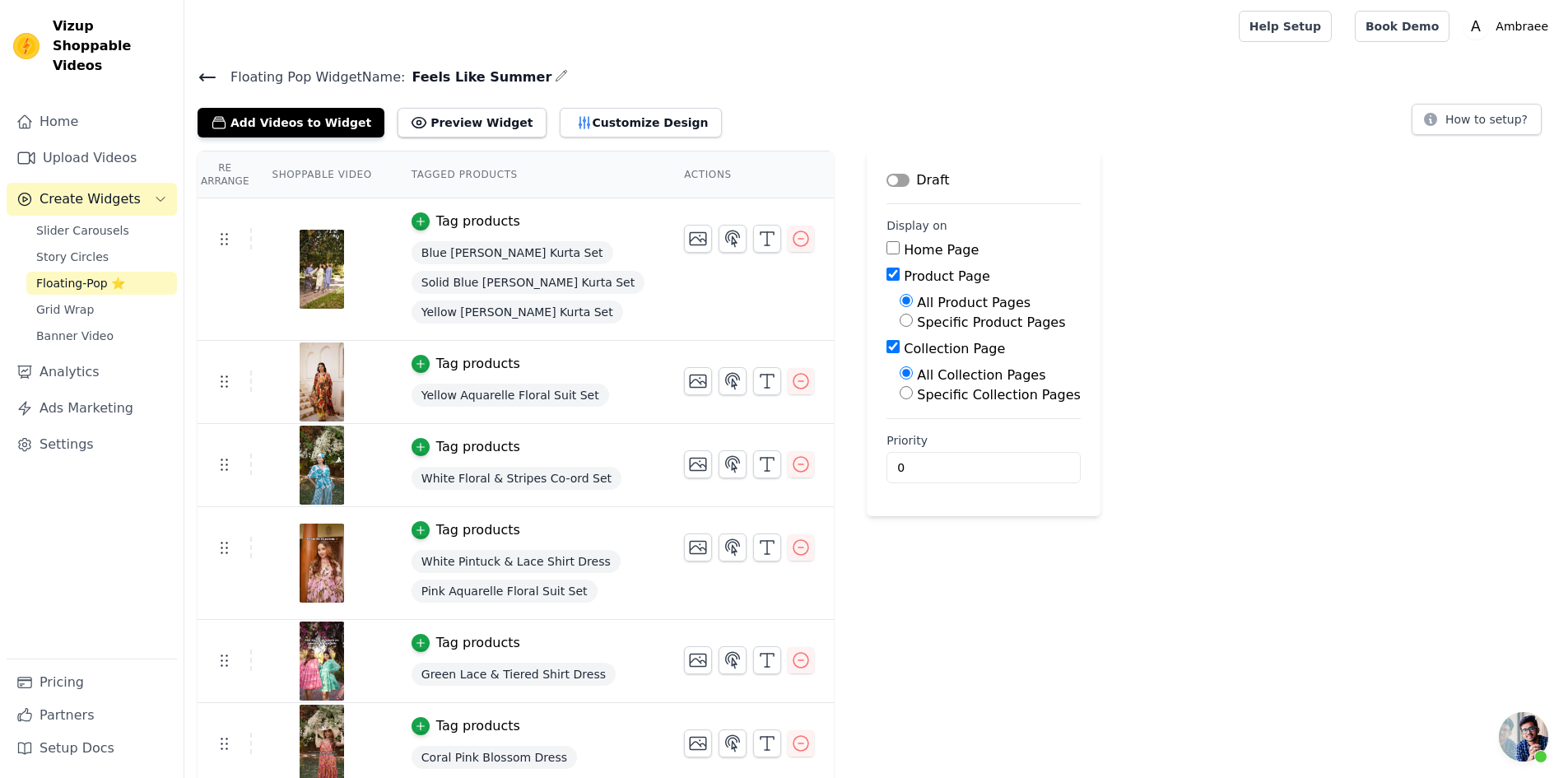
click at [886, 175] on button "Label" at bounding box center [897, 180] width 23 height 13
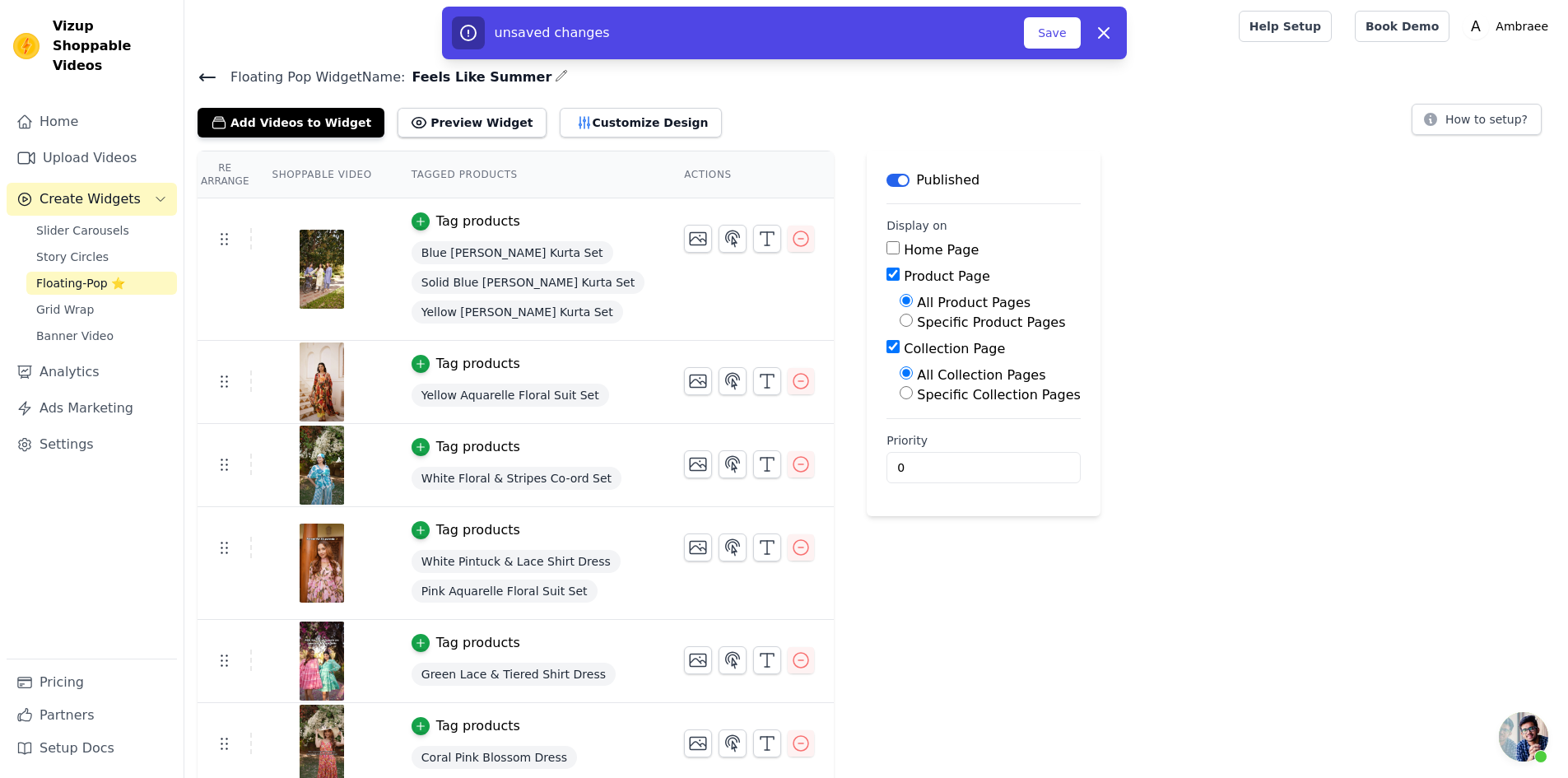
click at [886, 347] on input "Collection Page" at bounding box center [892, 346] width 13 height 13
checkbox input "false"
click at [1056, 25] on button "Save" at bounding box center [1051, 32] width 56 height 31
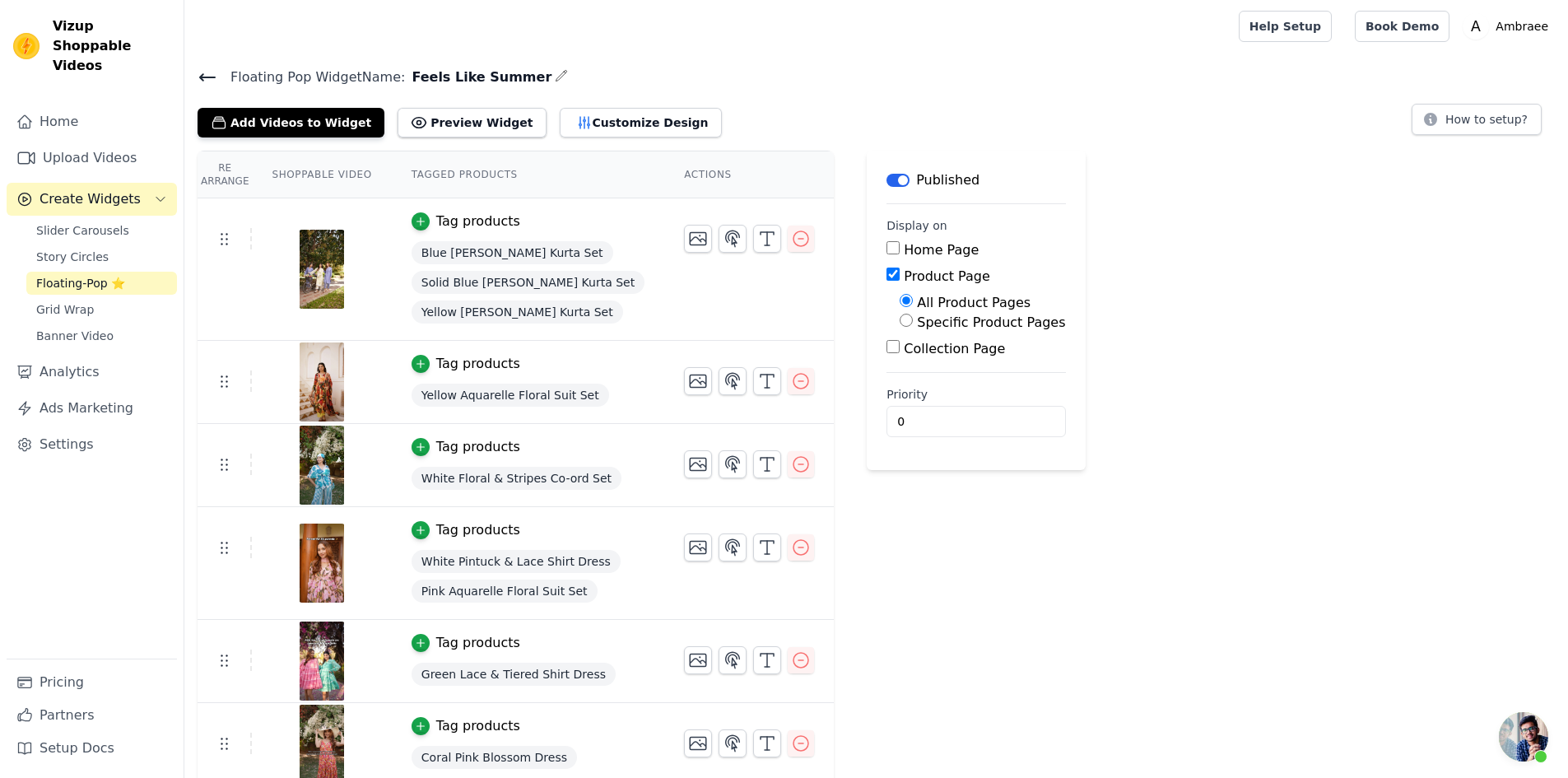
click at [204, 82] on icon at bounding box center [208, 78] width 20 height 20
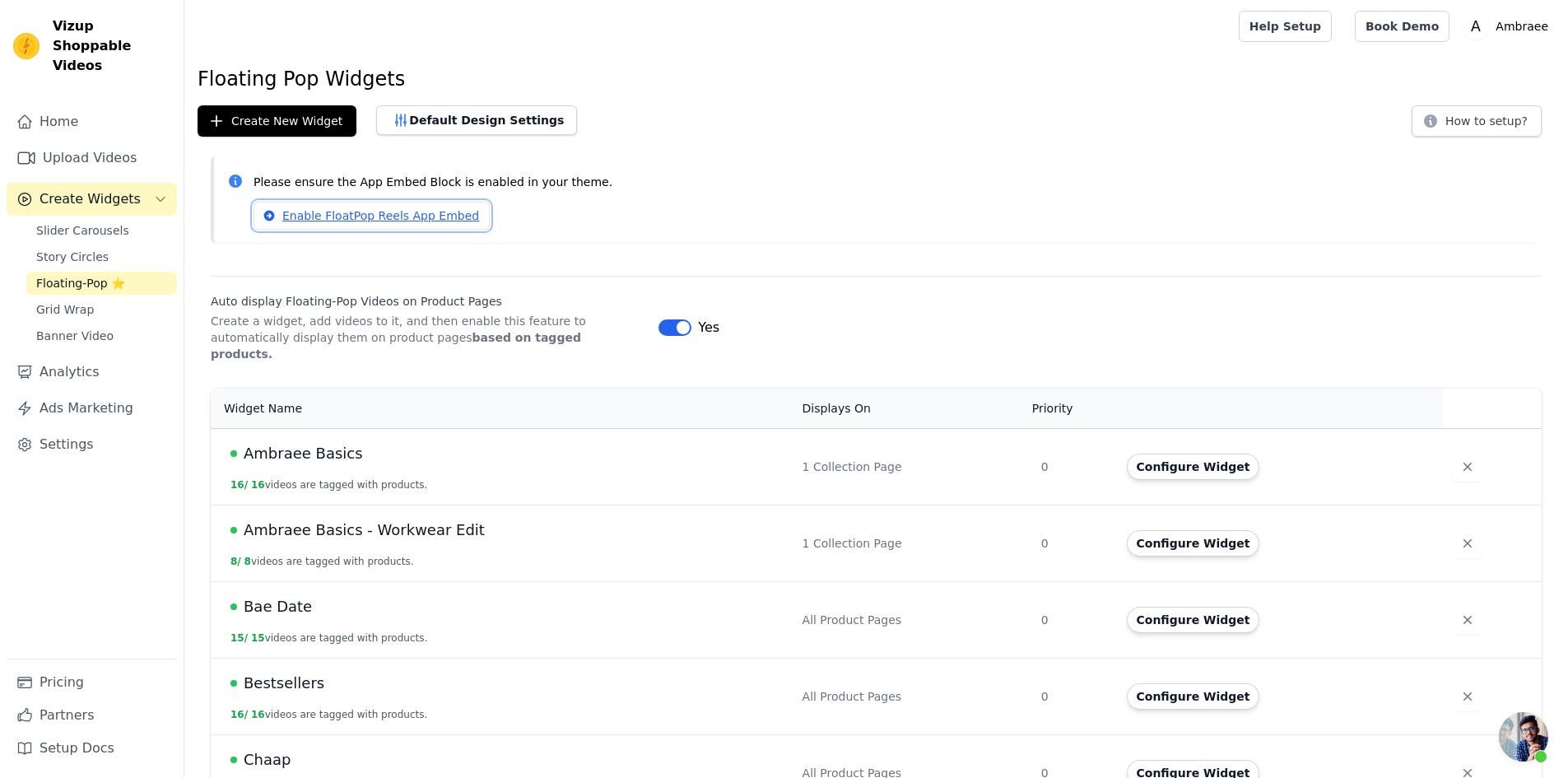
click at [376, 218] on link "Enable FloatPop Reels App Embed" at bounding box center [372, 216] width 236 height 28
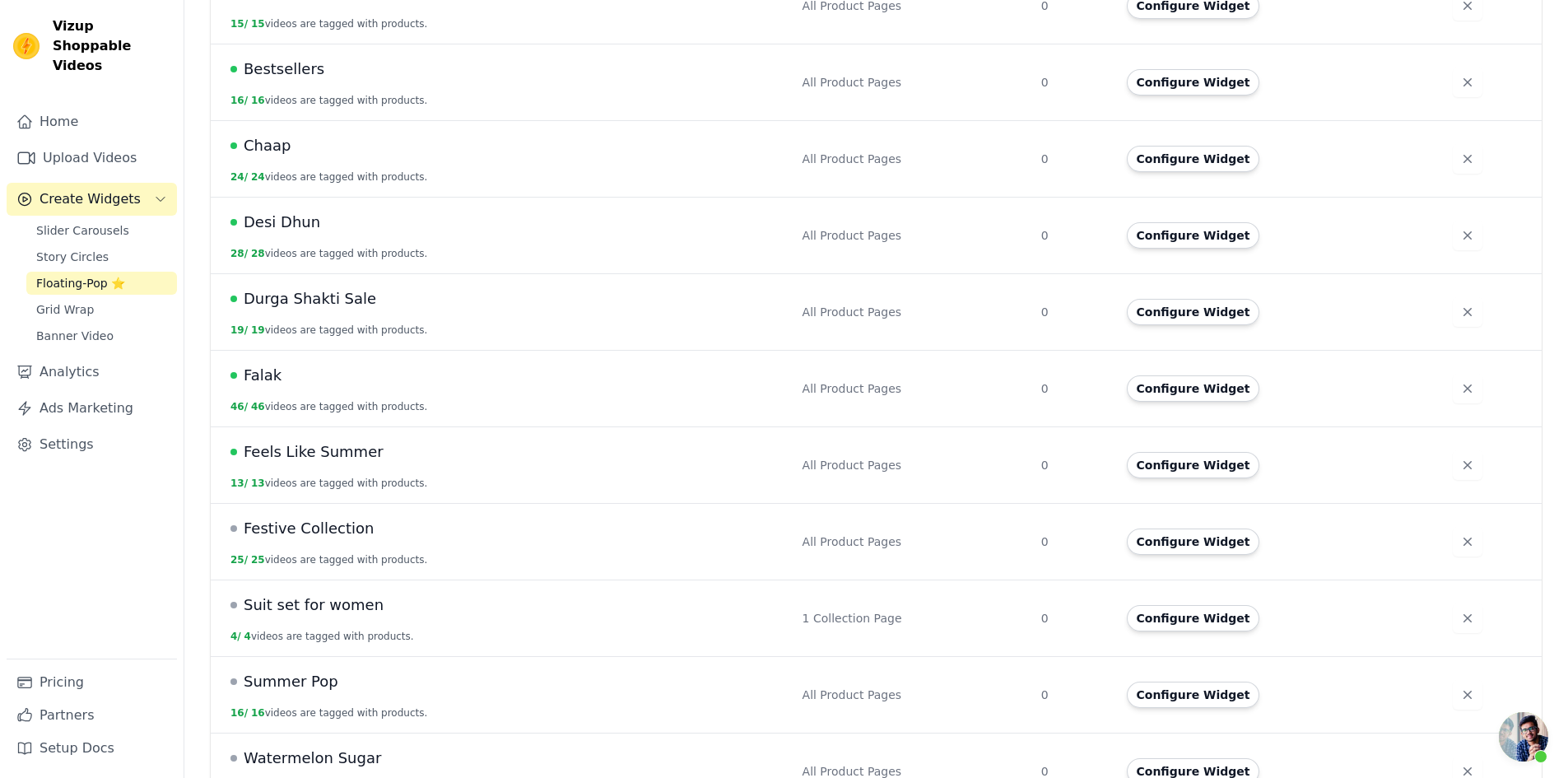
scroll to position [636, 0]
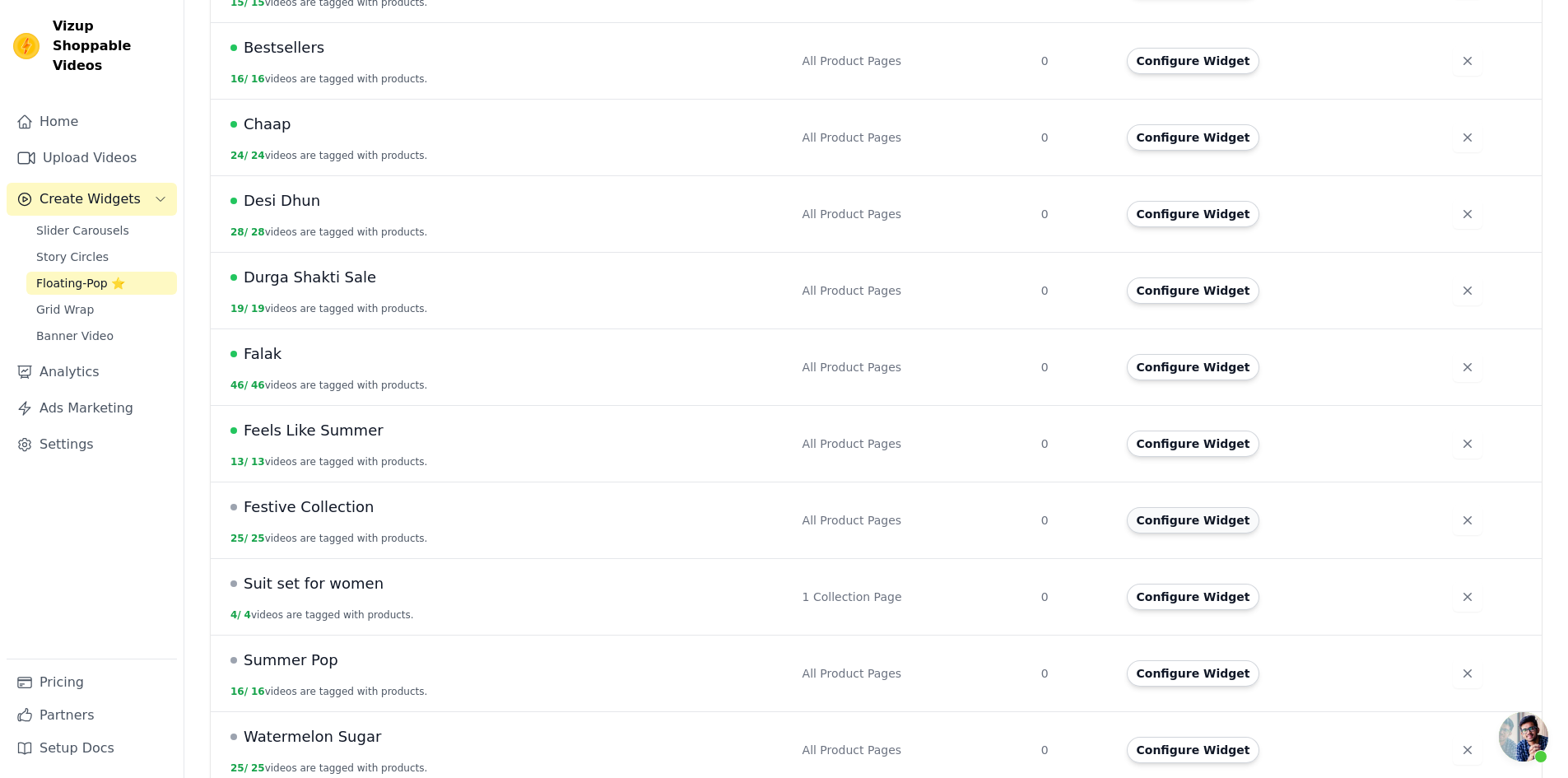
click at [1193, 507] on button "Configure Widget" at bounding box center [1192, 520] width 133 height 26
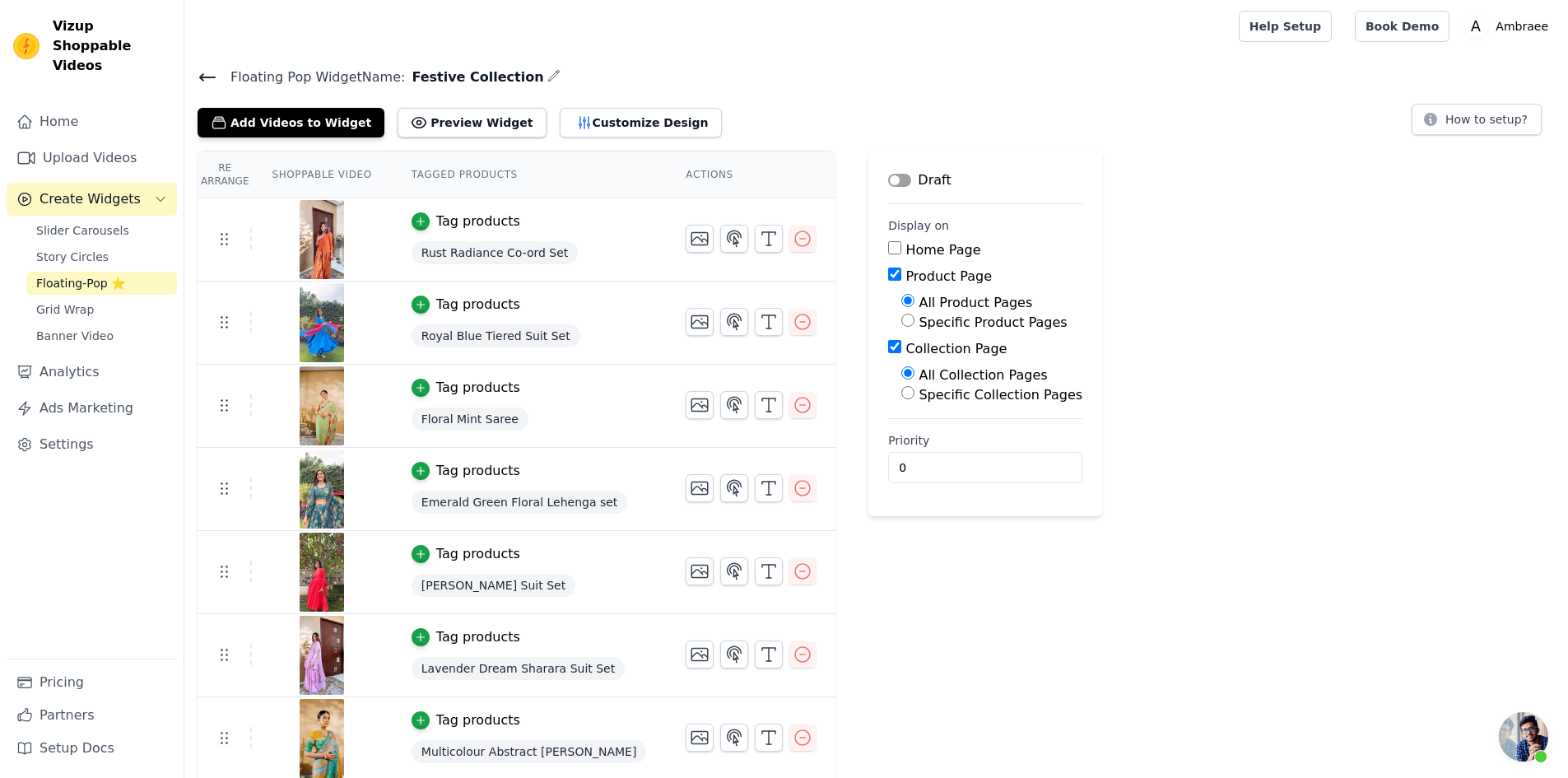
click at [888, 179] on button "Label" at bounding box center [899, 180] width 23 height 13
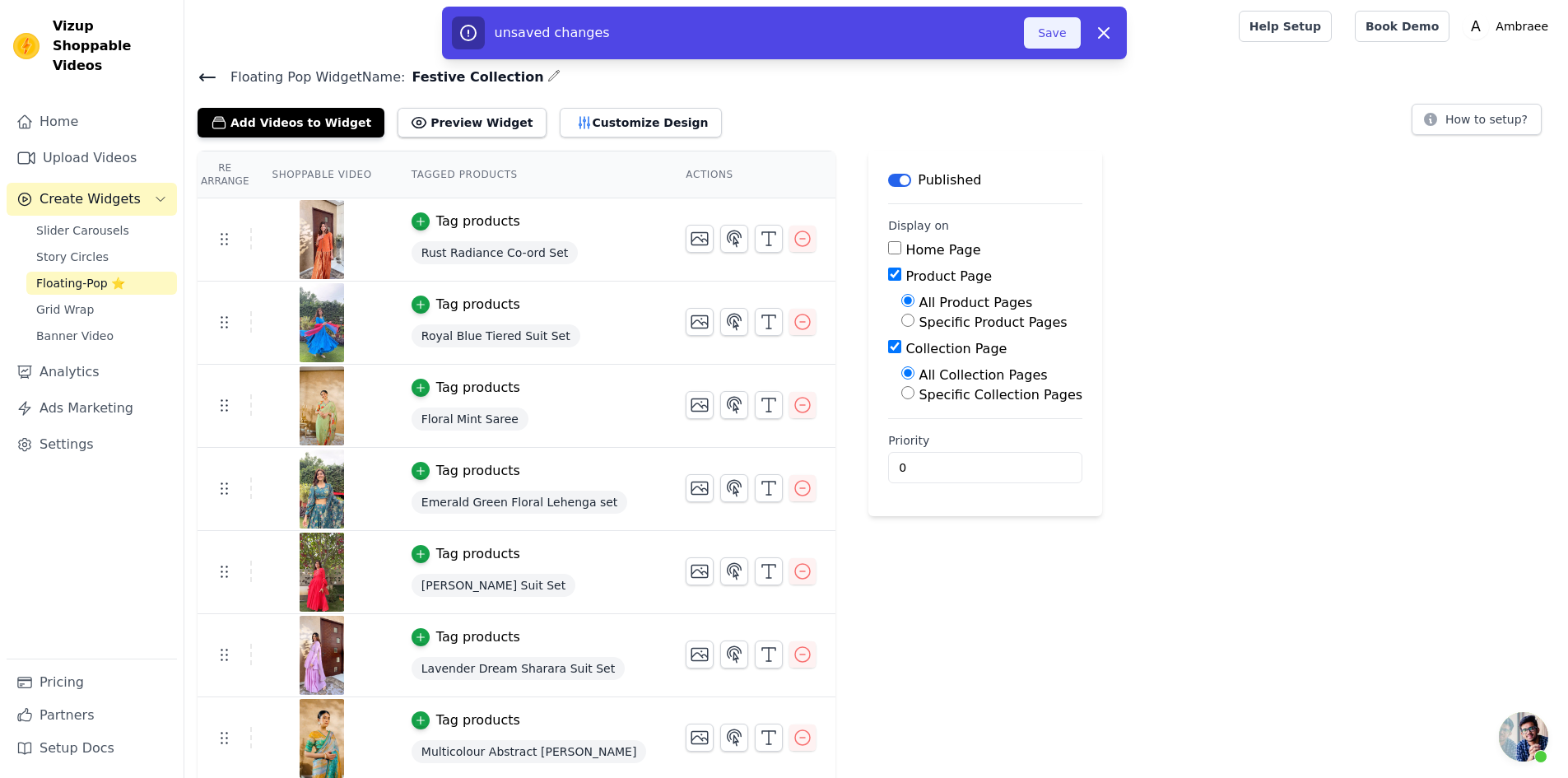
click at [1051, 23] on button "Save" at bounding box center [1051, 32] width 56 height 31
click at [1053, 26] on button "Save" at bounding box center [1051, 32] width 56 height 31
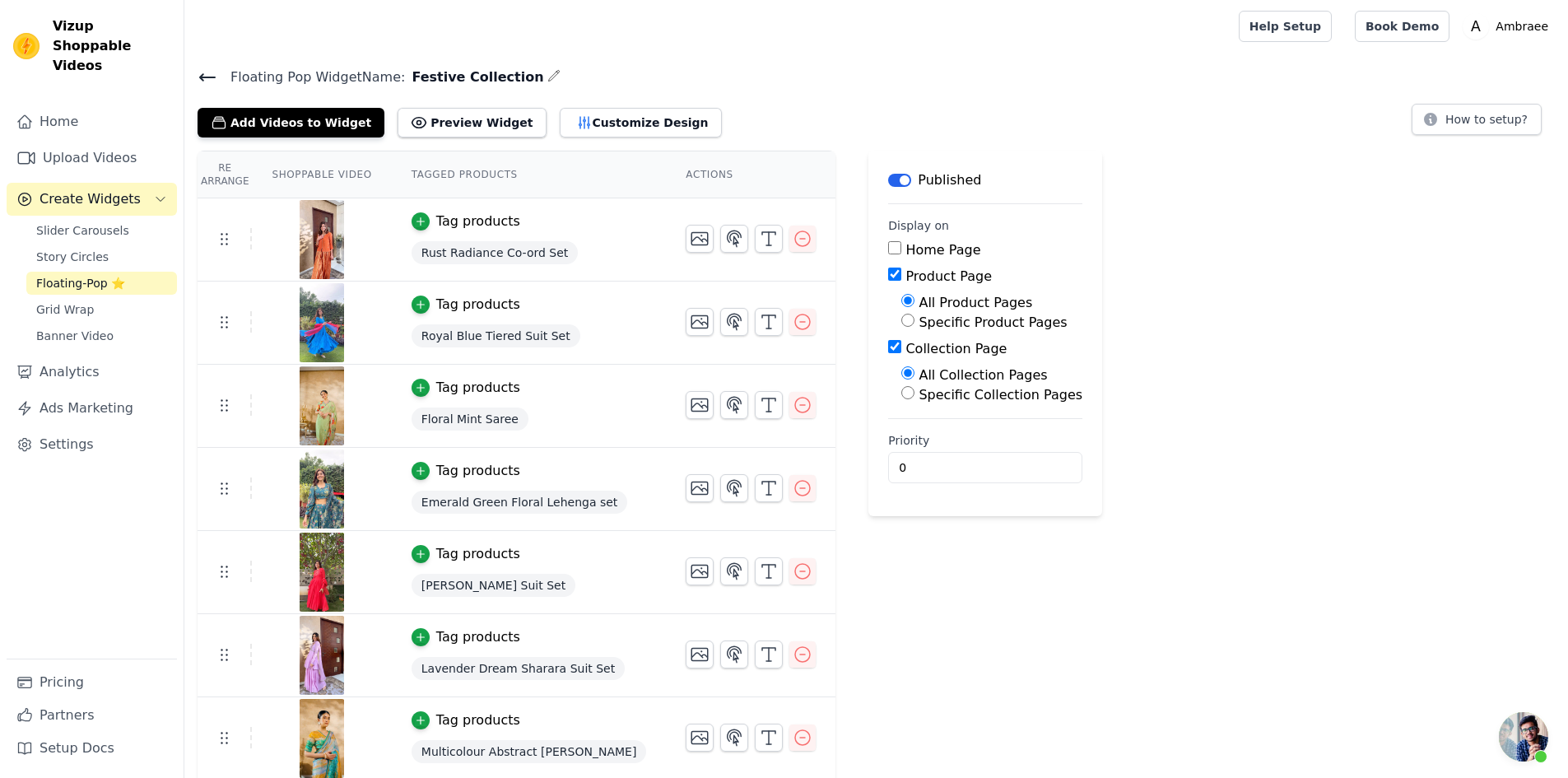
click at [888, 347] on input "Collection Page" at bounding box center [894, 346] width 13 height 13
checkbox input "false"
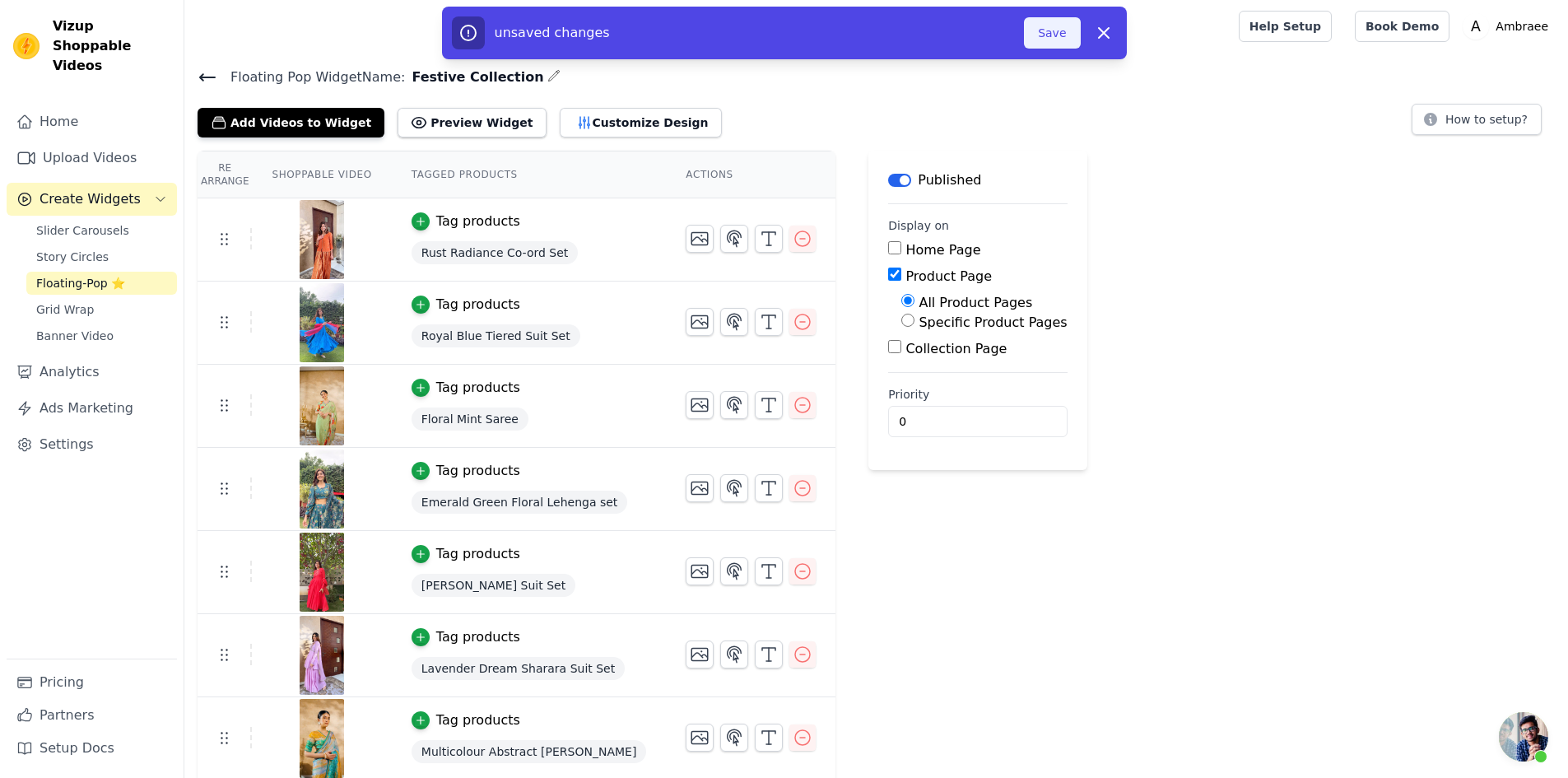
click at [1057, 21] on button "Save" at bounding box center [1051, 32] width 56 height 31
click at [1056, 25] on button "Save" at bounding box center [1051, 32] width 56 height 31
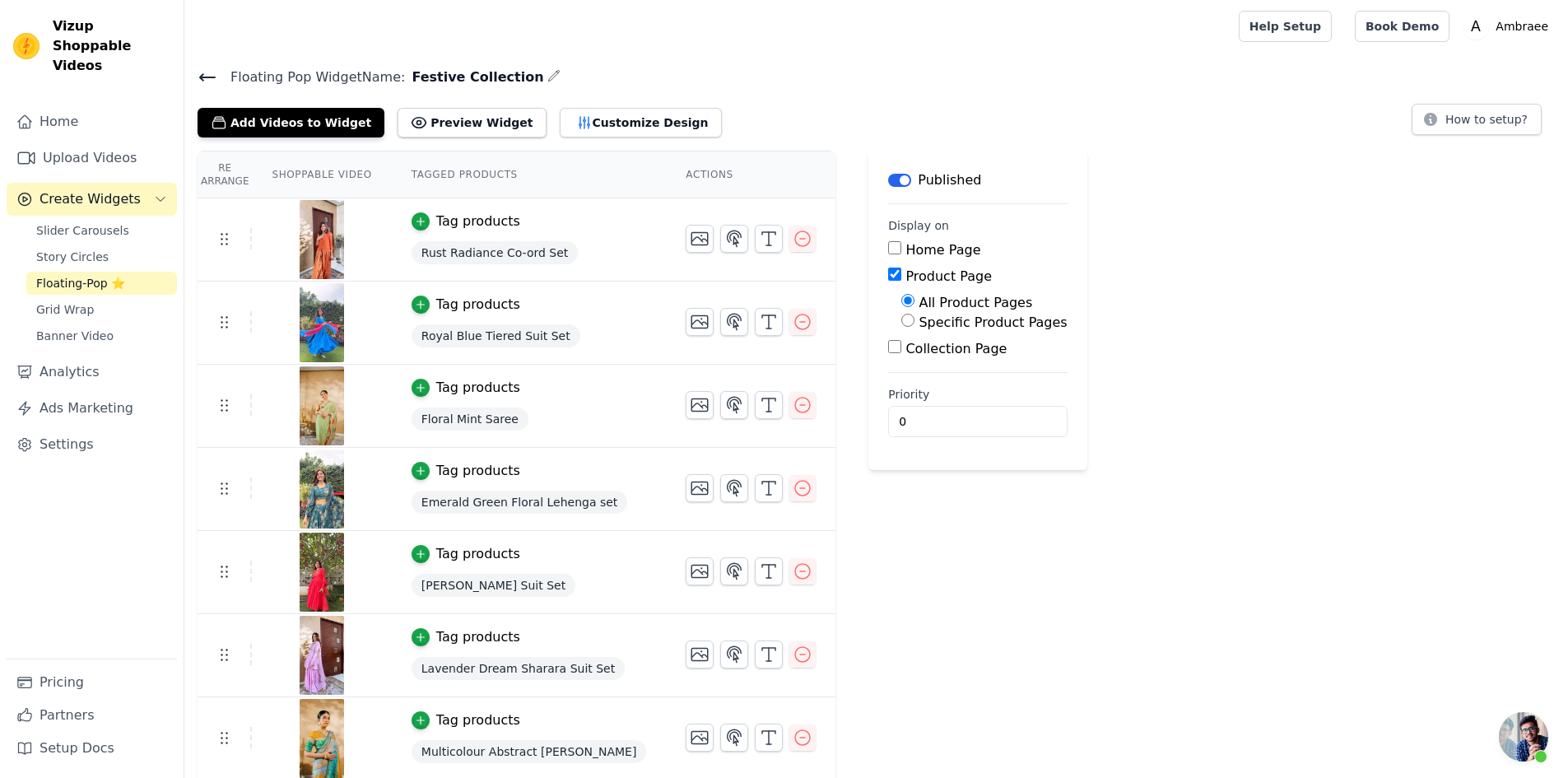
click at [208, 77] on icon at bounding box center [207, 77] width 15 height 7
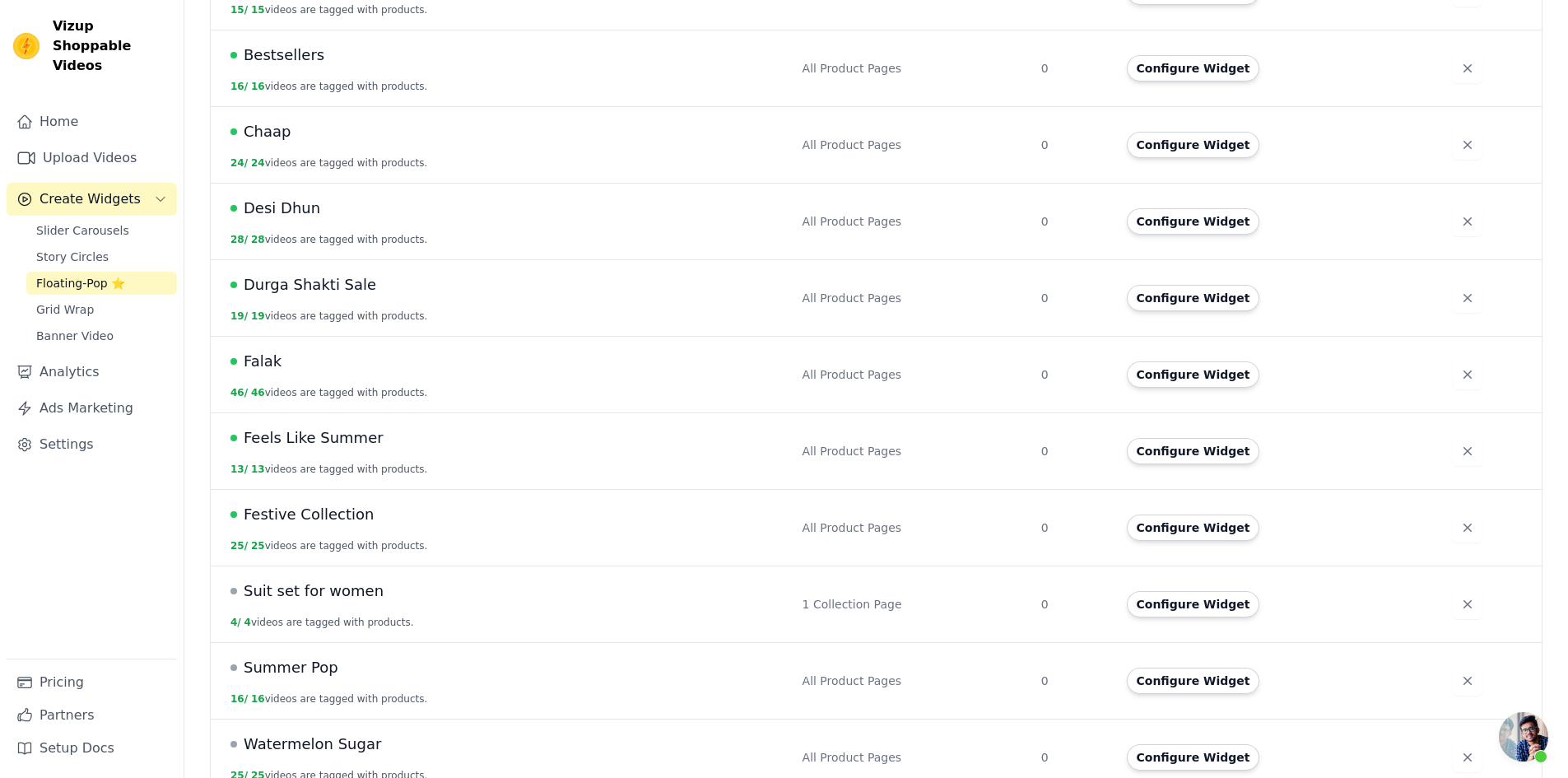
scroll to position [636, 0]
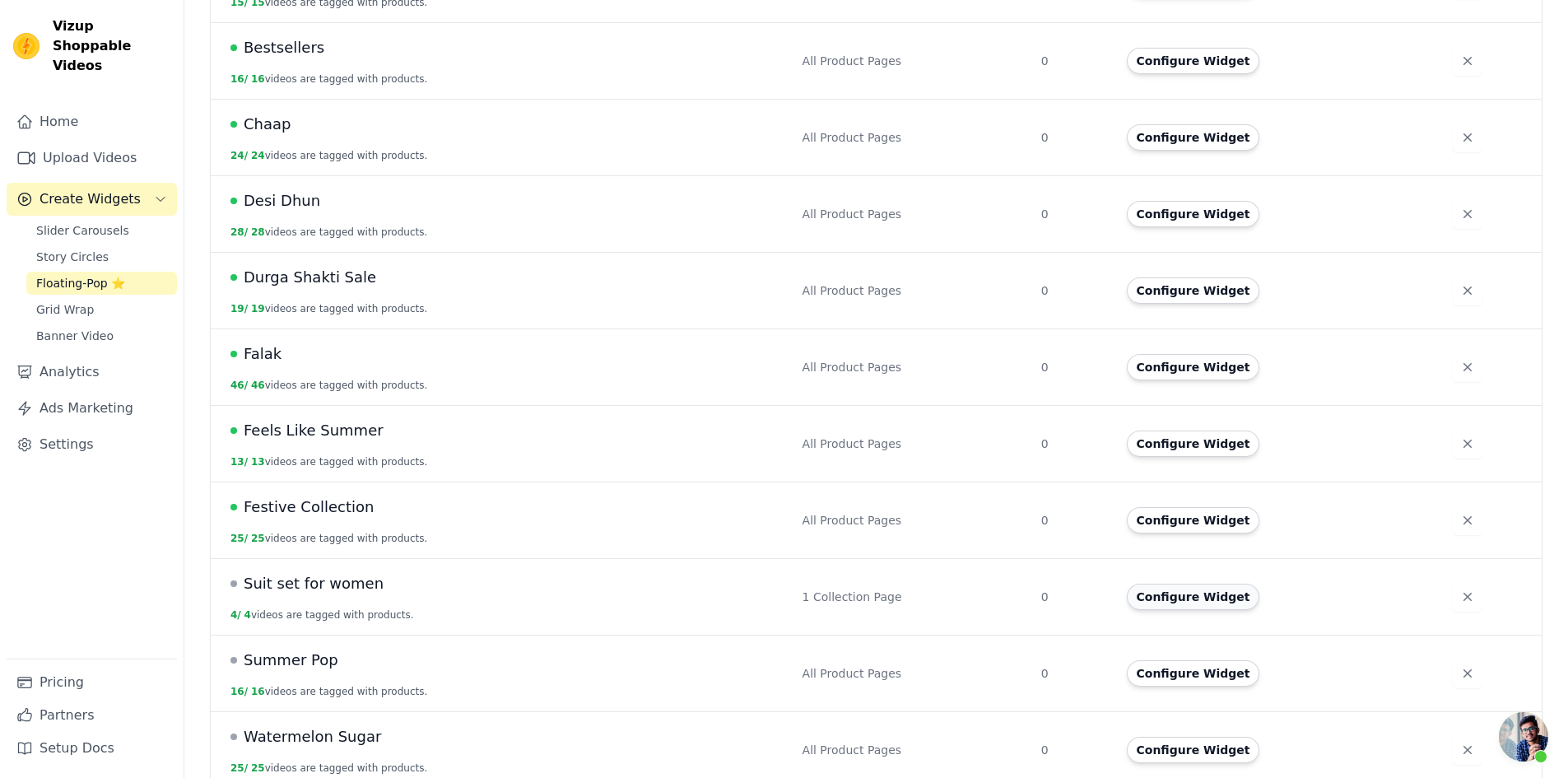
click at [1210, 584] on button "Configure Widget" at bounding box center [1192, 597] width 133 height 26
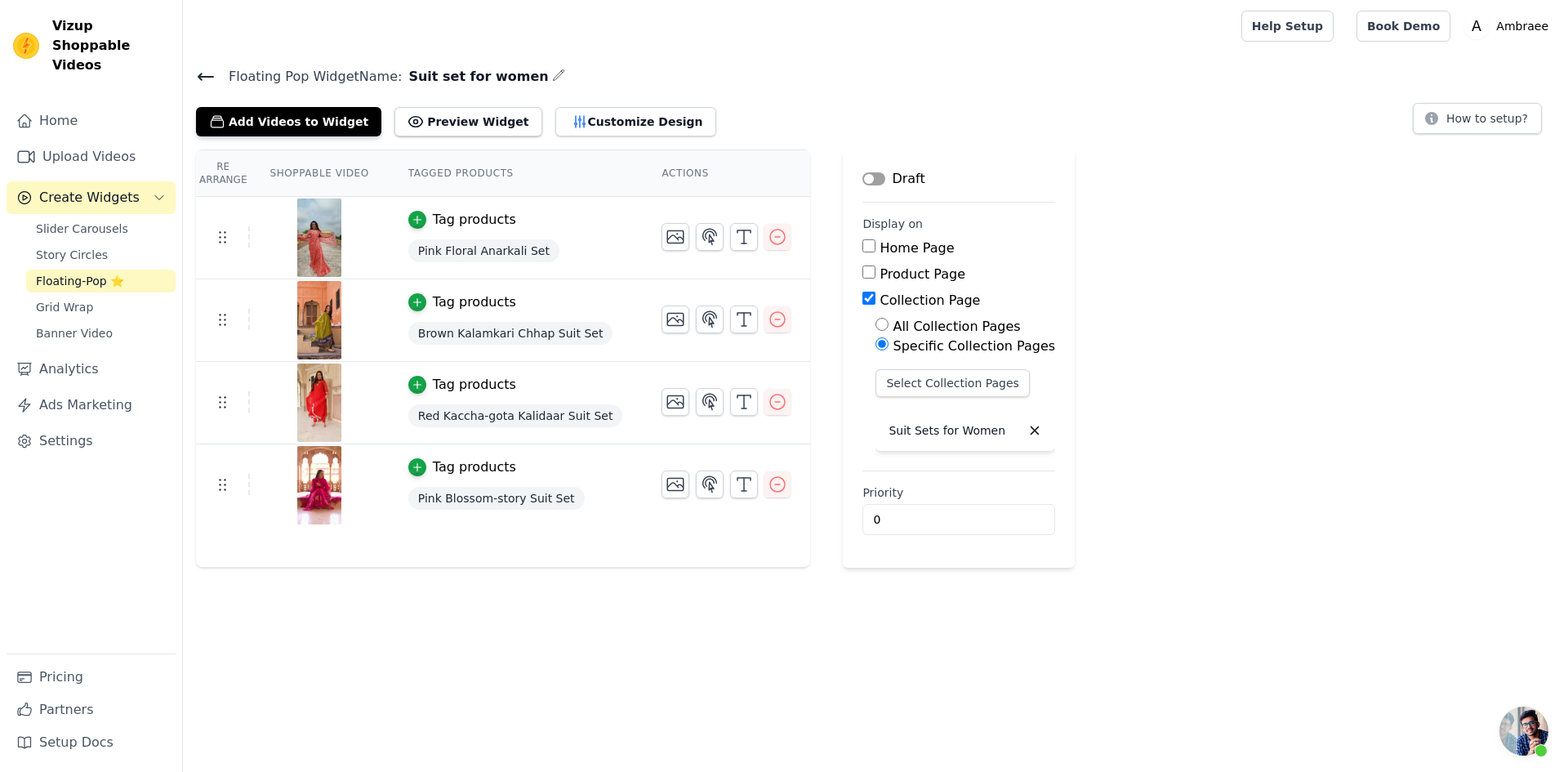
click at [863, 178] on button "Label" at bounding box center [874, 179] width 23 height 13
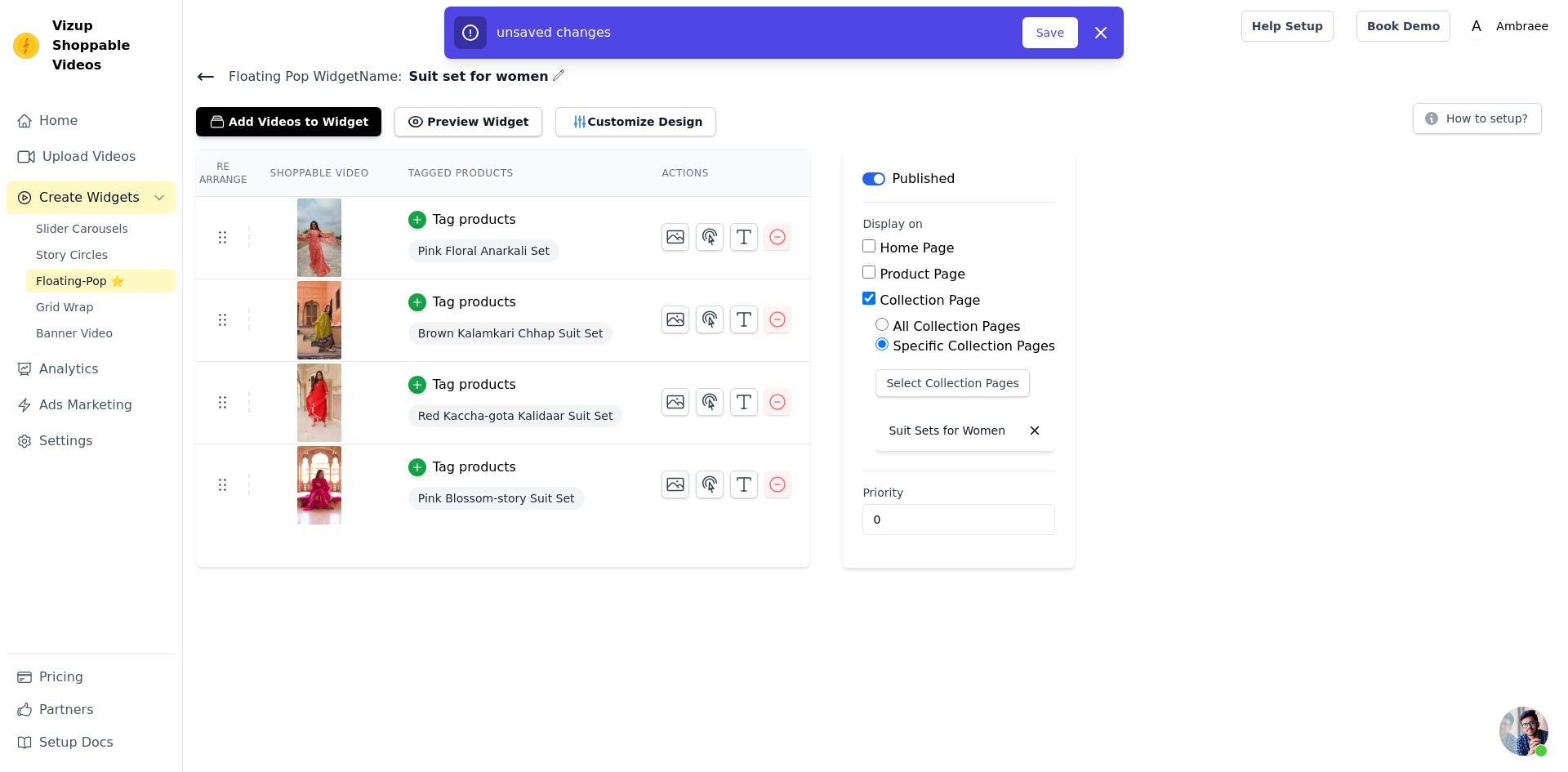
click at [863, 269] on input "Product Page" at bounding box center [869, 272] width 13 height 13
checkbox input "true"
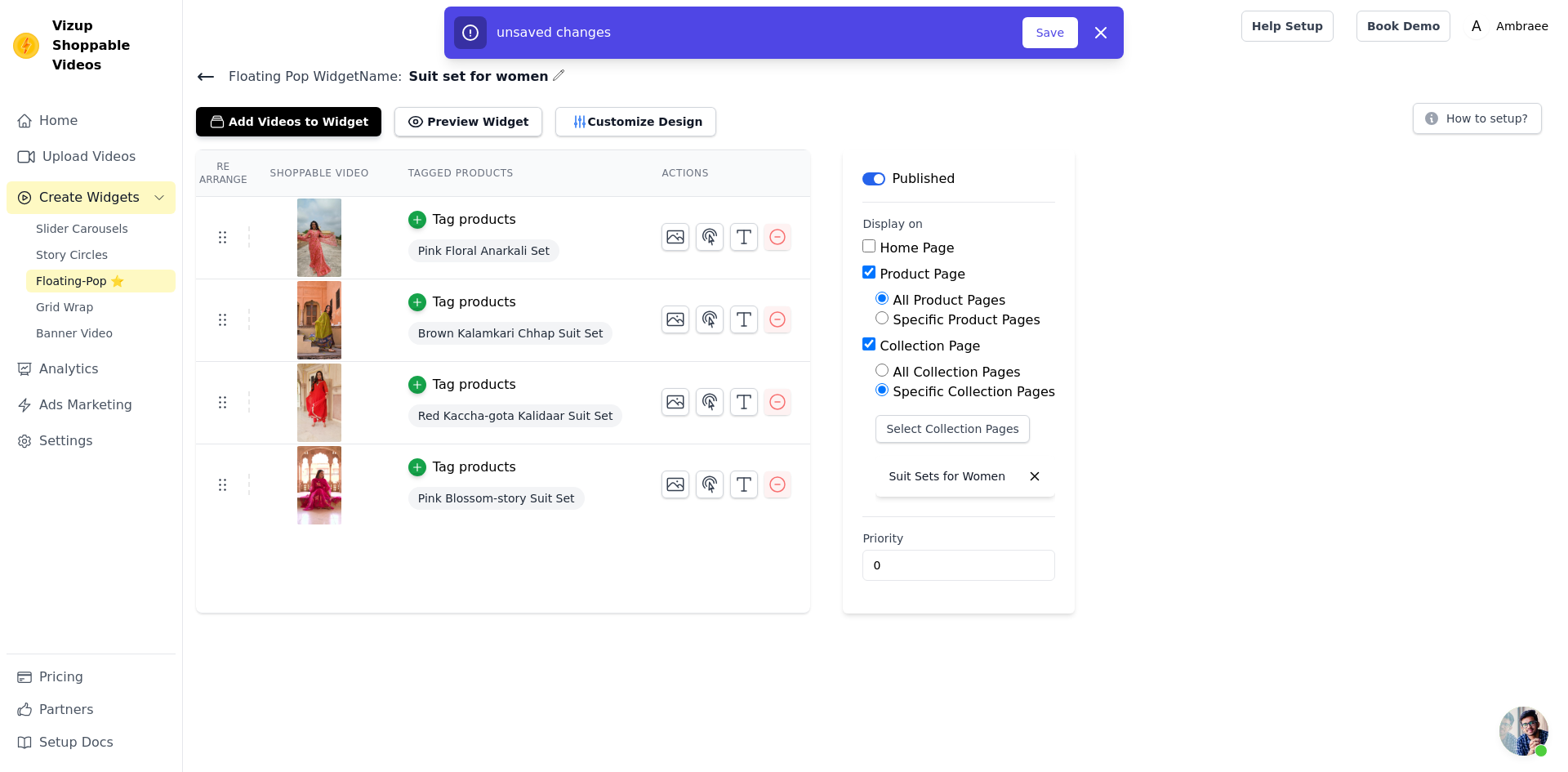
click at [863, 345] on input "Collection Page" at bounding box center [869, 343] width 13 height 13
checkbox input "false"
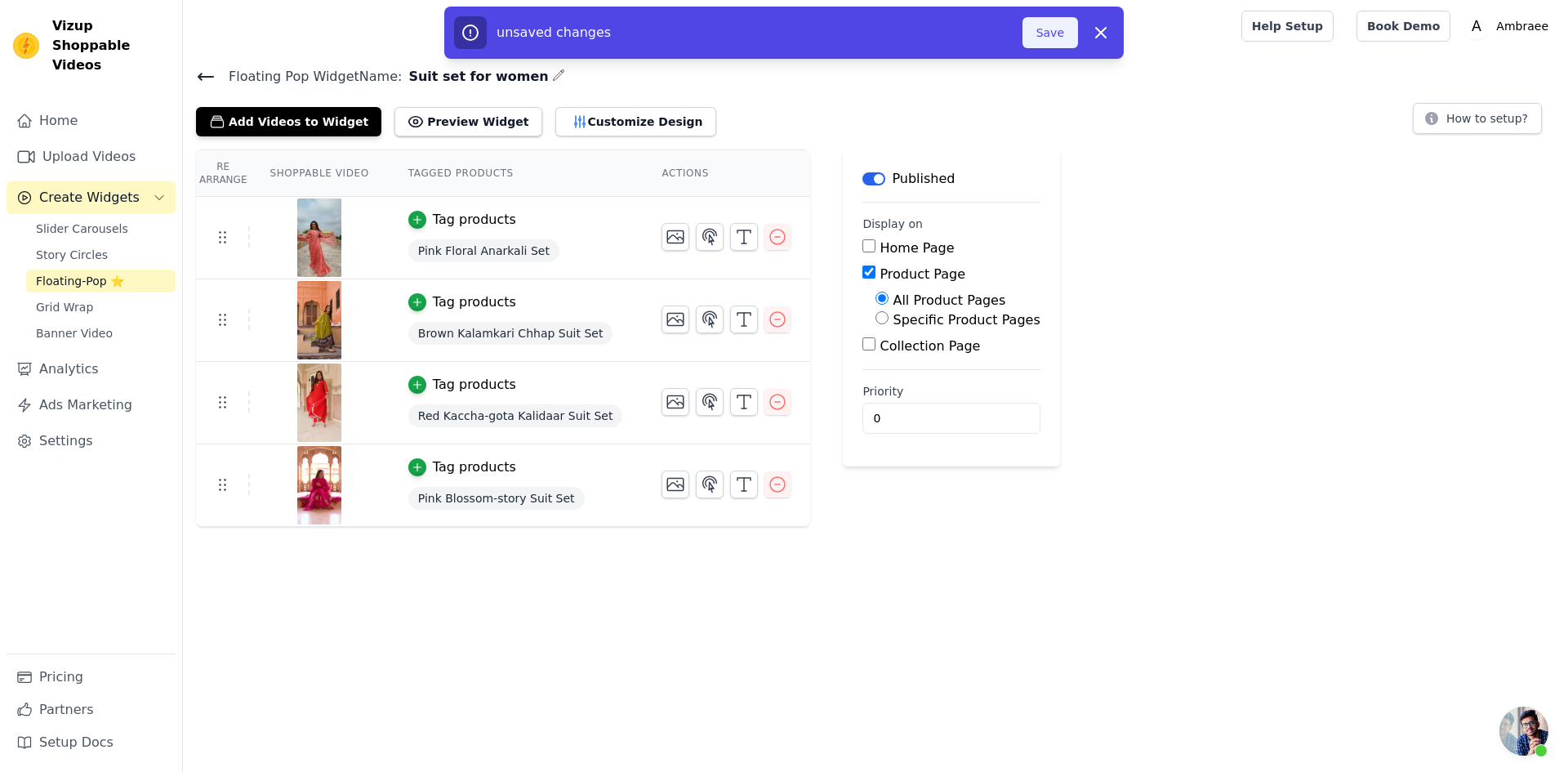
click at [1064, 32] on button "Save" at bounding box center [1050, 32] width 56 height 31
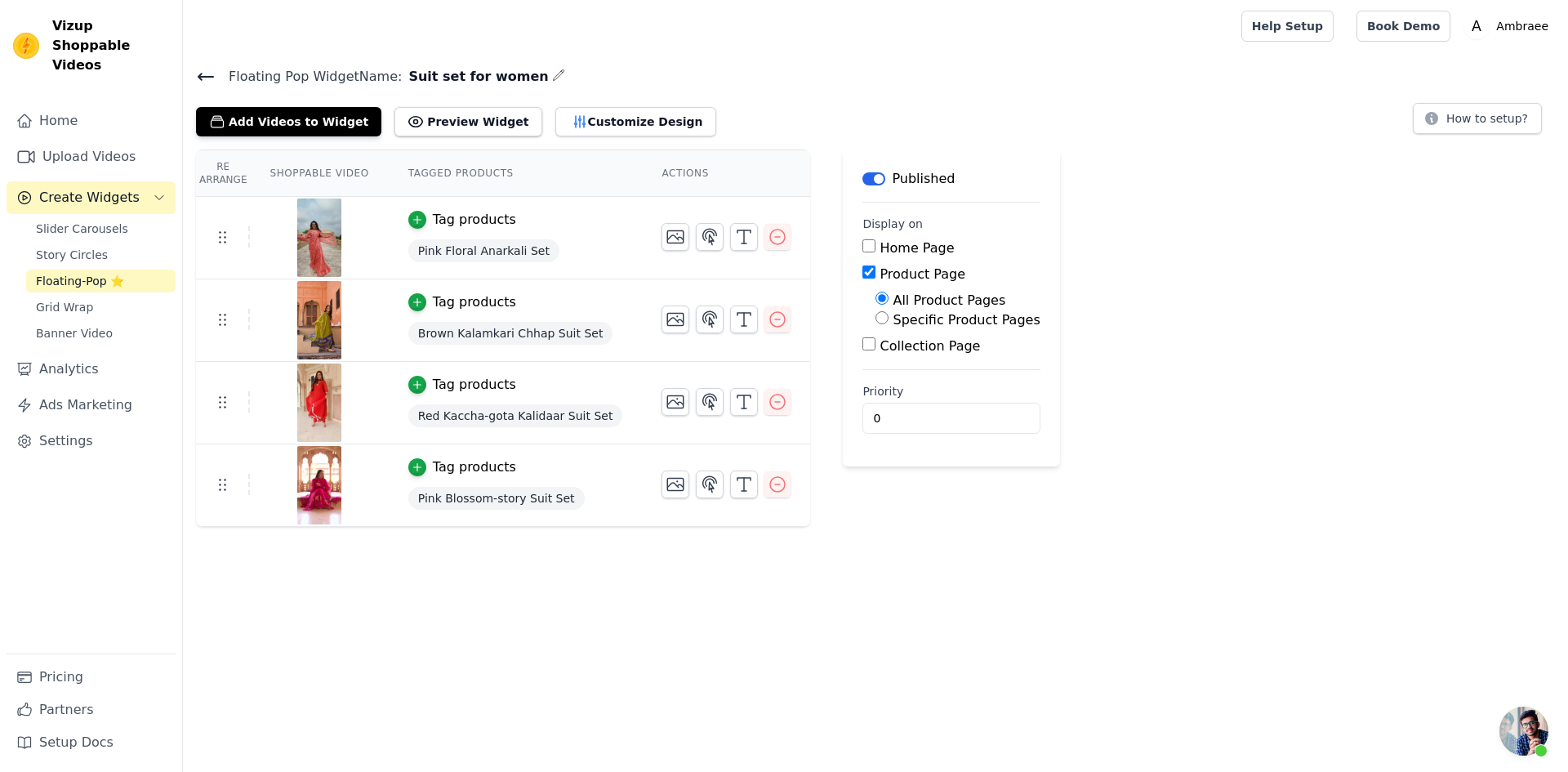
click at [206, 76] on icon at bounding box center [205, 76] width 15 height 7
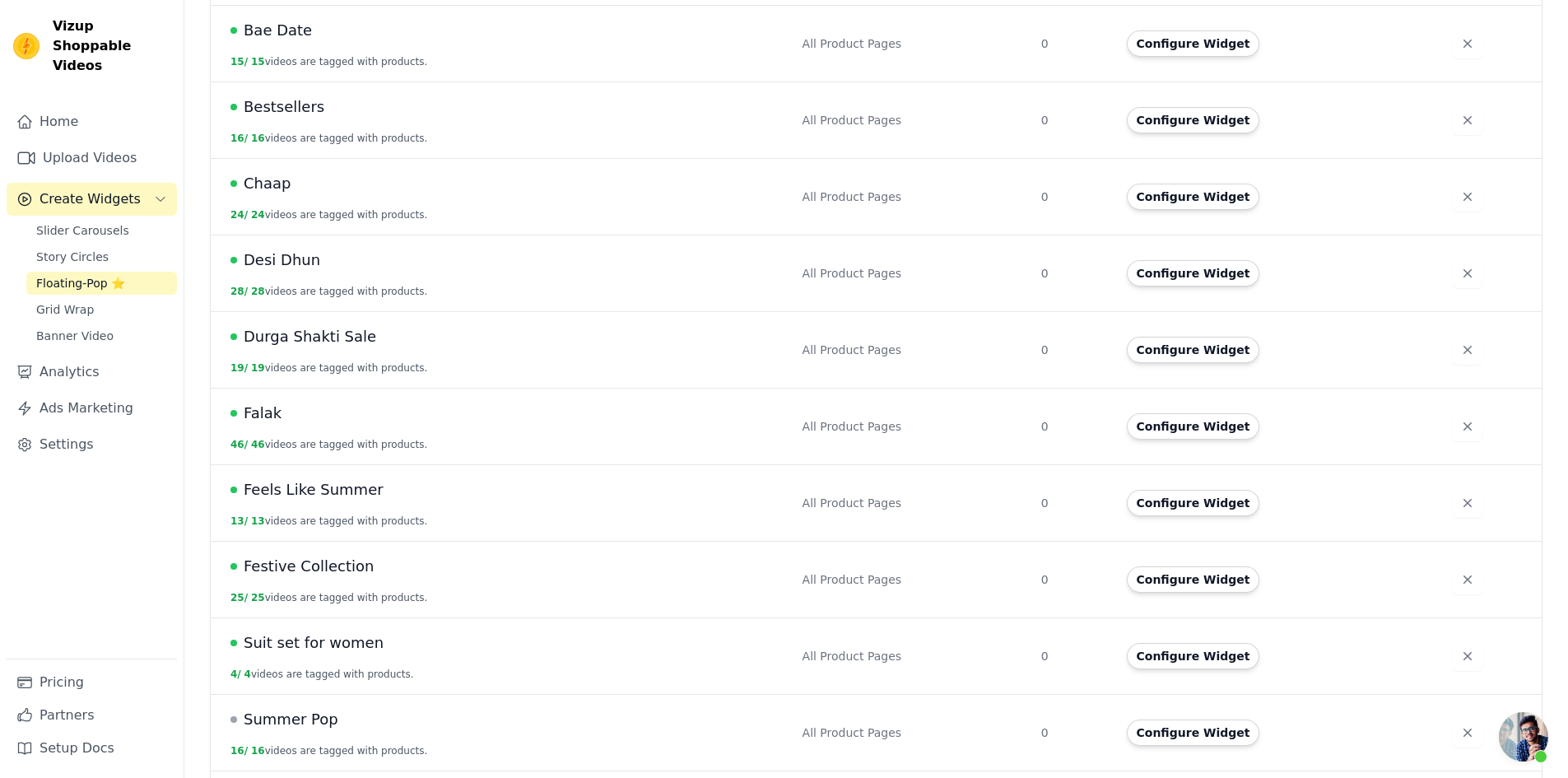
scroll to position [636, 0]
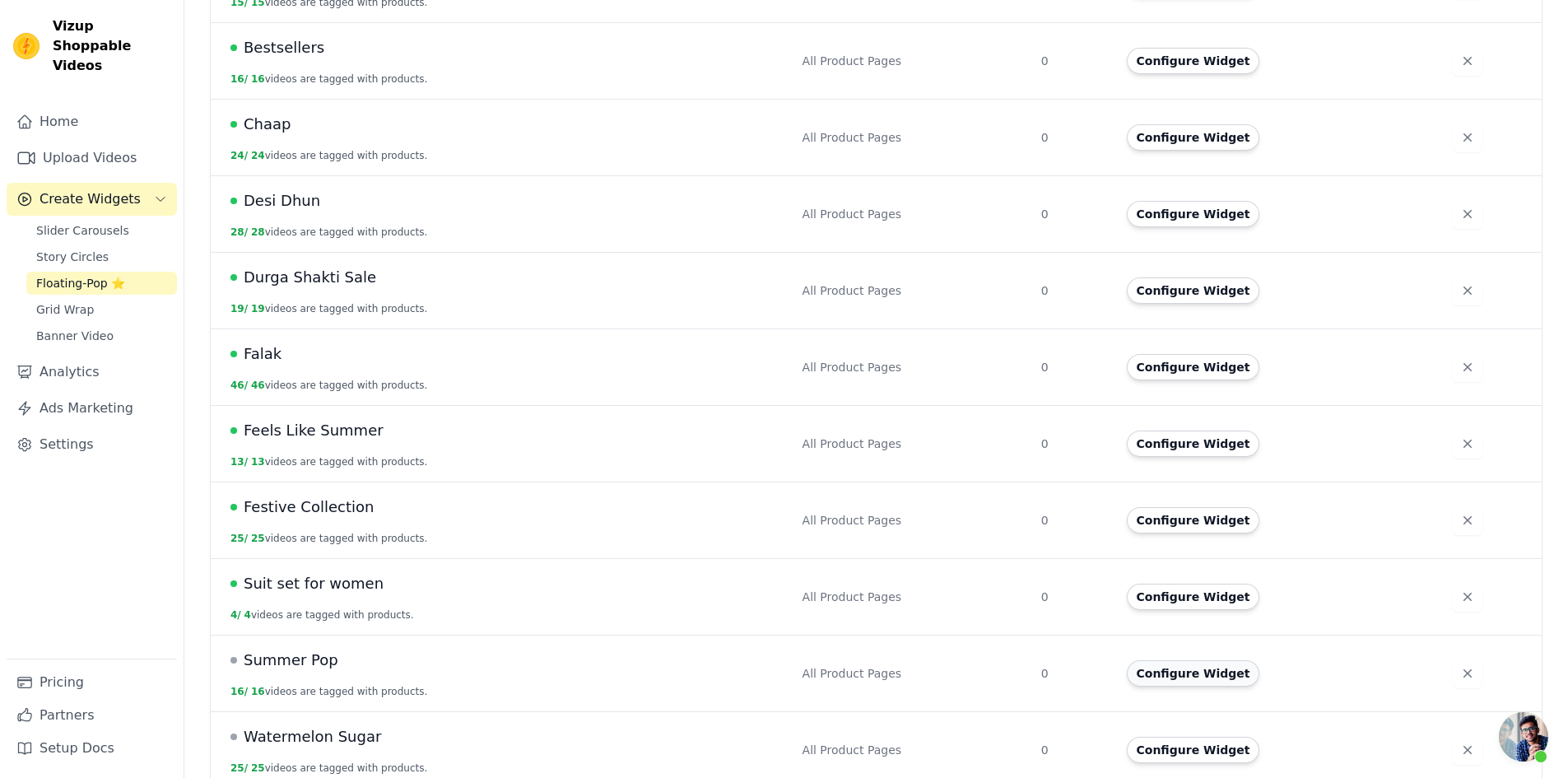
click at [1205, 660] on button "Configure Widget" at bounding box center [1192, 673] width 133 height 26
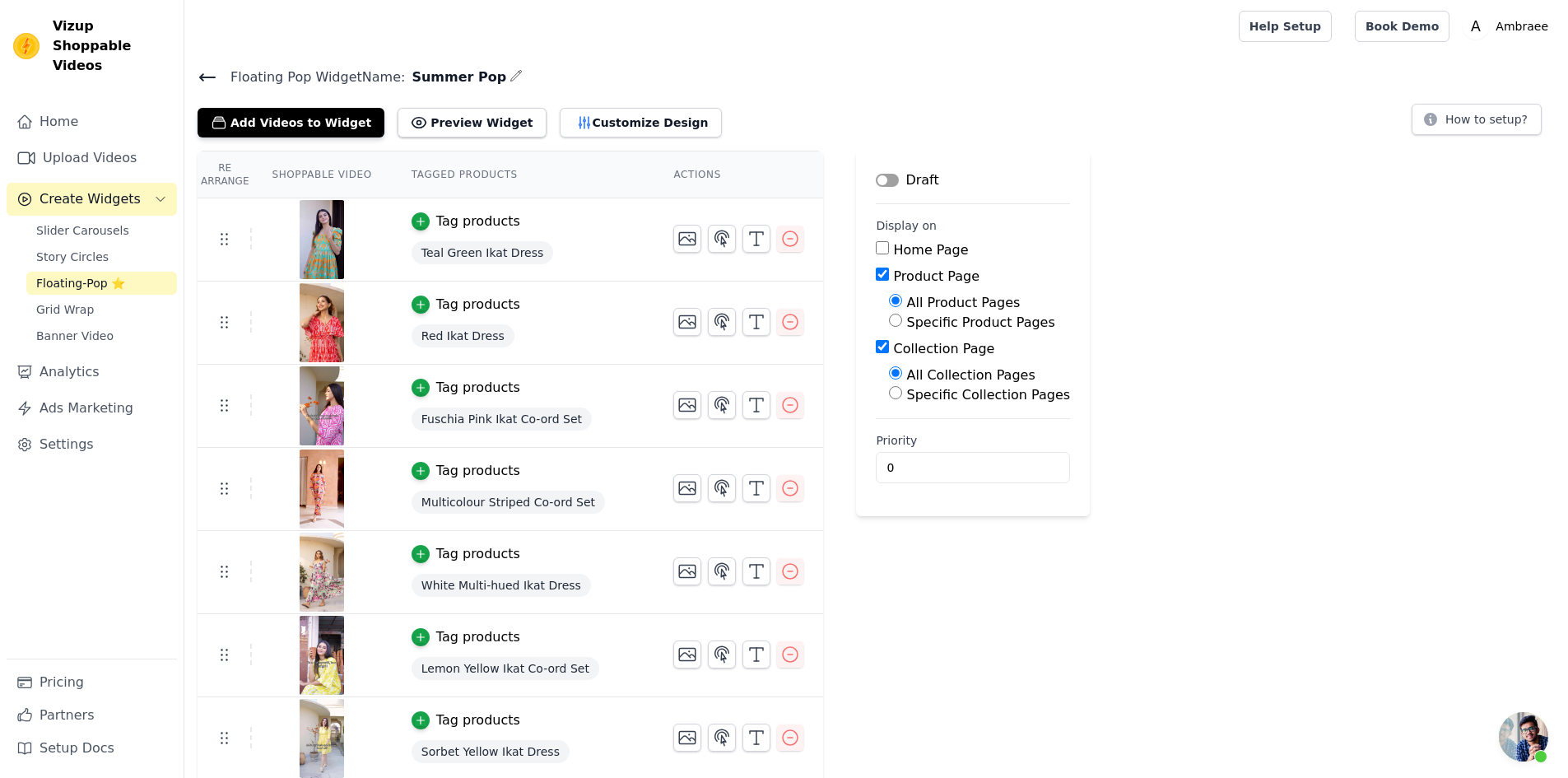
click at [875, 347] on input "Collection Page" at bounding box center [881, 346] width 13 height 13
checkbox input "false"
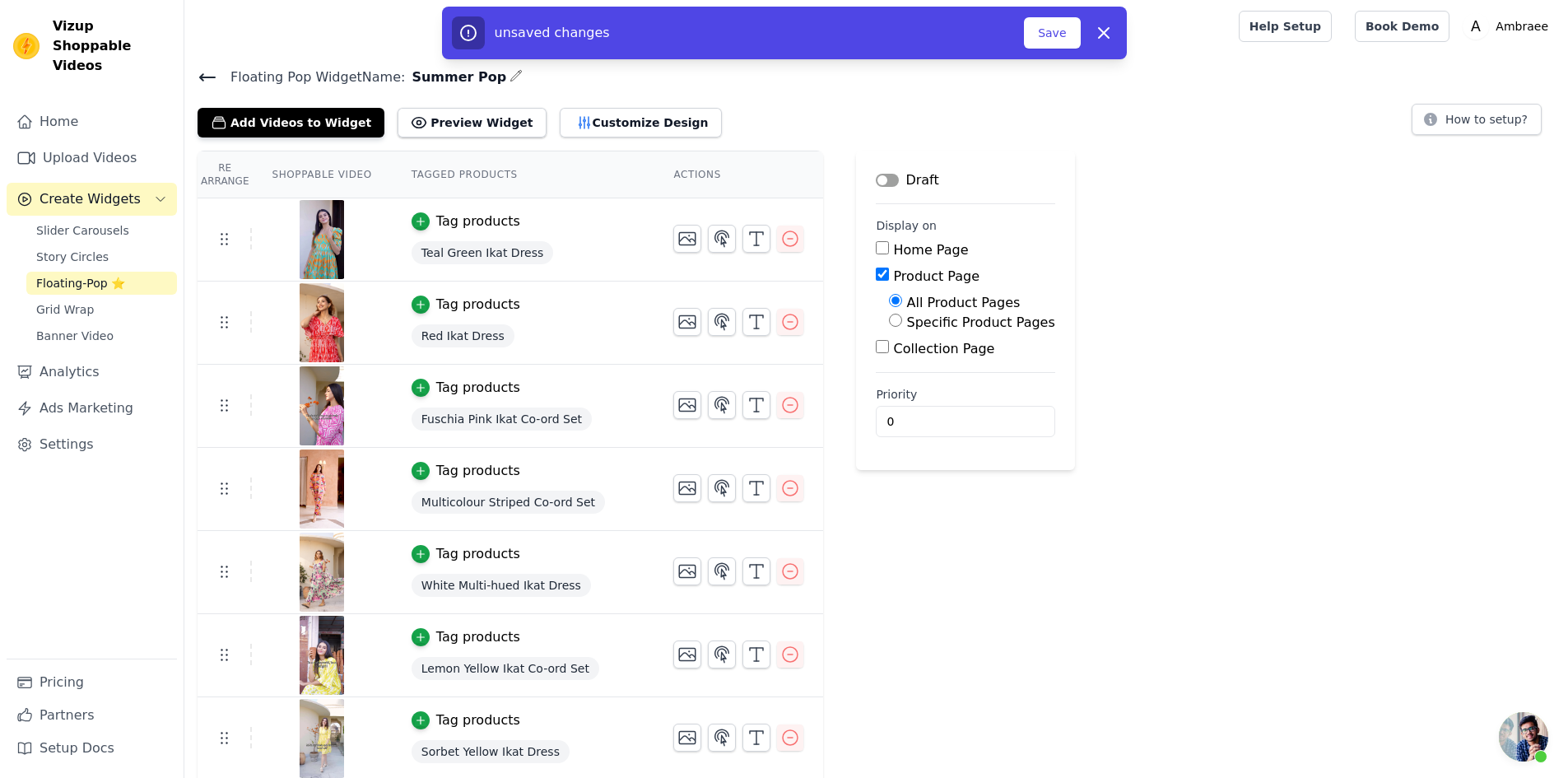
click at [875, 181] on button "Label" at bounding box center [886, 180] width 23 height 13
click at [1062, 32] on button "Save" at bounding box center [1051, 32] width 56 height 31
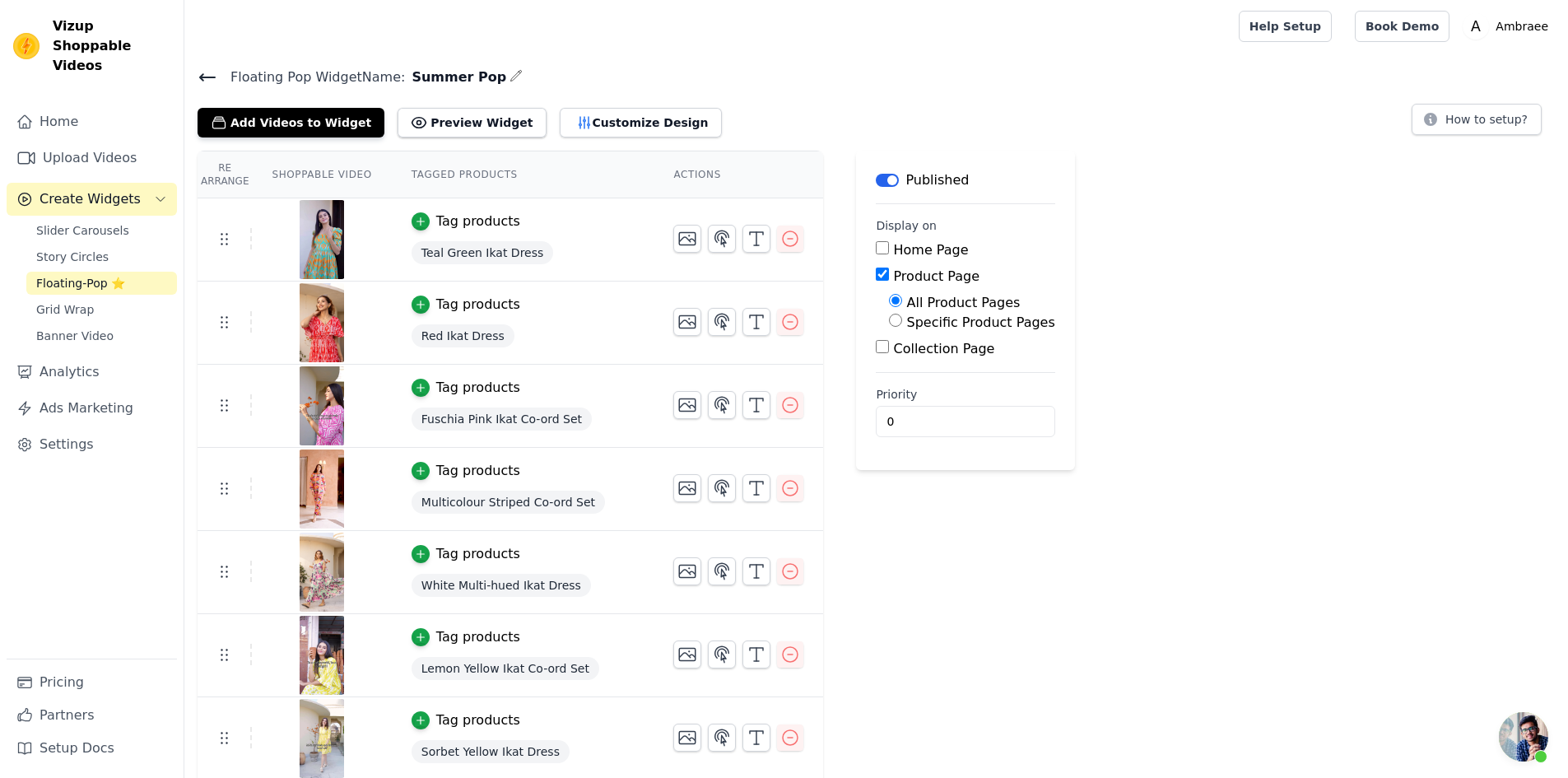
click at [209, 71] on icon at bounding box center [208, 78] width 20 height 20
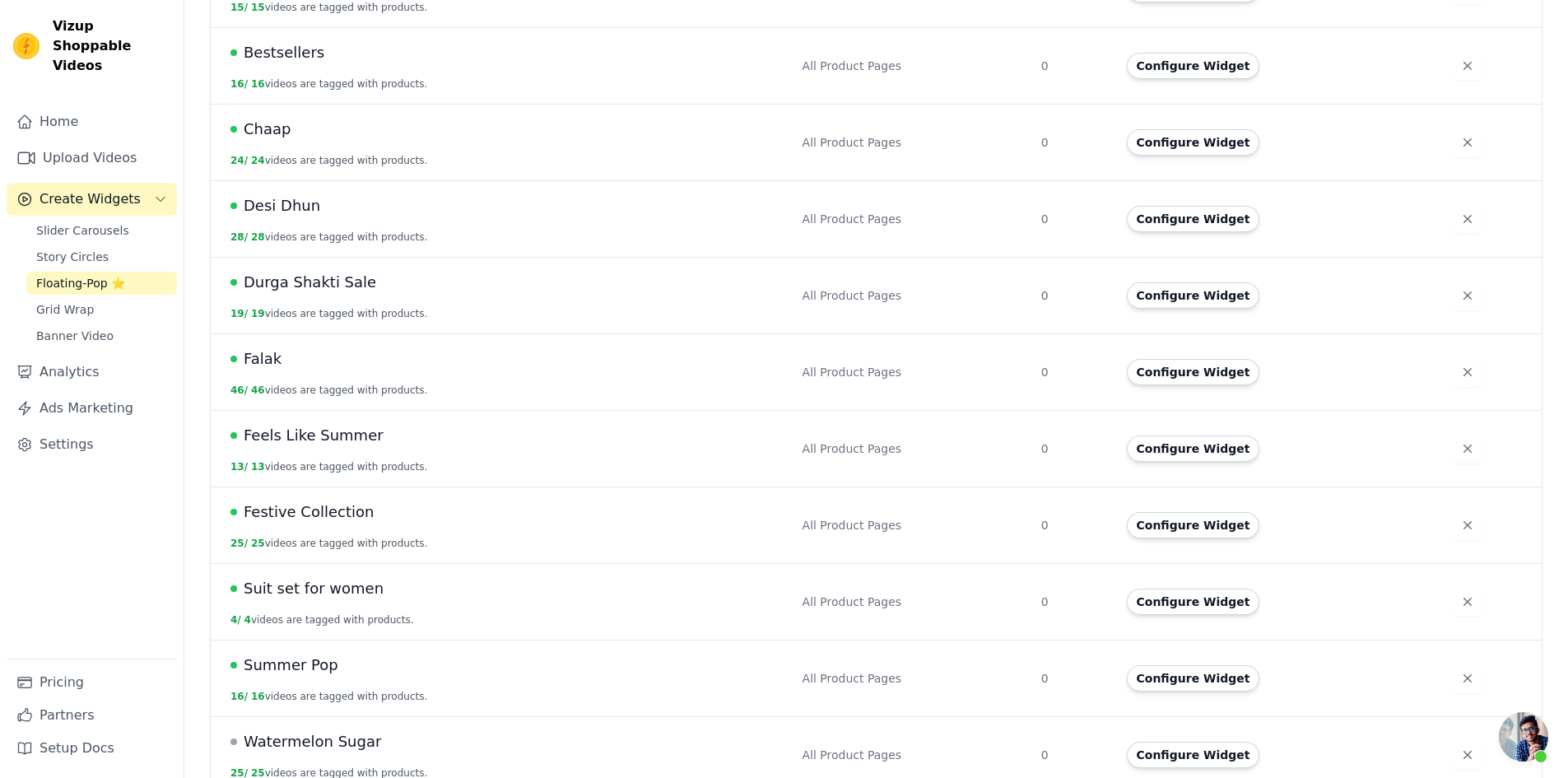
scroll to position [636, 0]
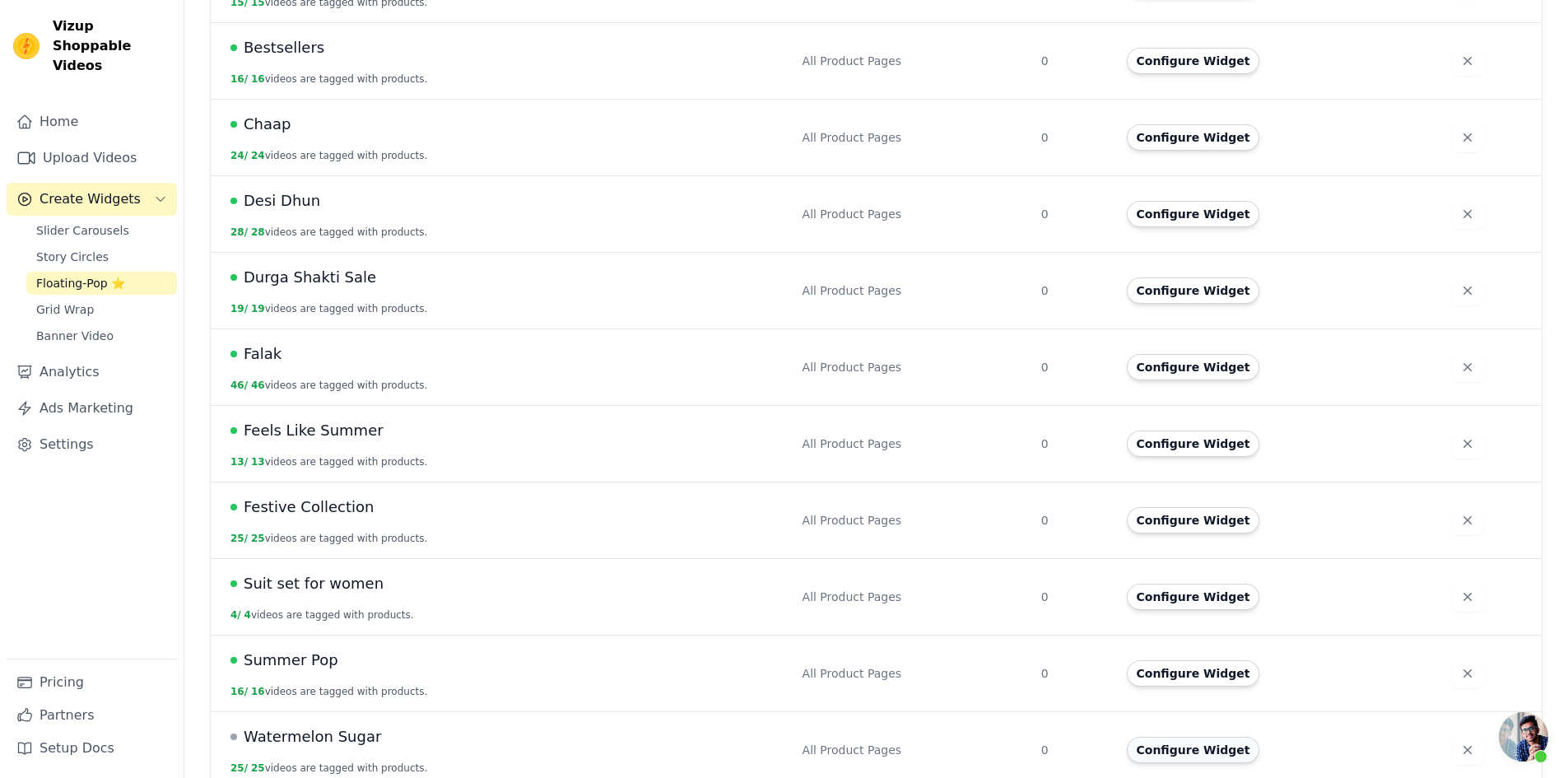
click at [1168, 737] on button "Configure Widget" at bounding box center [1192, 750] width 133 height 26
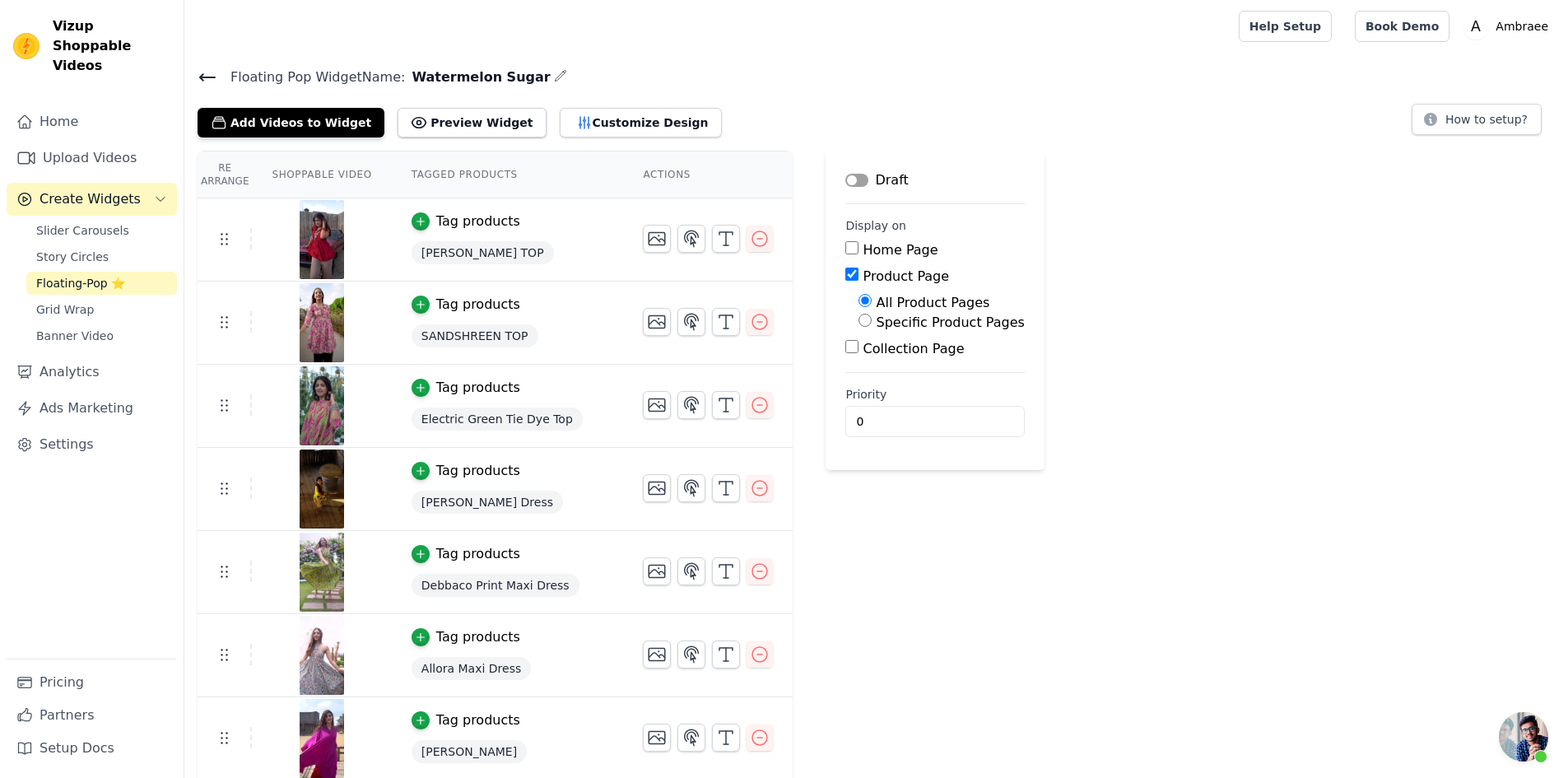
click at [845, 181] on button "Label" at bounding box center [856, 180] width 23 height 13
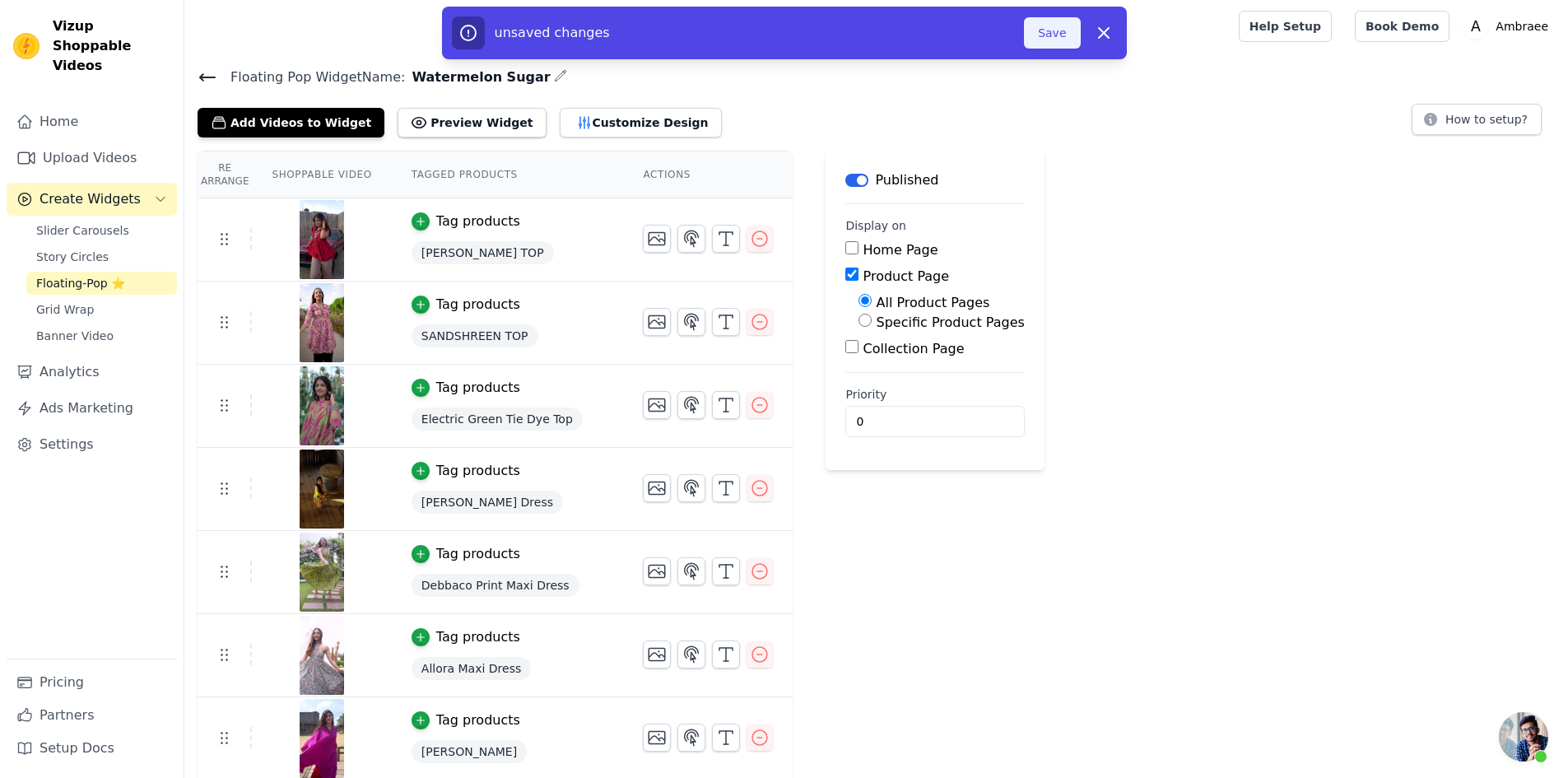
click at [1062, 32] on button "Save" at bounding box center [1051, 32] width 56 height 31
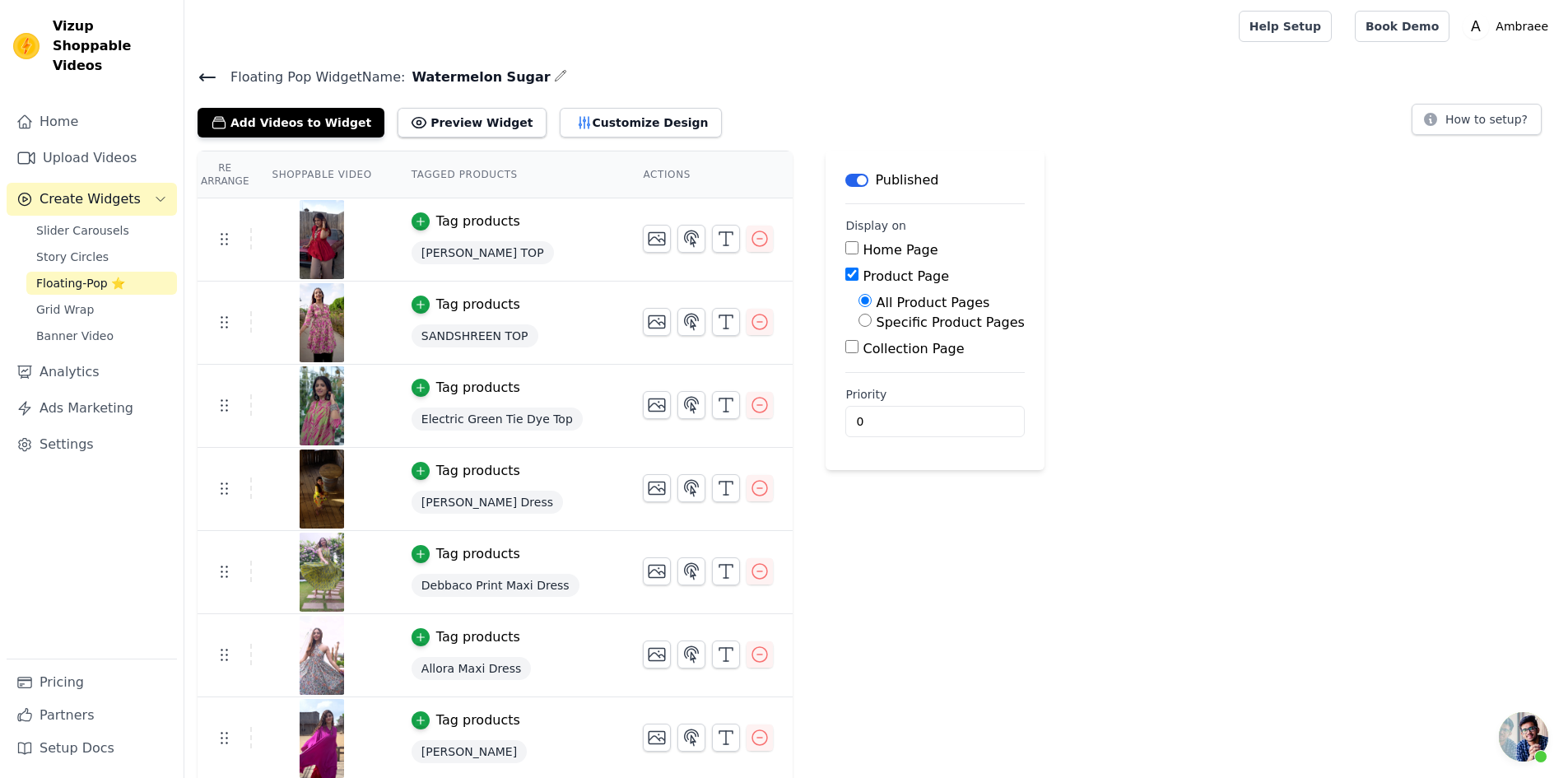
click at [115, 189] on span "Create Widgets" at bounding box center [90, 199] width 101 height 20
click at [137, 183] on button "Create Widgets" at bounding box center [92, 199] width 170 height 33
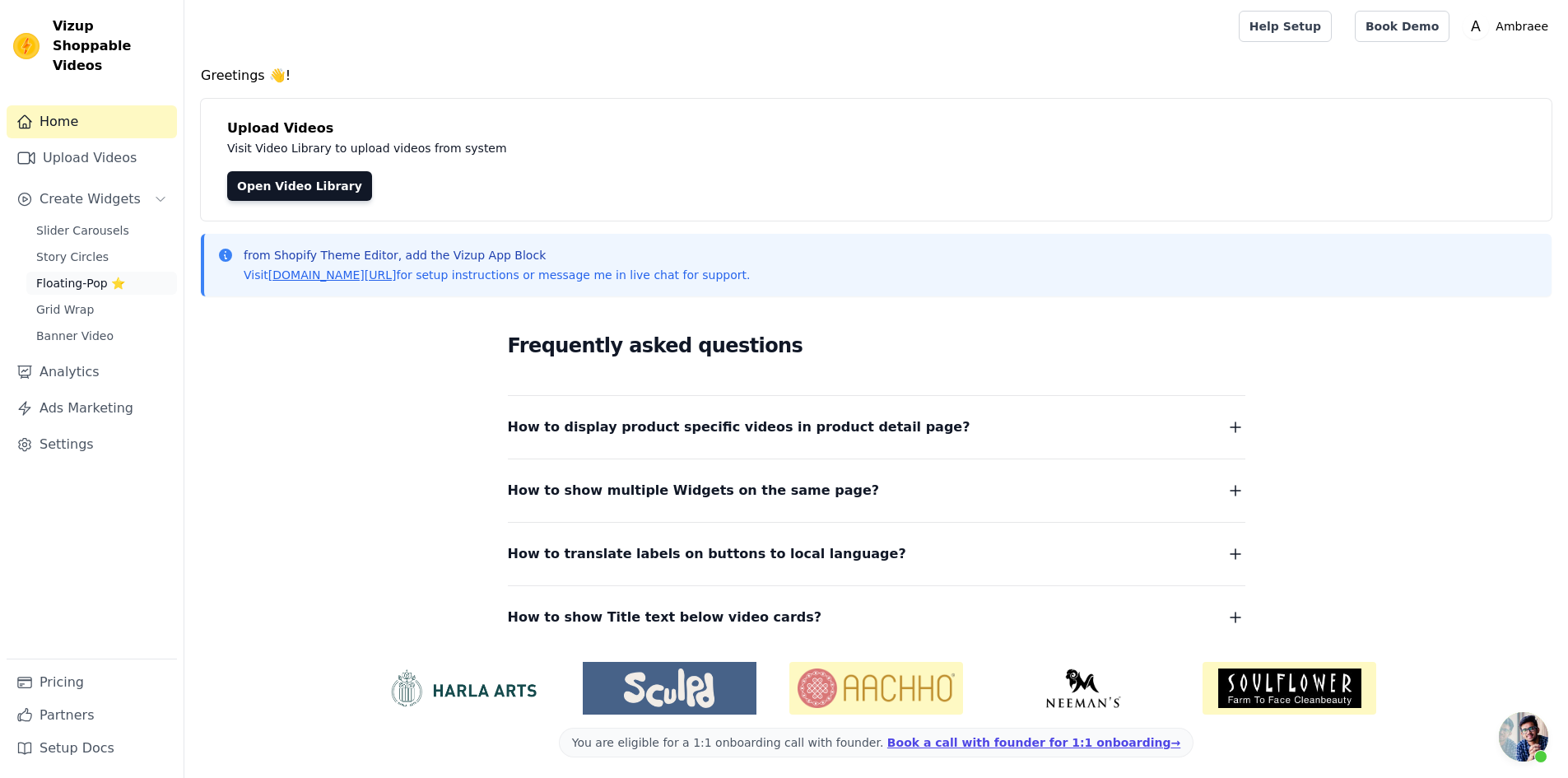
click at [98, 275] on span "Floating-Pop ⭐" at bounding box center [80, 283] width 89 height 16
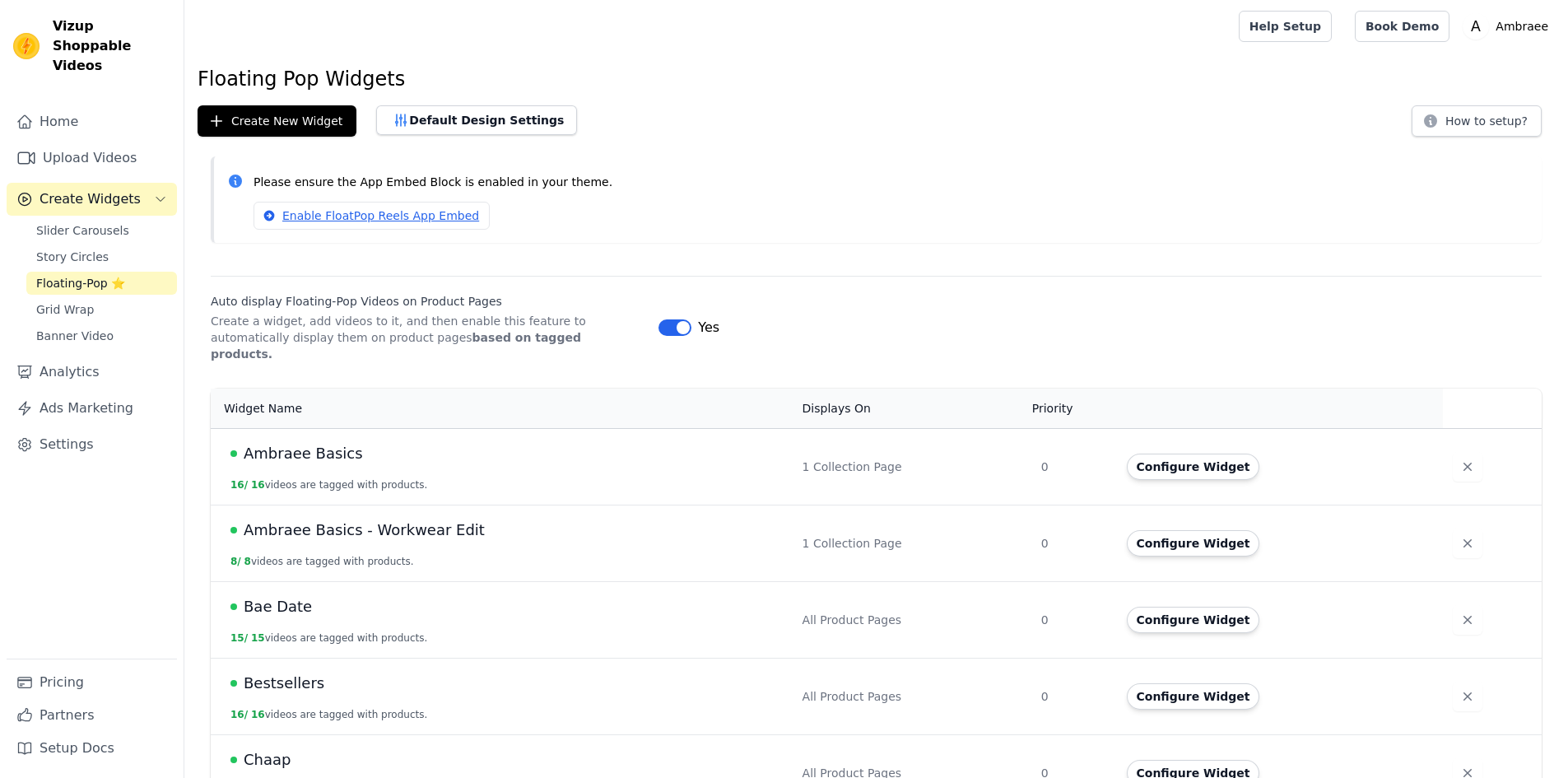
click at [147, 183] on button "Create Widgets" at bounding box center [92, 199] width 170 height 33
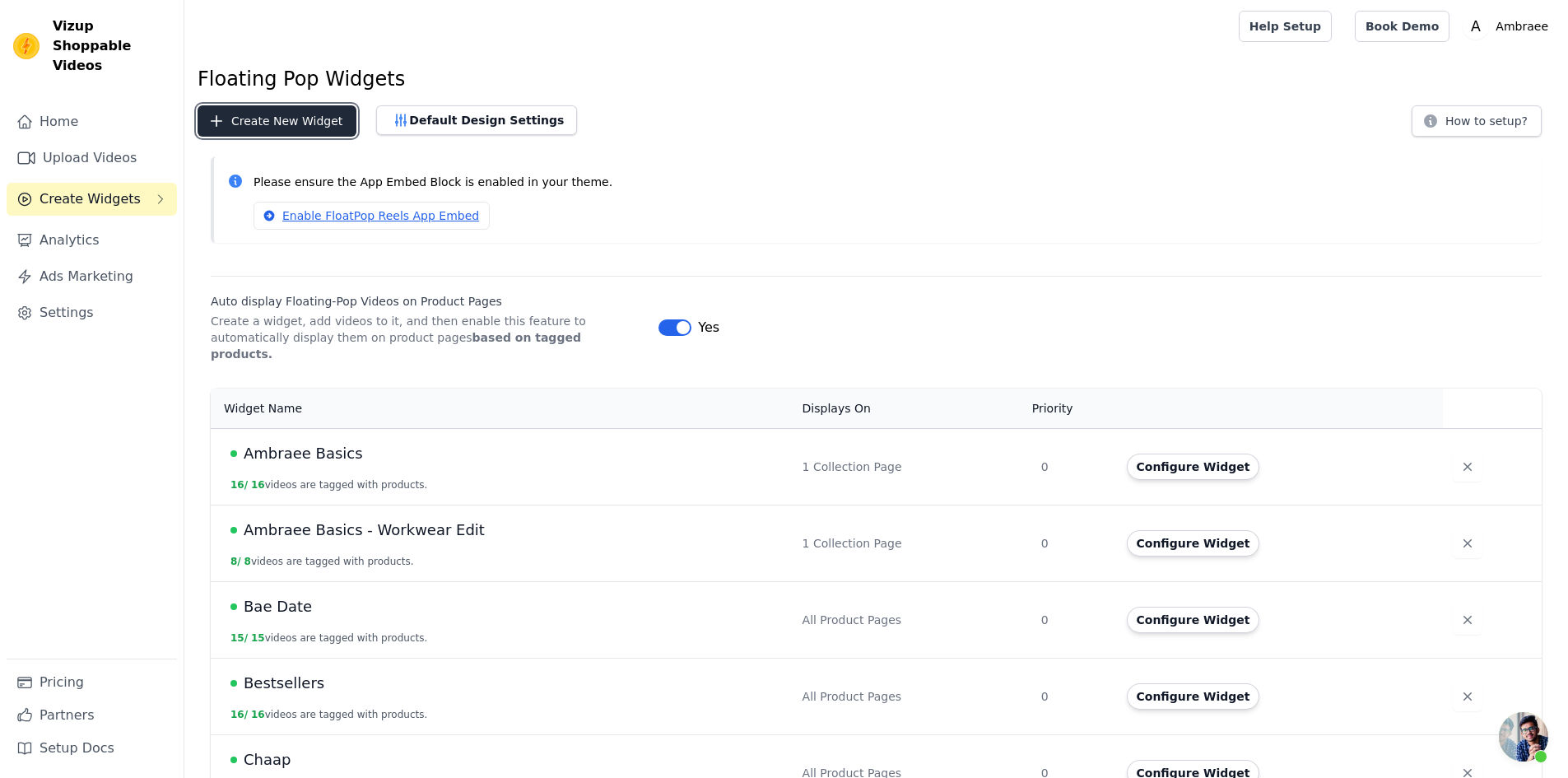
click at [283, 114] on button "Create New Widget" at bounding box center [277, 120] width 159 height 31
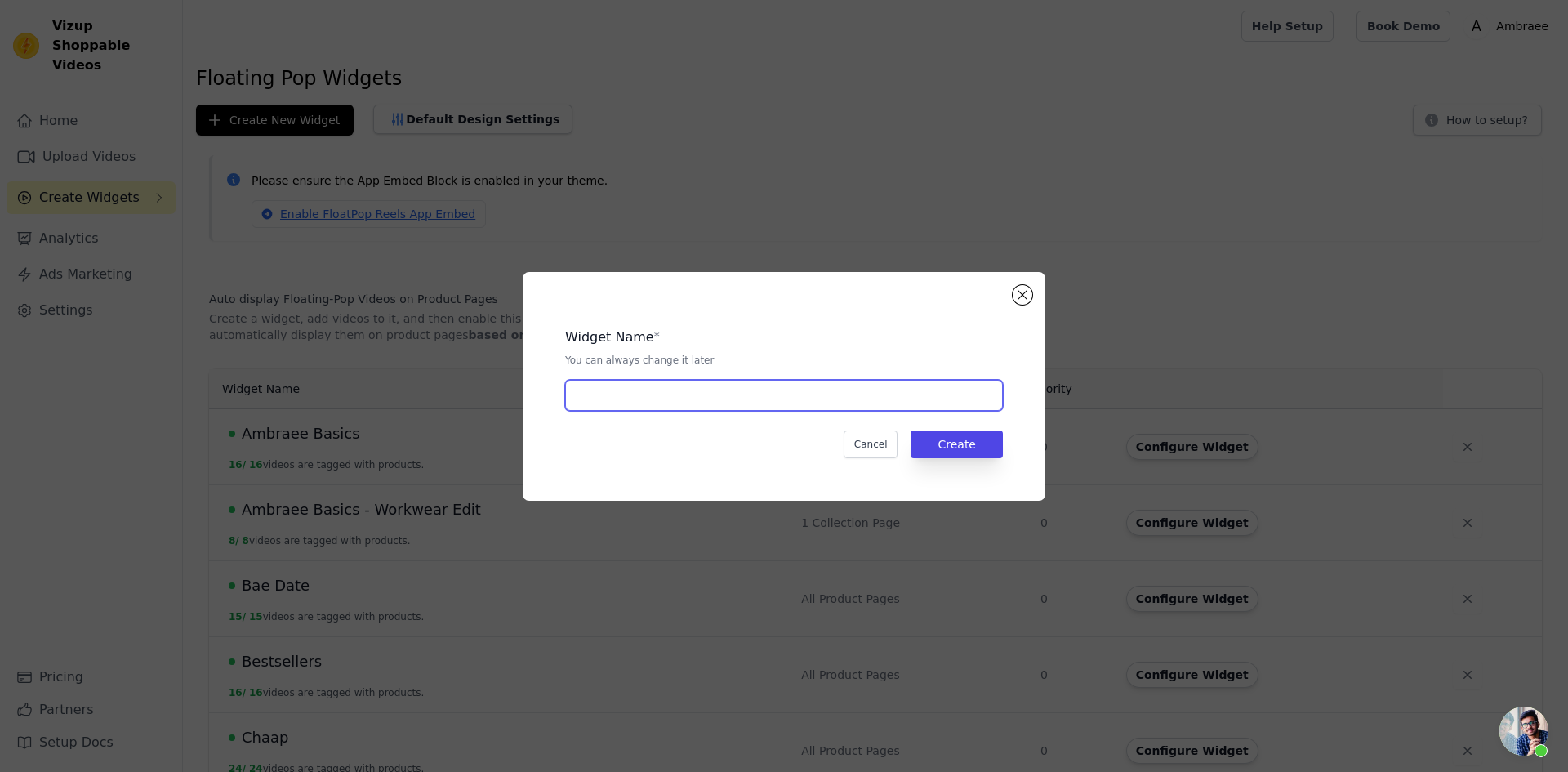
click at [607, 396] on input "text" at bounding box center [784, 395] width 437 height 31
type input "Durga Shakti Sale"
click at [969, 440] on button "Create" at bounding box center [956, 445] width 92 height 28
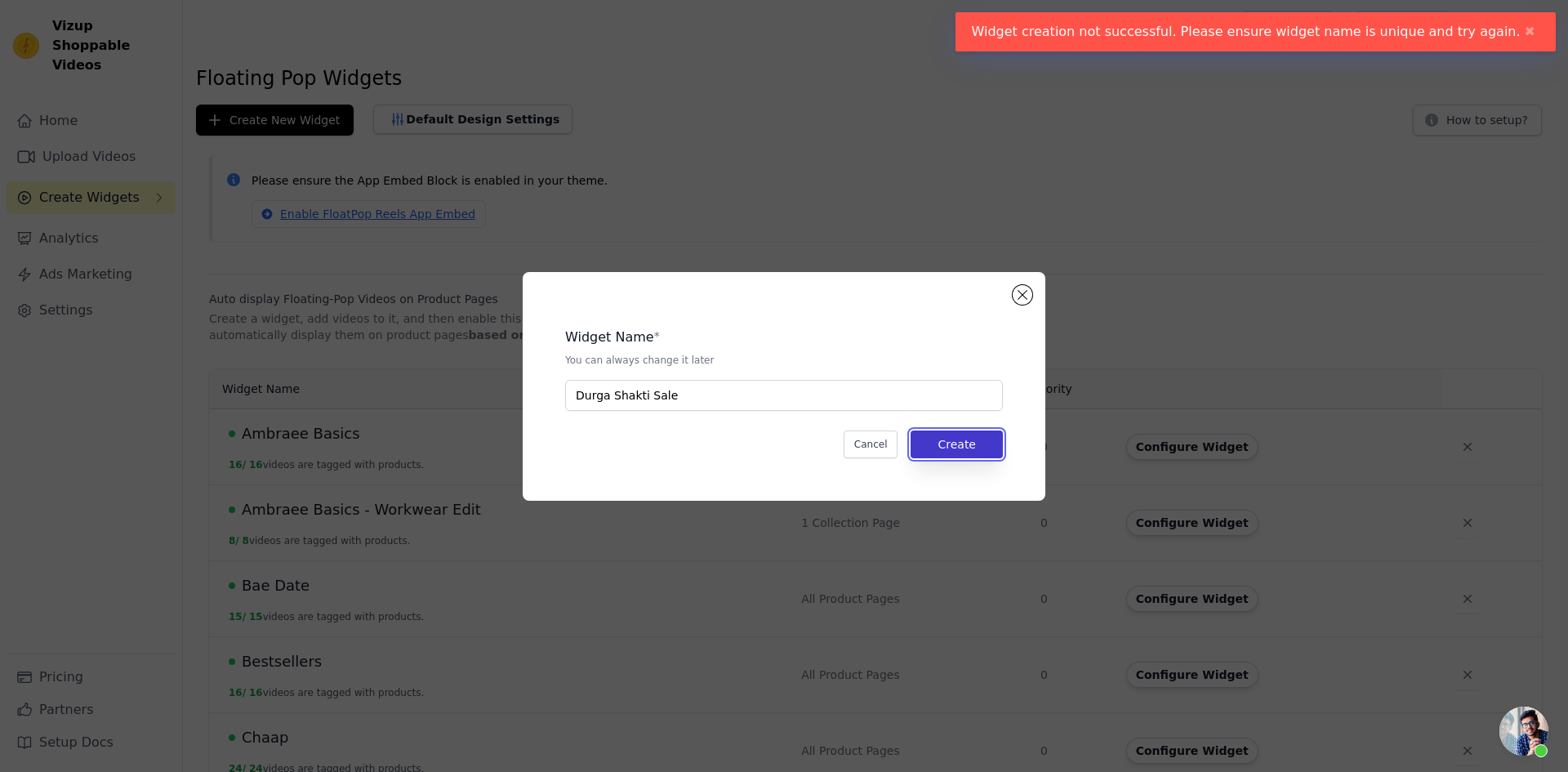
click at [981, 443] on button "Create" at bounding box center [956, 445] width 92 height 28
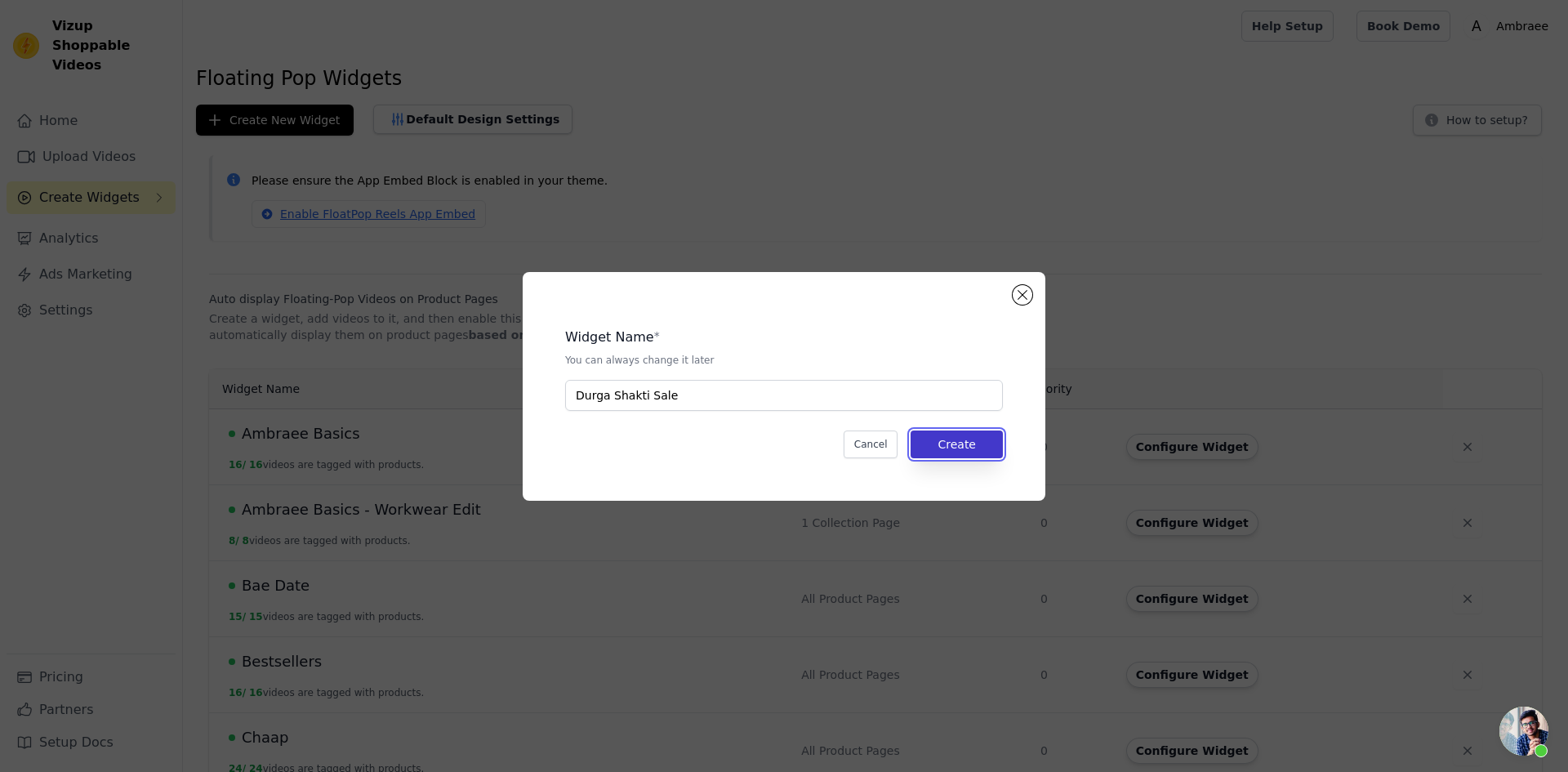
click at [979, 443] on button "Create" at bounding box center [956, 445] width 92 height 28
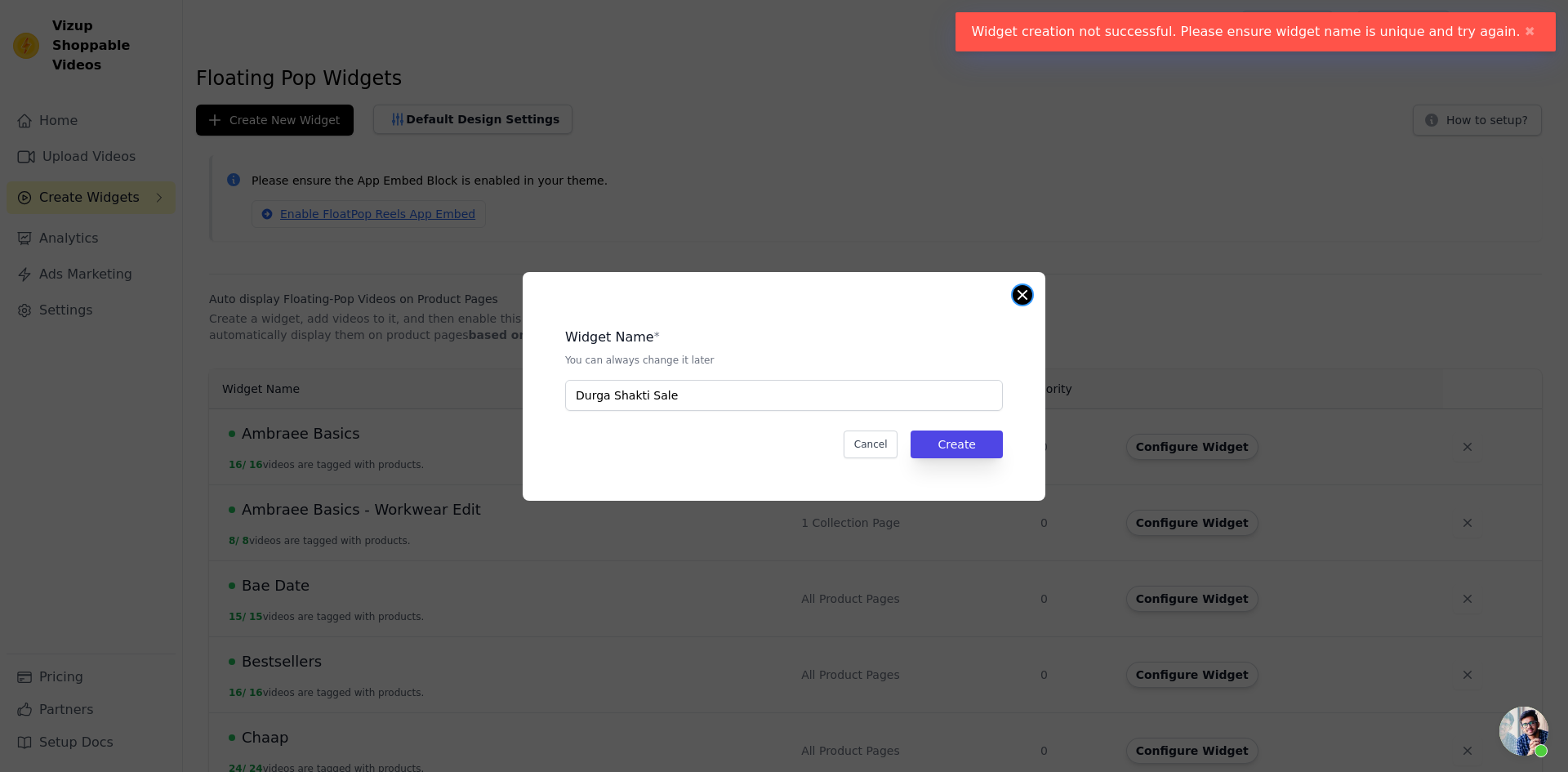
click at [1022, 295] on button "Close modal" at bounding box center [1023, 295] width 20 height 20
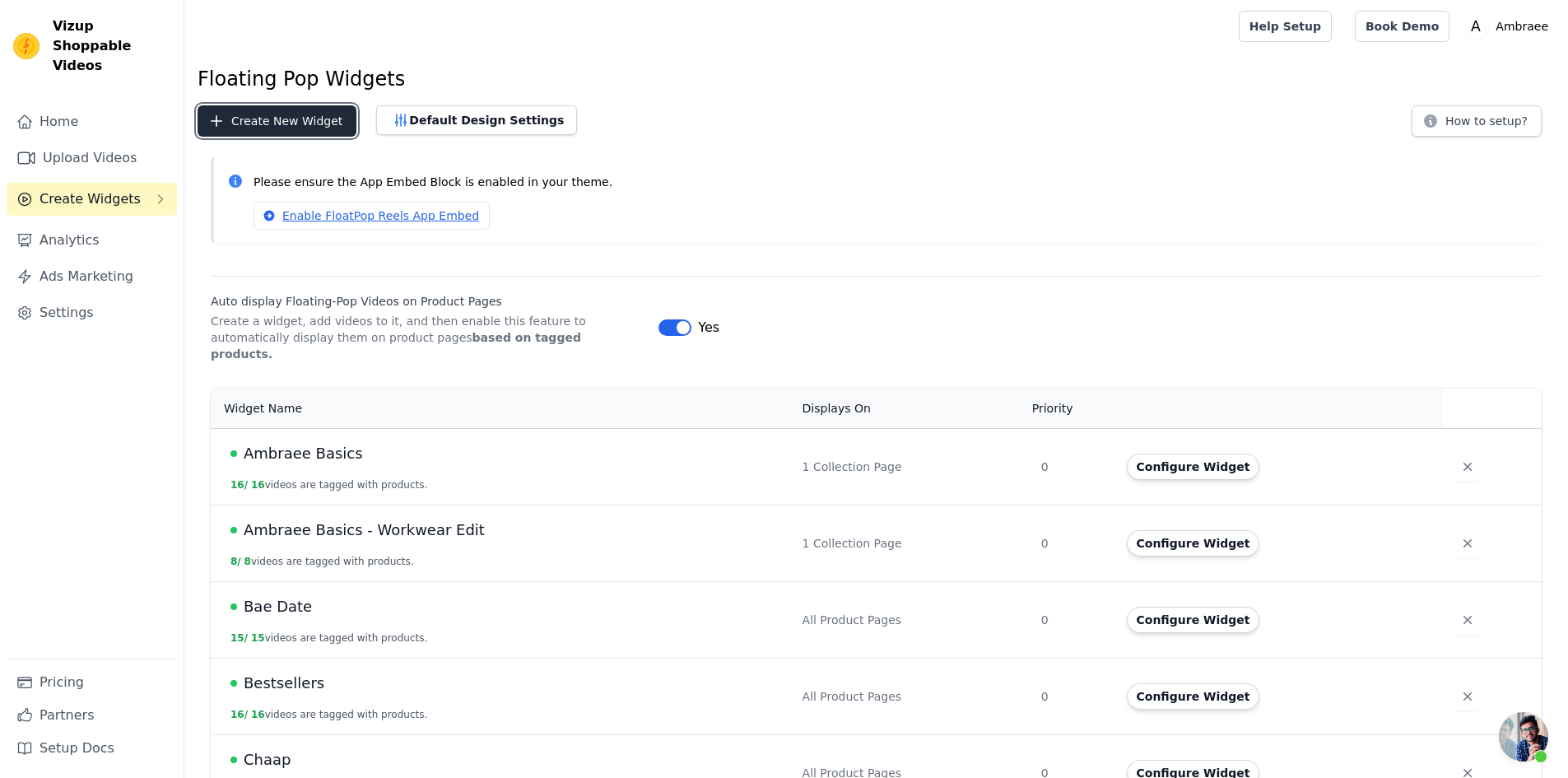
click at [287, 121] on button "Create New Widget" at bounding box center [277, 120] width 159 height 31
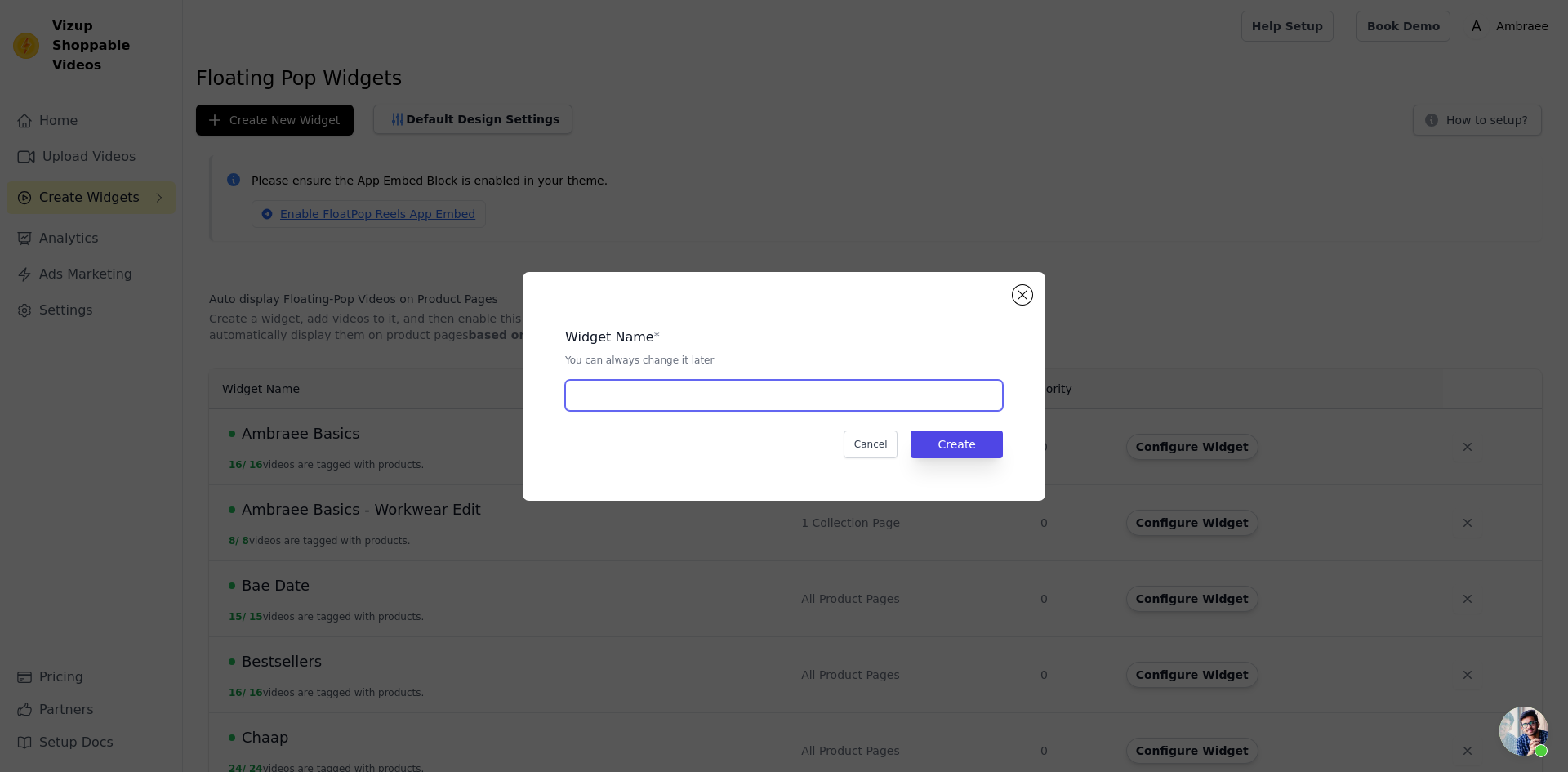
click at [588, 393] on input "text" at bounding box center [784, 395] width 437 height 31
click at [956, 444] on button "Create" at bounding box center [956, 445] width 92 height 28
drag, startPoint x: 715, startPoint y: 391, endPoint x: 548, endPoint y: 407, distance: 167.8
click at [548, 407] on div "Widget Name * You can always change it later Durga Shakti Sale Cancel Create" at bounding box center [784, 386] width 523 height 229
click at [664, 401] on input "Durga Shakti Sale" at bounding box center [784, 395] width 437 height 31
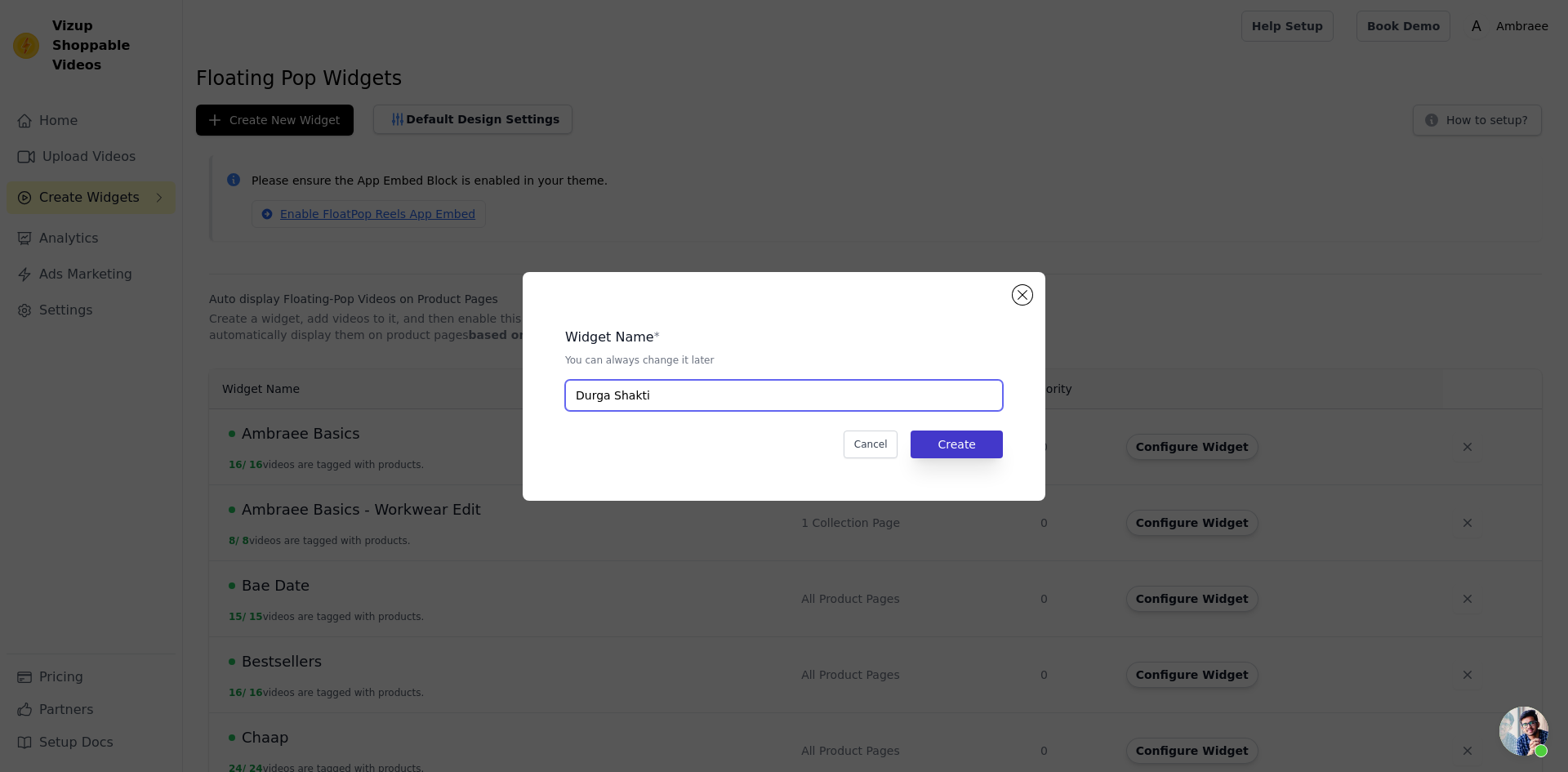
type input "Durga Shakti"
click at [984, 450] on button "Create" at bounding box center [956, 445] width 92 height 28
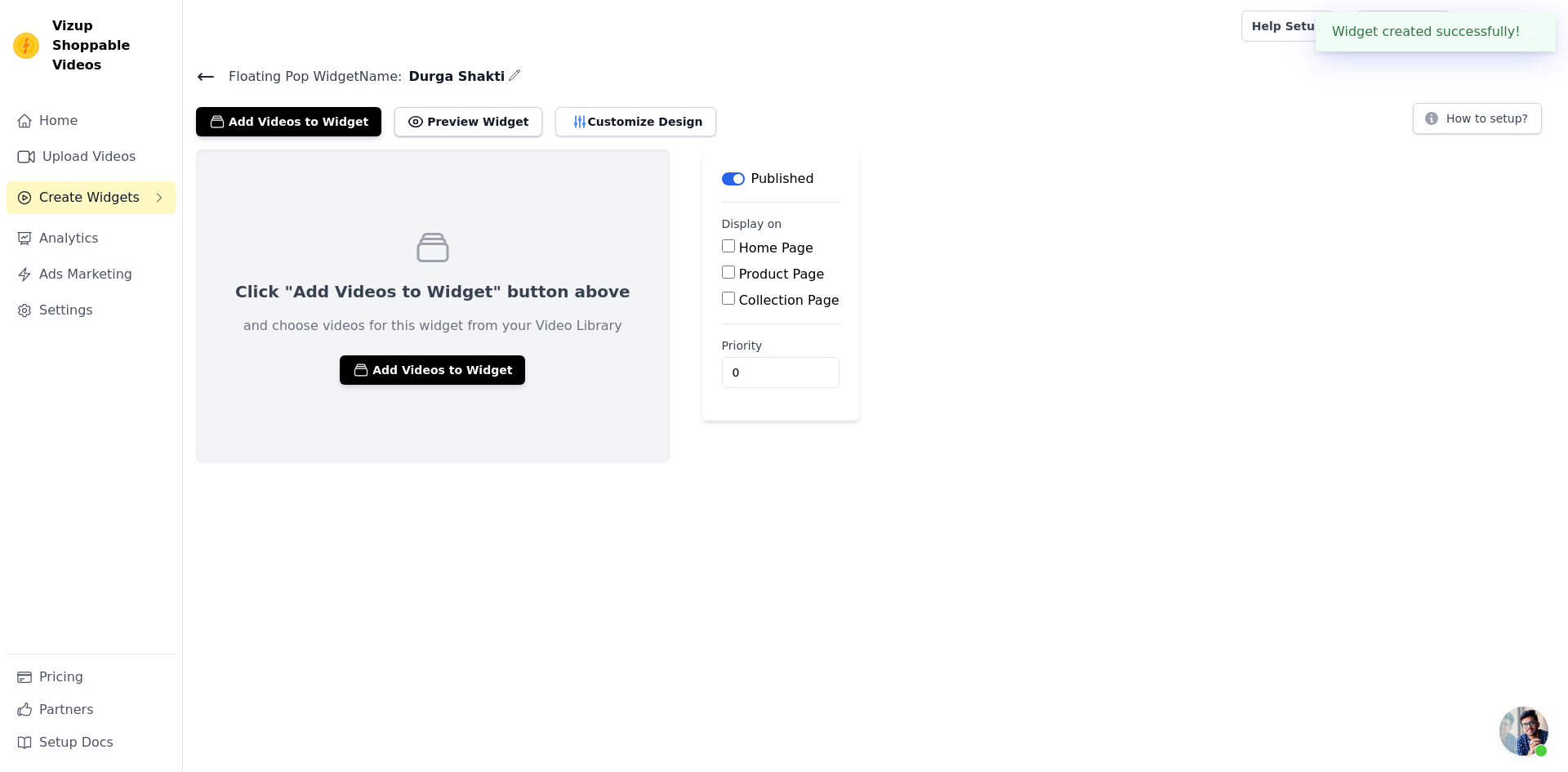
click at [722, 249] on input "Home Page" at bounding box center [728, 245] width 13 height 13
checkbox input "true"
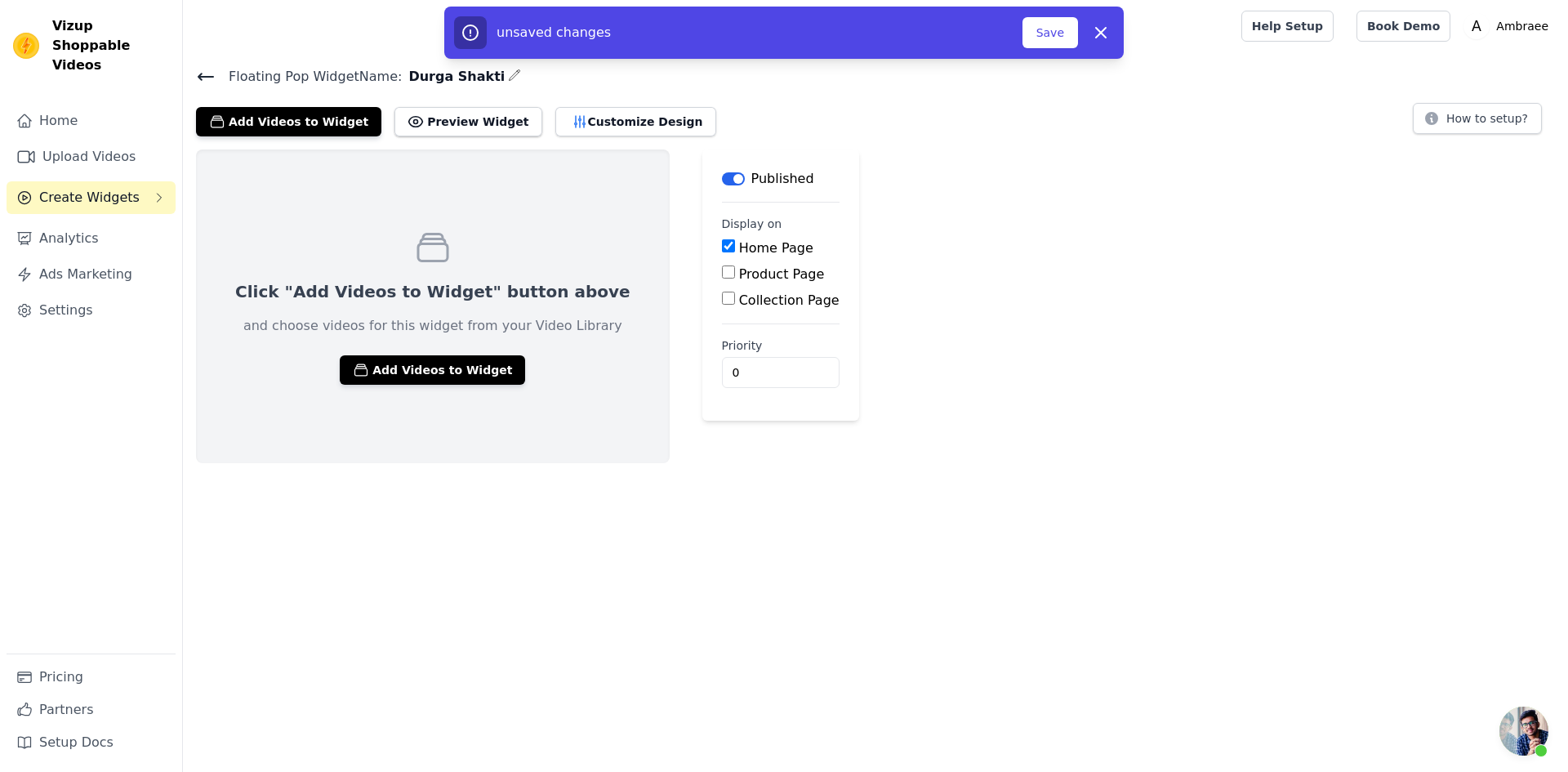
click at [722, 272] on input "Product Page" at bounding box center [728, 272] width 13 height 13
checkbox input "true"
click at [722, 340] on input "Collection Page" at bounding box center [728, 343] width 13 height 13
checkbox input "true"
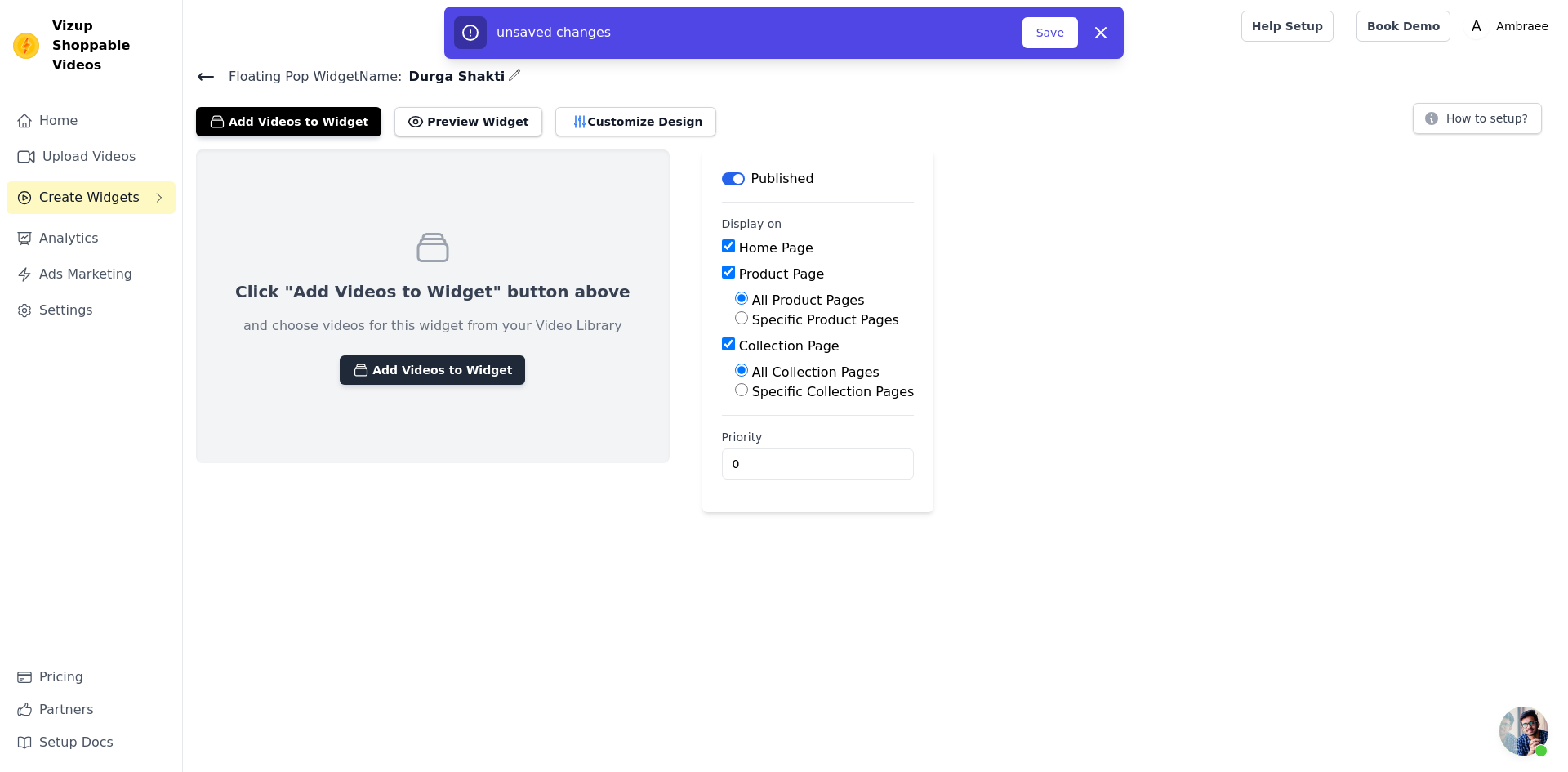
click at [396, 370] on button "Add Videos to Widget" at bounding box center [432, 370] width 185 height 30
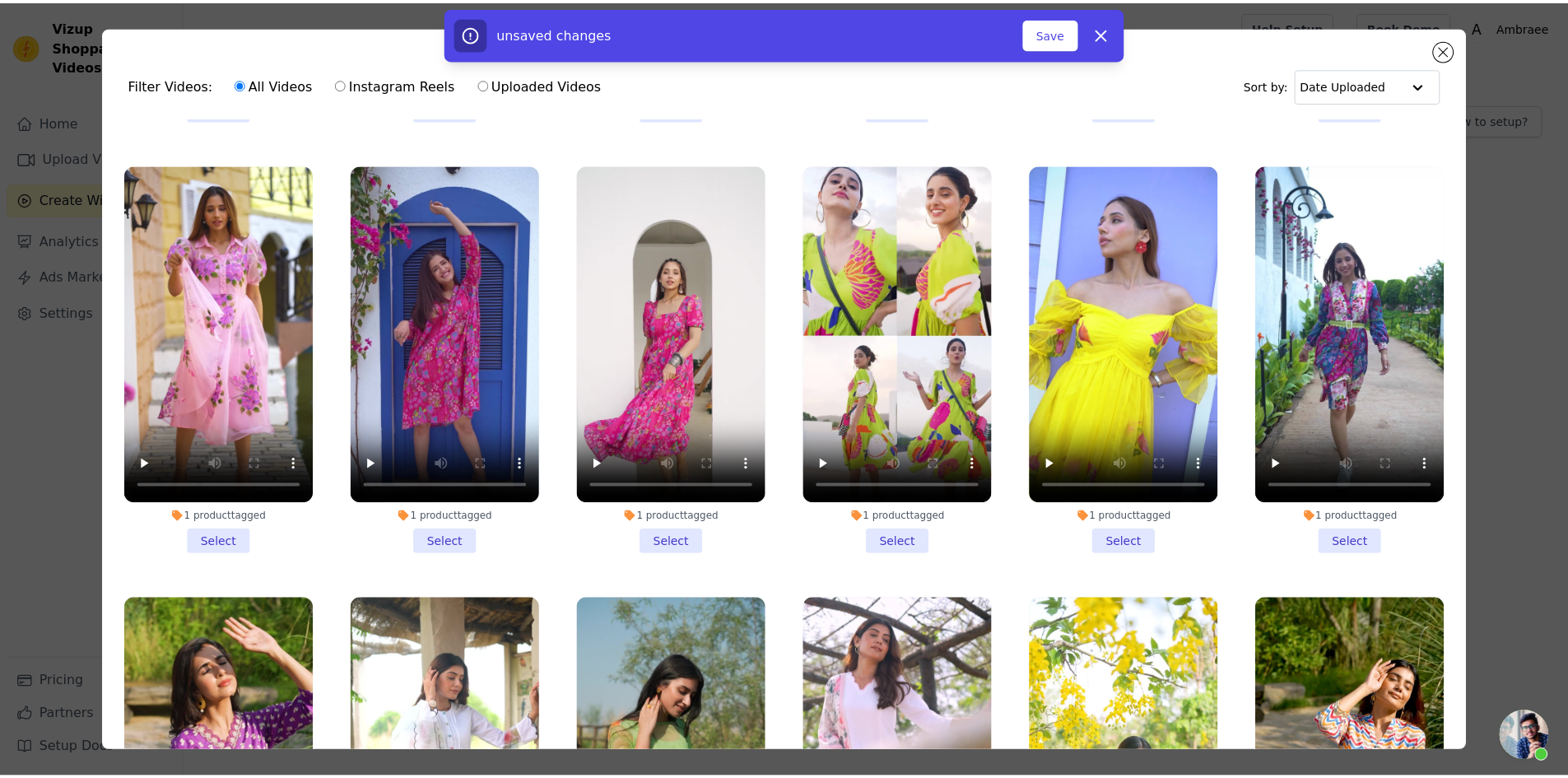
scroll to position [6341, 0]
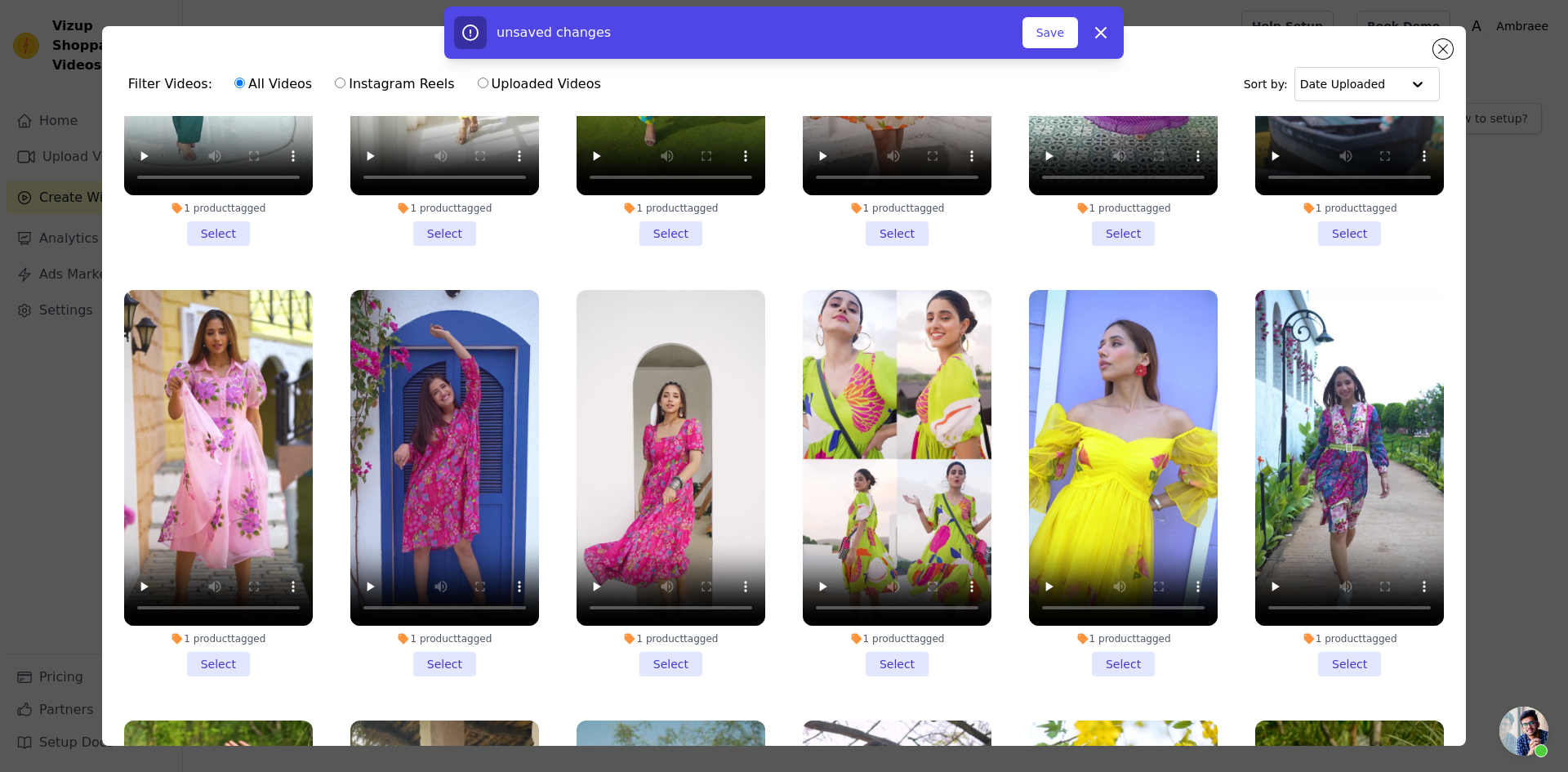
click at [1437, 49] on div "unsaved changes Save Dismiss" at bounding box center [784, 33] width 1568 height 53
click at [1437, 44] on div "unsaved changes Save Dismiss" at bounding box center [784, 33] width 1568 height 53
click at [1099, 32] on icon "button" at bounding box center [1101, 33] width 20 height 20
checkbox input "false"
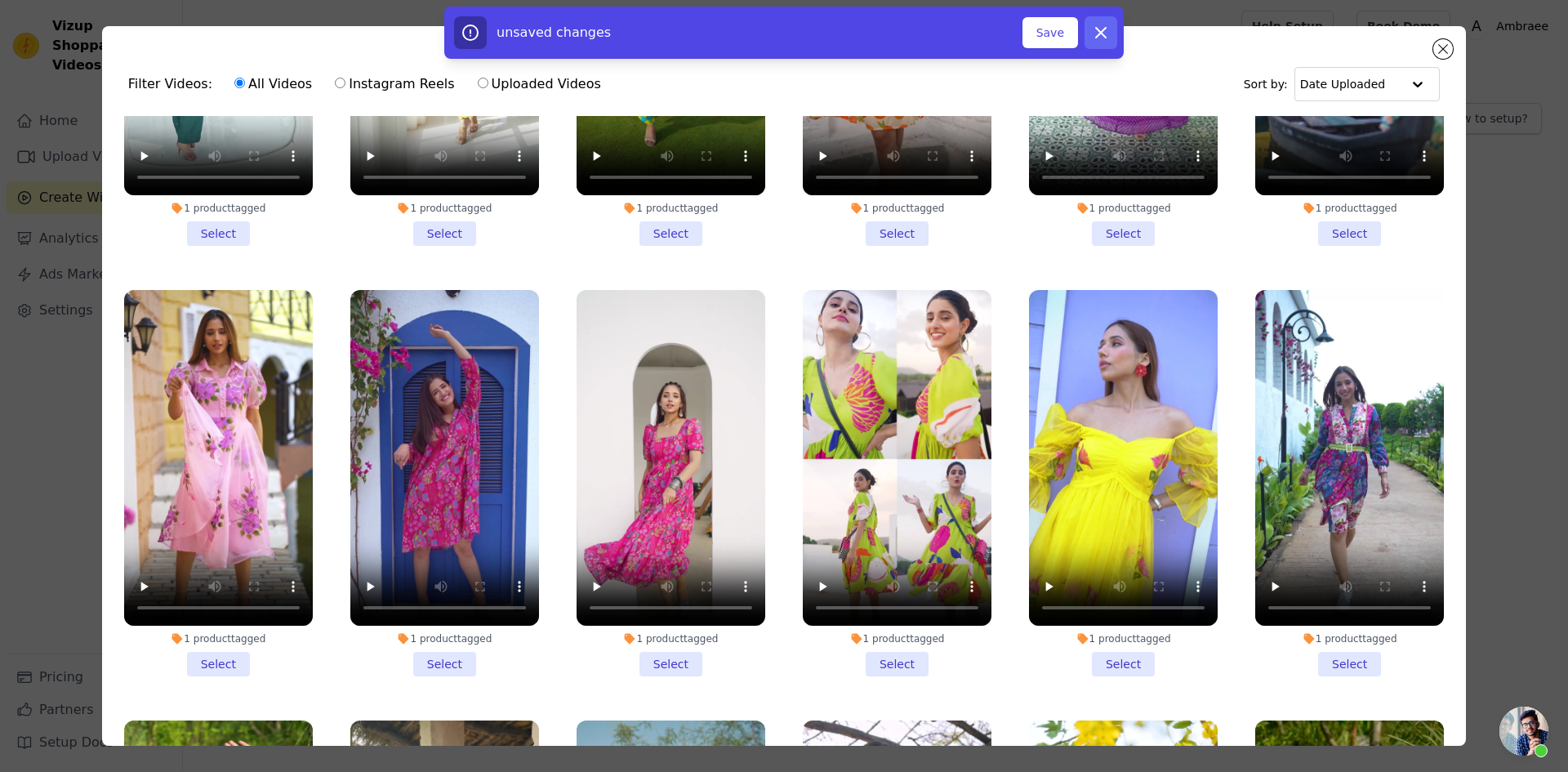
checkbox input "false"
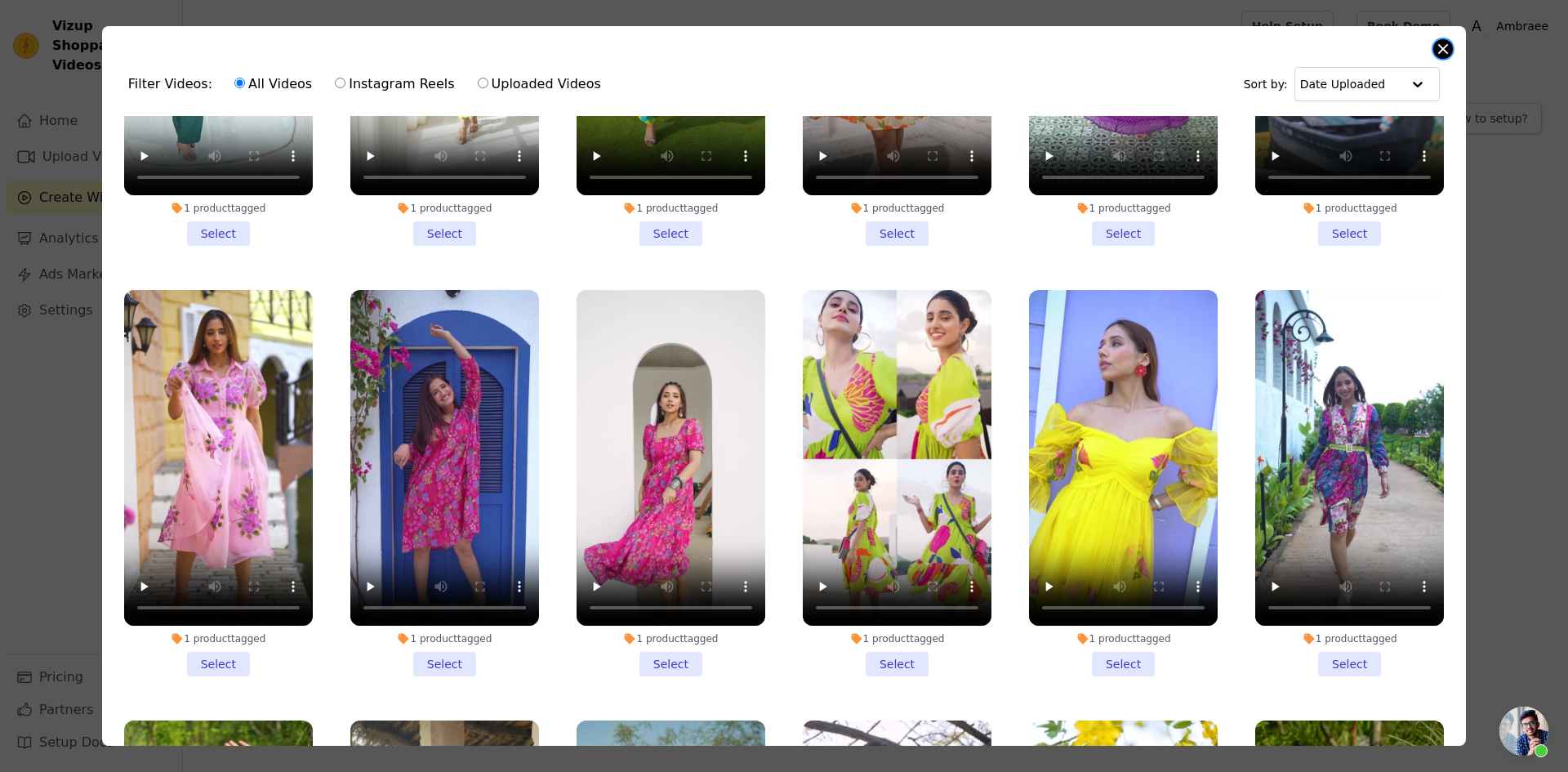
click at [1442, 44] on button "Close modal" at bounding box center [1443, 50] width 20 height 20
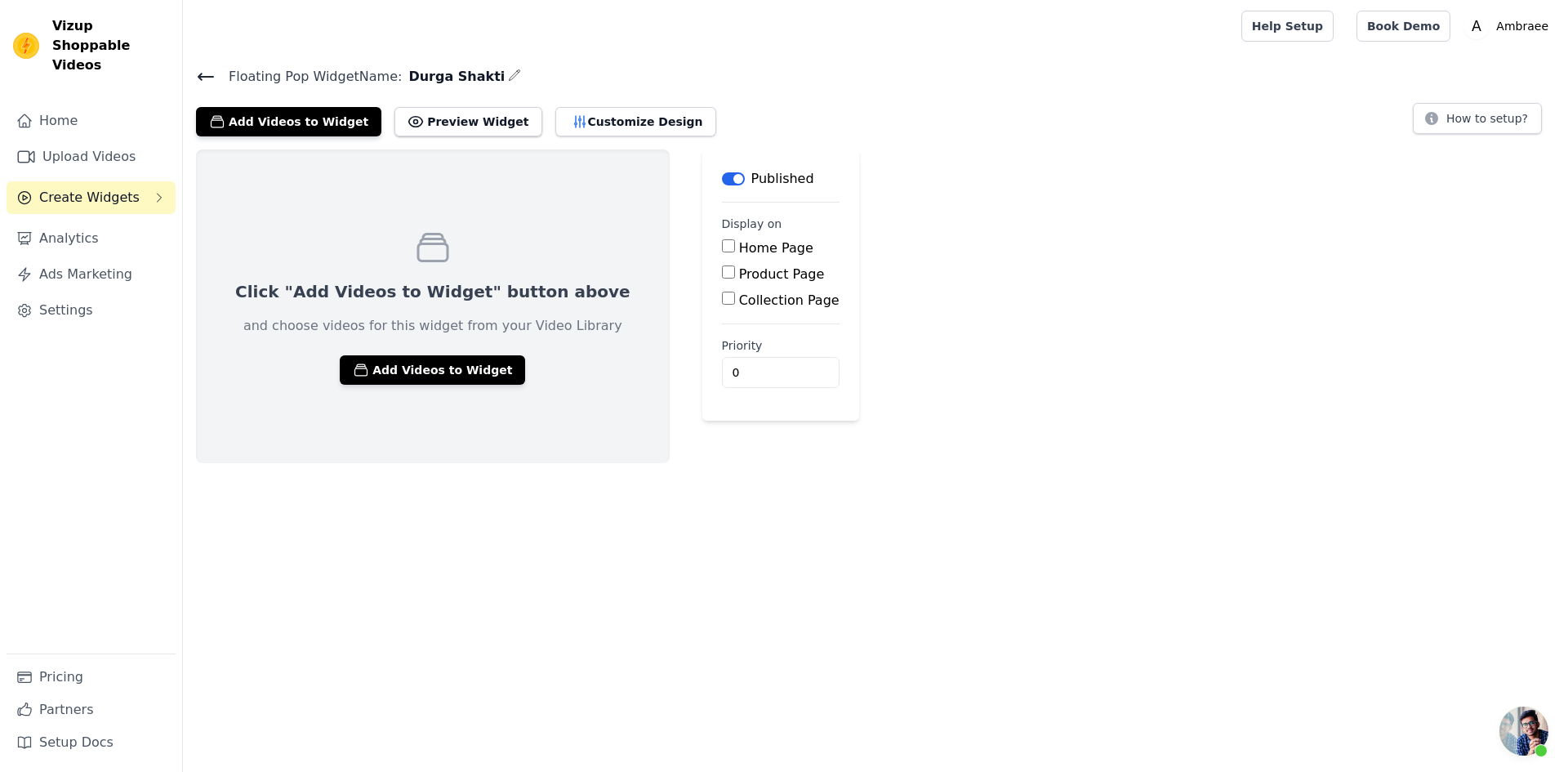
click at [200, 76] on icon at bounding box center [205, 76] width 15 height 7
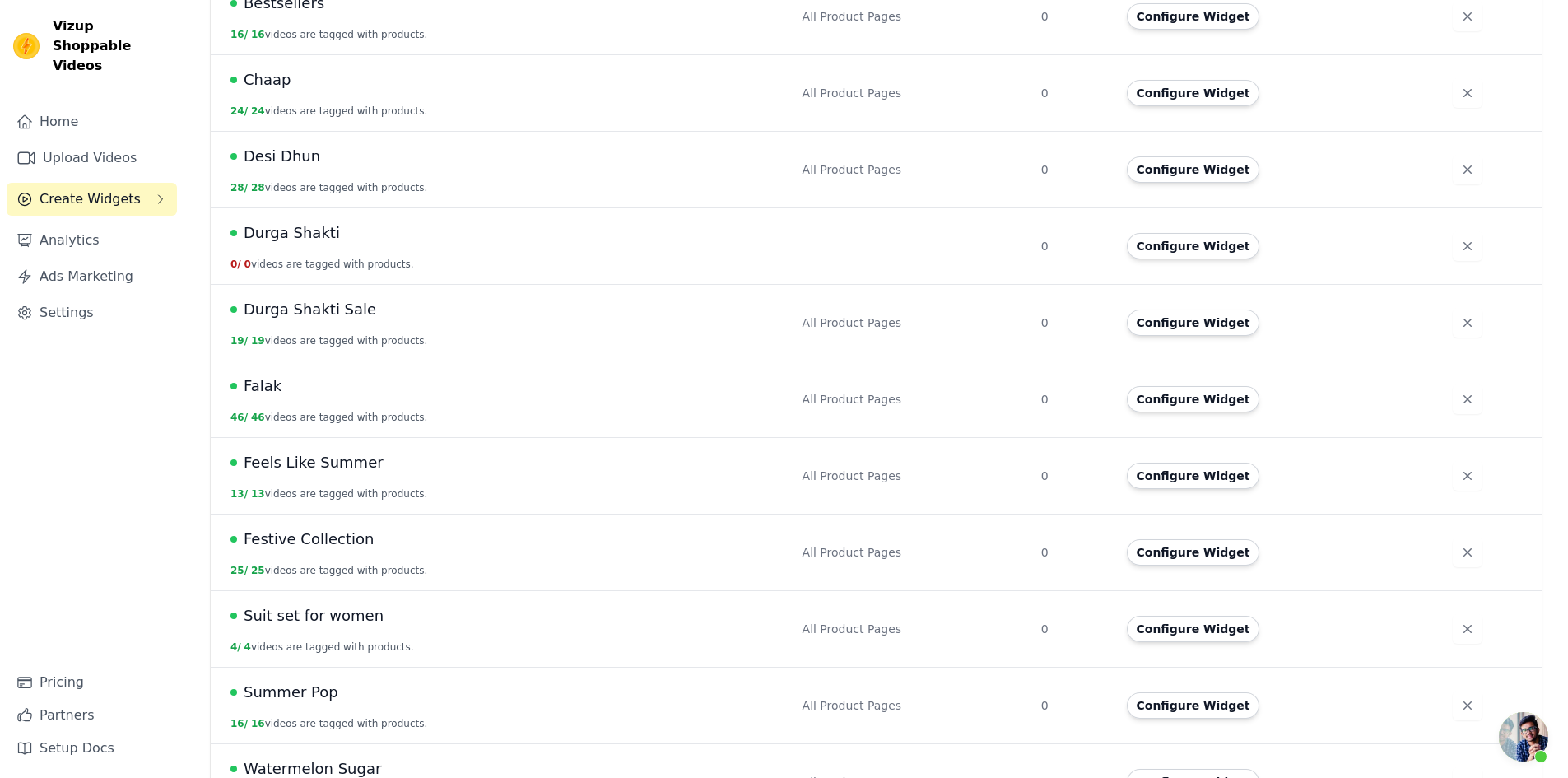
scroll to position [712, 0]
